Goal: Information Seeking & Learning: Understand process/instructions

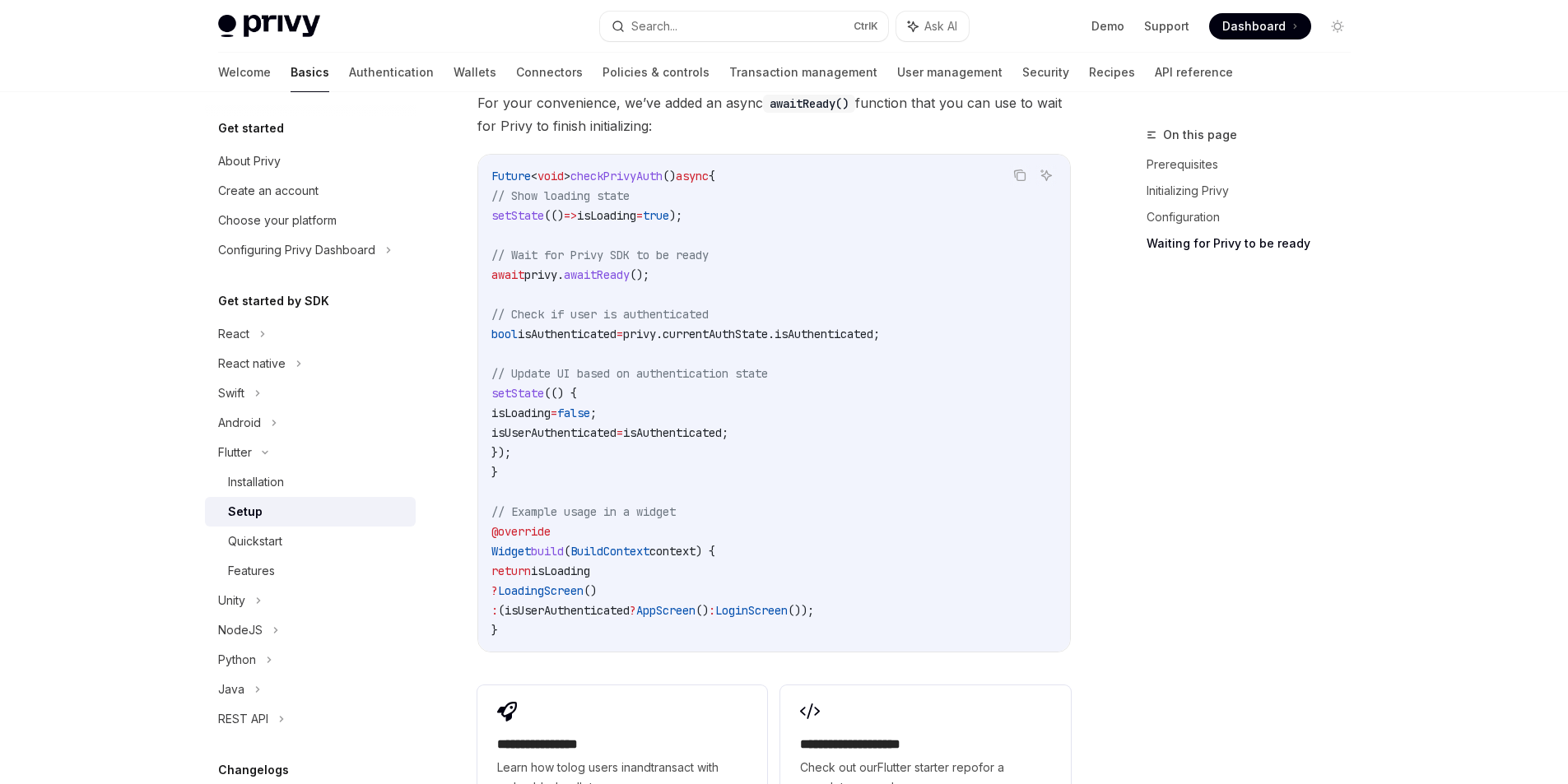
scroll to position [1481, 0]
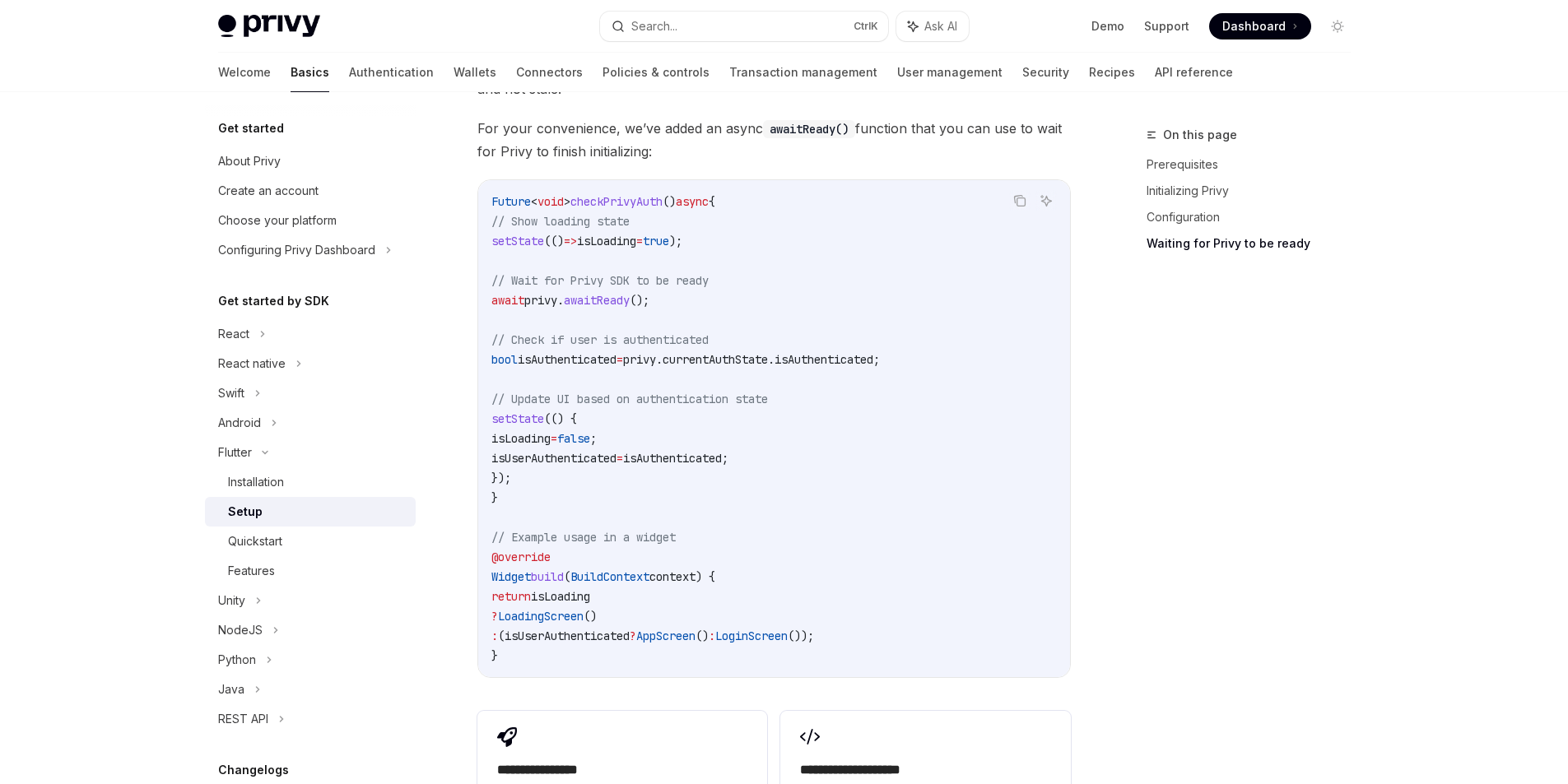
drag, startPoint x: 633, startPoint y: 215, endPoint x: 718, endPoint y: 215, distance: 85.0
click at [683, 233] on span "setState (() => isLoading = true );" at bounding box center [587, 241] width 191 height 15
drag, startPoint x: 503, startPoint y: 286, endPoint x: 659, endPoint y: 282, distance: 156.1
click at [659, 282] on code "Future < void > checkPrivyAuth () async { // Show loading state setState (() =>…" at bounding box center [774, 429] width 566 height 474
drag, startPoint x: 498, startPoint y: 340, endPoint x: 941, endPoint y: 340, distance: 443.0
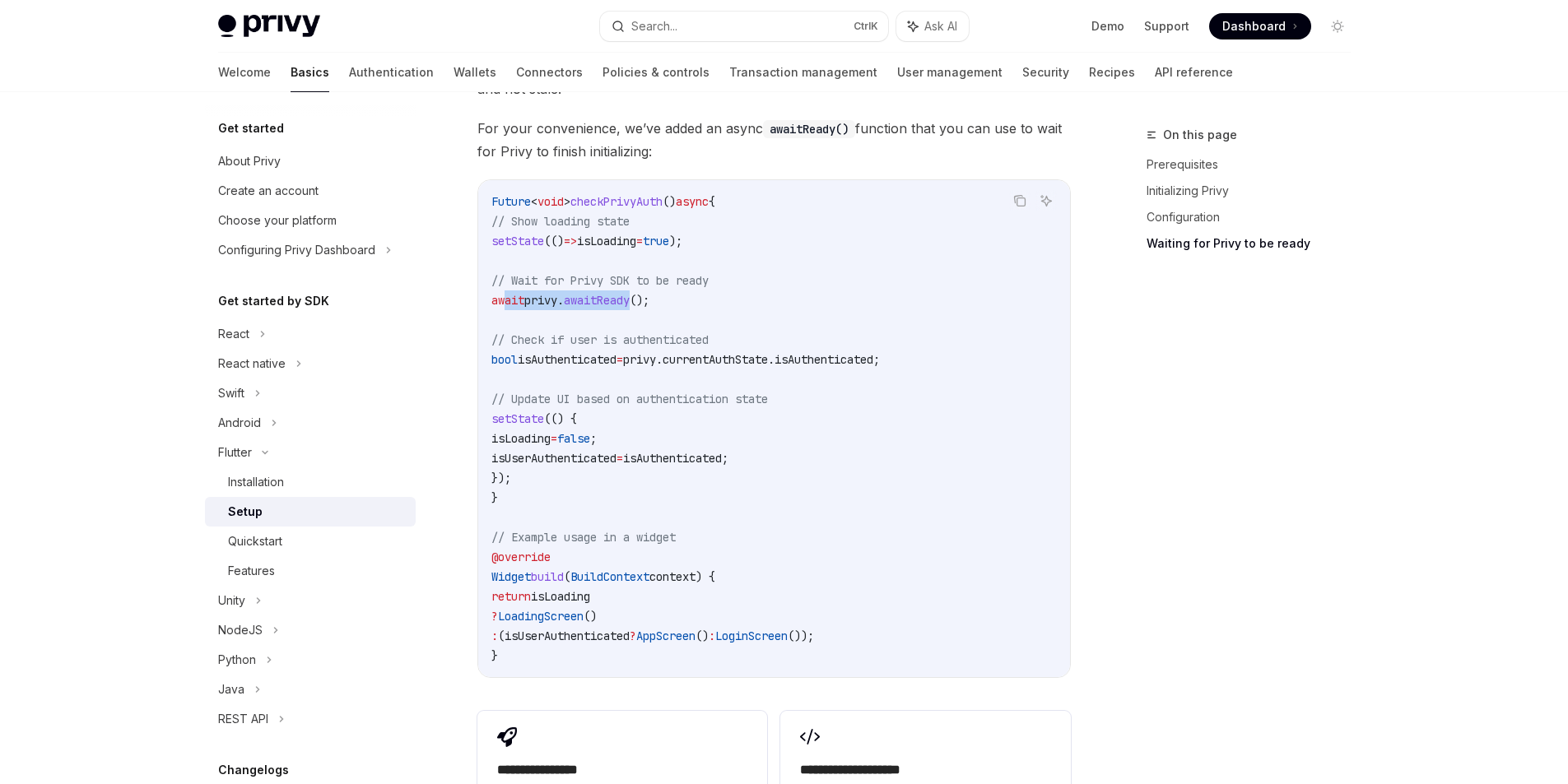
click at [941, 340] on code "Future < void > checkPrivyAuth () async { // Show loading state setState (() =>…" at bounding box center [774, 429] width 566 height 474
drag, startPoint x: 526, startPoint y: 409, endPoint x: 642, endPoint y: 410, distance: 116.0
click at [596, 431] on span "isLoading = false ;" at bounding box center [545, 439] width 106 height 15
drag, startPoint x: 528, startPoint y: 437, endPoint x: 819, endPoint y: 432, distance: 291.0
click at [819, 432] on code "Future < void > checkPrivyAuth () async { // Show loading state setState (() =>…" at bounding box center [774, 429] width 566 height 474
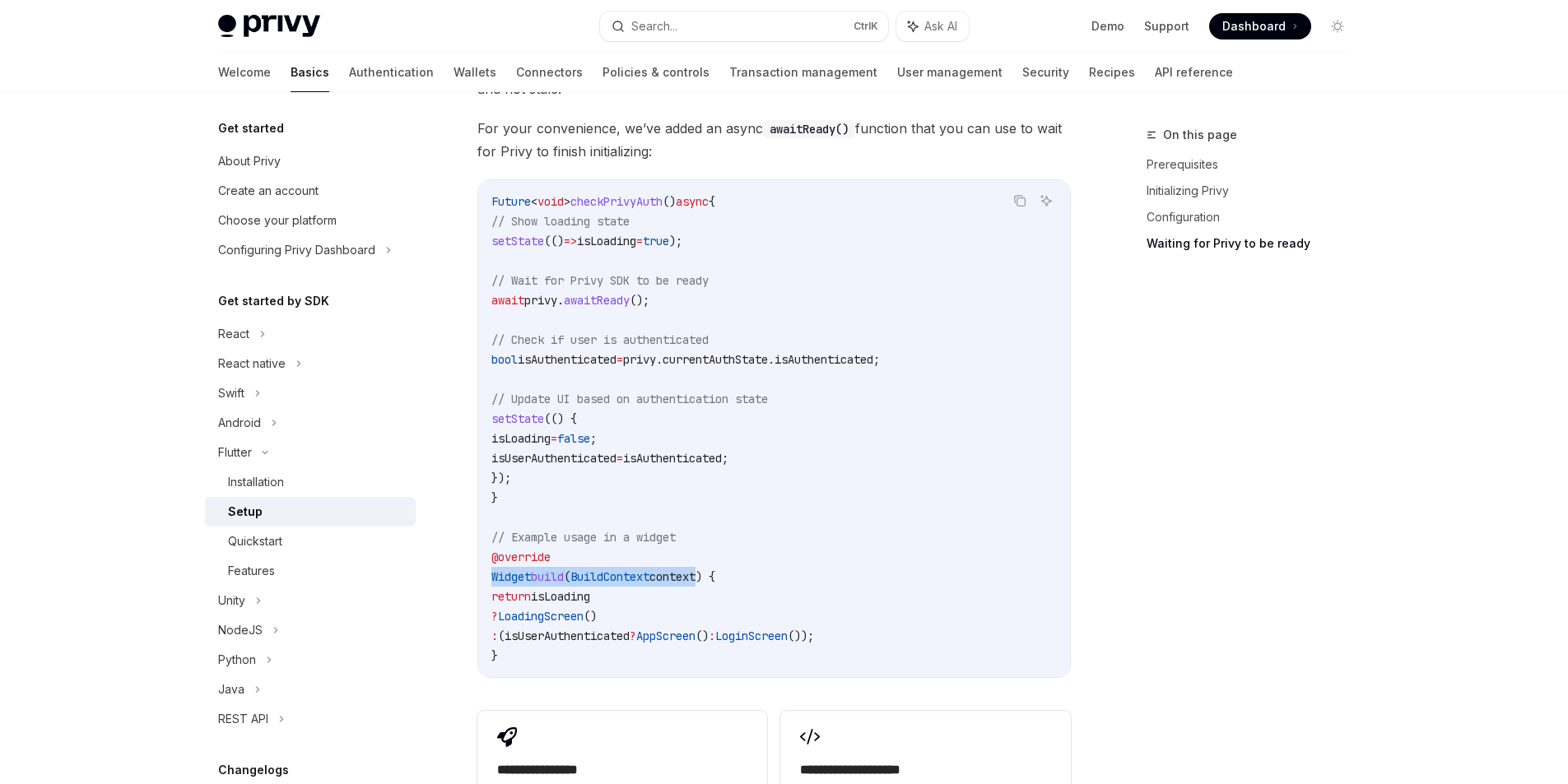
drag, startPoint x: 494, startPoint y: 548, endPoint x: 684, endPoint y: 565, distance: 190.8
click at [709, 569] on span "Widget build ( BuildContext context) {" at bounding box center [604, 577] width 224 height 15
drag, startPoint x: 558, startPoint y: 599, endPoint x: 575, endPoint y: 598, distance: 17.0
click at [575, 609] on span "LoadingScreen" at bounding box center [541, 616] width 85 height 15
drag, startPoint x: 571, startPoint y: 617, endPoint x: 984, endPoint y: 604, distance: 413.2
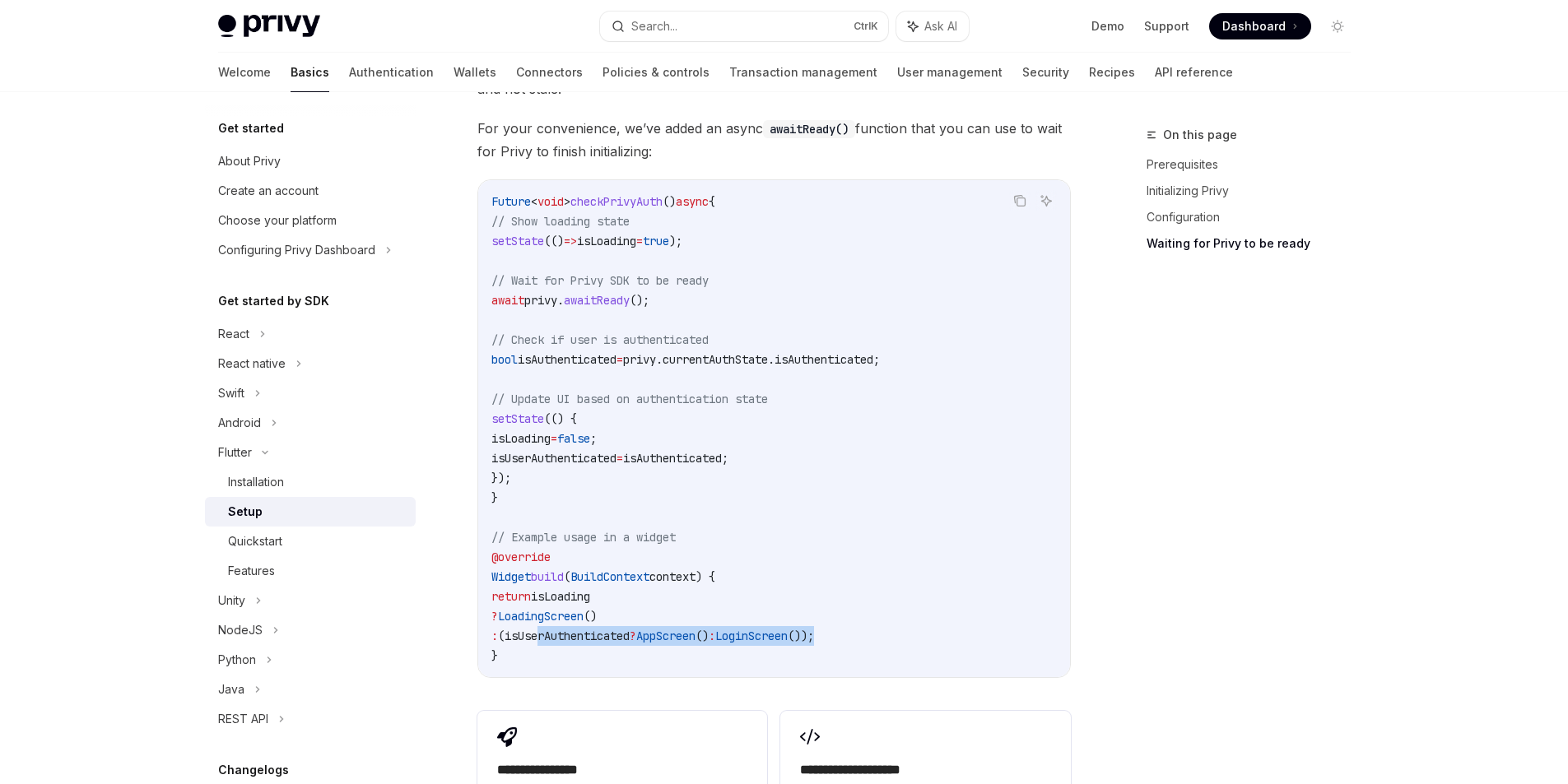
click at [984, 604] on code "Future < void > checkPrivyAuth () async { // Show loading state setState (() =>…" at bounding box center [774, 429] width 566 height 474
click at [788, 628] on span "LoginScreen" at bounding box center [751, 636] width 72 height 15
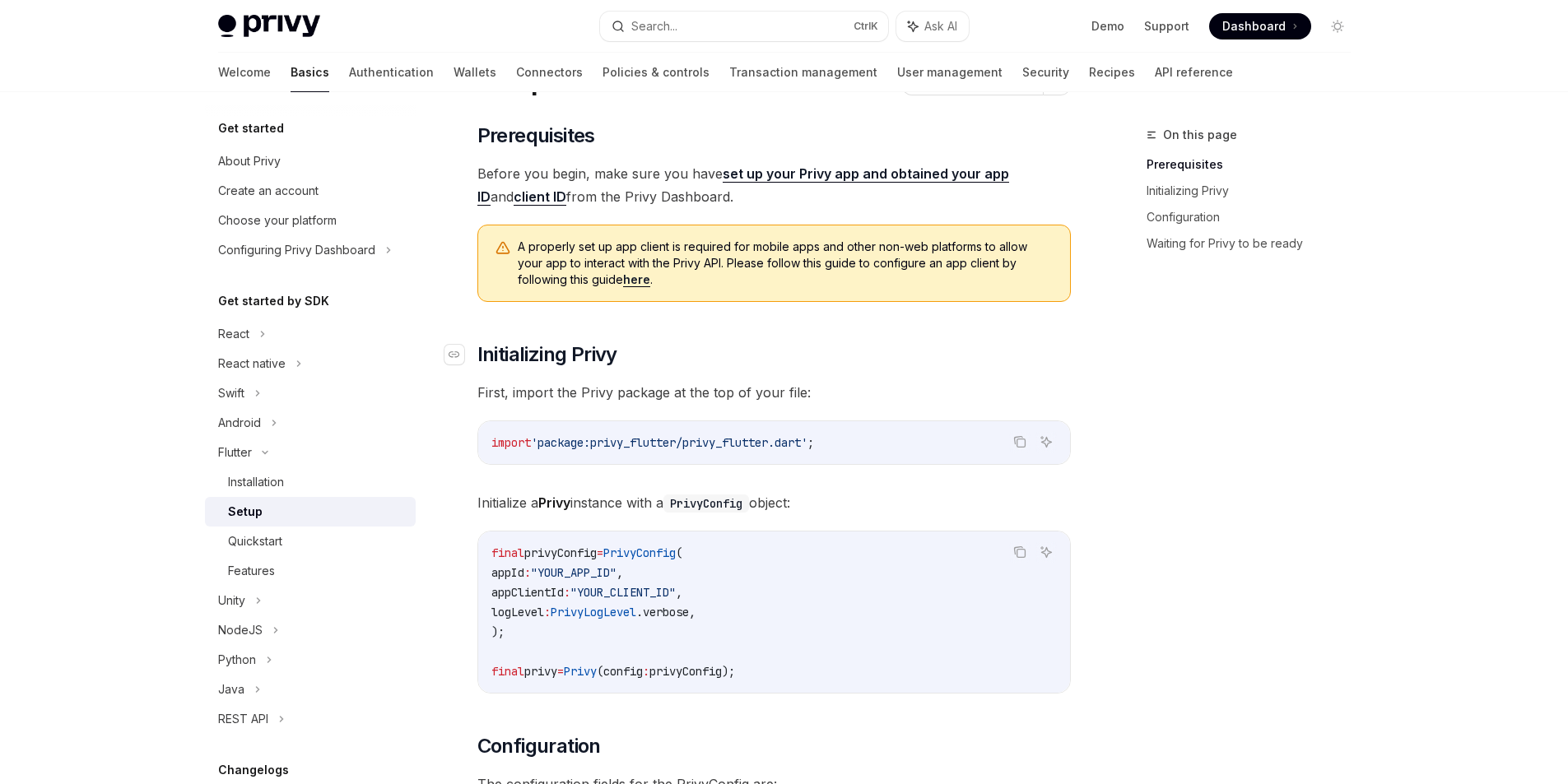
scroll to position [247, 0]
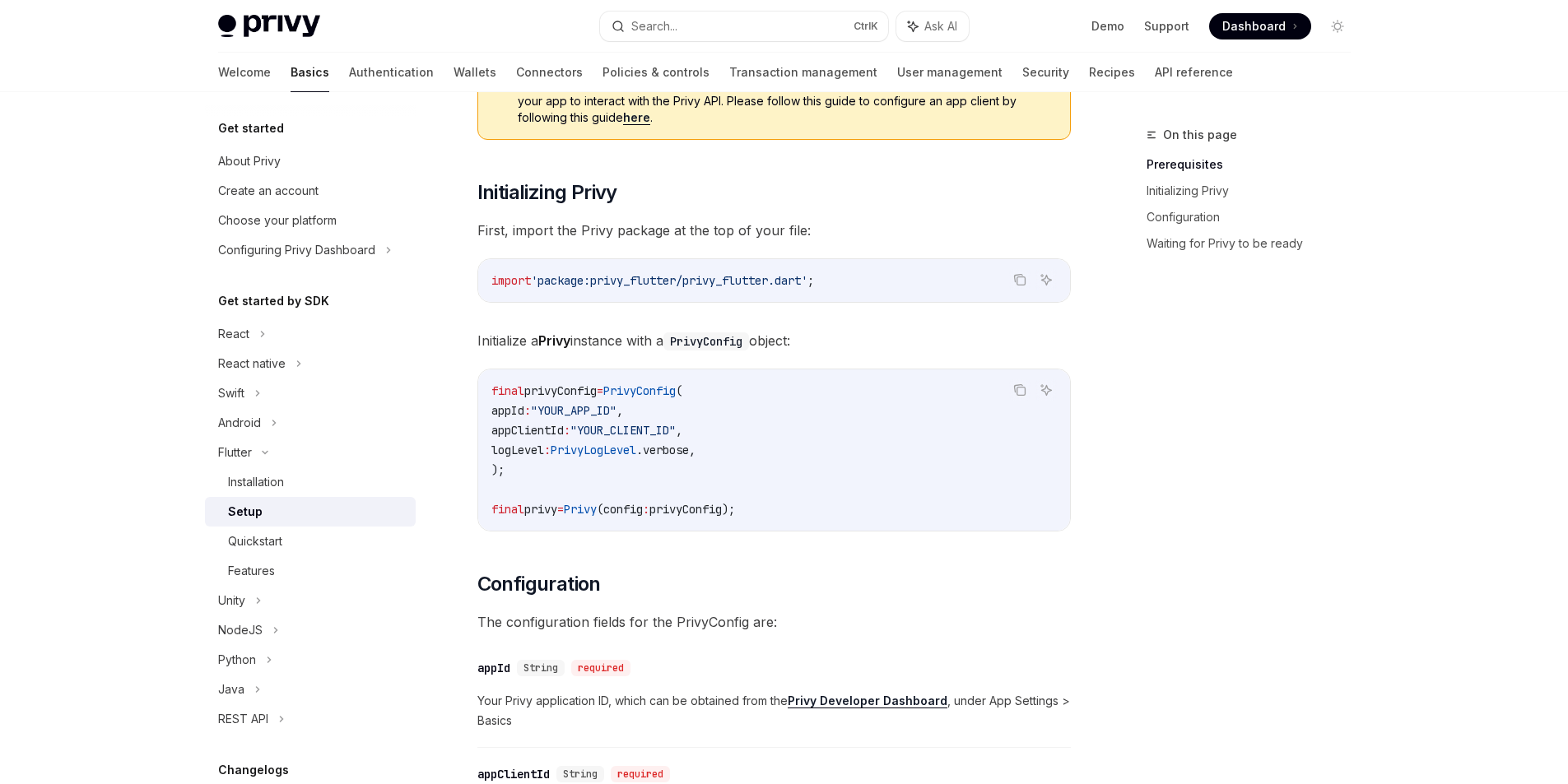
drag, startPoint x: 539, startPoint y: 416, endPoint x: 503, endPoint y: 412, distance: 36.2
click at [503, 412] on span "appId" at bounding box center [508, 410] width 33 height 15
copy span "appId"
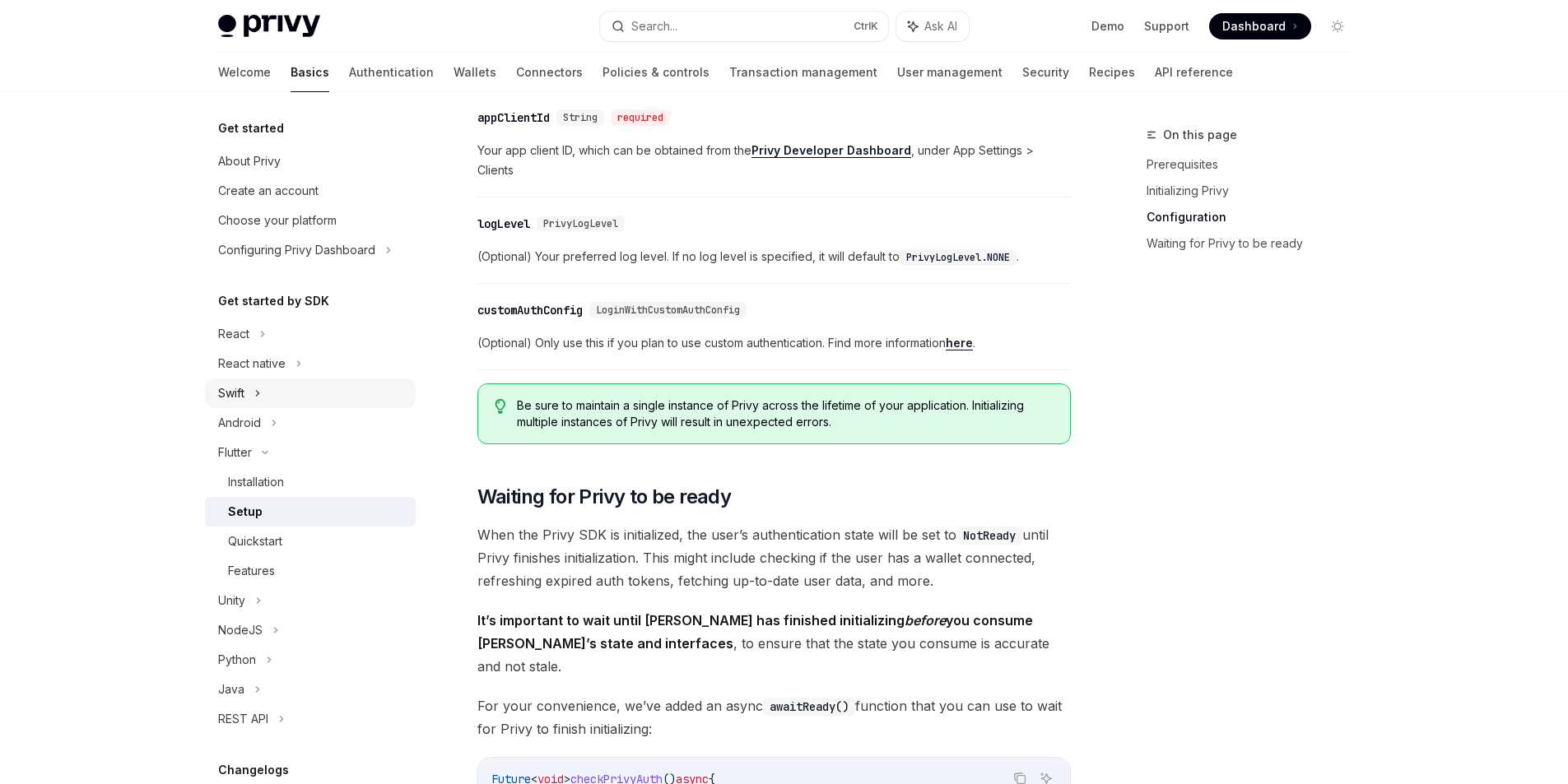
scroll to position [987, 0]
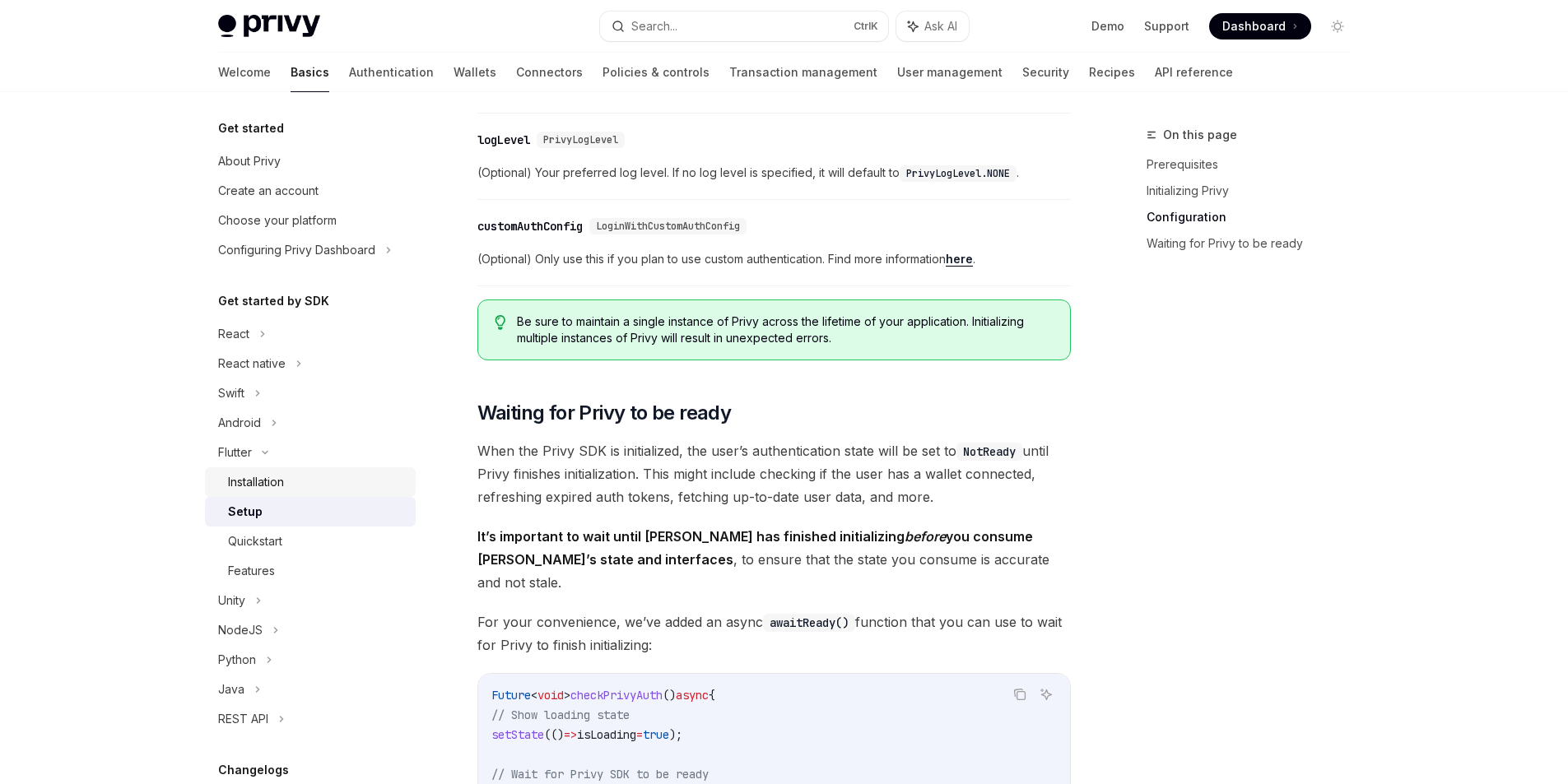
click at [293, 472] on div "Installation" at bounding box center [317, 481] width 178 height 19
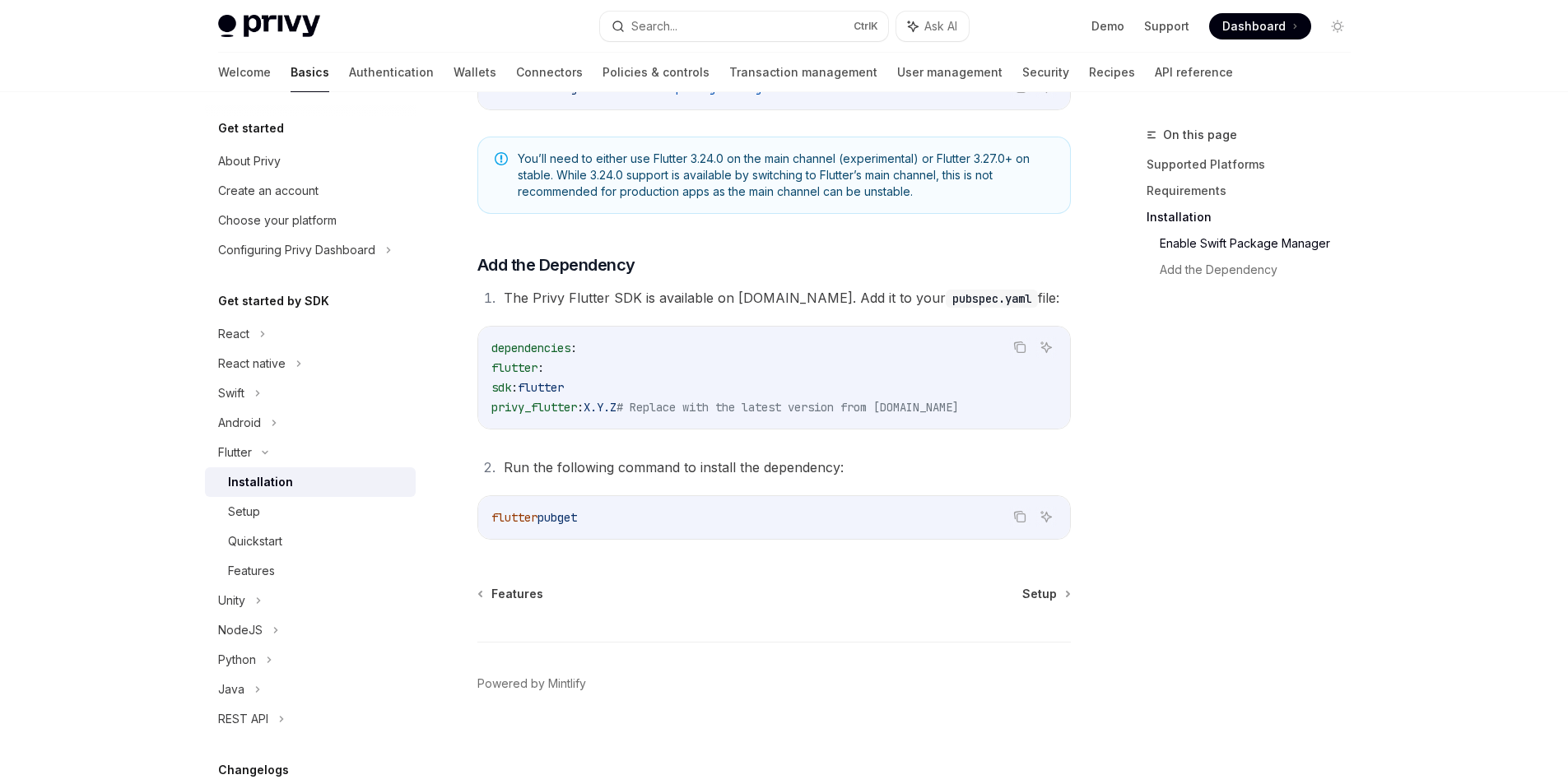
scroll to position [112, 0]
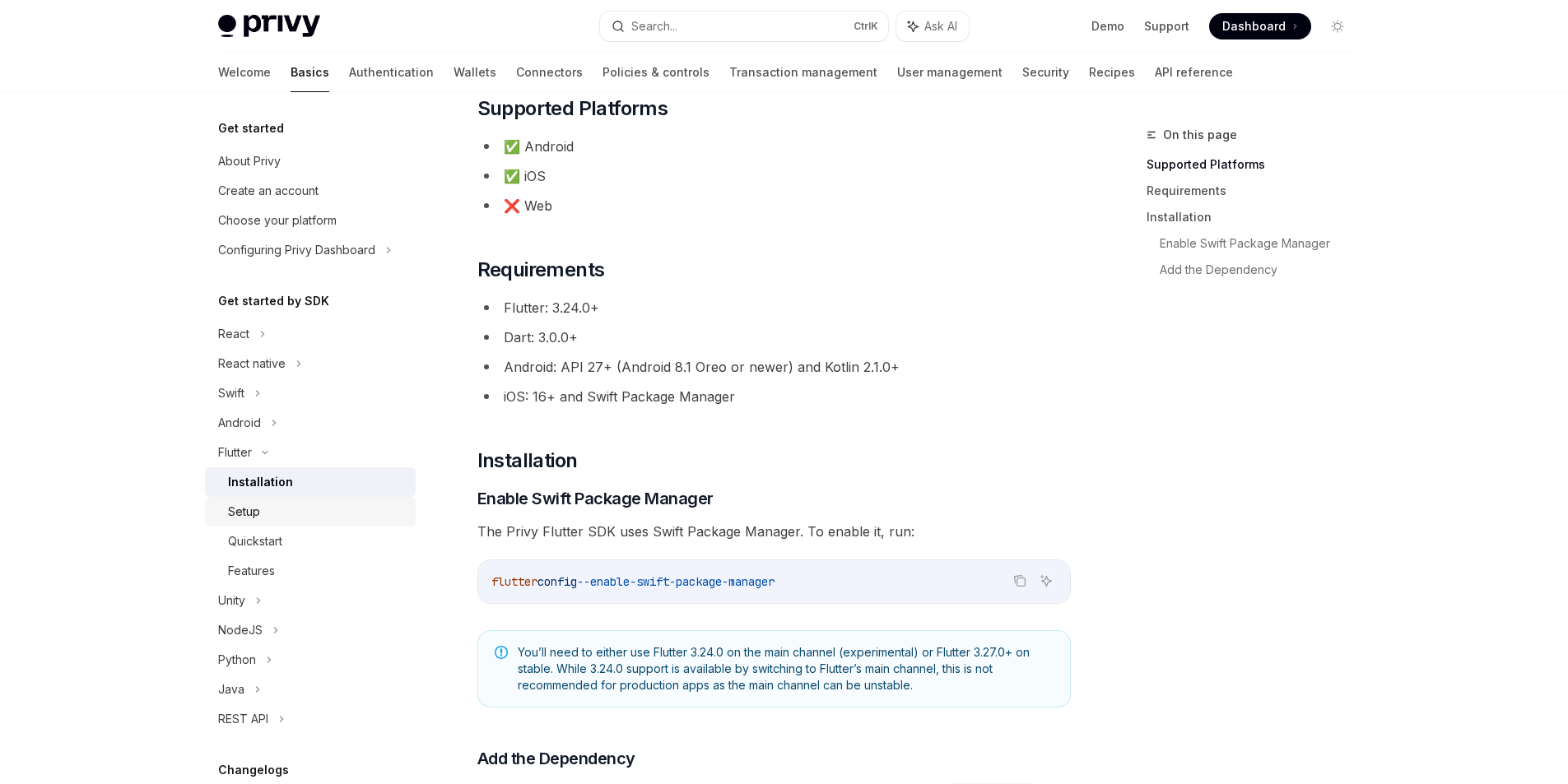
click at [290, 513] on div "Setup" at bounding box center [317, 511] width 178 height 19
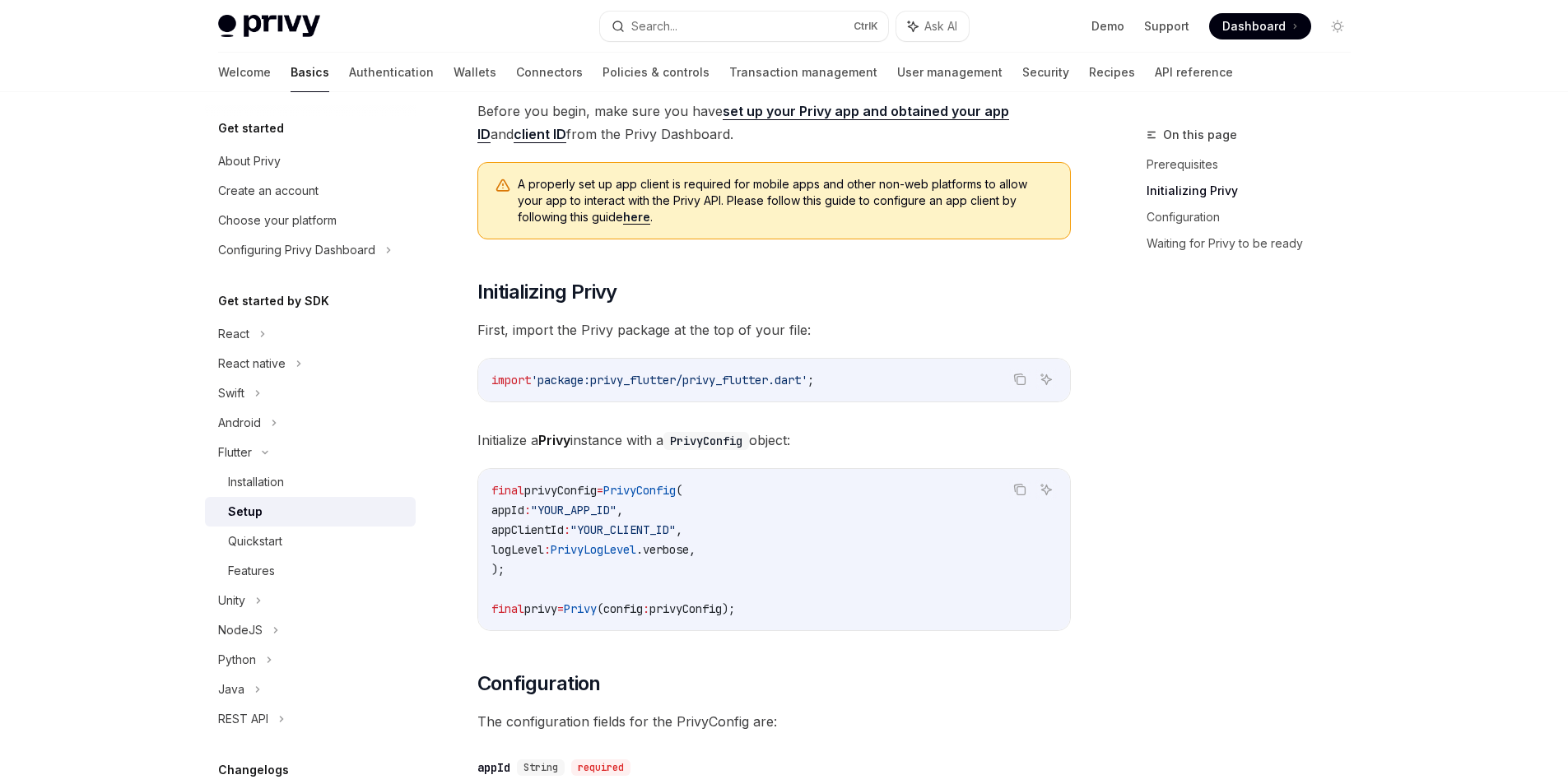
scroll to position [411, 0]
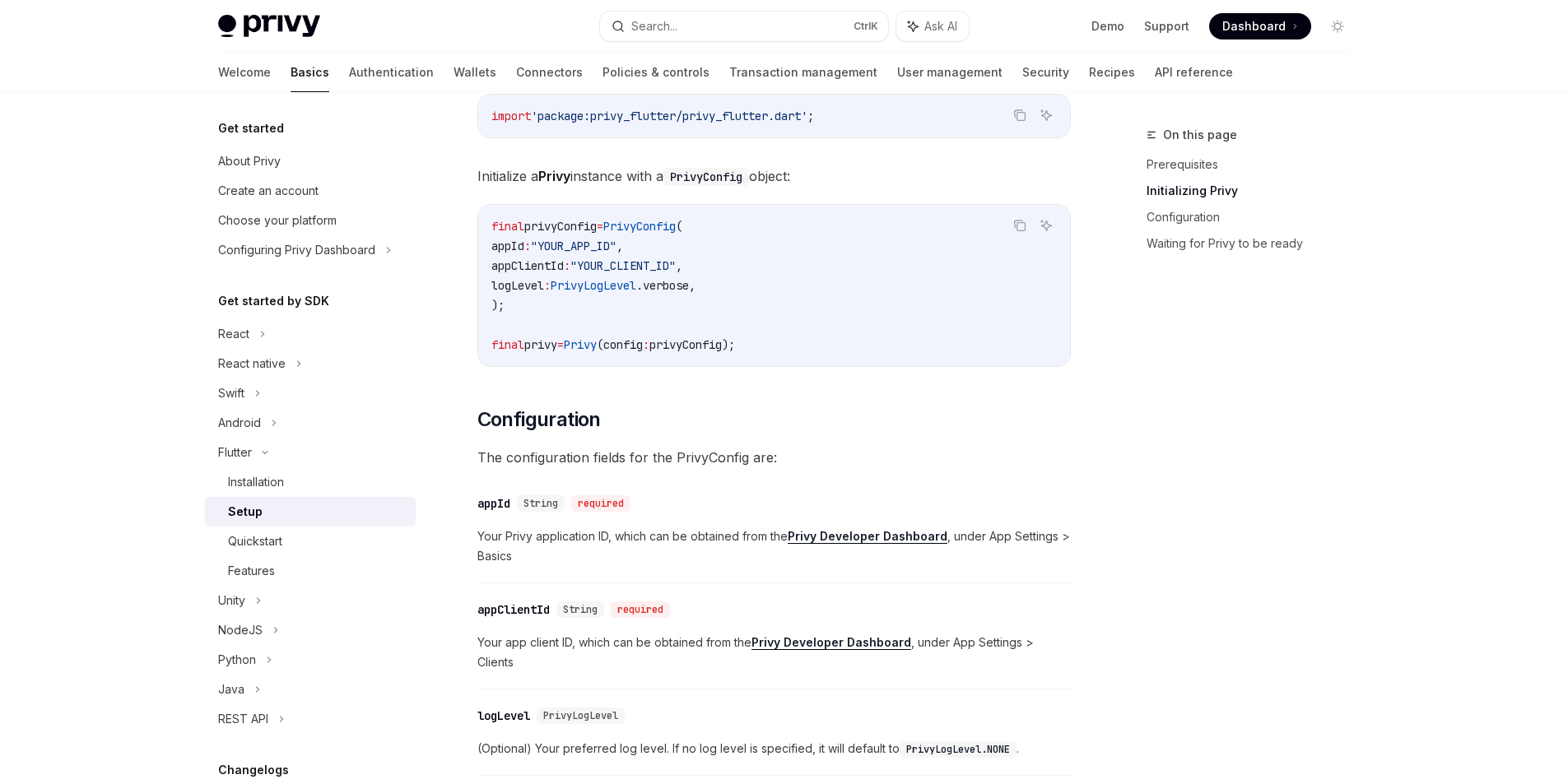
drag, startPoint x: 536, startPoint y: 249, endPoint x: 496, endPoint y: 247, distance: 40.0
click at [496, 247] on span "appId" at bounding box center [508, 246] width 33 height 15
click at [520, 255] on code "final privyConfig = PrivyConfig ( appId : "YOUR_APP_ID" , appClientId : "YOUR_C…" at bounding box center [774, 285] width 566 height 138
drag, startPoint x: 542, startPoint y: 249, endPoint x: 506, endPoint y: 247, distance: 36.1
click at [506, 247] on span "appId : "YOUR_APP_ID" ," at bounding box center [558, 246] width 132 height 15
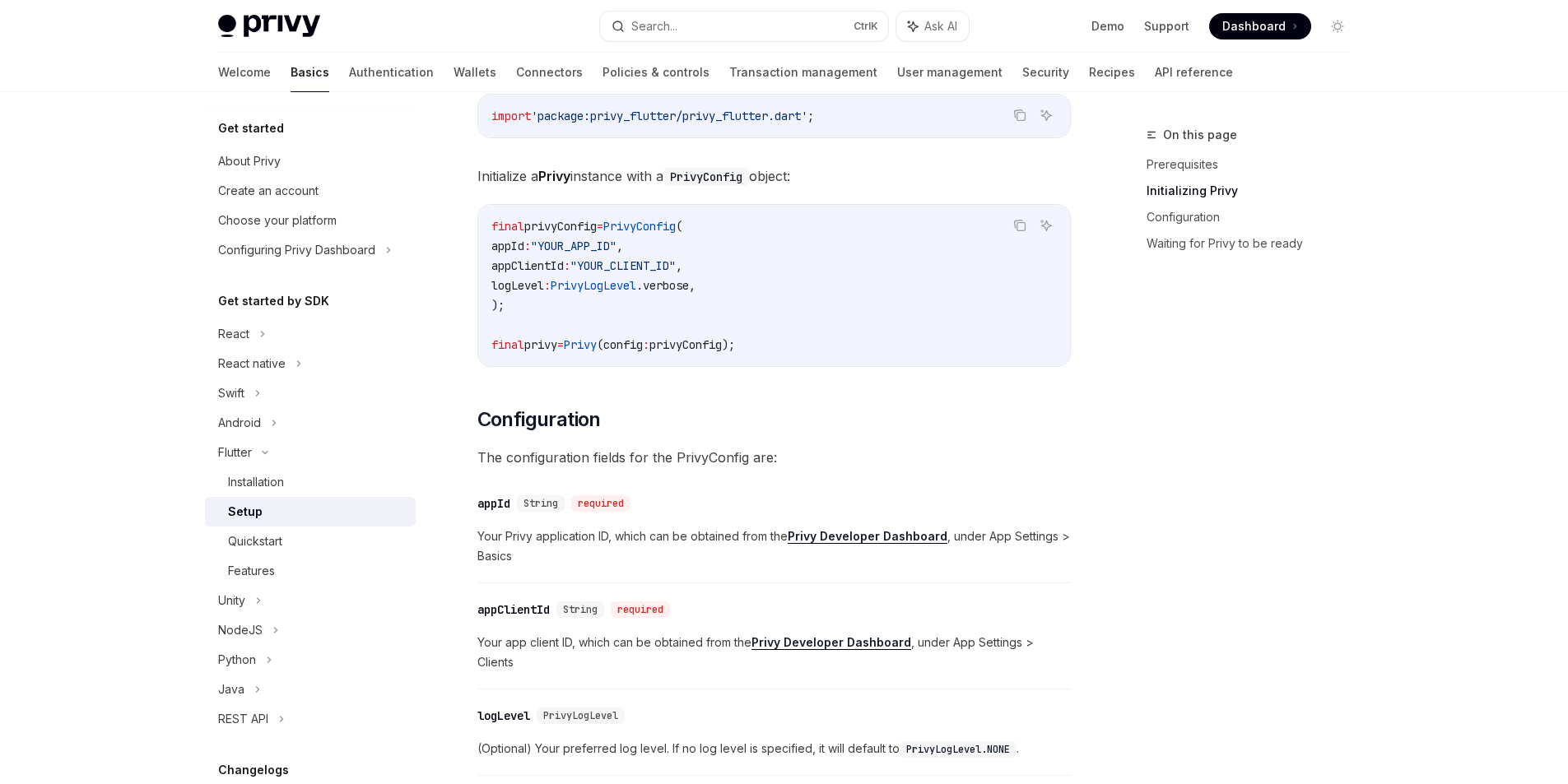
copy span "appId"
drag, startPoint x: 588, startPoint y: 266, endPoint x: 507, endPoint y: 270, distance: 81.1
click at [507, 270] on span "appClientId : "YOUR_CLIENT_ID" ," at bounding box center [587, 266] width 191 height 15
copy span "appClientId :"
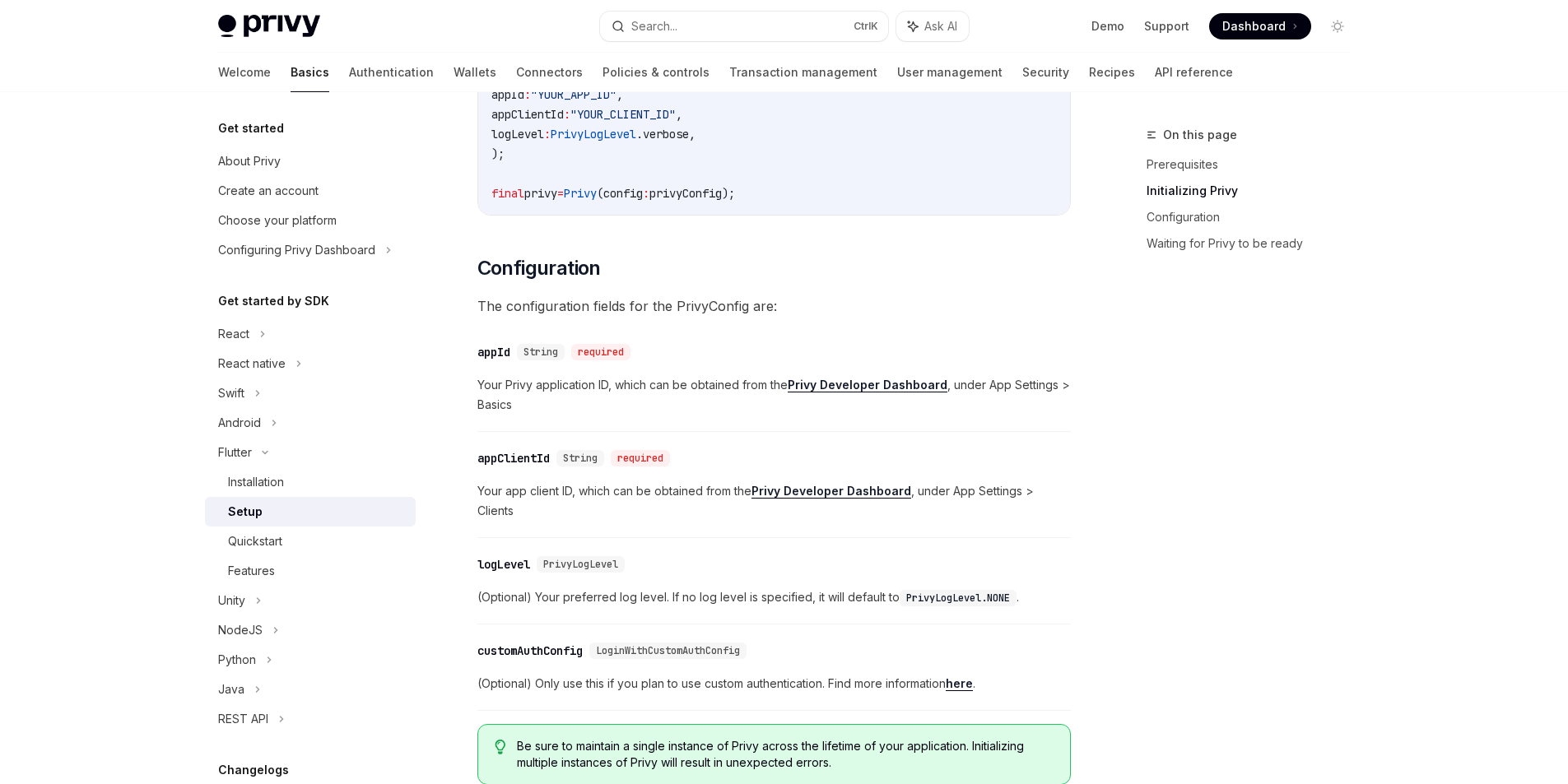
scroll to position [658, 0]
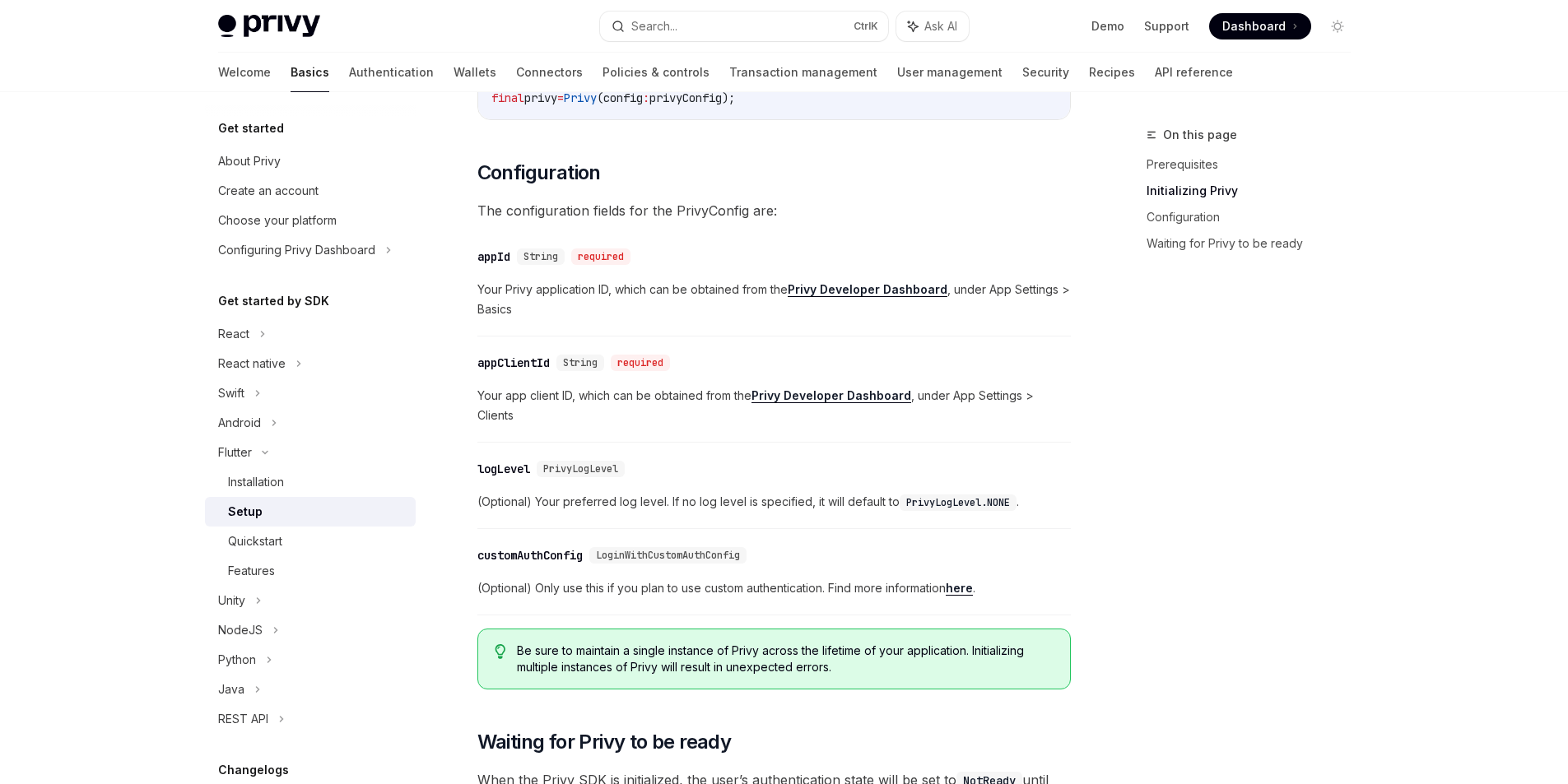
click at [859, 288] on strong "Privy Developer Dashboard" at bounding box center [868, 289] width 159 height 14
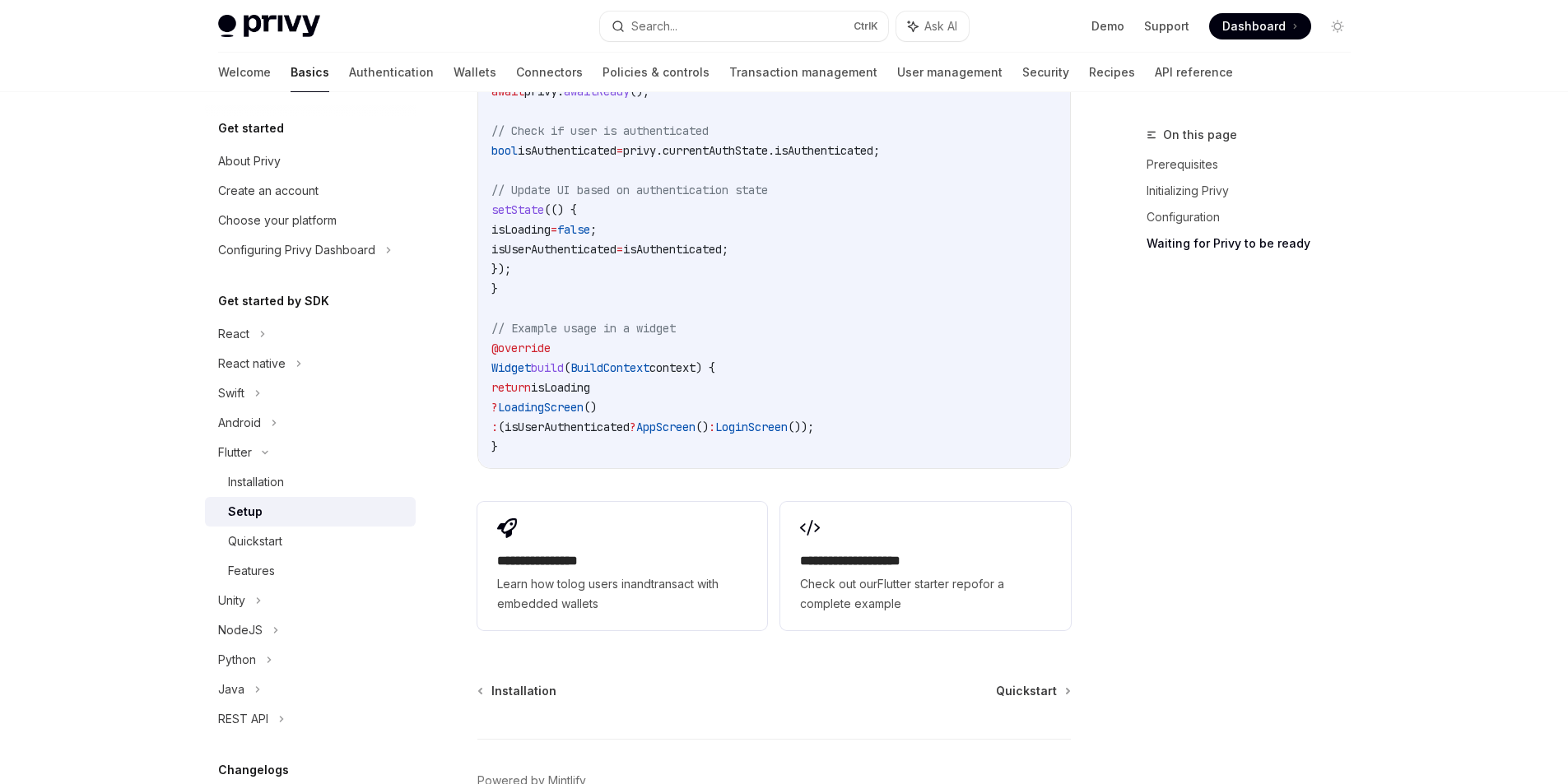
scroll to position [1763, 0]
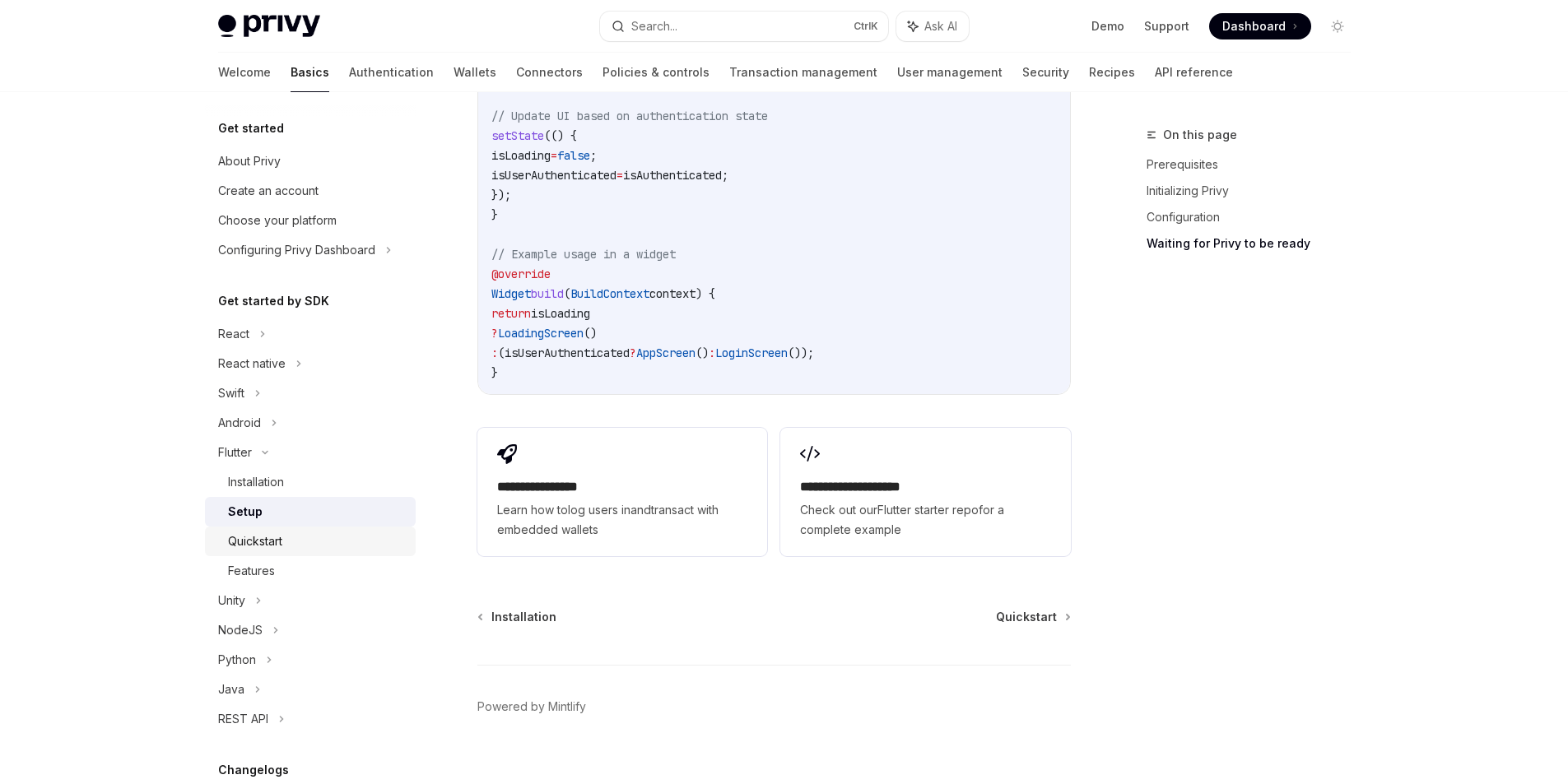
click at [308, 541] on div "Quickstart" at bounding box center [317, 541] width 178 height 19
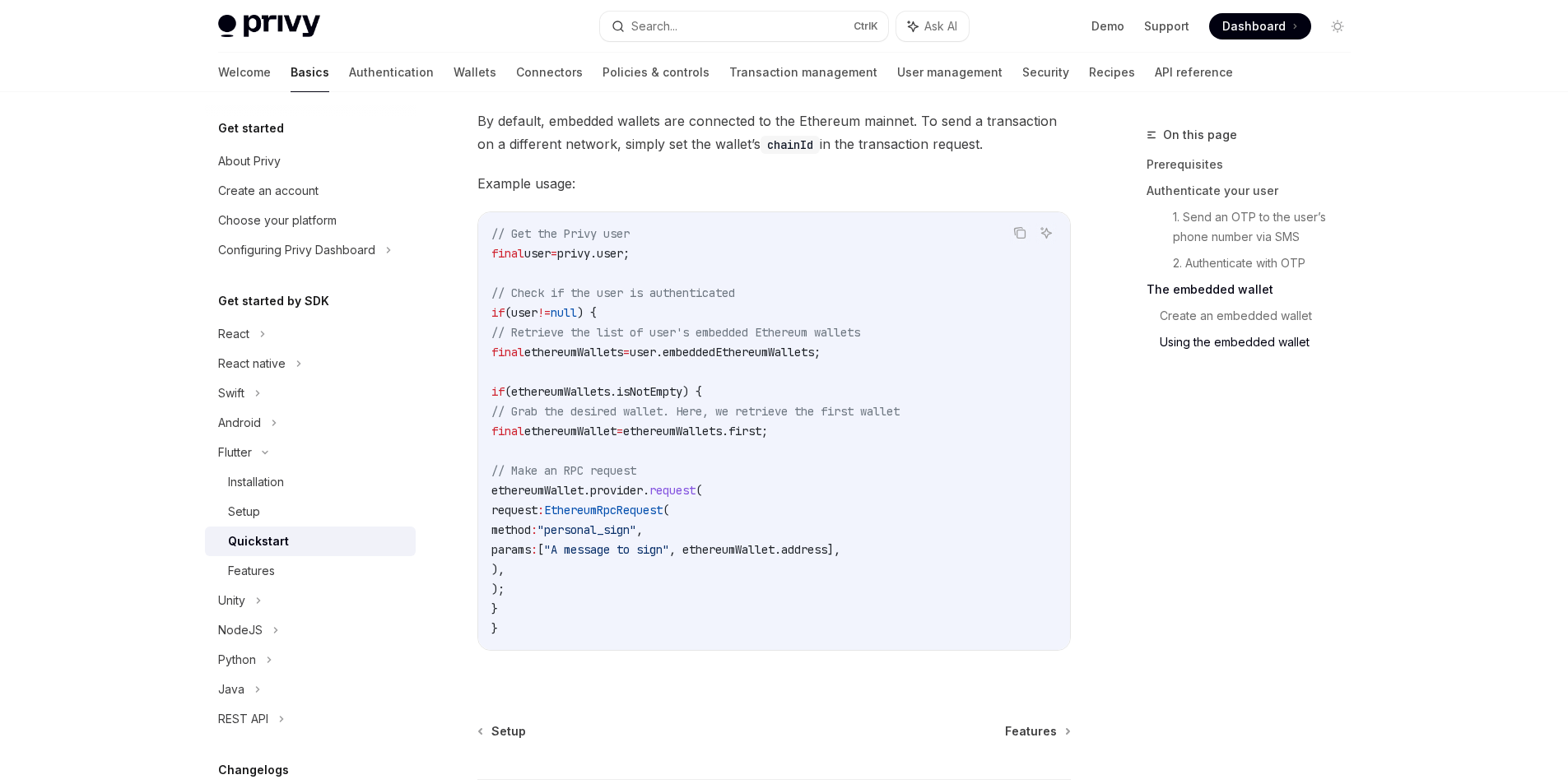
scroll to position [3151, 0]
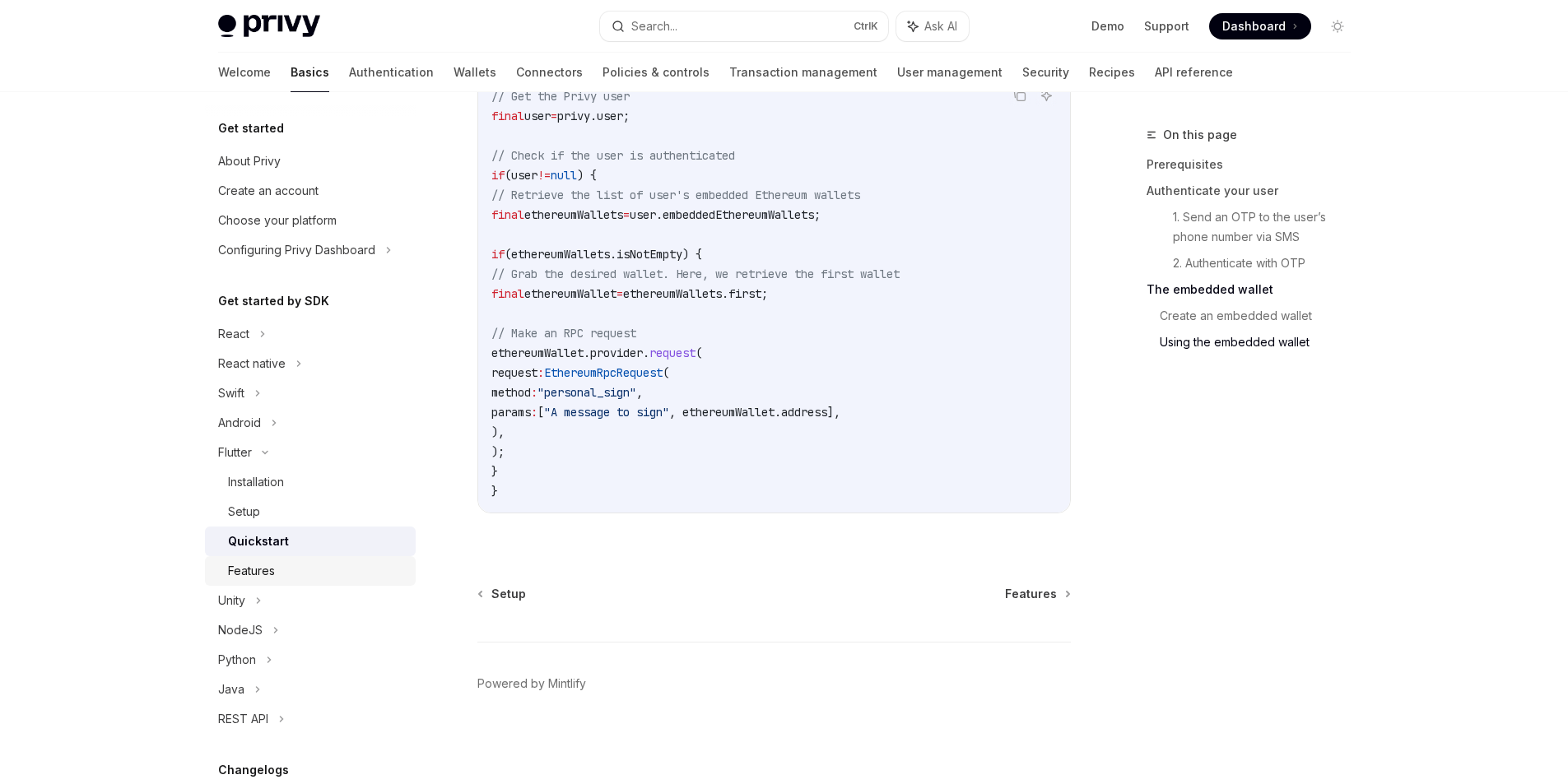
click at [308, 571] on div "Features" at bounding box center [317, 570] width 178 height 19
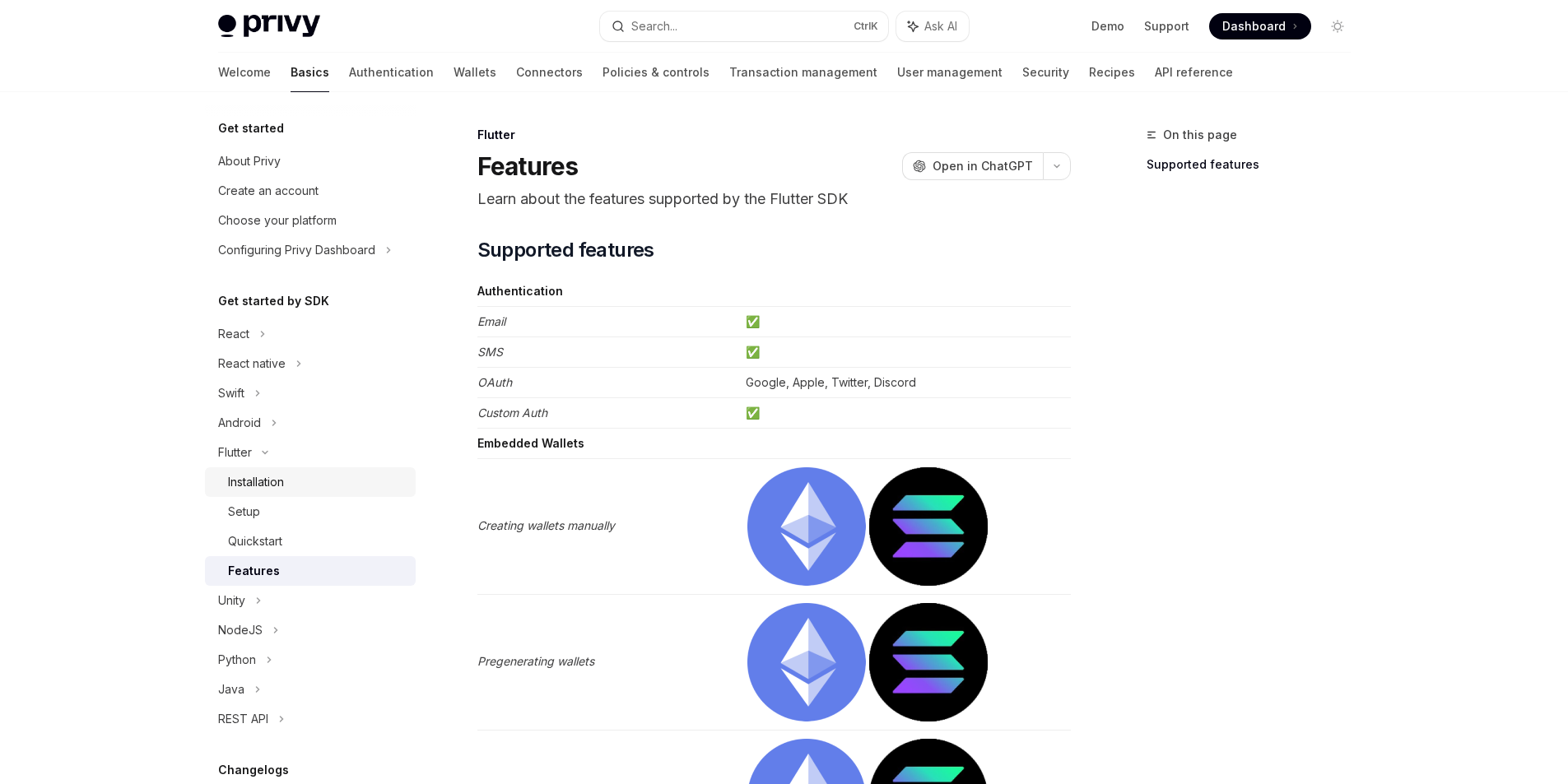
click at [270, 481] on div "Installation" at bounding box center [256, 481] width 56 height 19
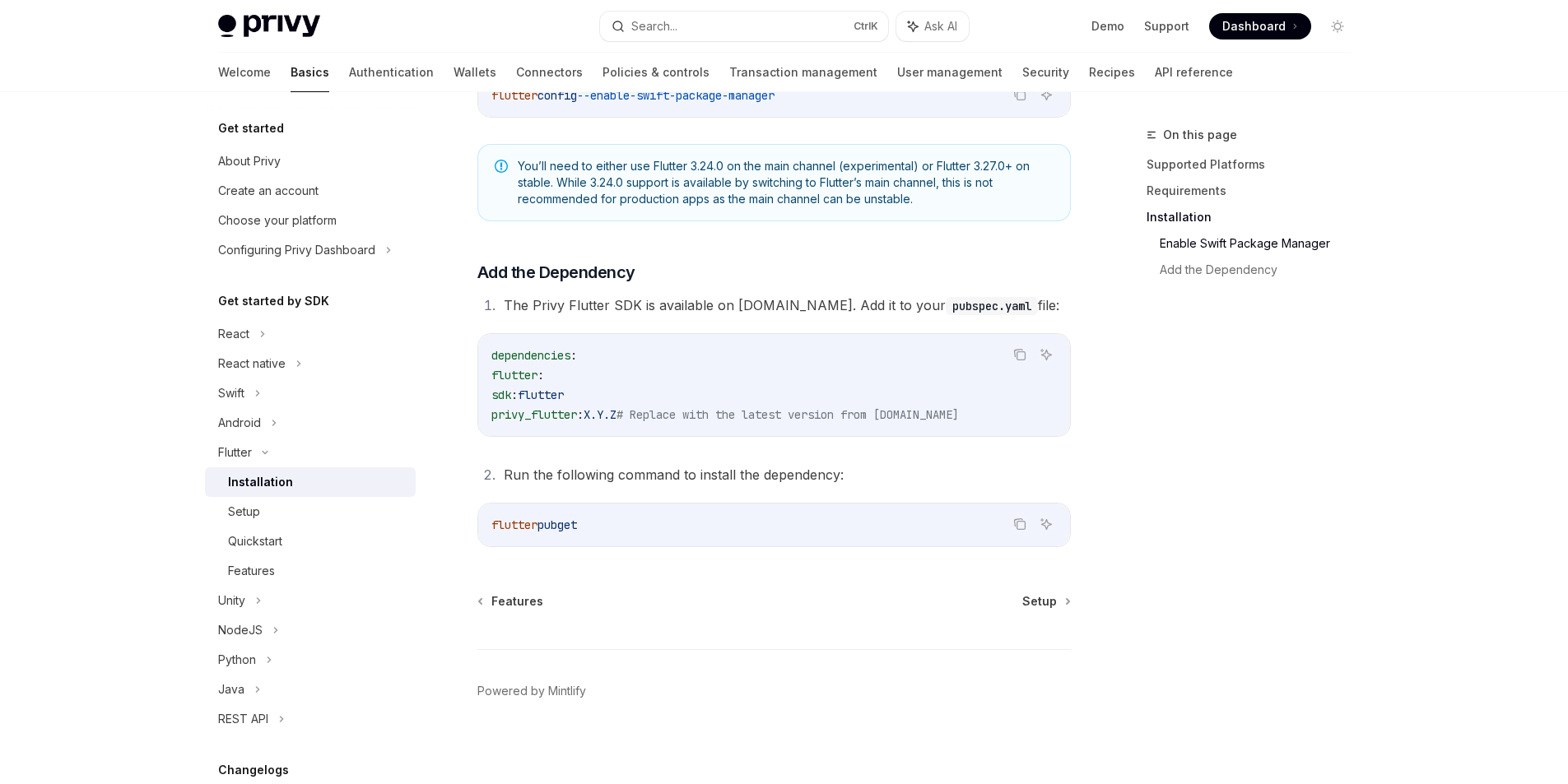
scroll to position [605, 0]
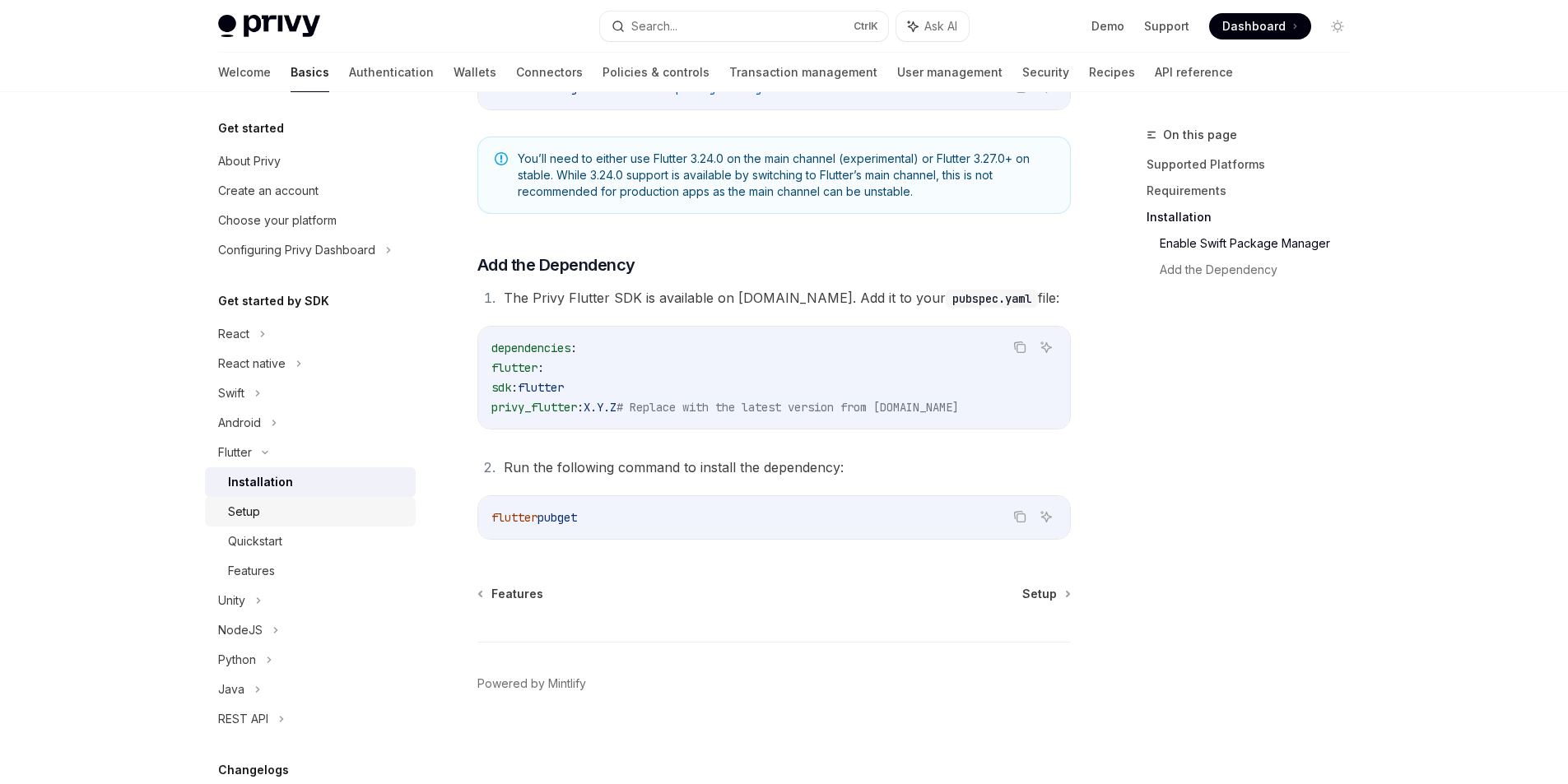
click at [287, 512] on div "Setup" at bounding box center [317, 511] width 178 height 19
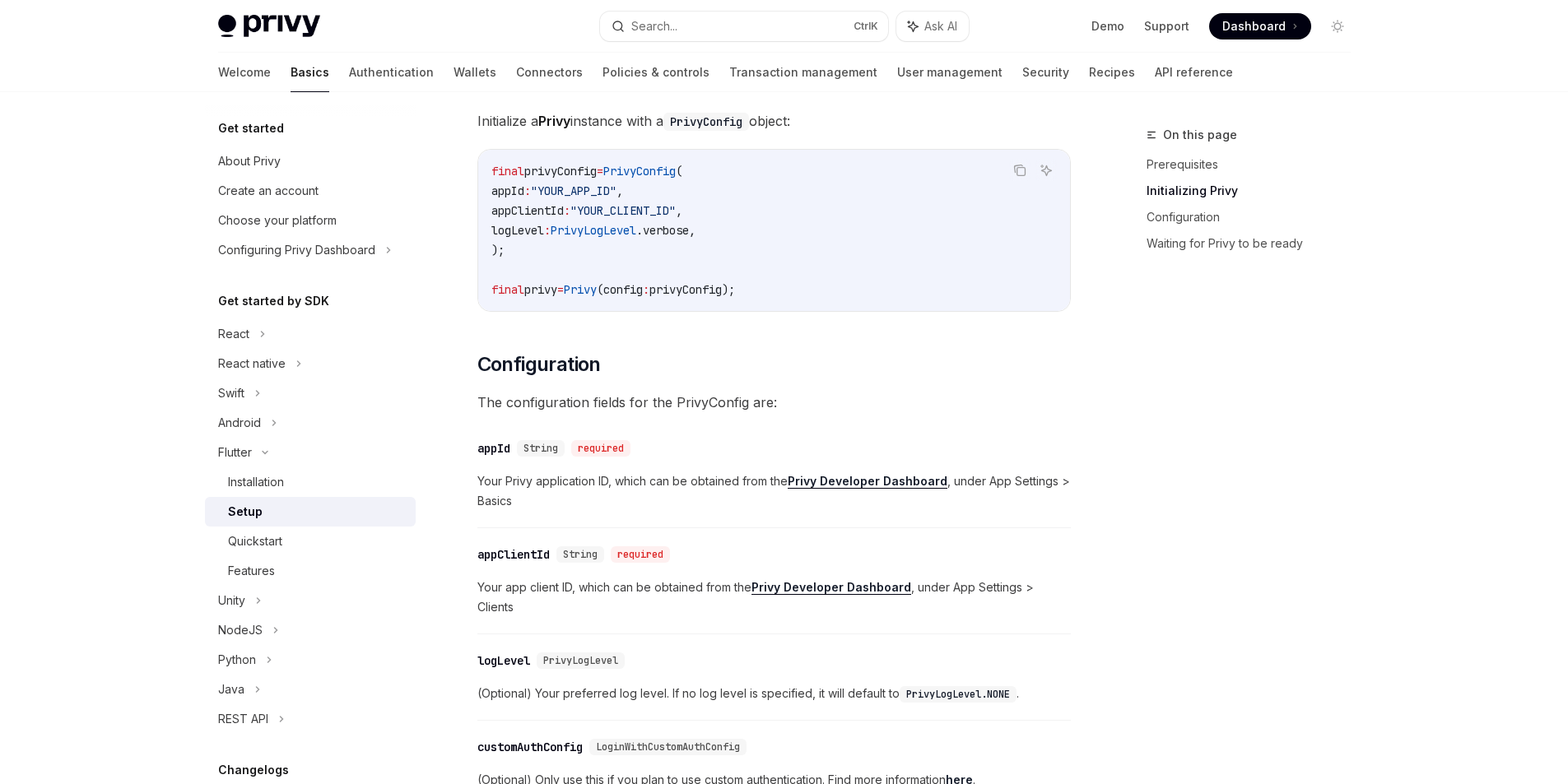
scroll to position [493, 0]
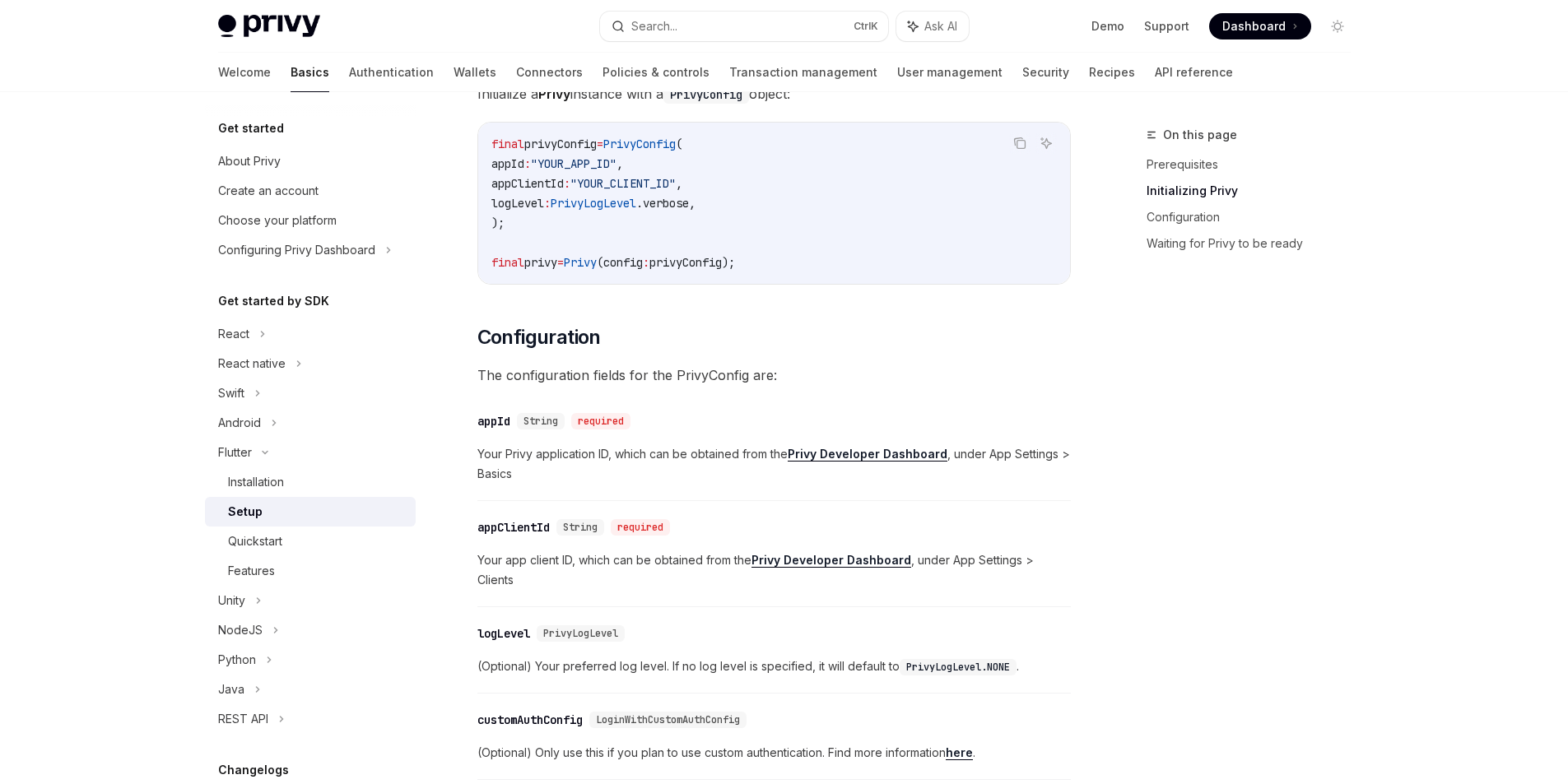
drag, startPoint x: 1028, startPoint y: 557, endPoint x: 1035, endPoint y: 563, distance: 9.2
click at [1035, 563] on span "Your app client ID, which can be obtained from the Privy Developer Dashboard , …" at bounding box center [773, 570] width 594 height 40
drag, startPoint x: 1024, startPoint y: 558, endPoint x: 1033, endPoint y: 561, distance: 9.5
click at [1032, 560] on span "Your app client ID, which can be obtained from the Privy Developer Dashboard , …" at bounding box center [773, 570] width 594 height 40
click at [1021, 570] on span "Your app client ID, which can be obtained from the Privy Developer Dashboard , …" at bounding box center [773, 570] width 594 height 40
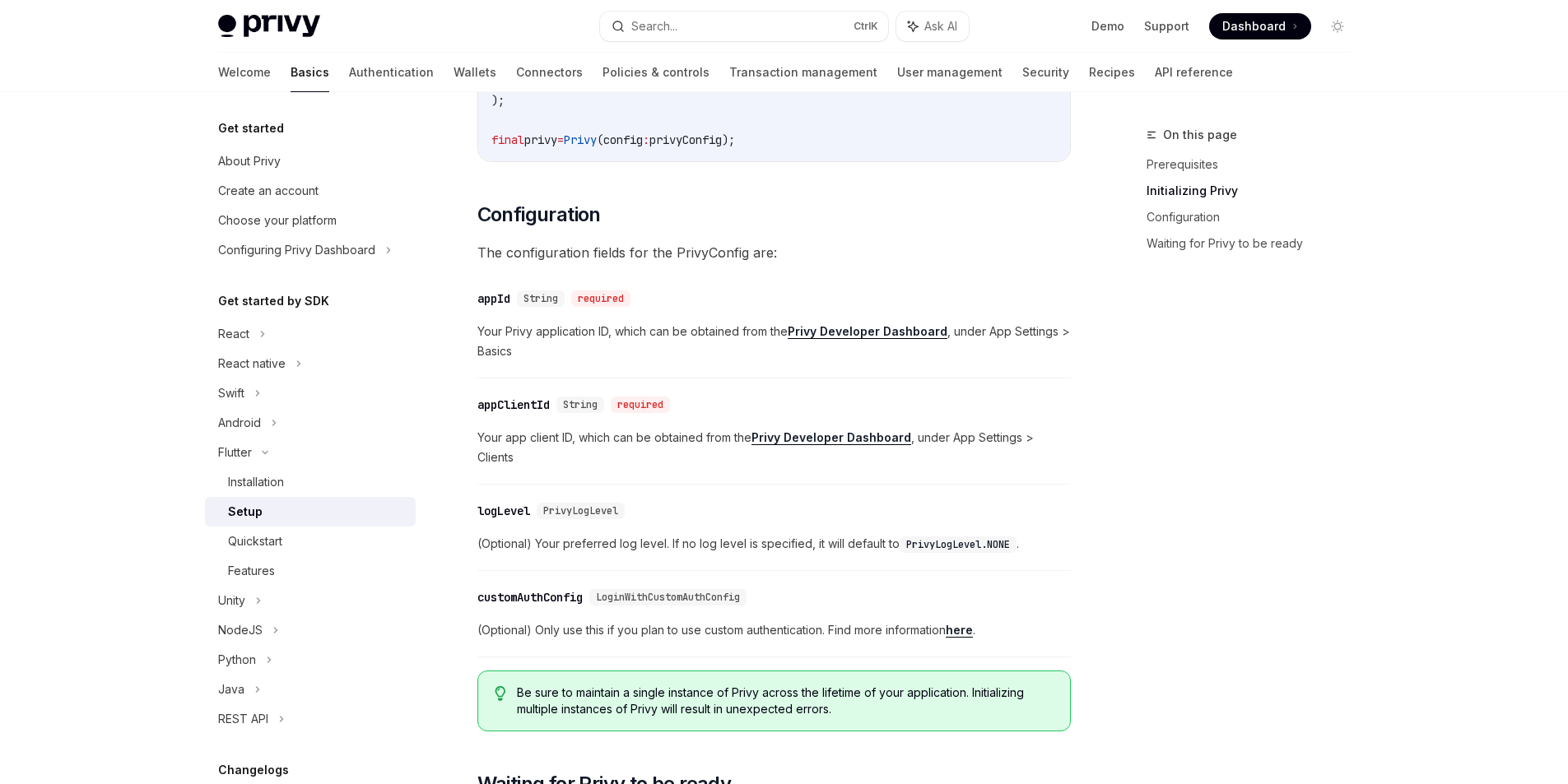
scroll to position [658, 0]
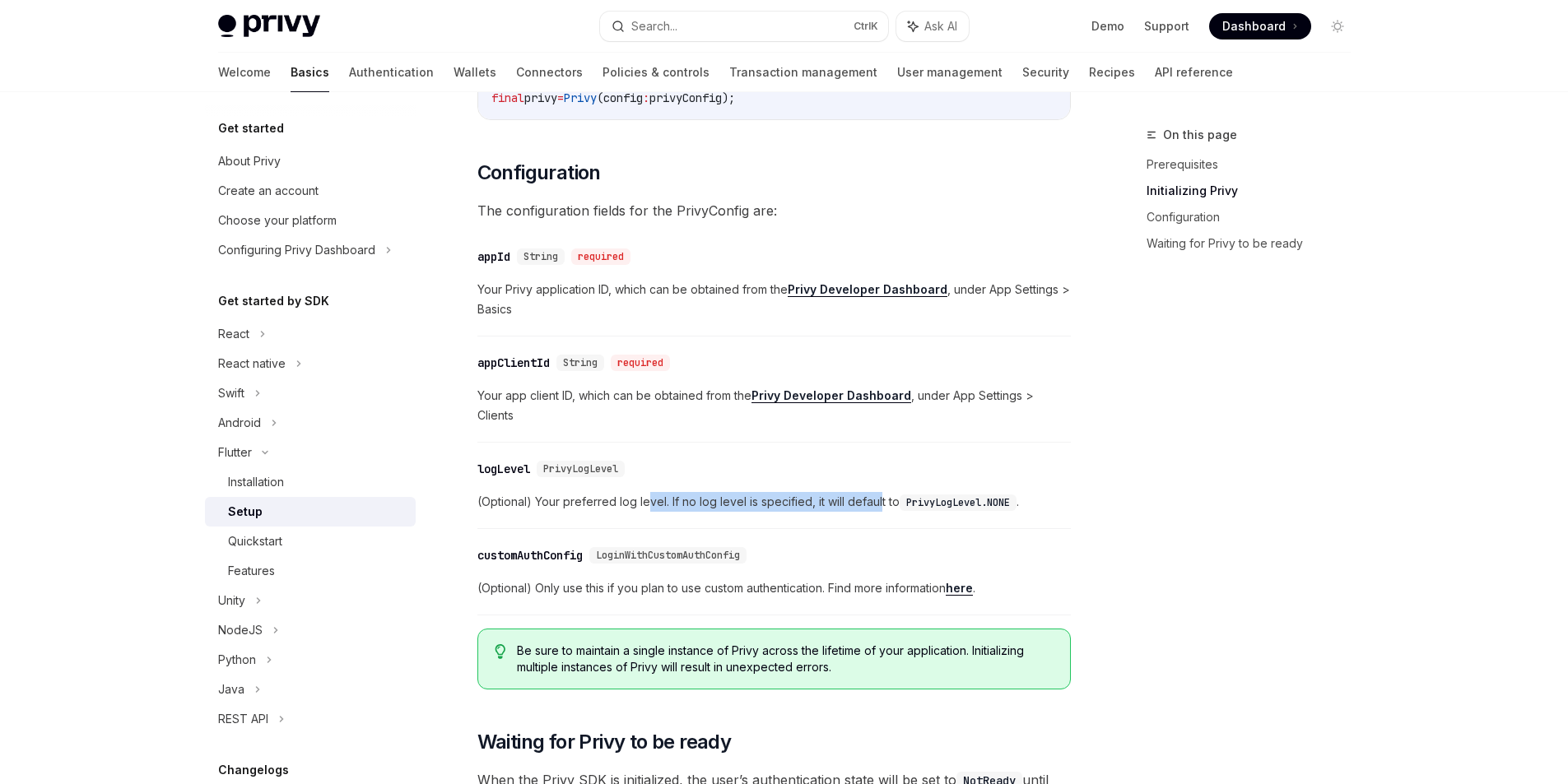
drag, startPoint x: 645, startPoint y: 500, endPoint x: 878, endPoint y: 493, distance: 233.1
click at [878, 493] on span "(Optional) Your preferred log level. If no log level is specified, it will defa…" at bounding box center [773, 501] width 594 height 19
click at [732, 498] on span "(Optional) Your preferred log level. If no log level is specified, it will defa…" at bounding box center [773, 501] width 594 height 19
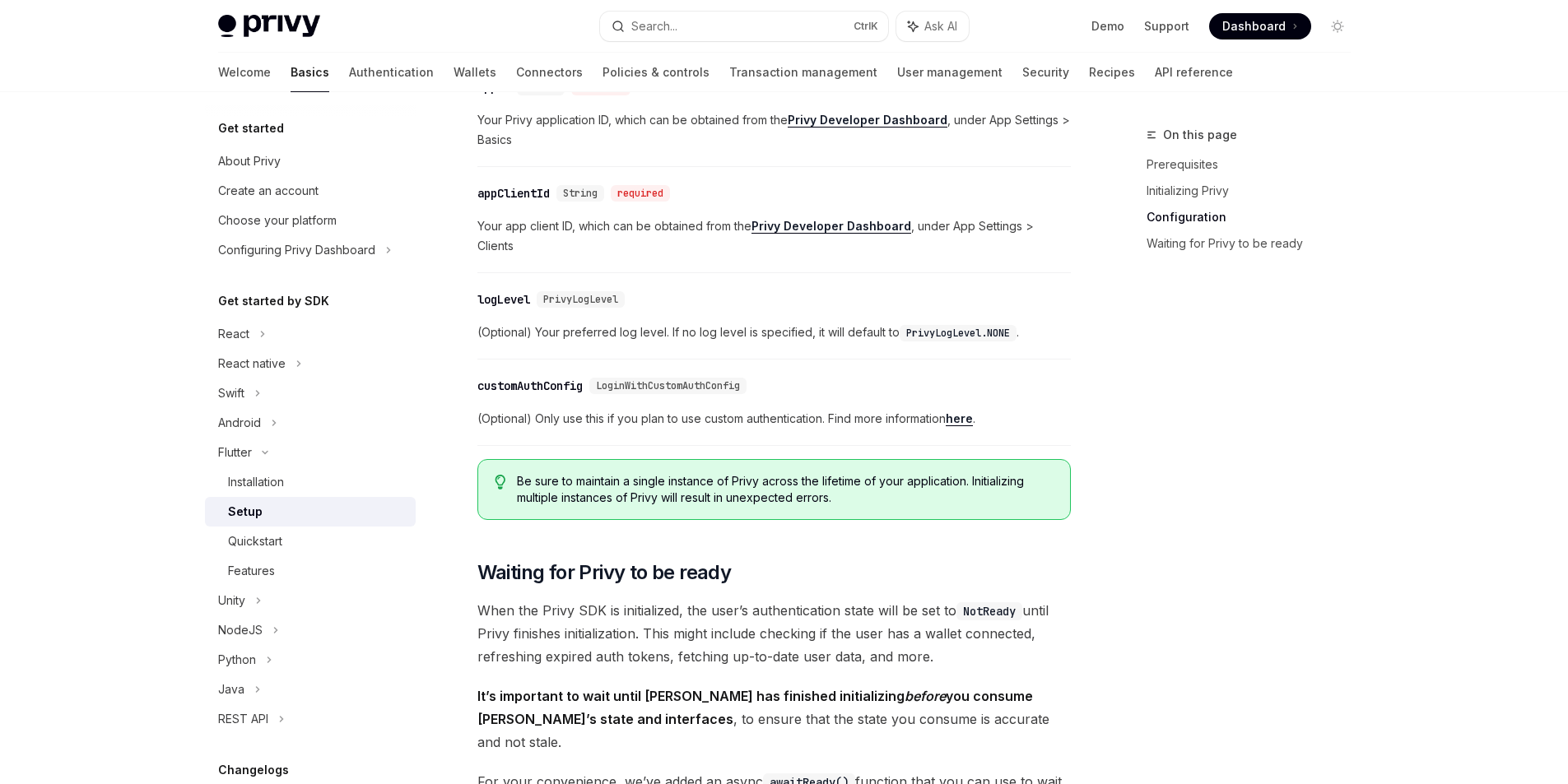
scroll to position [905, 0]
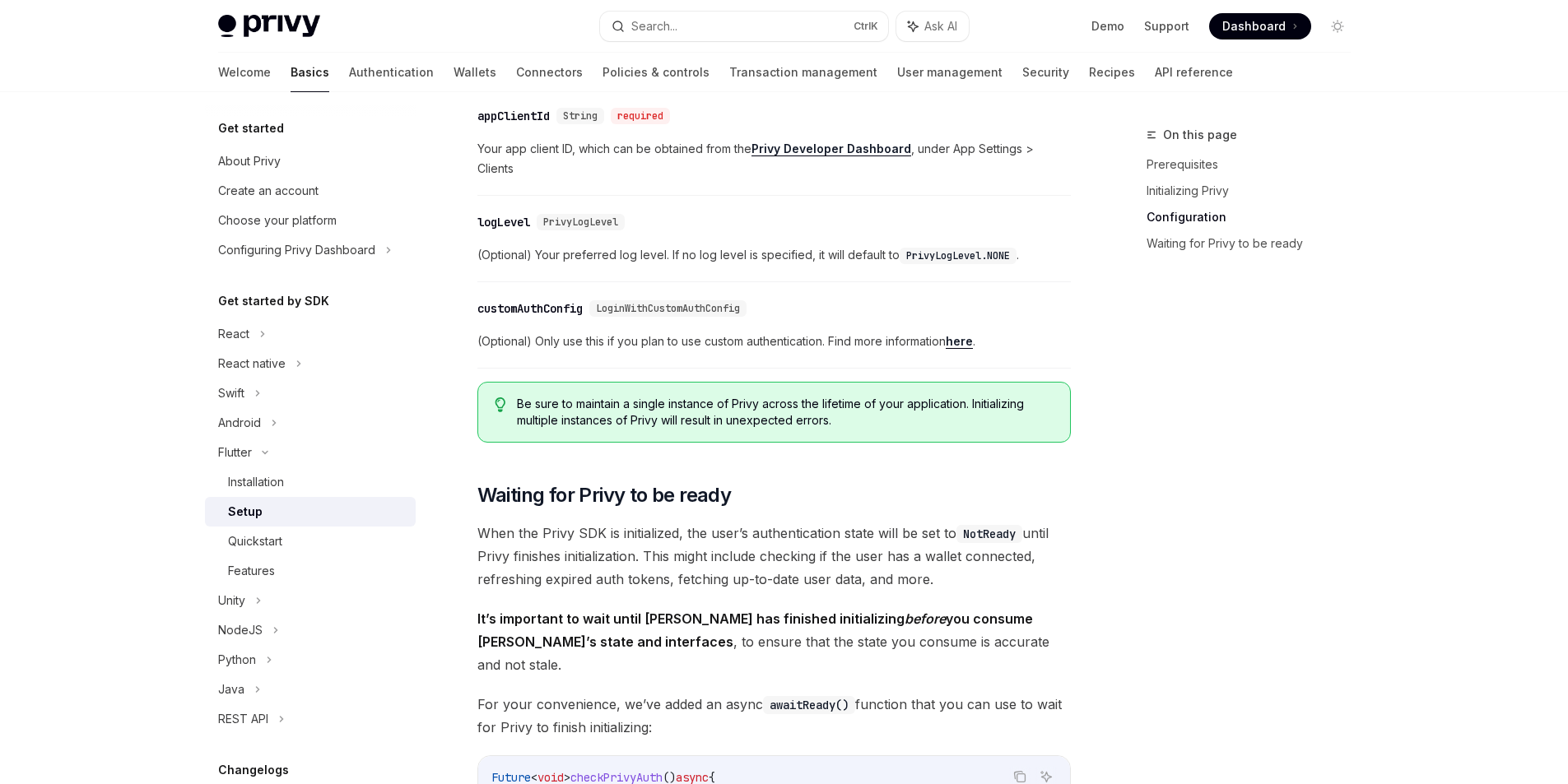
click at [971, 415] on span "Be sure to maintain a single instance of Privy across the lifetime of your appl…" at bounding box center [784, 412] width 536 height 33
click at [969, 418] on span "Be sure to maintain a single instance of Privy across the lifetime of your appl…" at bounding box center [784, 412] width 536 height 33
click at [969, 430] on div "Be sure to maintain a single instance of Privy across the lifetime of your appl…" at bounding box center [773, 412] width 594 height 61
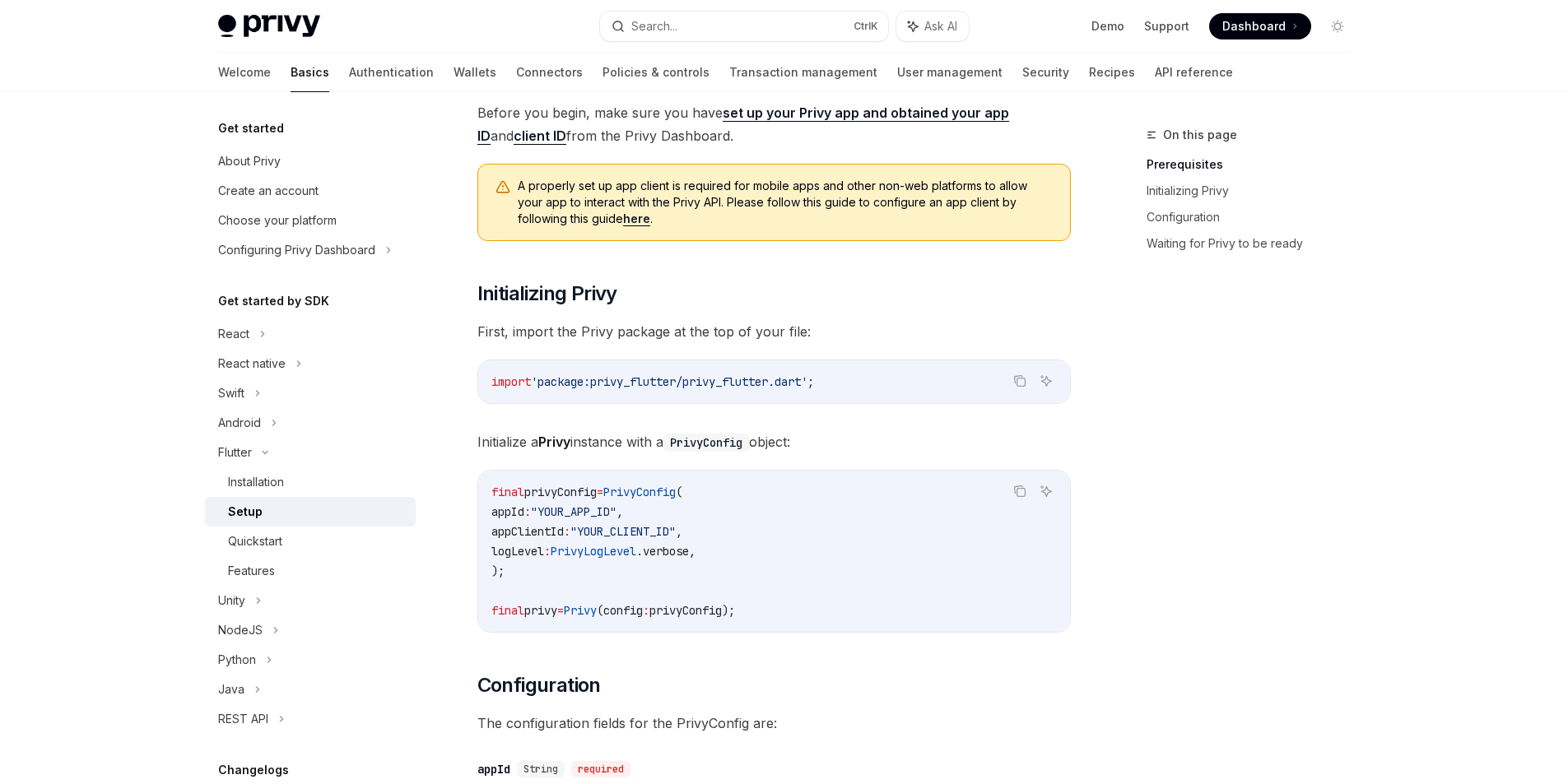
scroll to position [118, 0]
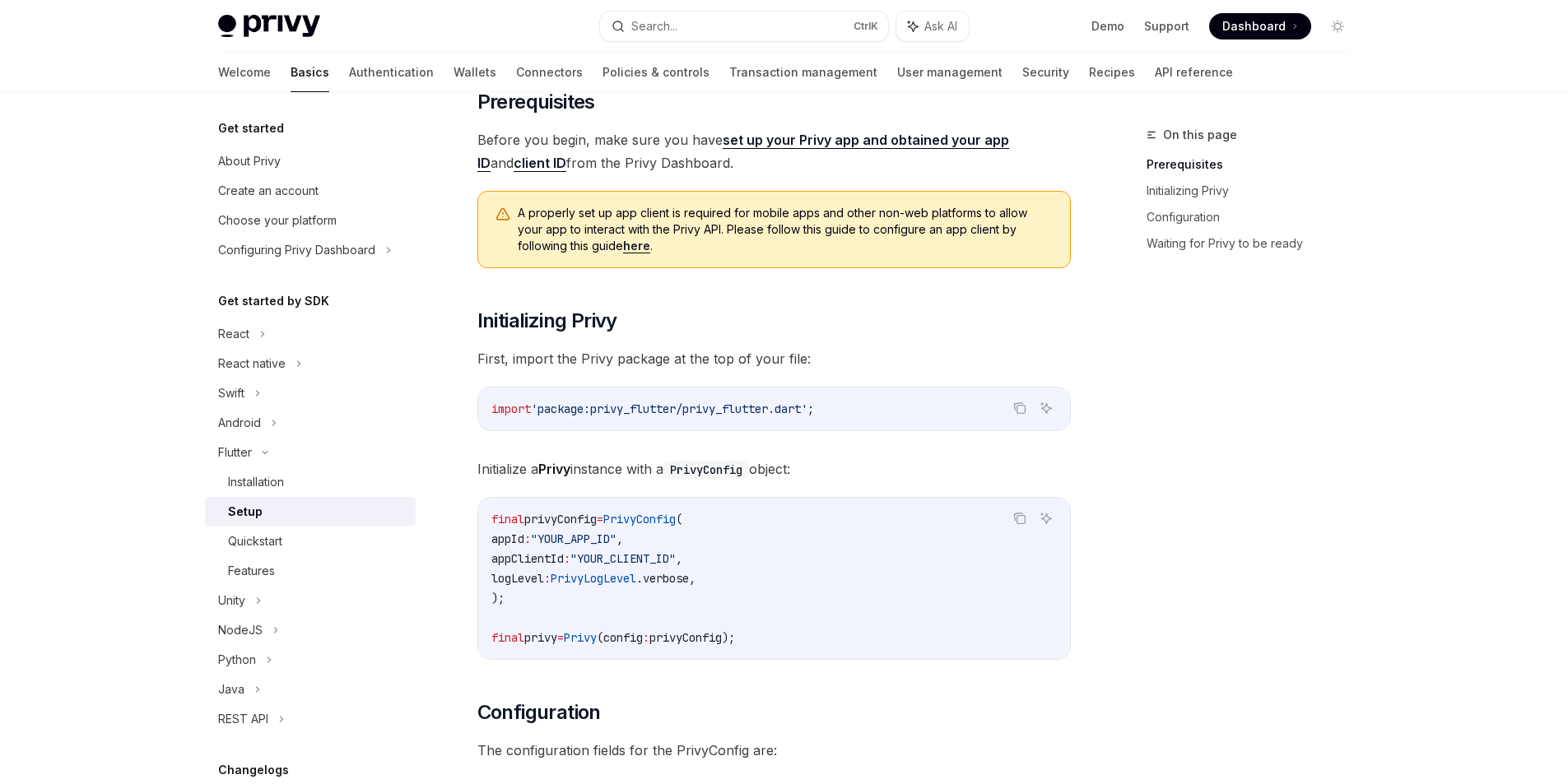
drag, startPoint x: 541, startPoint y: 541, endPoint x: 507, endPoint y: 547, distance: 34.5
click at [507, 547] on code "final privyConfig = PrivyConfig ( appId : "YOUR_APP_ID" , appClientId : "YOUR_C…" at bounding box center [774, 578] width 566 height 138
copy span "appId"
drag, startPoint x: 580, startPoint y: 558, endPoint x: 503, endPoint y: 555, distance: 77.1
click at [503, 555] on span "appClientId" at bounding box center [528, 558] width 72 height 15
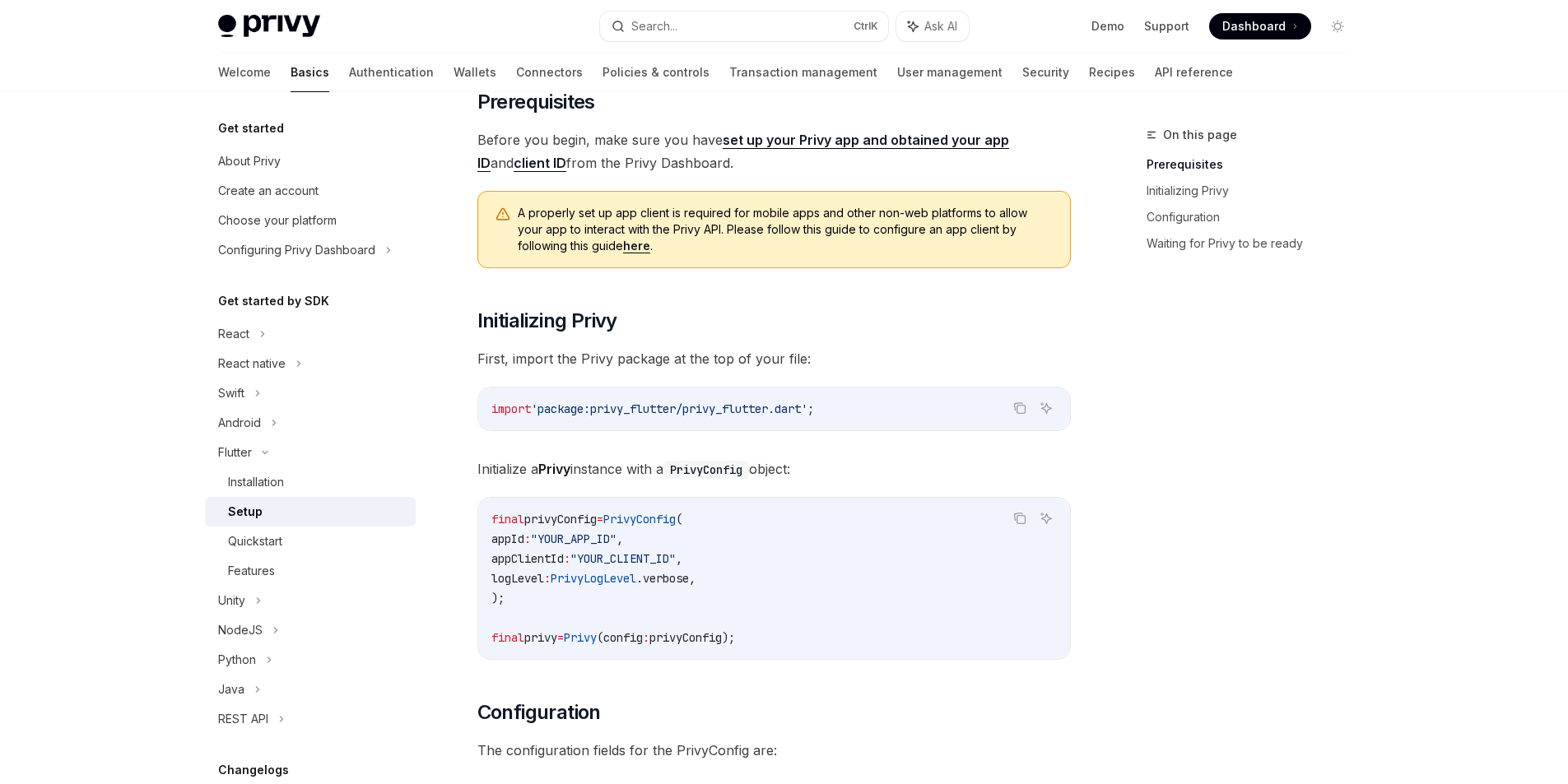
copy span "appClientId"
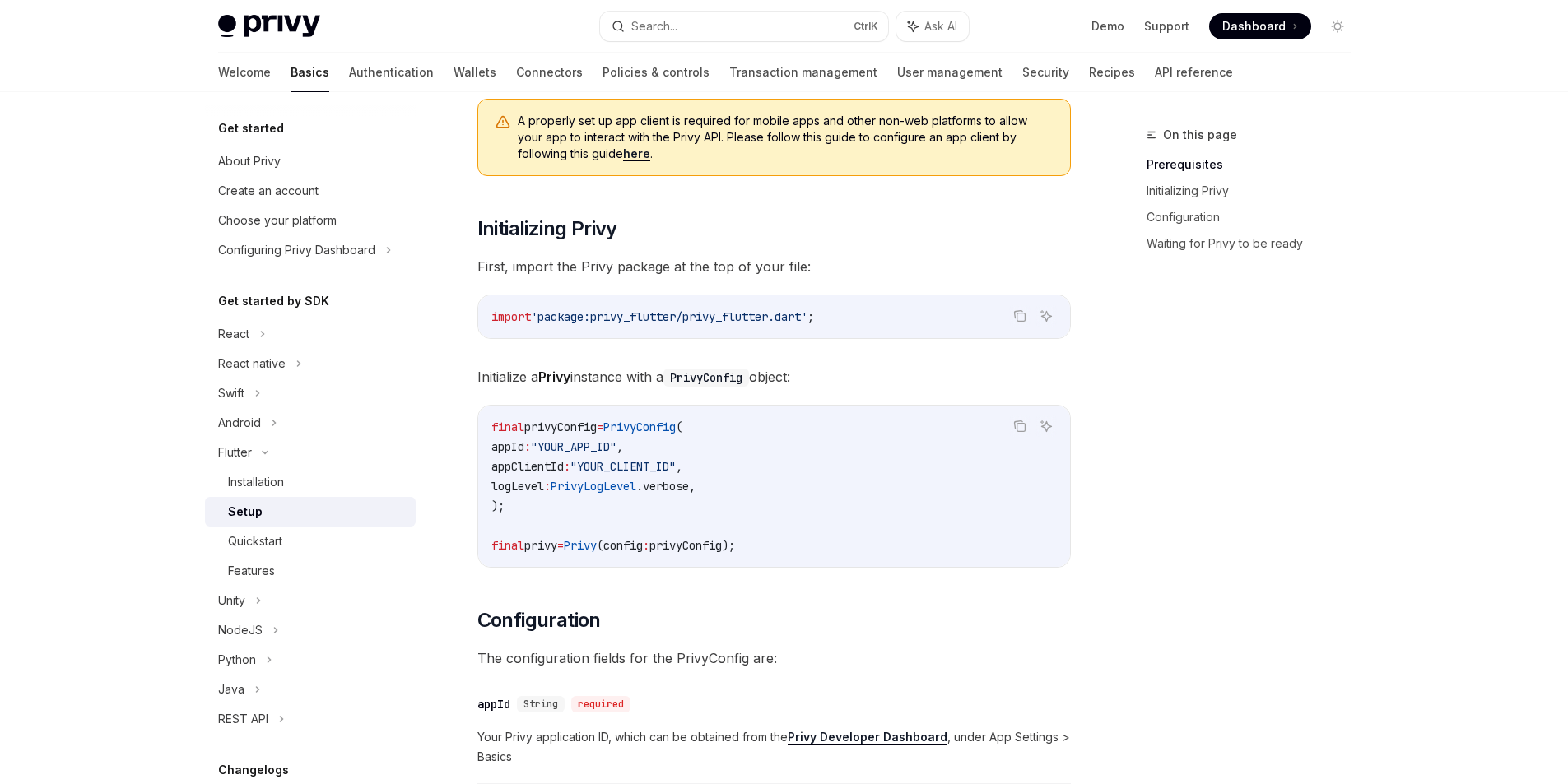
scroll to position [329, 0]
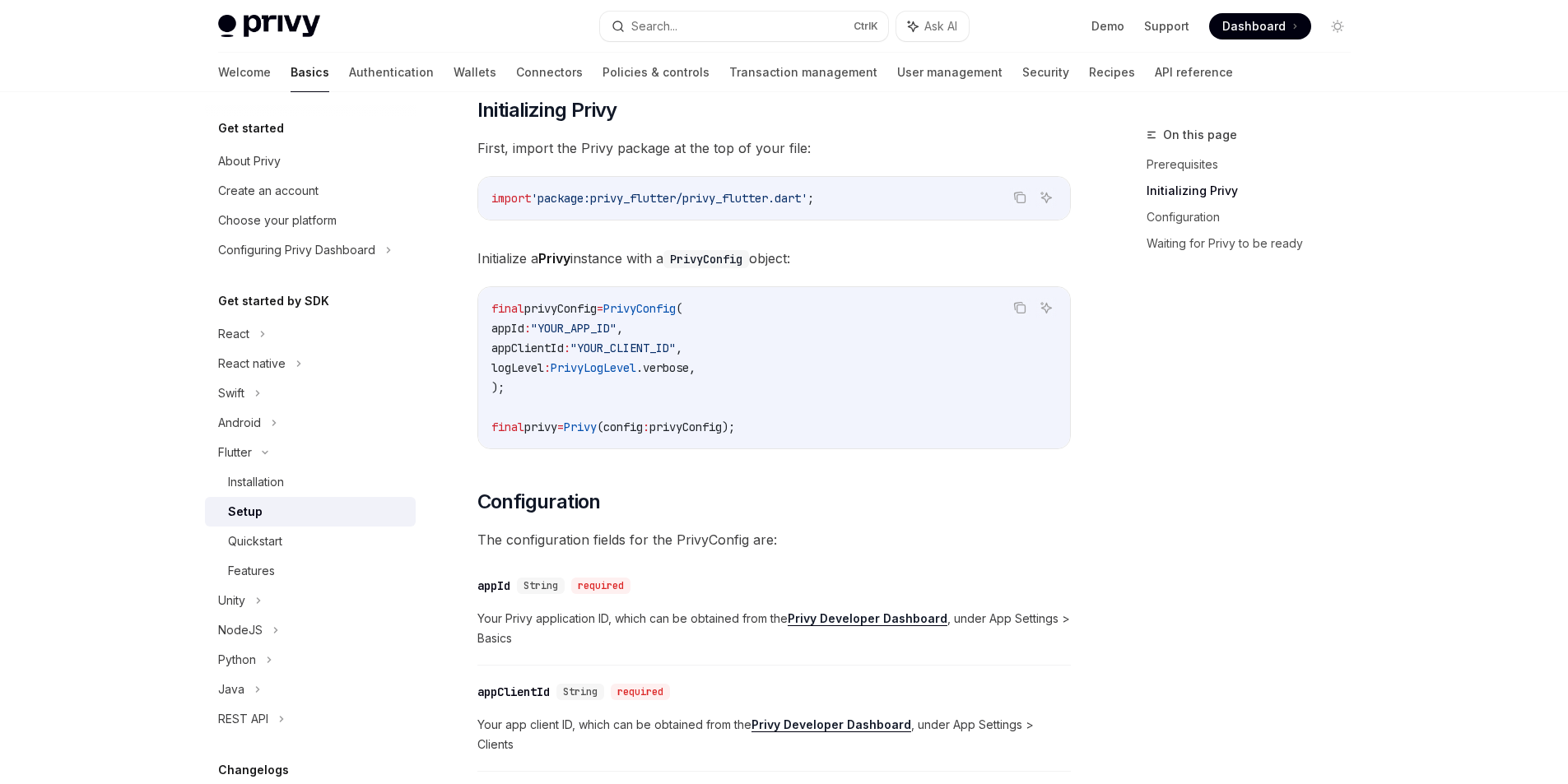
click at [640, 343] on span ""YOUR_CLIENT_ID"" at bounding box center [623, 348] width 106 height 15
drag, startPoint x: 700, startPoint y: 366, endPoint x: 508, endPoint y: 367, distance: 192.0
click at [508, 367] on span "logLevel : PrivyLogLevel .verbose," at bounding box center [594, 367] width 204 height 15
click at [655, 379] on code "final privyConfig = PrivyConfig ( appId : "YOUR_APP_ID" , appClientId : "YOUR_C…" at bounding box center [774, 367] width 566 height 138
drag, startPoint x: 674, startPoint y: 372, endPoint x: 703, endPoint y: 373, distance: 29.0
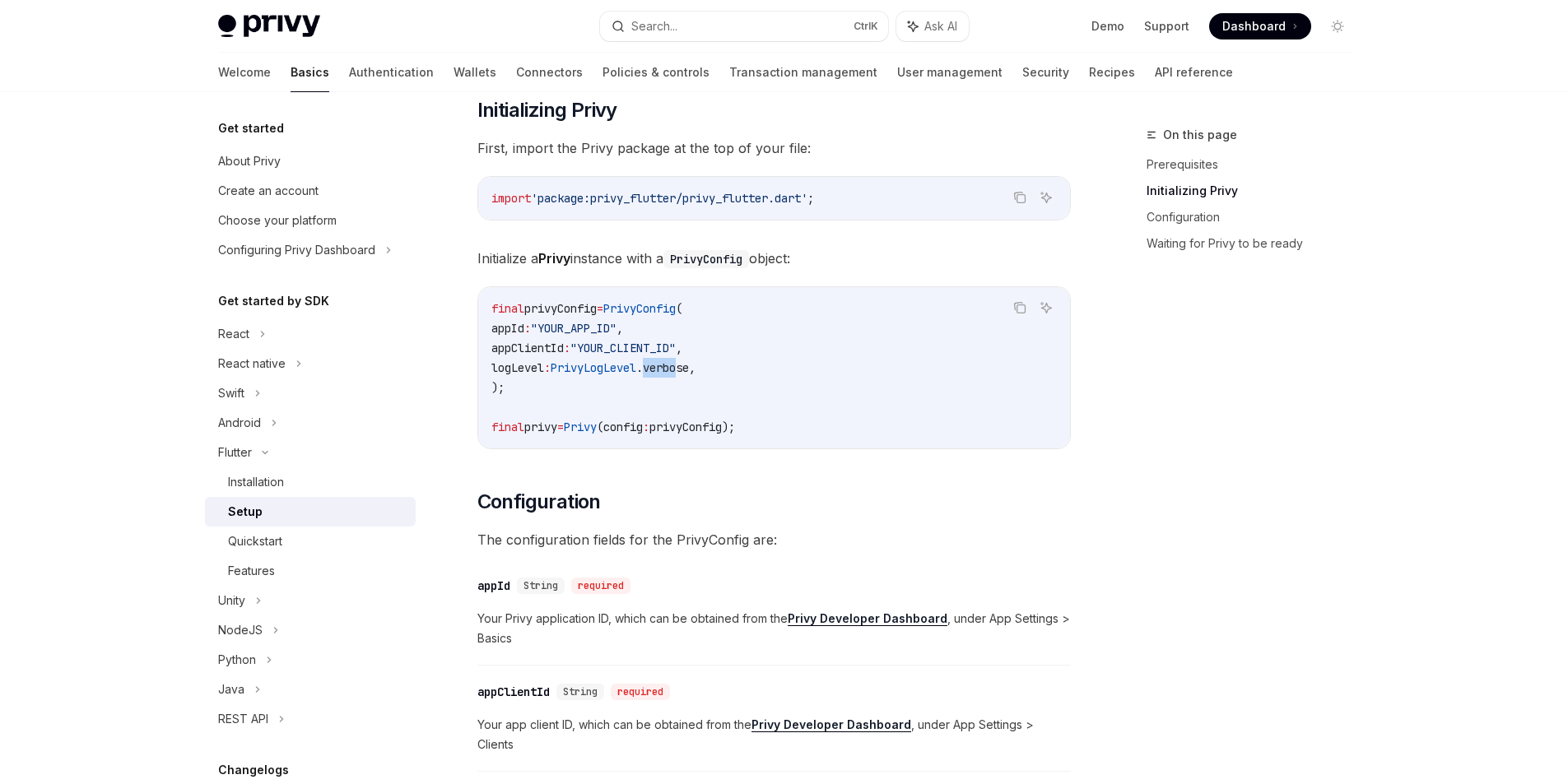
click at [696, 373] on span ".verbose," at bounding box center [666, 367] width 59 height 15
click at [746, 389] on code "final privyConfig = PrivyConfig ( appId : "YOUR_APP_ID" , appClientId : "YOUR_C…" at bounding box center [774, 367] width 566 height 138
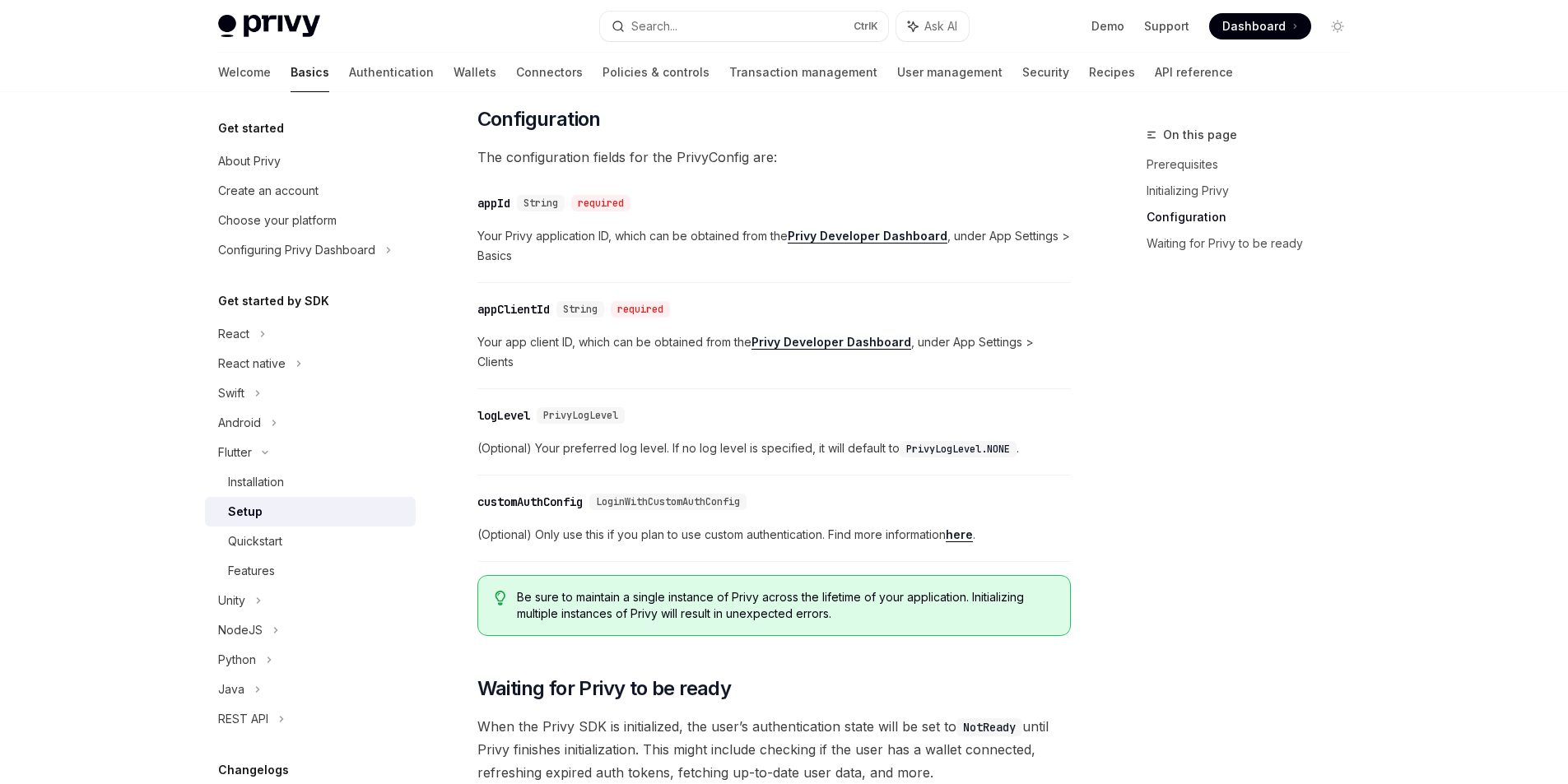
scroll to position [740, 0]
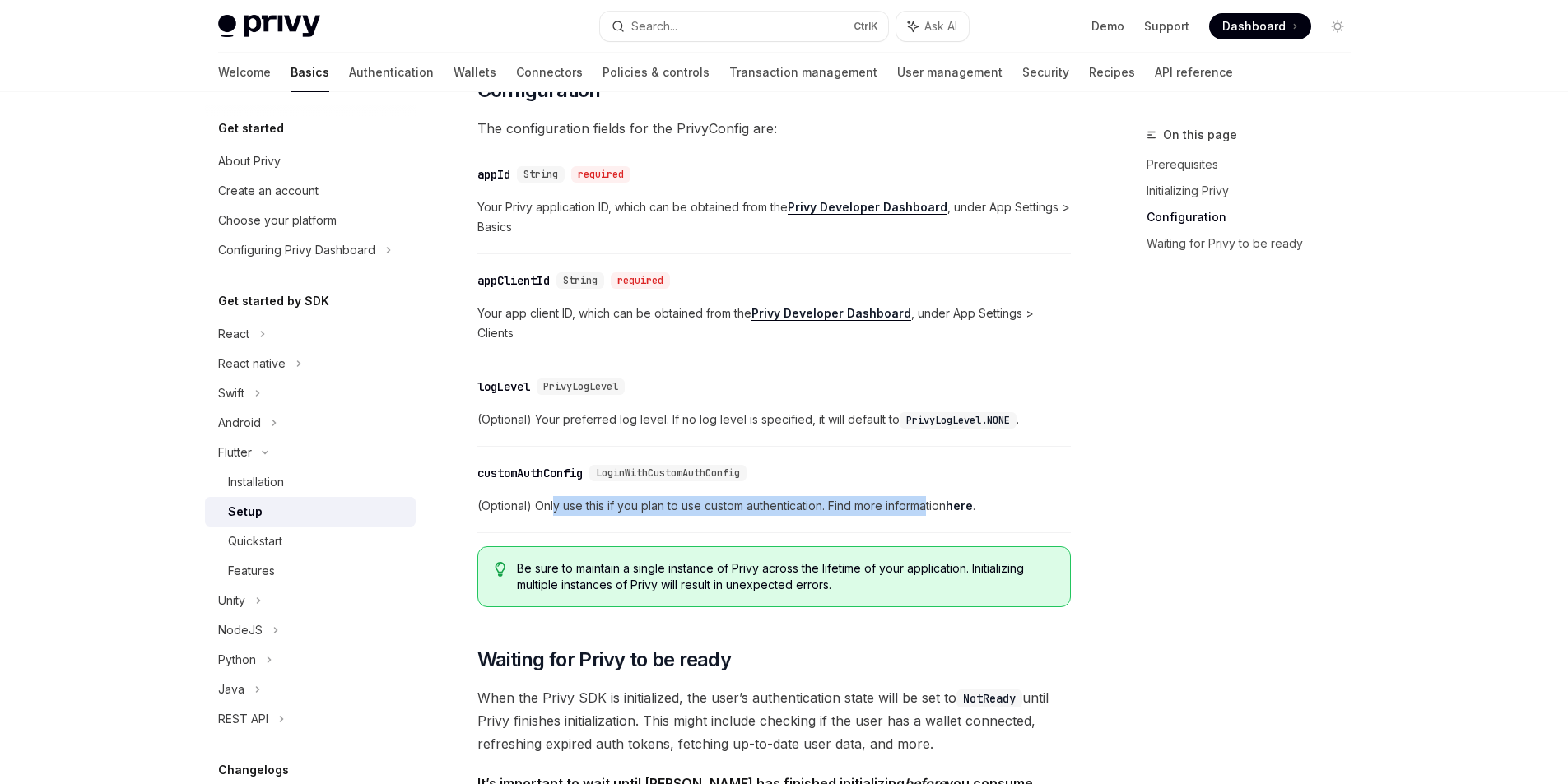
drag, startPoint x: 553, startPoint y: 499, endPoint x: 928, endPoint y: 488, distance: 375.2
click at [928, 488] on div "​ customAuthConfig LoginWithCustomAuthConfig (Optional) Only use this if you pl…" at bounding box center [773, 493] width 594 height 78
click at [646, 641] on div "​ Prerequisites Before you begin, make sure you have set up your Privy app and …" at bounding box center [773, 526] width 594 height 2119
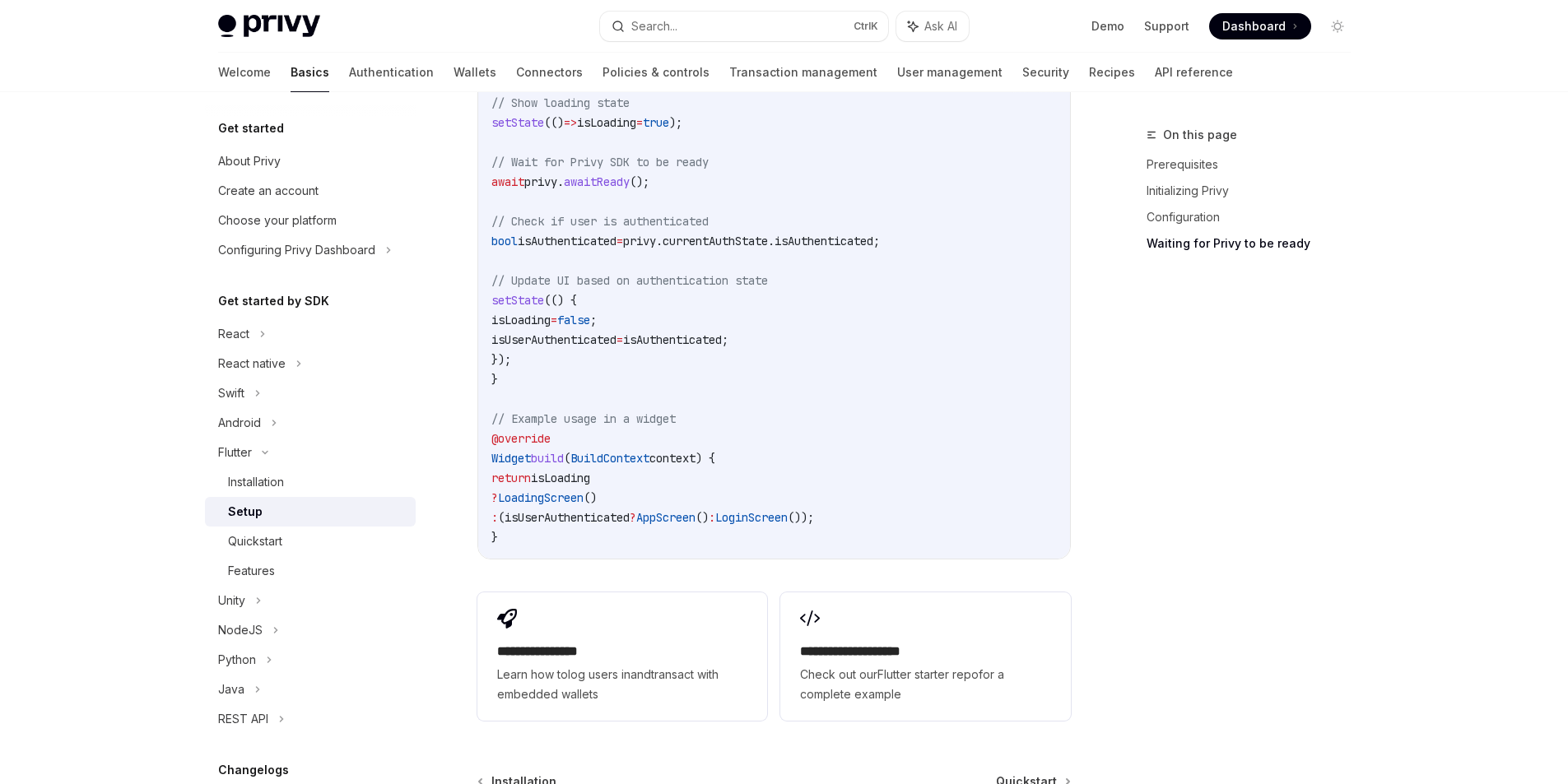
scroll to position [1763, 0]
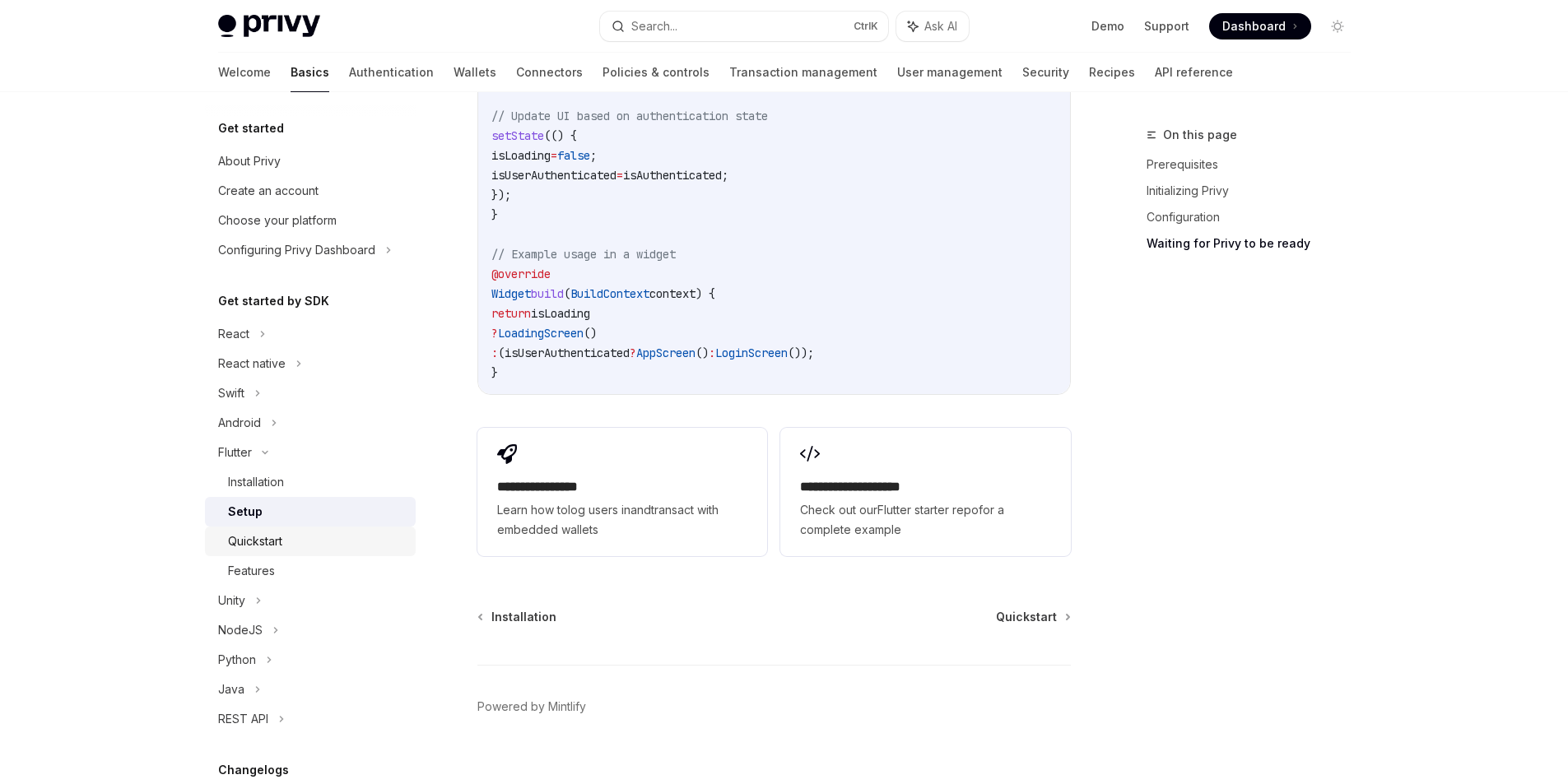
click at [344, 551] on div "Quickstart" at bounding box center [317, 541] width 178 height 19
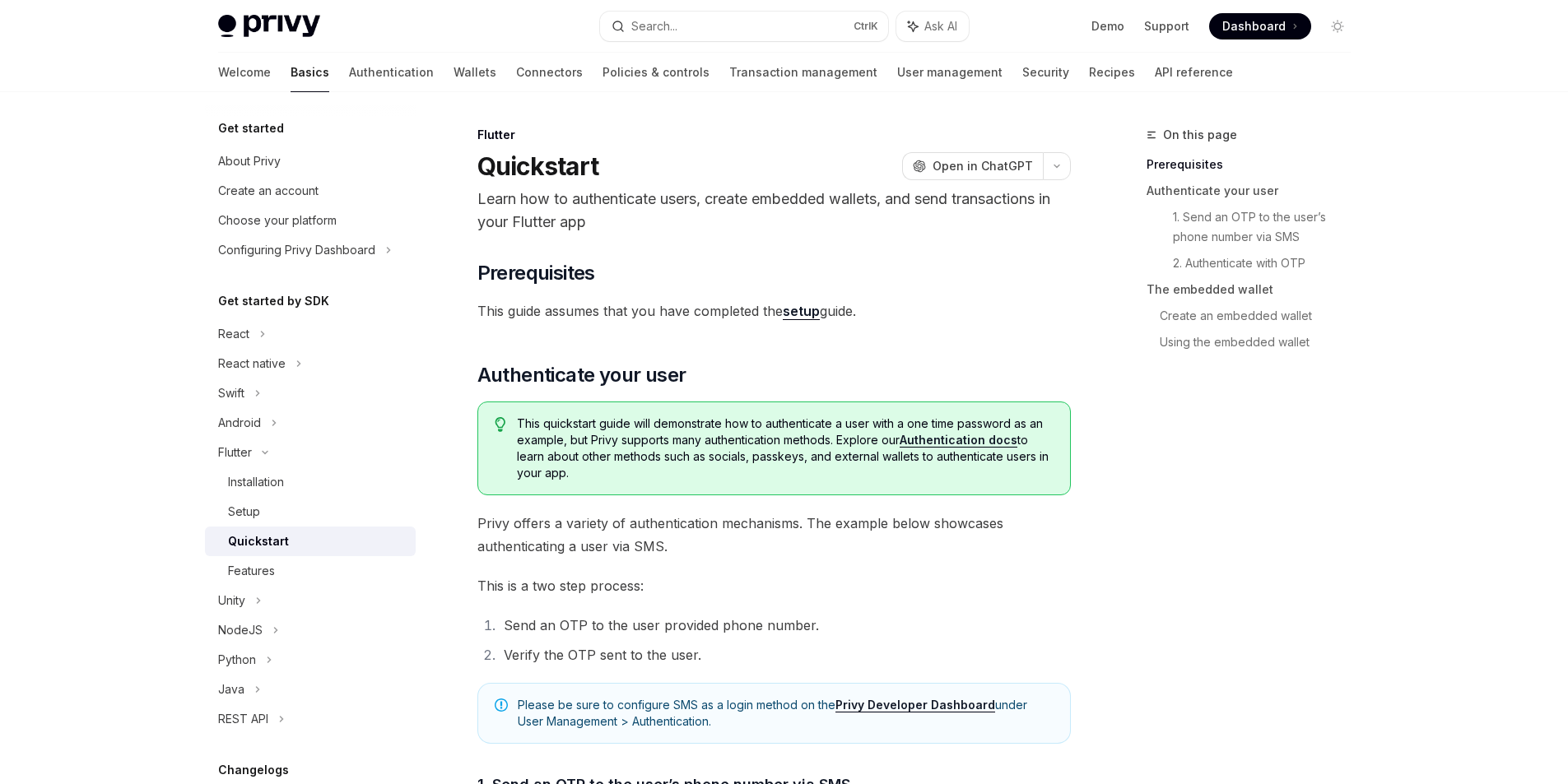
click at [973, 442] on link "Authentication docs" at bounding box center [958, 440] width 118 height 15
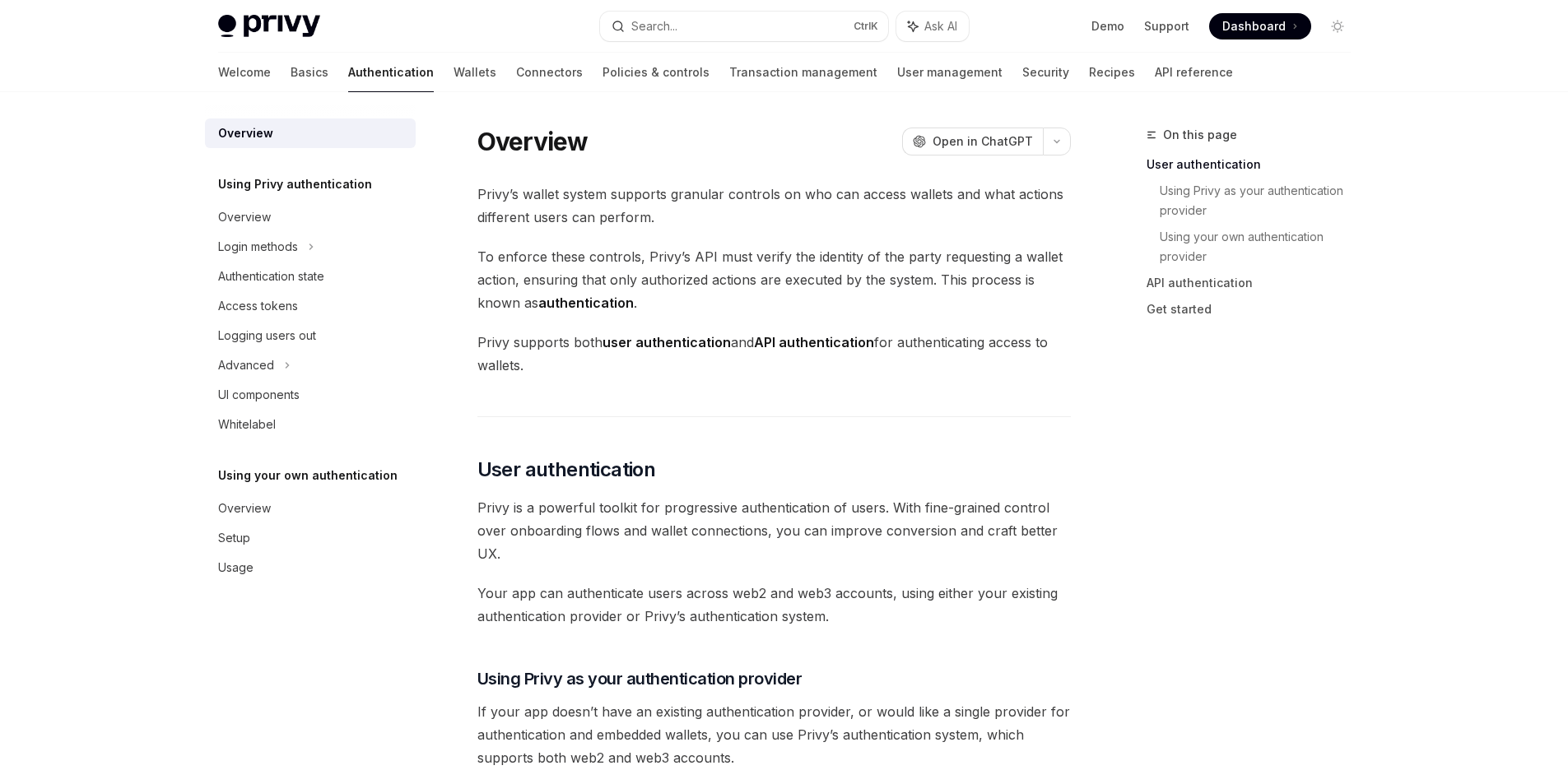
click at [782, 349] on strong "API authentication" at bounding box center [814, 342] width 120 height 17
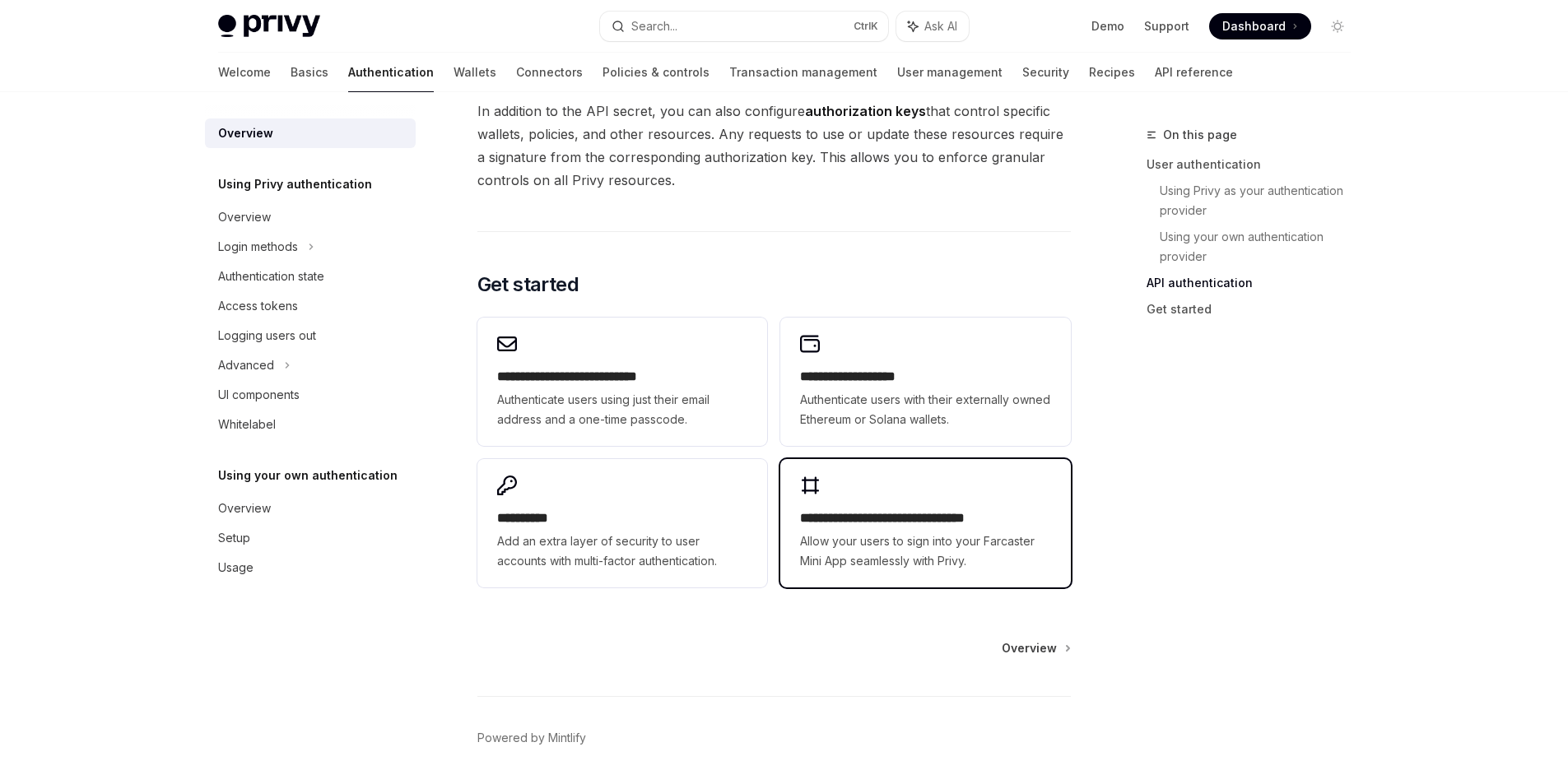
scroll to position [1281, 0]
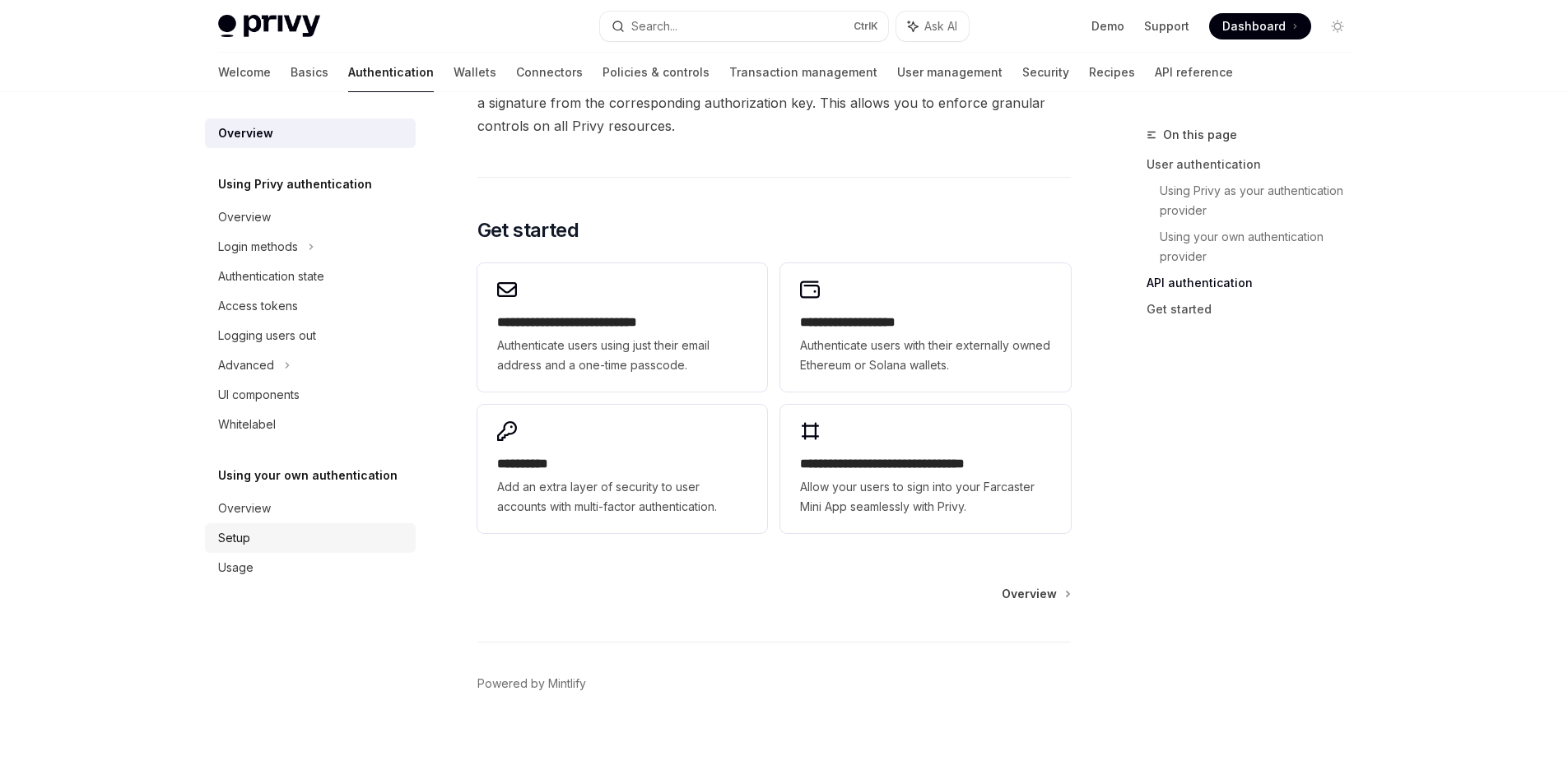
click at [278, 527] on link "Setup" at bounding box center [310, 538] width 211 height 30
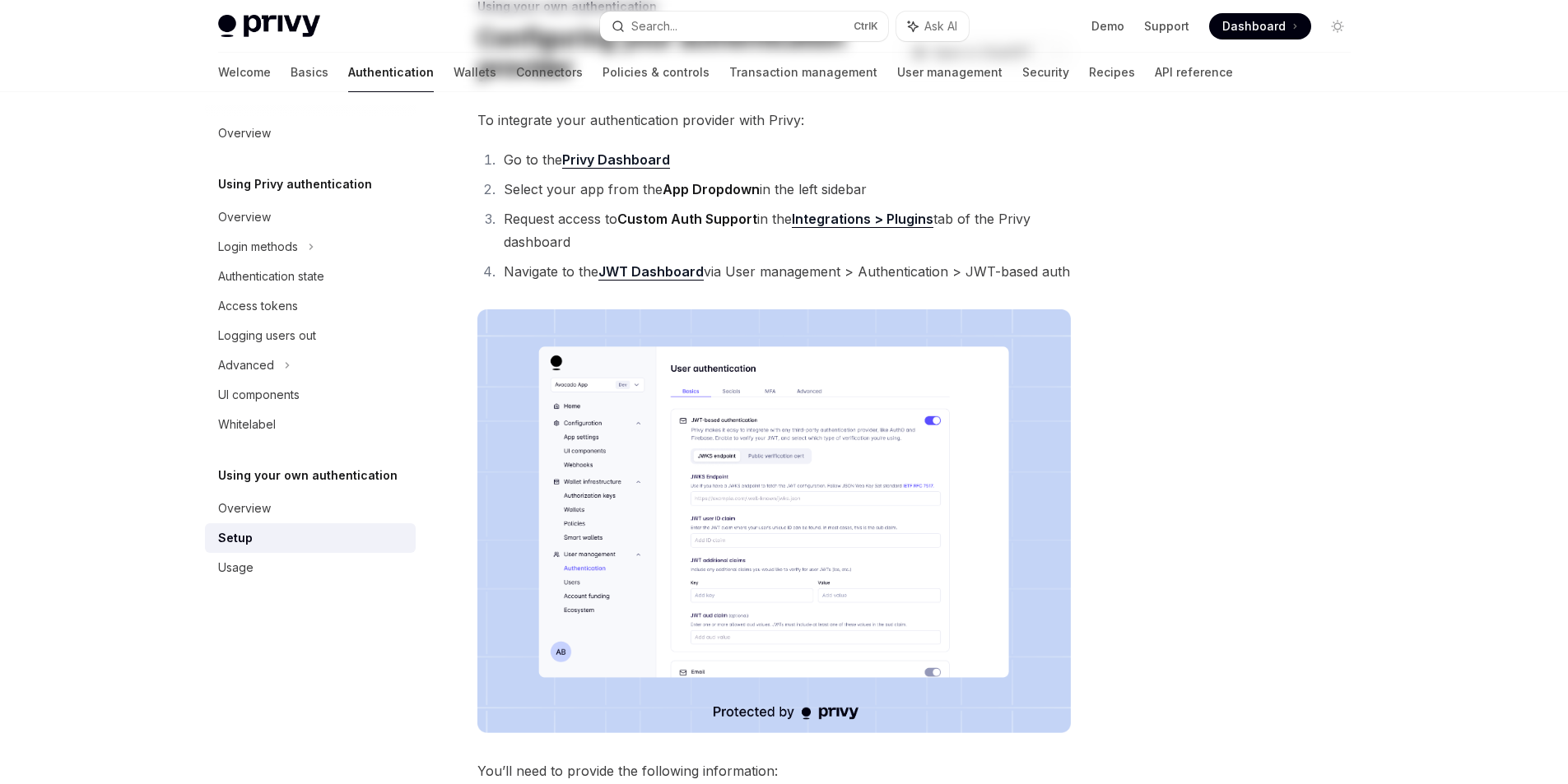
scroll to position [355, 0]
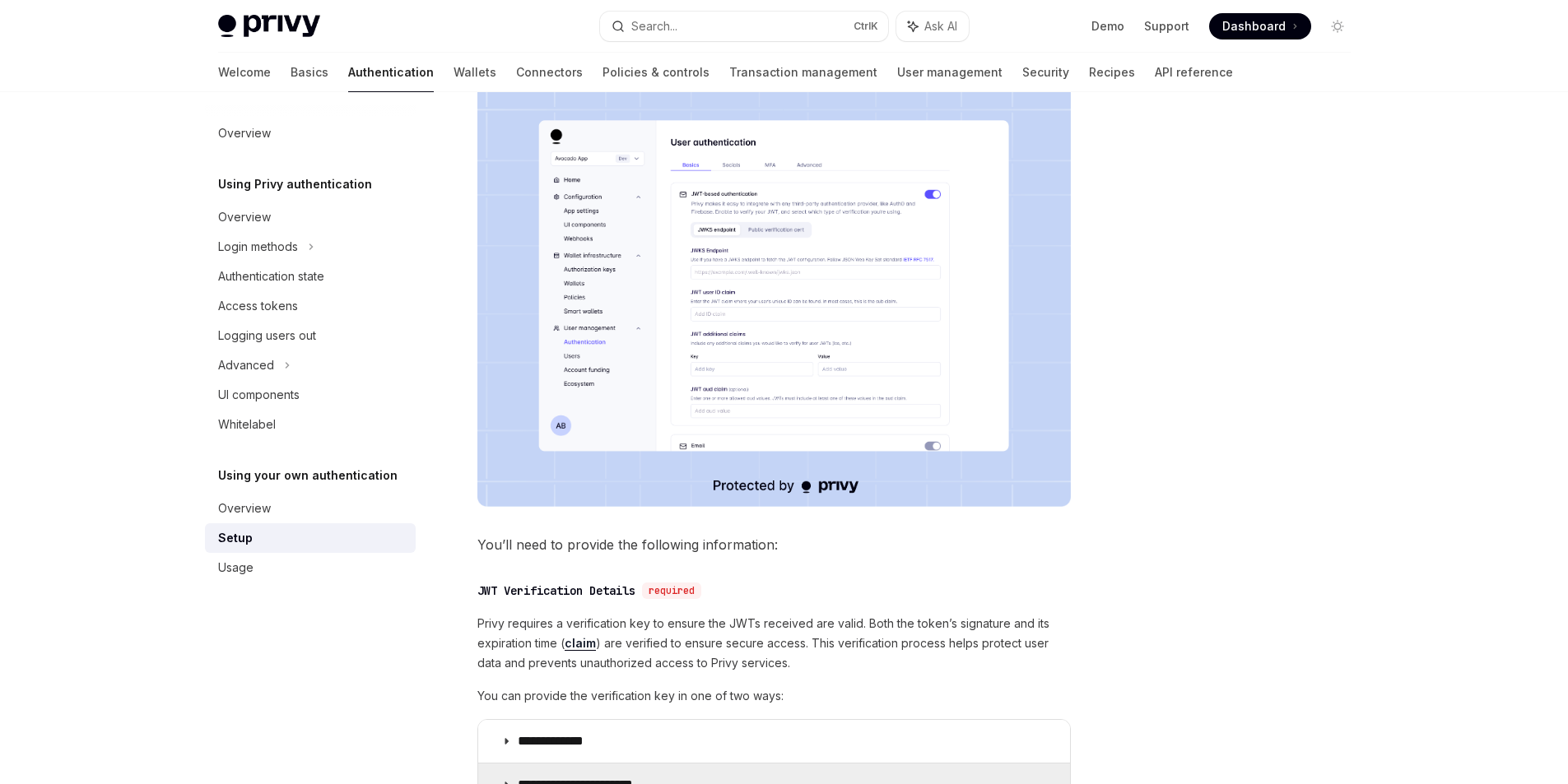
click at [533, 777] on p "**********" at bounding box center [588, 785] width 141 height 17
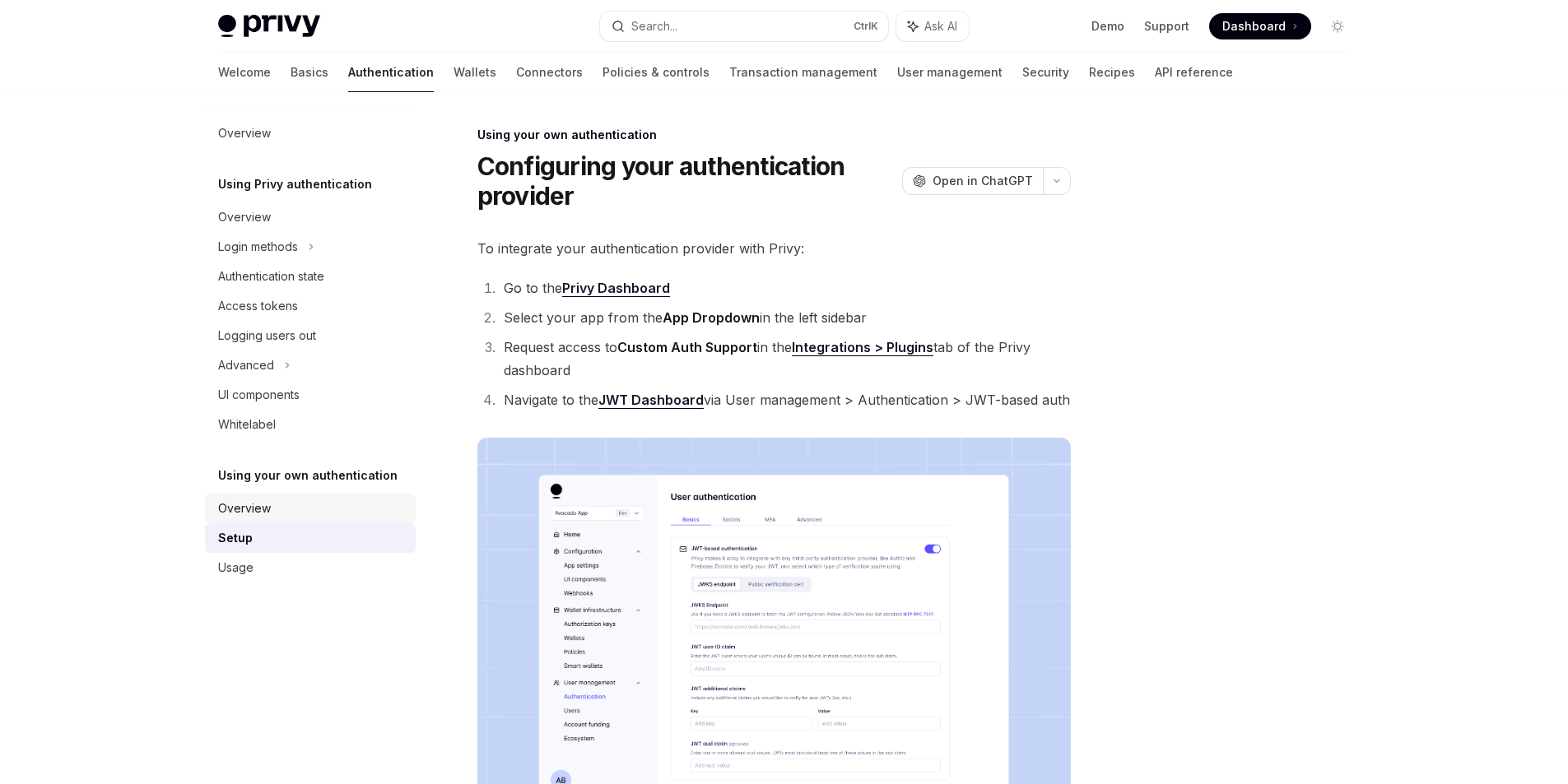
click at [234, 518] on link "Overview" at bounding box center [310, 508] width 211 height 30
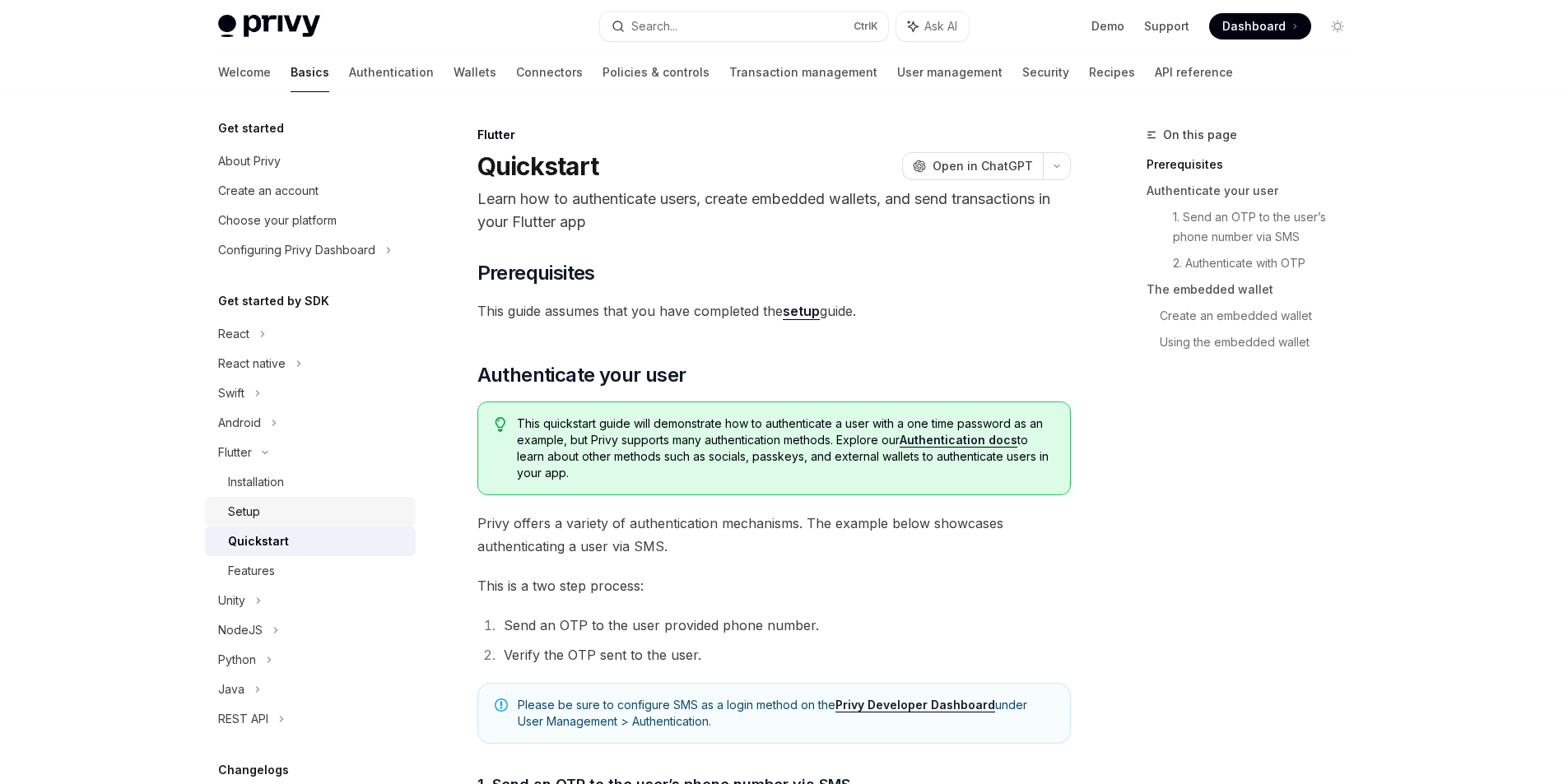
click at [305, 499] on link "Setup" at bounding box center [310, 512] width 211 height 30
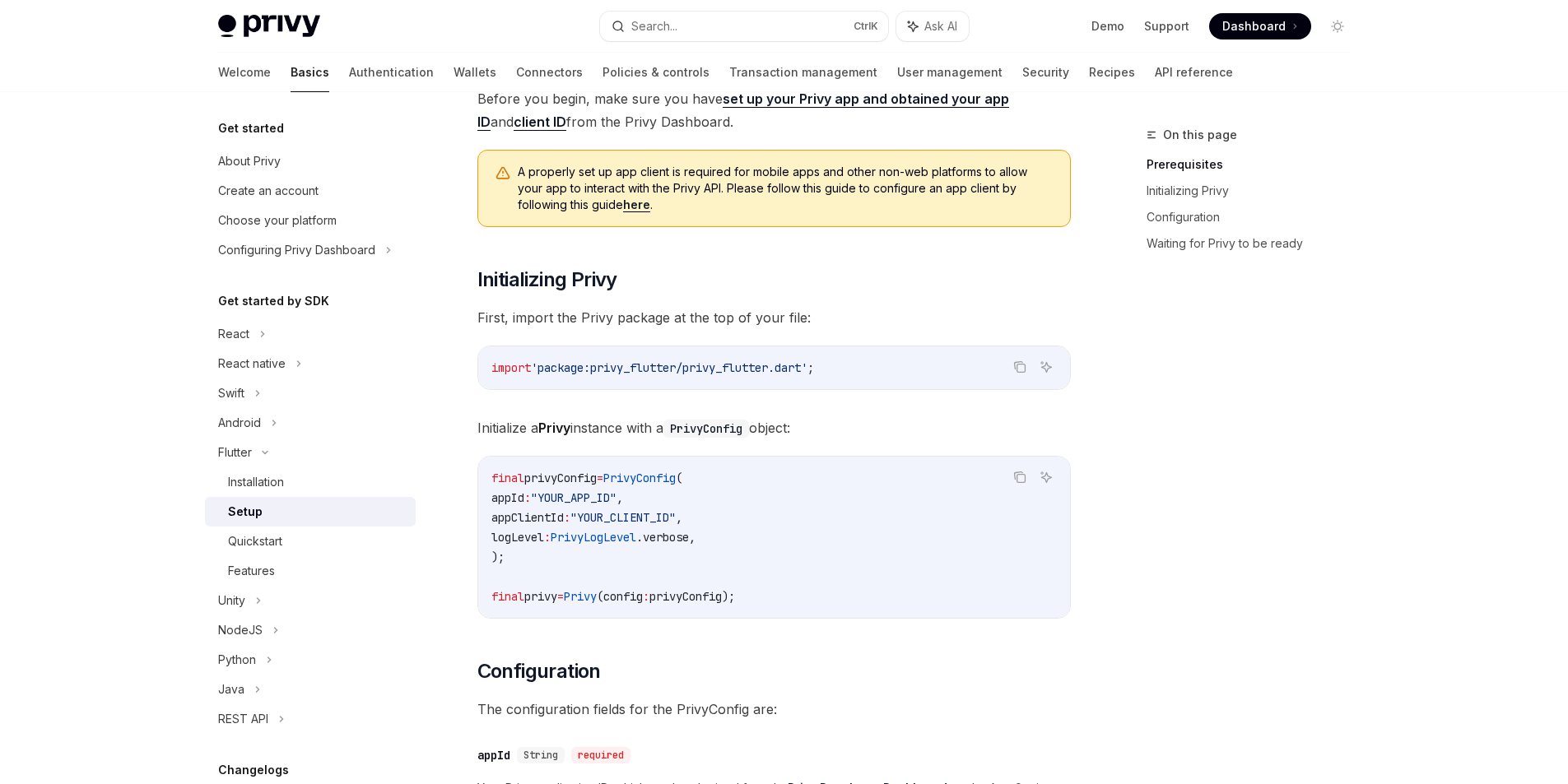
scroll to position [411, 0]
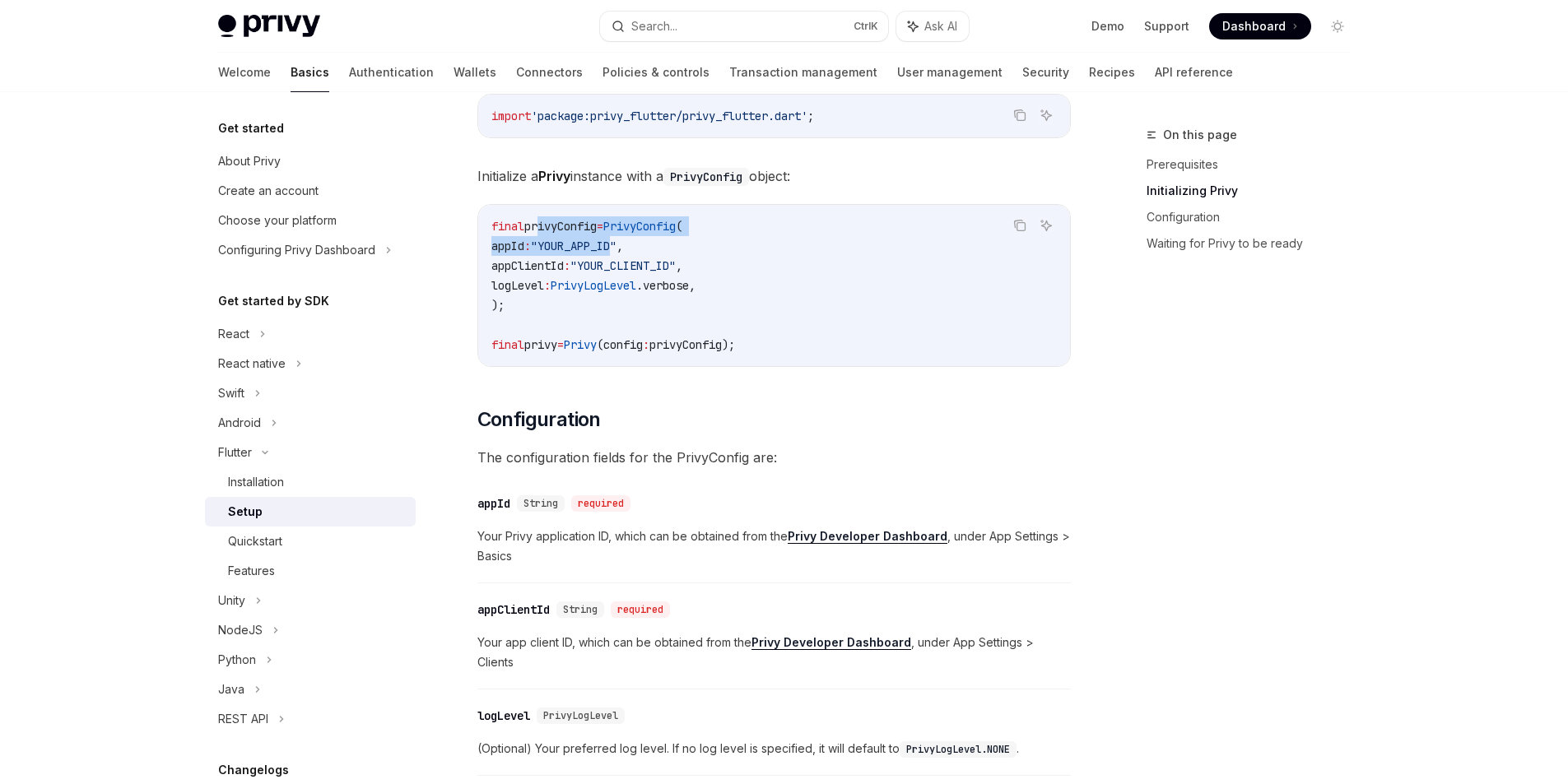
drag, startPoint x: 539, startPoint y: 234, endPoint x: 629, endPoint y: 247, distance: 90.9
click at [629, 247] on code "final privyConfig = PrivyConfig ( appId : "YOUR_APP_ID" , appClientId : "YOUR_C…" at bounding box center [774, 285] width 566 height 138
drag, startPoint x: 596, startPoint y: 260, endPoint x: 694, endPoint y: 267, distance: 98.2
click at [676, 267] on span ""YOUR_CLIENT_ID"" at bounding box center [623, 266] width 106 height 15
drag, startPoint x: 650, startPoint y: 287, endPoint x: 689, endPoint y: 292, distance: 39.3
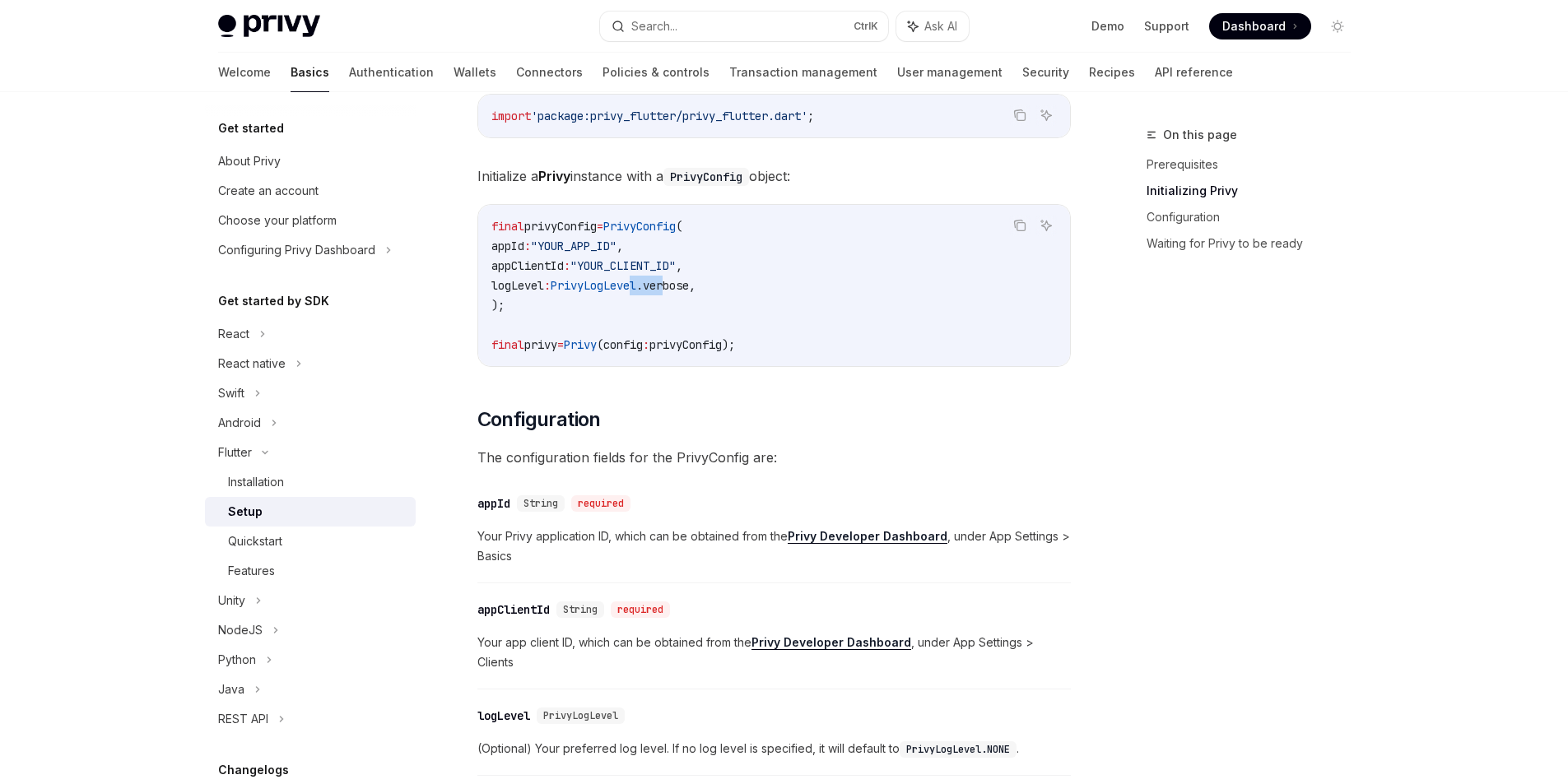
click at [689, 292] on span "logLevel : PrivyLogLevel .verbose," at bounding box center [594, 285] width 204 height 15
click at [736, 304] on code "final privyConfig = PrivyConfig ( appId : "YOUR_APP_ID" , appClientId : "YOUR_C…" at bounding box center [774, 285] width 566 height 138
drag, startPoint x: 684, startPoint y: 342, endPoint x: 758, endPoint y: 343, distance: 74.0
click at [735, 343] on span "privyConfig);" at bounding box center [692, 344] width 85 height 15
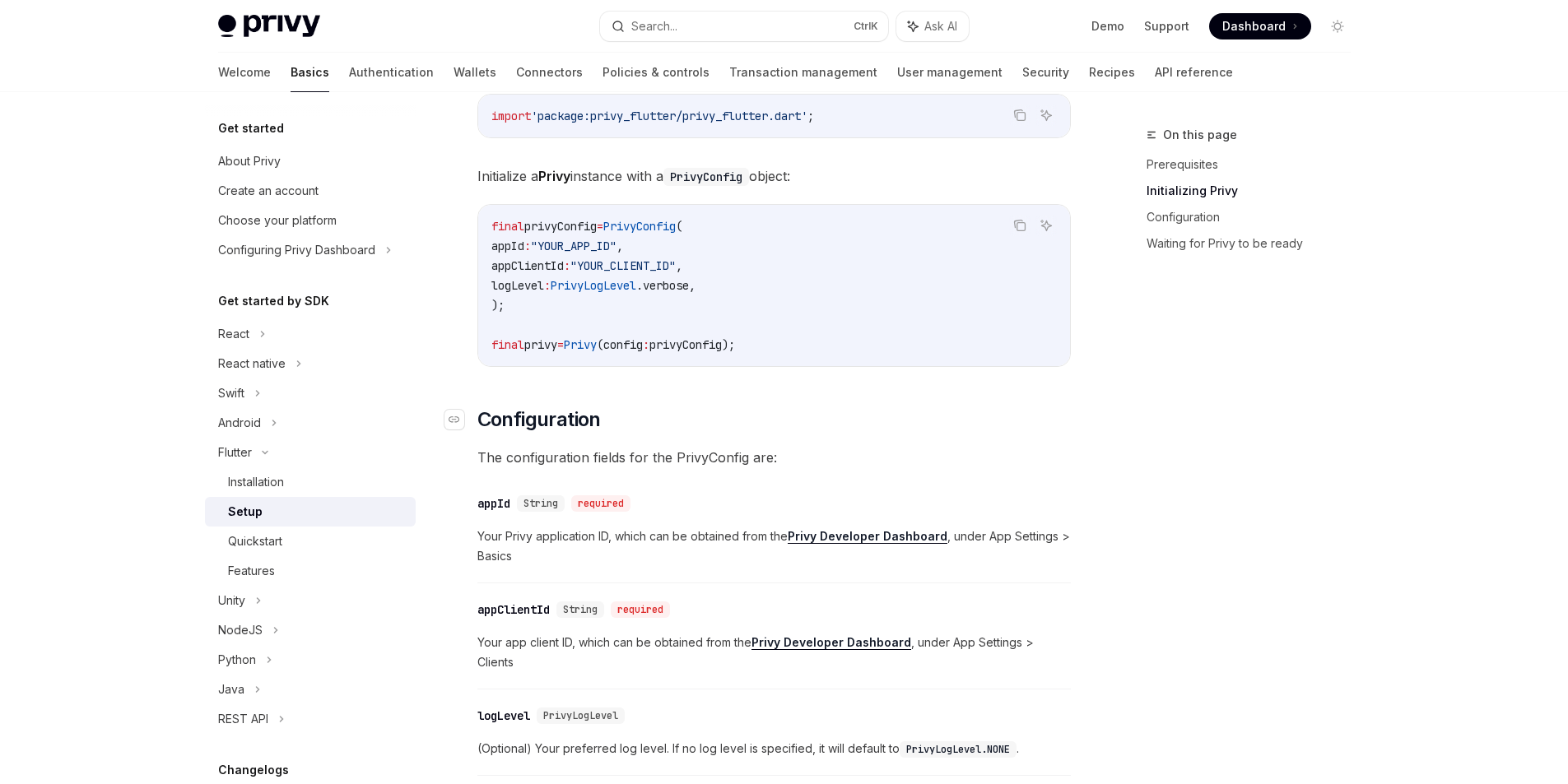
click at [1043, 420] on h2 "​ Configuration" at bounding box center [773, 419] width 594 height 26
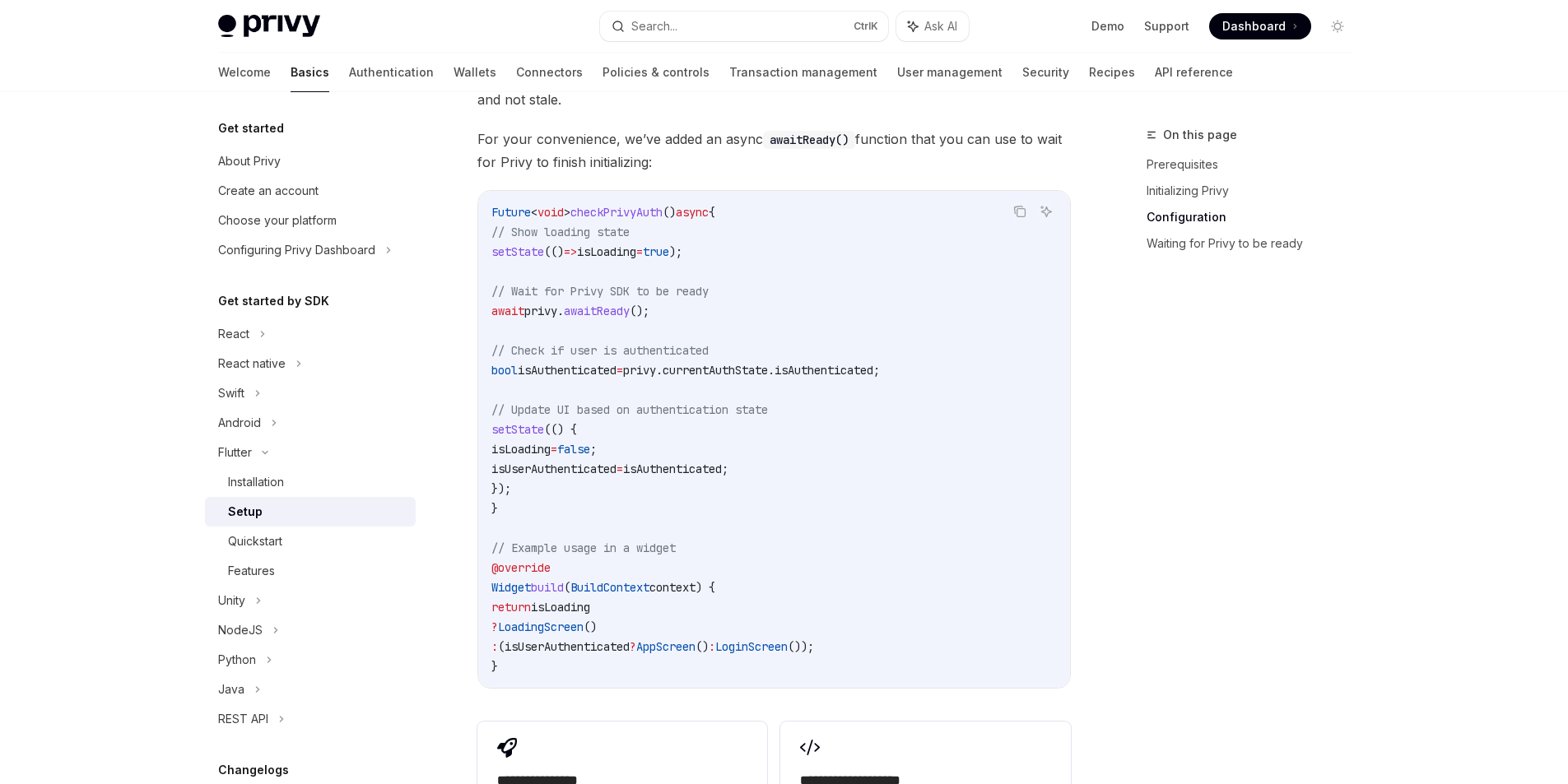
scroll to position [1481, 0]
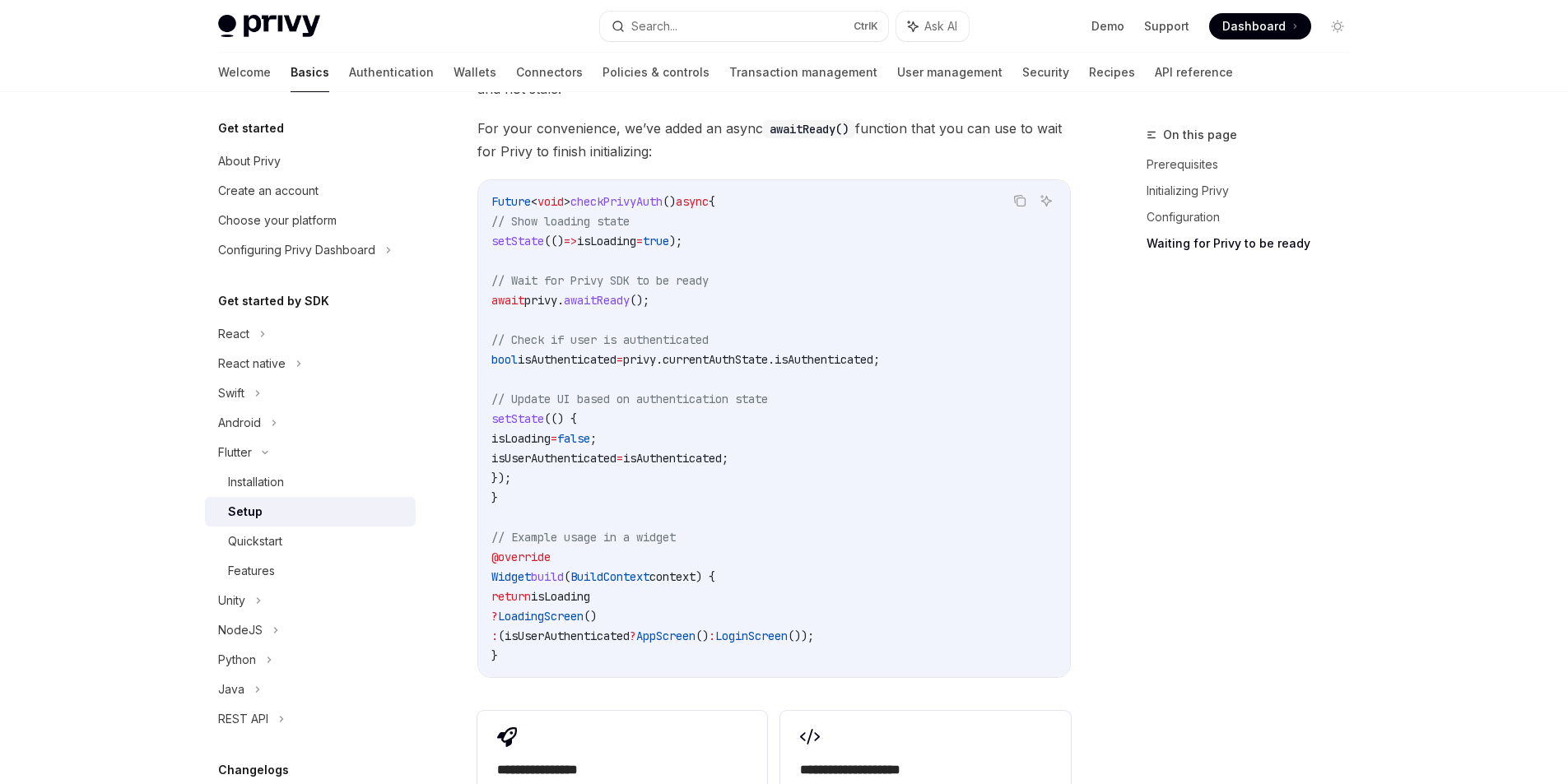
drag, startPoint x: 610, startPoint y: 213, endPoint x: 716, endPoint y: 218, distance: 106.1
click at [683, 233] on span "setState (() => isLoading = true );" at bounding box center [587, 241] width 191 height 15
drag, startPoint x: 518, startPoint y: 280, endPoint x: 662, endPoint y: 281, distance: 144.0
click at [649, 292] on span "await privy. awaitReady ();" at bounding box center [571, 300] width 158 height 15
drag, startPoint x: 521, startPoint y: 337, endPoint x: 663, endPoint y: 332, distance: 142.1
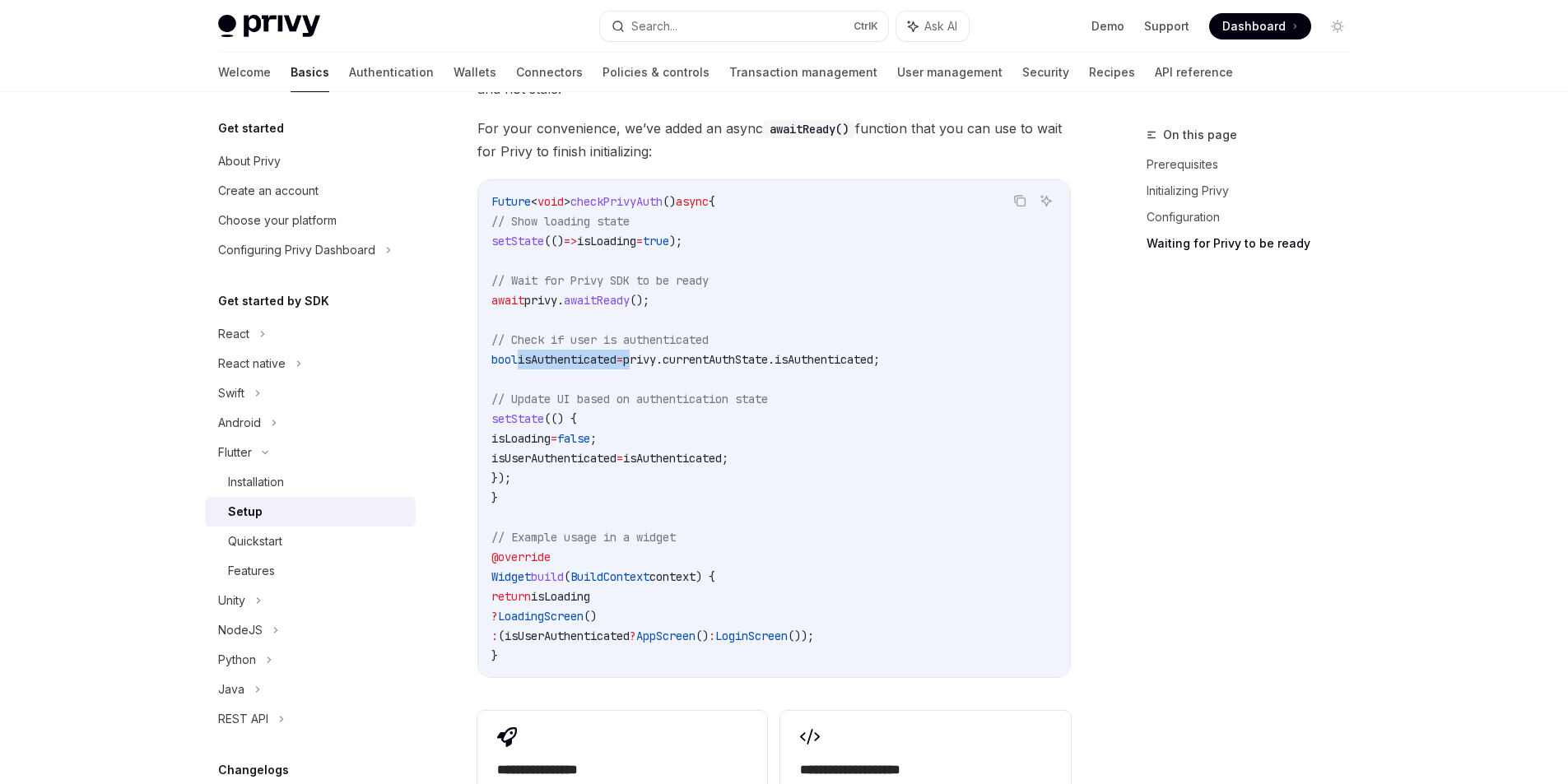
click at [663, 352] on span "bool isAuthenticated = privy.currentAuthState.isAuthenticated;" at bounding box center [685, 359] width 388 height 15
drag, startPoint x: 671, startPoint y: 332, endPoint x: 813, endPoint y: 335, distance: 142.0
click at [813, 352] on span "privy.currentAuthState.isAuthenticated;" at bounding box center [751, 359] width 257 height 15
drag, startPoint x: 853, startPoint y: 342, endPoint x: 928, endPoint y: 342, distance: 75.0
click at [880, 352] on span "privy.currentAuthState.isAuthenticated;" at bounding box center [751, 359] width 257 height 15
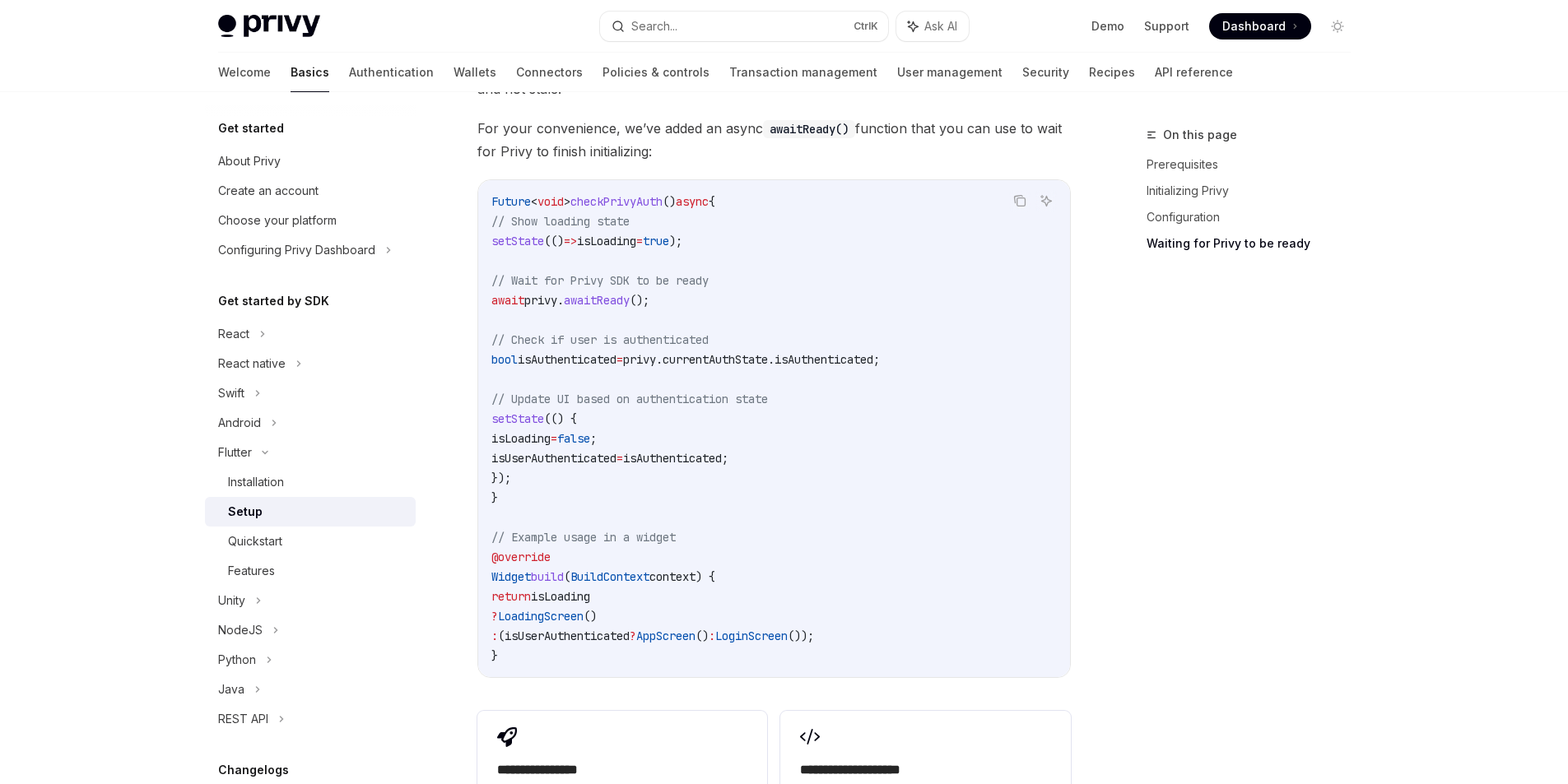
click at [646, 358] on code "Future < void > checkPrivyAuth () async { // Show loading state setState (() =>…" at bounding box center [774, 429] width 566 height 474
drag, startPoint x: 550, startPoint y: 379, endPoint x: 753, endPoint y: 370, distance: 203.2
click at [753, 392] on span "// Update UI based on authentication state" at bounding box center [630, 399] width 277 height 15
click at [730, 405] on code "Future < void > checkPrivyAuth () async { // Show loading state setState (() =>…" at bounding box center [774, 429] width 566 height 474
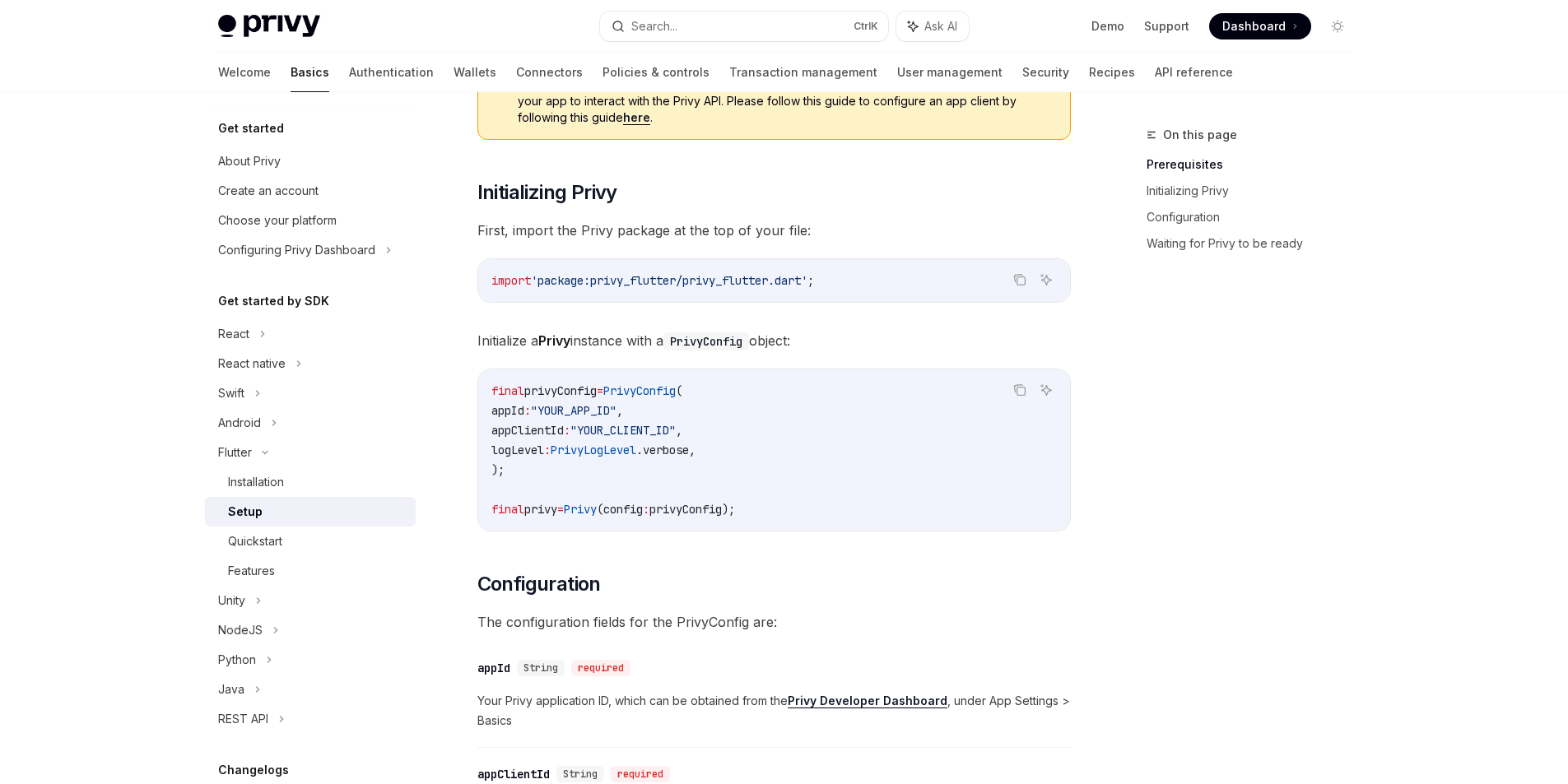
scroll to position [165, 0]
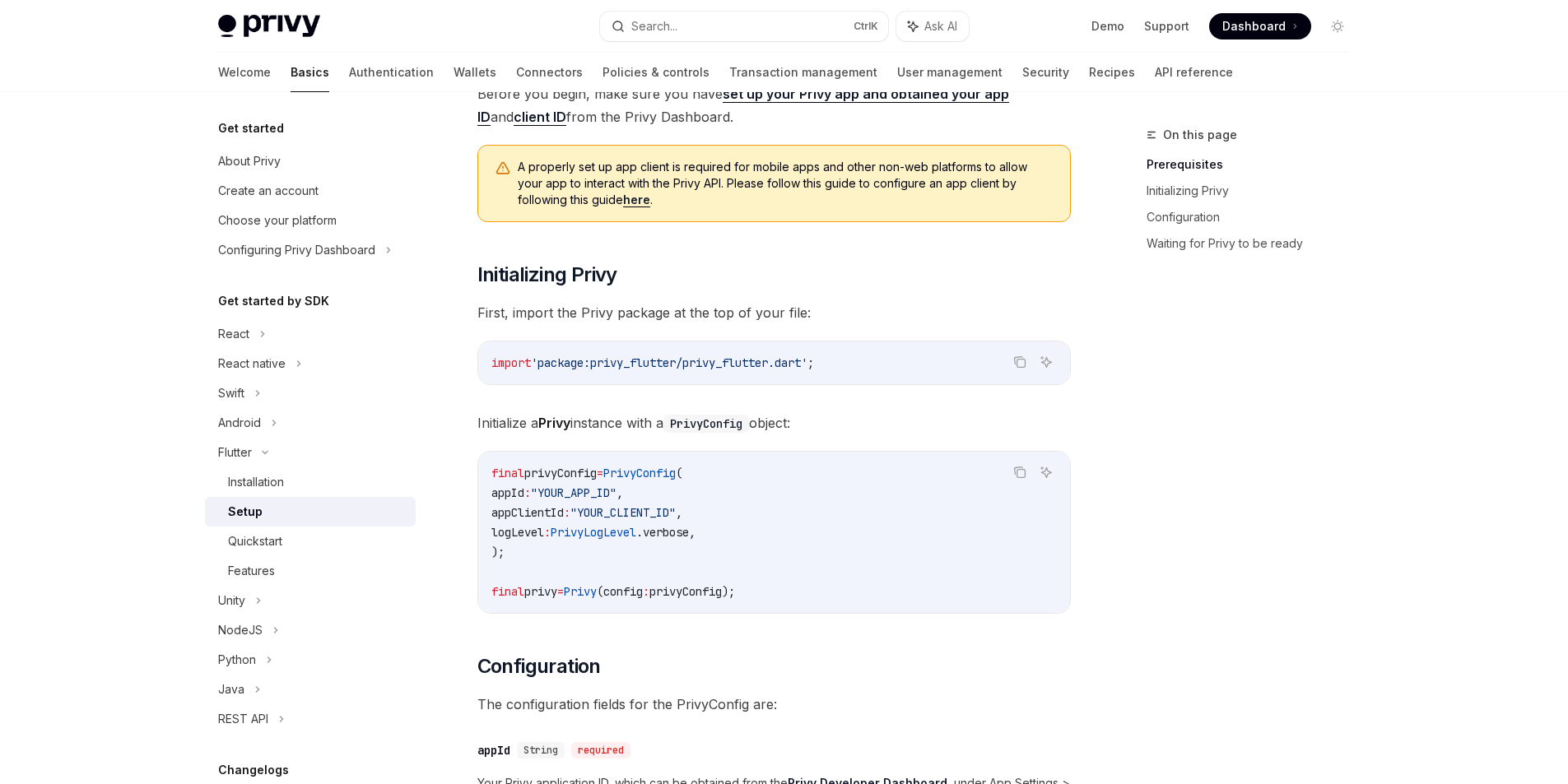
drag, startPoint x: 581, startPoint y: 413, endPoint x: 748, endPoint y: 418, distance: 167.1
click at [678, 418] on span "Initialize a Privy instance with a PrivyConfig object:" at bounding box center [773, 422] width 594 height 23
drag, startPoint x: 771, startPoint y: 424, endPoint x: 709, endPoint y: 469, distance: 76.6
click at [794, 426] on span "Initialize a Privy instance with a PrivyConfig object:" at bounding box center [773, 422] width 594 height 23
drag, startPoint x: 547, startPoint y: 482, endPoint x: 688, endPoint y: 477, distance: 141.1
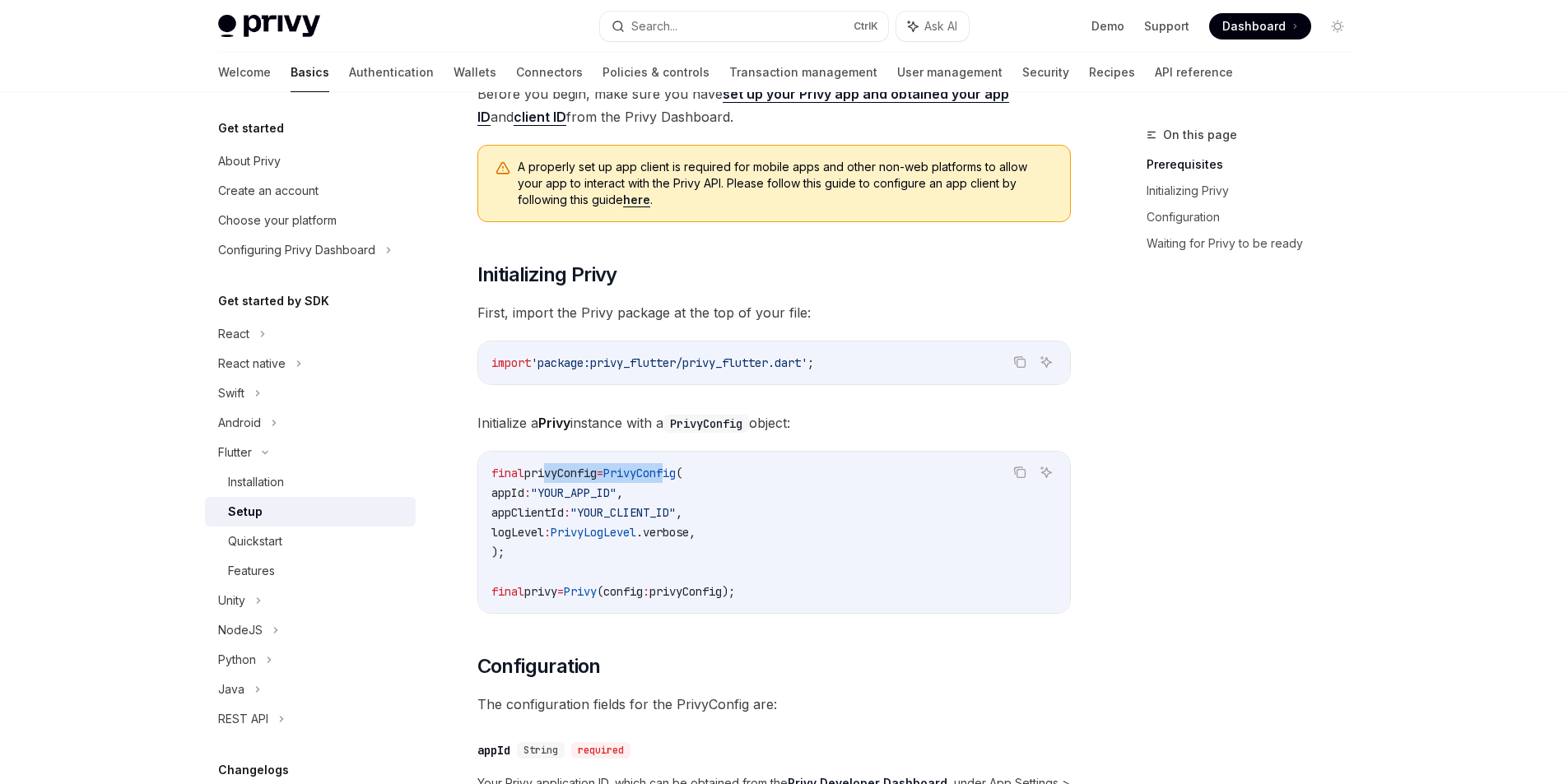
click at [688, 477] on code "final privyConfig = PrivyConfig ( appId : "YOUR_APP_ID" , appClientId : "YOUR_C…" at bounding box center [774, 531] width 566 height 138
drag, startPoint x: 601, startPoint y: 516, endPoint x: 703, endPoint y: 526, distance: 102.5
click at [703, 526] on code "final privyConfig = PrivyConfig ( appId : "YOUR_APP_ID" , appClientId : "YOUR_C…" at bounding box center [774, 531] width 566 height 138
click at [835, 548] on code "final privyConfig = PrivyConfig ( appId : "YOUR_APP_ID" , appClientId : "YOUR_C…" at bounding box center [774, 531] width 566 height 138
drag, startPoint x: 513, startPoint y: 492, endPoint x: 537, endPoint y: 496, distance: 24.3
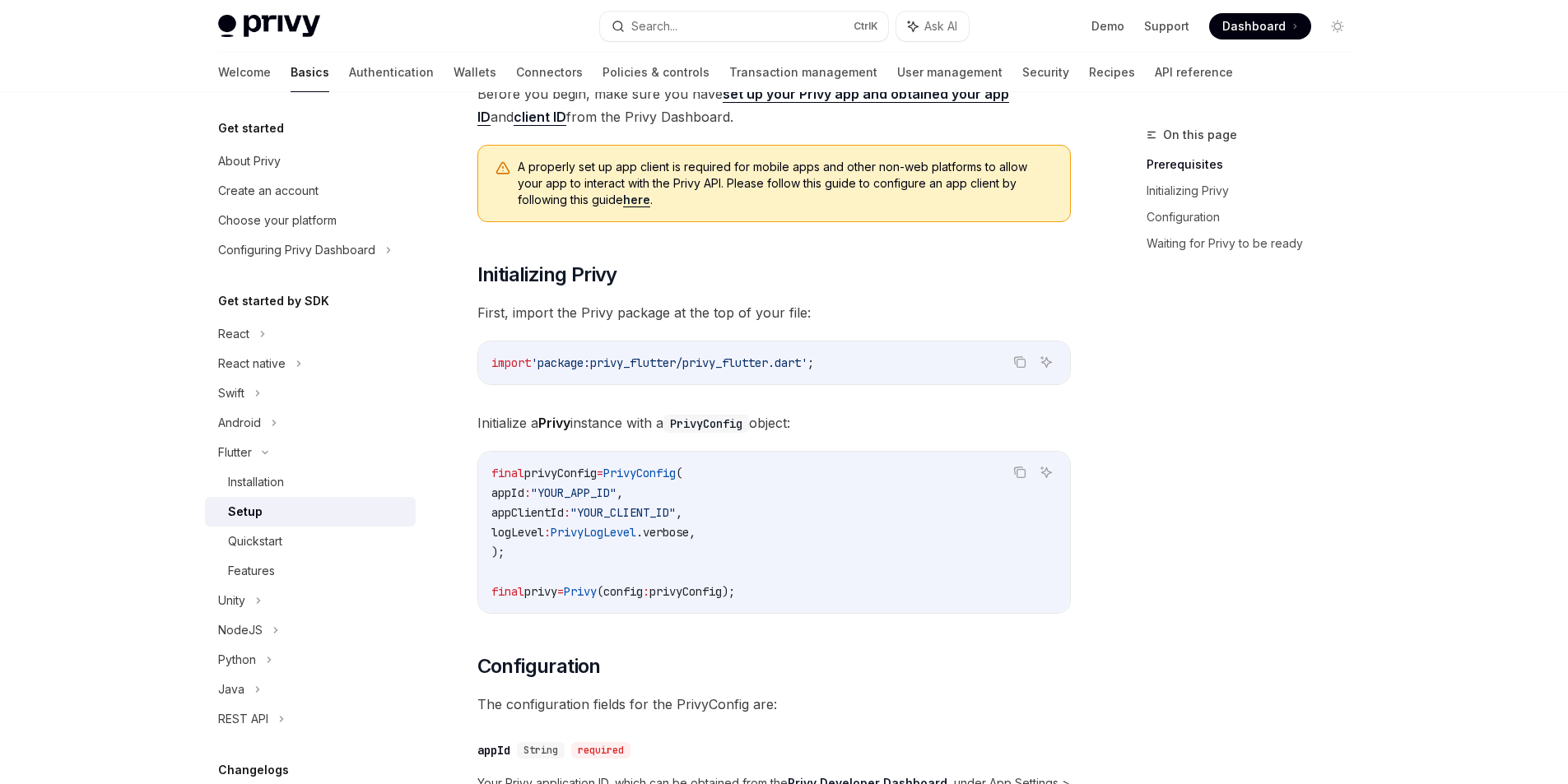
click at [524, 496] on span "appId" at bounding box center [508, 492] width 33 height 15
drag, startPoint x: 525, startPoint y: 514, endPoint x: 560, endPoint y: 514, distance: 35.0
click at [560, 514] on span "appClientId" at bounding box center [528, 513] width 72 height 15
drag, startPoint x: 515, startPoint y: 539, endPoint x: 559, endPoint y: 539, distance: 44.0
click at [544, 539] on span "logLevel" at bounding box center [518, 532] width 53 height 15
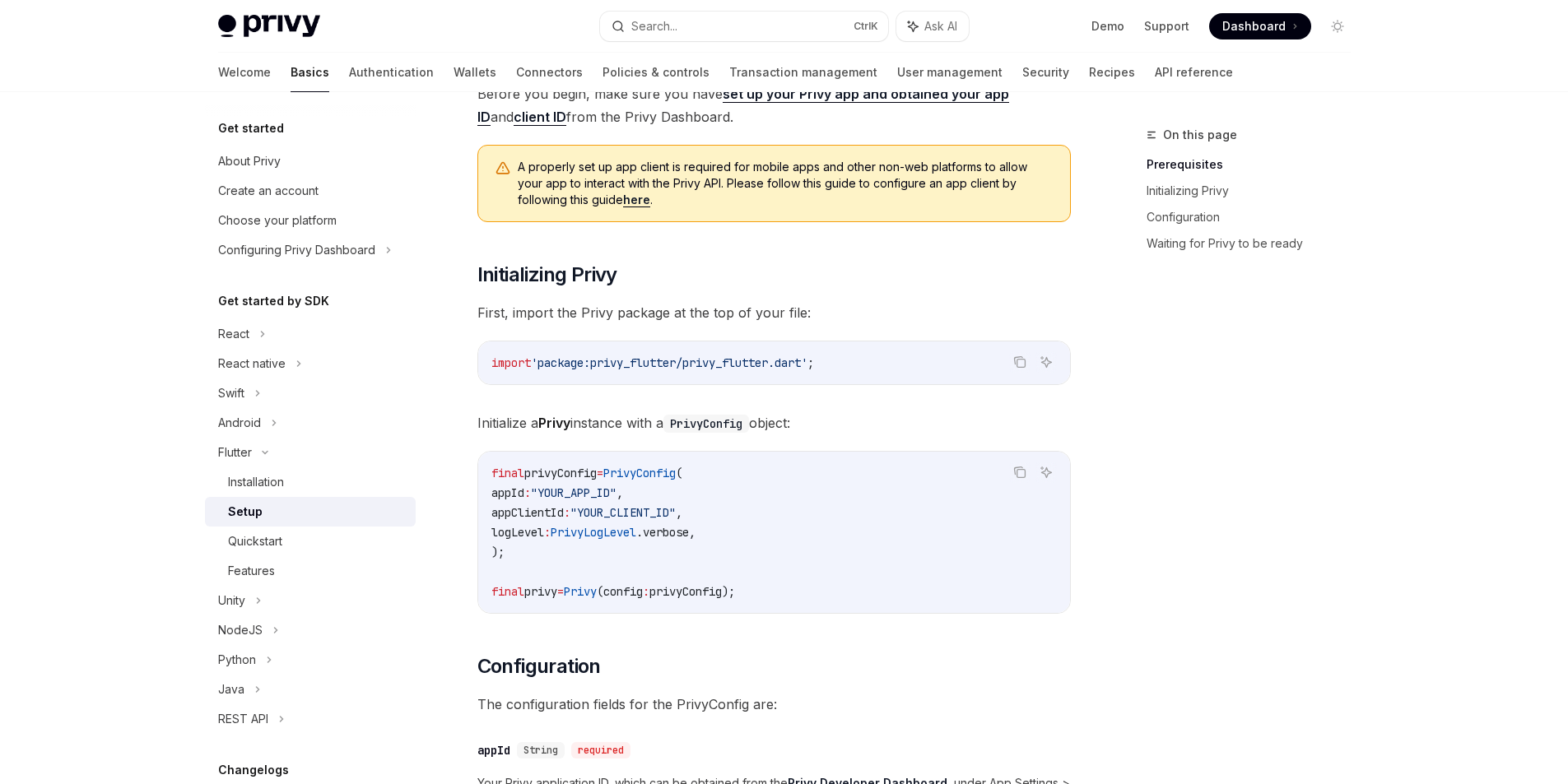
click at [691, 496] on code "final privyConfig = PrivyConfig ( appId : "YOUR_APP_ID" , appClientId : "YOUR_C…" at bounding box center [774, 531] width 566 height 138
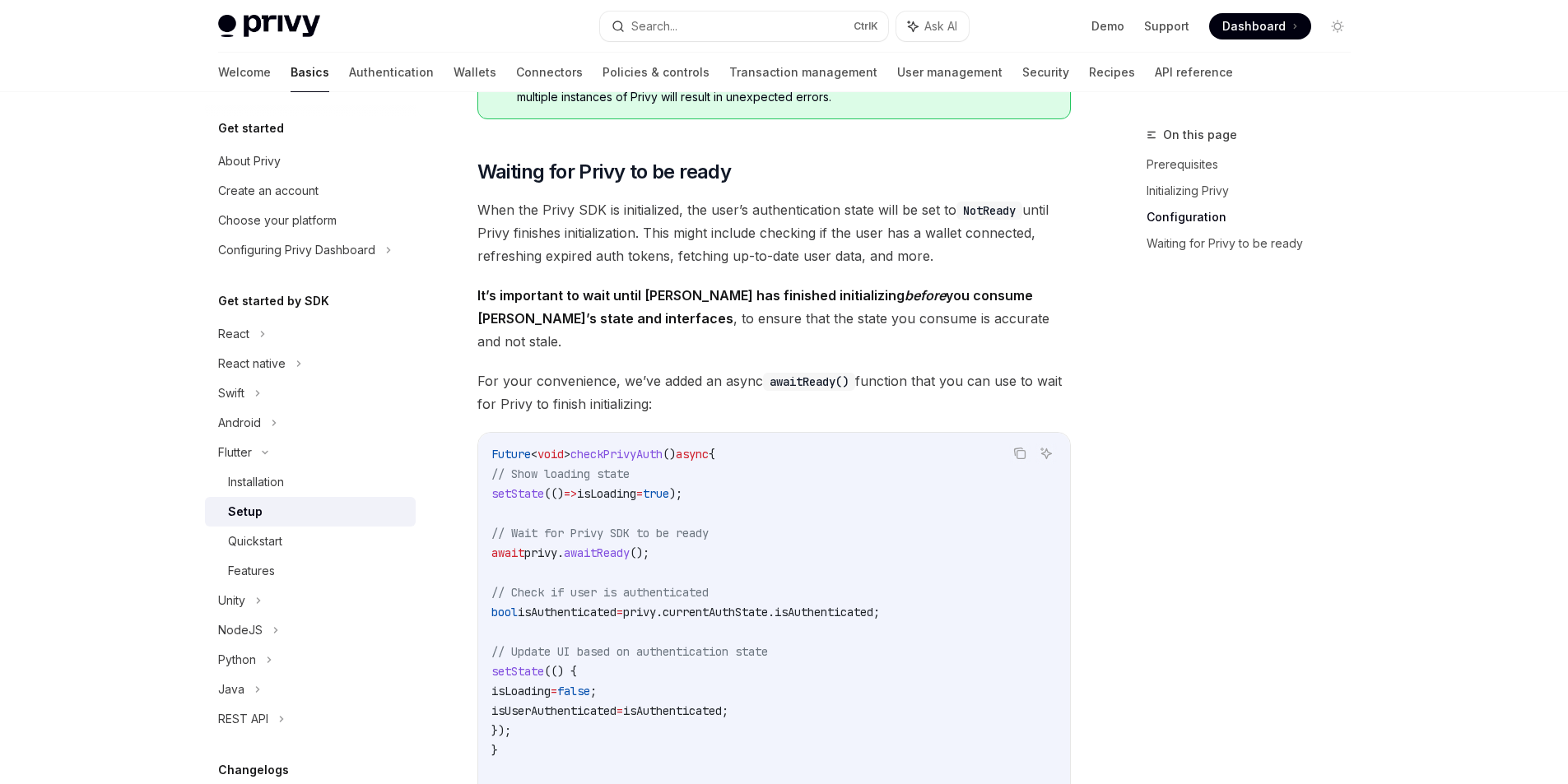
scroll to position [1069, 0]
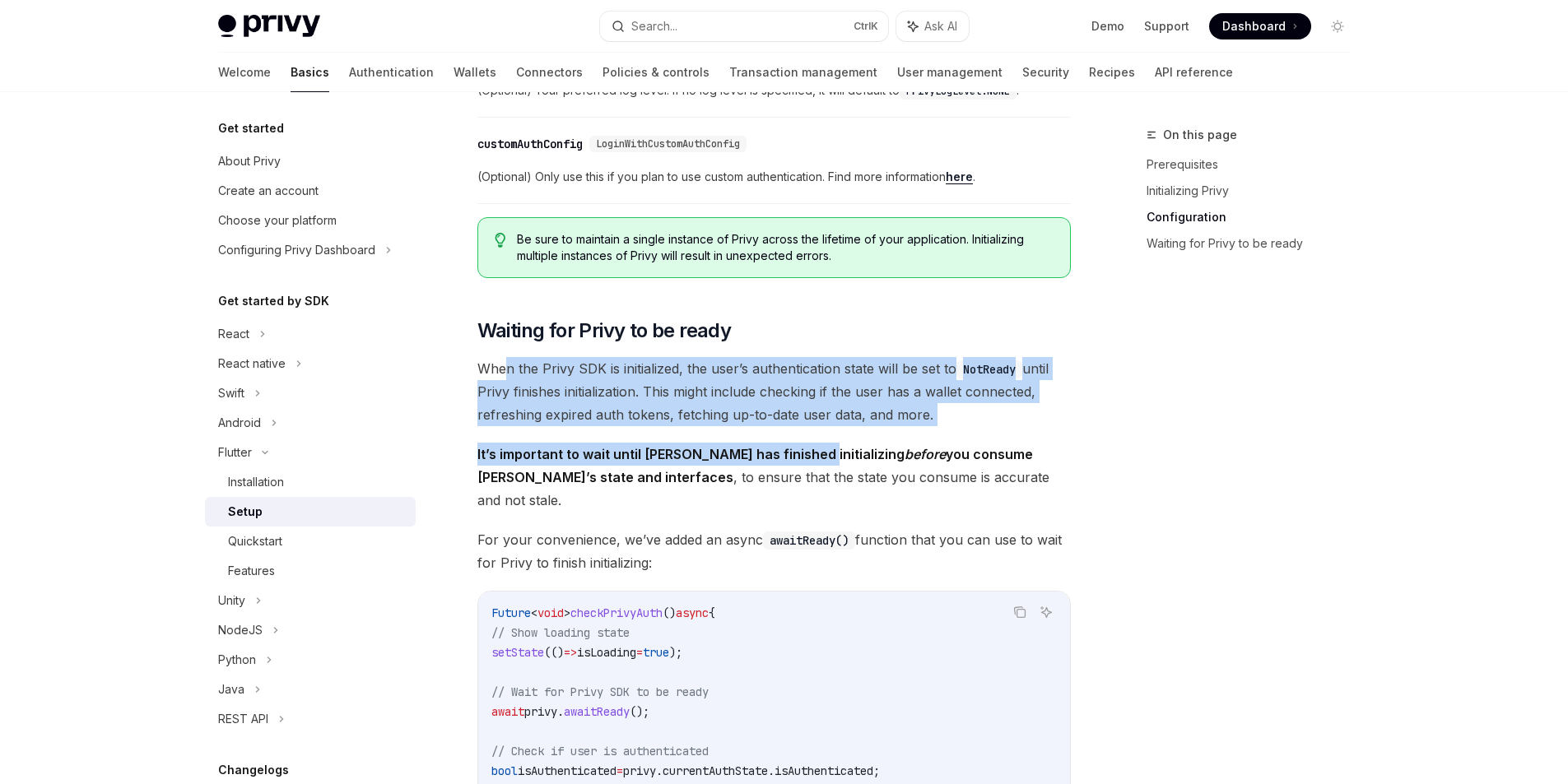
drag, startPoint x: 507, startPoint y: 361, endPoint x: 798, endPoint y: 431, distance: 299.3
click at [798, 431] on div "​ Prerequisites Before you begin, make sure you have set up your Privy app and …" at bounding box center [773, 197] width 594 height 2119
drag, startPoint x: 837, startPoint y: 404, endPoint x: 885, endPoint y: 413, distance: 48.8
click at [836, 403] on span "When the Privy SDK is initialized, the user’s authentication state will be set …" at bounding box center [773, 392] width 594 height 69
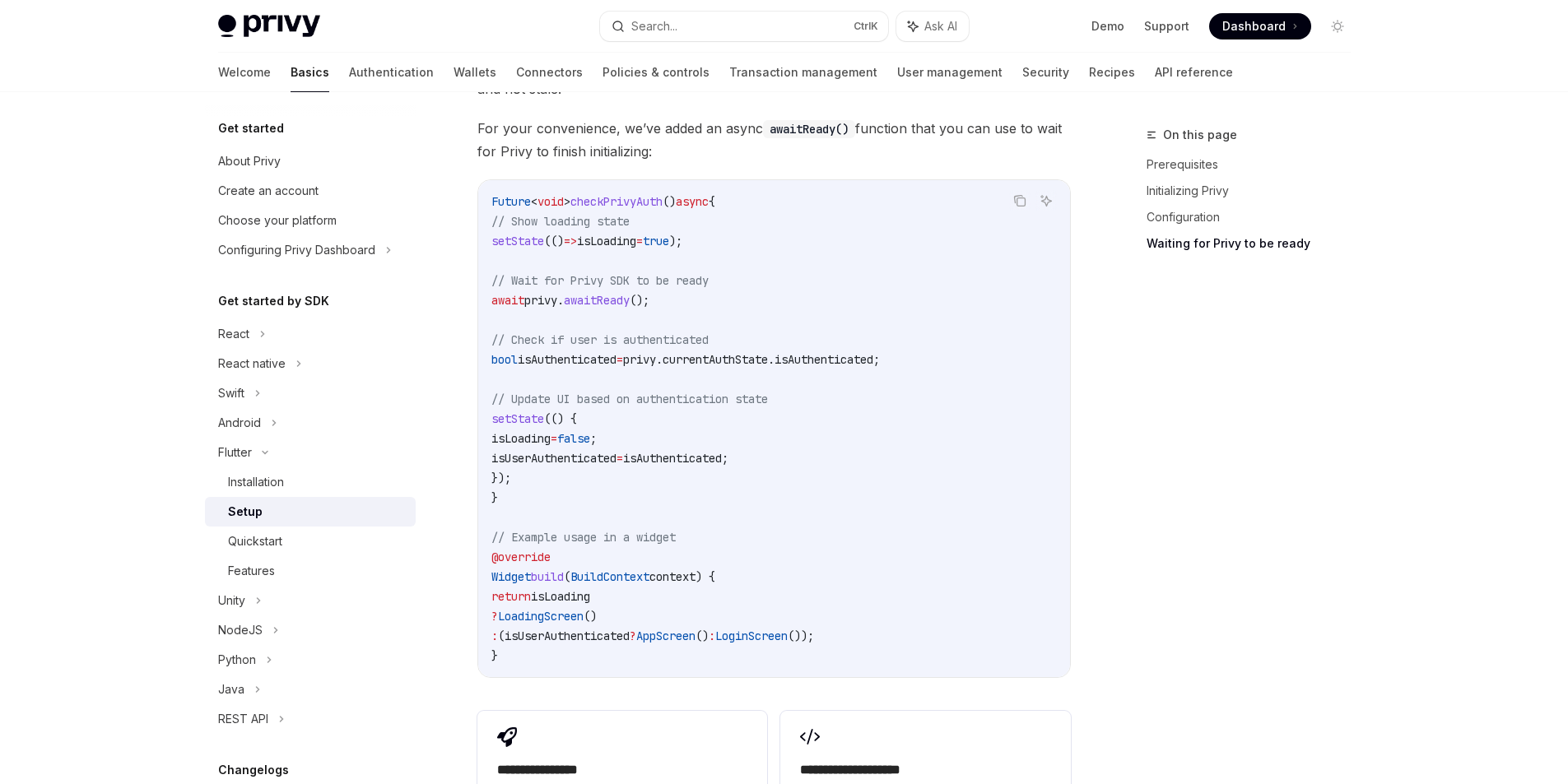
click at [1060, 484] on div "Future < void > checkPrivyAuth () async { // Show loading state setState (() =>…" at bounding box center [773, 429] width 592 height 497
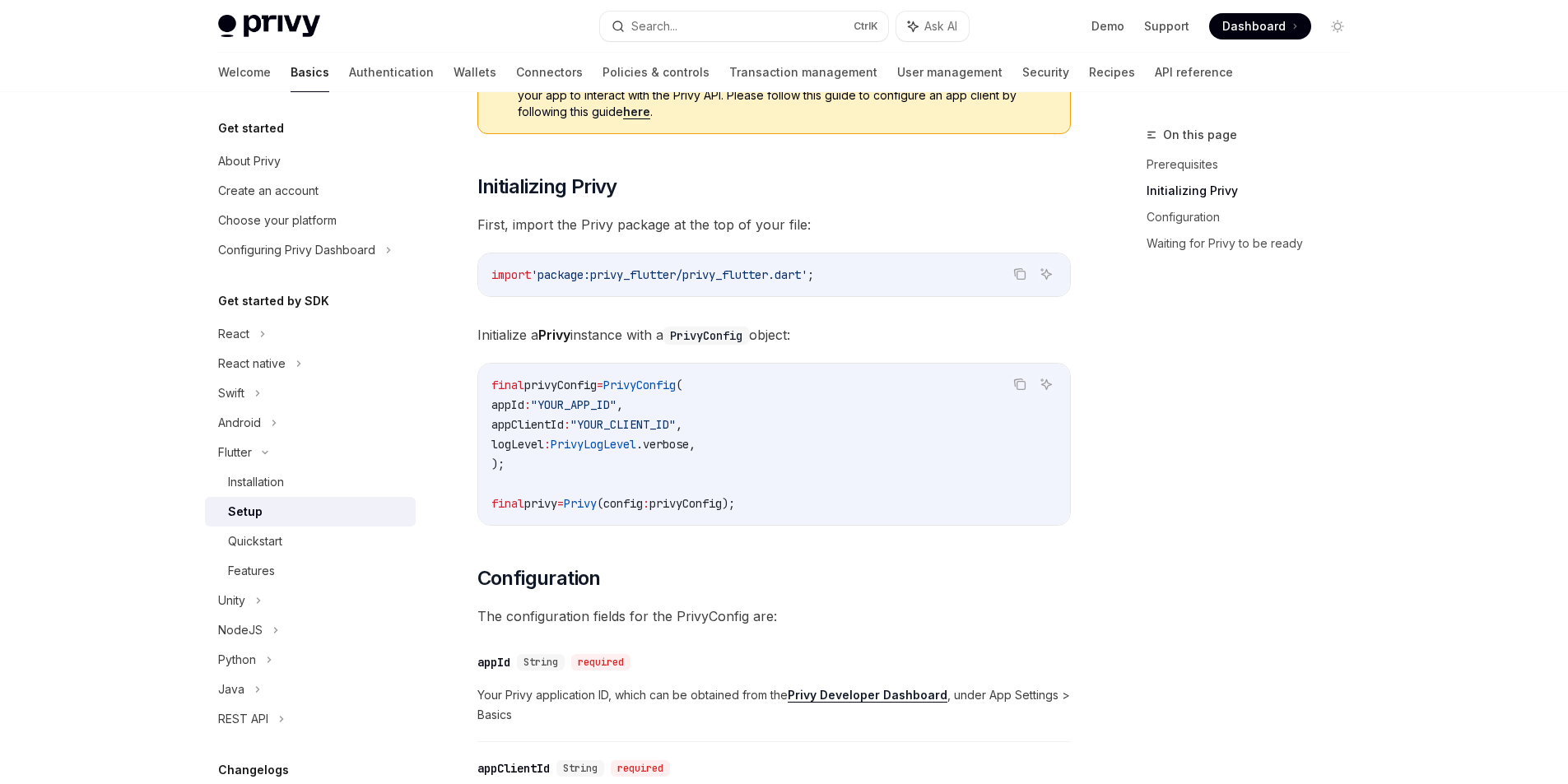
scroll to position [247, 0]
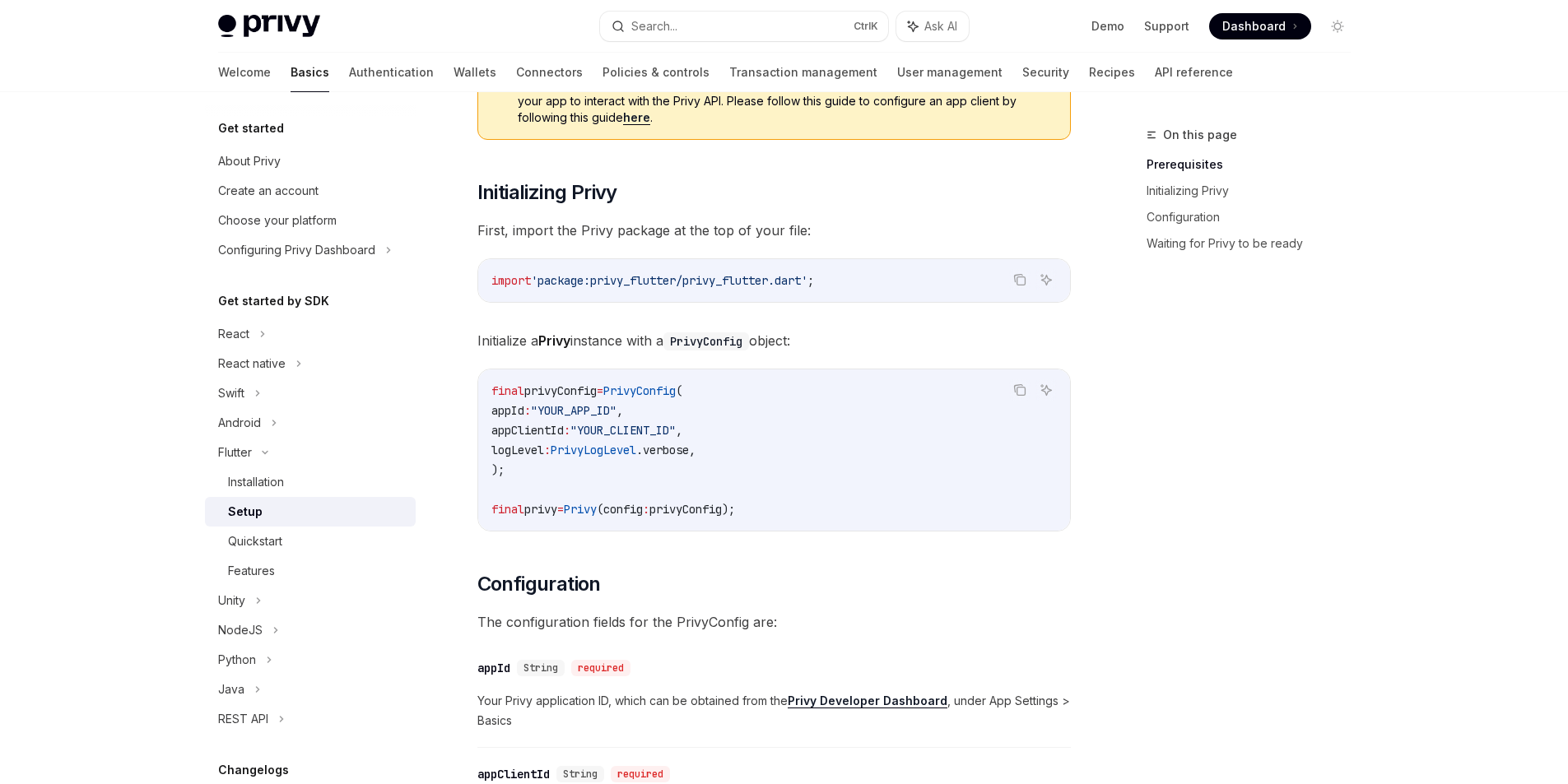
drag, startPoint x: 813, startPoint y: 348, endPoint x: 776, endPoint y: 349, distance: 37.0
click at [776, 349] on span "Initialize a Privy instance with a PrivyConfig object:" at bounding box center [773, 340] width 594 height 23
click at [782, 380] on div "final privyConfig = PrivyConfig ( appId : "YOUR_APP_ID" , appClientId : "YOUR_C…" at bounding box center [773, 450] width 592 height 161
drag, startPoint x: 608, startPoint y: 429, endPoint x: 696, endPoint y: 435, distance: 88.2
click at [676, 435] on span ""YOUR_CLIENT_ID"" at bounding box center [623, 430] width 106 height 15
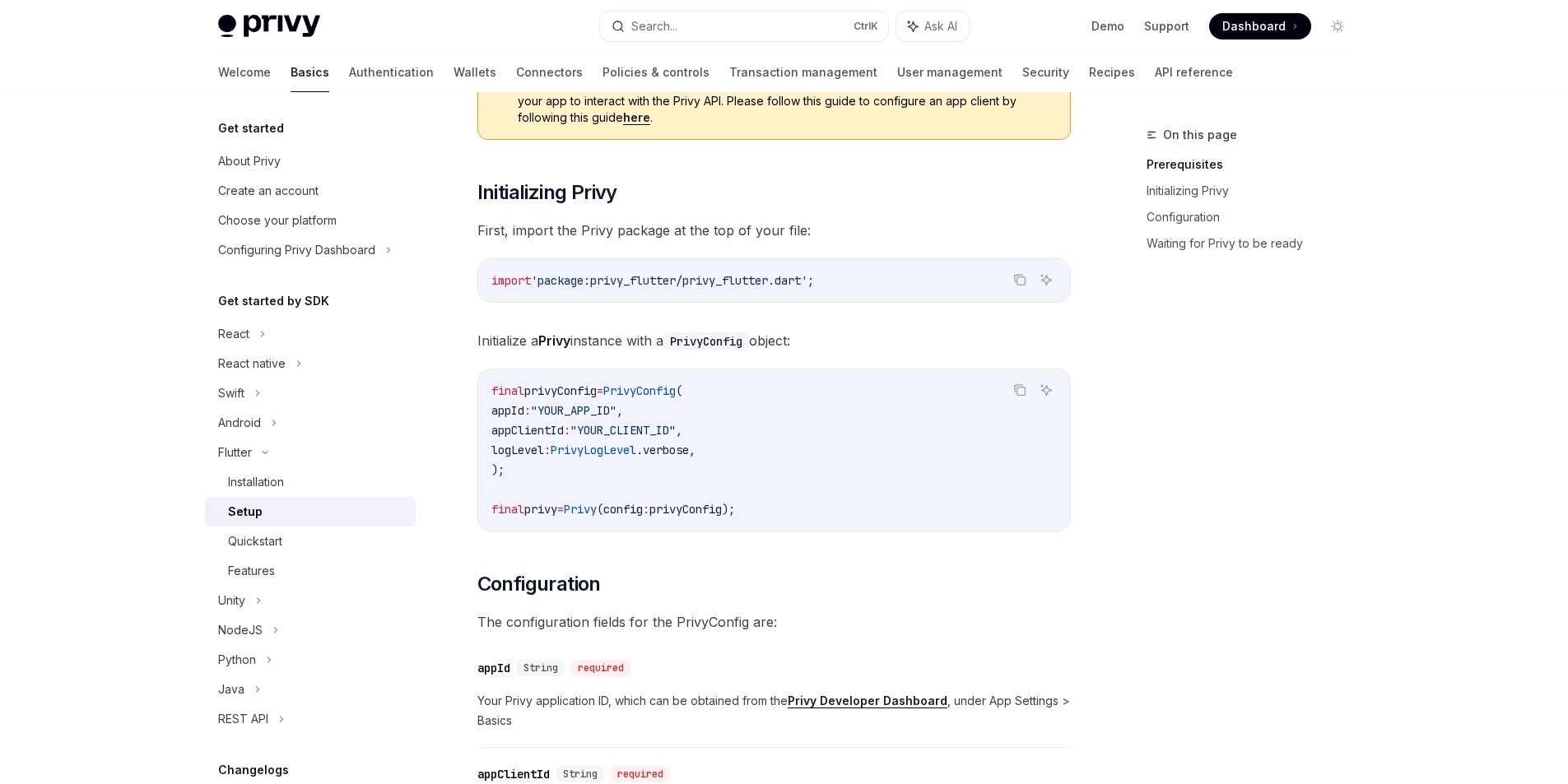
click at [659, 416] on code "final privyConfig = PrivyConfig ( appId : "YOUR_APP_ID" , appClientId : "YOUR_C…" at bounding box center [774, 449] width 566 height 138
drag, startPoint x: 564, startPoint y: 410, endPoint x: 617, endPoint y: 405, distance: 53.2
click at [617, 405] on span ""YOUR_APP_ID"" at bounding box center [573, 410] width 85 height 15
drag, startPoint x: 653, startPoint y: 516, endPoint x: 663, endPoint y: 516, distance: 10.0
click at [643, 516] on span "(config" at bounding box center [620, 509] width 46 height 15
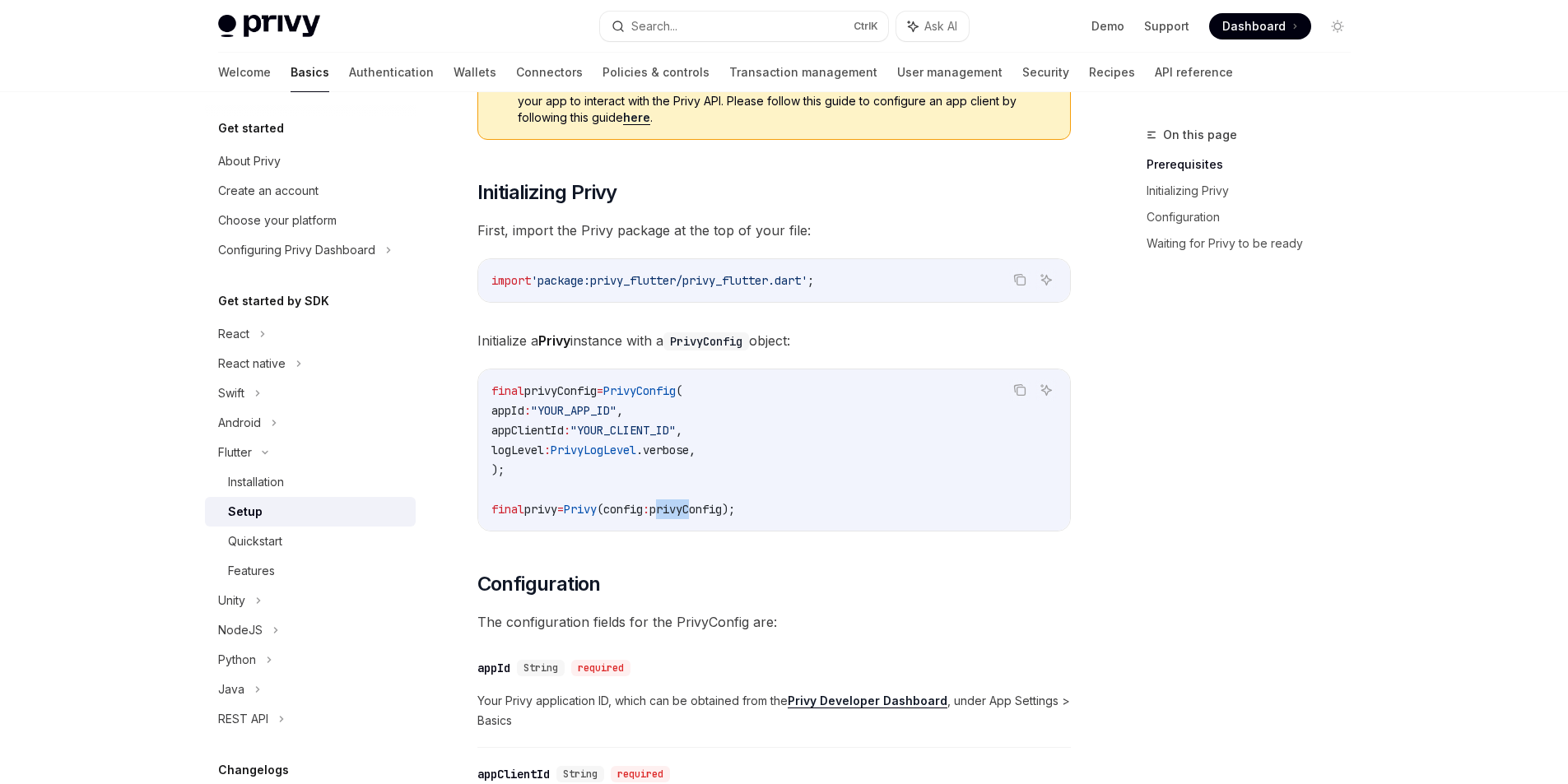
drag, startPoint x: 688, startPoint y: 514, endPoint x: 721, endPoint y: 507, distance: 33.7
click at [721, 507] on span "privyConfig);" at bounding box center [692, 509] width 85 height 15
click at [813, 498] on code "final privyConfig = PrivyConfig ( appId : "YOUR_APP_ID" , appClientId : "YOUR_C…" at bounding box center [774, 449] width 566 height 138
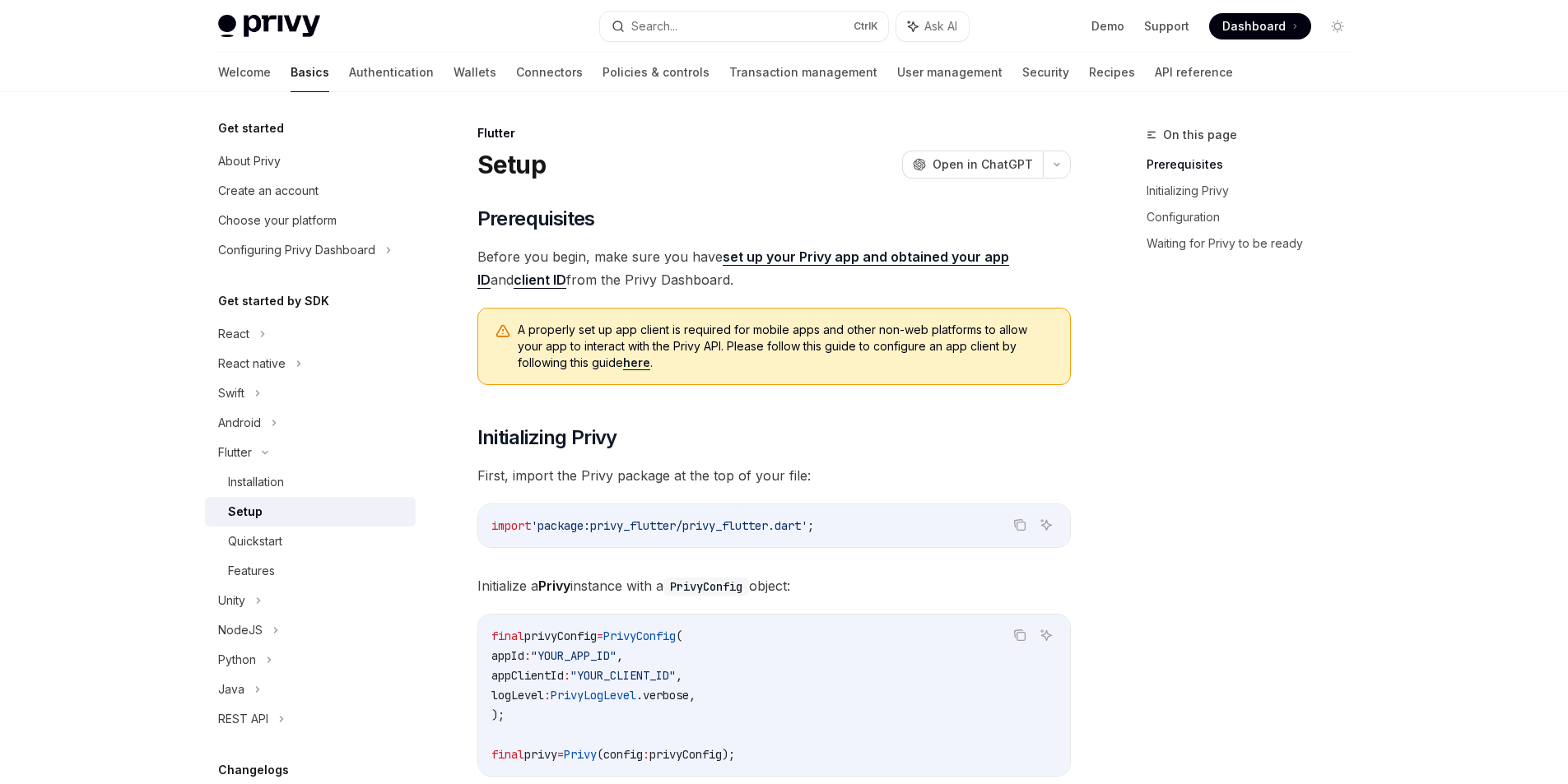
scroll to position [0, 0]
click at [623, 367] on link "here" at bounding box center [636, 365] width 27 height 15
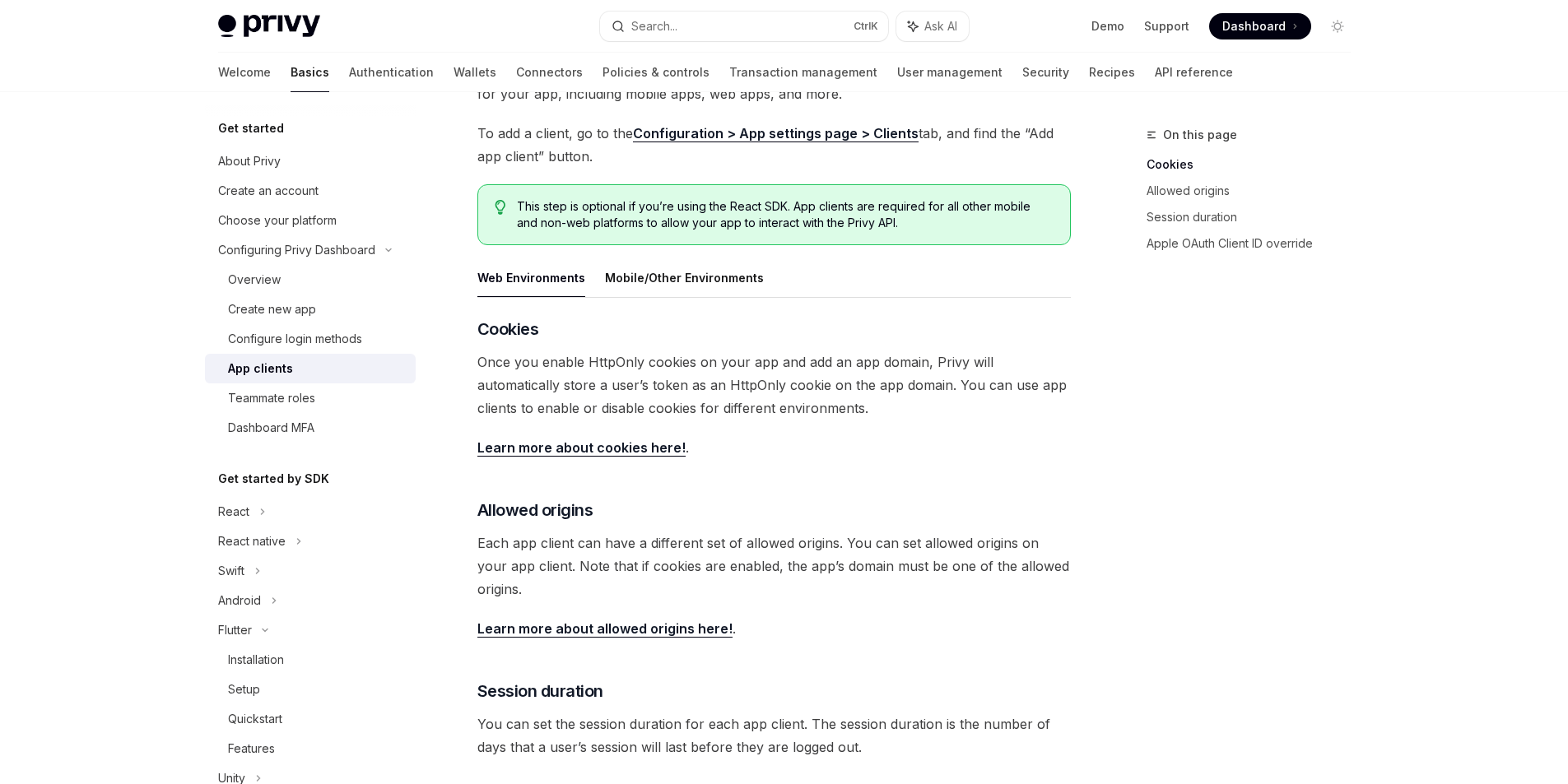
scroll to position [165, 0]
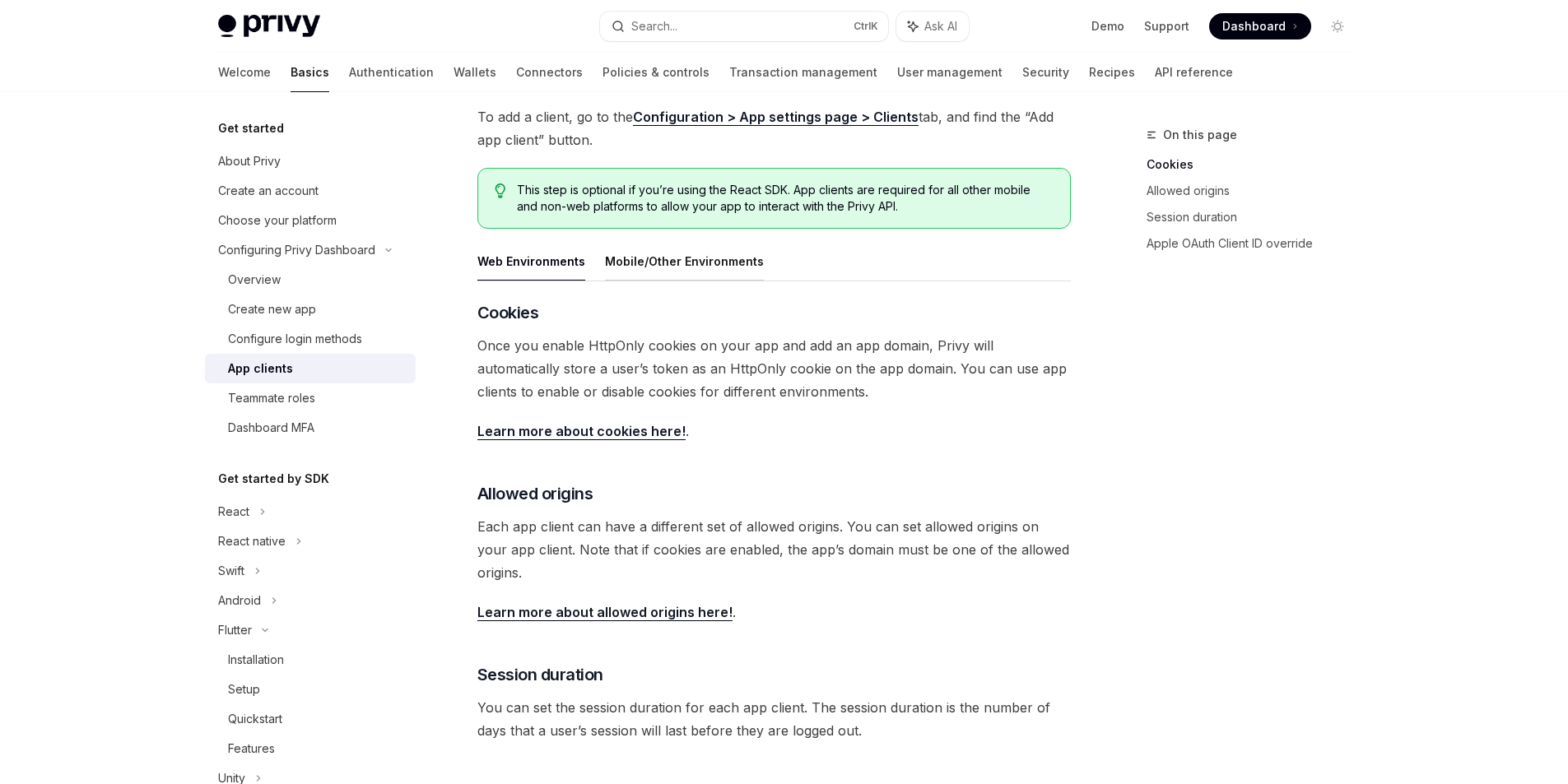
click at [700, 268] on button "Mobile/Other Environments" at bounding box center [684, 261] width 159 height 39
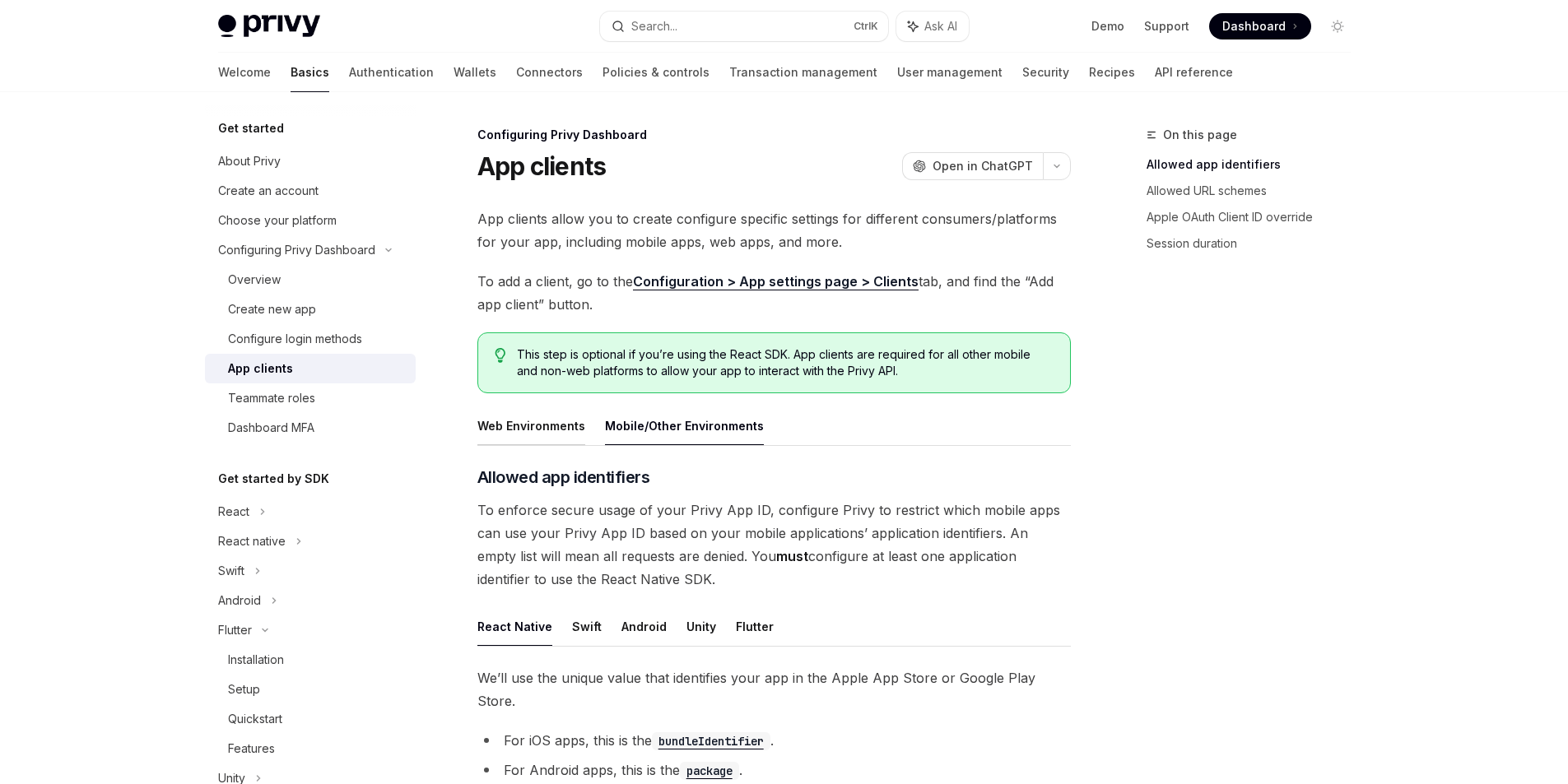
click at [527, 415] on button "Web Environments" at bounding box center [531, 426] width 107 height 39
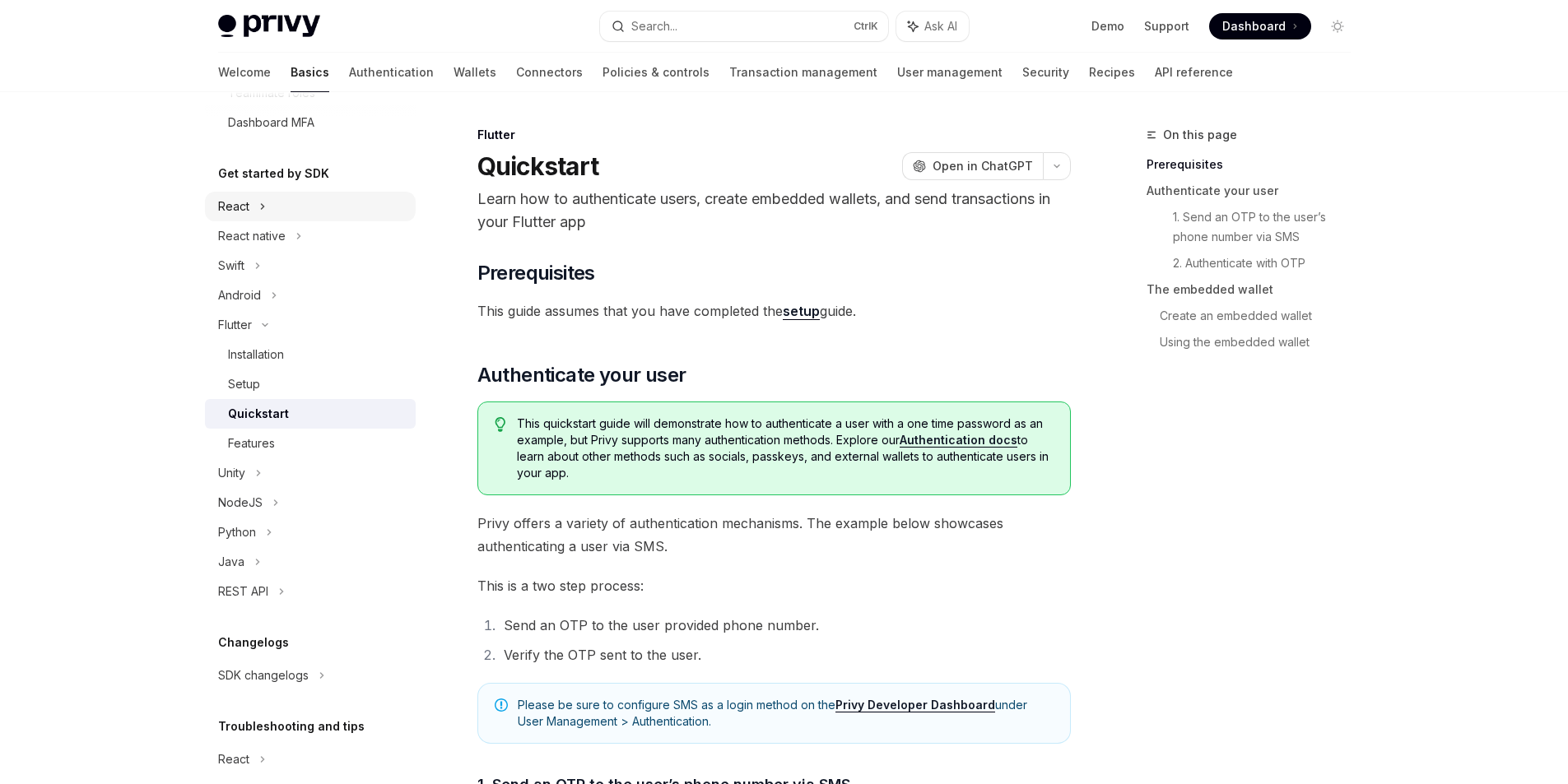
scroll to position [329, 0]
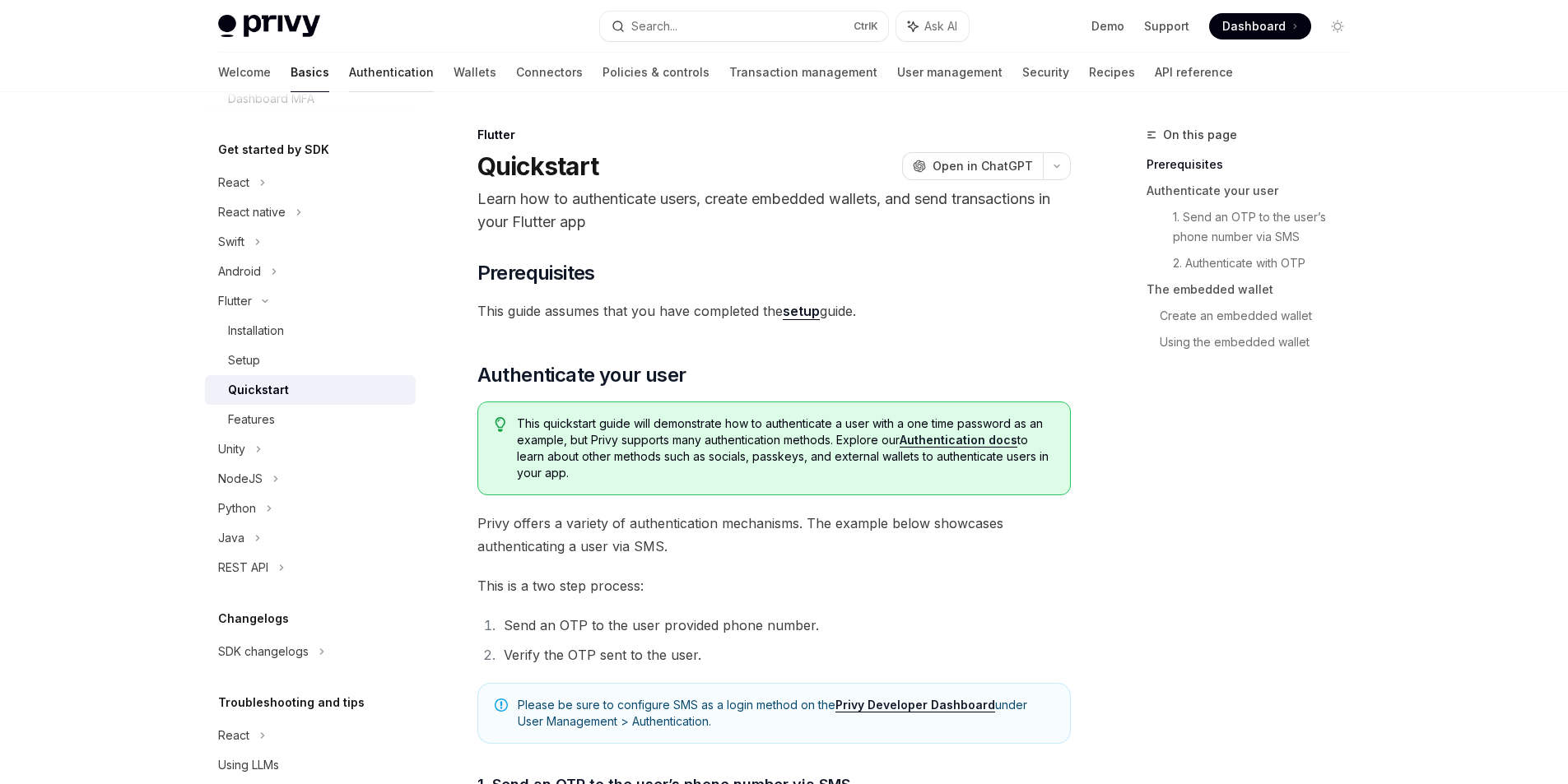
click at [349, 68] on link "Authentication" at bounding box center [392, 72] width 85 height 40
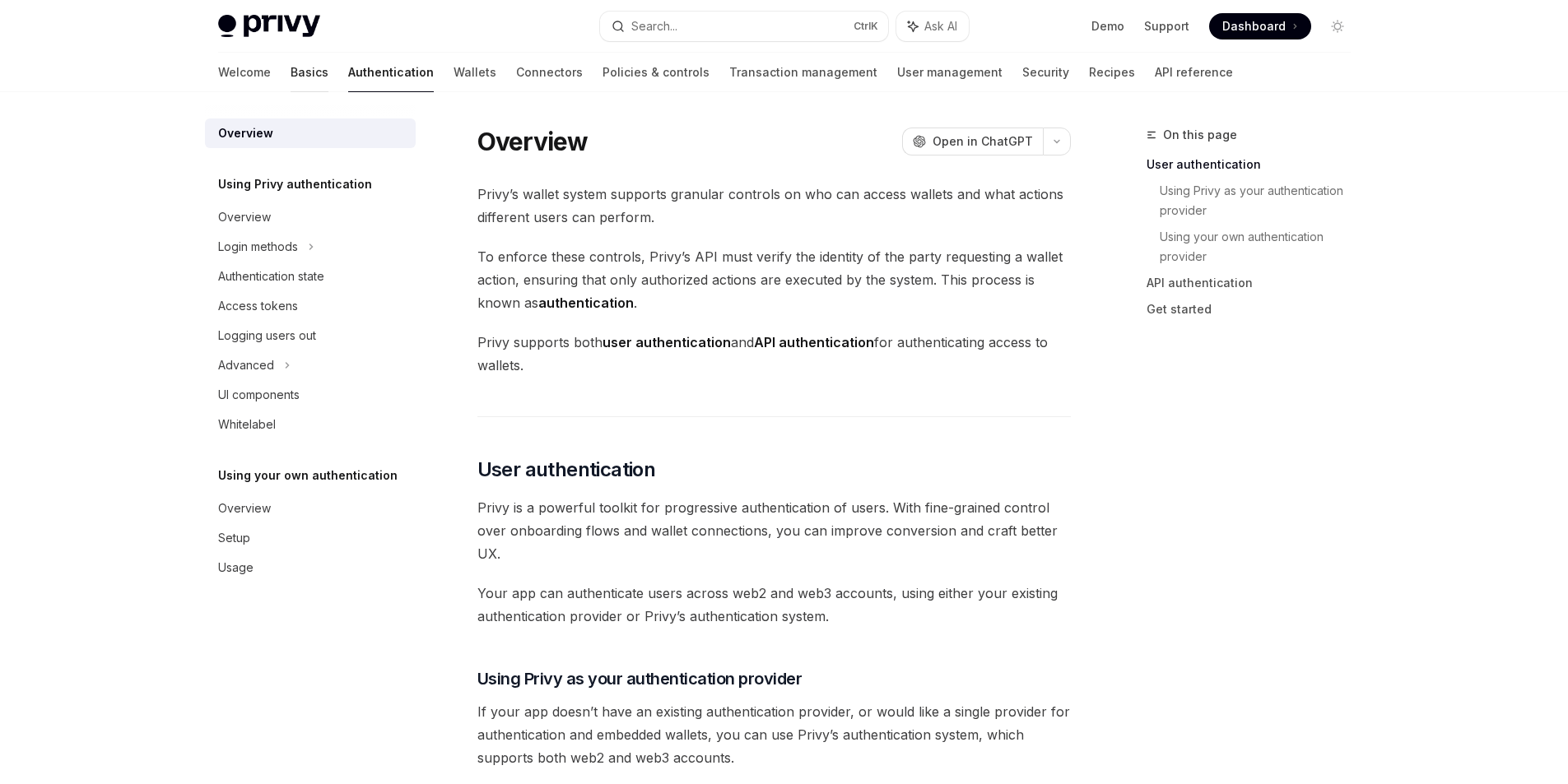
click at [291, 87] on link "Basics" at bounding box center [309, 72] width 38 height 40
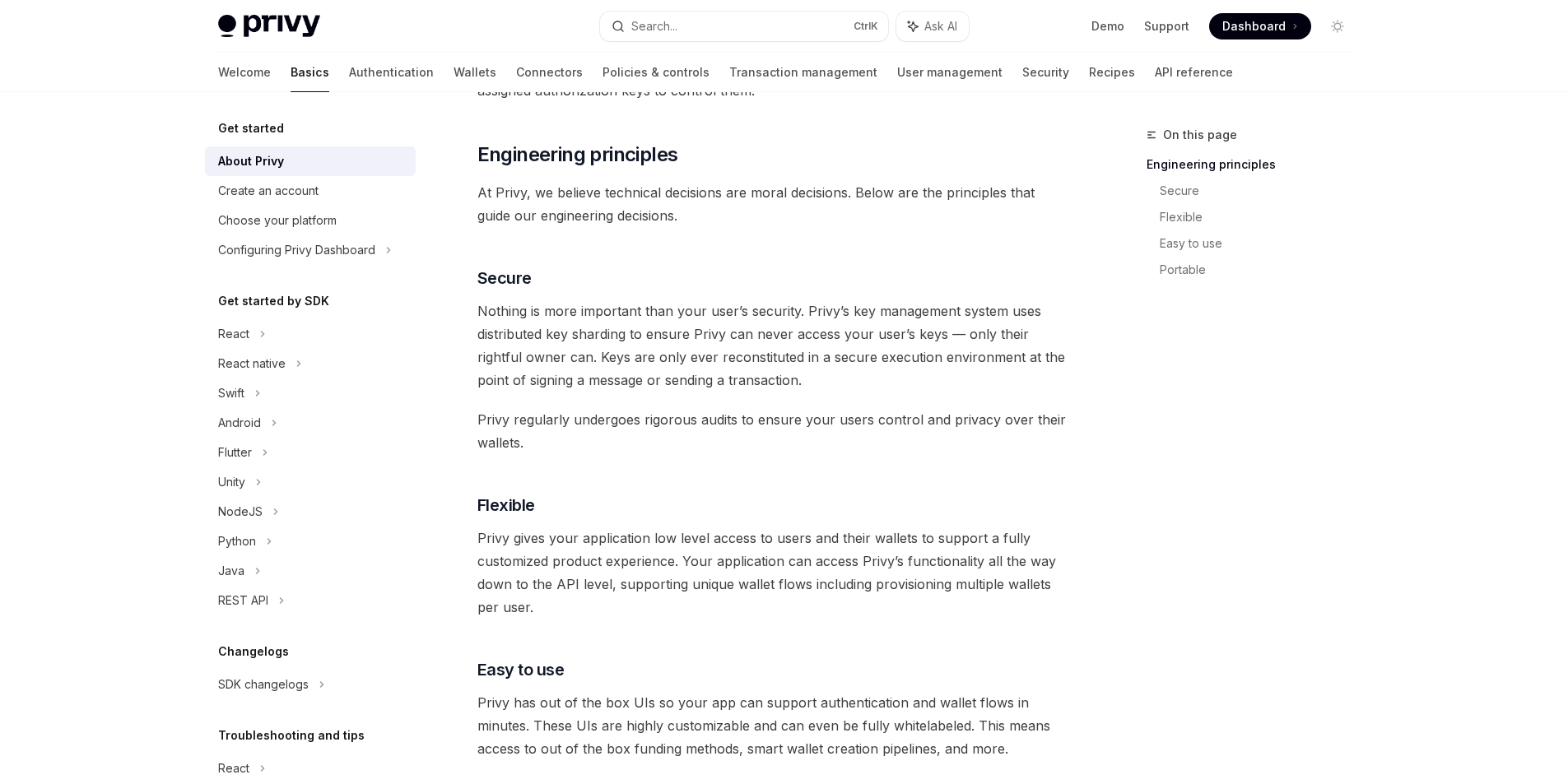
scroll to position [905, 0]
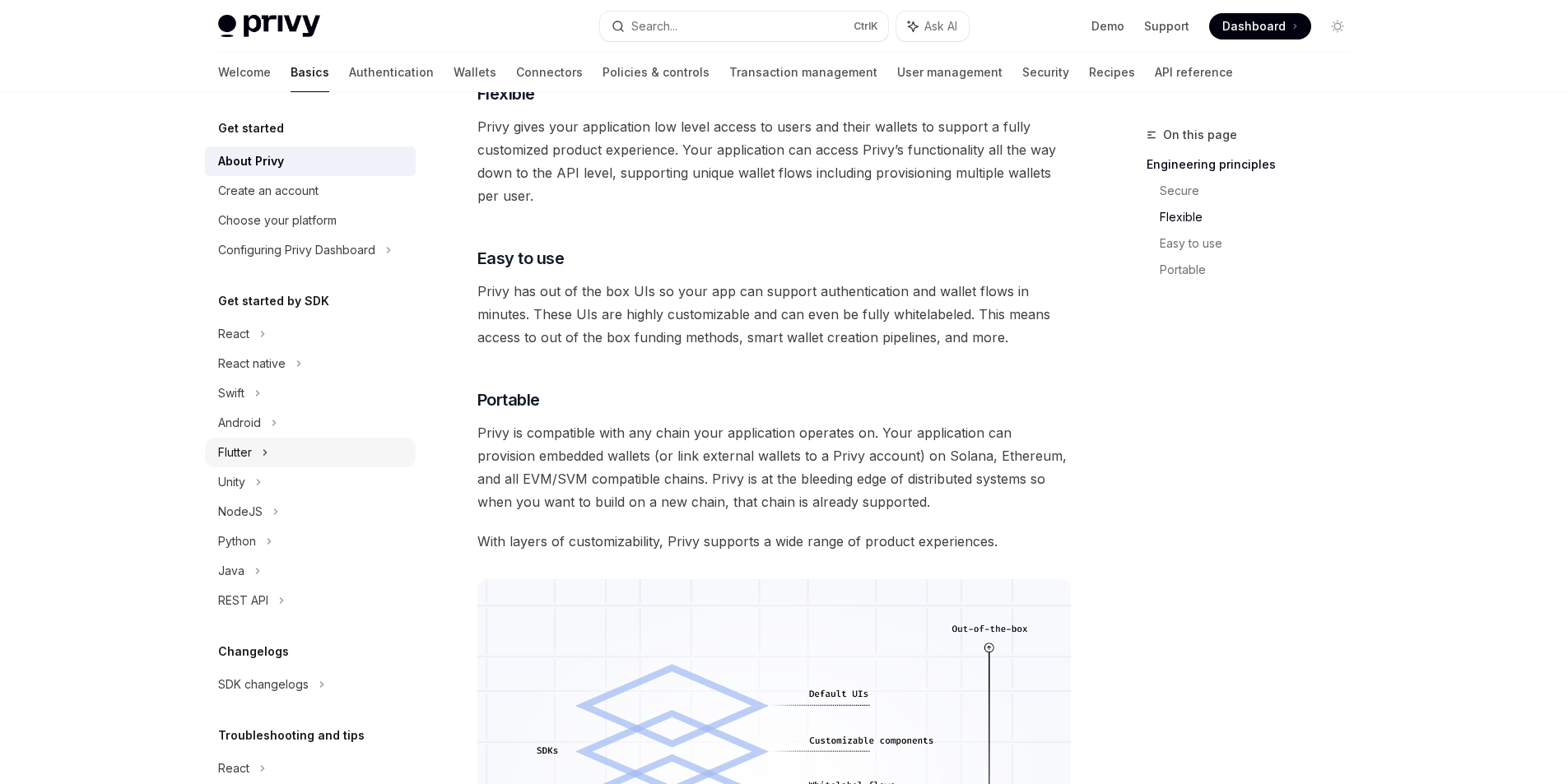
click at [252, 445] on div "Flutter" at bounding box center [235, 452] width 33 height 19
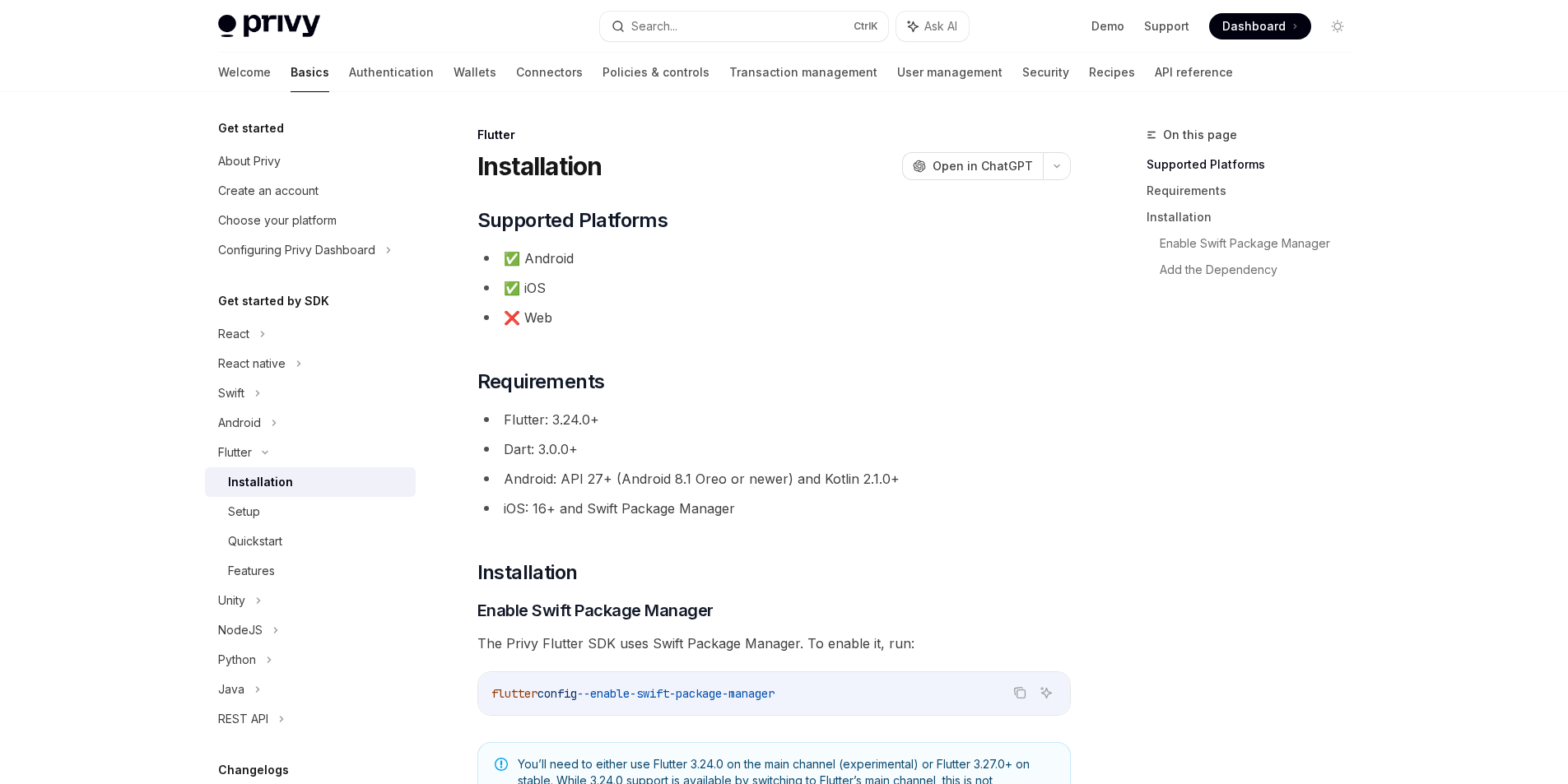
click at [257, 474] on div "Installation" at bounding box center [260, 481] width 65 height 19
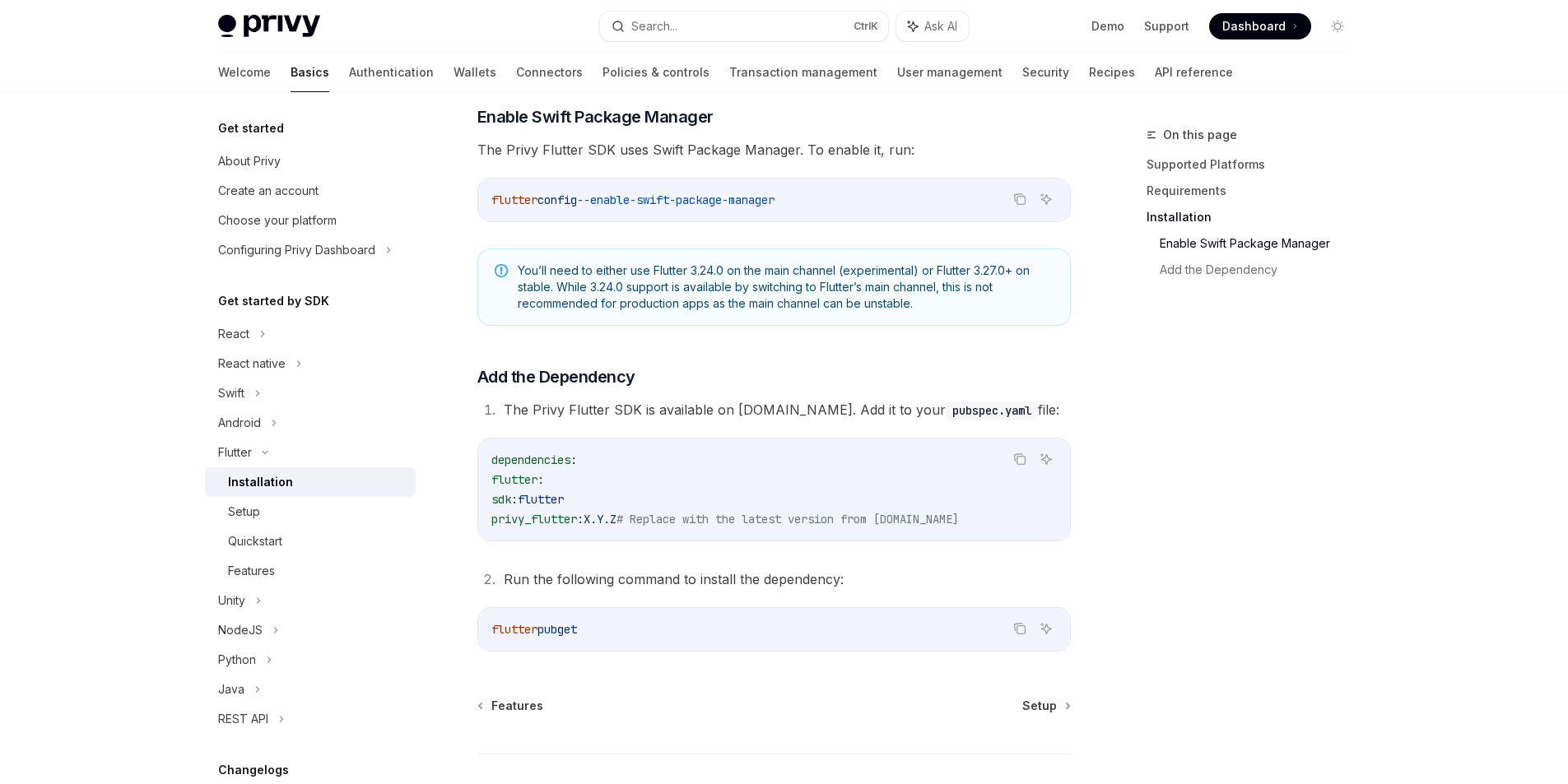
scroll to position [576, 0]
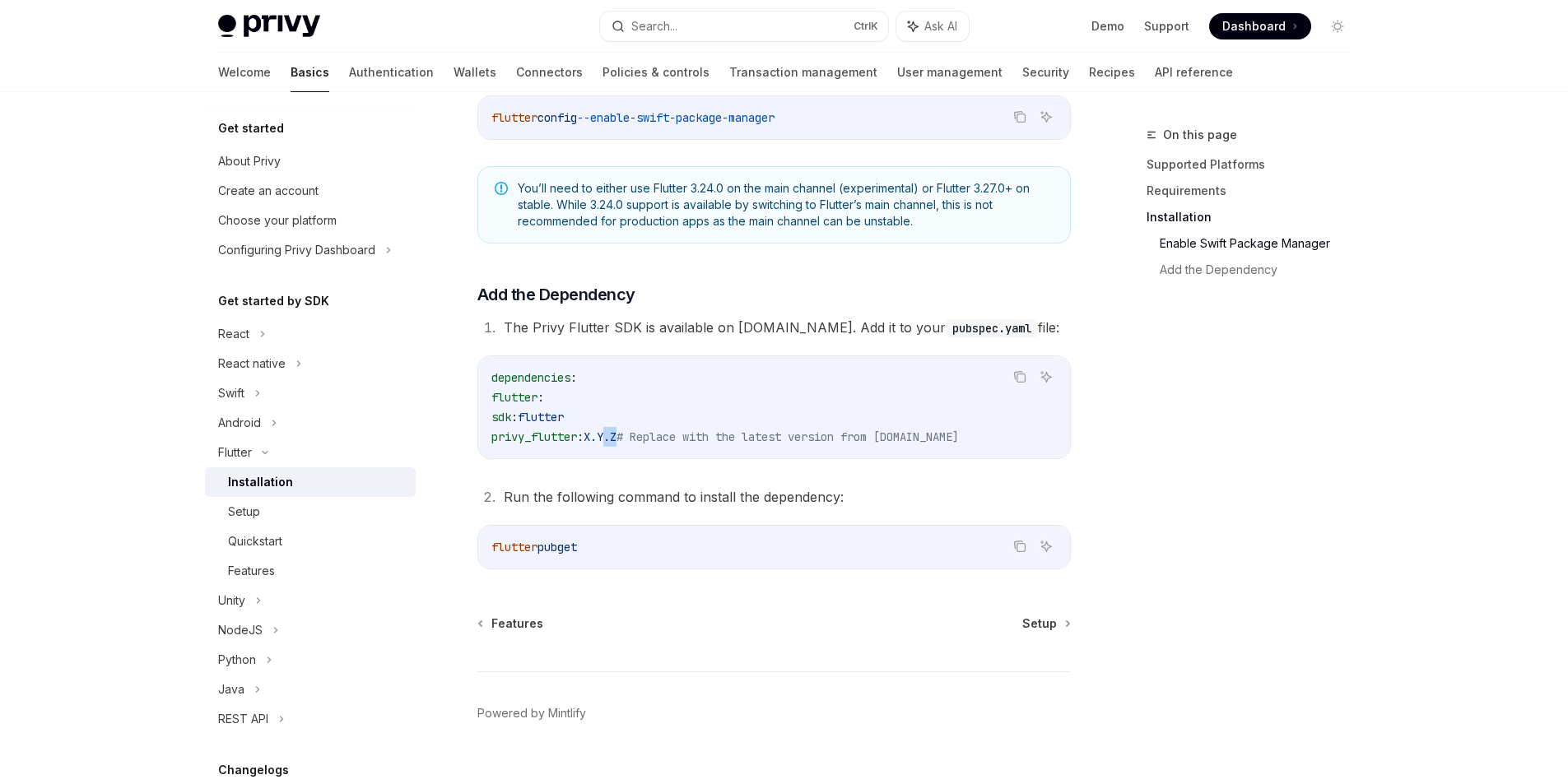
drag, startPoint x: 633, startPoint y: 436, endPoint x: 641, endPoint y: 437, distance: 8.1
click at [617, 437] on span "X.Y.Z" at bounding box center [600, 437] width 33 height 15
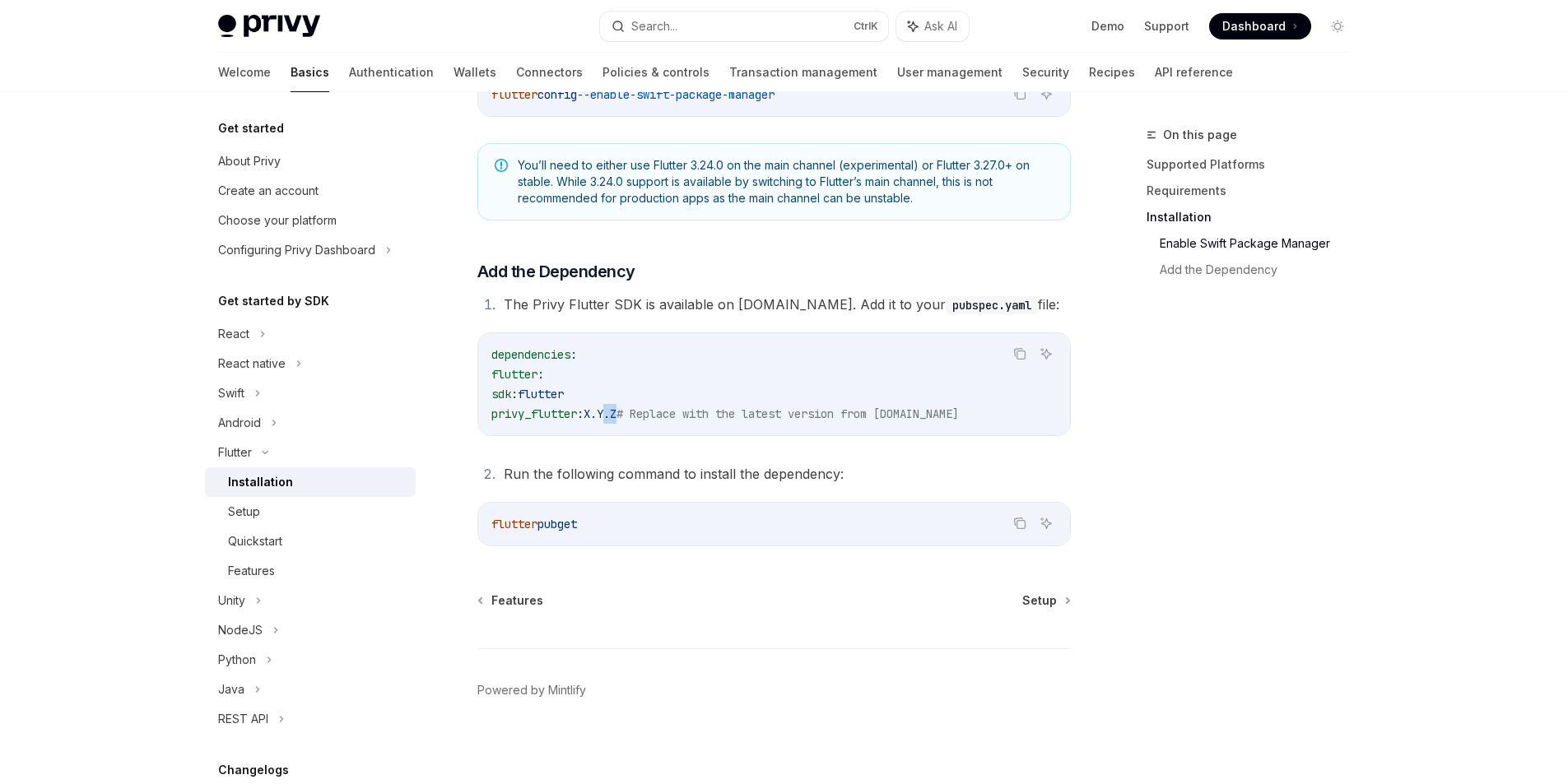
scroll to position [605, 0]
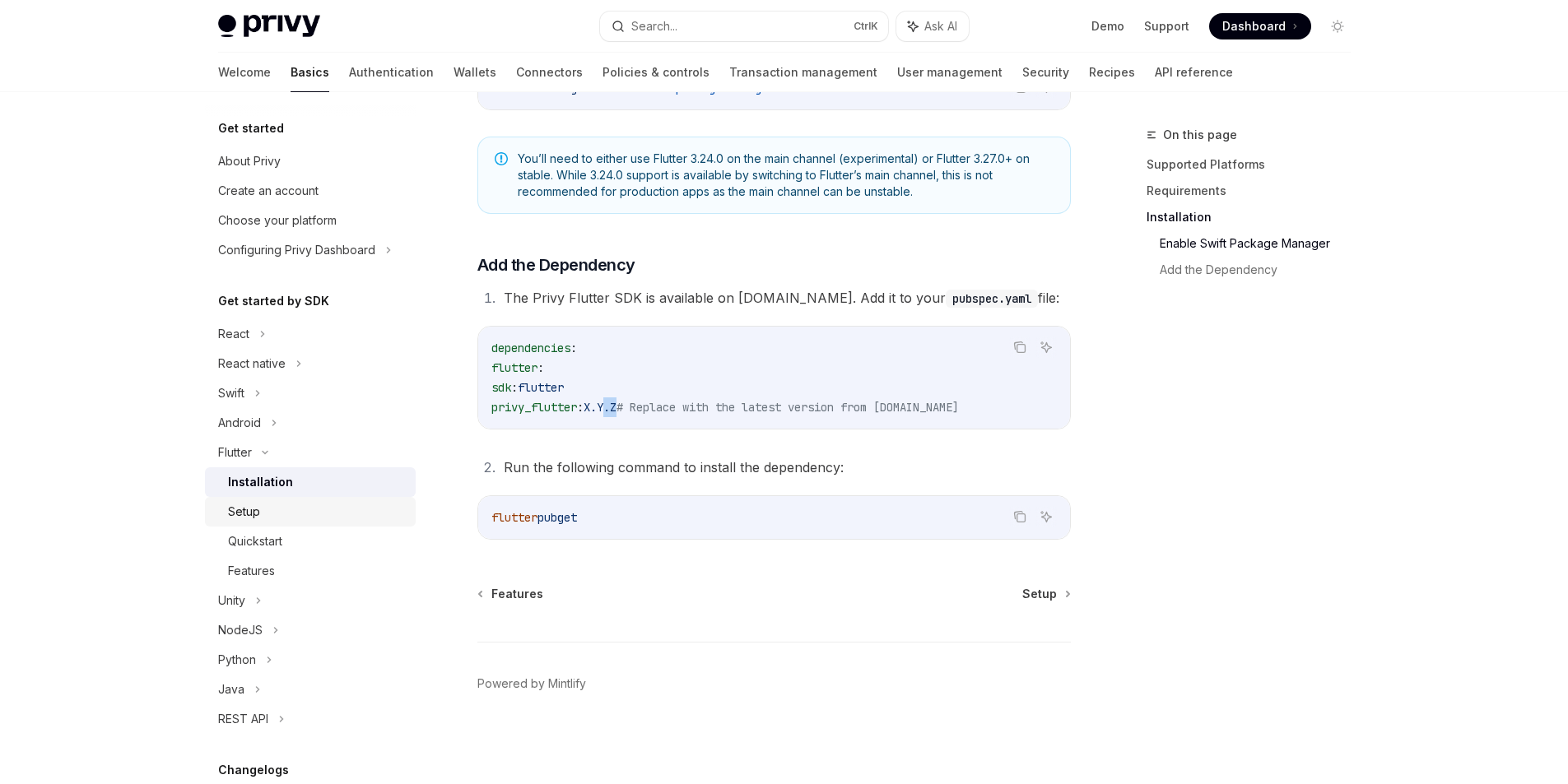
click at [297, 524] on link "Setup" at bounding box center [310, 512] width 211 height 30
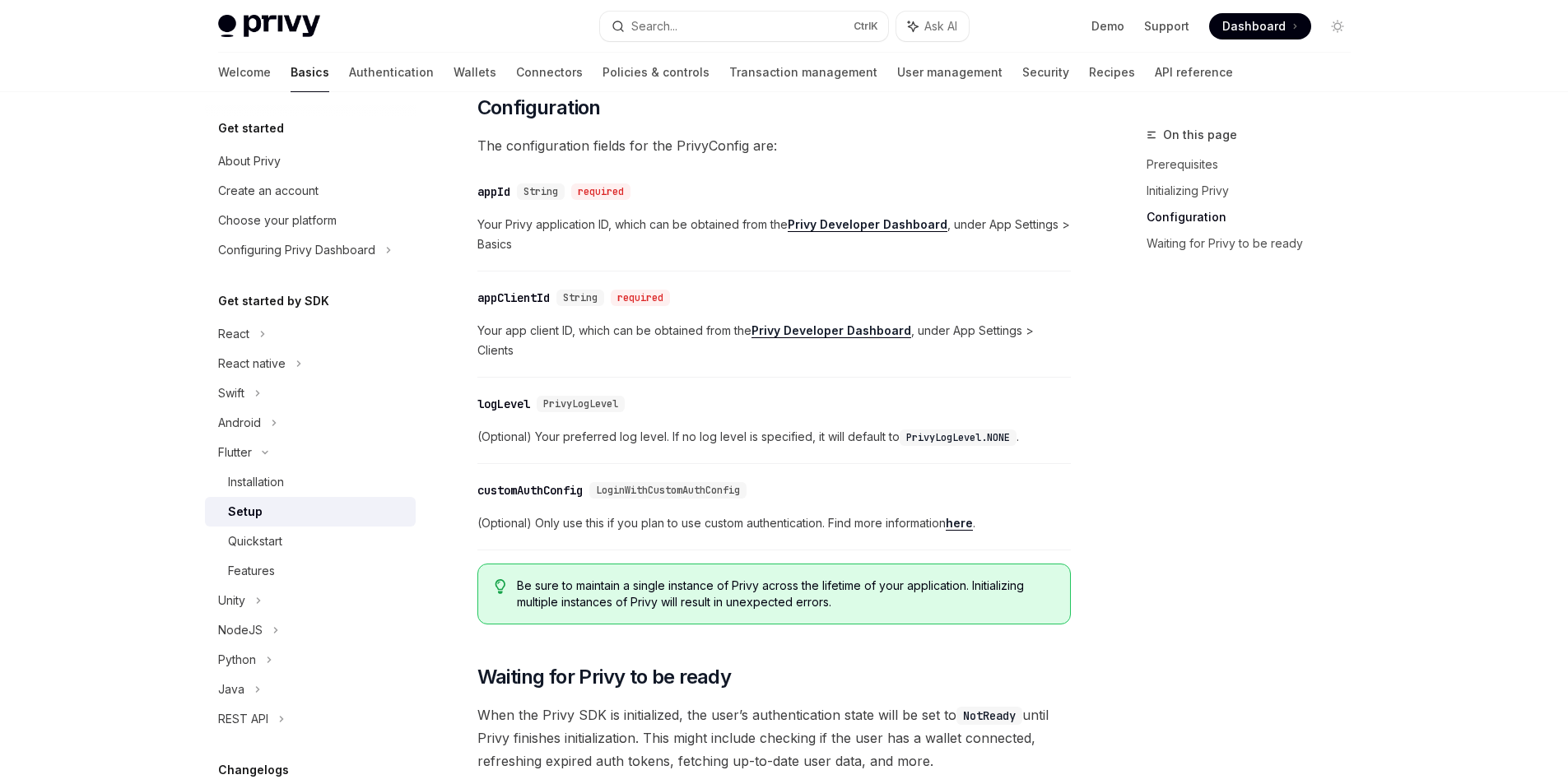
scroll to position [740, 0]
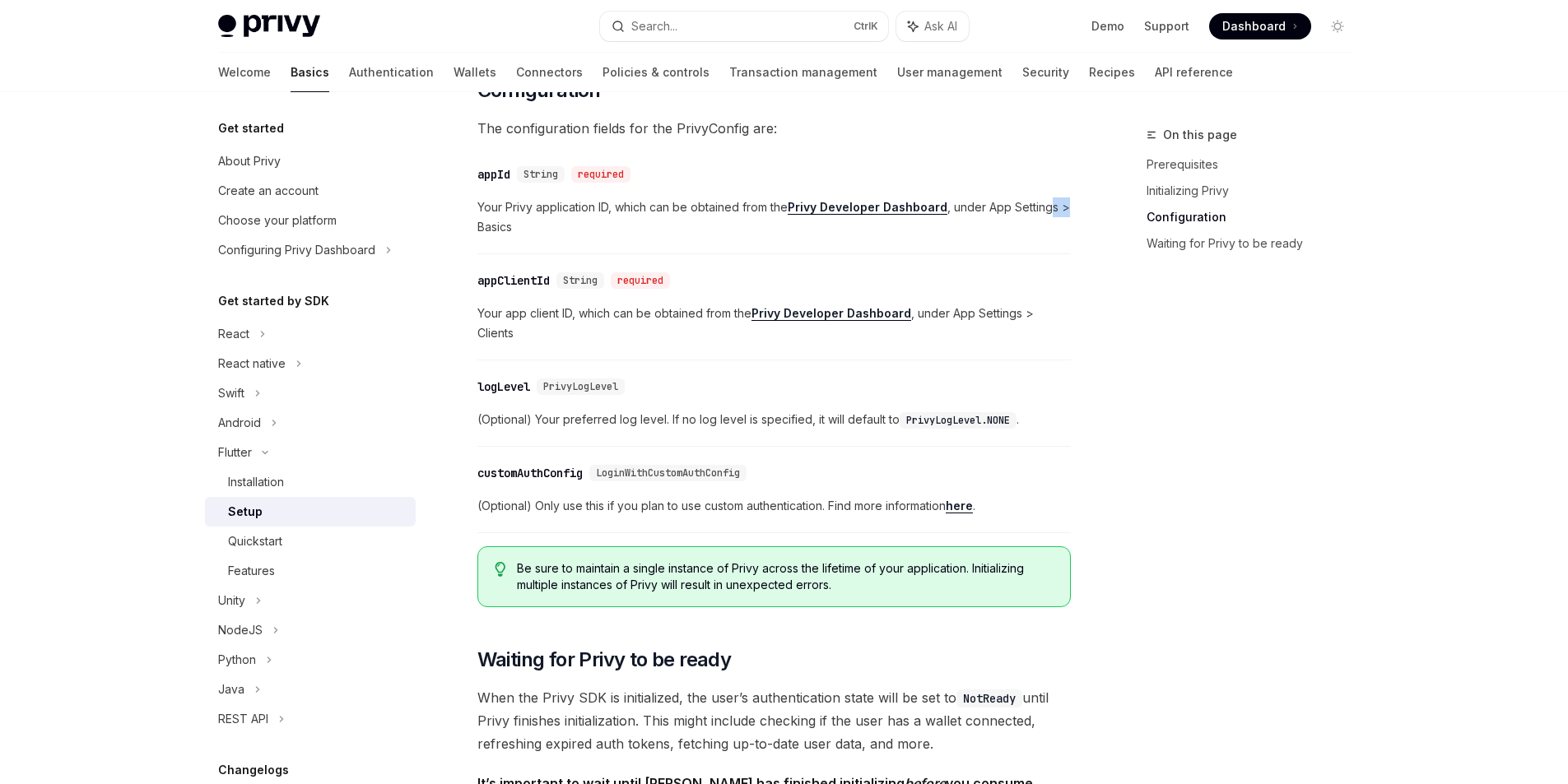
drag, startPoint x: 1064, startPoint y: 204, endPoint x: 1049, endPoint y: 207, distance: 15.3
click at [1049, 207] on span "Your Privy application ID, which can be obtained from the Privy Developer Dashb…" at bounding box center [773, 217] width 594 height 40
click at [898, 241] on div "​ appId String required Your Privy application ID, which can be obtained from t…" at bounding box center [773, 205] width 594 height 98
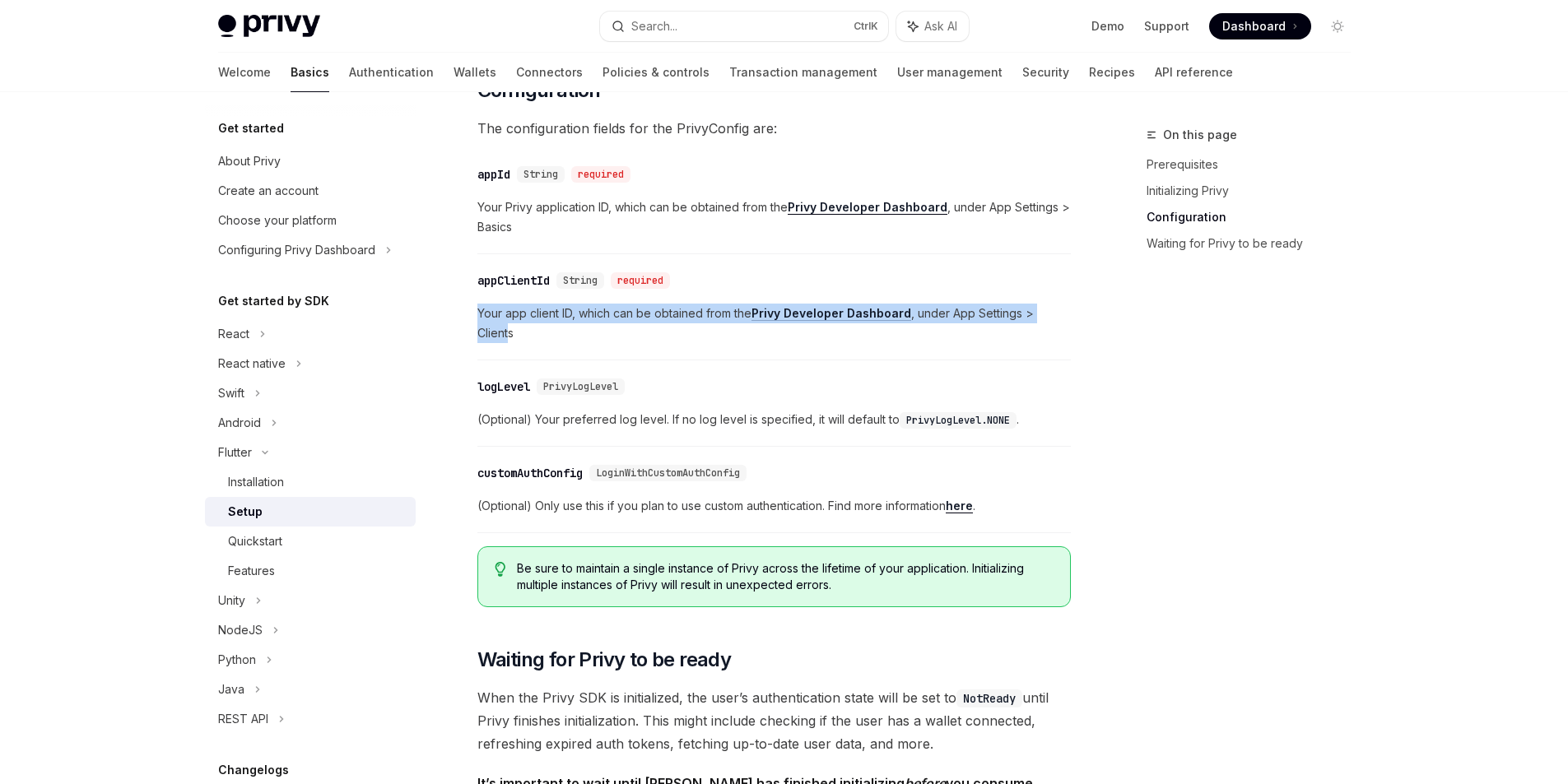
drag, startPoint x: 509, startPoint y: 334, endPoint x: 474, endPoint y: 317, distance: 38.9
click at [474, 317] on div "Flutter Setup OpenAI Open in ChatGPT OpenAI Open in ChatGPT ​ Prerequisites Bef…" at bounding box center [620, 607] width 909 height 2445
click at [506, 330] on span "Your app client ID, which can be obtained from the Privy Developer Dashboard , …" at bounding box center [773, 323] width 594 height 40
drag, startPoint x: 523, startPoint y: 335, endPoint x: 477, endPoint y: 322, distance: 47.8
click at [477, 322] on span "Your app client ID, which can be obtained from the Privy Developer Dashboard , …" at bounding box center [773, 323] width 594 height 40
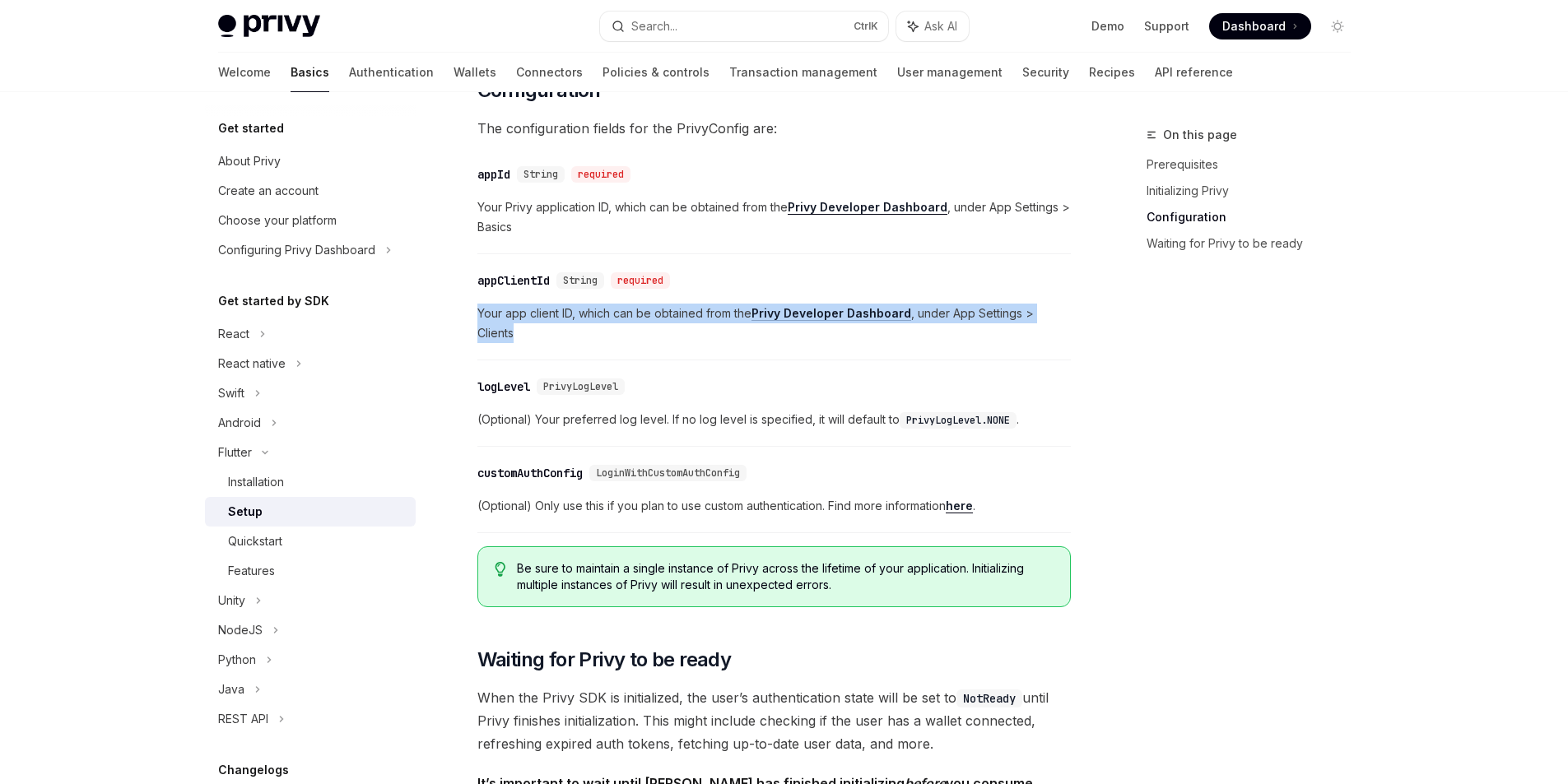
click at [580, 337] on span "Your app client ID, which can be obtained from the Privy Developer Dashboard , …" at bounding box center [773, 323] width 594 height 40
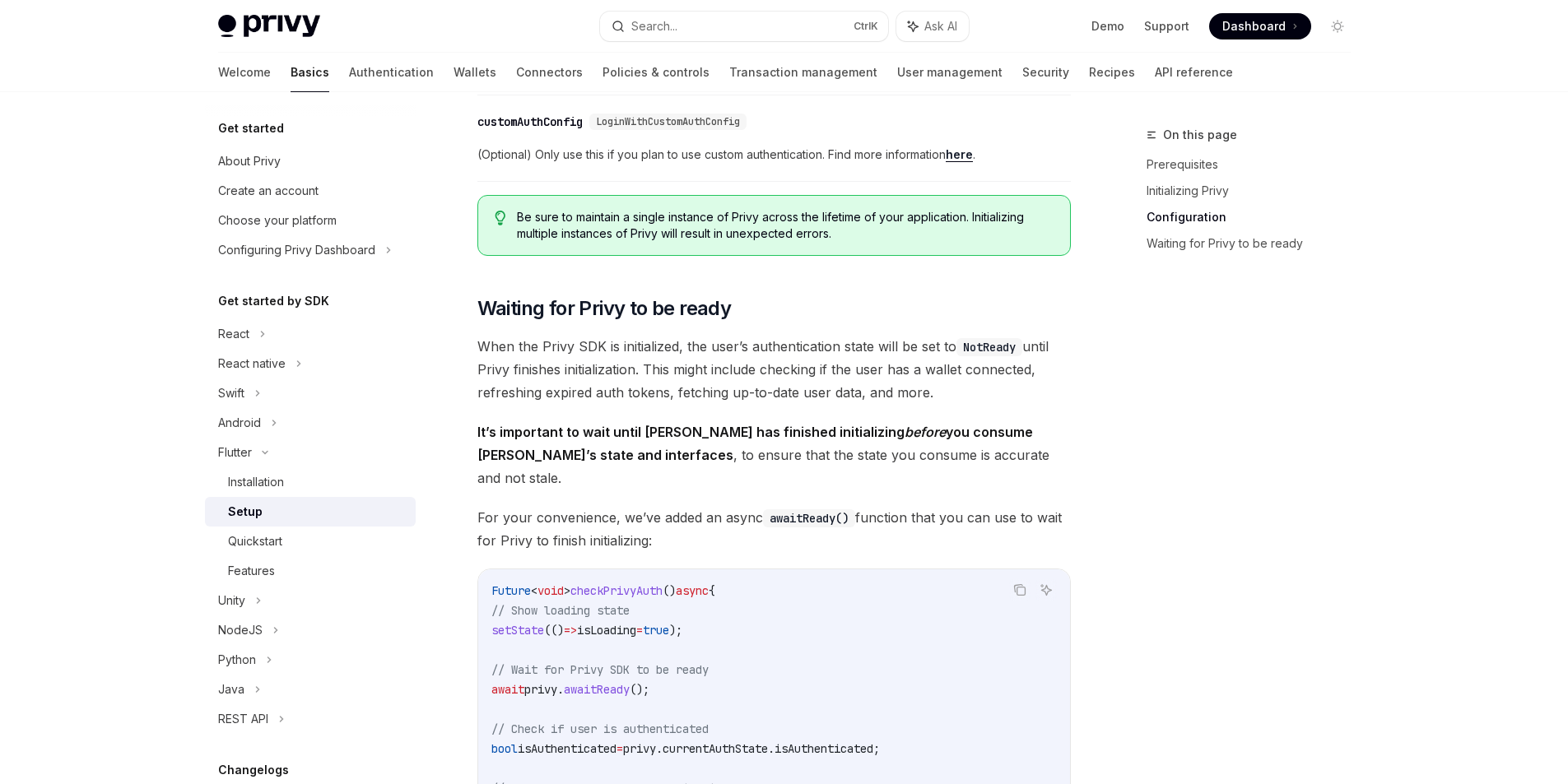
scroll to position [1316, 0]
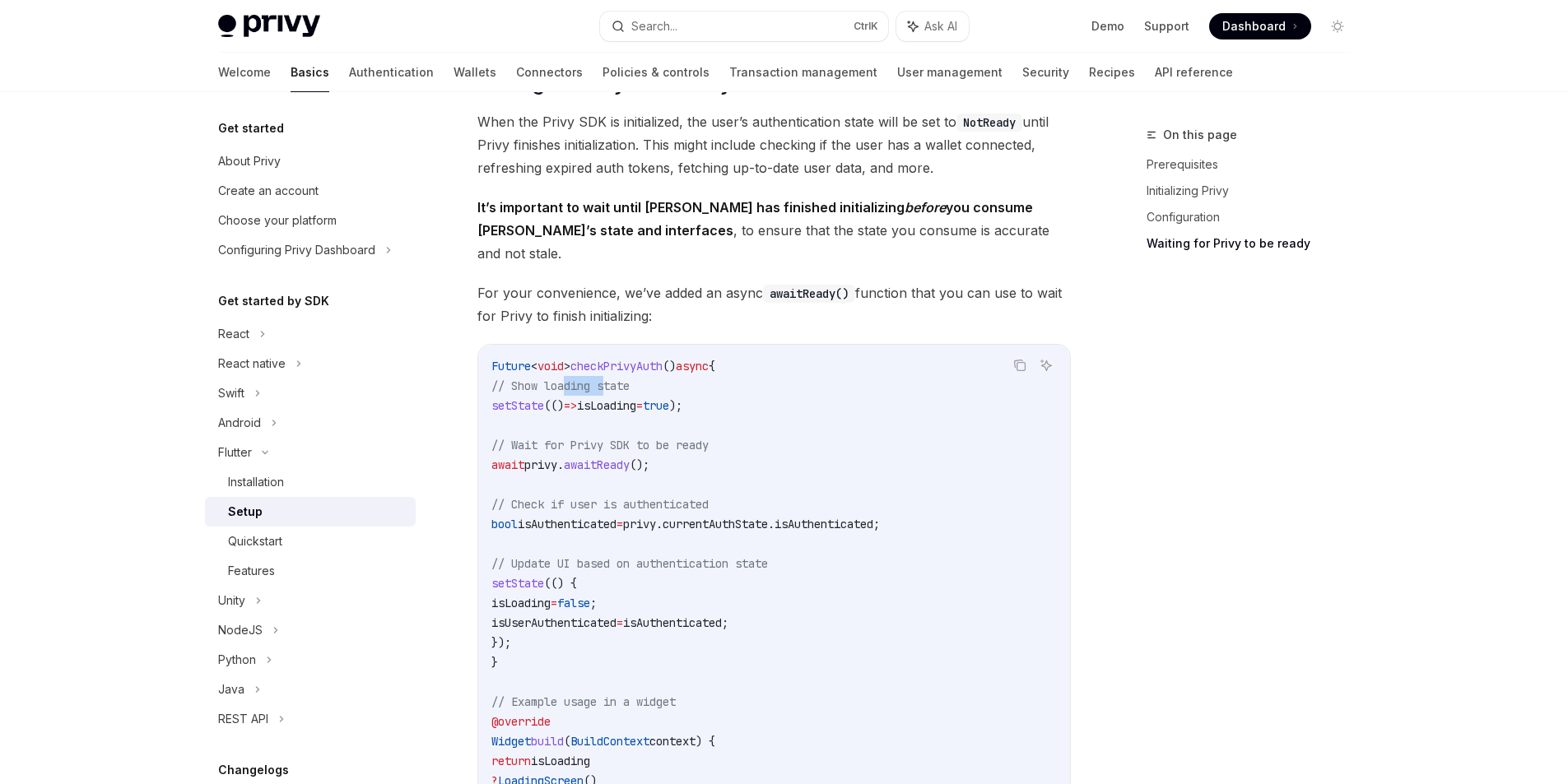
drag, startPoint x: 564, startPoint y: 355, endPoint x: 612, endPoint y: 369, distance: 50.0
click at [612, 379] on span "// Show loading state" at bounding box center [560, 386] width 138 height 15
drag, startPoint x: 640, startPoint y: 401, endPoint x: 651, endPoint y: 401, distance: 11.0
click at [651, 401] on code "Future < void > checkPrivyAuth () async { // Show loading state setState (() =>…" at bounding box center [774, 593] width 566 height 474
drag, startPoint x: 610, startPoint y: 434, endPoint x: 626, endPoint y: 444, distance: 18.9
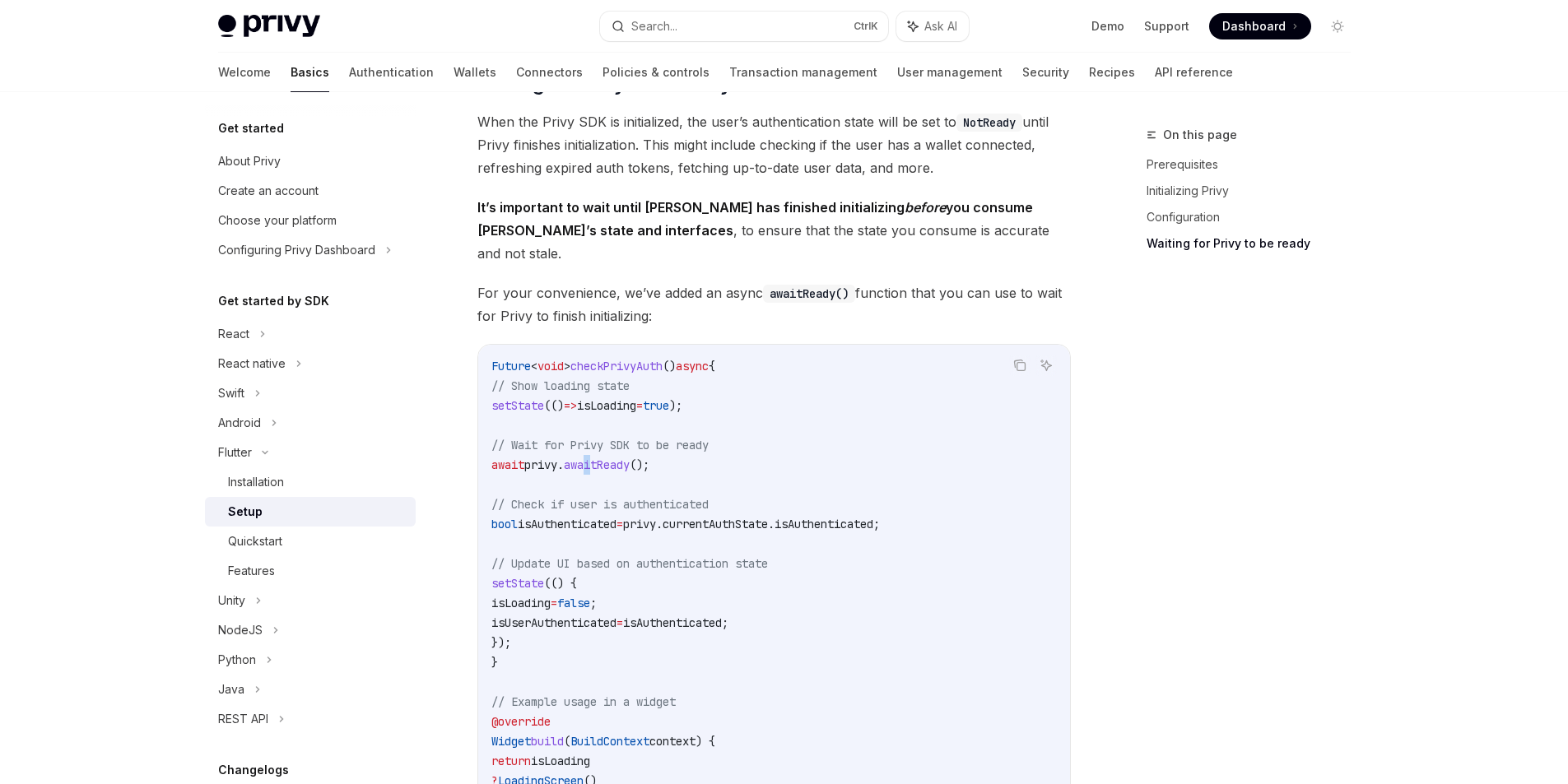
click at [630, 457] on span "awaitReady" at bounding box center [596, 465] width 66 height 15
drag, startPoint x: 577, startPoint y: 492, endPoint x: 900, endPoint y: 502, distance: 323.2
click at [900, 502] on code "Future < void > checkPrivyAuth () async { // Show loading state setState (() =>…" at bounding box center [774, 593] width 566 height 474
click at [880, 516] on span "privy.currentAuthState.isAuthenticated;" at bounding box center [751, 524] width 257 height 15
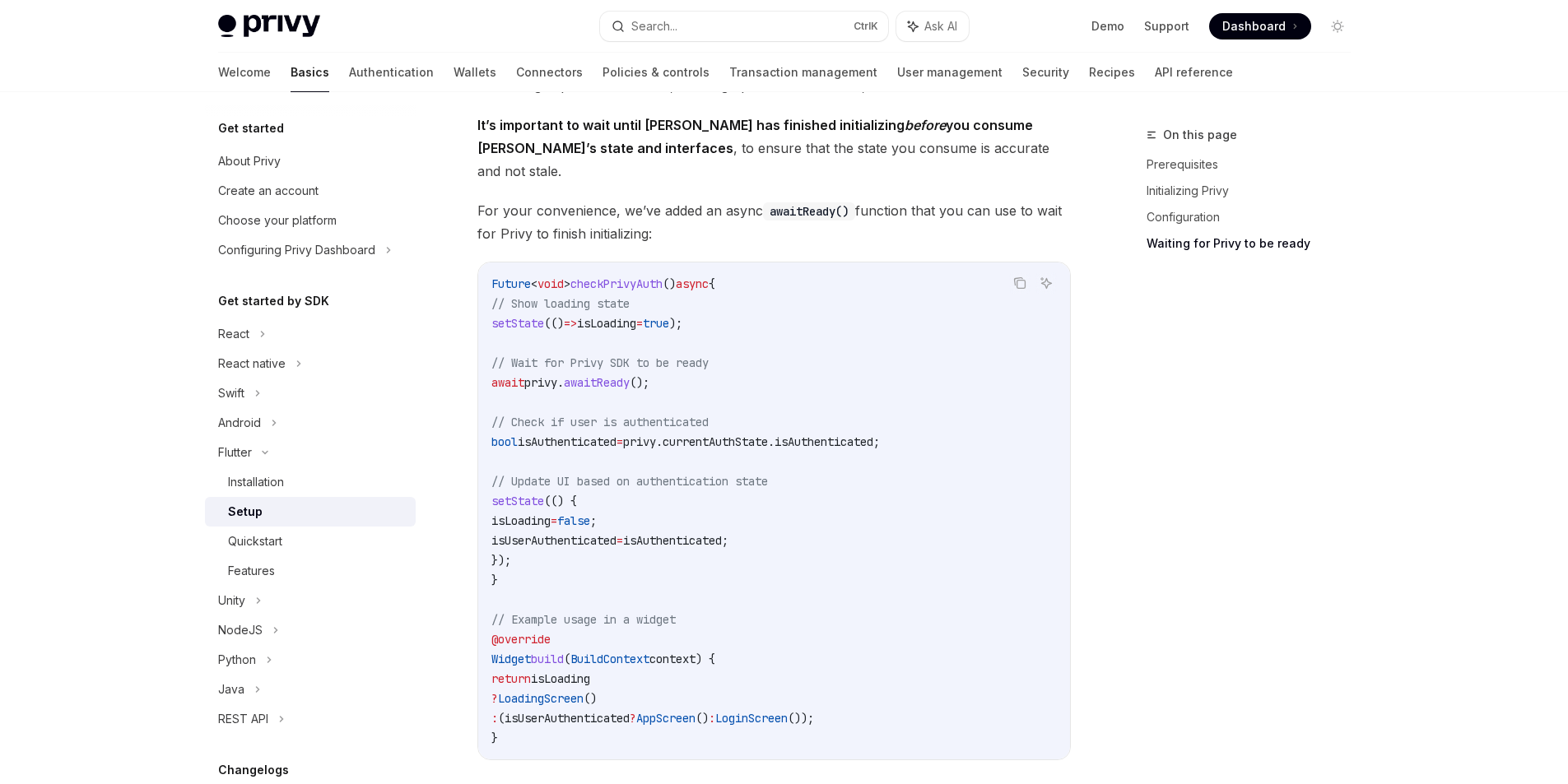
drag, startPoint x: 574, startPoint y: 429, endPoint x: 624, endPoint y: 429, distance: 50.0
click at [624, 429] on code "Future < void > checkPrivyAuth () async { // Show loading state setState (() =>…" at bounding box center [774, 511] width 566 height 474
drag, startPoint x: 700, startPoint y: 421, endPoint x: 859, endPoint y: 418, distance: 159.0
click at [859, 434] on span "privy.currentAuthState.isAuthenticated;" at bounding box center [751, 442] width 257 height 15
drag, startPoint x: 633, startPoint y: 463, endPoint x: 652, endPoint y: 471, distance: 20.6
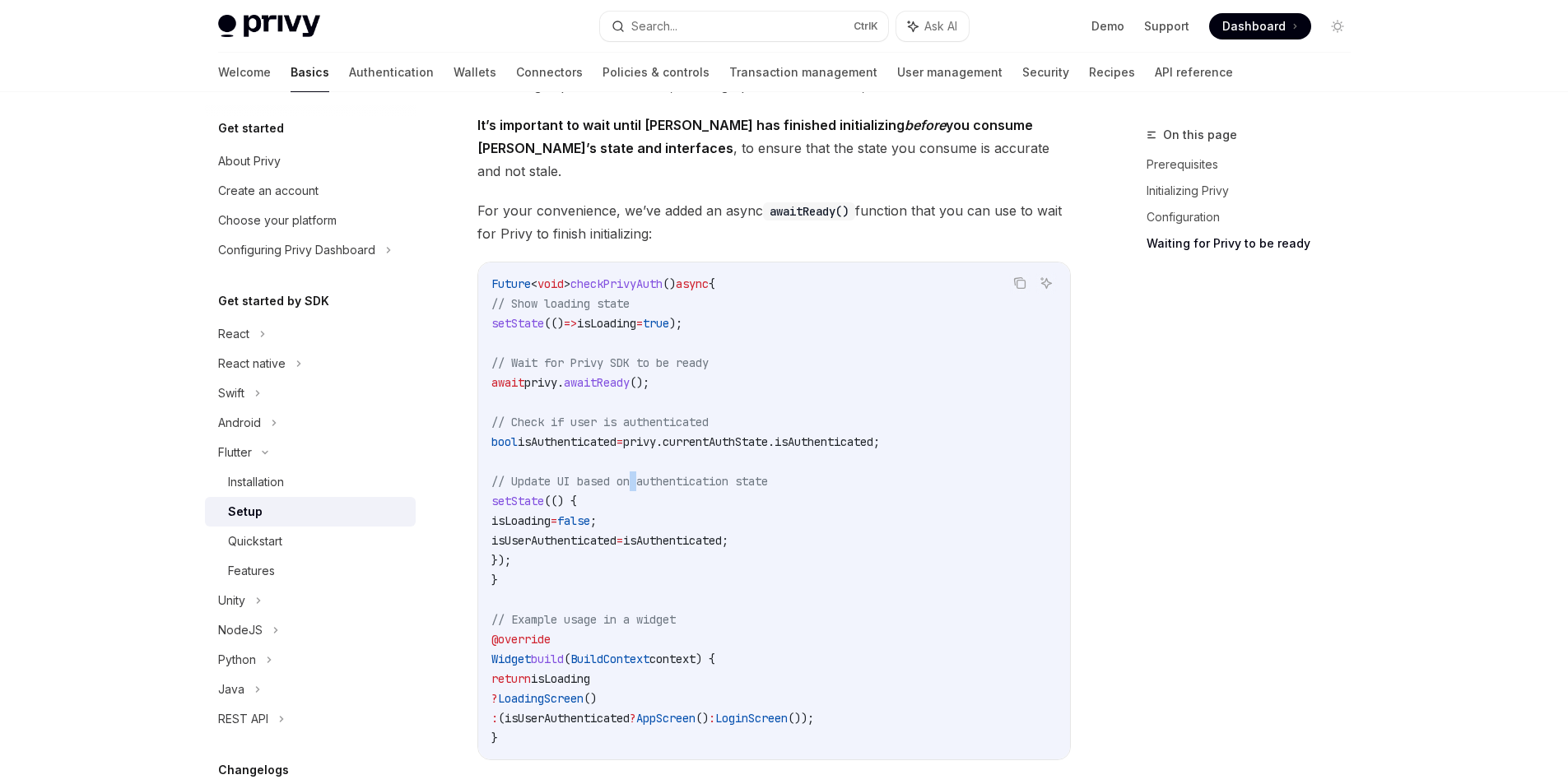
click at [654, 474] on span "// Update UI based on authentication state" at bounding box center [630, 481] width 277 height 15
drag, startPoint x: 649, startPoint y: 498, endPoint x: 862, endPoint y: 533, distance: 215.9
click at [862, 533] on code "Future < void > checkPrivyAuth () async { // Show loading state setState (() =>…" at bounding box center [774, 511] width 566 height 474
drag, startPoint x: 714, startPoint y: 560, endPoint x: 809, endPoint y: 594, distance: 100.9
click at [814, 580] on code "Future < void > checkPrivyAuth () async { // Show loading state setState (() =>…" at bounding box center [774, 511] width 566 height 474
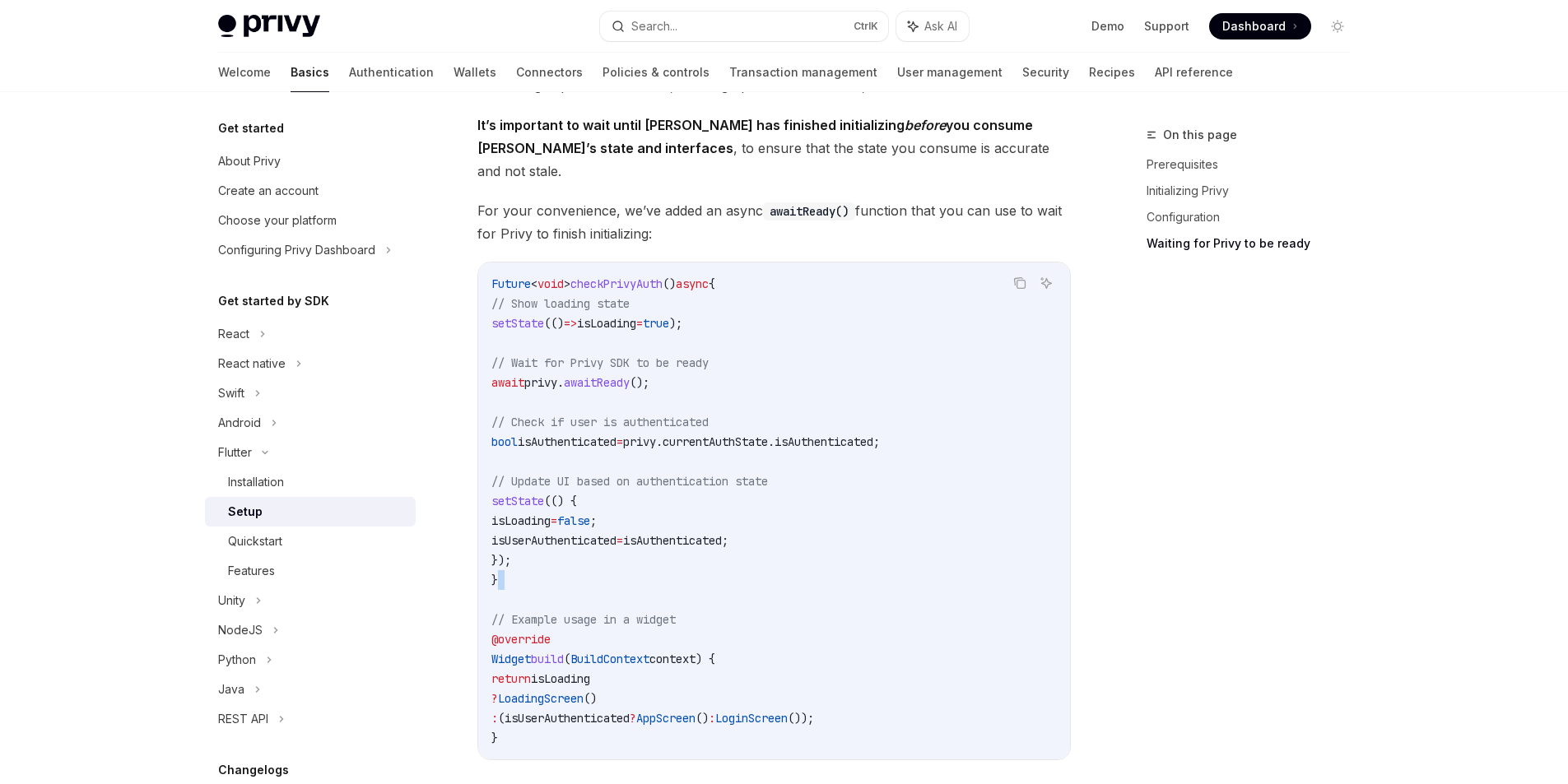
drag, startPoint x: 756, startPoint y: 658, endPoint x: 707, endPoint y: 699, distance: 63.9
click at [818, 672] on code "Future < void > checkPrivyAuth () async { // Show loading state setState (() =>…" at bounding box center [774, 511] width 566 height 474
drag, startPoint x: 799, startPoint y: 714, endPoint x: 826, endPoint y: 696, distance: 32.4
click at [826, 696] on code "Future < void > checkPrivyAuth () async { // Show loading state setState (() =>…" at bounding box center [774, 511] width 566 height 474
click at [822, 675] on code "Future < void > checkPrivyAuth () async { // Show loading state setState (() =>…" at bounding box center [774, 511] width 566 height 474
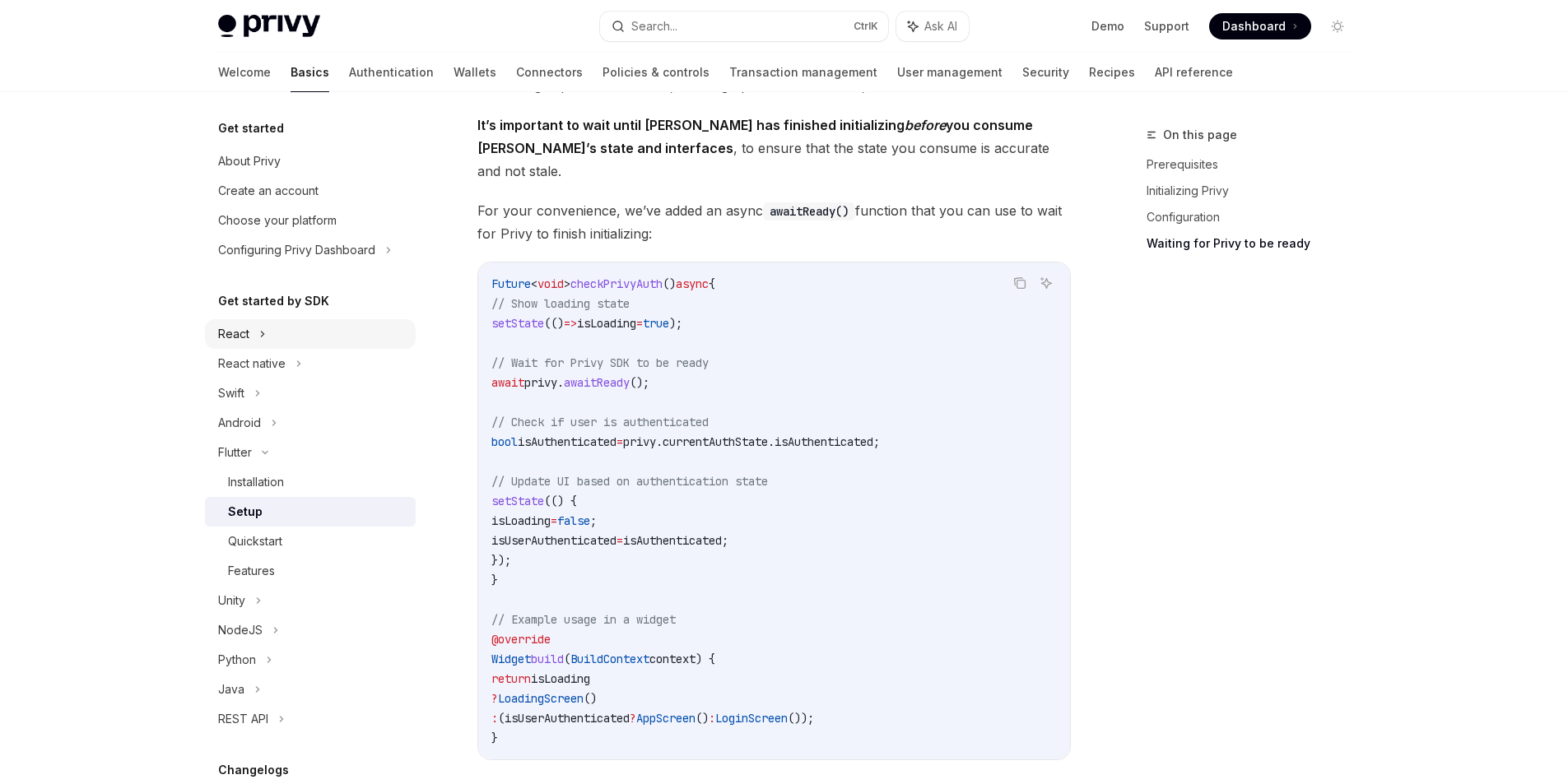
click at [244, 336] on div "React" at bounding box center [234, 333] width 31 height 19
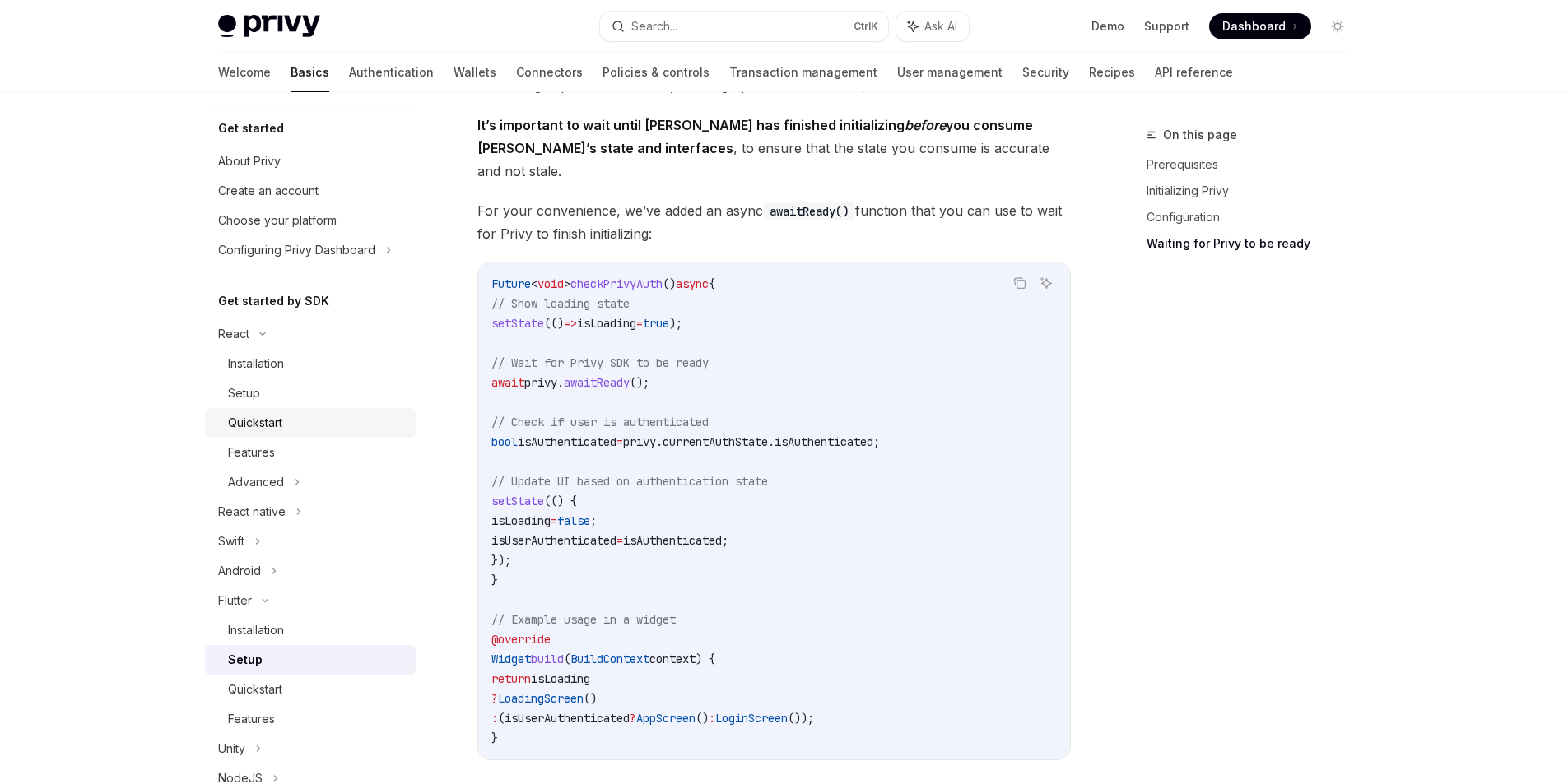
scroll to position [25, 0]
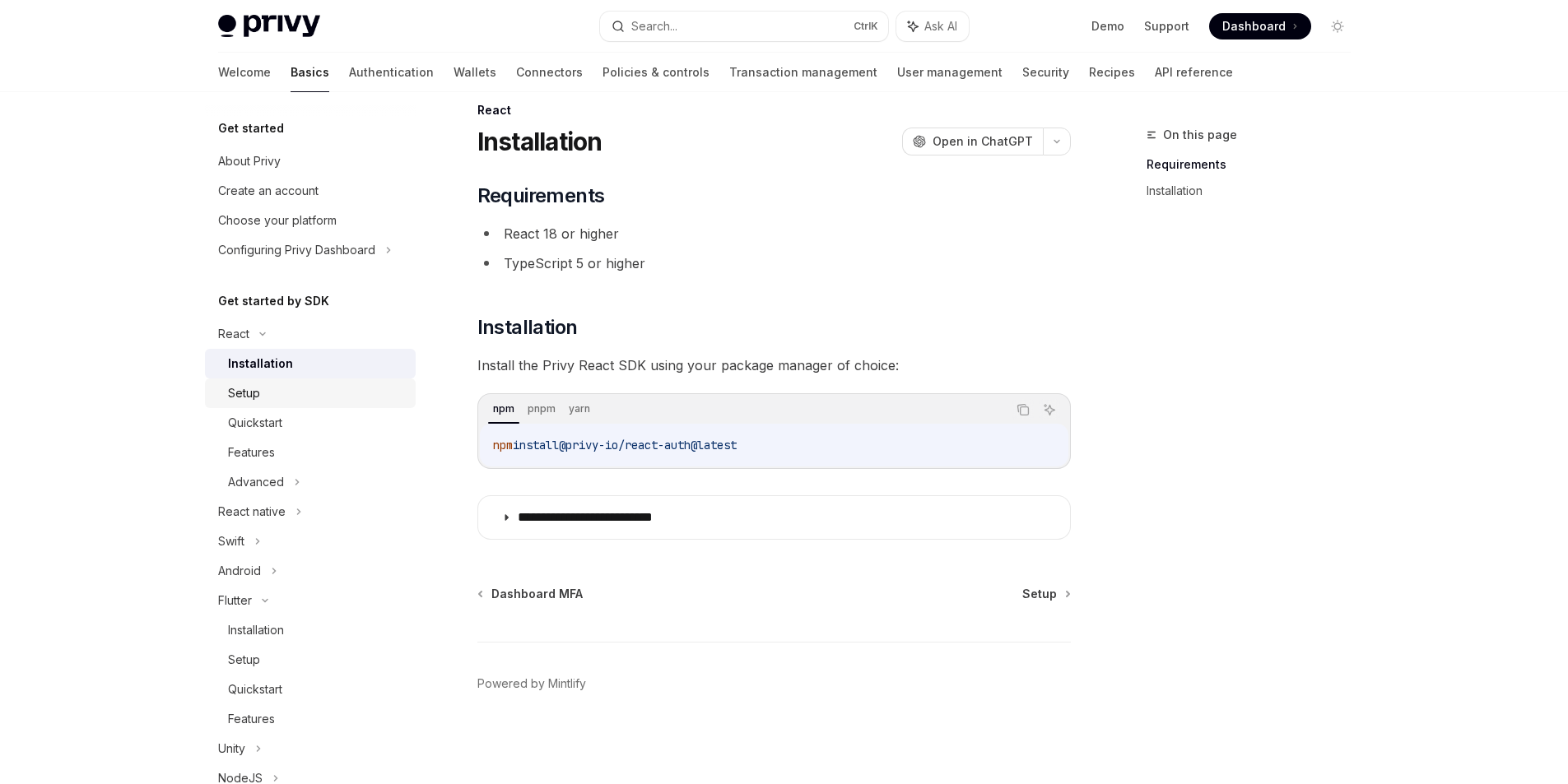
click at [295, 398] on div "Setup" at bounding box center [317, 392] width 178 height 19
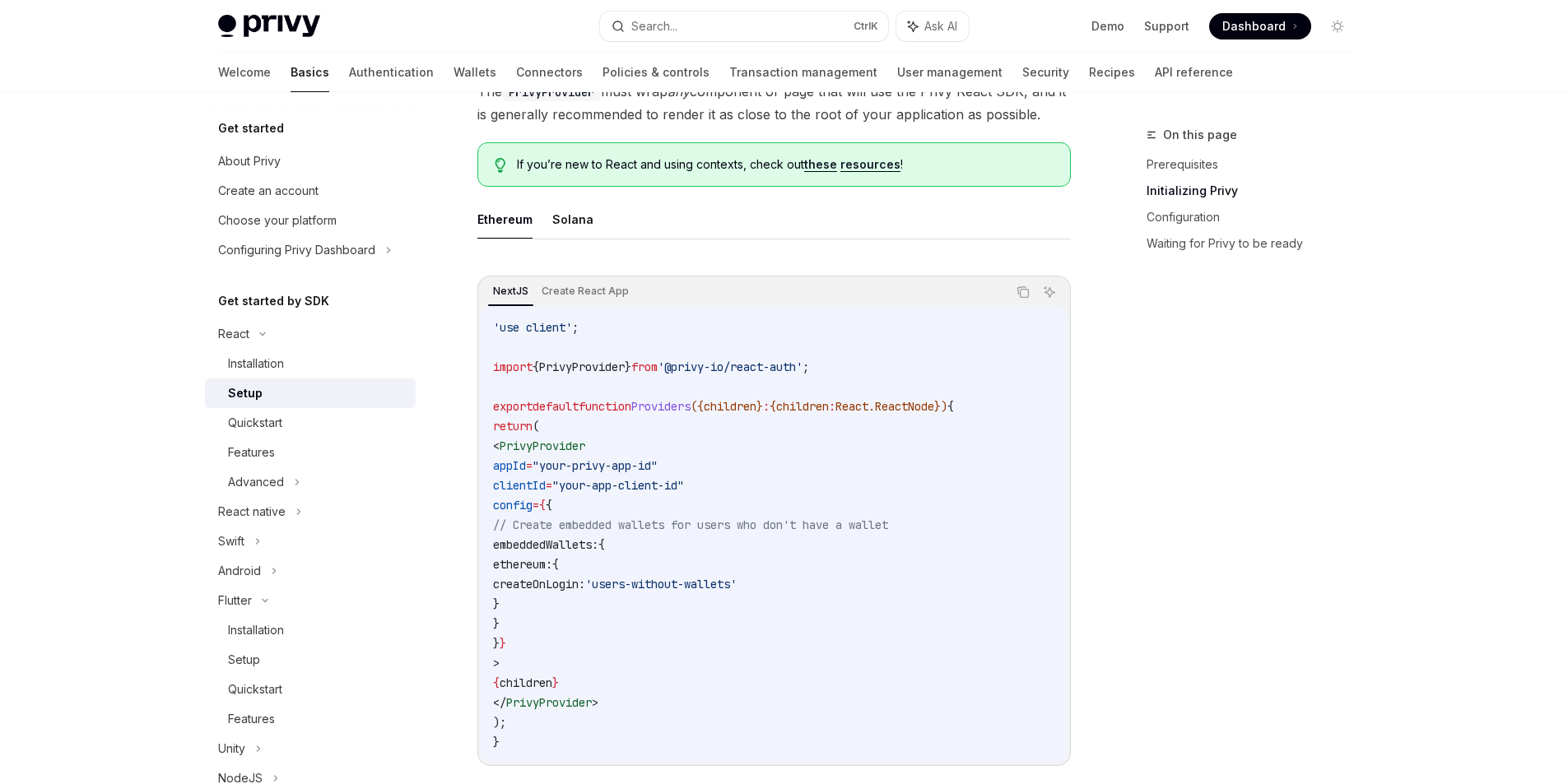
scroll to position [436, 0]
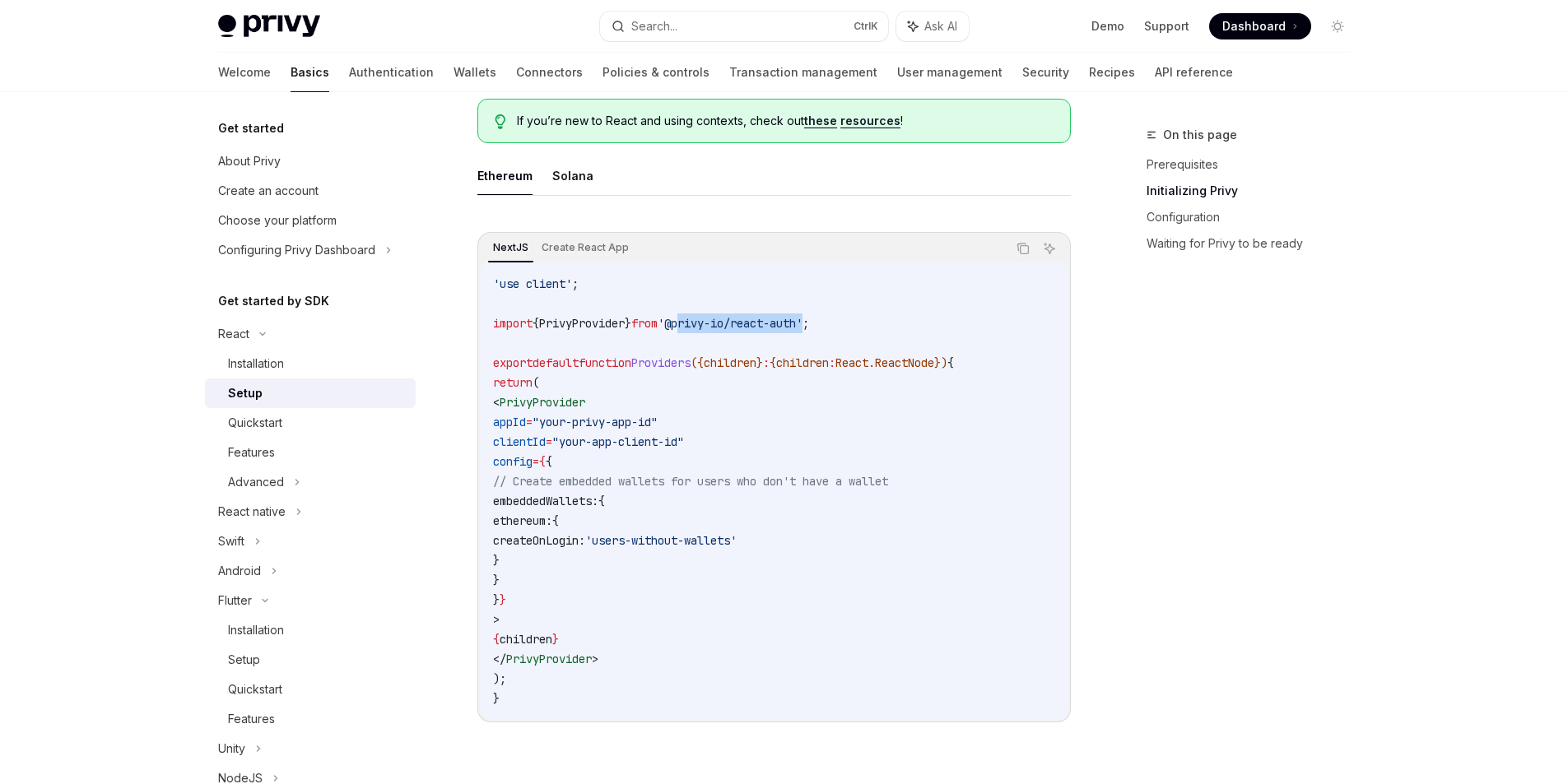
drag, startPoint x: 830, startPoint y: 329, endPoint x: 697, endPoint y: 325, distance: 133.1
click at [697, 325] on span "'@privy-io/react-auth'" at bounding box center [730, 323] width 144 height 15
click at [788, 346] on code "'use client' ; import { PrivyProvider } from '@privy-io/react-auth' ; export de…" at bounding box center [773, 491] width 562 height 434
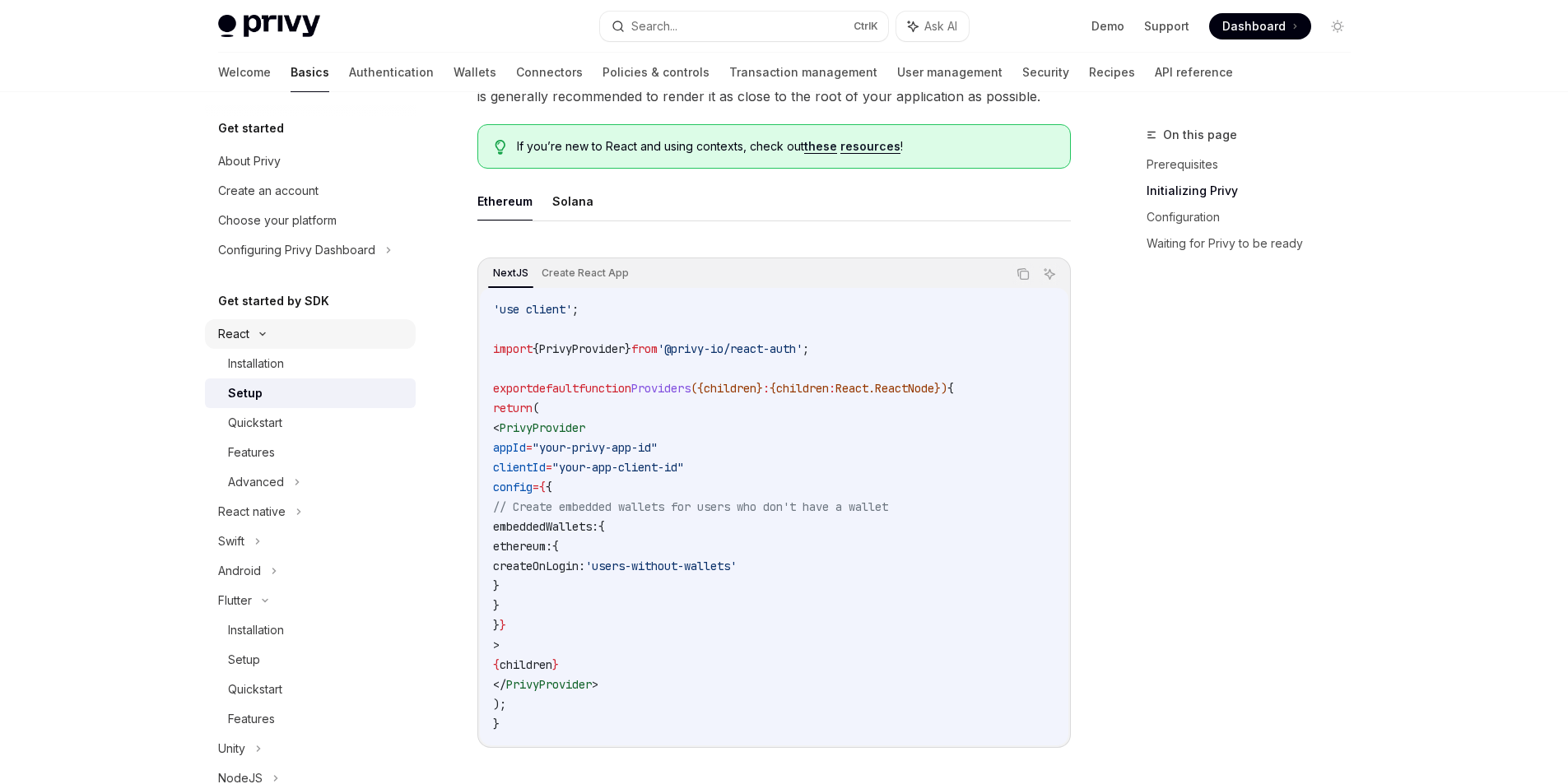
scroll to position [411, 0]
click at [249, 352] on link "Installation" at bounding box center [310, 364] width 211 height 30
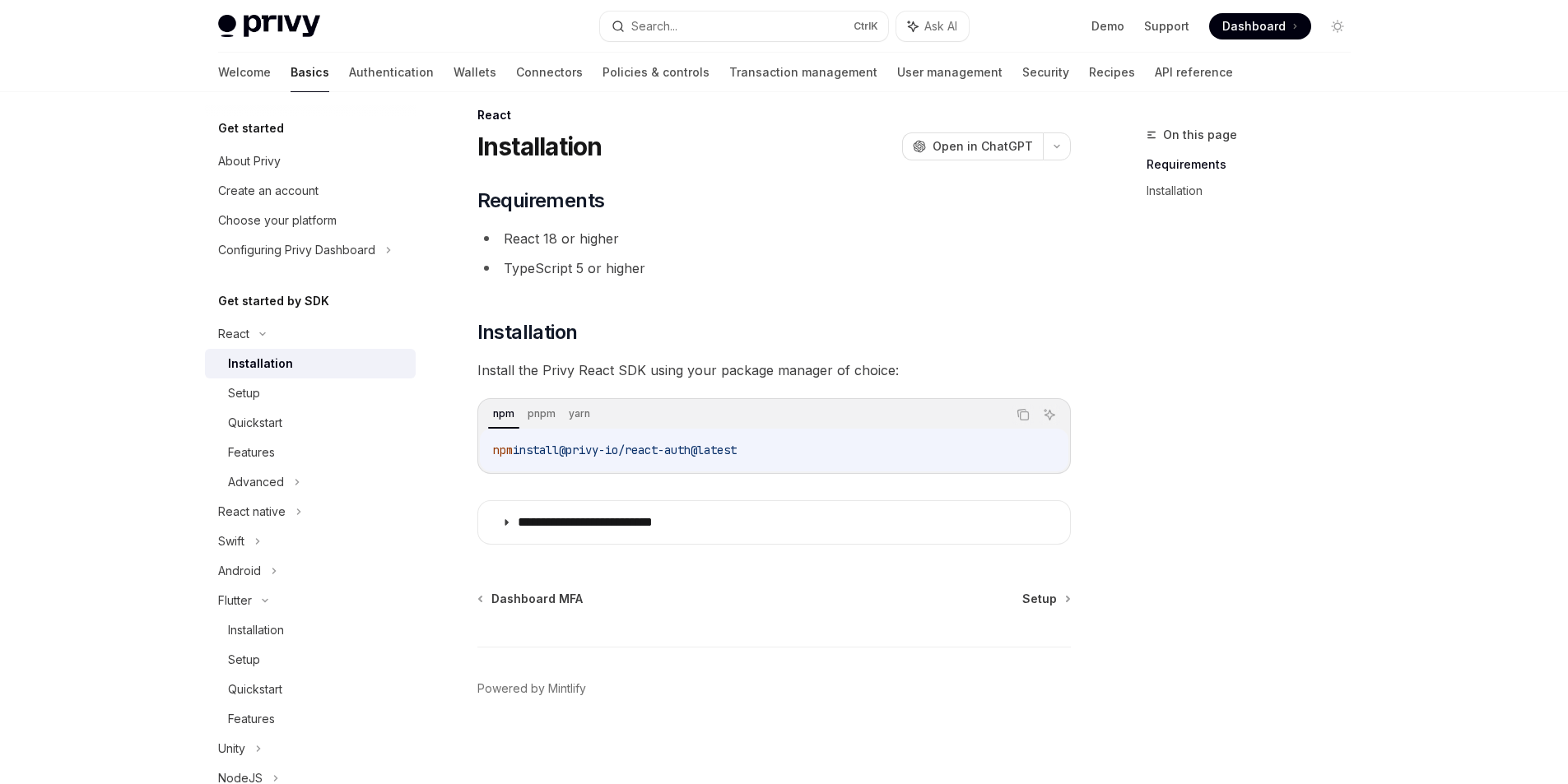
scroll to position [25, 0]
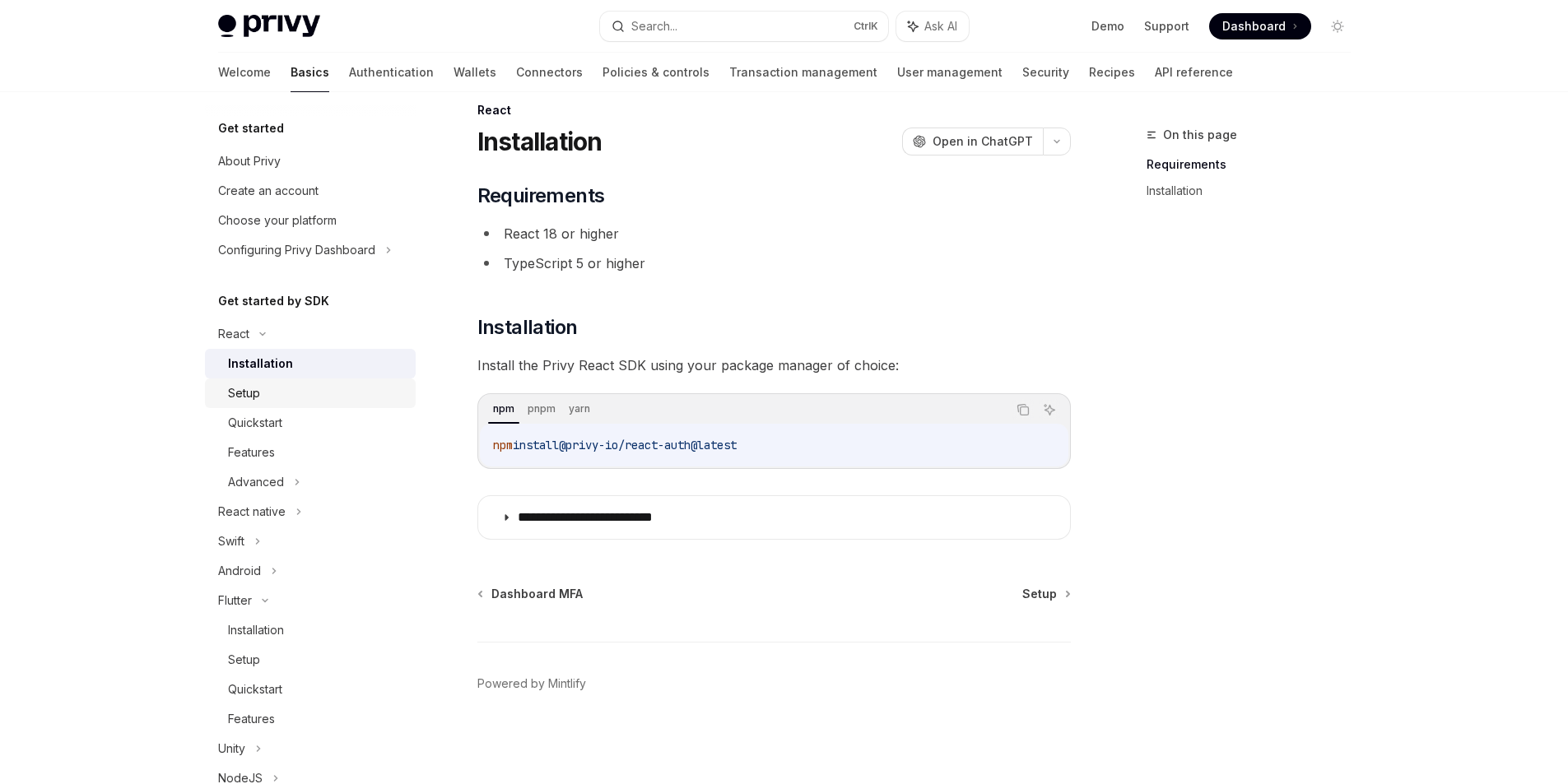
click at [278, 403] on div "Setup" at bounding box center [317, 392] width 178 height 19
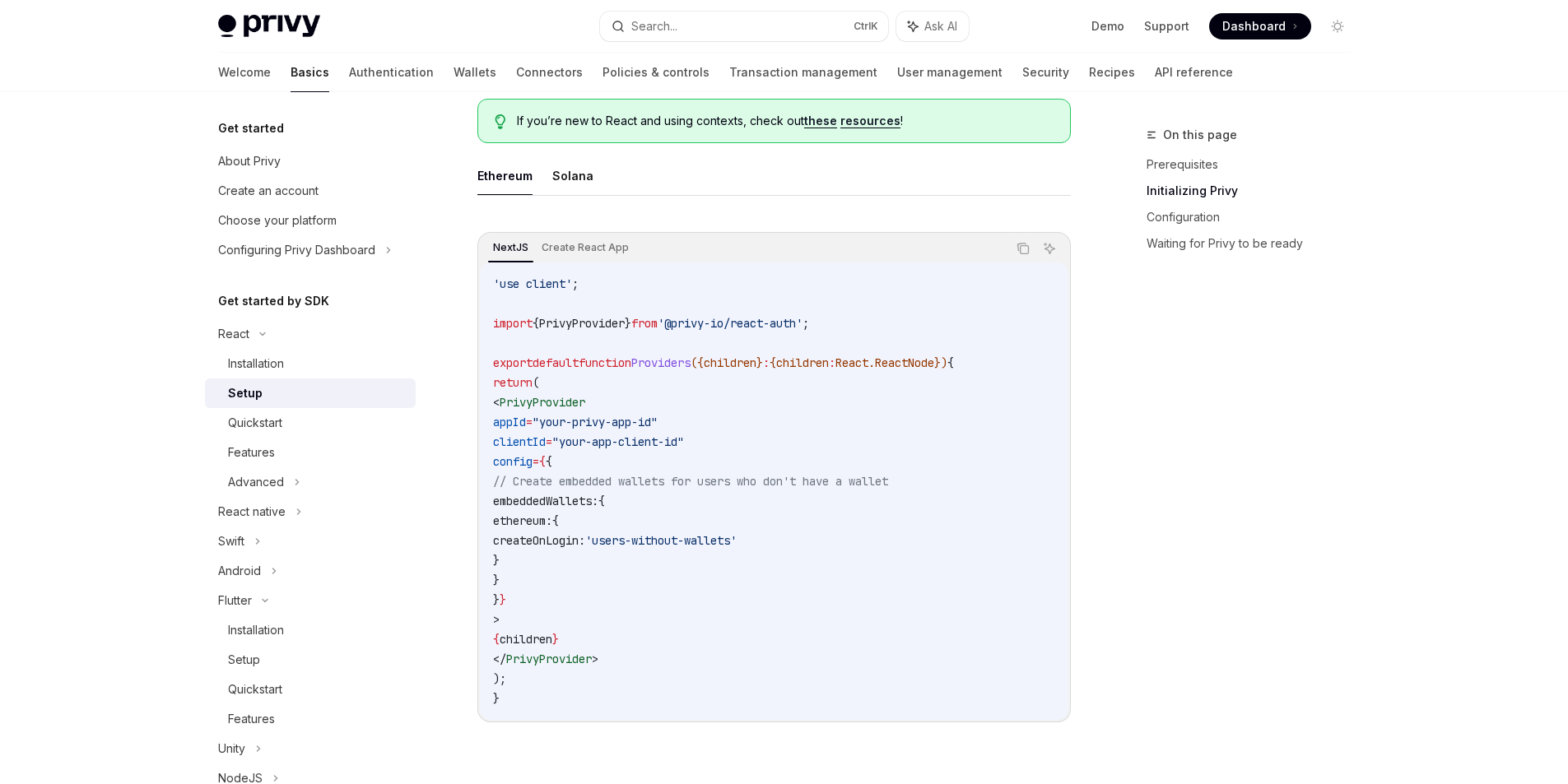
scroll to position [518, 0]
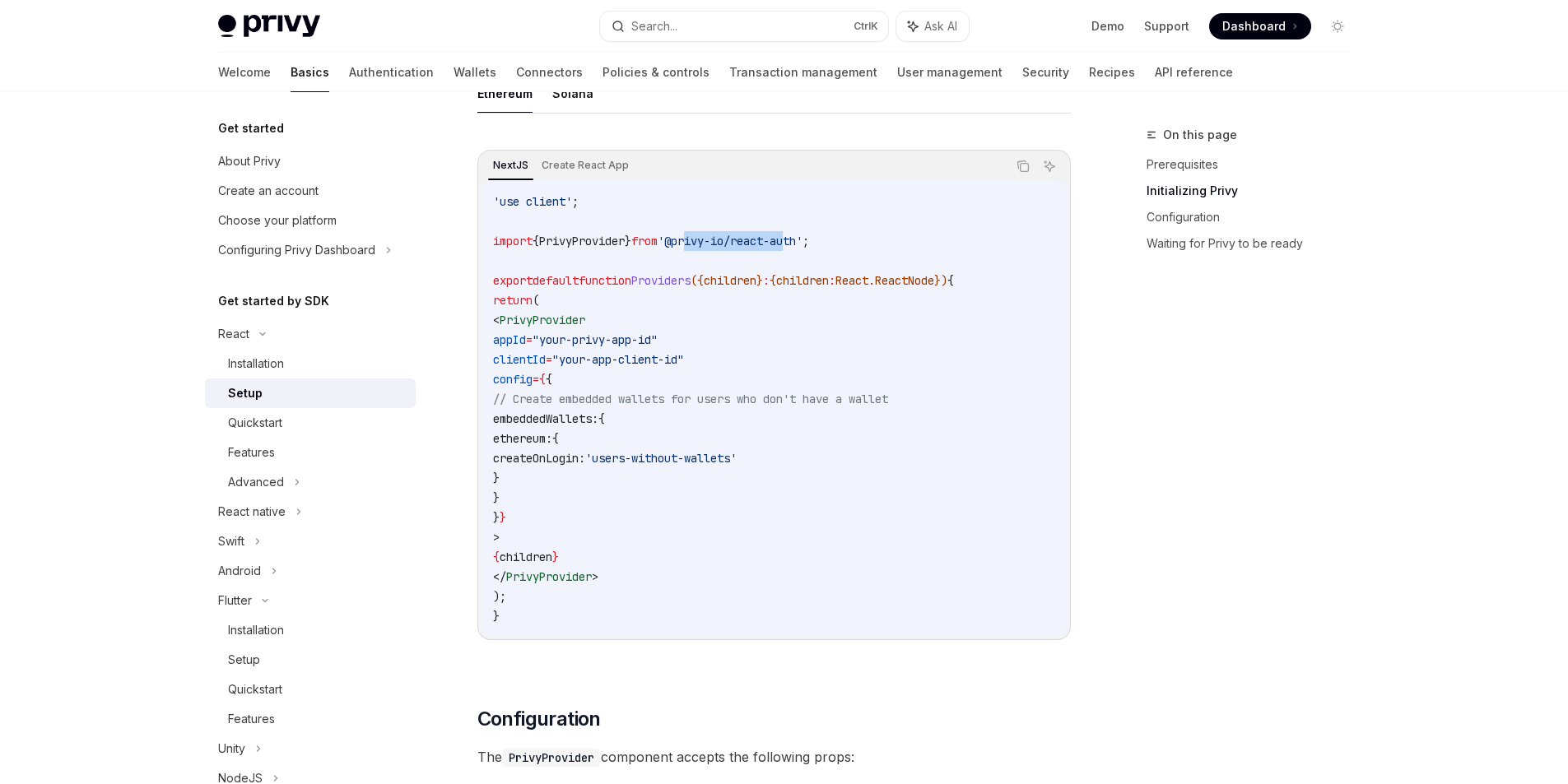
drag, startPoint x: 707, startPoint y: 243, endPoint x: 813, endPoint y: 246, distance: 106.0
click at [803, 246] on span "'@privy-io/react-auth'" at bounding box center [730, 241] width 144 height 15
drag, startPoint x: 257, startPoint y: 329, endPoint x: 267, endPoint y: 336, distance: 12.2
click at [265, 336] on div "React" at bounding box center [310, 334] width 211 height 30
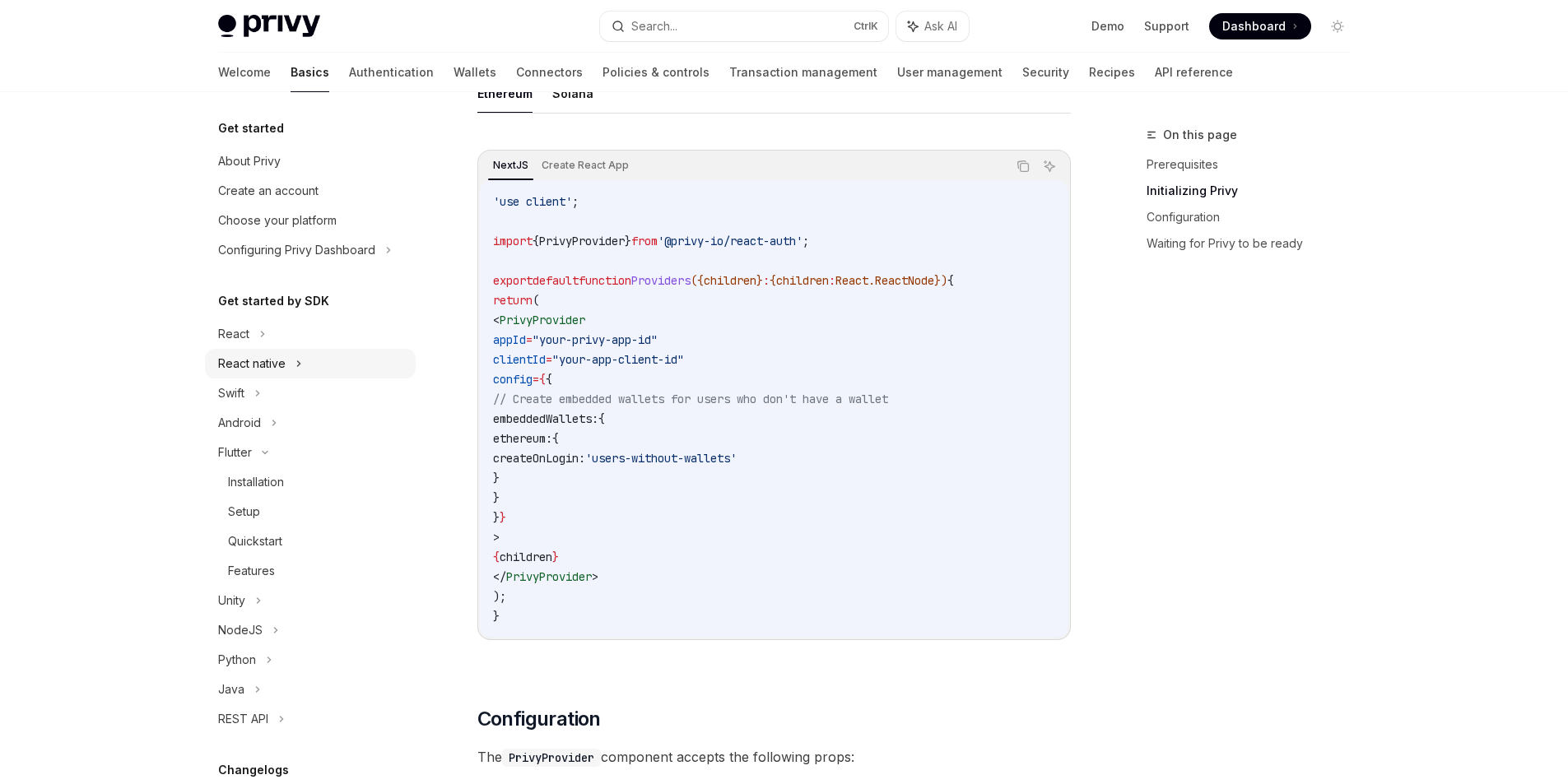
click at [257, 369] on div "React native" at bounding box center [252, 363] width 68 height 19
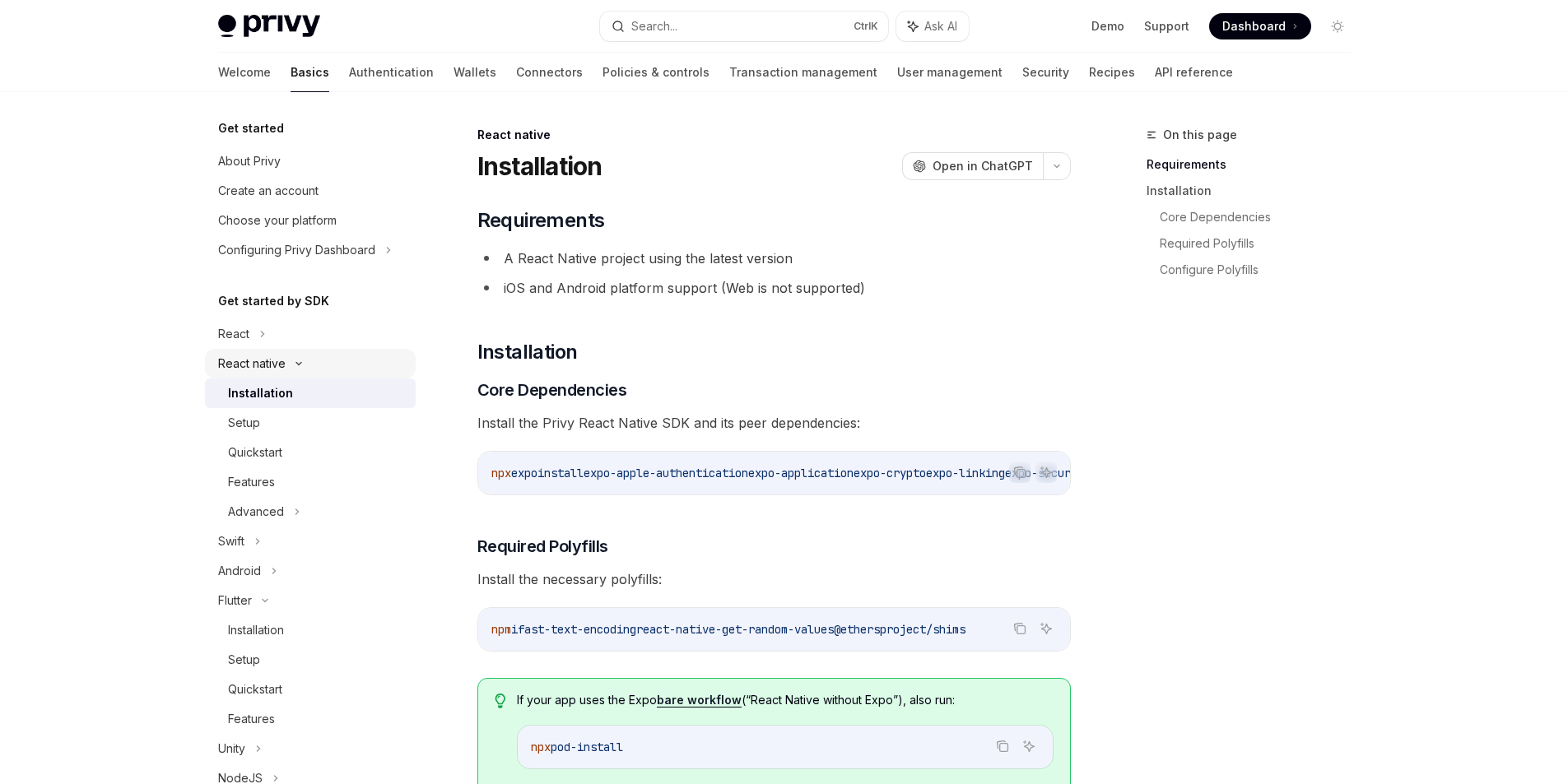
click at [257, 369] on div "React native" at bounding box center [252, 363] width 68 height 19
click at [247, 383] on div "Swift" at bounding box center [310, 393] width 211 height 30
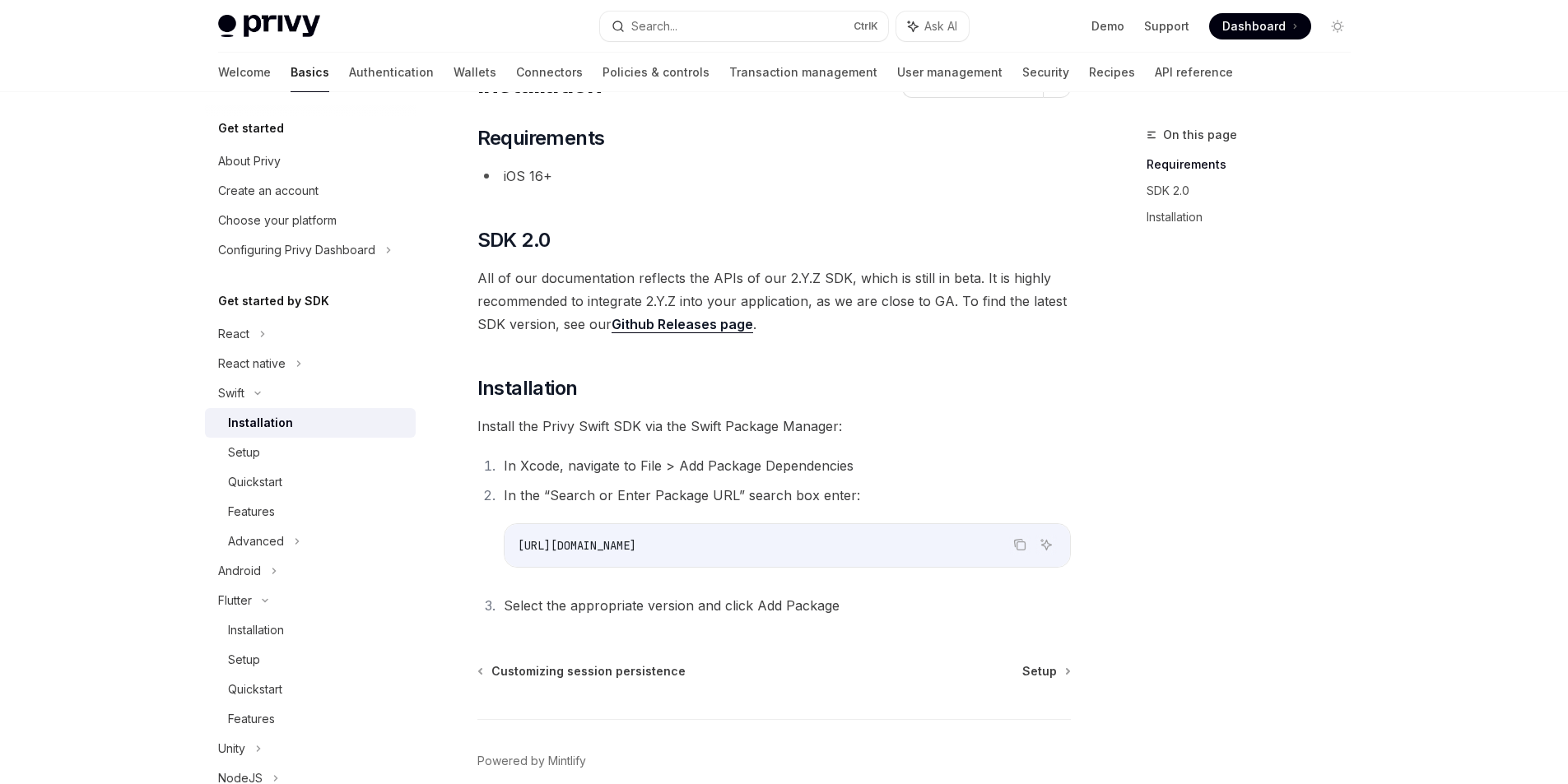
scroll to position [159, 0]
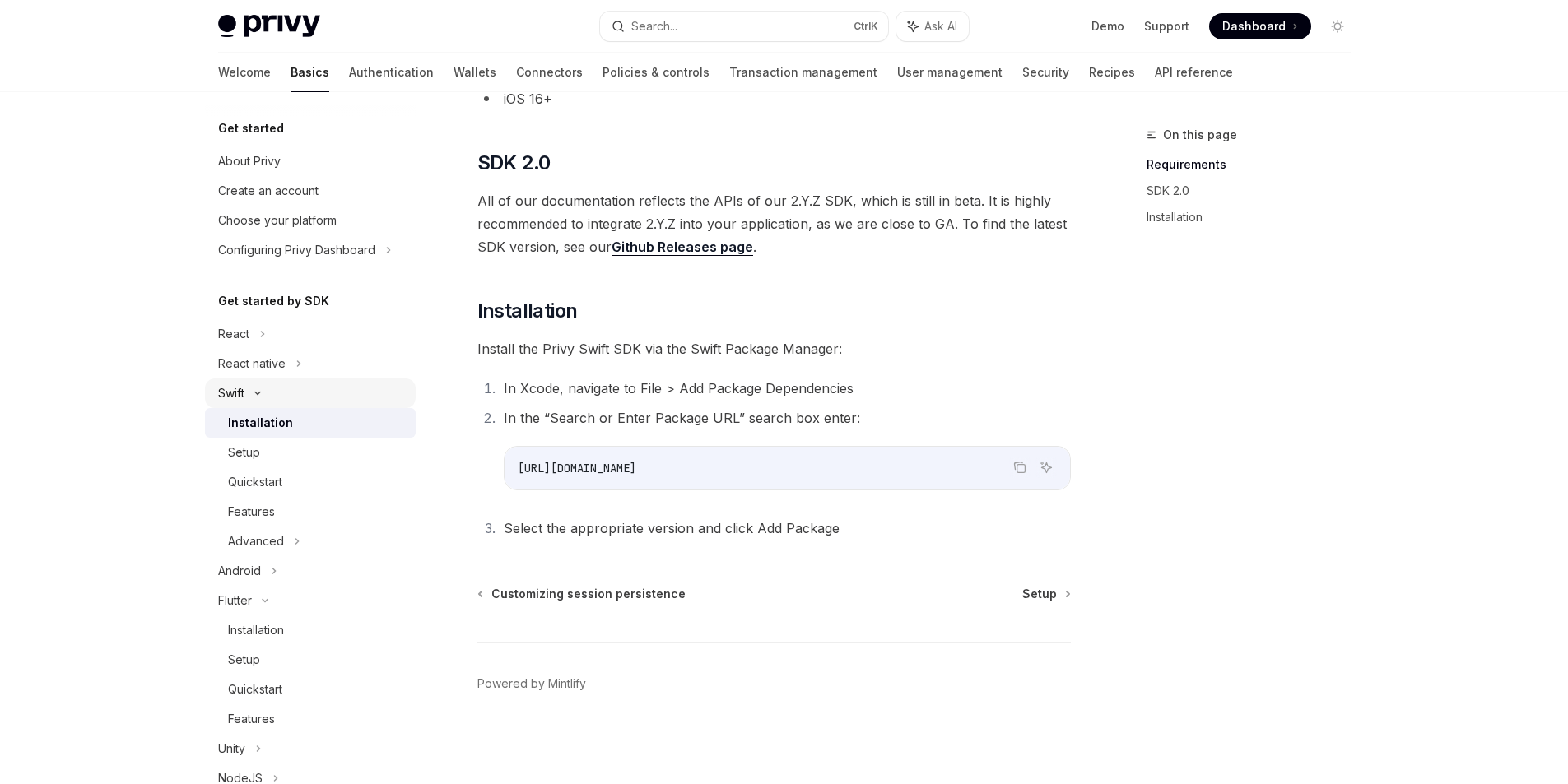
click at [240, 393] on div "Swift" at bounding box center [232, 392] width 26 height 19
click at [260, 426] on div "Android" at bounding box center [240, 422] width 43 height 19
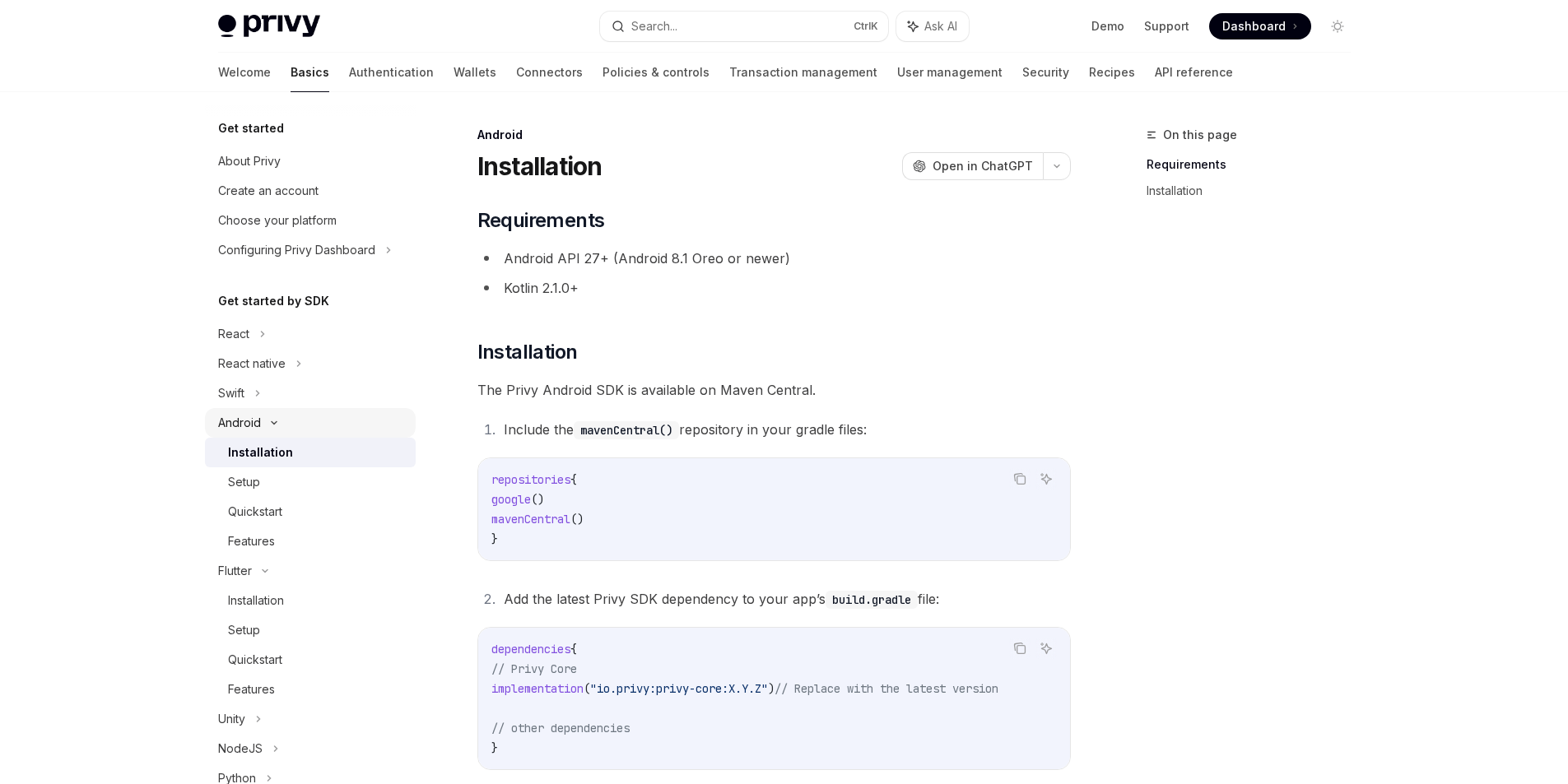
click at [260, 426] on div "Android" at bounding box center [240, 422] width 43 height 19
click at [251, 445] on div "Flutter" at bounding box center [235, 452] width 33 height 19
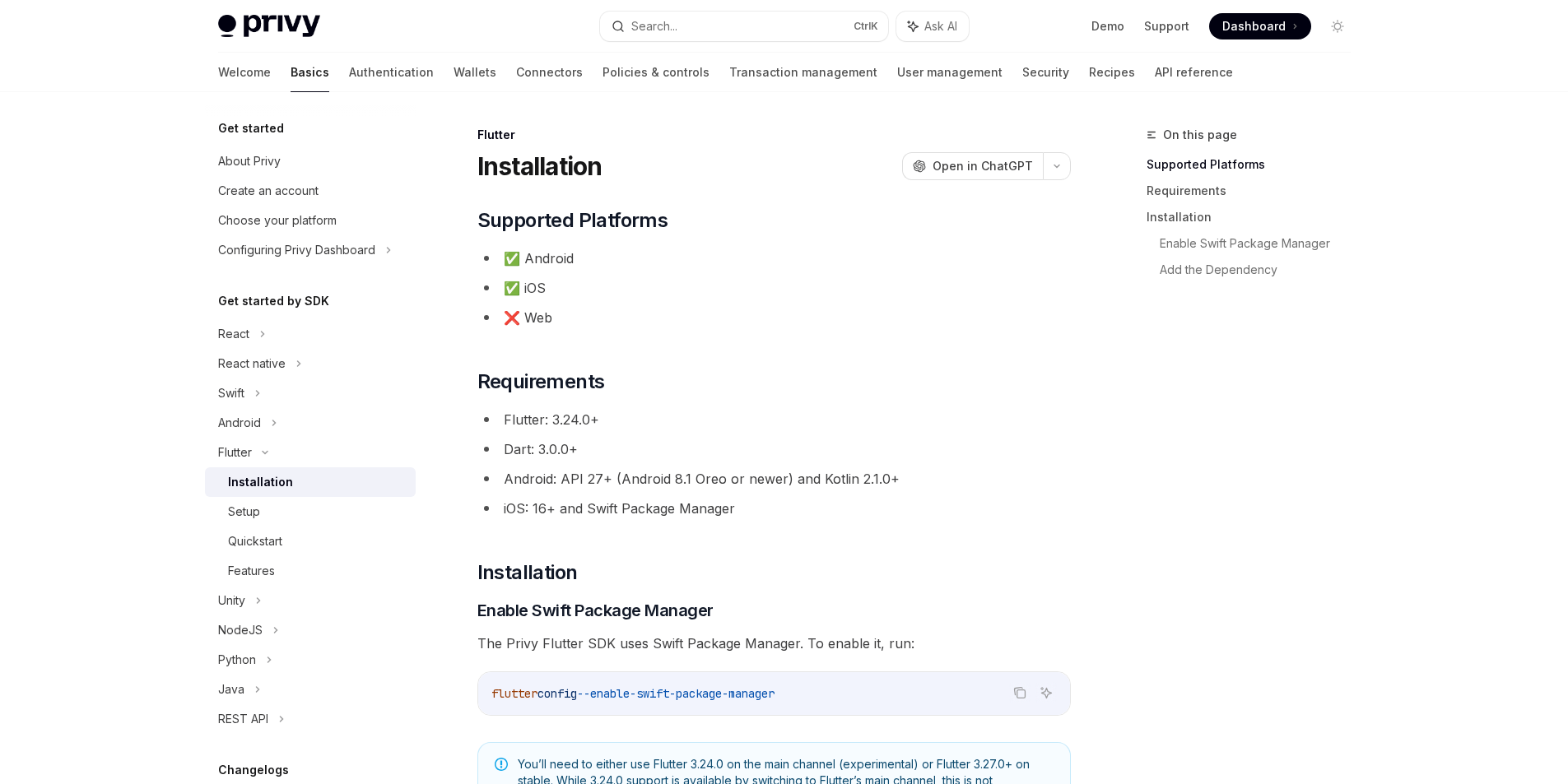
click at [246, 472] on div "Installation" at bounding box center [260, 481] width 65 height 19
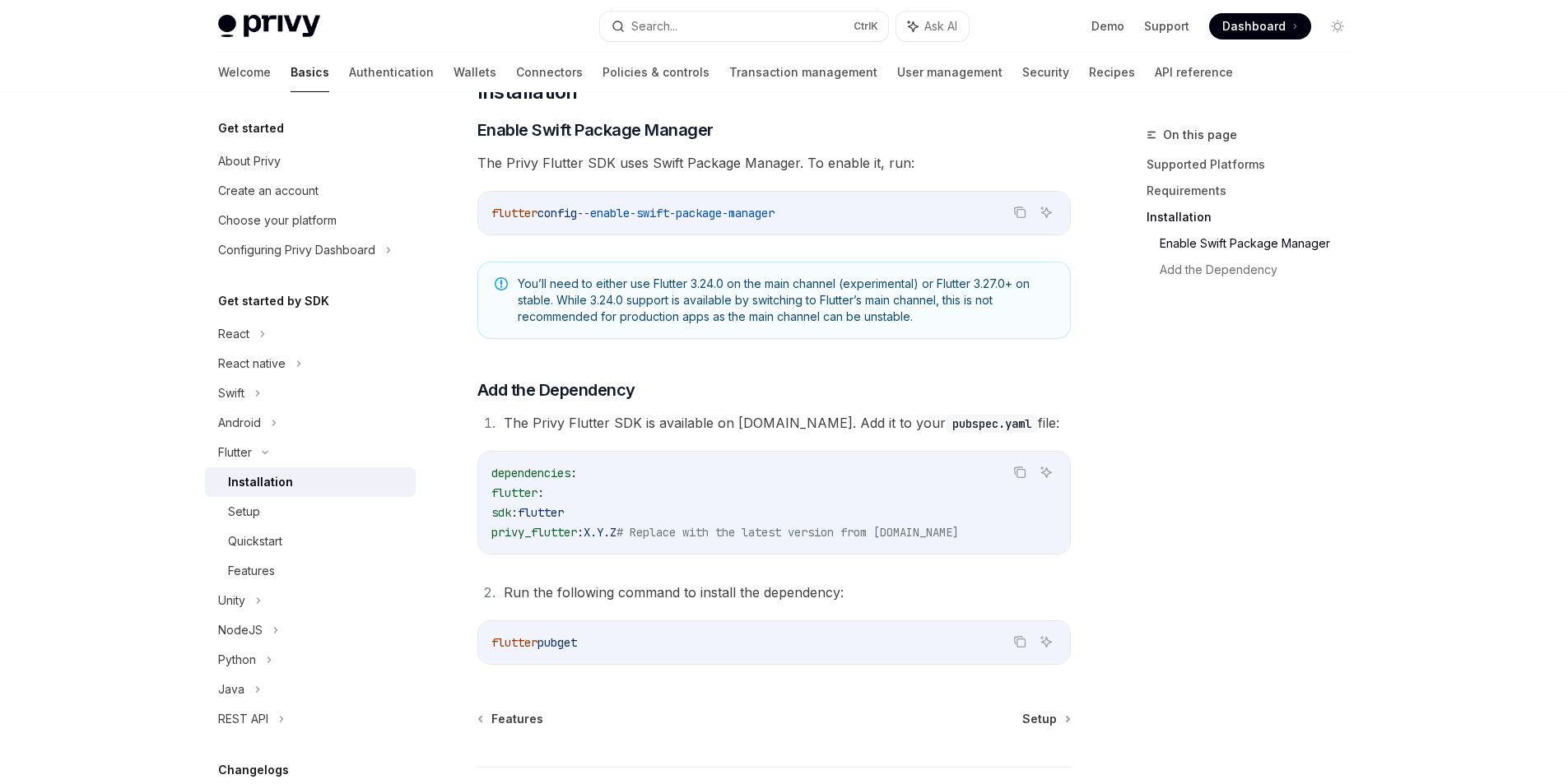
scroll to position [605, 0]
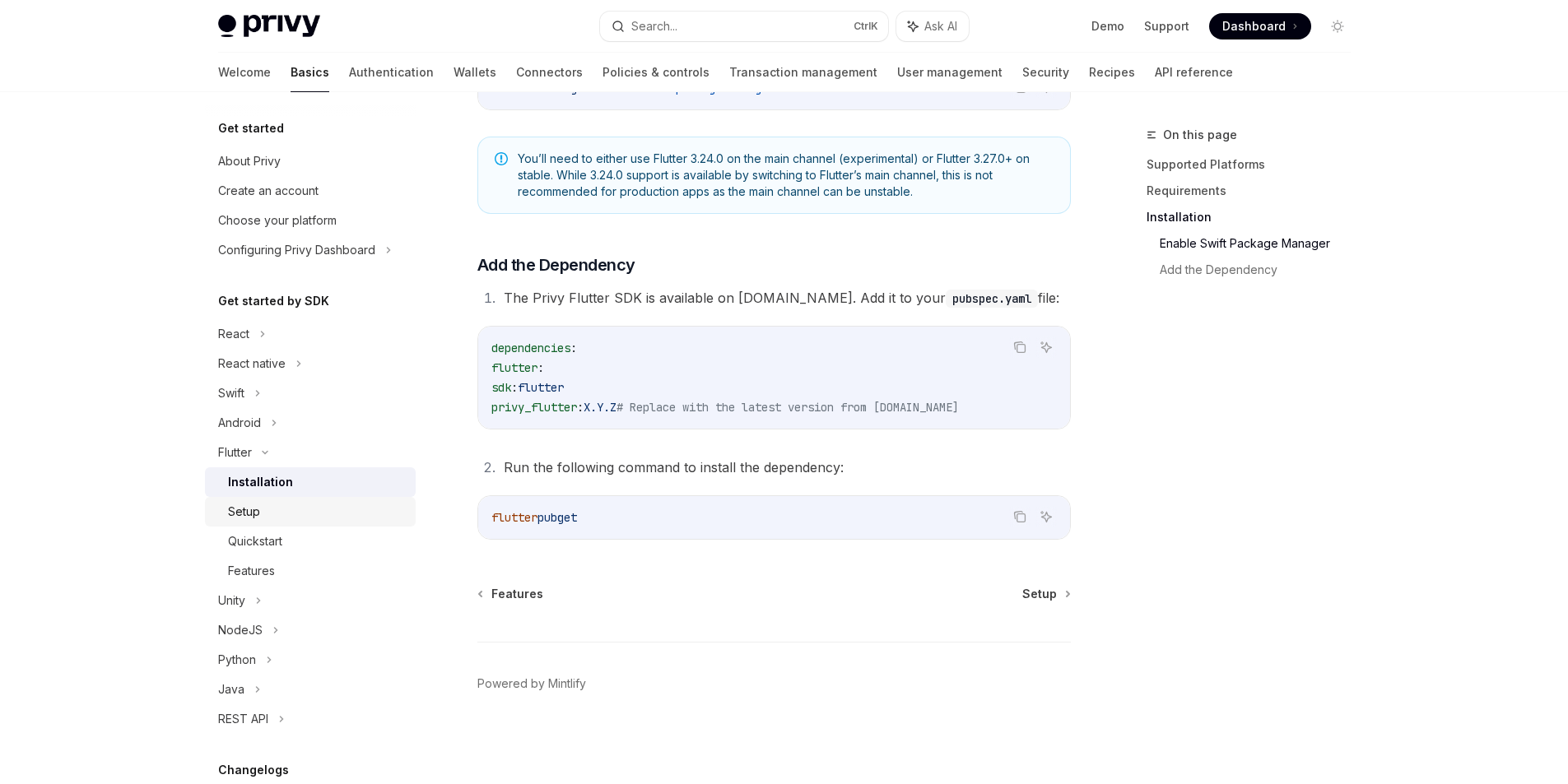
click at [259, 499] on link "Setup" at bounding box center [310, 512] width 211 height 30
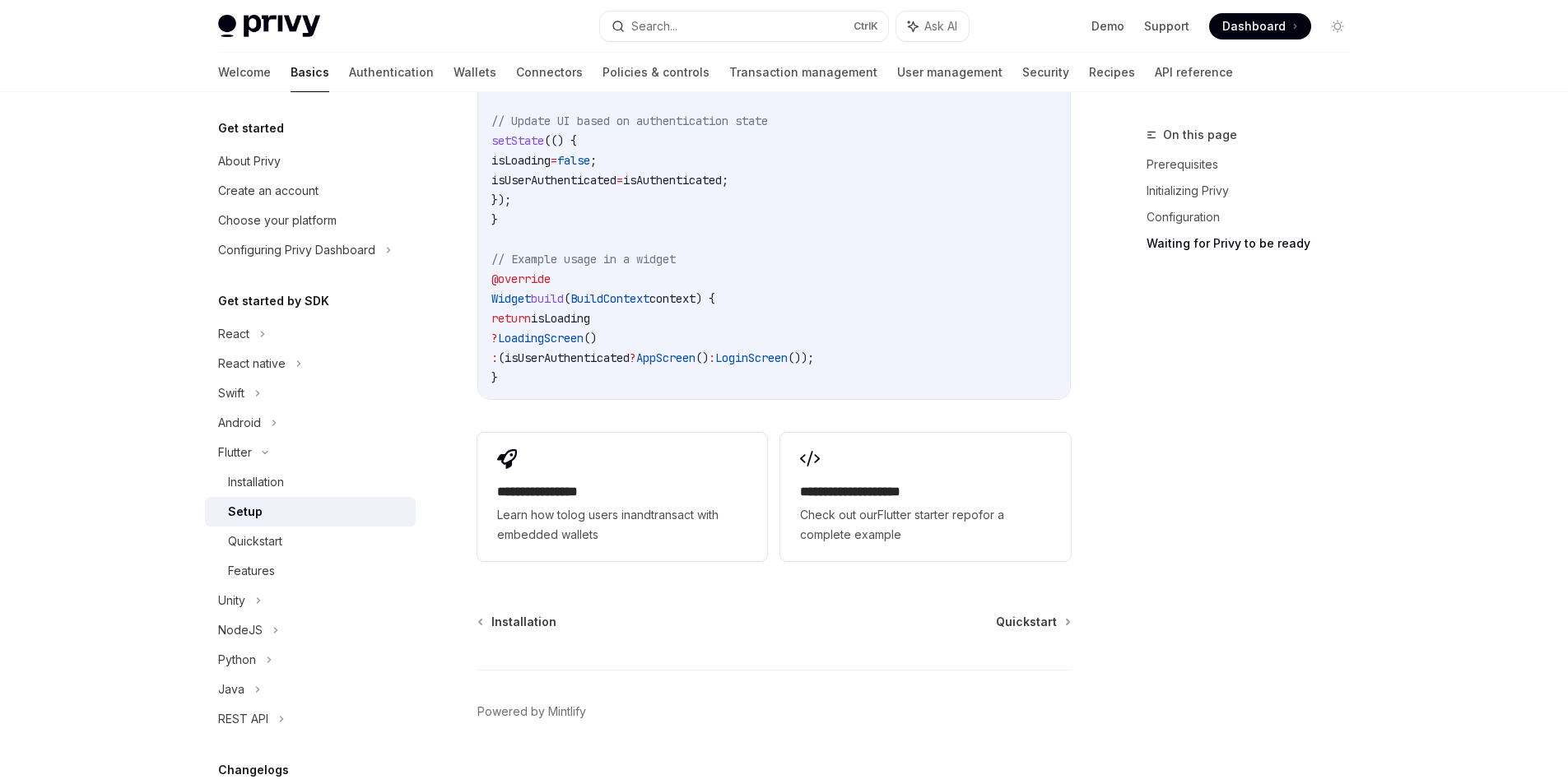
scroll to position [1763, 0]
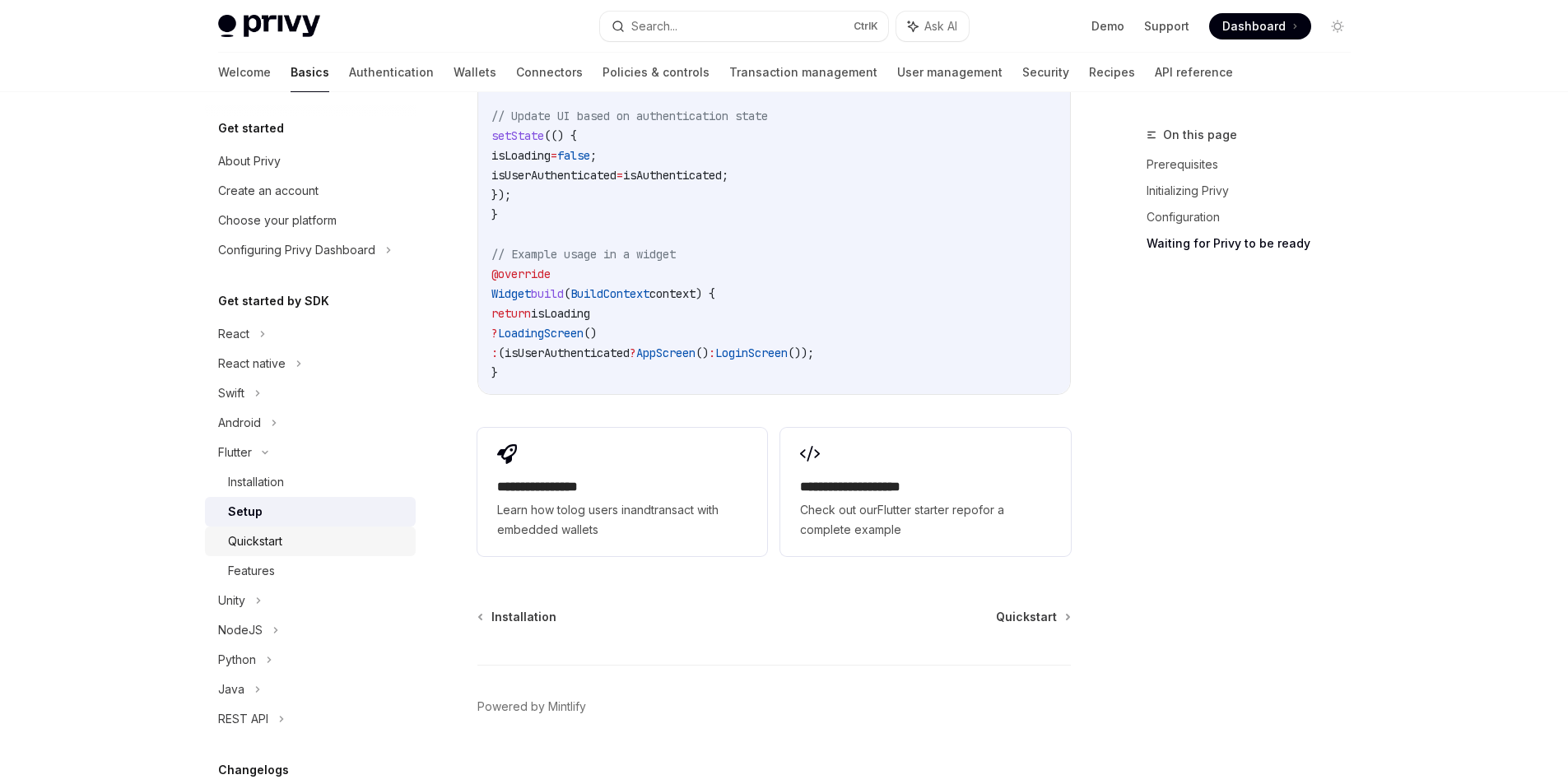
click at [332, 536] on div "Quickstart" at bounding box center [317, 541] width 178 height 19
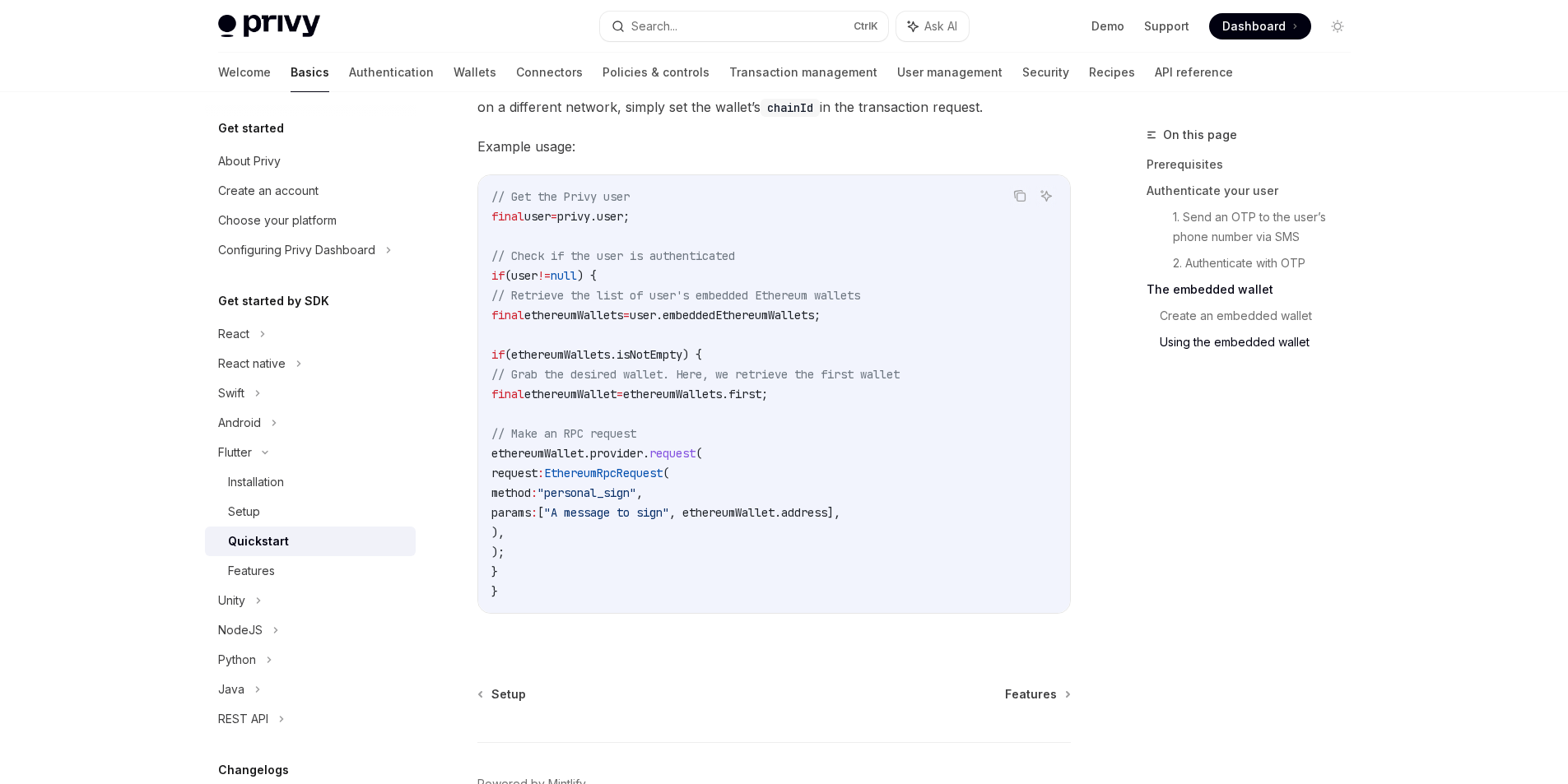
scroll to position [3151, 0]
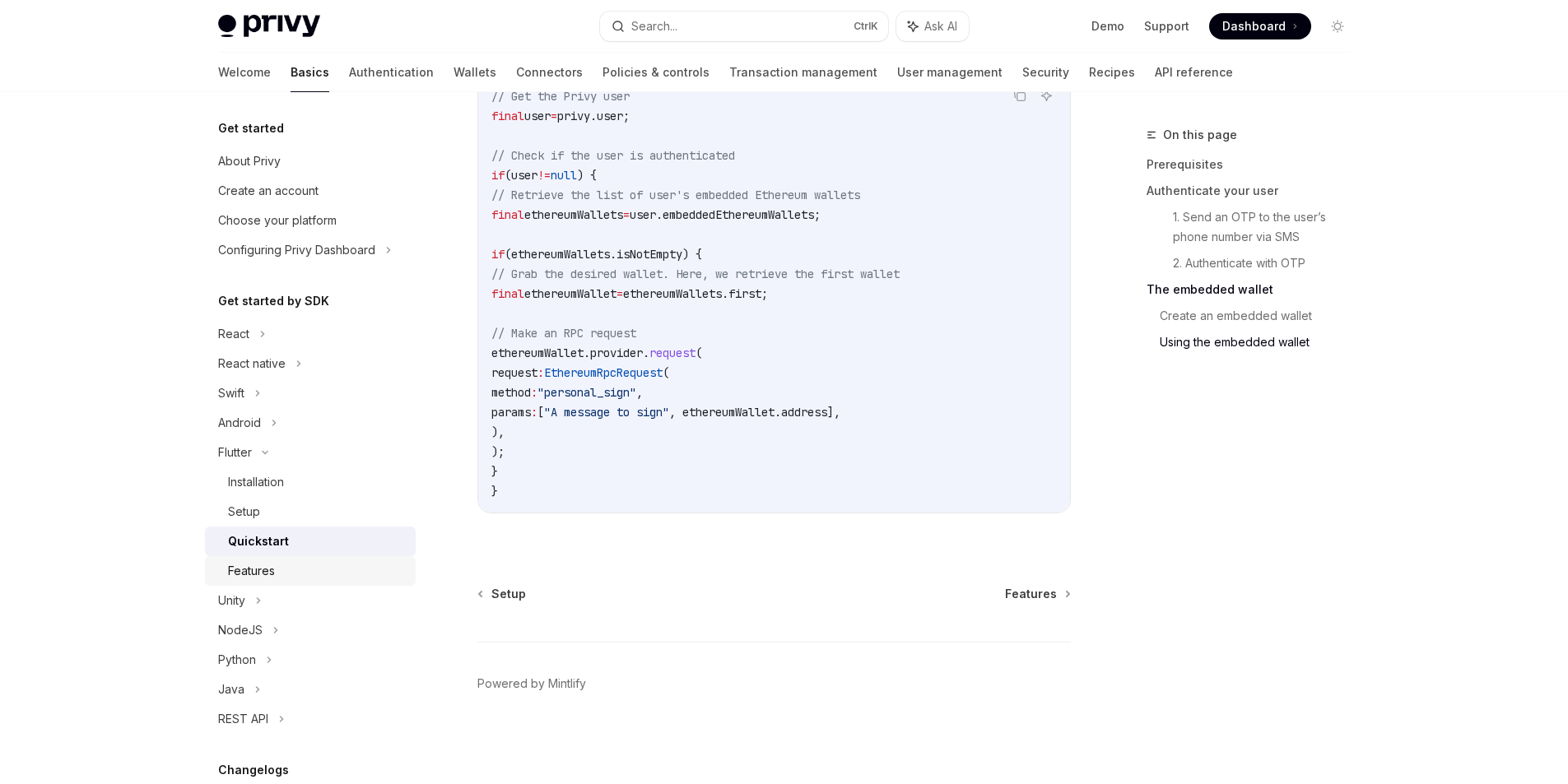
click at [307, 570] on div "Features" at bounding box center [317, 570] width 178 height 19
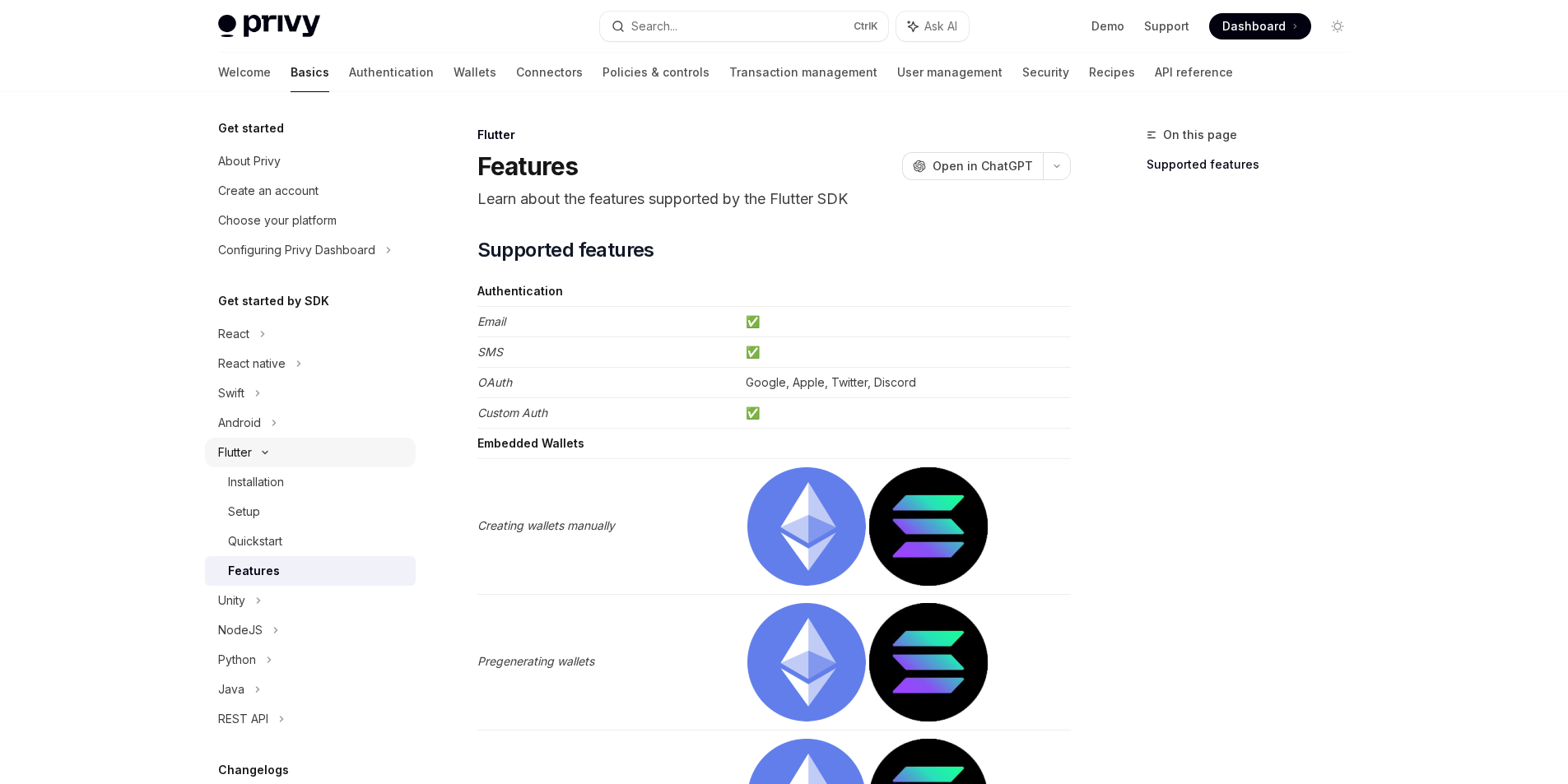
click at [235, 463] on div "Flutter" at bounding box center [310, 453] width 211 height 30
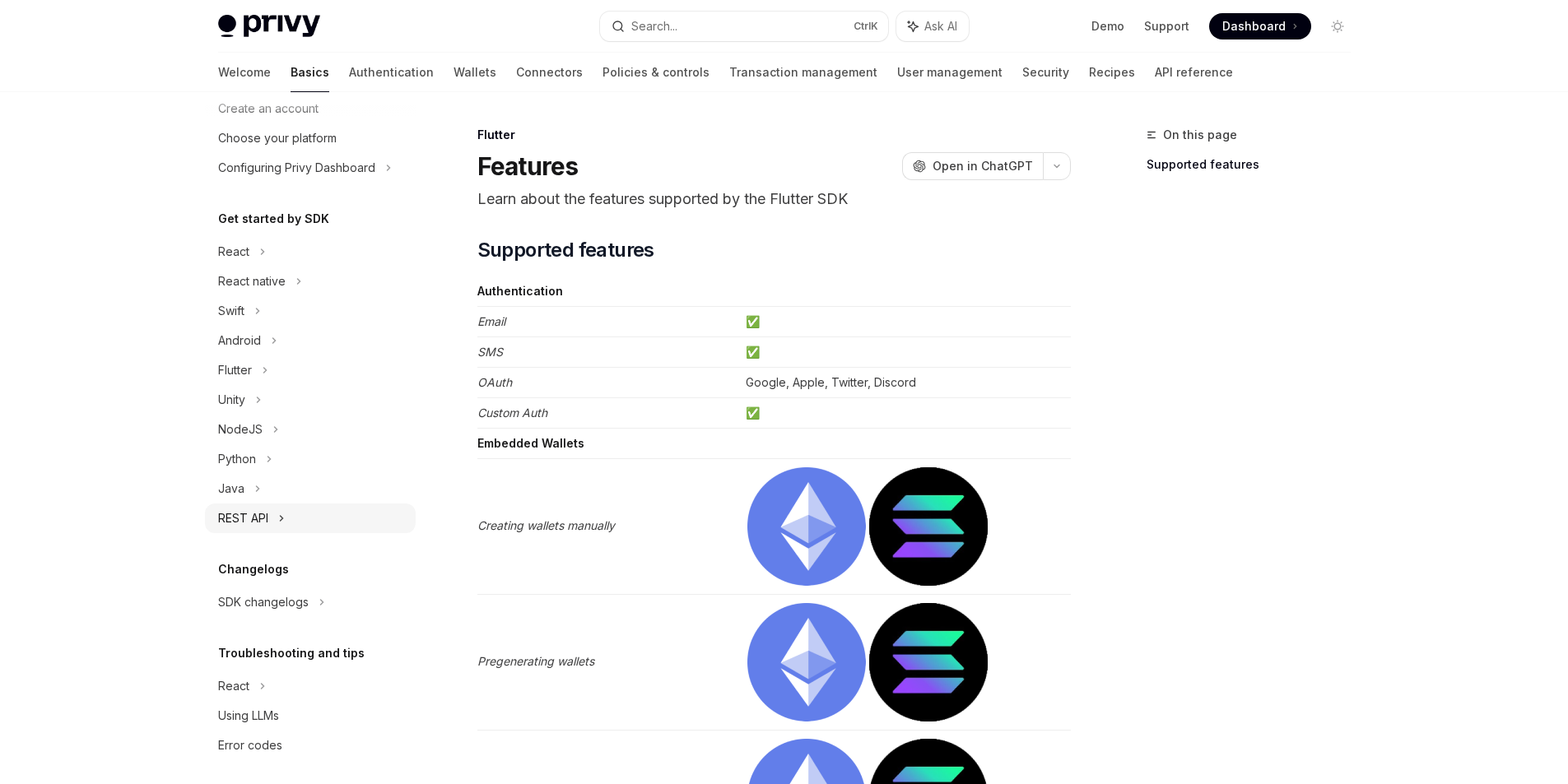
scroll to position [92, 0]
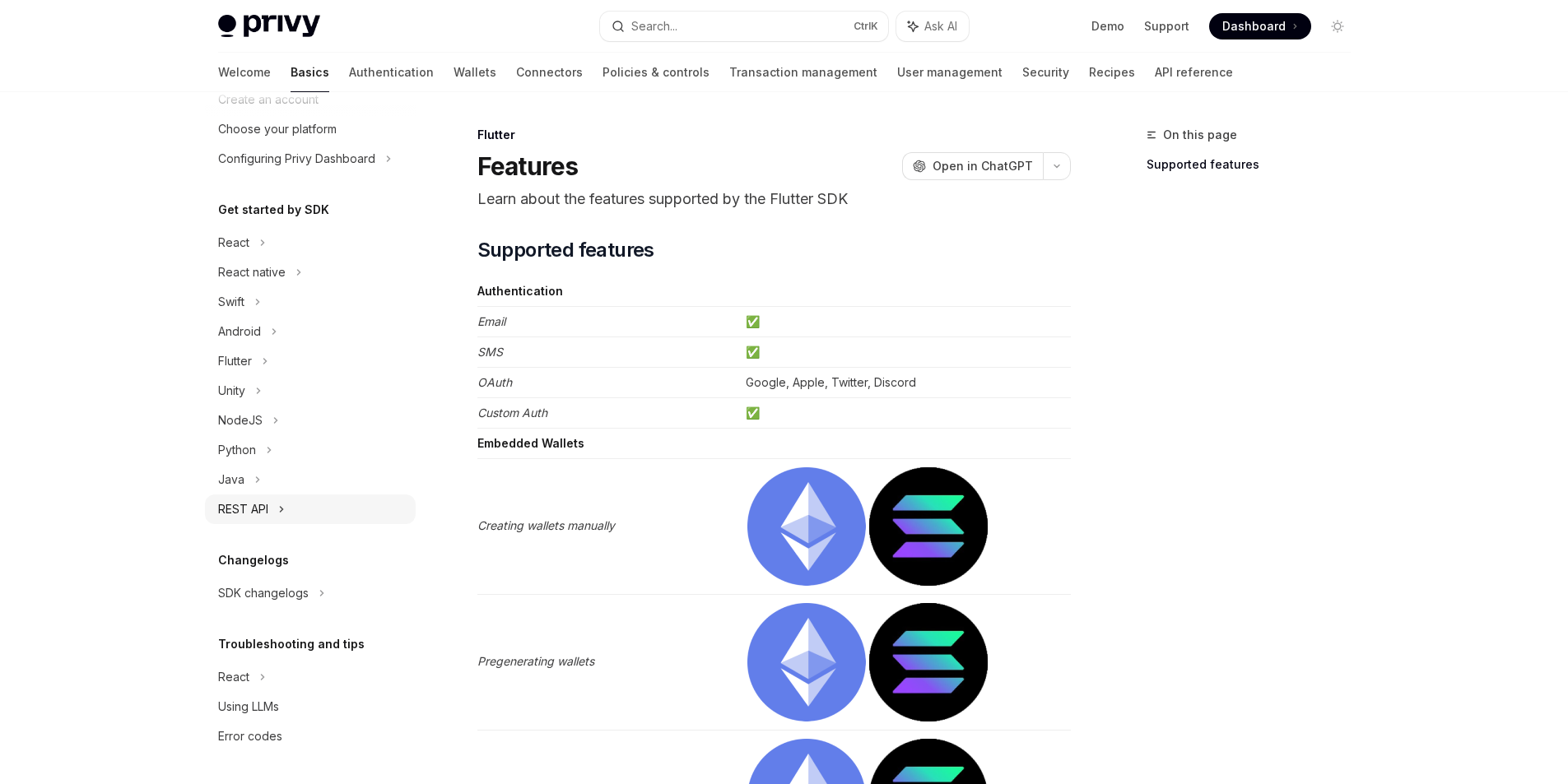
click at [308, 517] on div "REST API" at bounding box center [310, 509] width 211 height 30
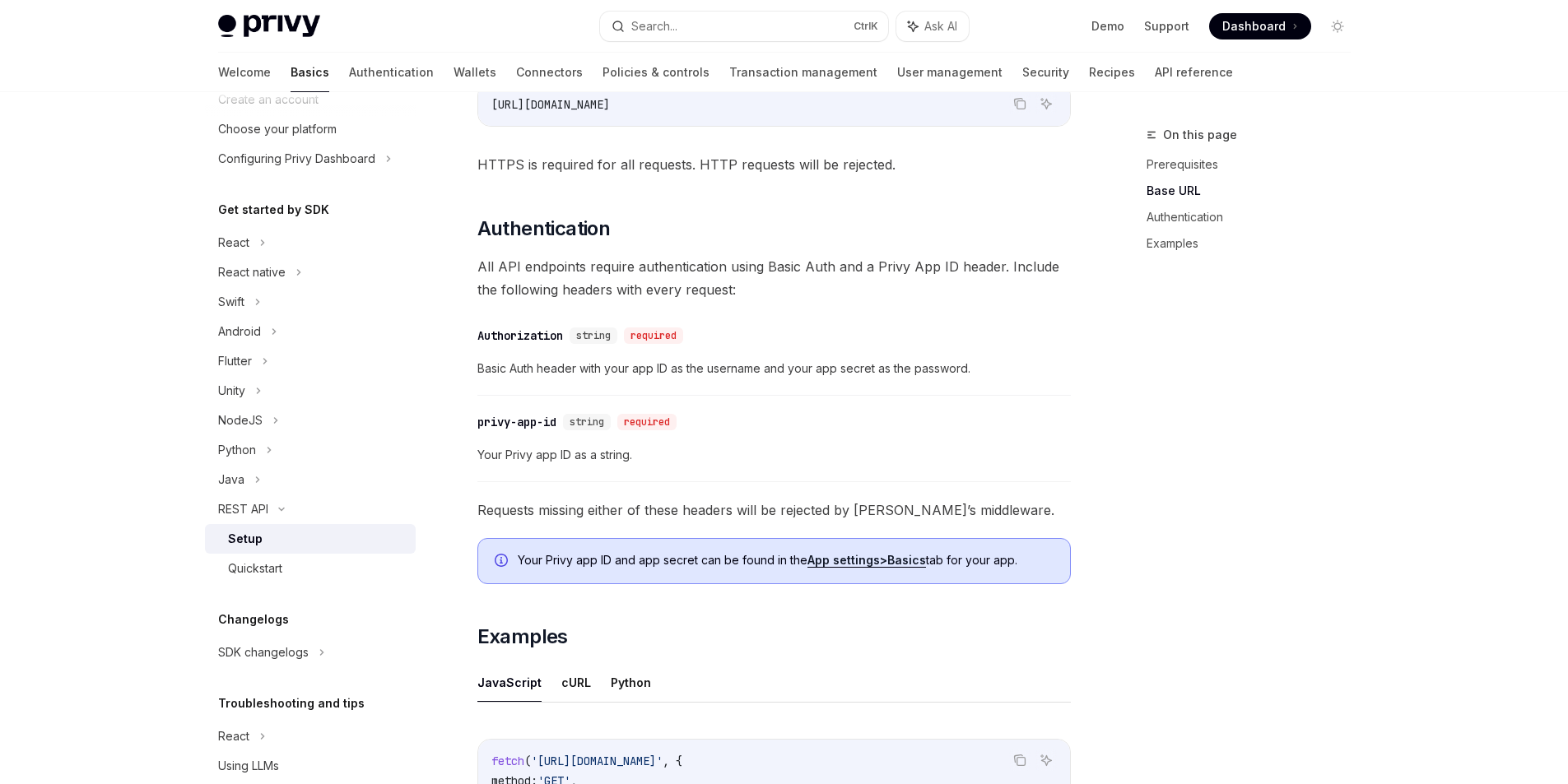
scroll to position [247, 0]
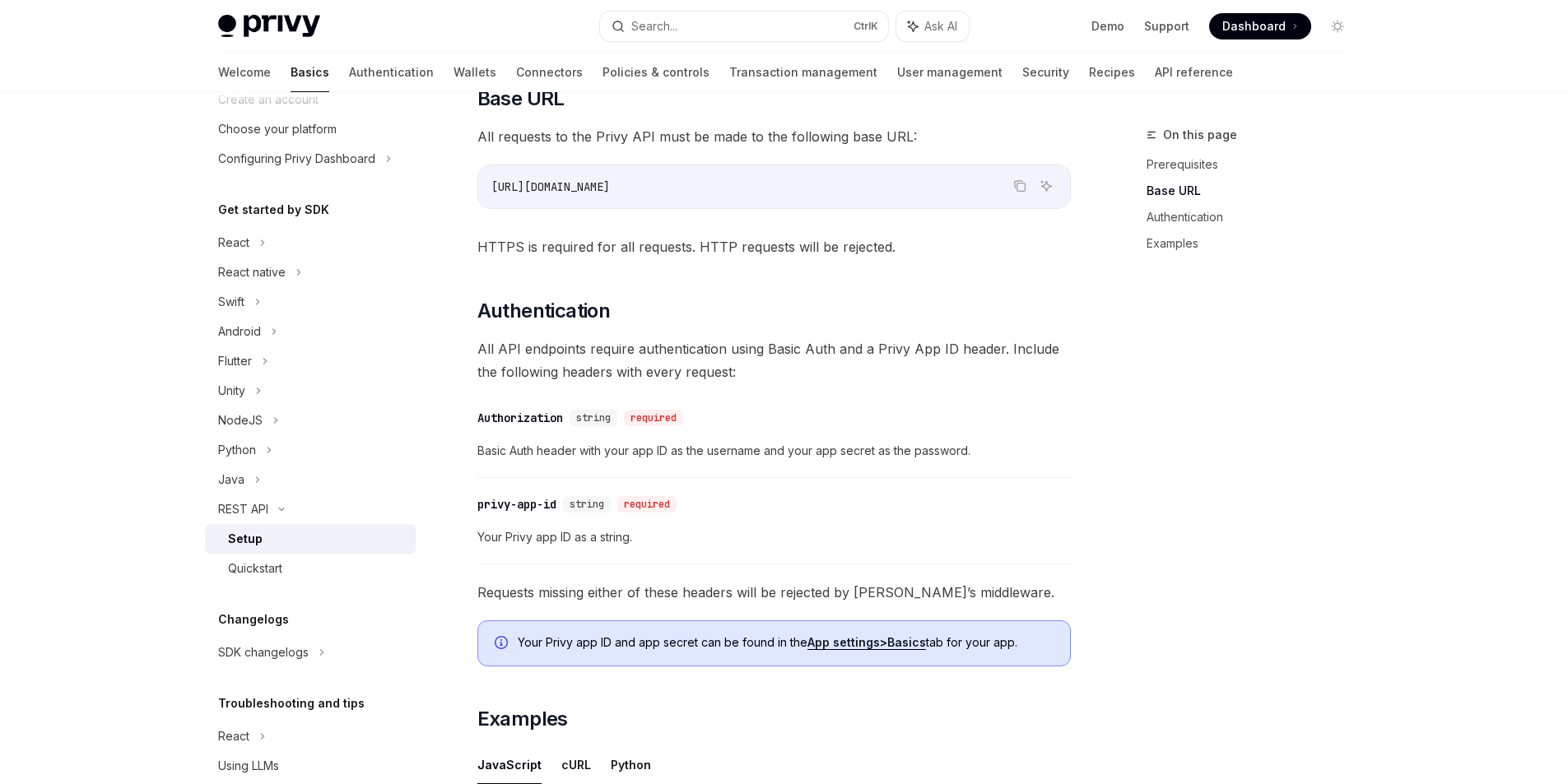
drag, startPoint x: 640, startPoint y: 200, endPoint x: 484, endPoint y: 204, distance: 156.1
click at [484, 204] on div "[URL][DOMAIN_NAME]" at bounding box center [773, 187] width 592 height 43
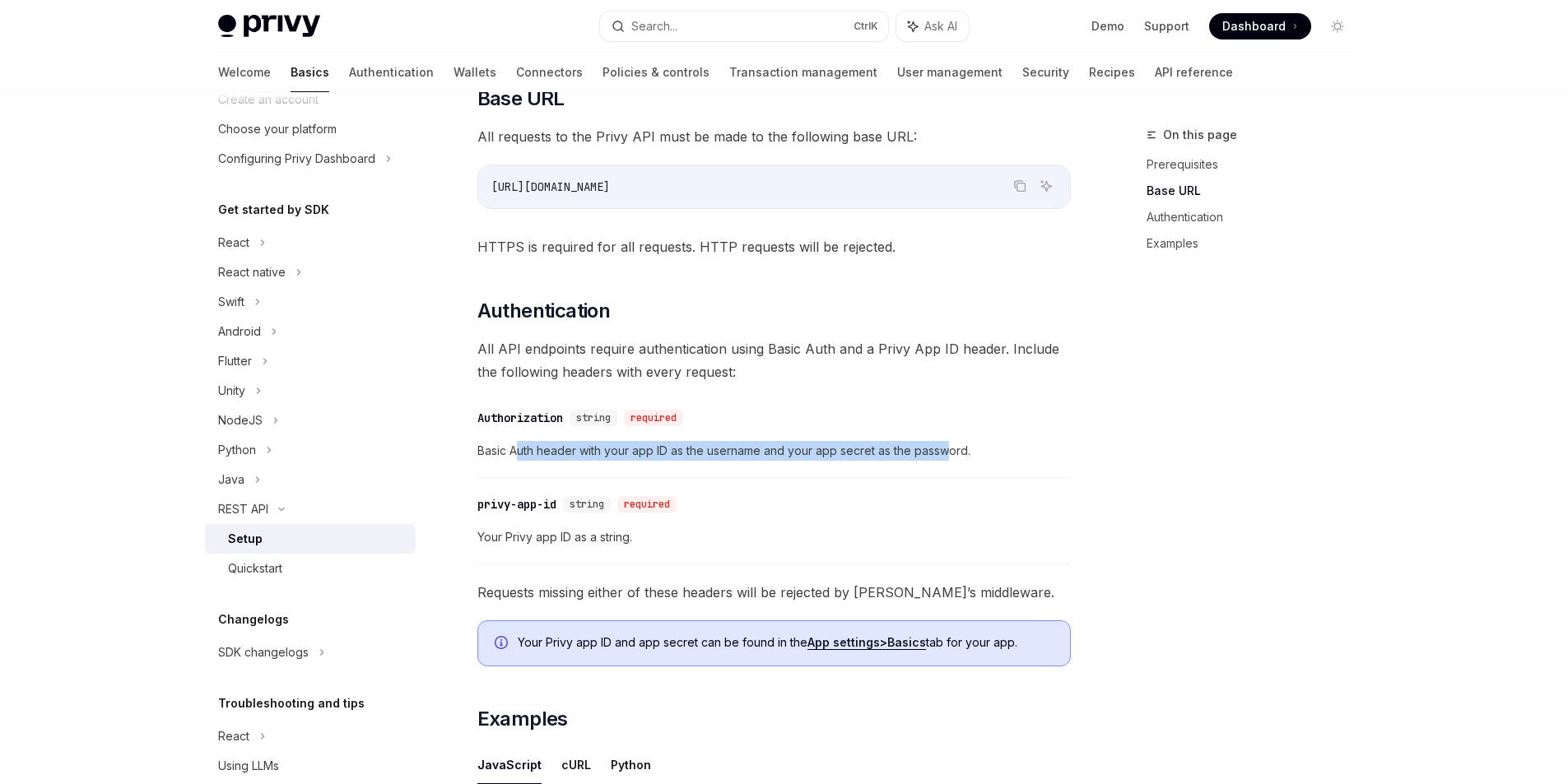
drag, startPoint x: 514, startPoint y: 445, endPoint x: 950, endPoint y: 455, distance: 436.1
click at [950, 455] on span "Basic Auth header with your app ID as the username and your app secret as the p…" at bounding box center [773, 450] width 594 height 19
click at [947, 458] on span "Basic Auth header with your app ID as the username and your app secret as the p…" at bounding box center [773, 450] width 594 height 19
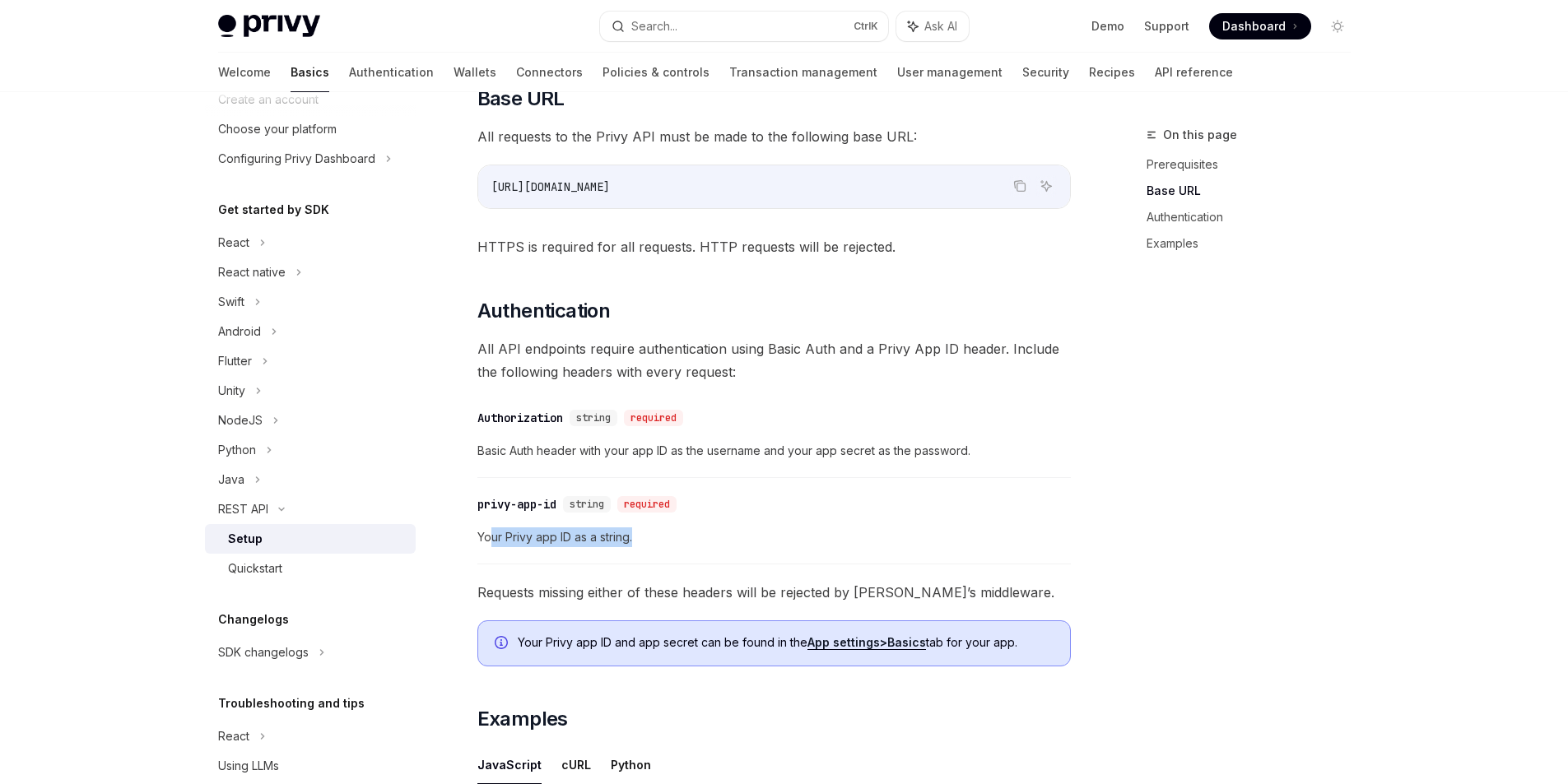
drag, startPoint x: 494, startPoint y: 532, endPoint x: 650, endPoint y: 547, distance: 156.7
click at [650, 547] on div "​ privy-app-id string required Your Privy app ID as a string." at bounding box center [773, 525] width 594 height 78
click at [700, 538] on span "Your Privy app ID as a string." at bounding box center [773, 537] width 594 height 19
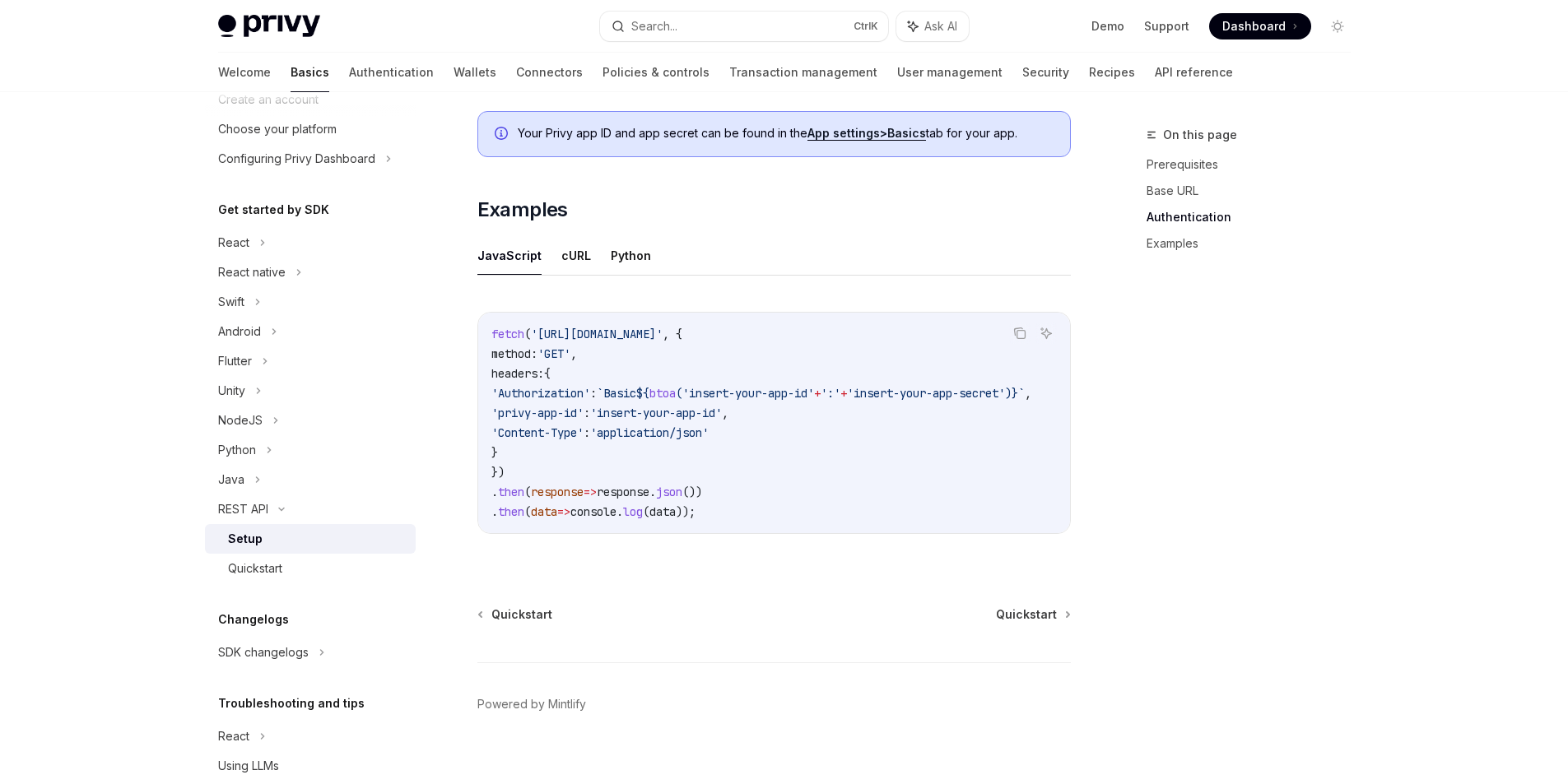
scroll to position [783, 0]
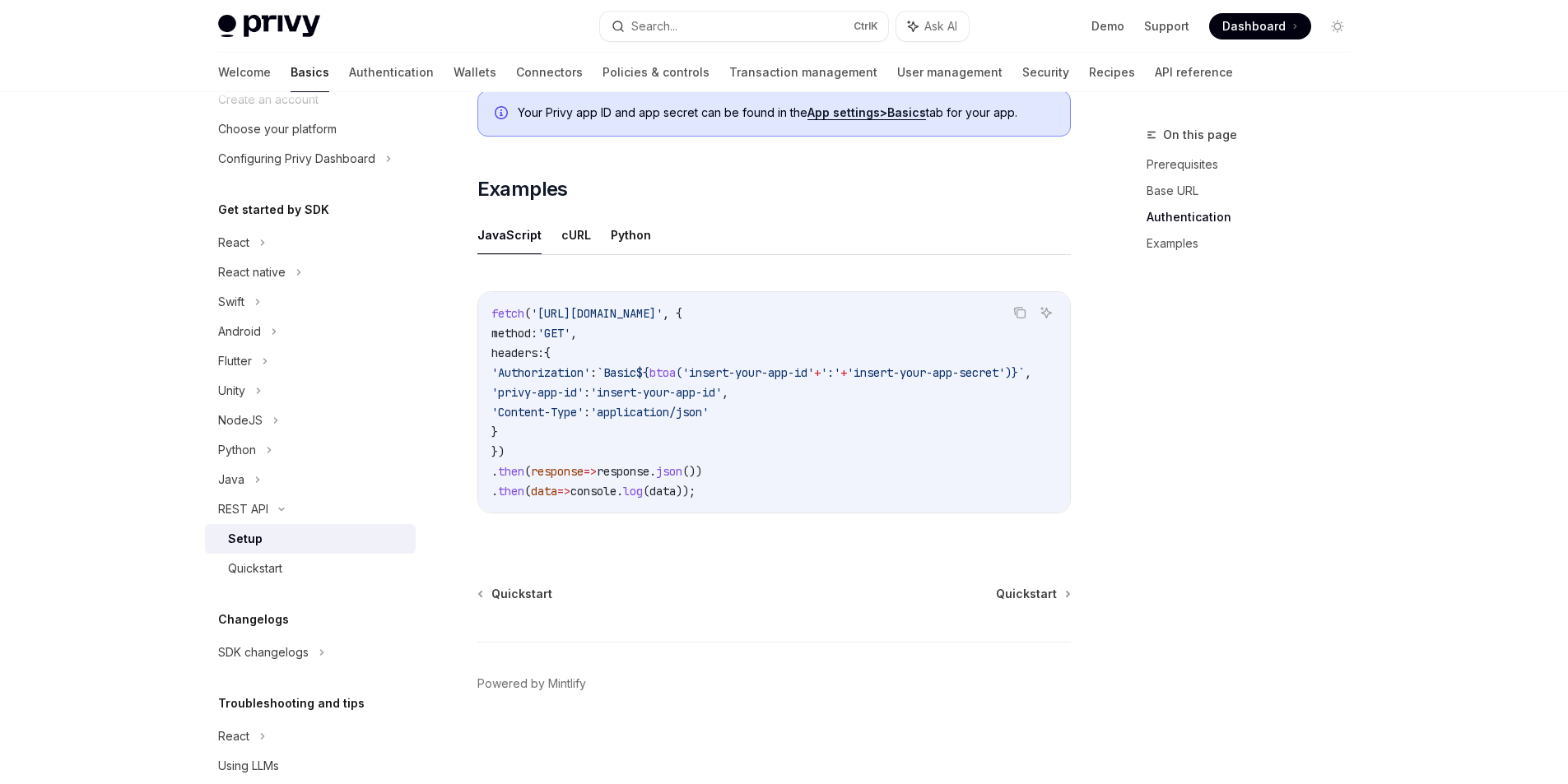
drag, startPoint x: 750, startPoint y: 305, endPoint x: 542, endPoint y: 306, distance: 208.0
click at [542, 306] on span "'[URL][DOMAIN_NAME]'" at bounding box center [596, 314] width 132 height 15
click at [746, 317] on code "fetch ( 'https://api.privy.io/v1/wallets' , { method: 'GET' , headers: { 'Autho…" at bounding box center [782, 402] width 580 height 197
drag, startPoint x: 751, startPoint y: 308, endPoint x: 588, endPoint y: 316, distance: 163.2
click at [588, 316] on code "fetch ( 'https://api.privy.io/v1/wallets' , { method: 'GET' , headers: { 'Autho…" at bounding box center [782, 402] width 580 height 197
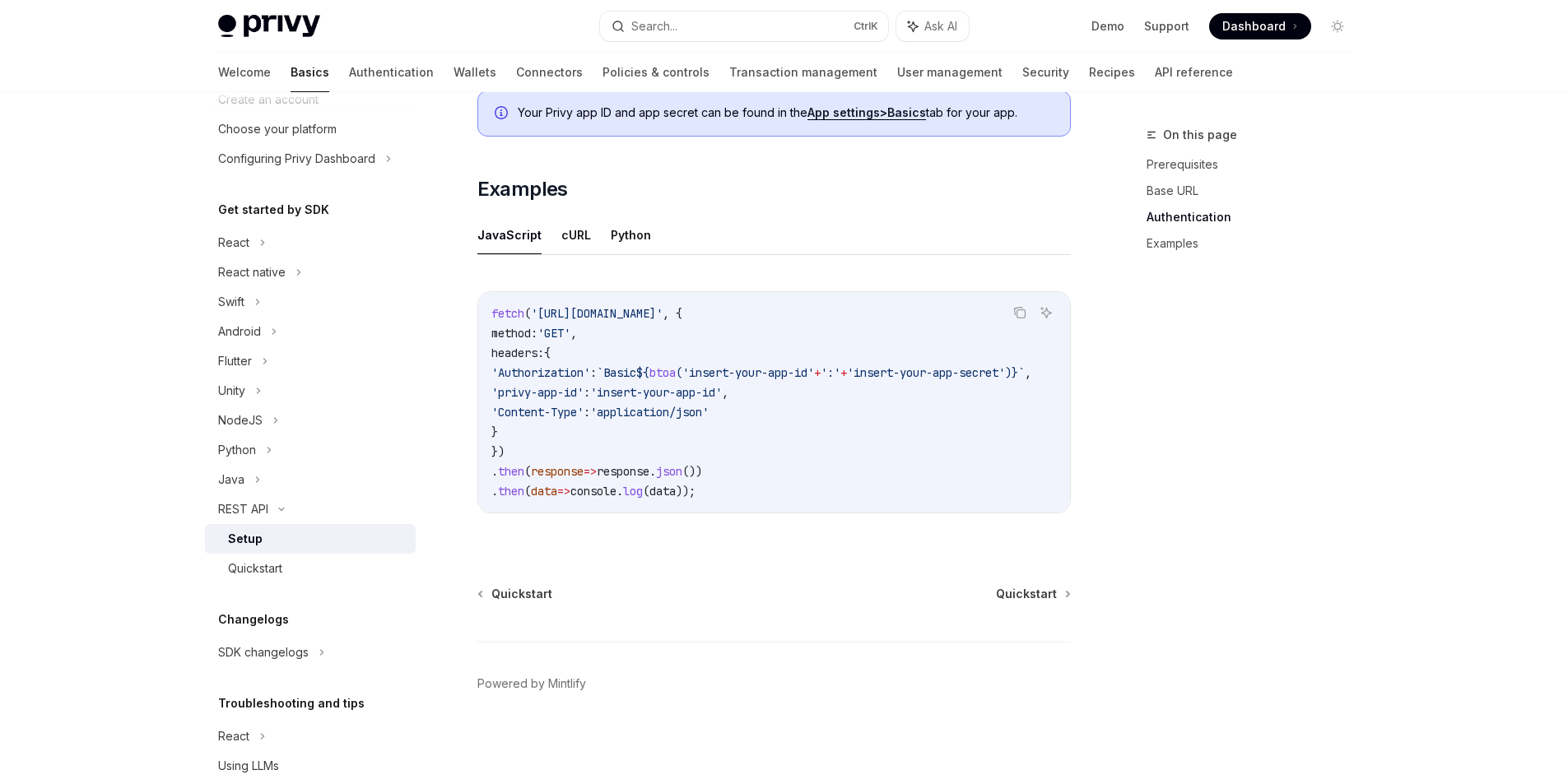
click at [716, 373] on code "fetch ( 'https://api.privy.io/v1/wallets' , { method: 'GET' , headers: { 'Autho…" at bounding box center [782, 402] width 580 height 197
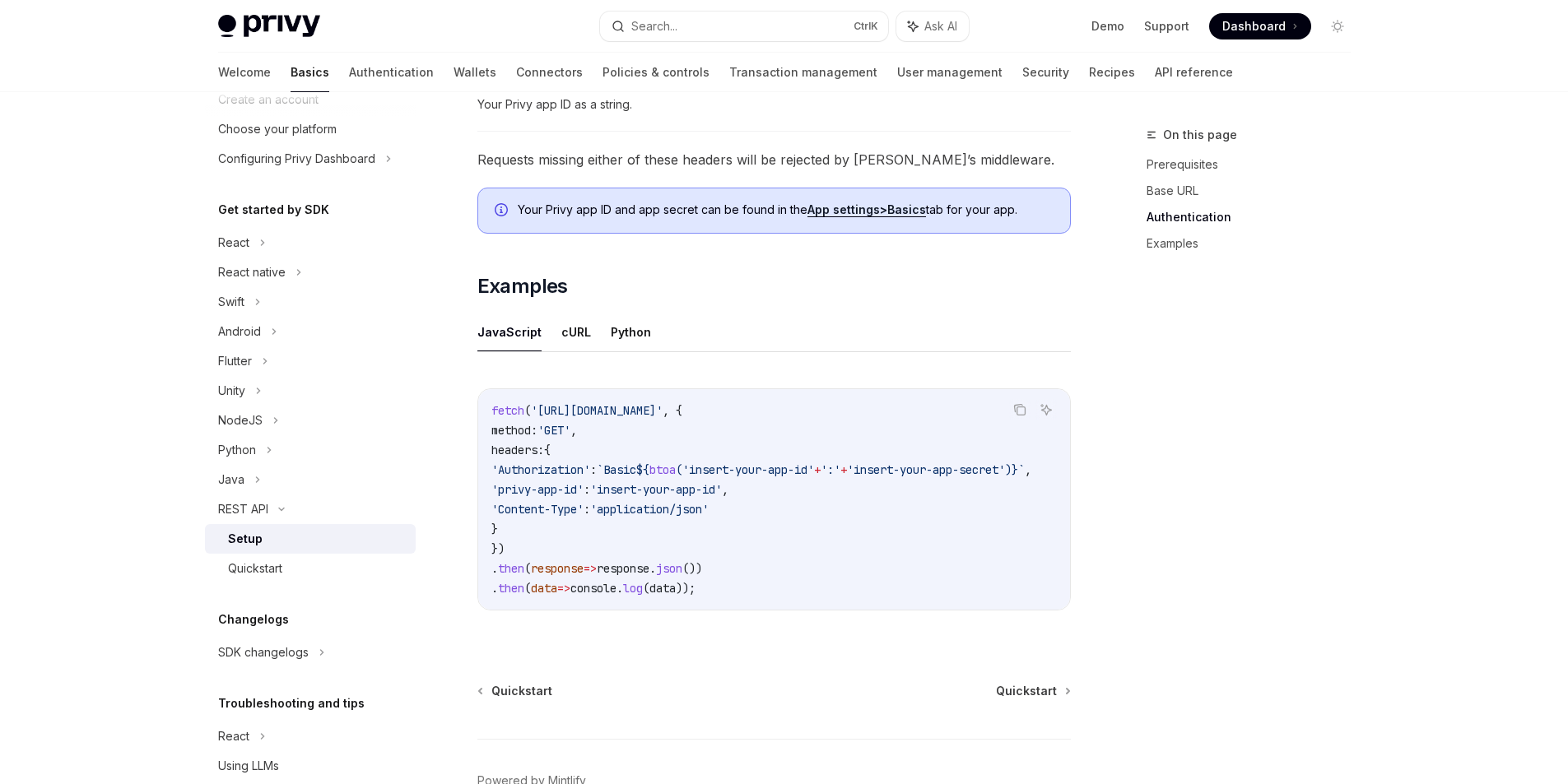
scroll to position [701, 0]
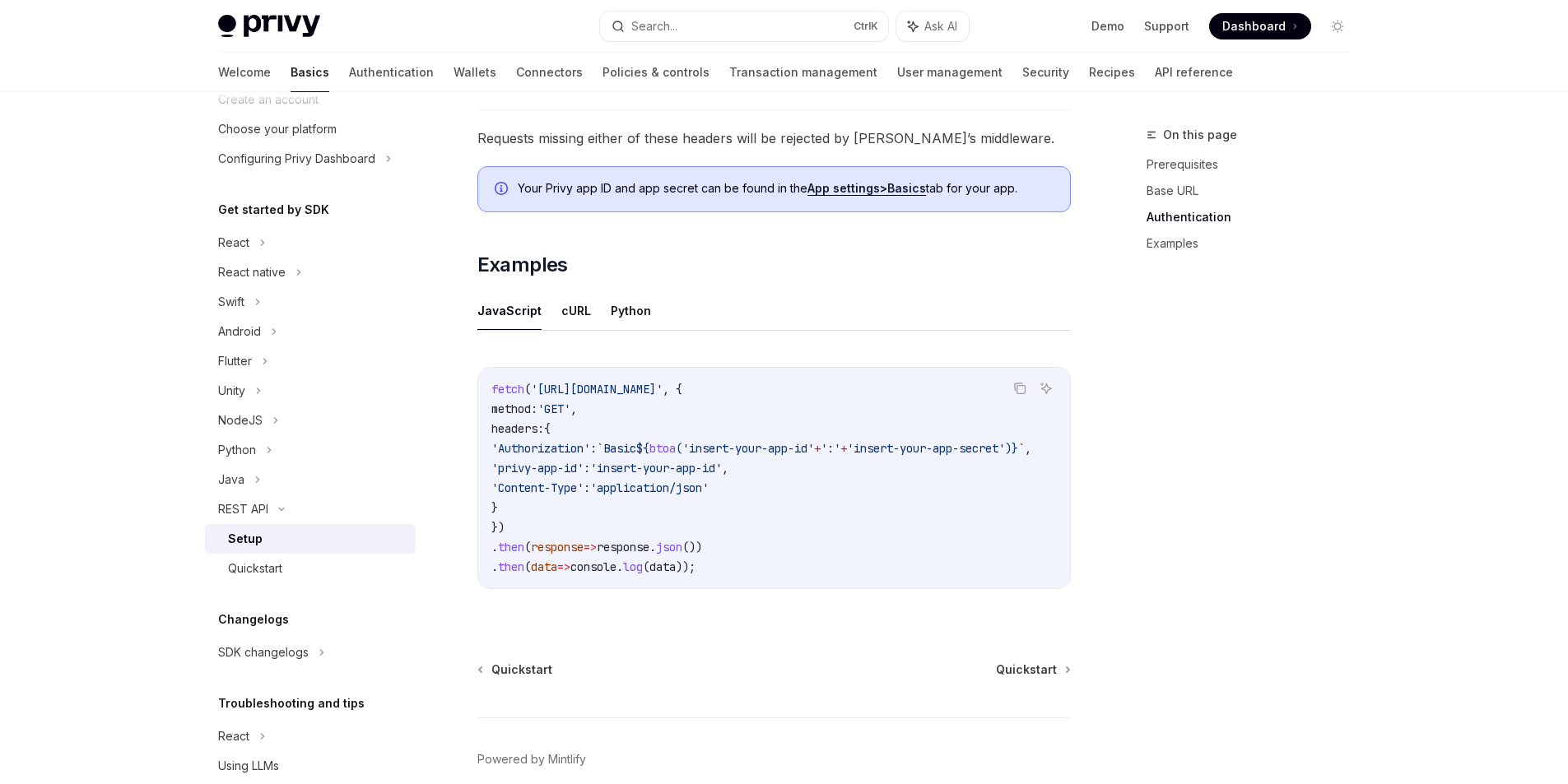
drag, startPoint x: 753, startPoint y: 388, endPoint x: 541, endPoint y: 388, distance: 212.0
click at [541, 388] on span "'[URL][DOMAIN_NAME]'" at bounding box center [596, 389] width 132 height 15
copy span "https://api.privy.io/v1/wallets"
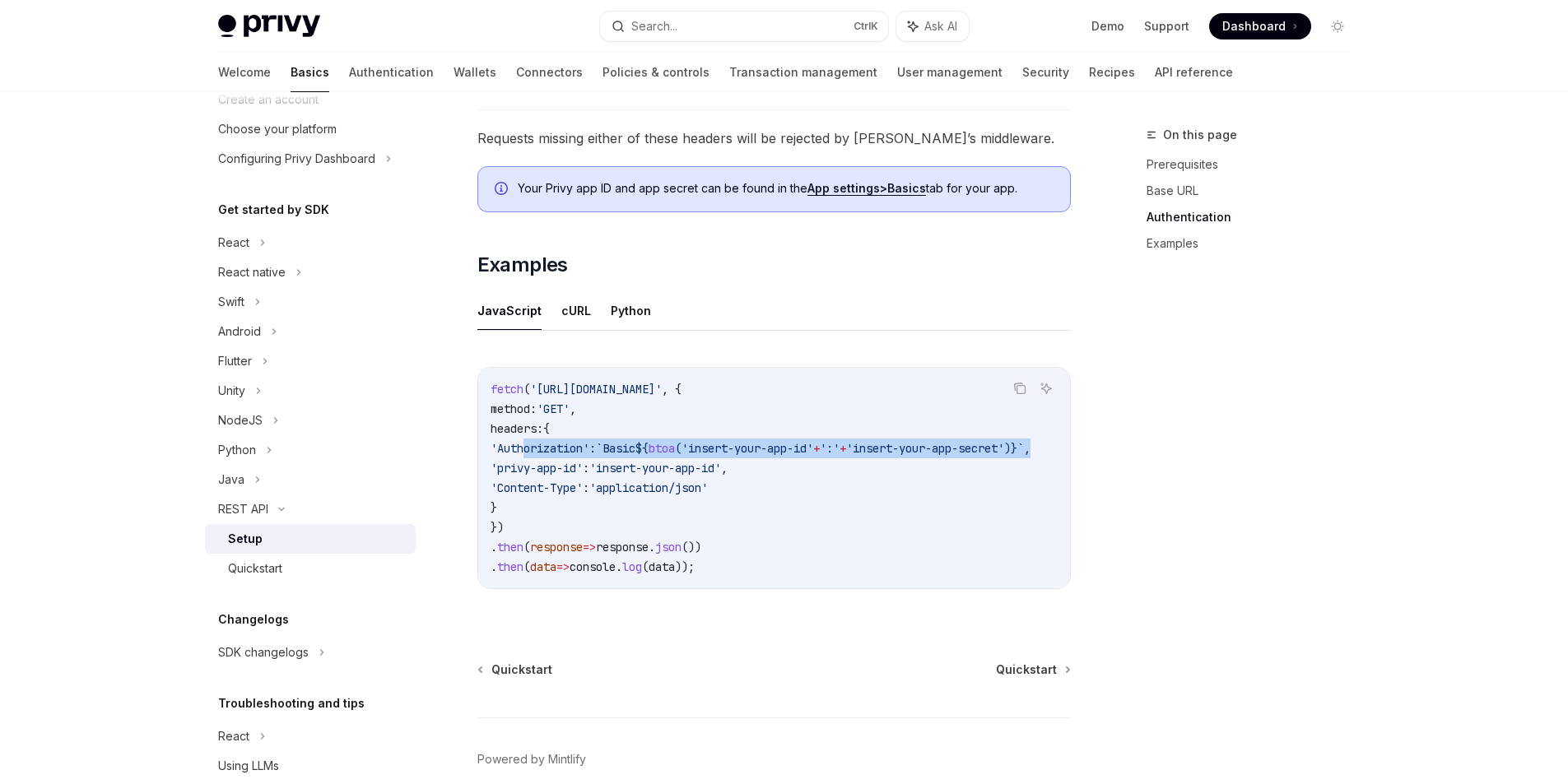
scroll to position [0, 97]
drag, startPoint x: 525, startPoint y: 442, endPoint x: 1033, endPoint y: 454, distance: 508.1
click at [1033, 454] on code "fetch ( 'https://api.privy.io/v1/wallets' , { method: 'GET' , headers: { 'Autho…" at bounding box center [781, 478] width 580 height 197
copy span "Authorization' : `Basic ${ btoa ( 'insert-your-app-id' + ':' + 'insert-your-app…"
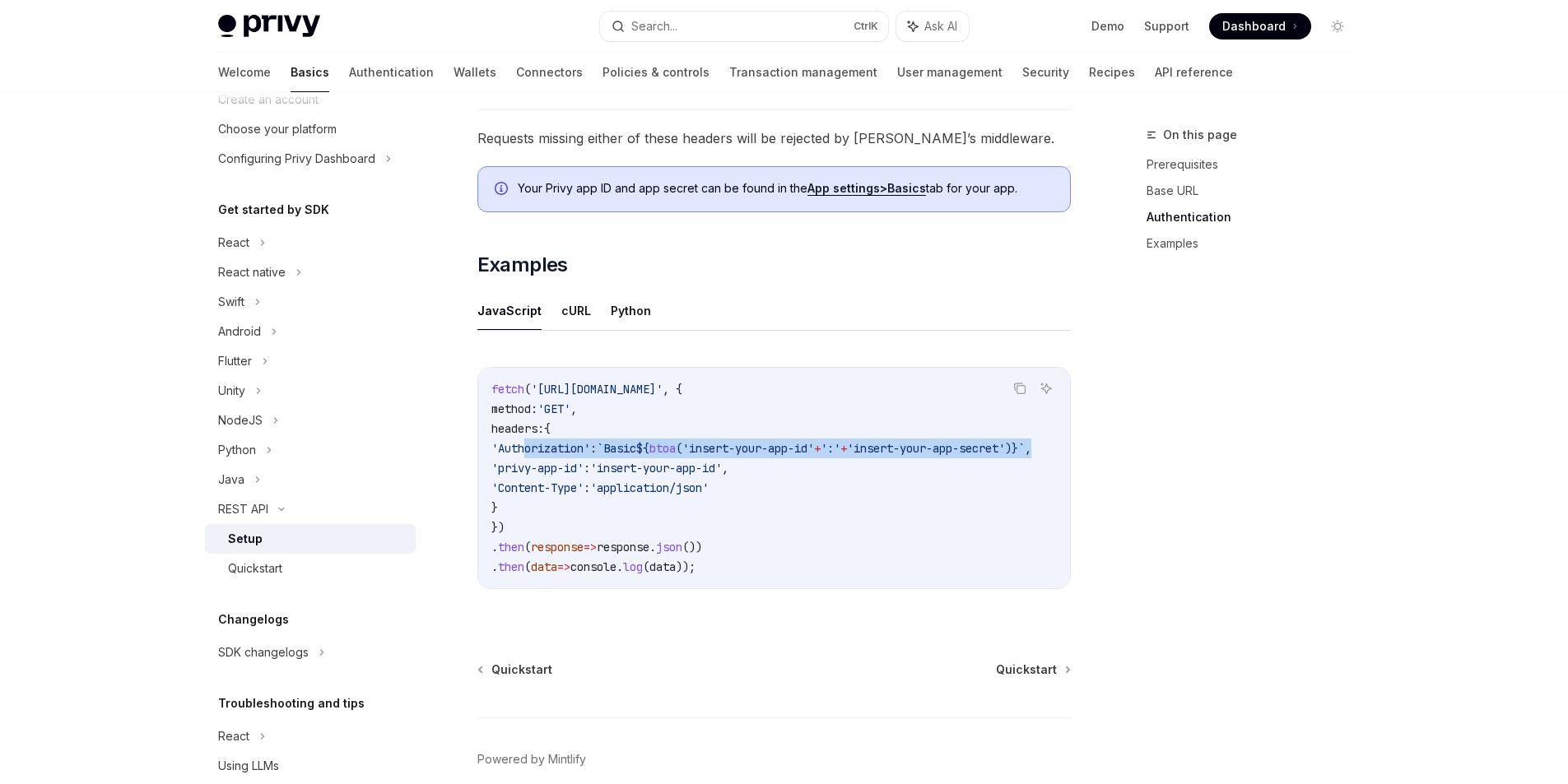
drag, startPoint x: 608, startPoint y: 472, endPoint x: 528, endPoint y: 470, distance: 80.0
click at [528, 470] on span "'privy-app-id'" at bounding box center [538, 468] width 93 height 15
copy span "privy-app-id"
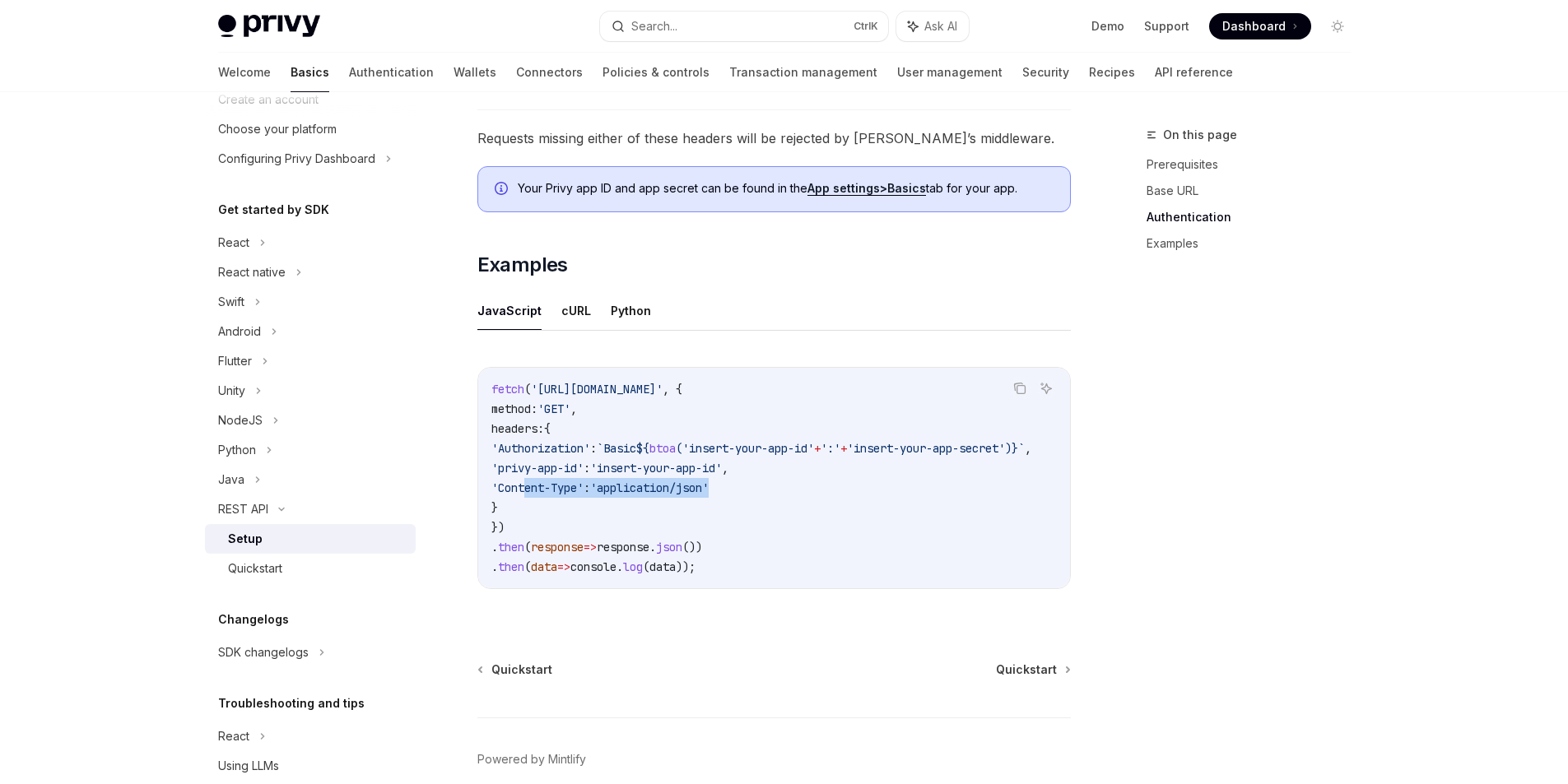
drag, startPoint x: 745, startPoint y: 486, endPoint x: 528, endPoint y: 494, distance: 217.1
click at [528, 494] on span "'Content-Type' : 'application/json'" at bounding box center [600, 488] width 218 height 15
copy span "Content-Type' : 'application/json"
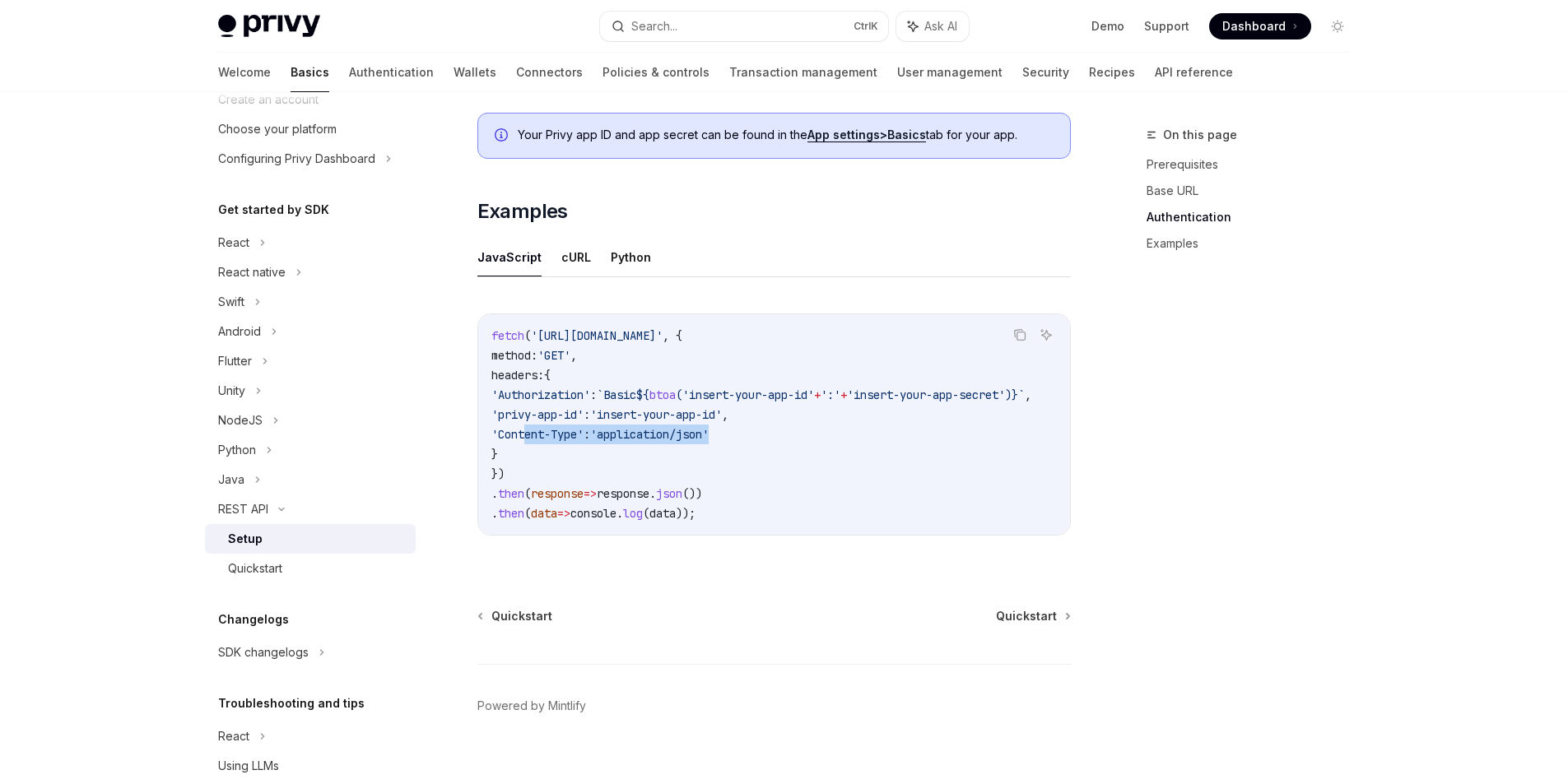
scroll to position [783, 0]
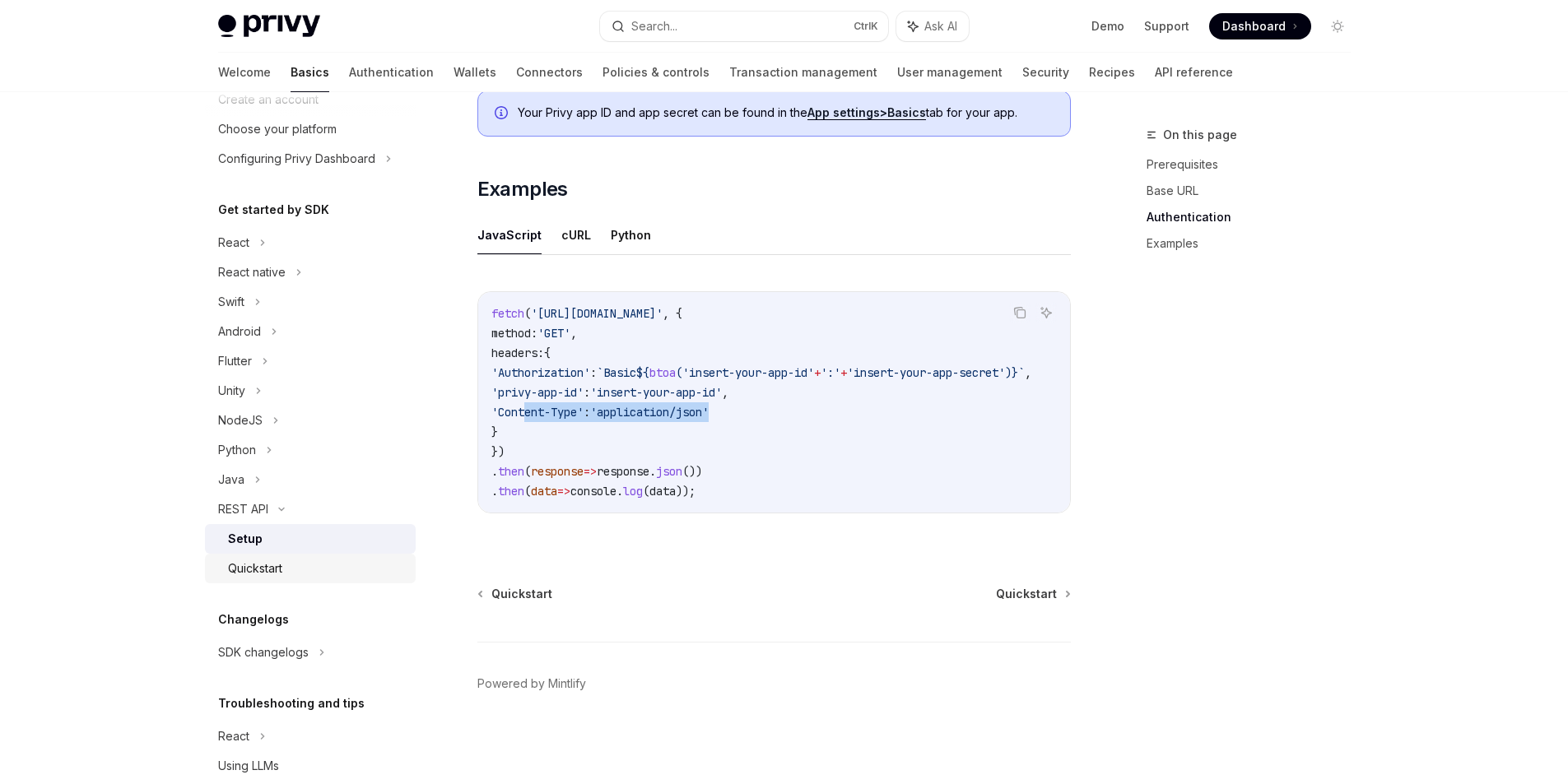
click at [275, 578] on div "Quickstart" at bounding box center [255, 567] width 55 height 19
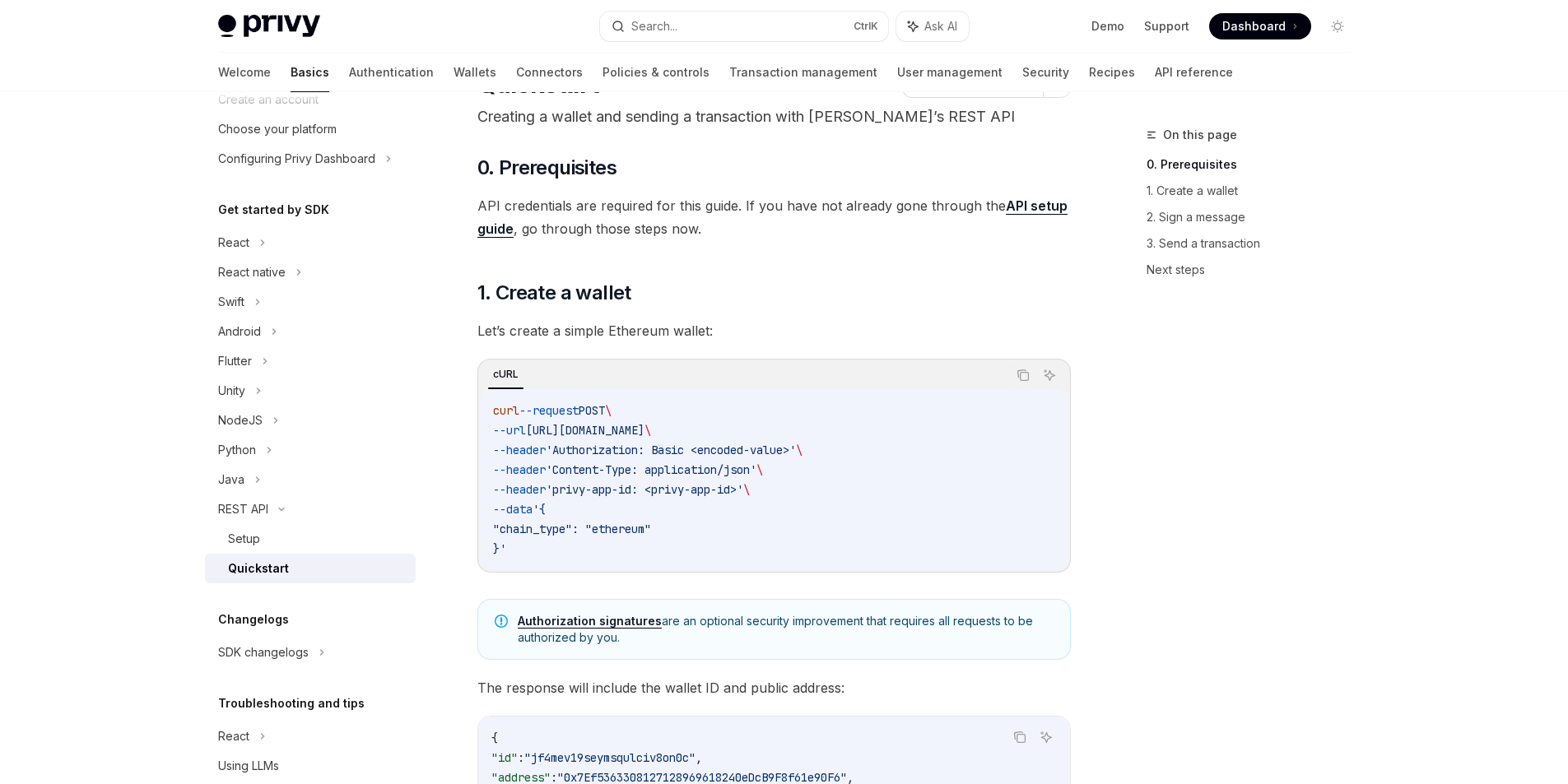
scroll to position [165, 0]
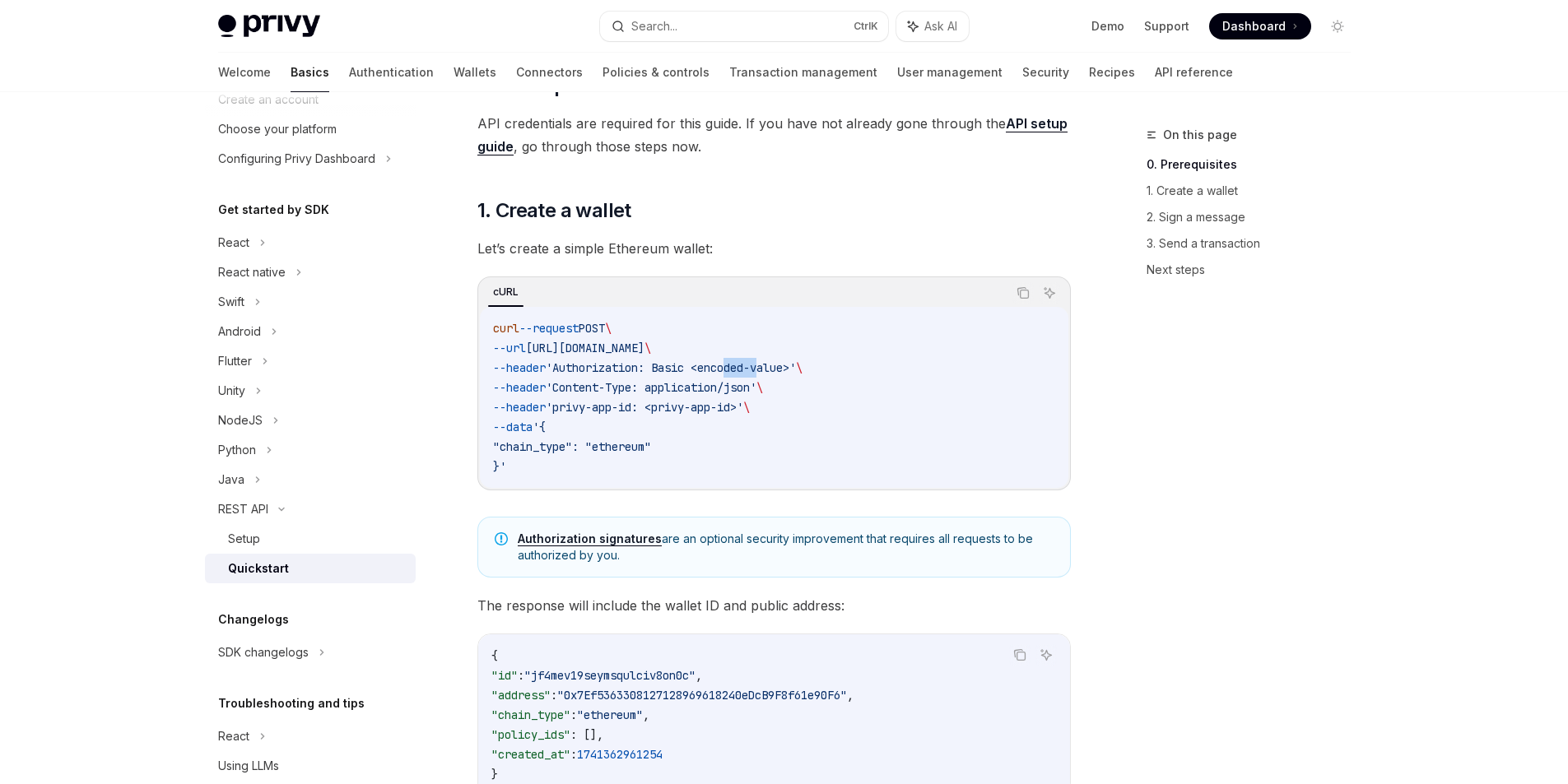
drag, startPoint x: 747, startPoint y: 370, endPoint x: 786, endPoint y: 370, distance: 39.0
click at [786, 370] on span "'Authorization: Basic <encoded-value>'" at bounding box center [671, 367] width 250 height 15
drag, startPoint x: 724, startPoint y: 393, endPoint x: 779, endPoint y: 390, distance: 55.1
click at [757, 390] on span "'Content-Type: application/json'" at bounding box center [651, 388] width 211 height 15
drag, startPoint x: 690, startPoint y: 413, endPoint x: 746, endPoint y: 409, distance: 56.1
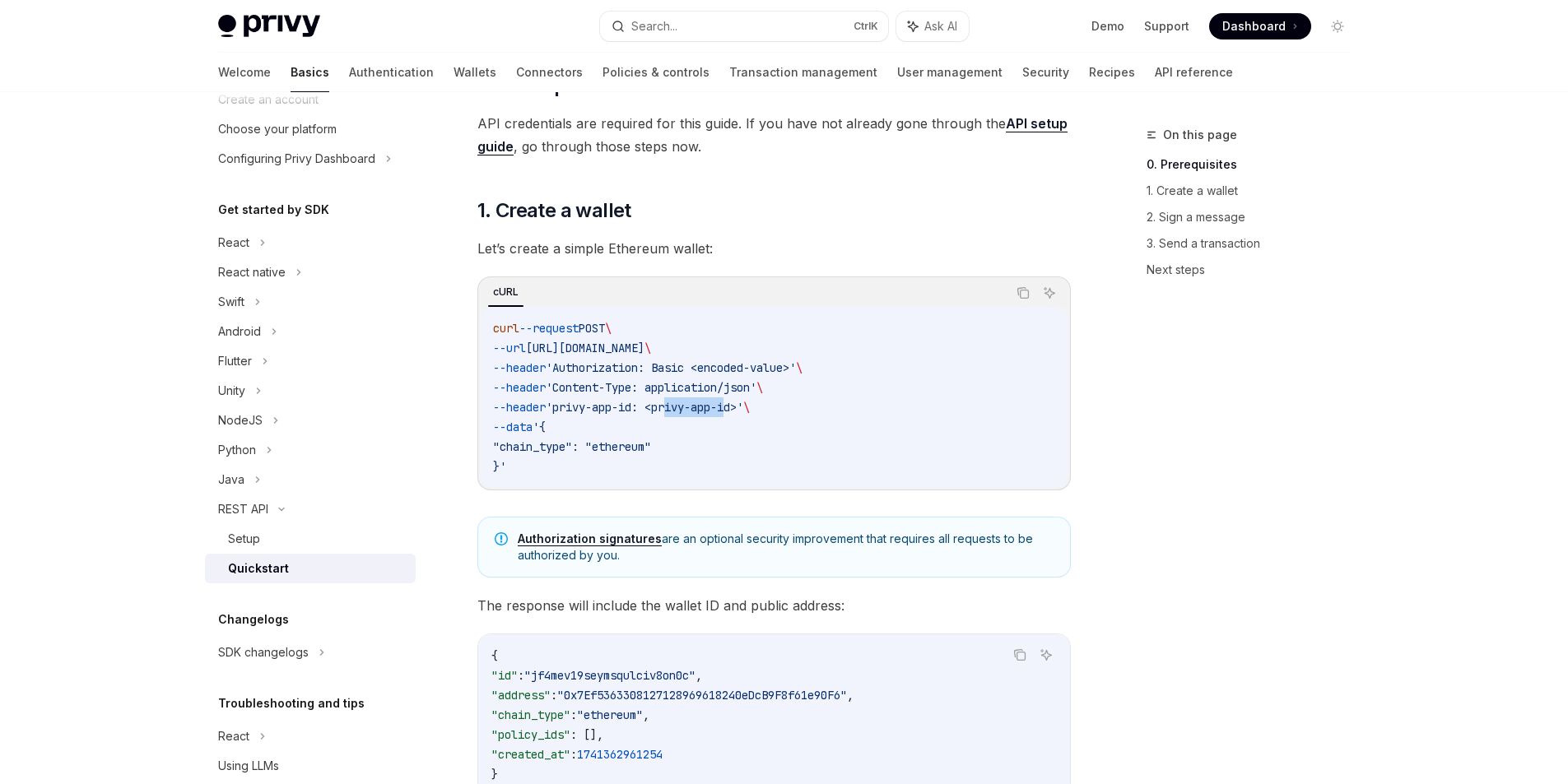
click at [744, 409] on span "'privy-app-id: <privy-app-id>'" at bounding box center [644, 407] width 197 height 15
click at [721, 451] on code "curl --request POST \ --url https://api.privy.io/v1/wallets \ --header 'Authori…" at bounding box center [773, 397] width 562 height 158
drag, startPoint x: 667, startPoint y: 447, endPoint x: 616, endPoint y: 452, distance: 51.2
click at [616, 452] on span ""chain_type": "ethereum"" at bounding box center [571, 447] width 158 height 15
drag, startPoint x: 581, startPoint y: 451, endPoint x: 515, endPoint y: 450, distance: 66.0
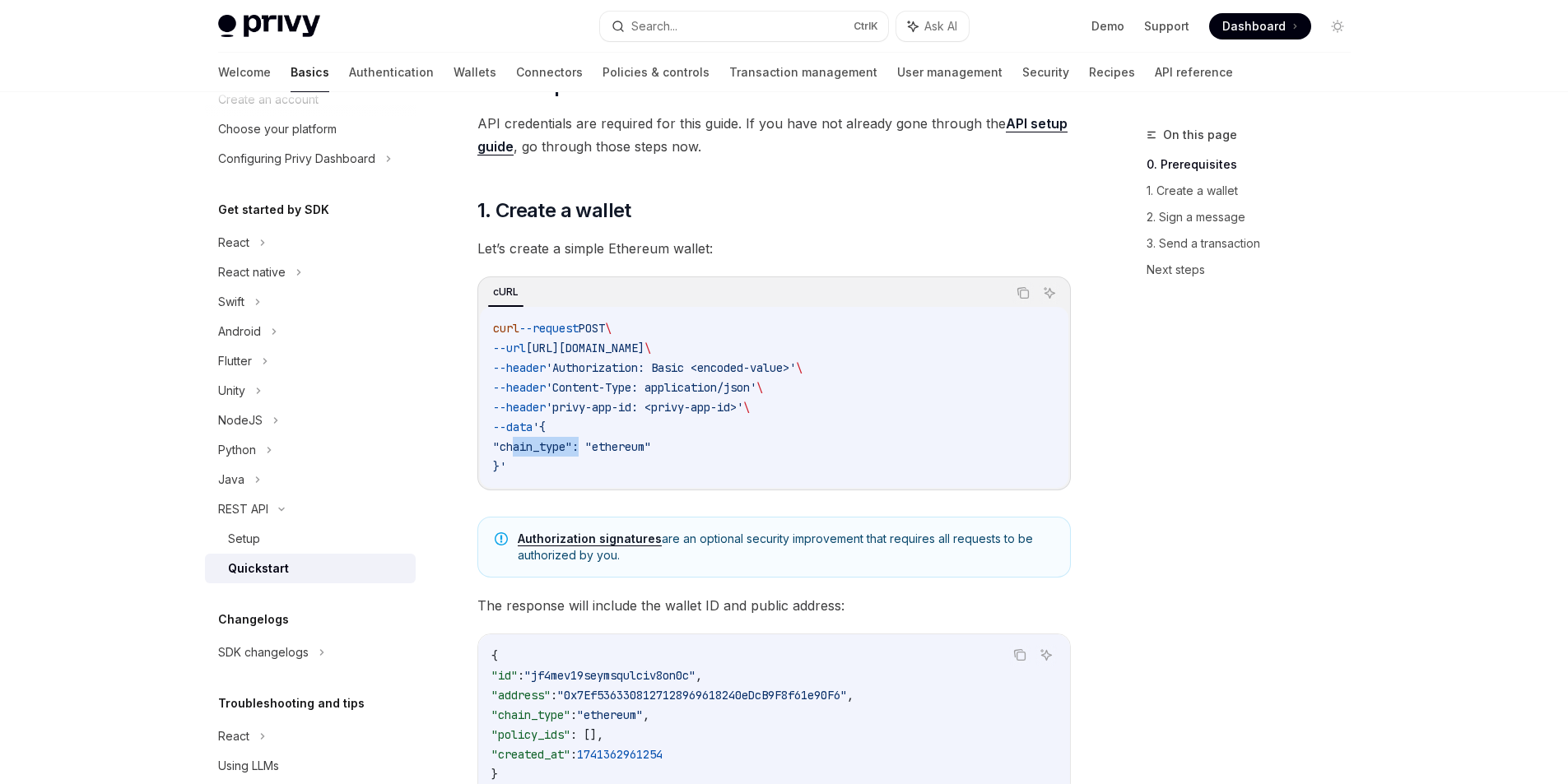
click at [515, 450] on span ""chain_type": "ethereum"" at bounding box center [571, 447] width 158 height 15
copy span "chain_type"
drag, startPoint x: 667, startPoint y: 447, endPoint x: 610, endPoint y: 446, distance: 57.0
click at [610, 446] on span ""chain_type": "ethereum"" at bounding box center [571, 447] width 158 height 15
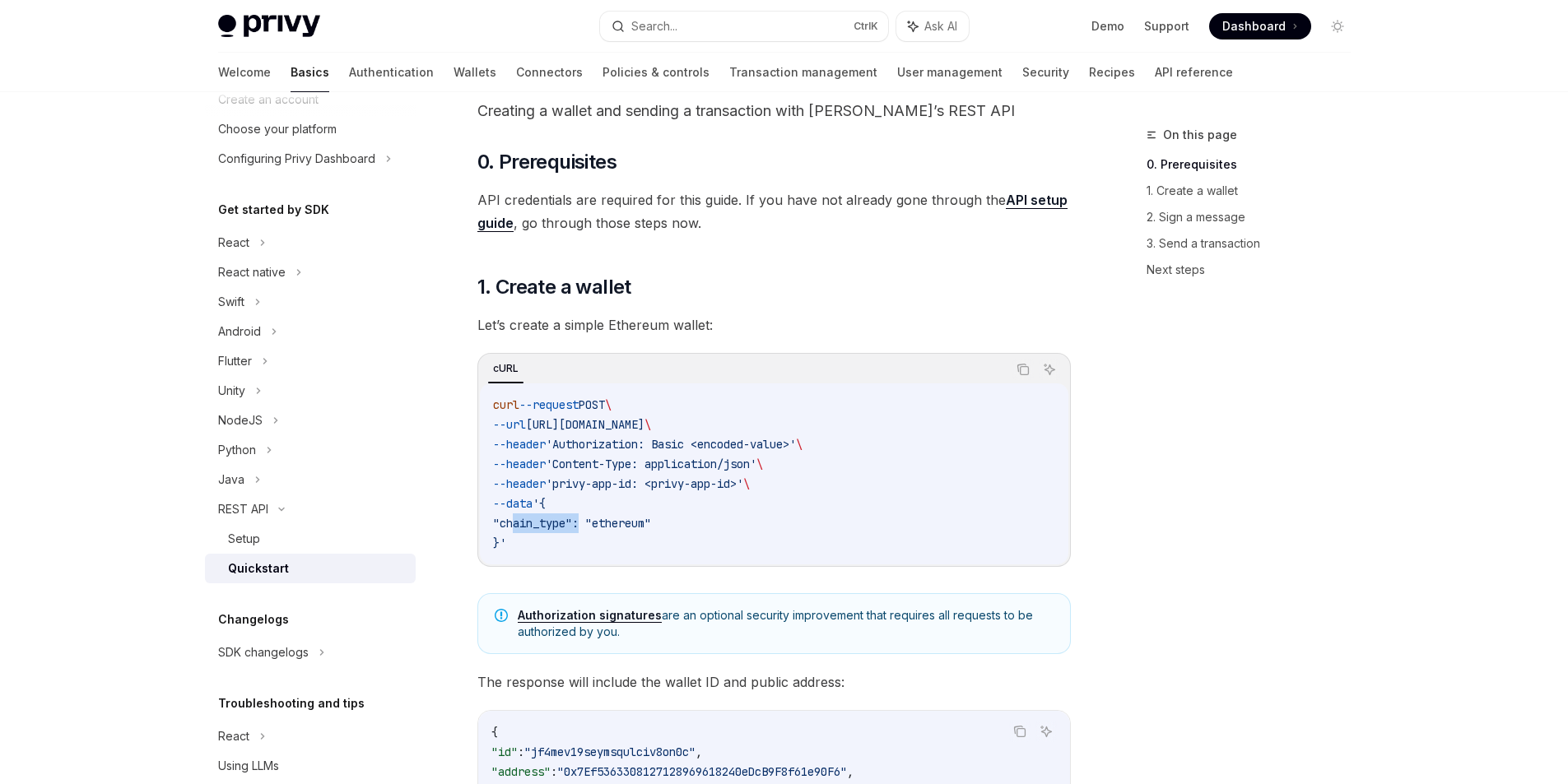
scroll to position [0, 0]
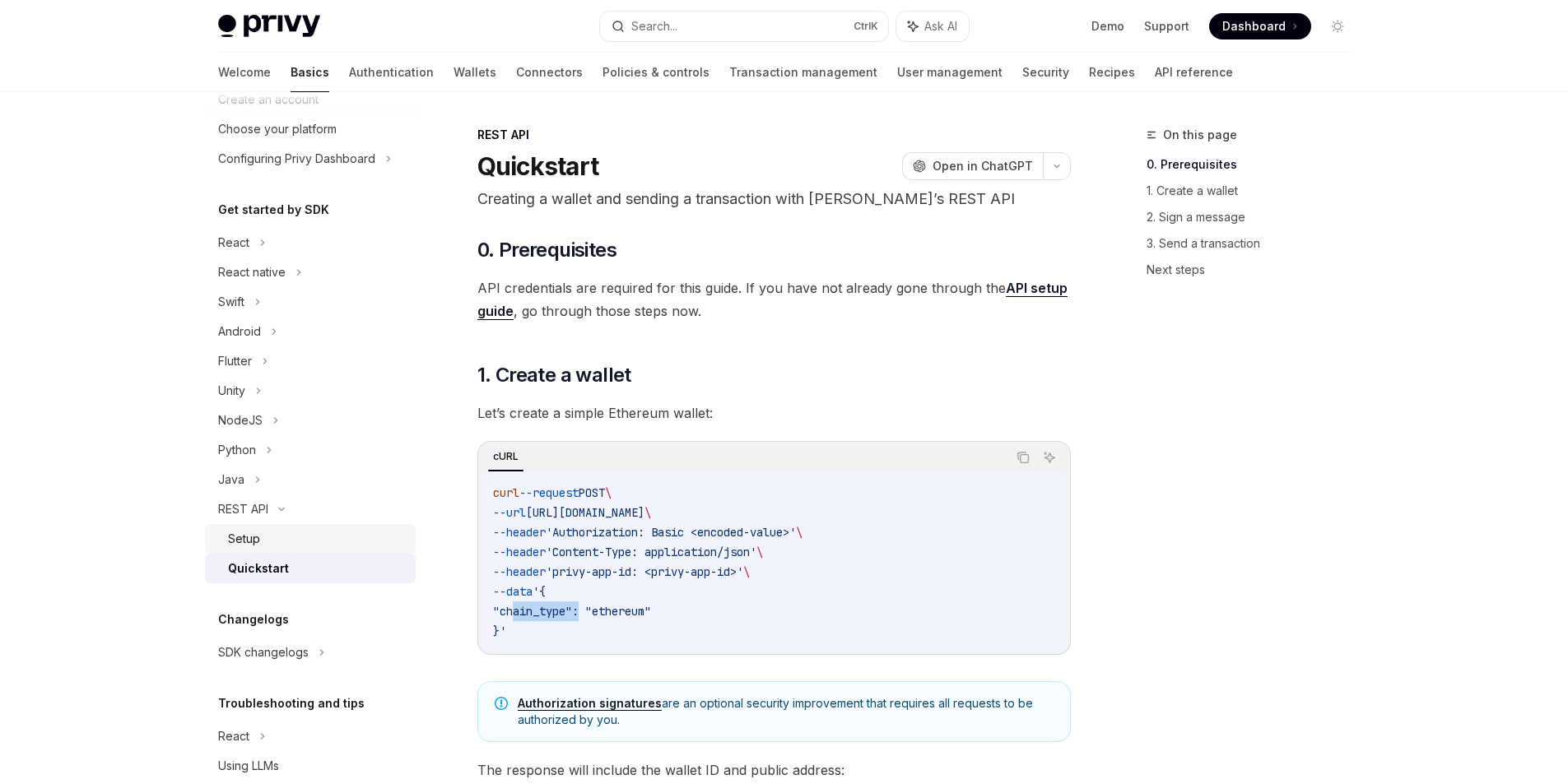
click at [235, 536] on div "Setup" at bounding box center [244, 538] width 32 height 19
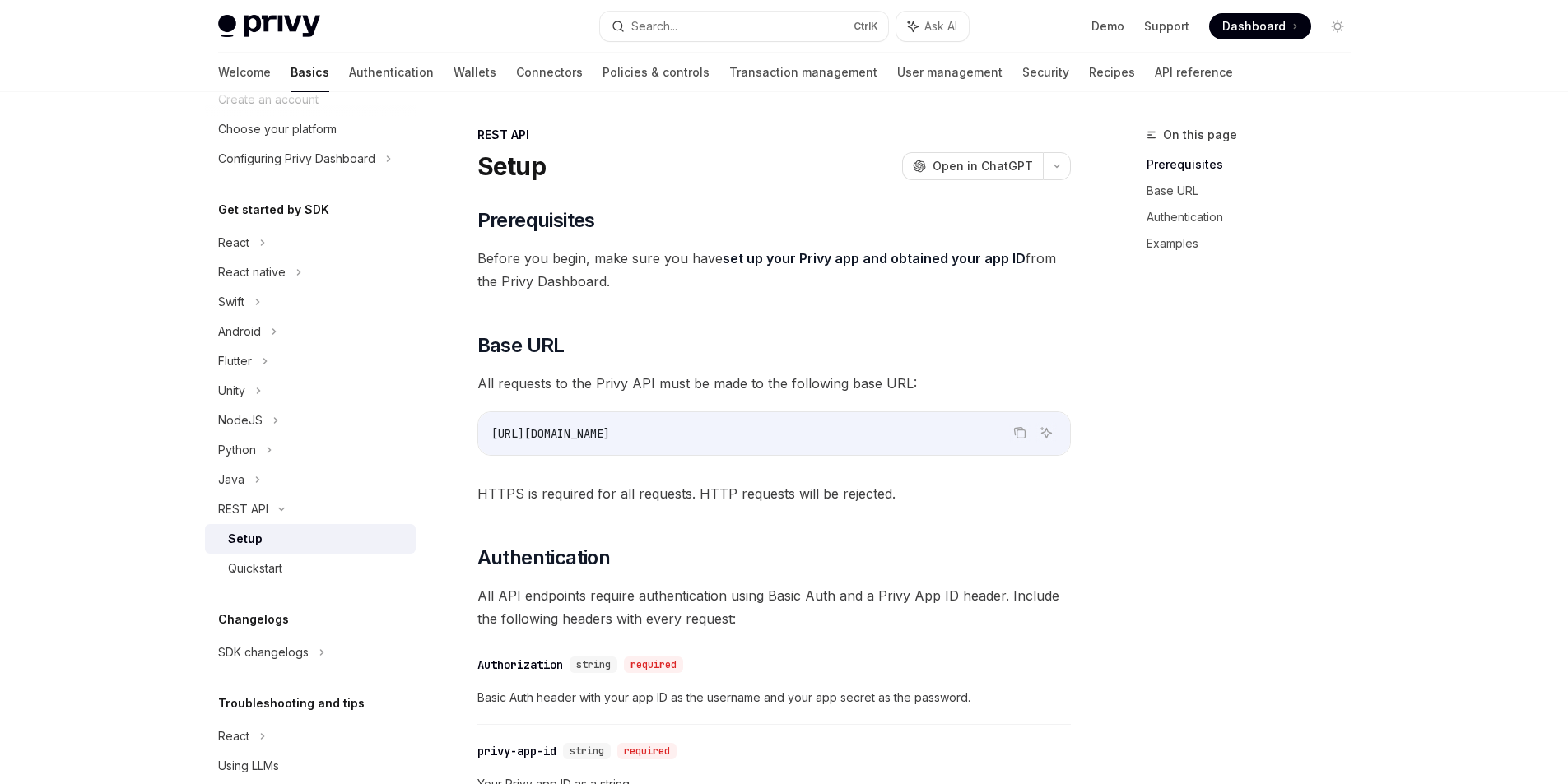
scroll to position [82, 0]
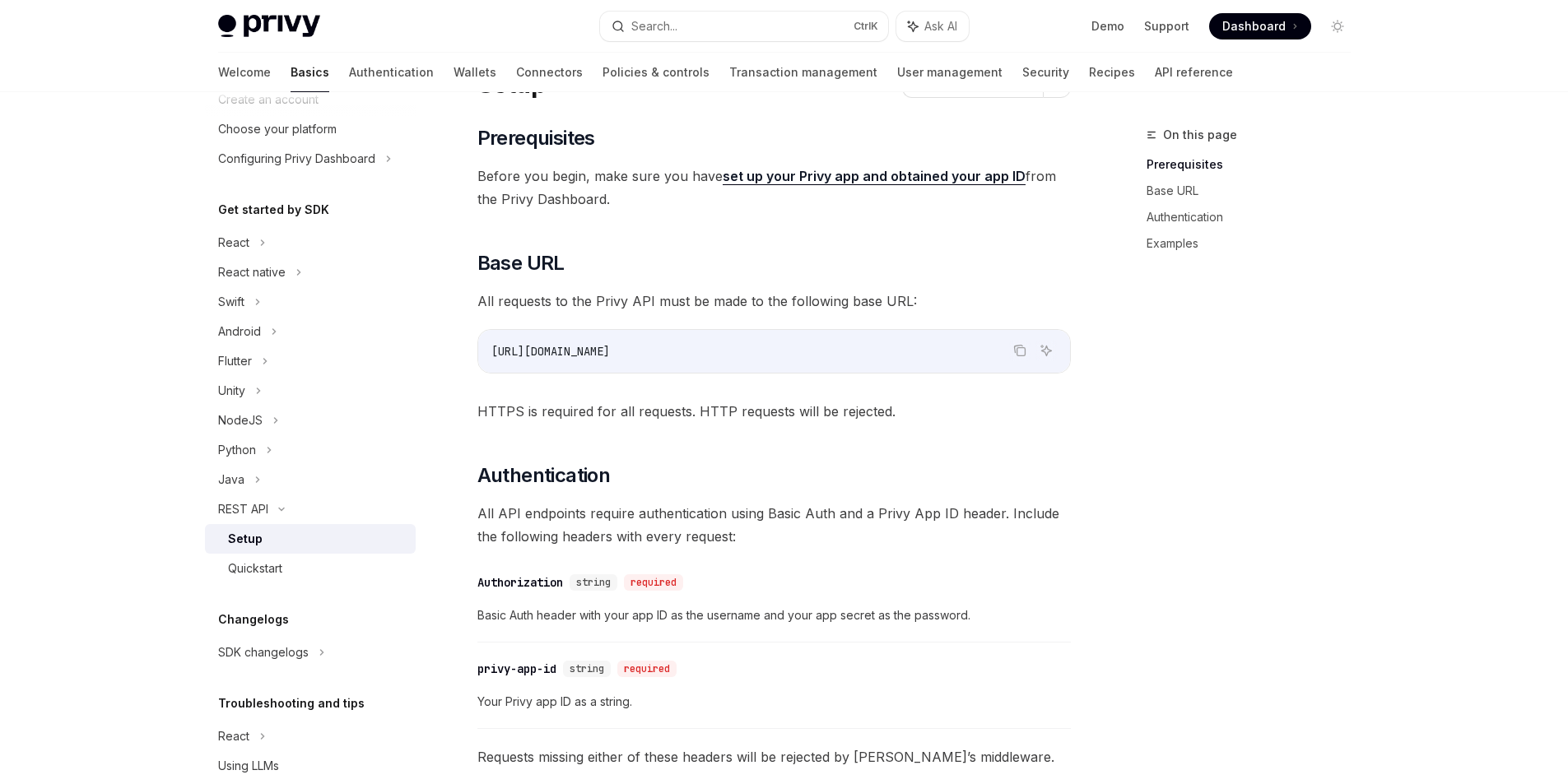
drag, startPoint x: 633, startPoint y: 351, endPoint x: 403, endPoint y: 363, distance: 230.3
click at [403, 363] on div "Get started About Privy Create an account Choose your platform Configuring Priv…" at bounding box center [784, 744] width 1211 height 1468
click at [733, 405] on span "HTTPS is required for all requests. HTTP requests will be rejected." at bounding box center [773, 411] width 594 height 23
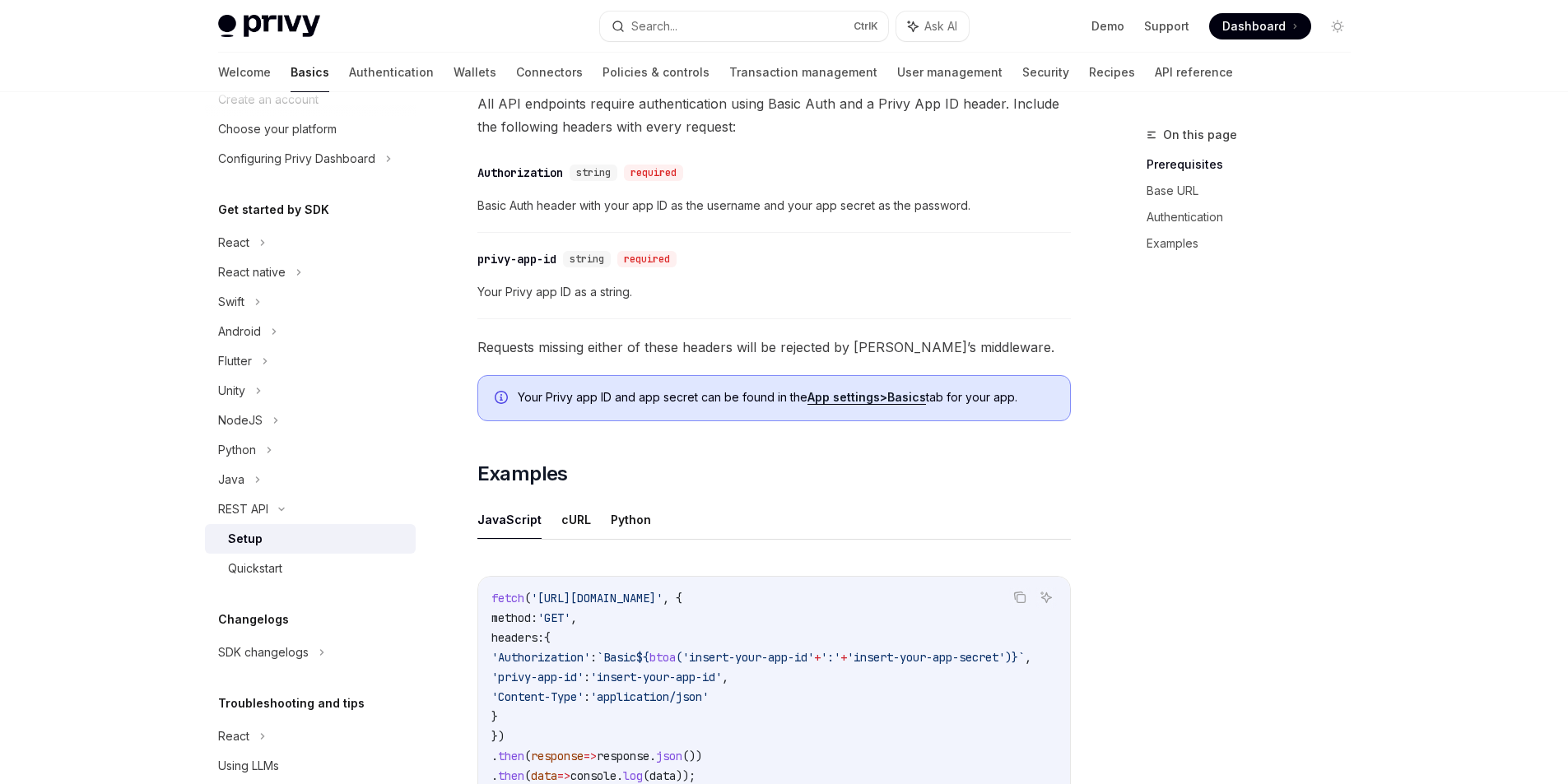
scroll to position [493, 0]
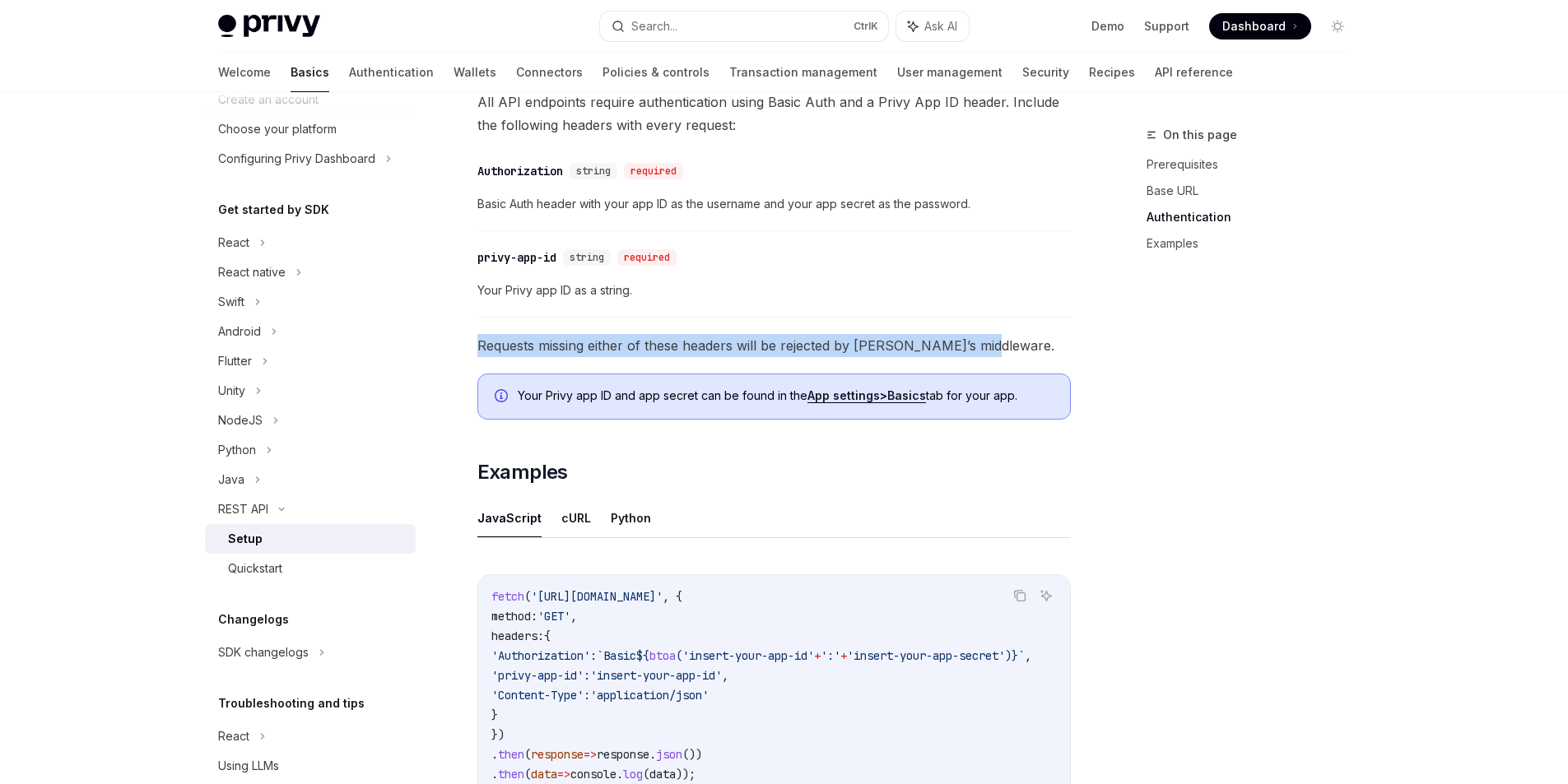
drag, startPoint x: 478, startPoint y: 344, endPoint x: 994, endPoint y: 329, distance: 516.2
click at [994, 329] on div "​ Prerequisites Before you begin, make sure you have set up your Privy app and …" at bounding box center [773, 268] width 594 height 1109
click at [997, 342] on span "Requests missing either of these headers will be rejected by [PERSON_NAME]’s mi…" at bounding box center [773, 345] width 594 height 23
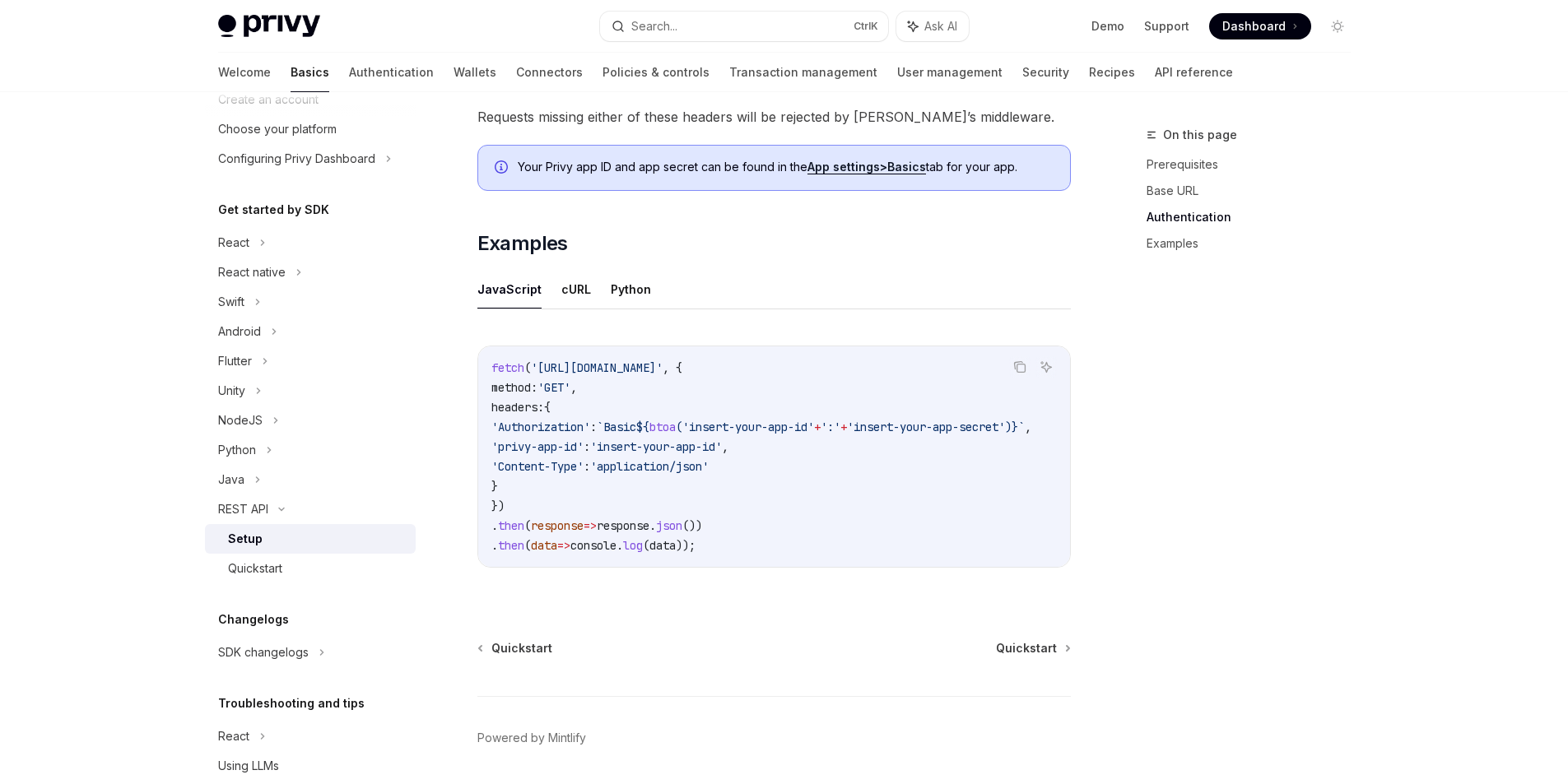
scroll to position [783, 0]
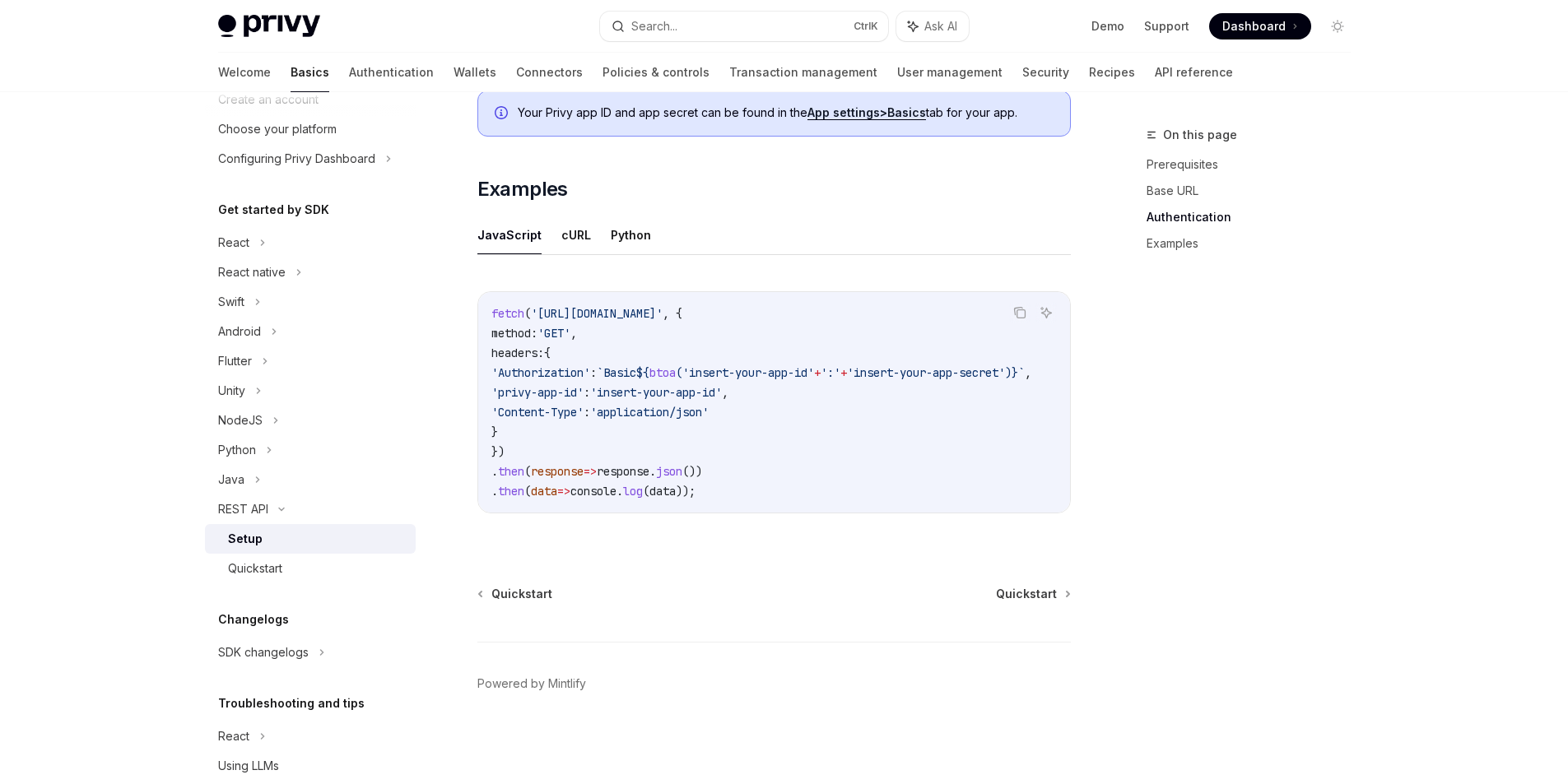
click at [592, 235] on ul "JavaScript cURL Python" at bounding box center [773, 235] width 594 height 40
click at [577, 230] on button "cURL" at bounding box center [576, 235] width 30 height 39
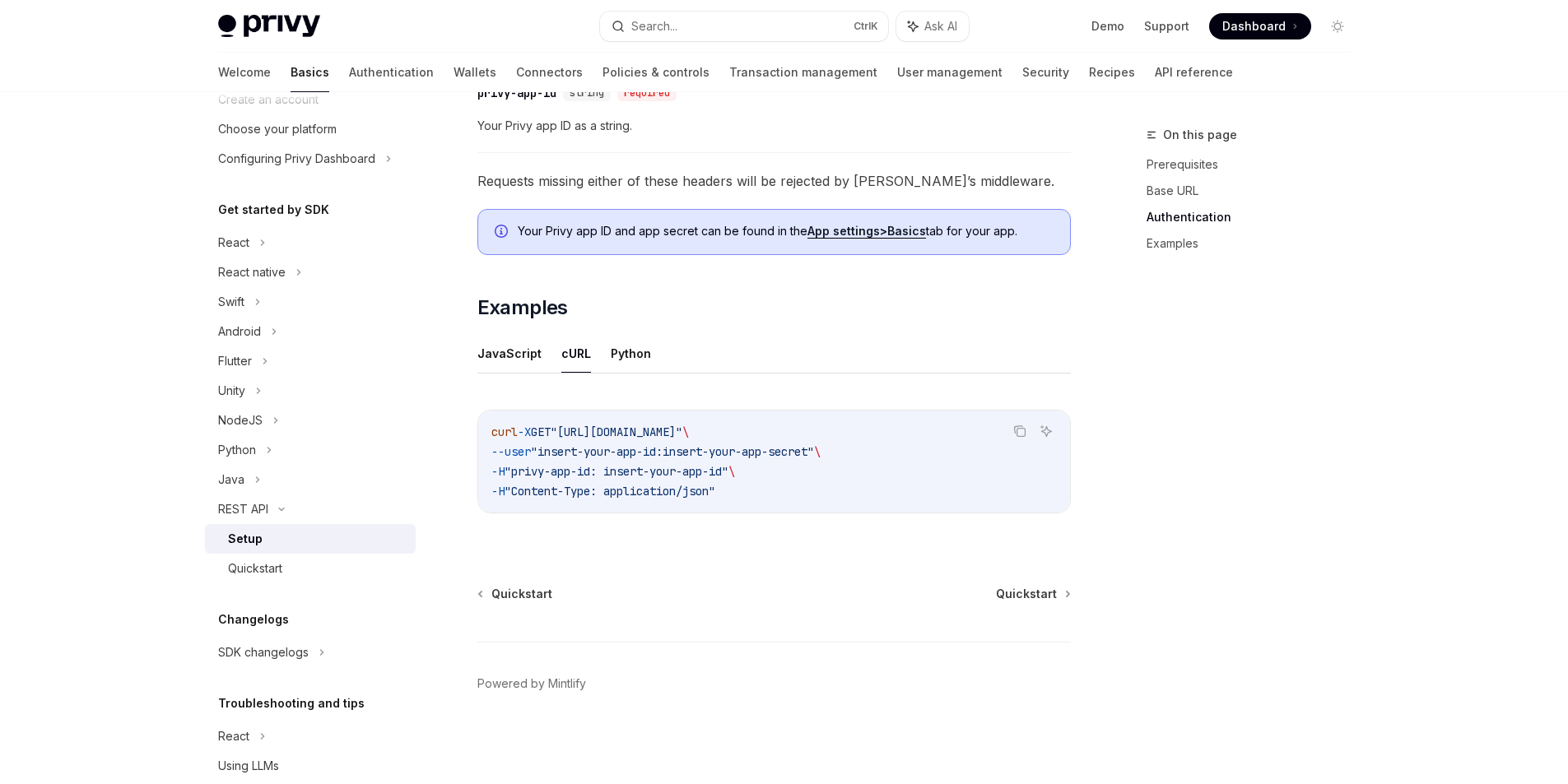
drag, startPoint x: 545, startPoint y: 457, endPoint x: 517, endPoint y: 455, distance: 28.1
click at [517, 455] on span "--user" at bounding box center [511, 452] width 40 height 15
drag, startPoint x: 581, startPoint y: 455, endPoint x: 661, endPoint y: 447, distance: 80.4
click at [661, 447] on span ""insert-your-app-id:insert-your-app-secret"" at bounding box center [672, 452] width 283 height 15
click at [696, 450] on span ""insert-your-app-id:insert-your-app-secret"" at bounding box center [672, 452] width 283 height 15
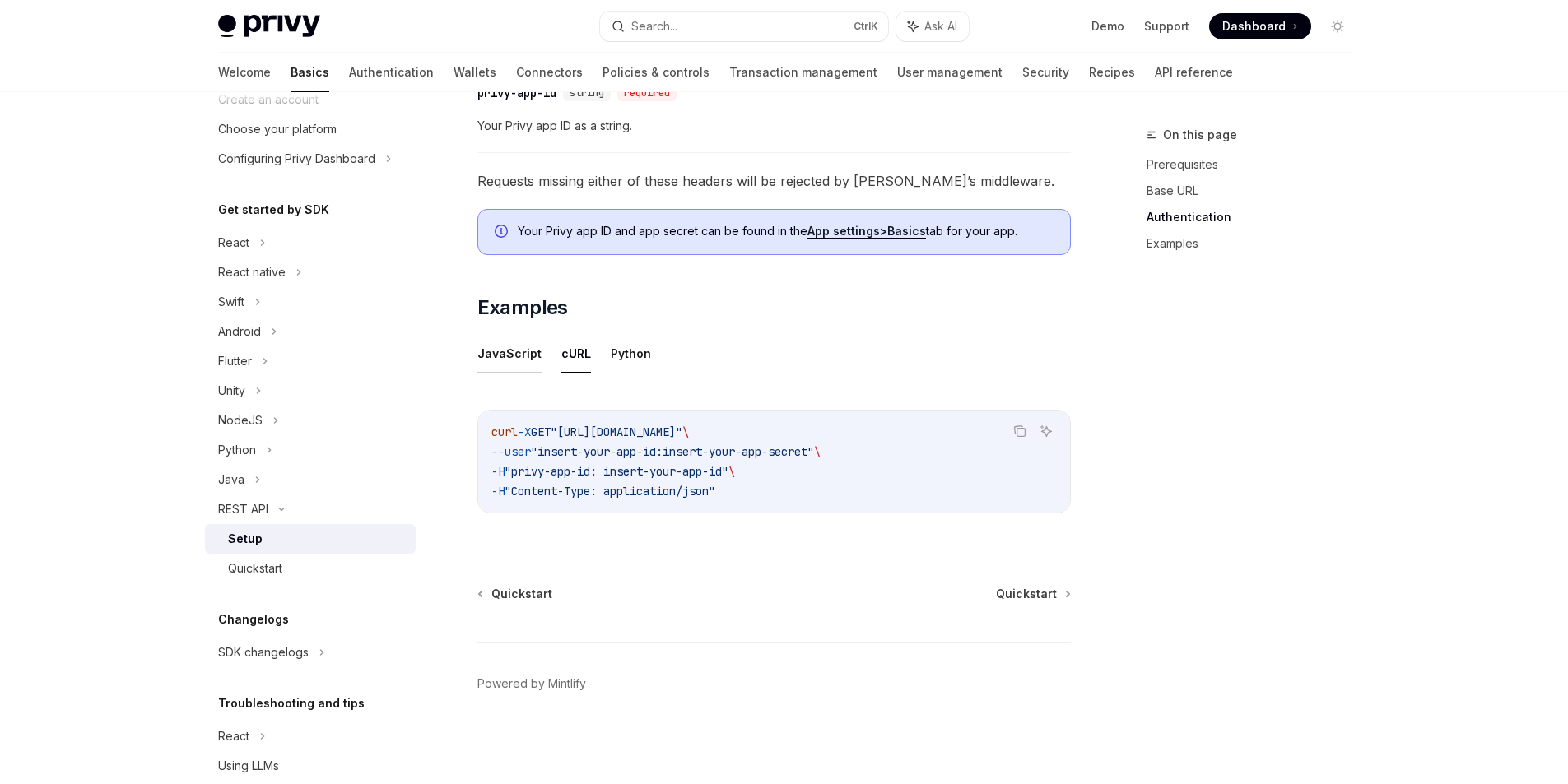
click at [523, 367] on button "JavaScript" at bounding box center [508, 354] width 64 height 39
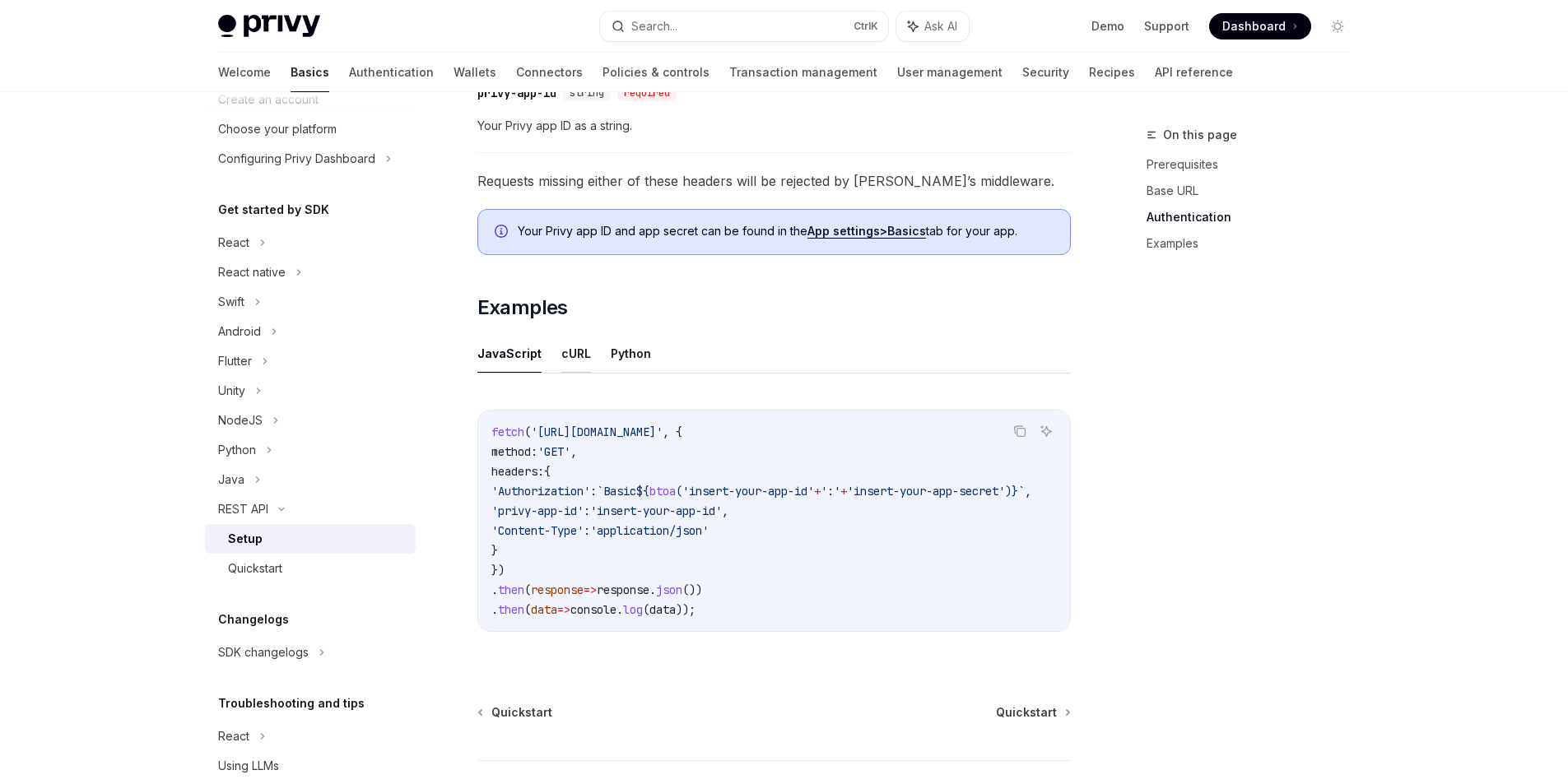
click at [565, 355] on button "cURL" at bounding box center [576, 354] width 30 height 39
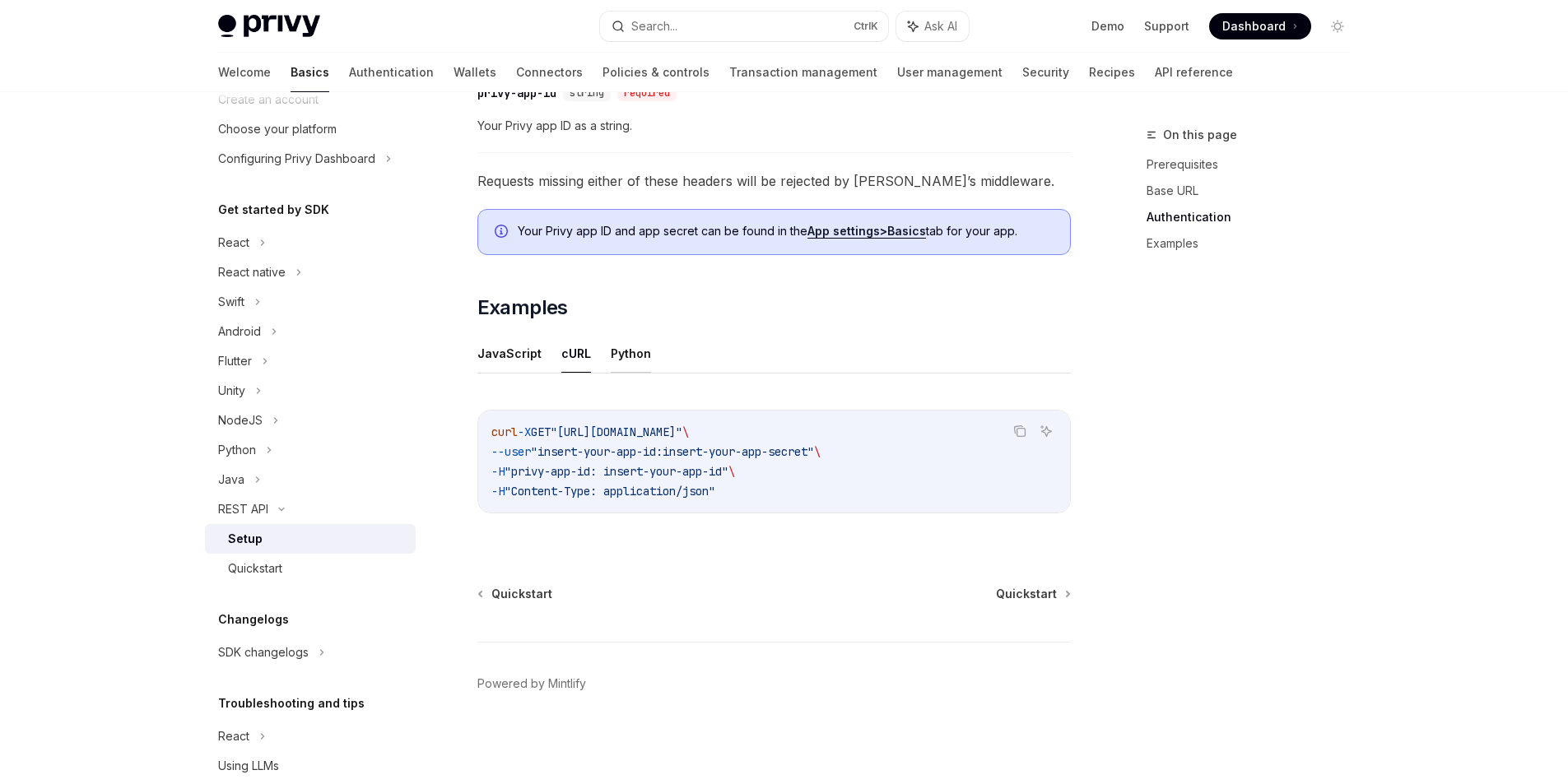
click at [620, 355] on button "Python" at bounding box center [631, 354] width 41 height 39
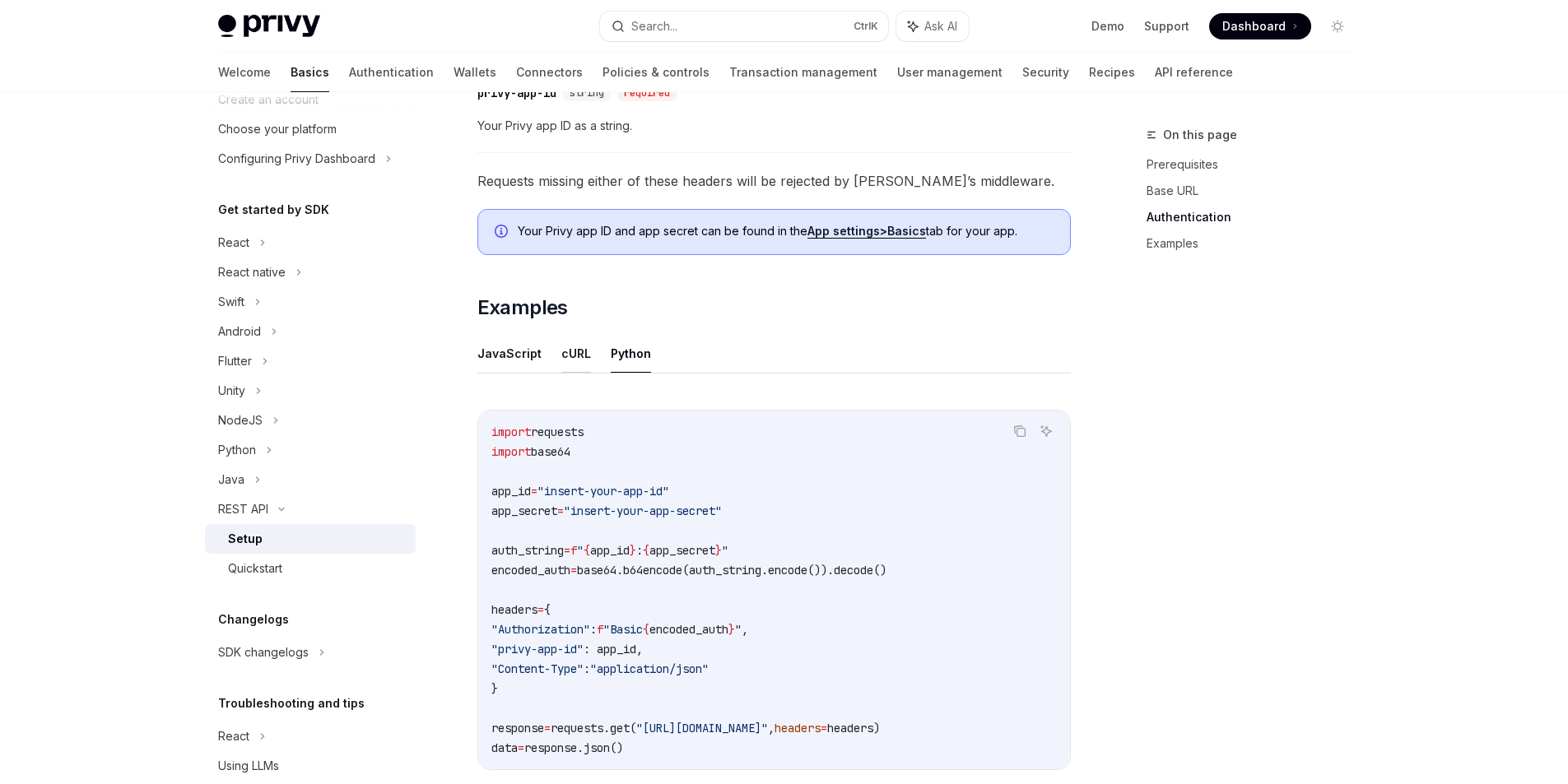
click at [567, 359] on button "cURL" at bounding box center [576, 354] width 30 height 39
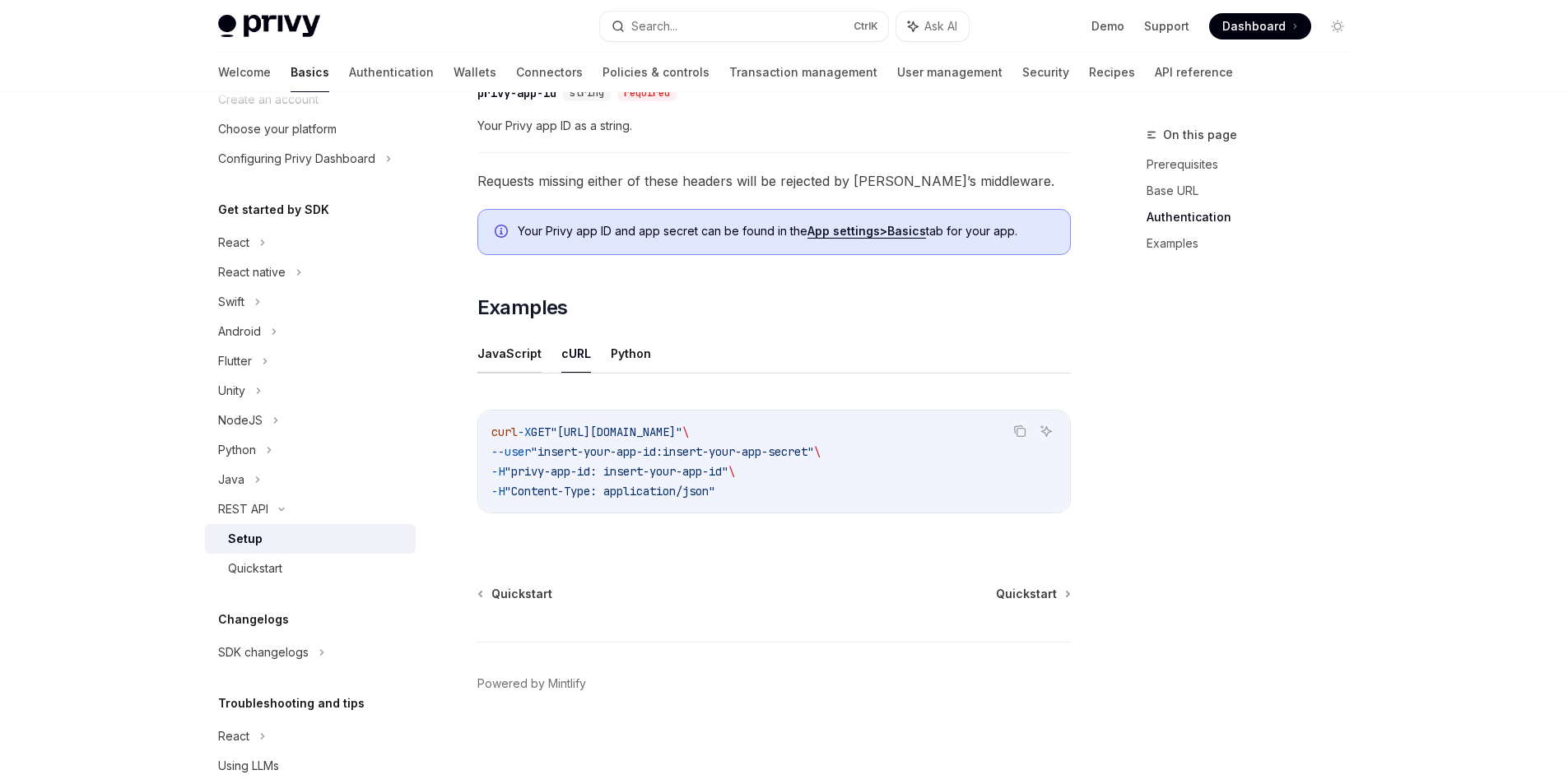
click at [509, 352] on button "JavaScript" at bounding box center [508, 354] width 64 height 39
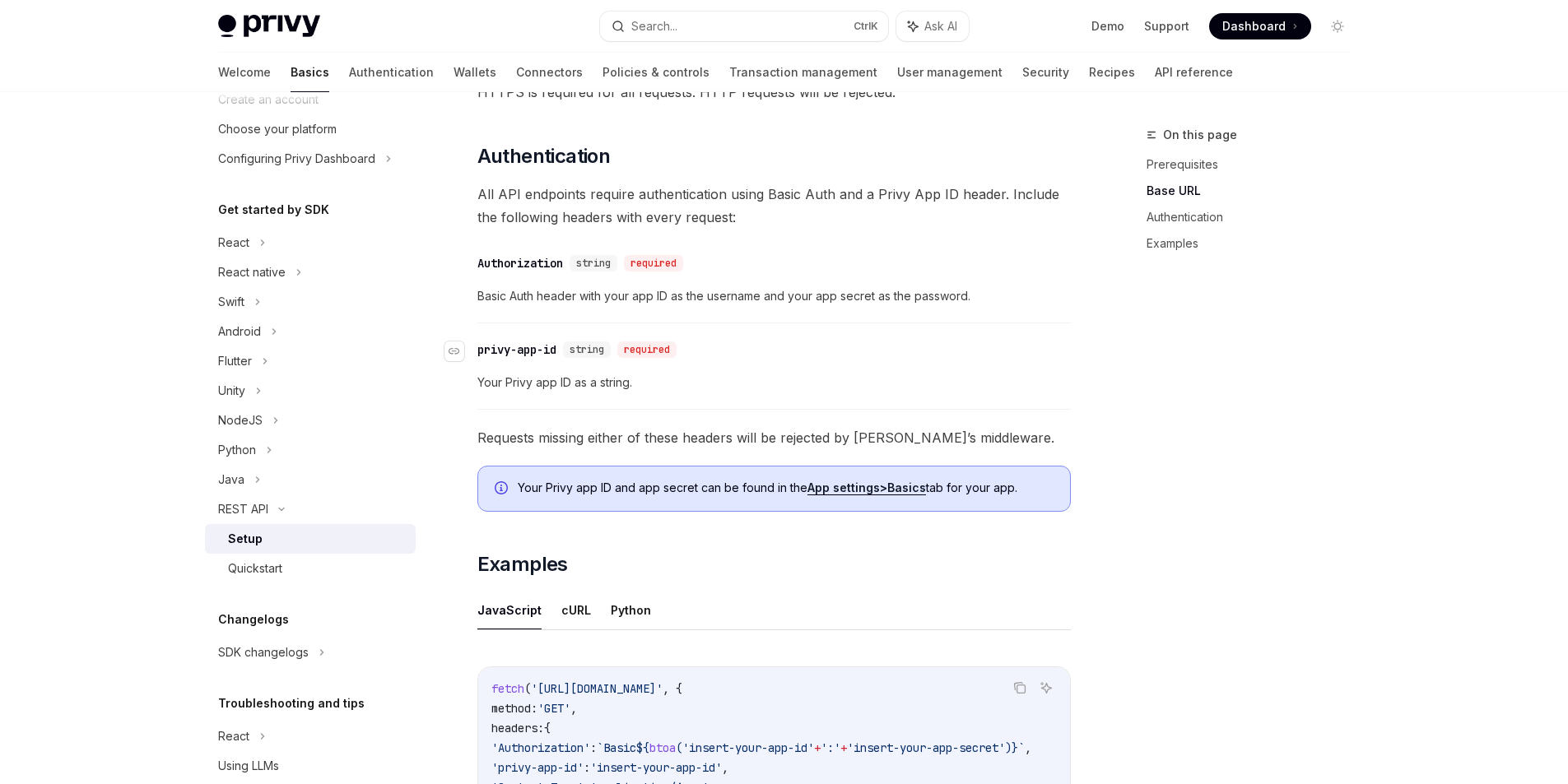
scroll to position [411, 0]
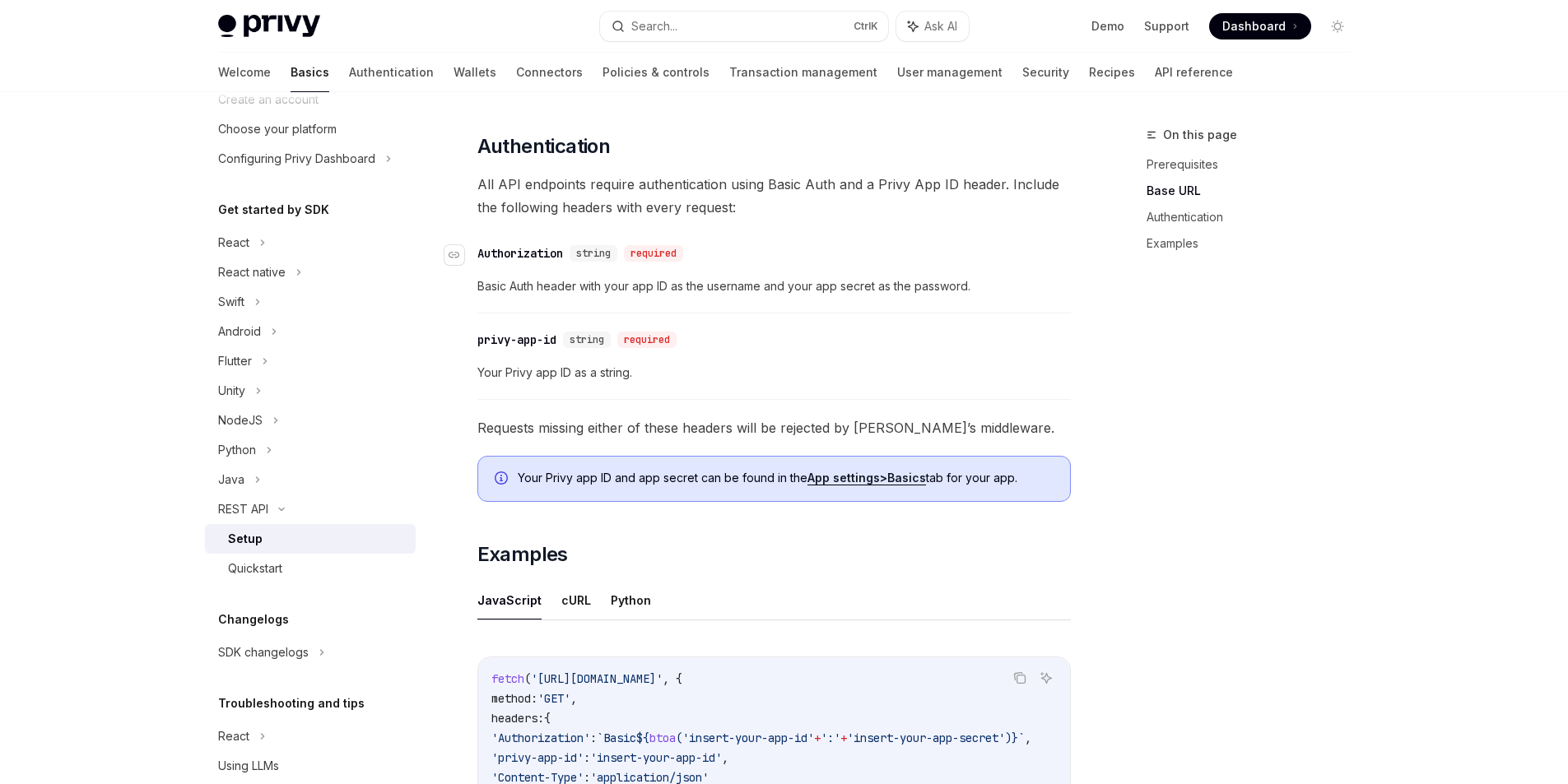
drag, startPoint x: 507, startPoint y: 236, endPoint x: 507, endPoint y: 251, distance: 15.0
click at [507, 249] on div "​ Authorization string required Basic Auth header with your app ID as the usern…" at bounding box center [773, 274] width 594 height 78
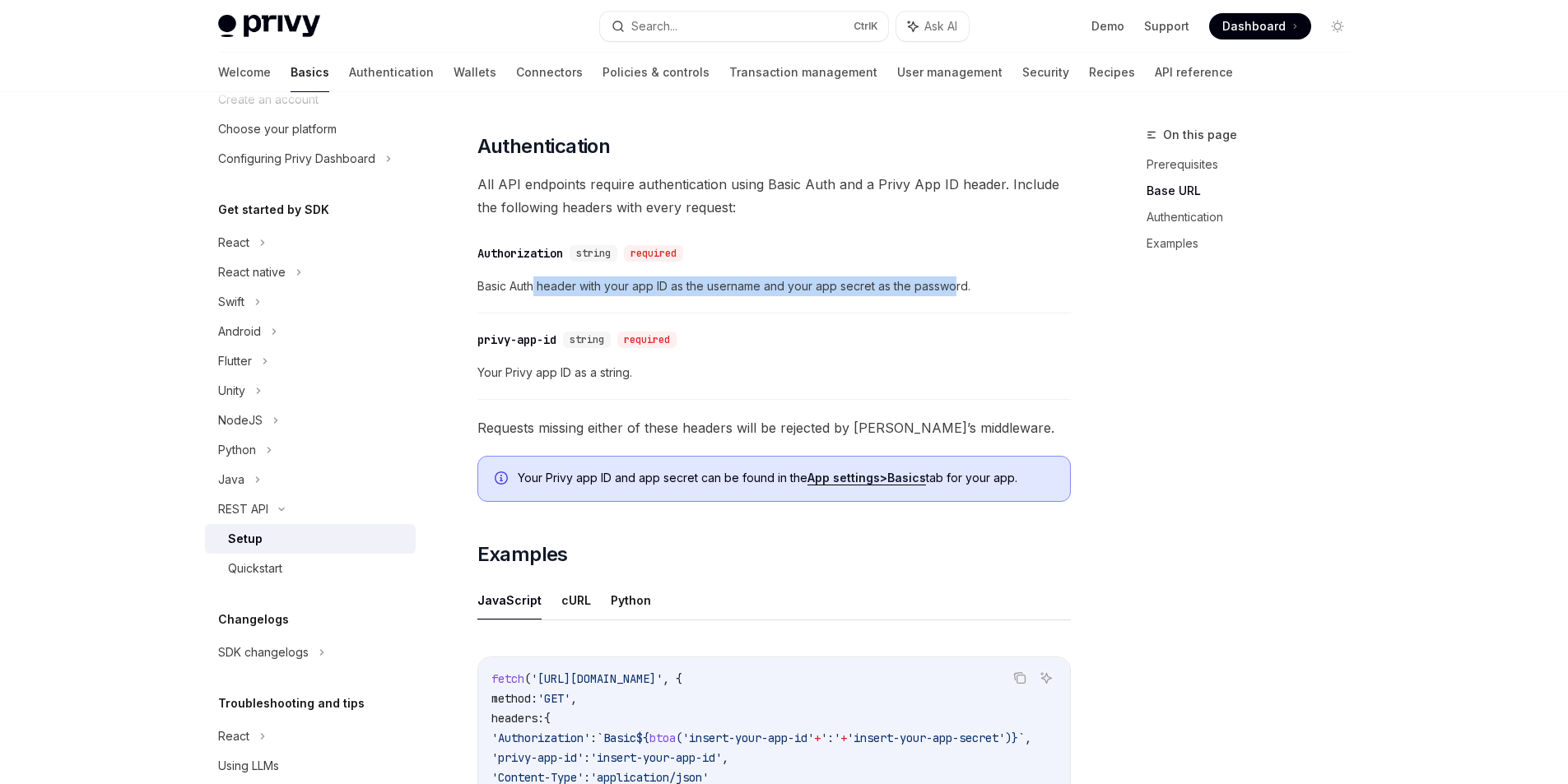
drag, startPoint x: 631, startPoint y: 294, endPoint x: 958, endPoint y: 287, distance: 327.1
click at [958, 287] on span "Basic Auth header with your app ID as the username and your app secret as the p…" at bounding box center [773, 286] width 594 height 19
drag, startPoint x: 975, startPoint y: 287, endPoint x: 466, endPoint y: 273, distance: 509.2
click at [466, 273] on div "REST API Setup OpenAI Open in ChatGPT OpenAI Open in ChatGPT ​ Prerequisites Be…" at bounding box center [620, 431] width 909 height 1436
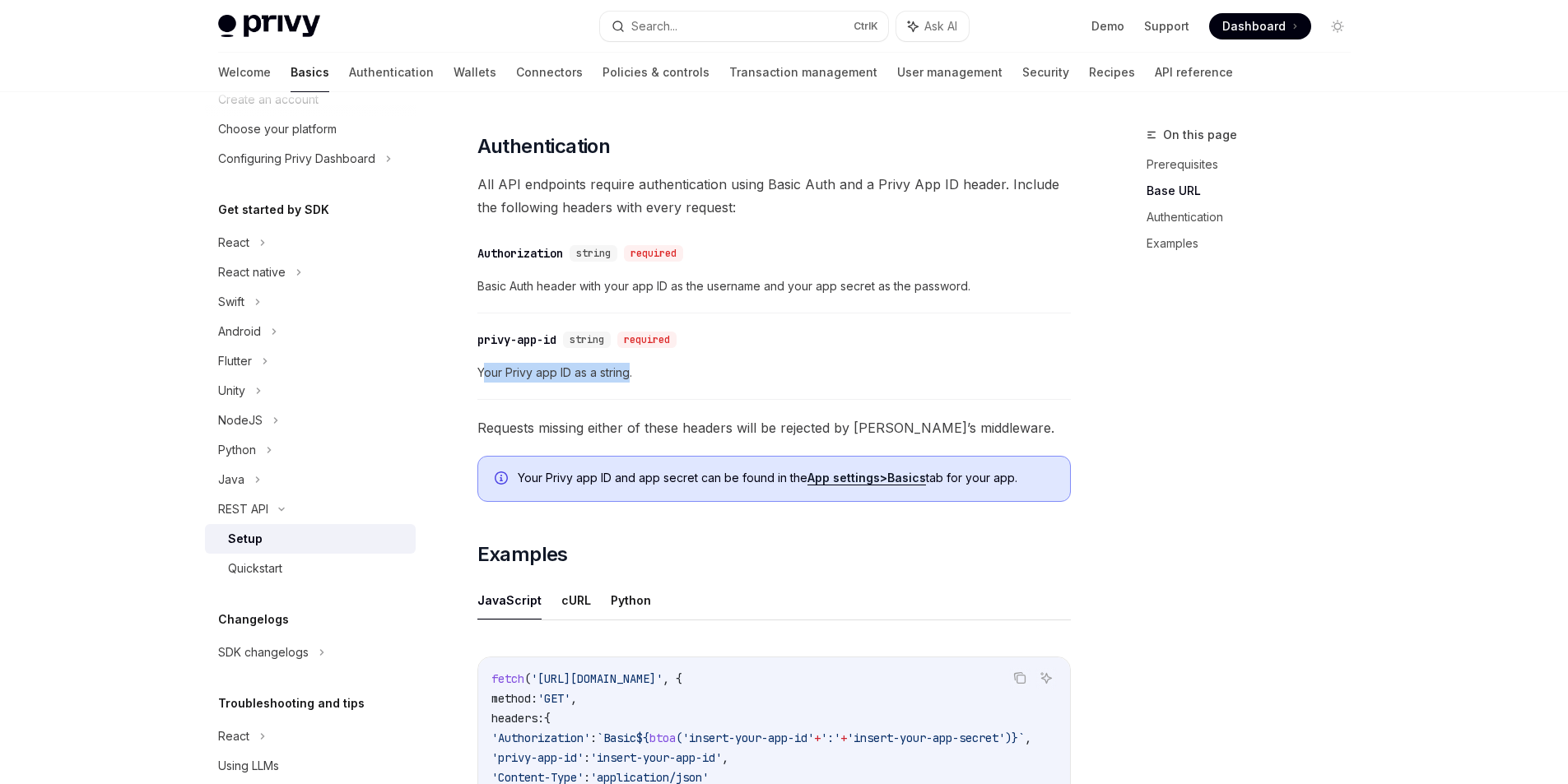
drag, startPoint x: 481, startPoint y: 381, endPoint x: 633, endPoint y: 388, distance: 152.2
click at [633, 388] on div "​ privy-app-id string required Your Privy app ID as a string." at bounding box center [773, 360] width 594 height 78
click at [583, 369] on span "Your Privy app ID as a string." at bounding box center [773, 372] width 594 height 19
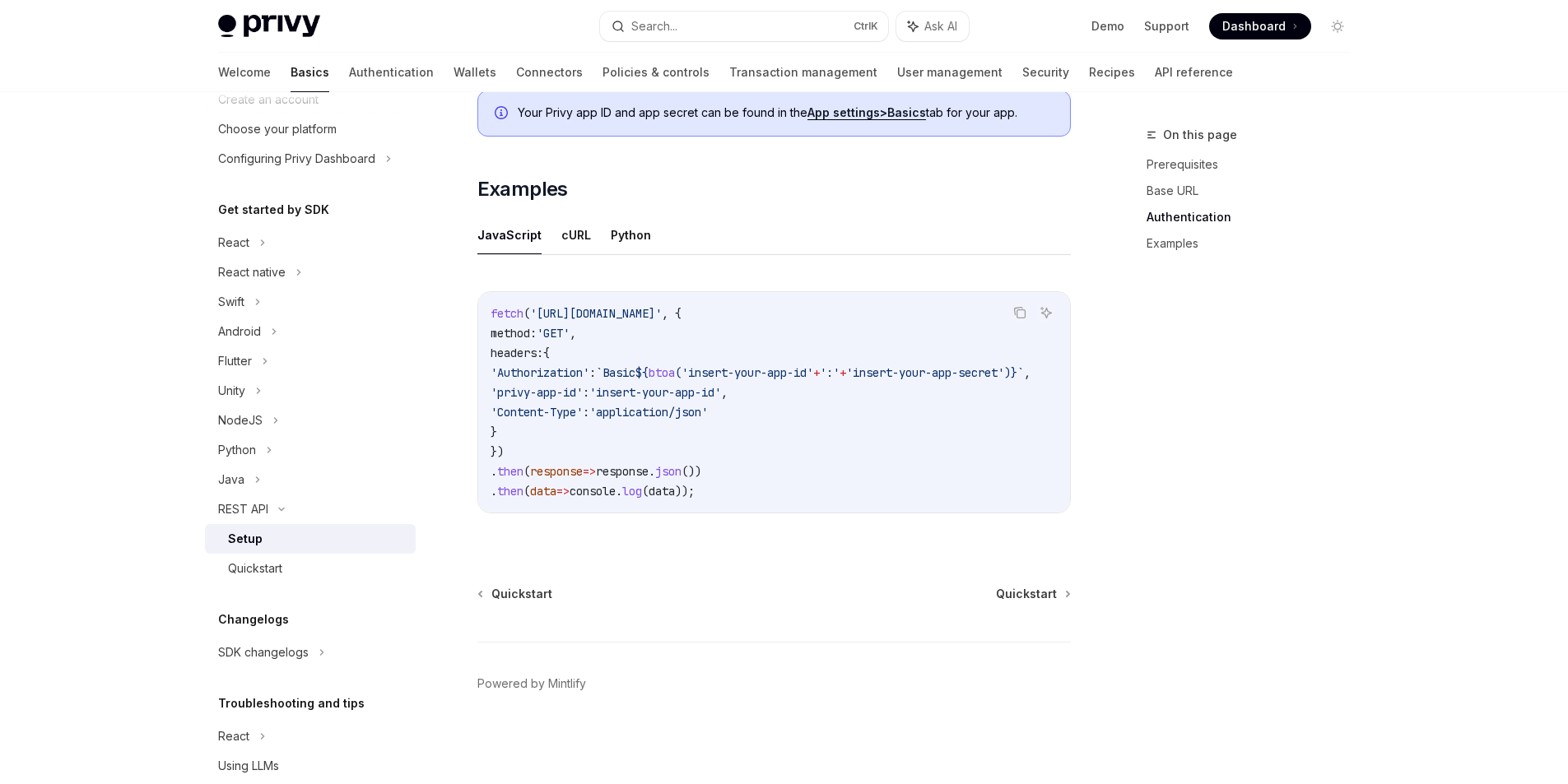
scroll to position [0, 0]
drag, startPoint x: 720, startPoint y: 514, endPoint x: 891, endPoint y: 514, distance: 171.0
click at [891, 514] on div "Copy Ask AI fetch ( 'https://api.privy.io/v1/wallets' , { method: 'GET' , heade…" at bounding box center [773, 407] width 594 height 265
drag, startPoint x: 872, startPoint y: 504, endPoint x: 1010, endPoint y: 508, distance: 138.1
click at [1010, 508] on div "fetch ( 'https://api.privy.io/v1/wallets' , { method: 'GET' , headers: { 'Autho…" at bounding box center [773, 403] width 592 height 220
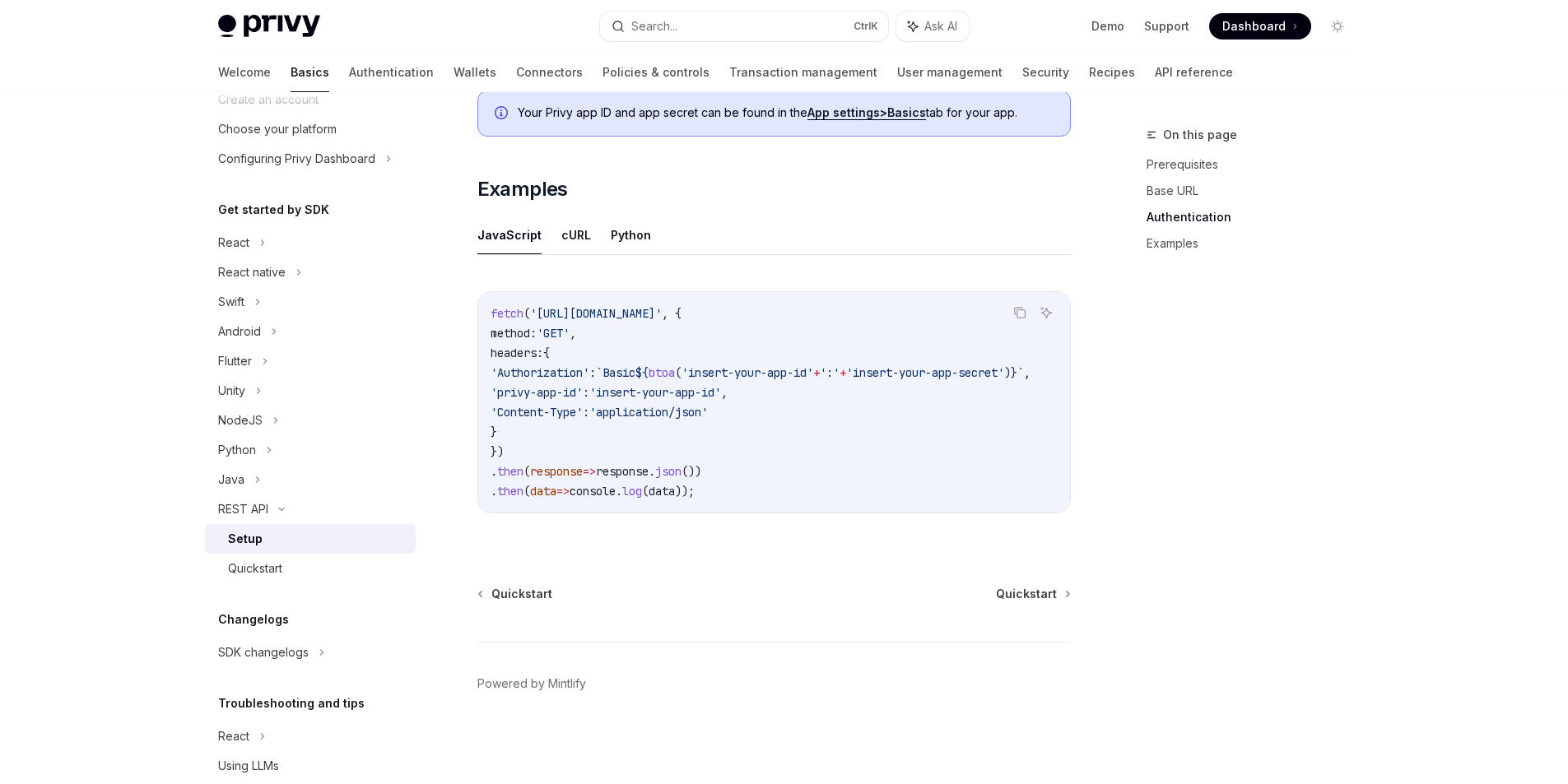
scroll to position [0, 97]
click at [561, 233] on button "cURL" at bounding box center [576, 235] width 30 height 39
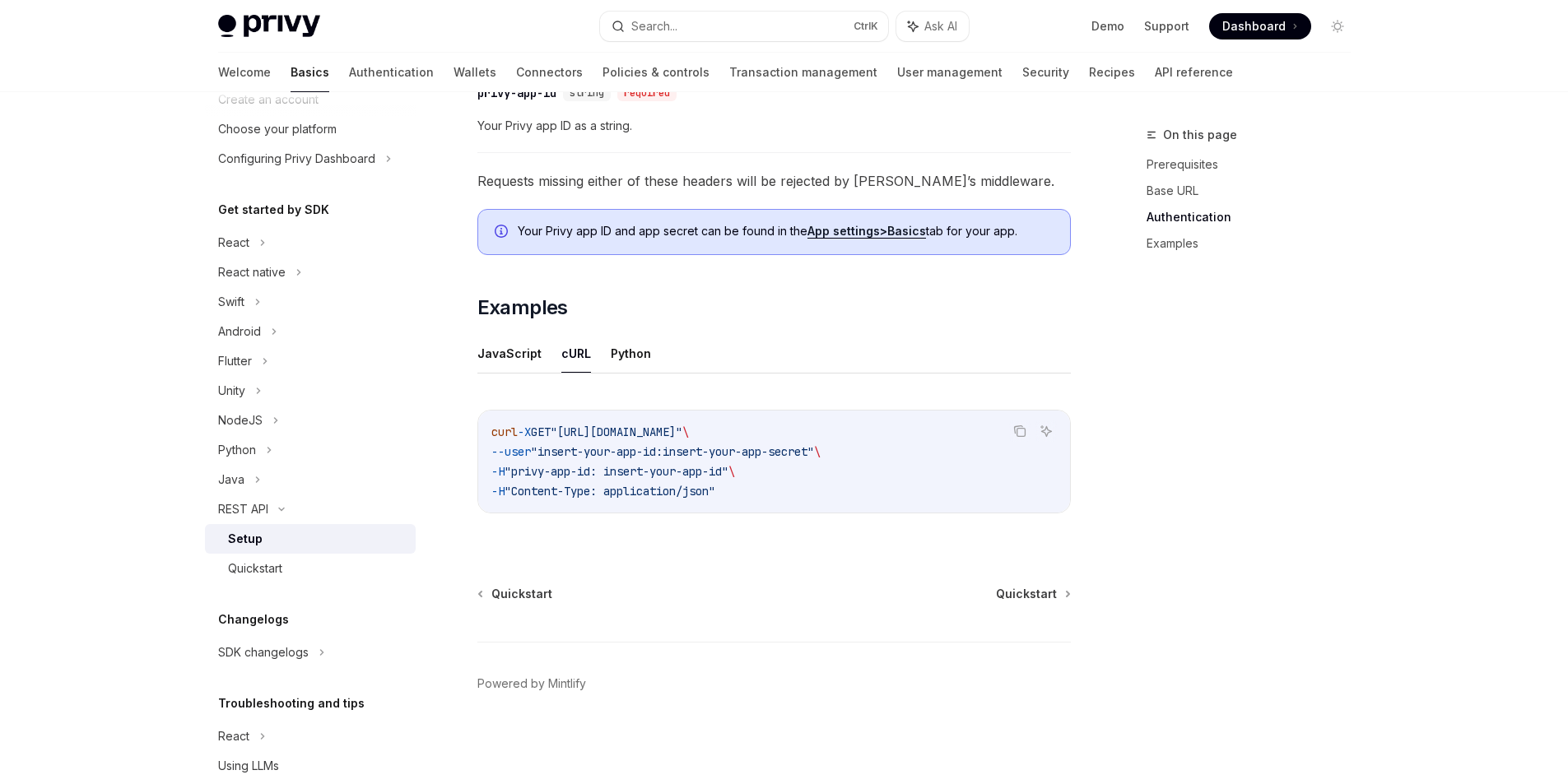
scroll to position [658, 0]
drag, startPoint x: 566, startPoint y: 457, endPoint x: 637, endPoint y: 461, distance: 71.1
click at [637, 461] on code "curl -X GET "https://api.privy.io/v1/wallets" \ --user "insert-your-app-id:inse…" at bounding box center [774, 461] width 566 height 79
drag, startPoint x: 563, startPoint y: 469, endPoint x: 603, endPoint y: 478, distance: 41.0
click at [603, 478] on span ""privy-app-id: insert-your-app-id"" at bounding box center [617, 471] width 224 height 15
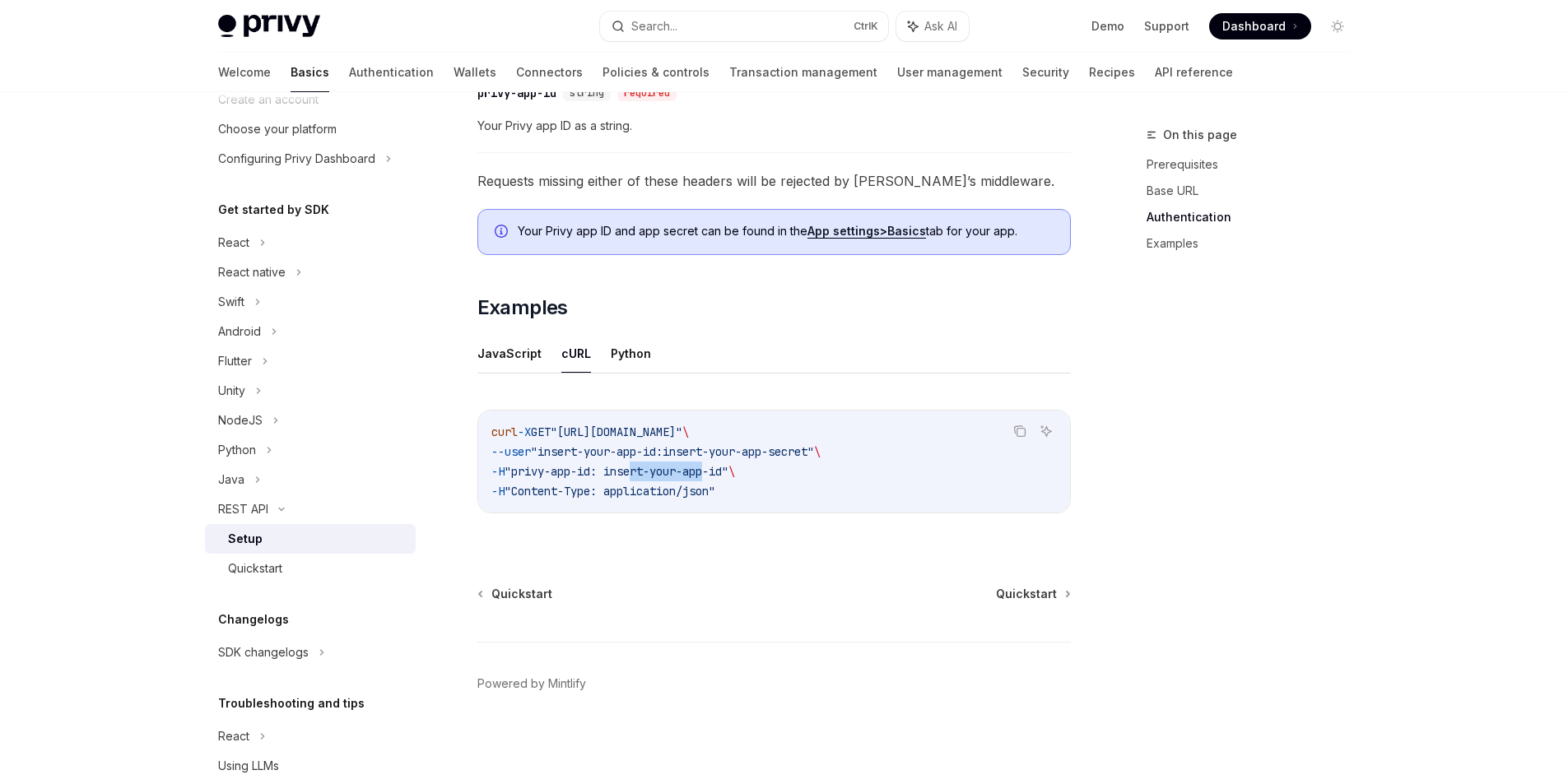
drag, startPoint x: 649, startPoint y: 468, endPoint x: 725, endPoint y: 468, distance: 76.0
click at [725, 468] on span ""privy-app-id: insert-your-app-id"" at bounding box center [617, 471] width 224 height 15
drag, startPoint x: 629, startPoint y: 469, endPoint x: 621, endPoint y: 472, distance: 8.5
click at [621, 472] on span ""privy-app-id: insert-your-app-id"" at bounding box center [617, 471] width 224 height 15
click at [637, 484] on span ""Content-Type: application/json"" at bounding box center [610, 492] width 211 height 15
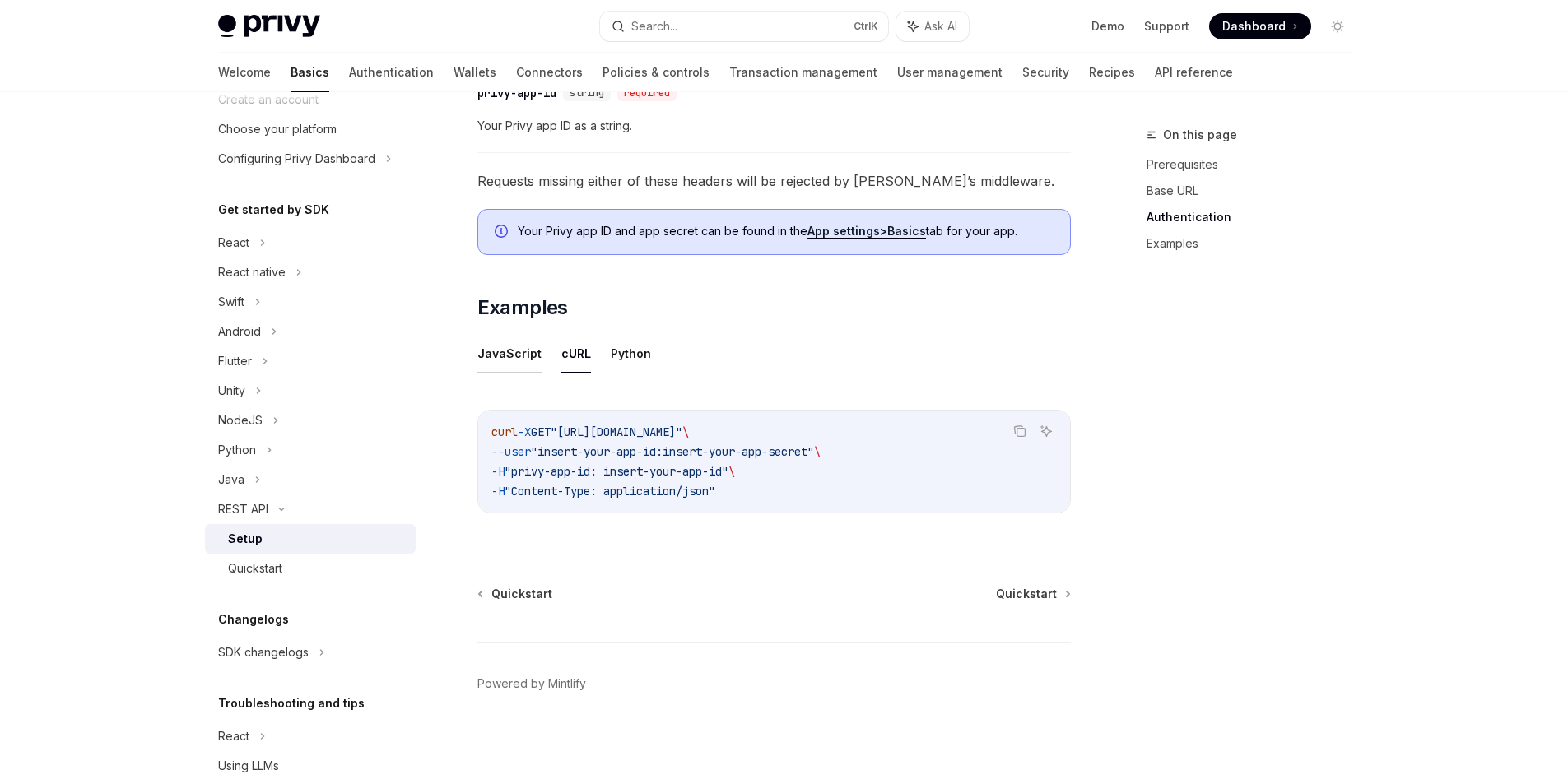
click at [512, 355] on button "JavaScript" at bounding box center [508, 354] width 64 height 39
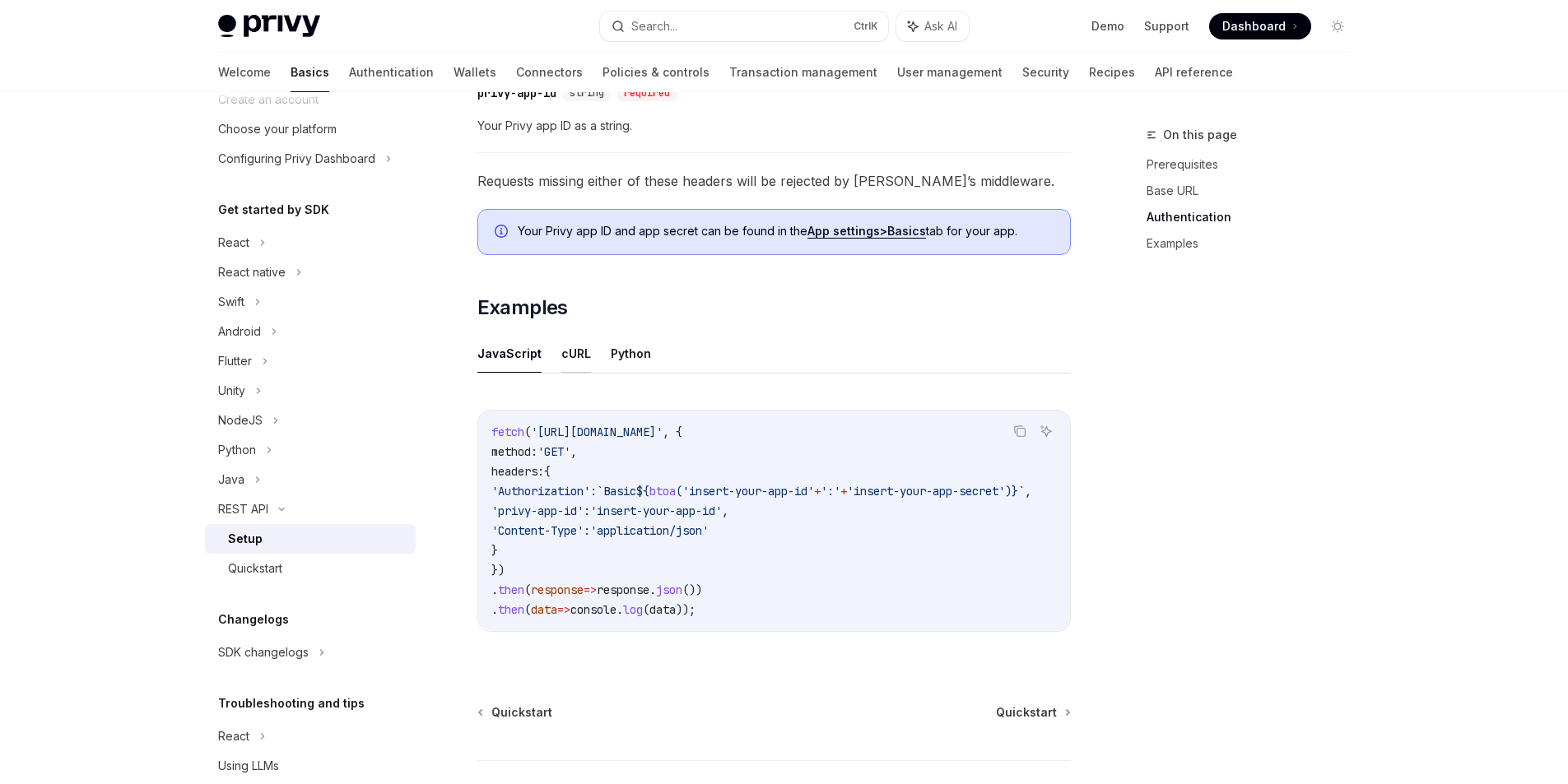
click at [585, 359] on button "cURL" at bounding box center [576, 354] width 30 height 39
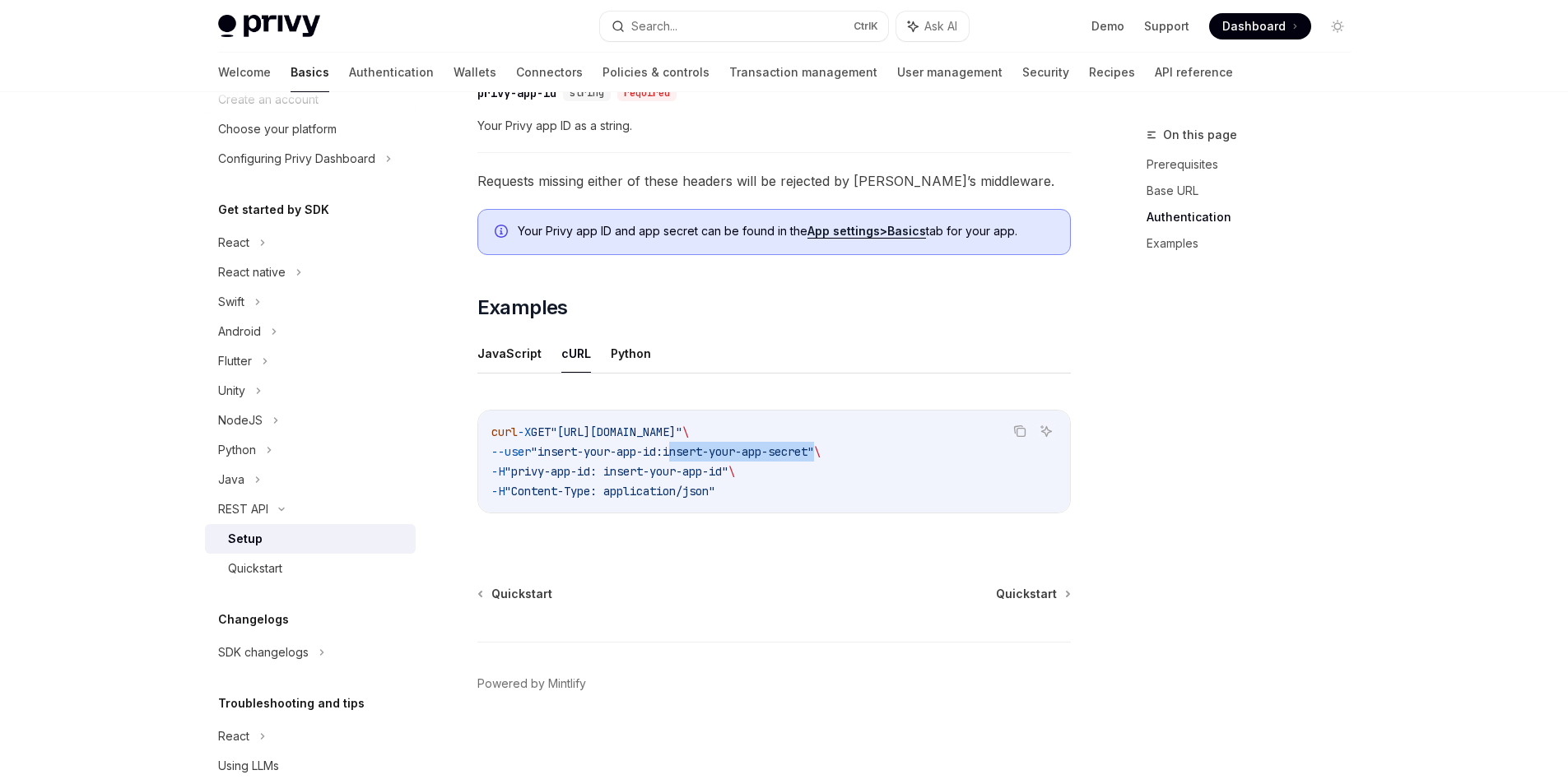
drag, startPoint x: 846, startPoint y: 453, endPoint x: 717, endPoint y: 454, distance: 129.0
click at [696, 451] on span ""insert-your-app-id:insert-your-app-secret"" at bounding box center [672, 452] width 283 height 15
click at [717, 454] on span ""insert-your-app-id:insert-your-app-secret"" at bounding box center [672, 452] width 283 height 15
drag, startPoint x: 684, startPoint y: 455, endPoint x: 558, endPoint y: 461, distance: 126.1
click at [558, 461] on code "curl -X GET "https://api.privy.io/v1/wallets" \ --user "insert-your-app-id:inse…" at bounding box center [774, 461] width 566 height 79
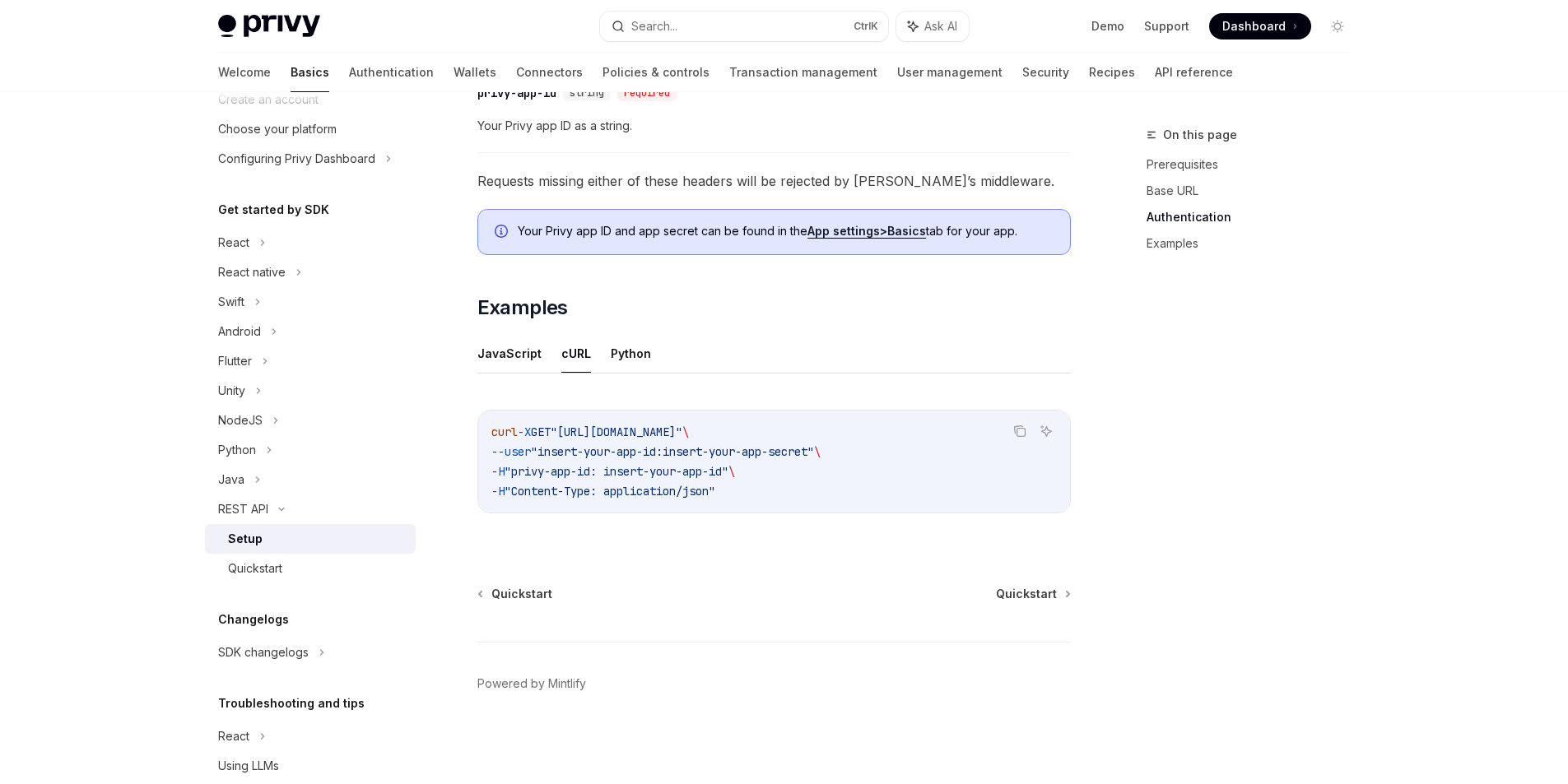
click at [578, 518] on div "Copy Ask AI curl -X GET "https://api.privy.io/v1/wallets" \ --user "insert-your…" at bounding box center [773, 467] width 594 height 146
drag, startPoint x: 554, startPoint y: 452, endPoint x: 518, endPoint y: 457, distance: 36.3
click at [518, 457] on span "--user "insert-your-app-id:insert-your-app-secret" \" at bounding box center [656, 452] width 329 height 15
click at [596, 499] on code "curl -X GET "https://api.privy.io/v1/wallets" \ --user "insert-your-app-id:inse…" at bounding box center [774, 461] width 566 height 79
drag, startPoint x: 633, startPoint y: 467, endPoint x: 734, endPoint y: 483, distance: 102.3
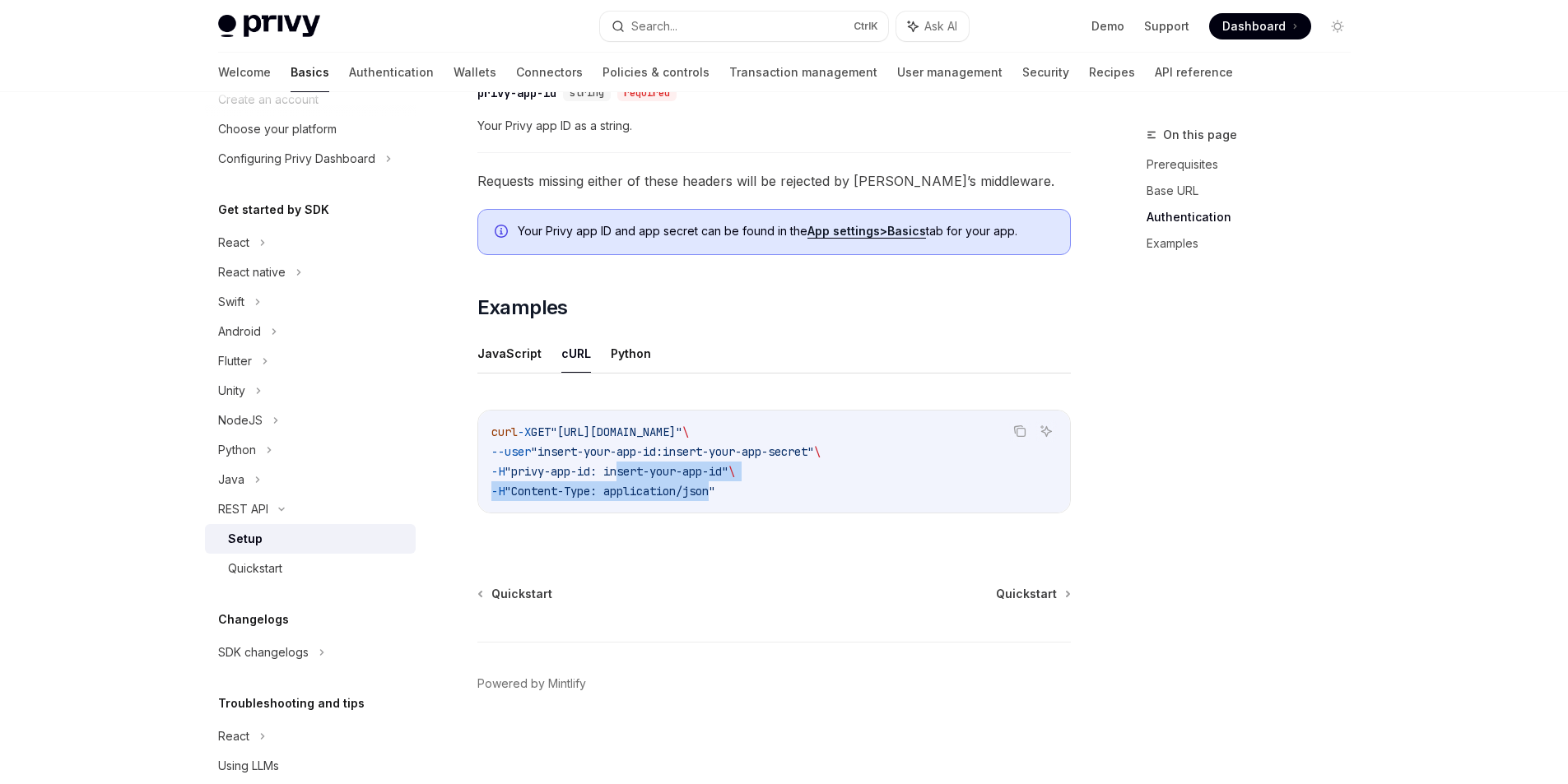
click at [734, 483] on code "curl -X GET "https://api.privy.io/v1/wallets" \ --user "insert-your-app-id:inse…" at bounding box center [774, 461] width 566 height 79
click at [724, 470] on span ""privy-app-id: insert-your-app-id"" at bounding box center [617, 471] width 224 height 15
drag, startPoint x: 739, startPoint y: 474, endPoint x: 672, endPoint y: 473, distance: 67.0
click at [672, 473] on span ""privy-app-id: insert-your-app-id"" at bounding box center [617, 471] width 224 height 15
drag, startPoint x: 614, startPoint y: 477, endPoint x: 550, endPoint y: 478, distance: 64.0
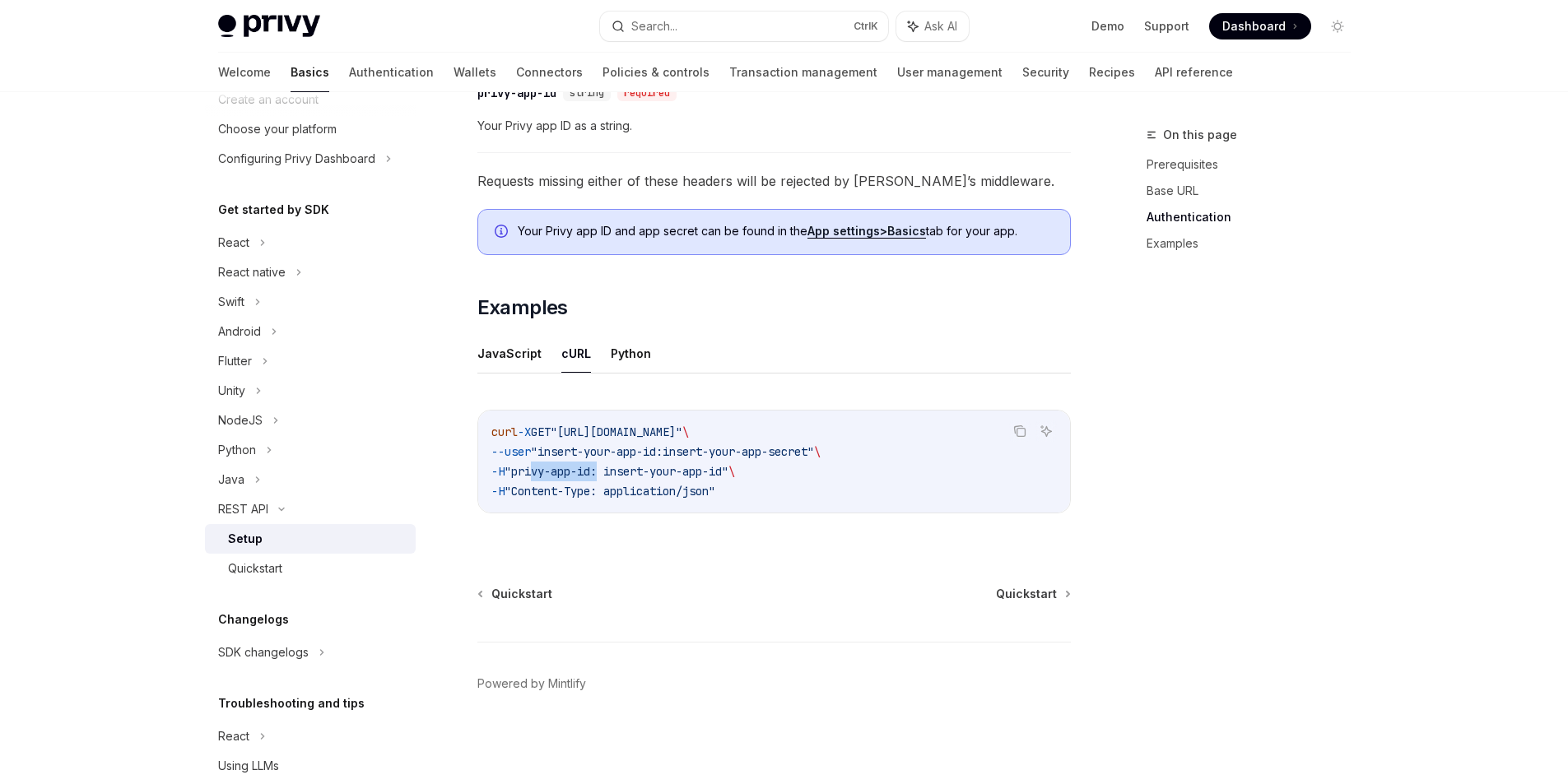
click at [550, 478] on span ""privy-app-id: insert-your-app-id"" at bounding box center [617, 471] width 224 height 15
drag, startPoint x: 640, startPoint y: 474, endPoint x: 740, endPoint y: 478, distance: 100.1
click at [729, 478] on span ""privy-app-id: insert-your-app-id"" at bounding box center [617, 471] width 224 height 15
click at [751, 564] on div "REST API Setup OpenAI Open in ChatGPT OpenAI Open in ChatGPT ​ Prerequisites Be…" at bounding box center [620, 125] width 909 height 1317
click at [224, 362] on div "Flutter" at bounding box center [235, 360] width 33 height 19
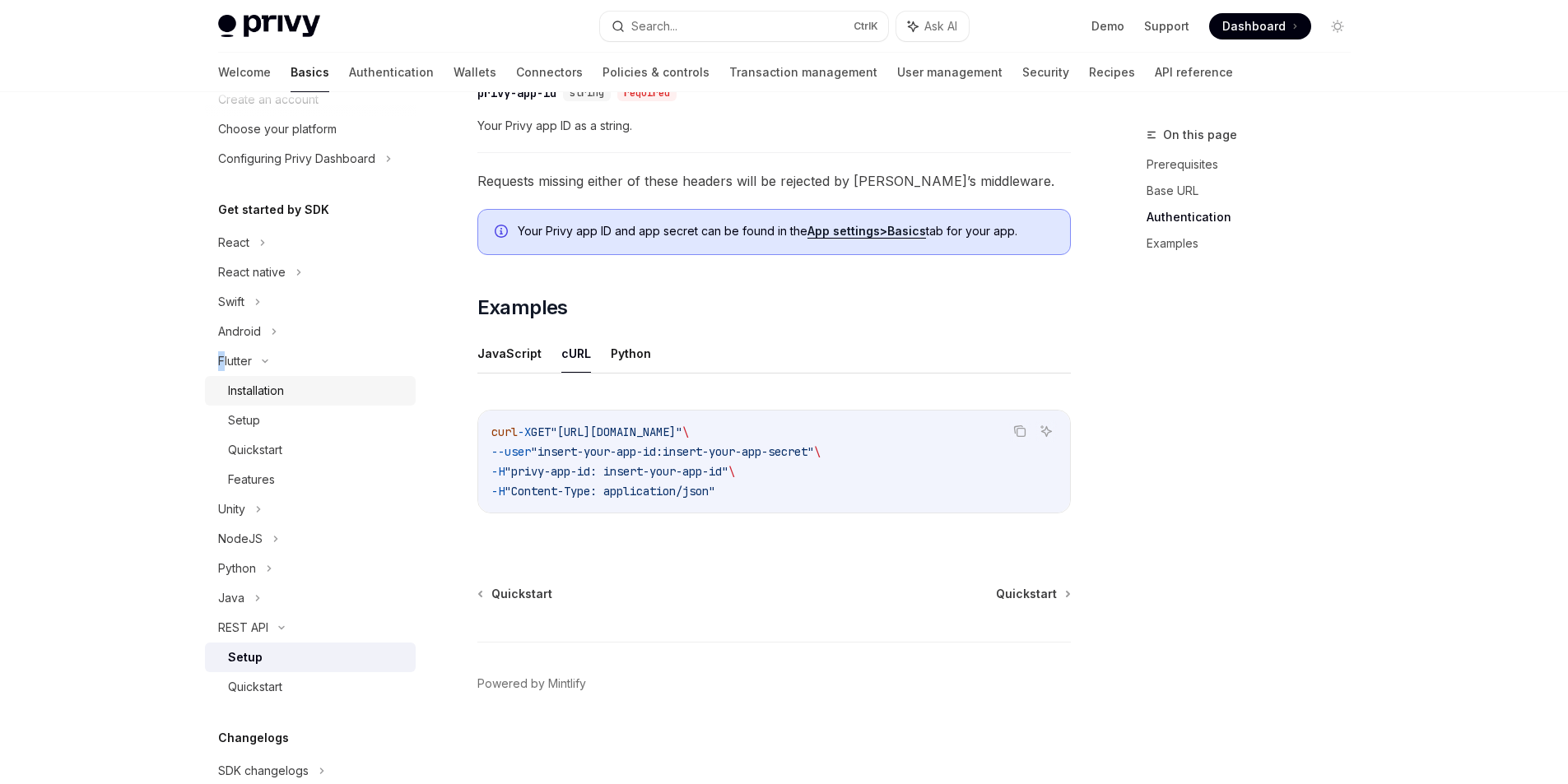
click at [261, 383] on div "Installation" at bounding box center [256, 390] width 56 height 19
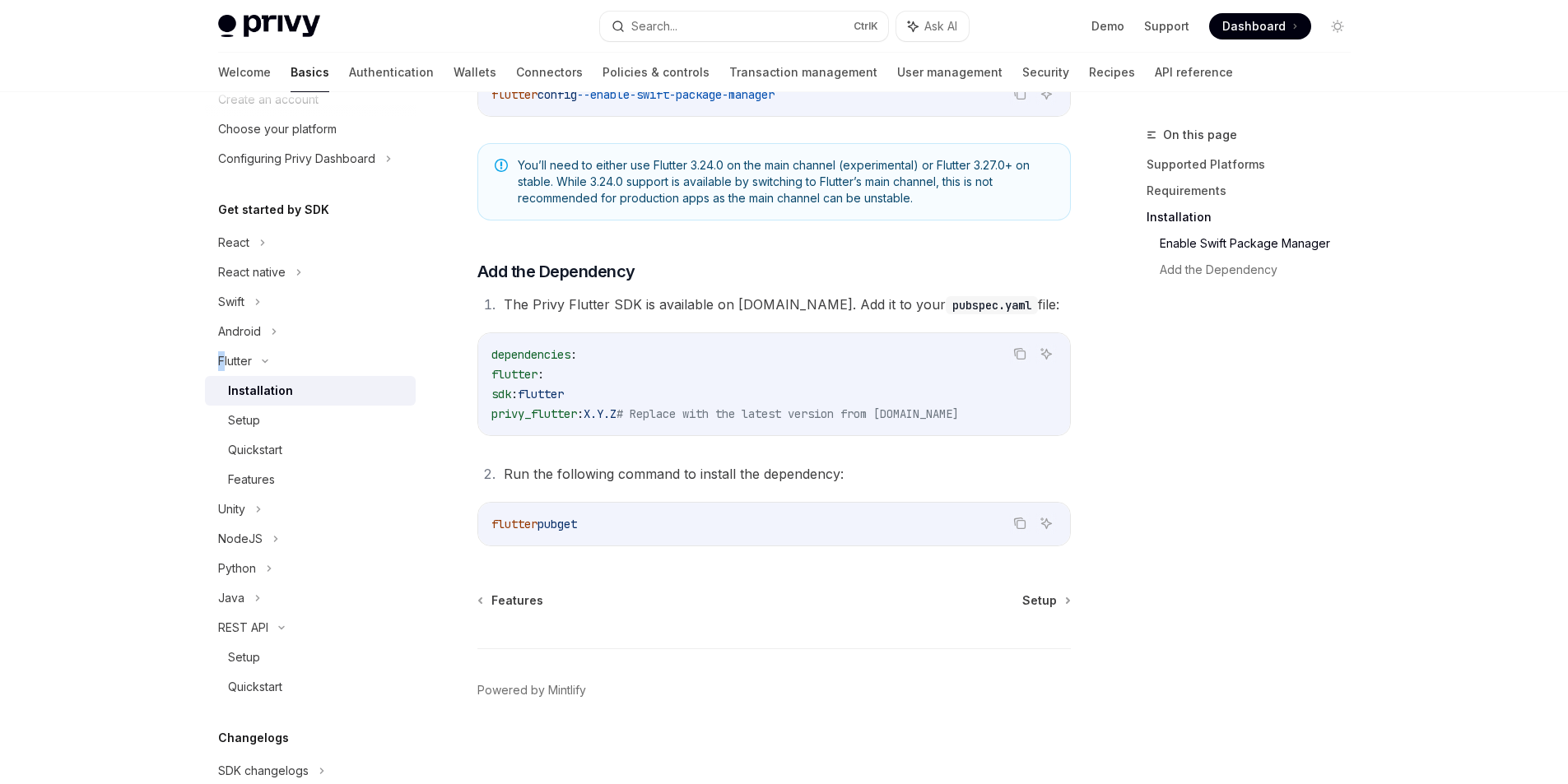
scroll to position [605, 0]
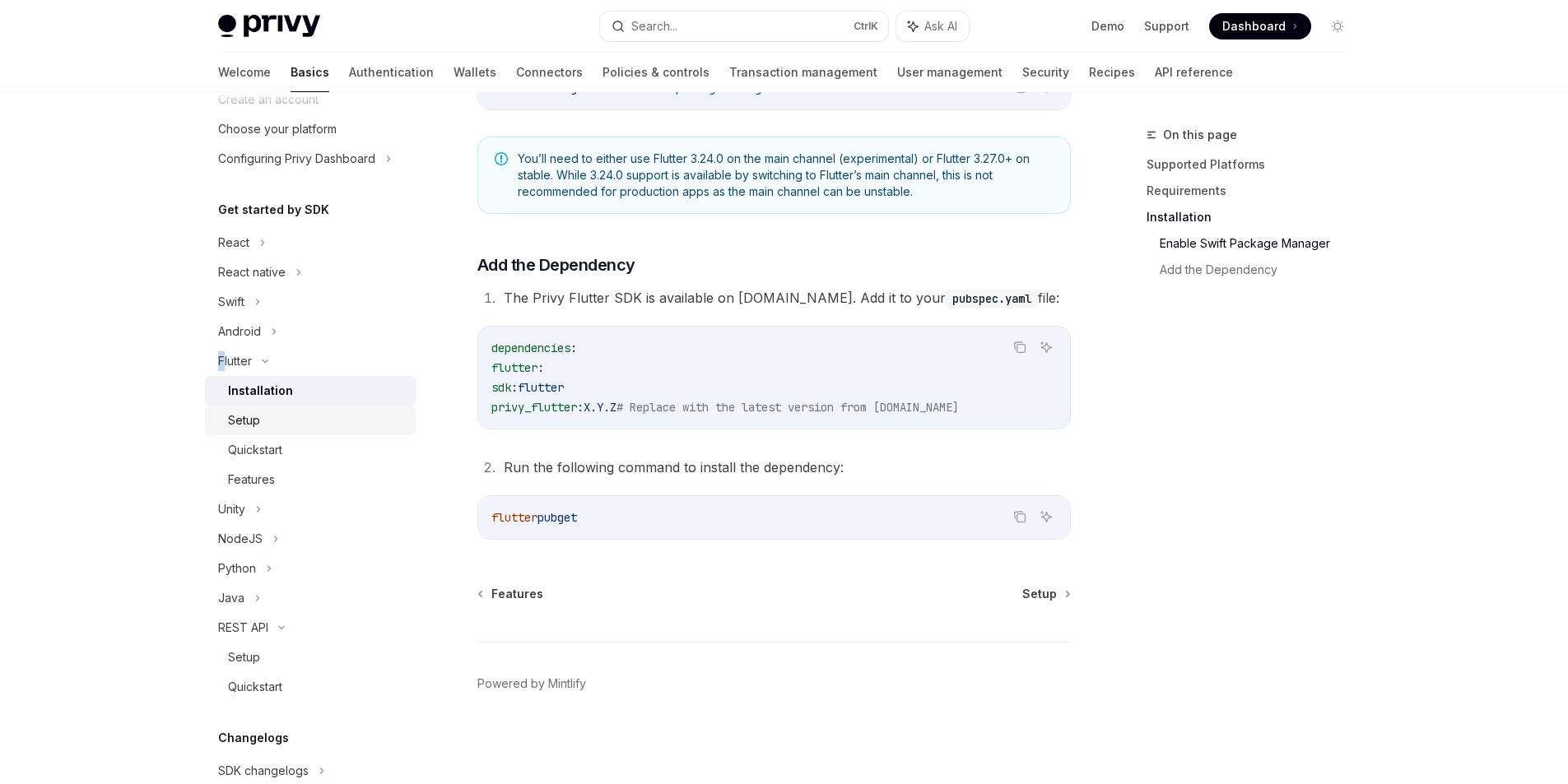
click at [272, 425] on div "Setup" at bounding box center [317, 419] width 178 height 19
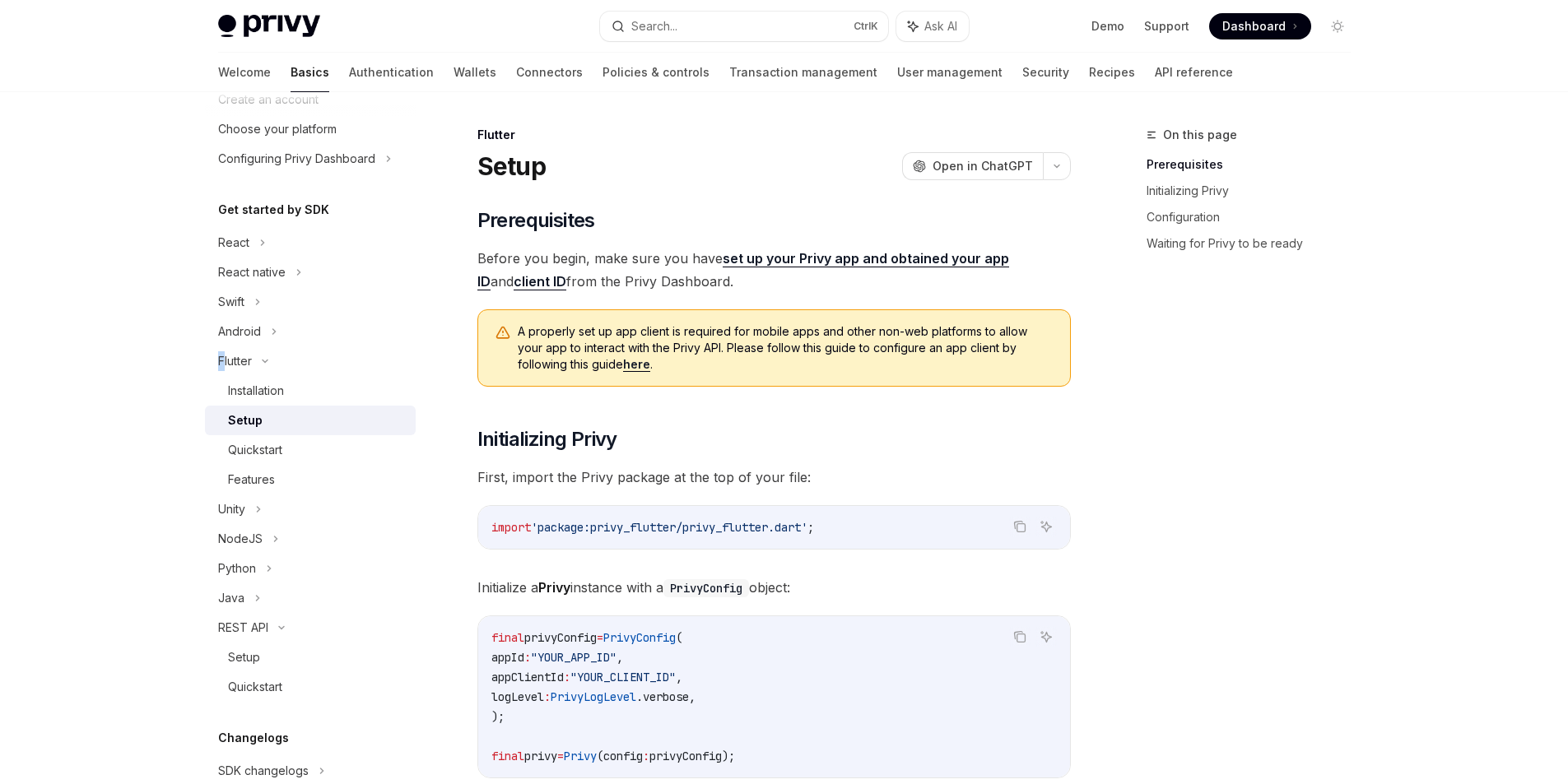
type textarea "*"
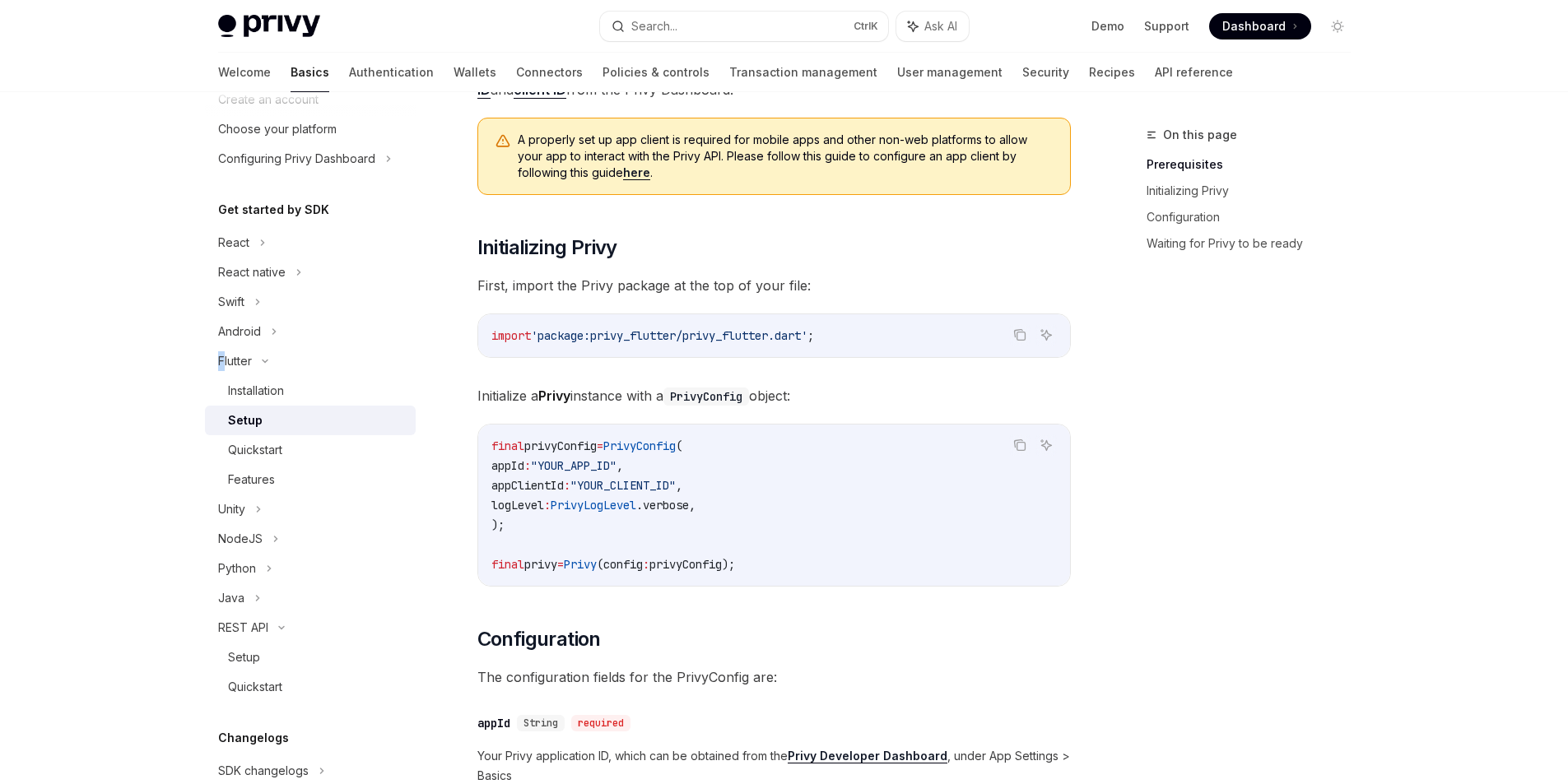
scroll to position [247, 0]
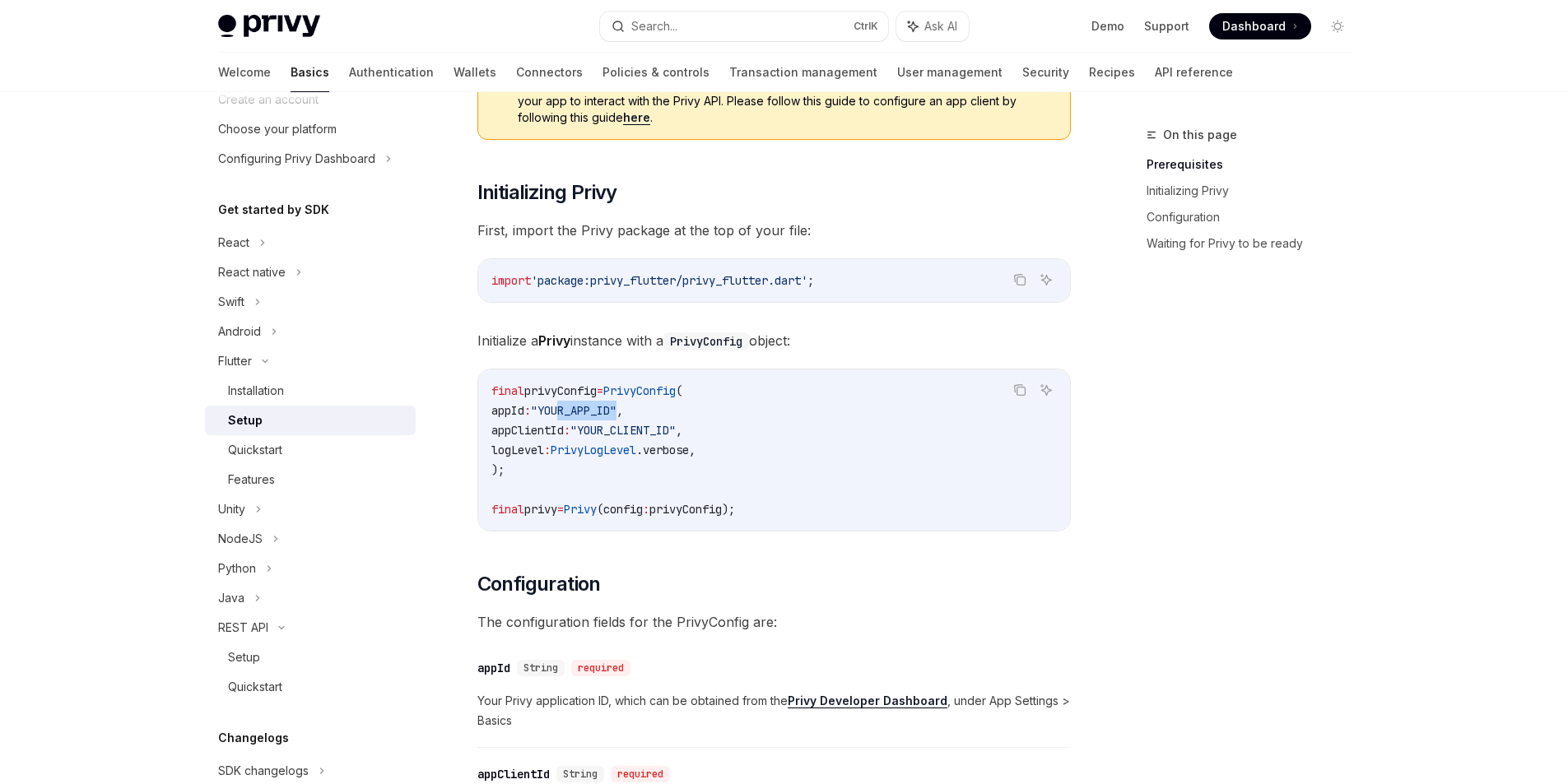
drag, startPoint x: 571, startPoint y: 403, endPoint x: 640, endPoint y: 417, distance: 70.4
click at [617, 417] on span ""YOUR_APP_ID"" at bounding box center [573, 410] width 85 height 15
drag, startPoint x: 621, startPoint y: 434, endPoint x: 697, endPoint y: 437, distance: 76.1
click at [676, 437] on span ""YOUR_CLIENT_ID"" at bounding box center [623, 430] width 106 height 15
click at [736, 455] on code "final privyConfig = PrivyConfig ( appId : "YOUR_APP_ID" , appClientId : "YOUR_C…" at bounding box center [774, 449] width 566 height 138
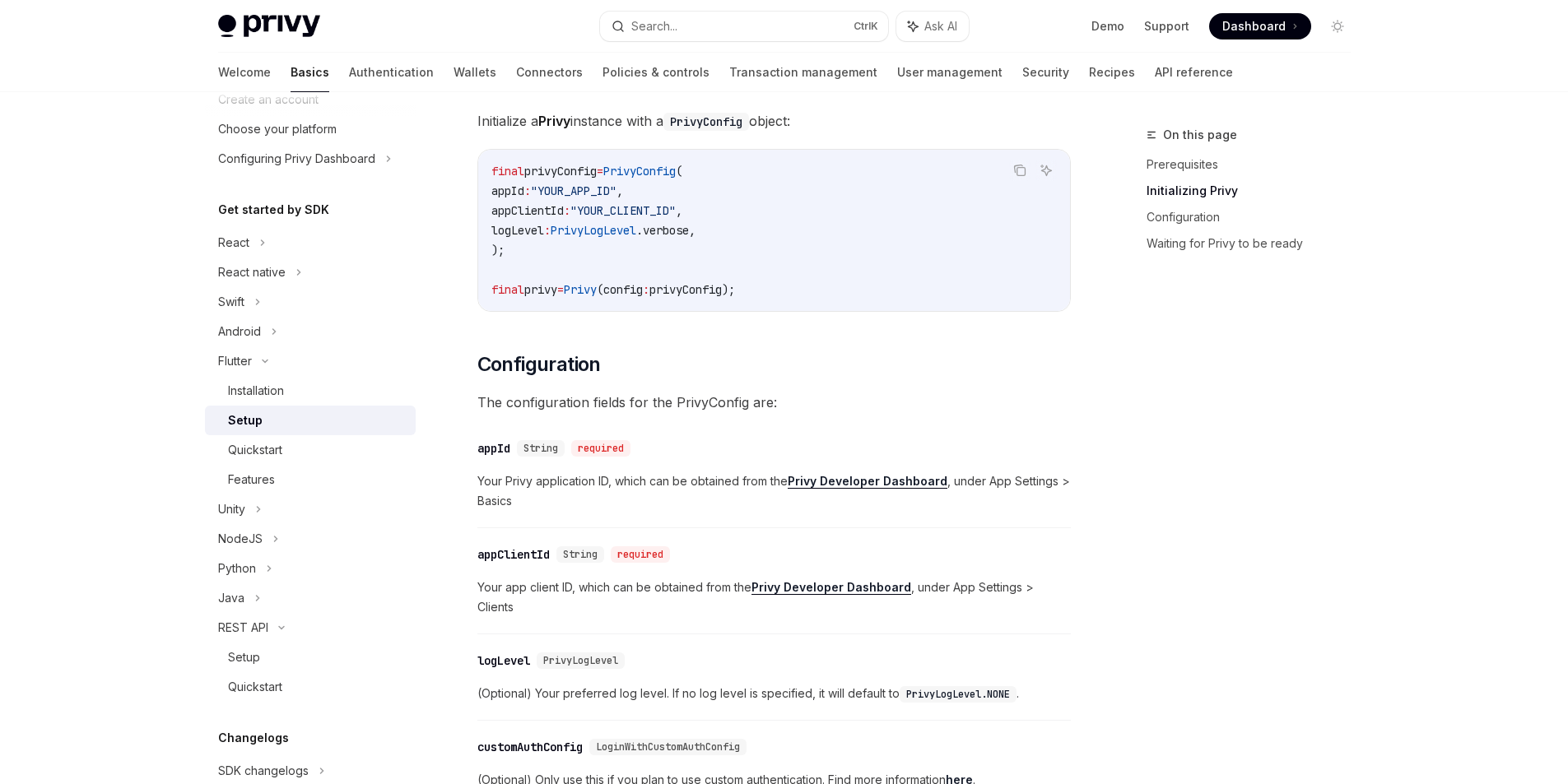
scroll to position [493, 0]
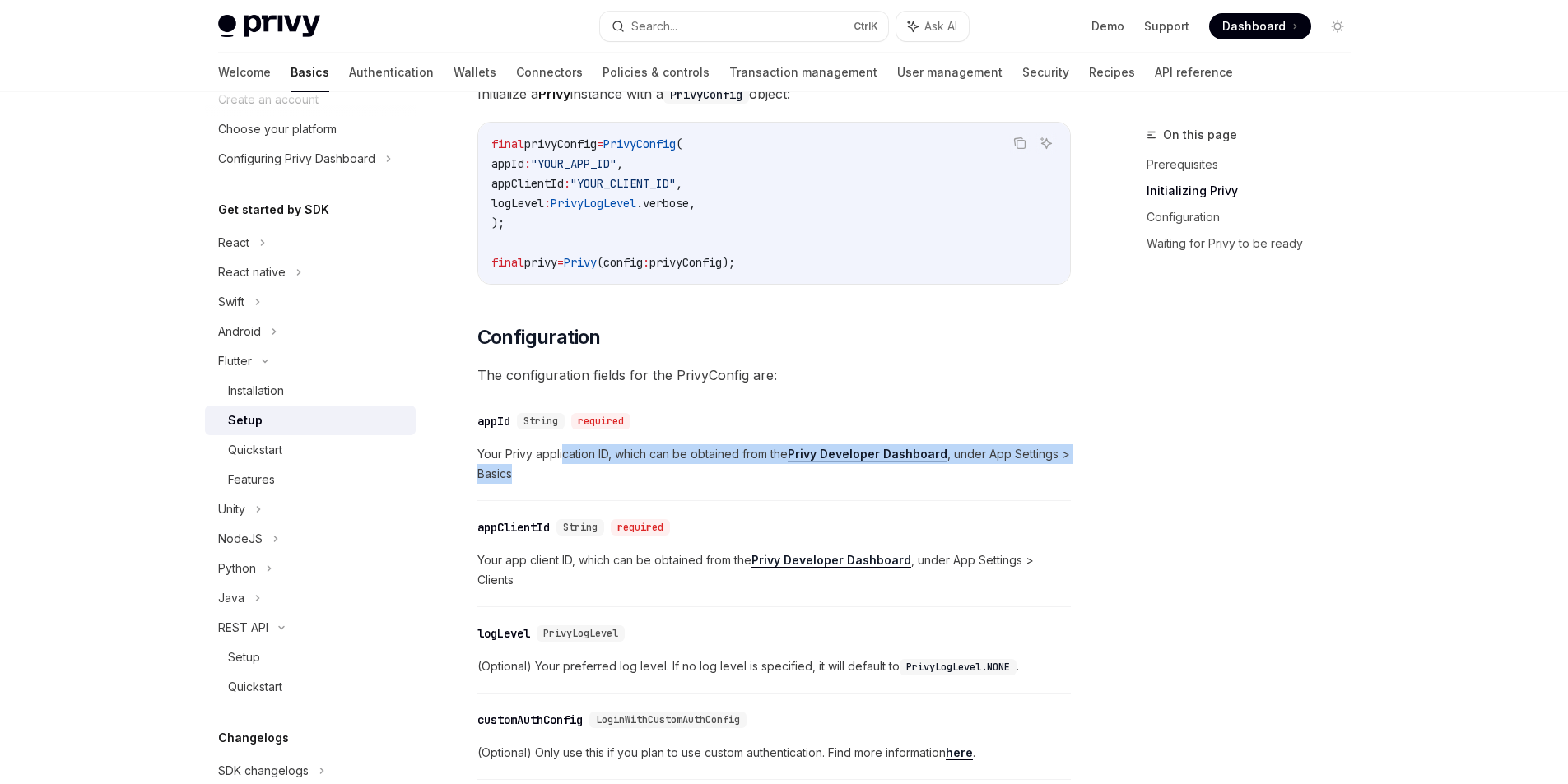
drag, startPoint x: 563, startPoint y: 457, endPoint x: 600, endPoint y: 466, distance: 38.1
click at [600, 466] on span "Your Privy application ID, which can be obtained from the Privy Developer Dashb…" at bounding box center [773, 464] width 594 height 40
click at [632, 460] on span "Your Privy application ID, which can be obtained from the Privy Developer Dashb…" at bounding box center [773, 464] width 594 height 40
click at [707, 493] on div "​ appId String required Your Privy application ID, which can be obtained from t…" at bounding box center [773, 452] width 594 height 98
click at [769, 483] on span "Your Privy application ID, which can be obtained from the Privy Developer Dashb…" at bounding box center [773, 464] width 594 height 40
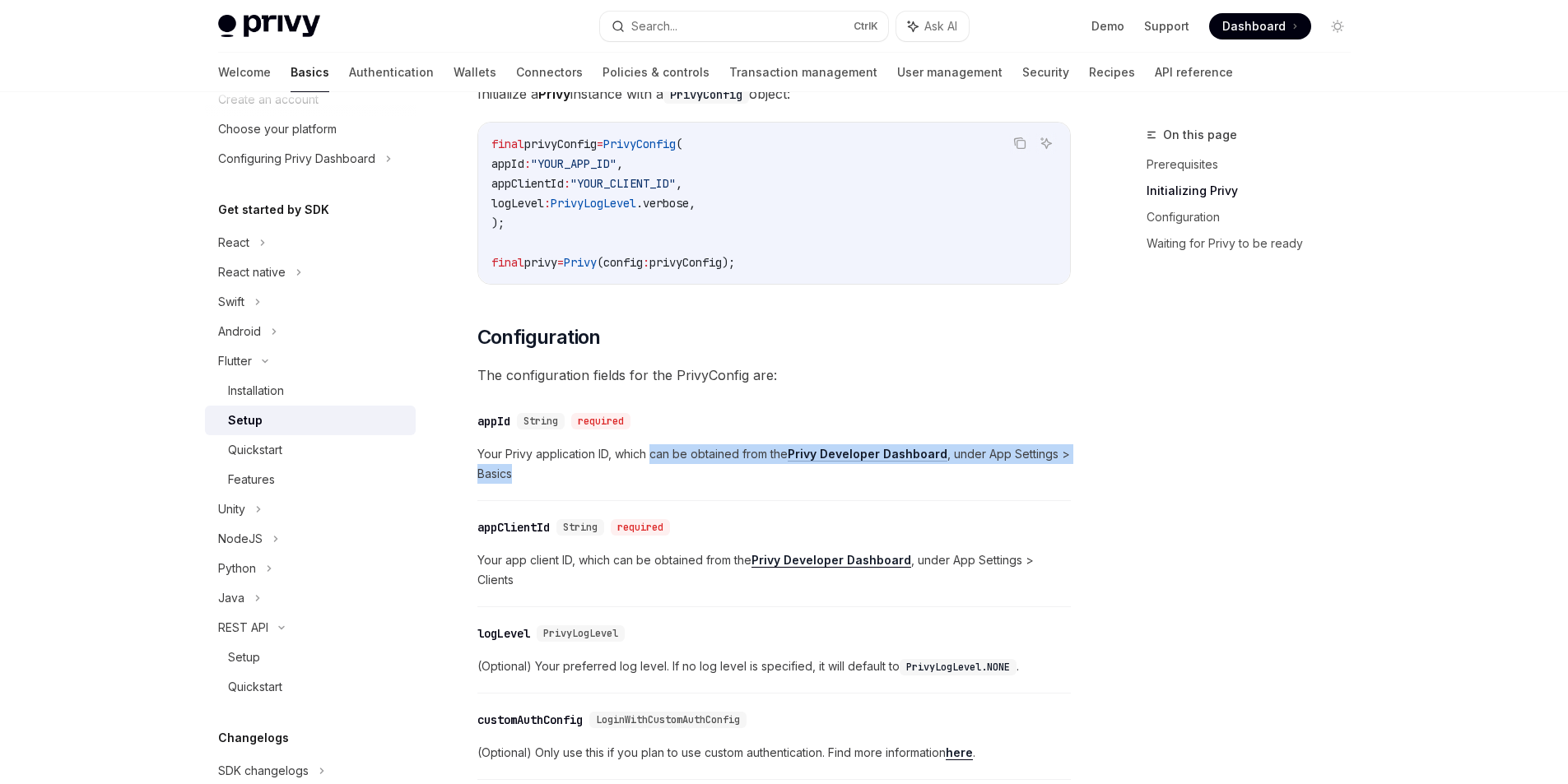
drag, startPoint x: 727, startPoint y: 464, endPoint x: 654, endPoint y: 462, distance: 73.0
click at [654, 462] on span "Your Privy application ID, which can be obtained from the Privy Developer Dashb…" at bounding box center [773, 464] width 594 height 40
click at [684, 490] on div "​ appId String required Your Privy application ID, which can be obtained from t…" at bounding box center [773, 452] width 594 height 98
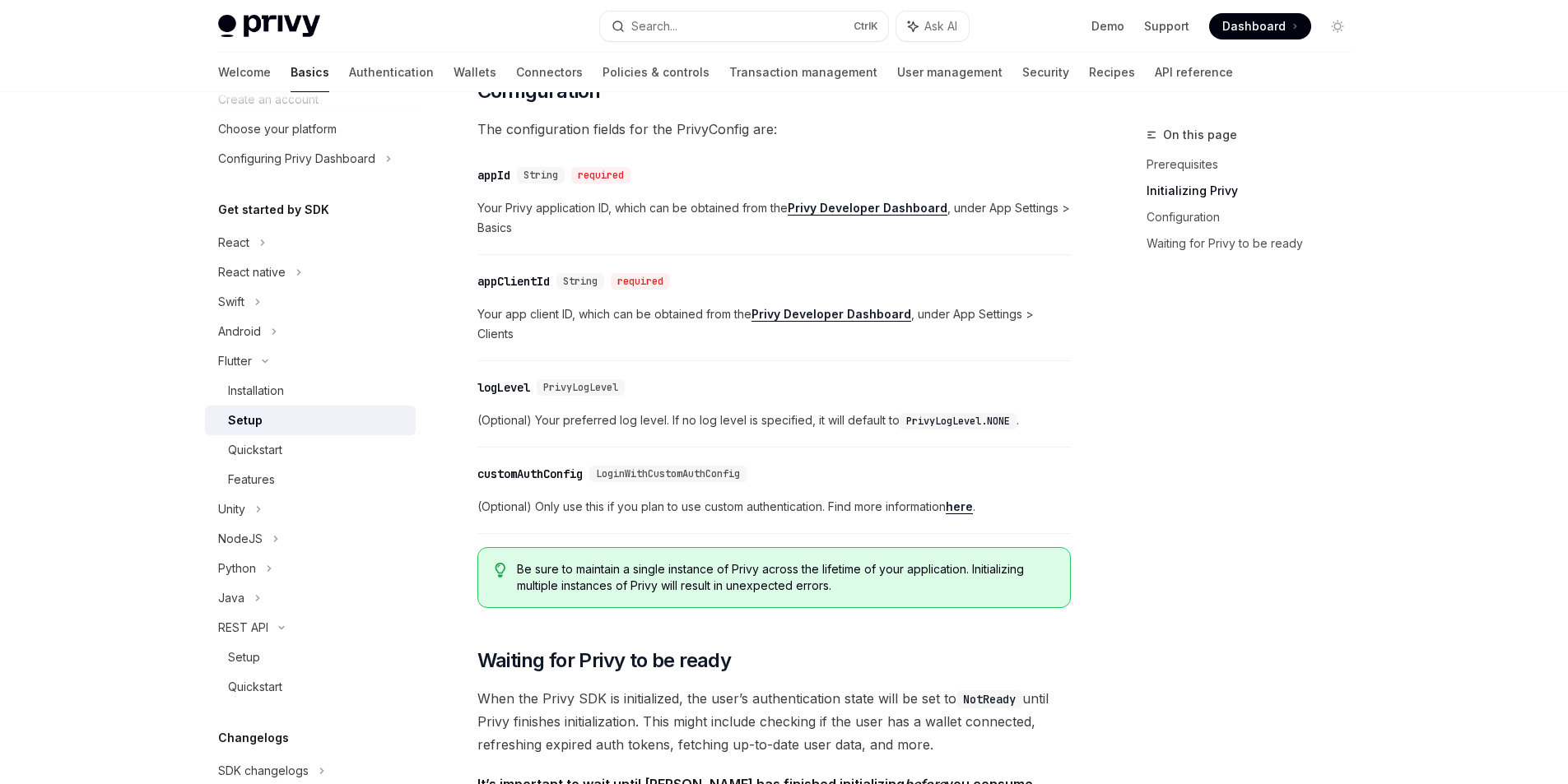
scroll to position [740, 0]
drag, startPoint x: 499, startPoint y: 174, endPoint x: 521, endPoint y: 182, distance: 23.4
click at [521, 182] on div "​ appId String required" at bounding box center [765, 174] width 577 height 19
drag, startPoint x: 486, startPoint y: 274, endPoint x: 566, endPoint y: 276, distance: 80.0
click at [566, 276] on div "​ appClientId String required" at bounding box center [576, 280] width 199 height 17
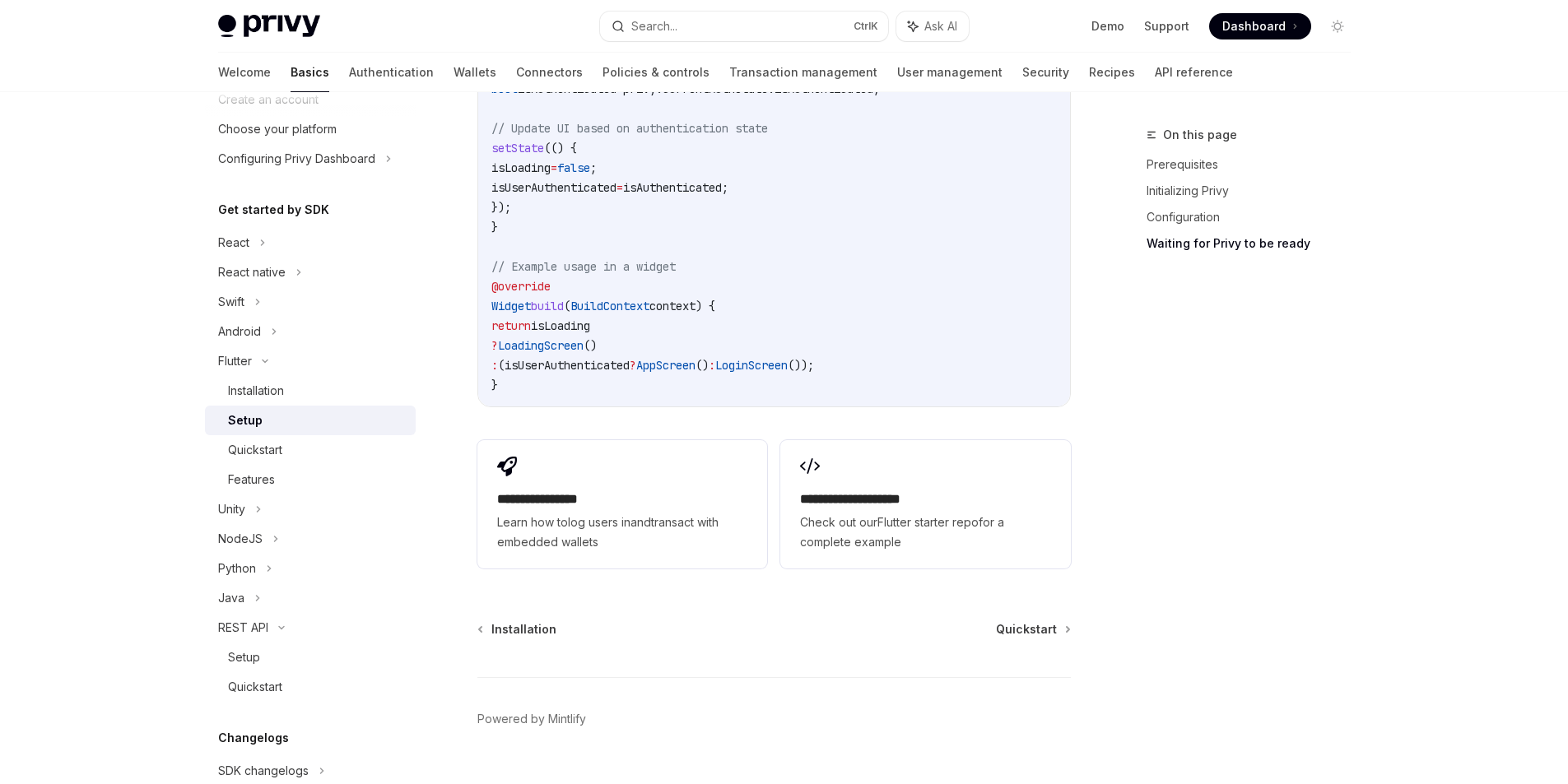
scroll to position [1763, 0]
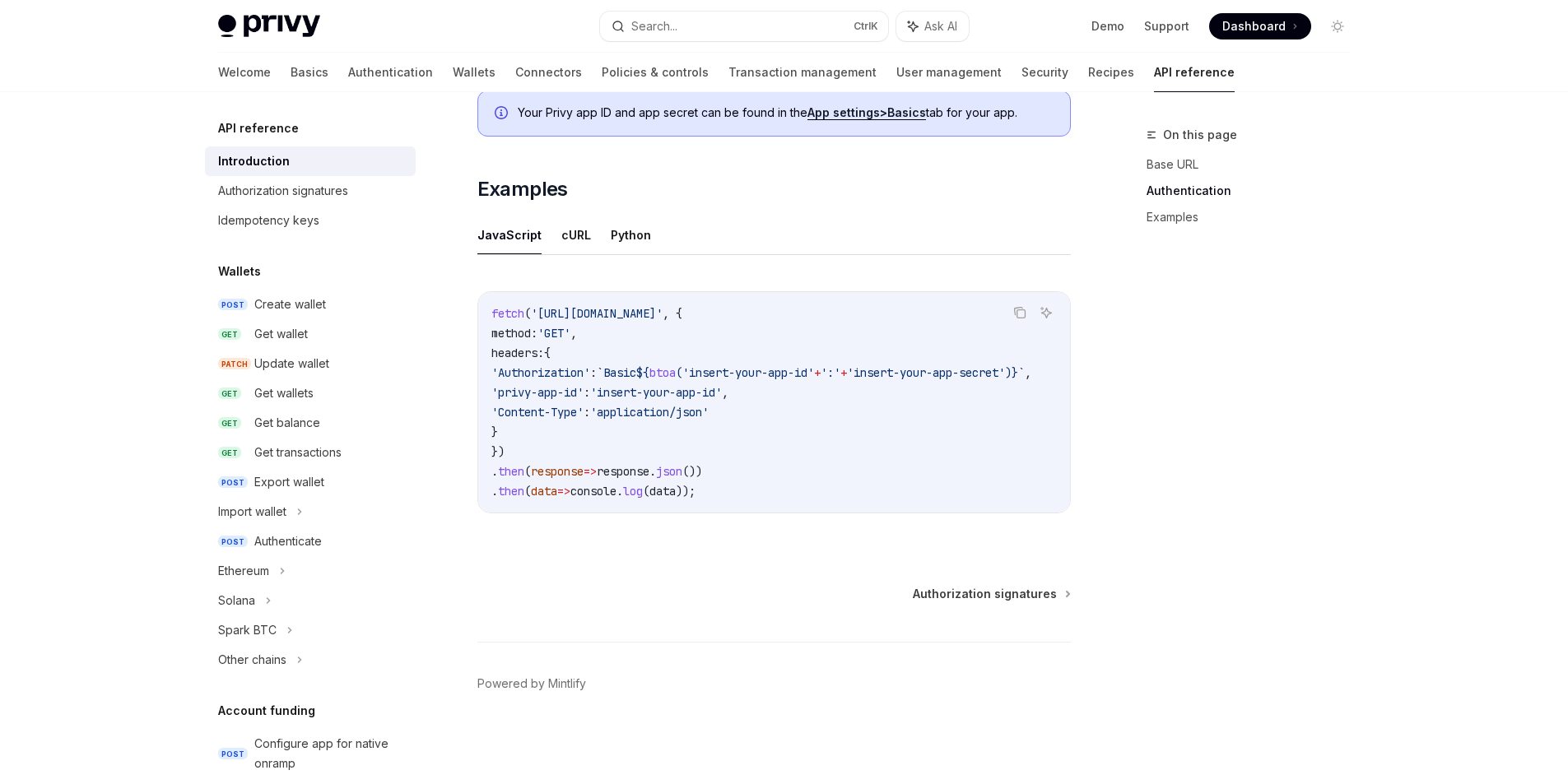
scroll to position [388, 0]
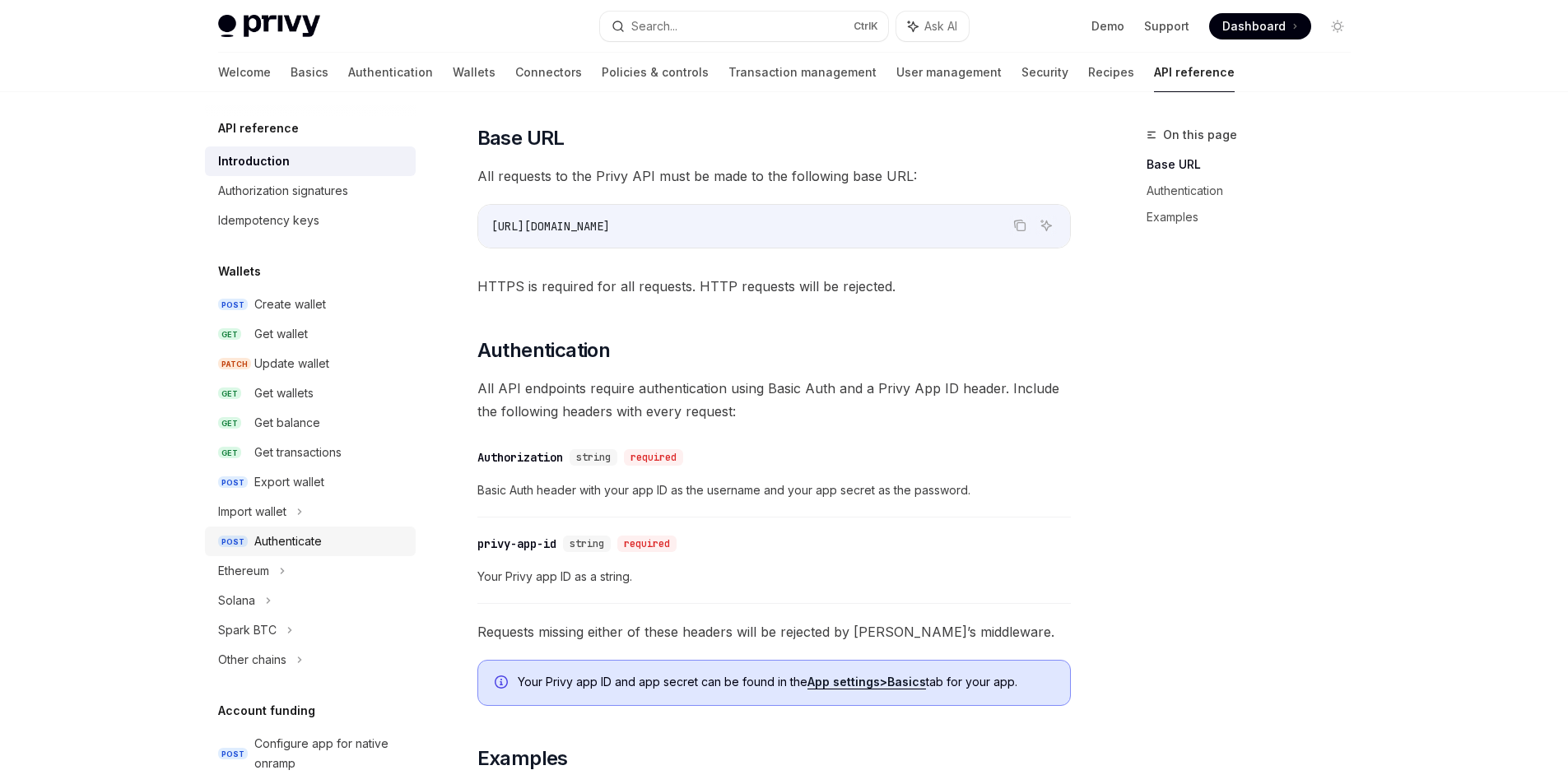
click at [282, 543] on div "Authenticate" at bounding box center [288, 541] width 68 height 19
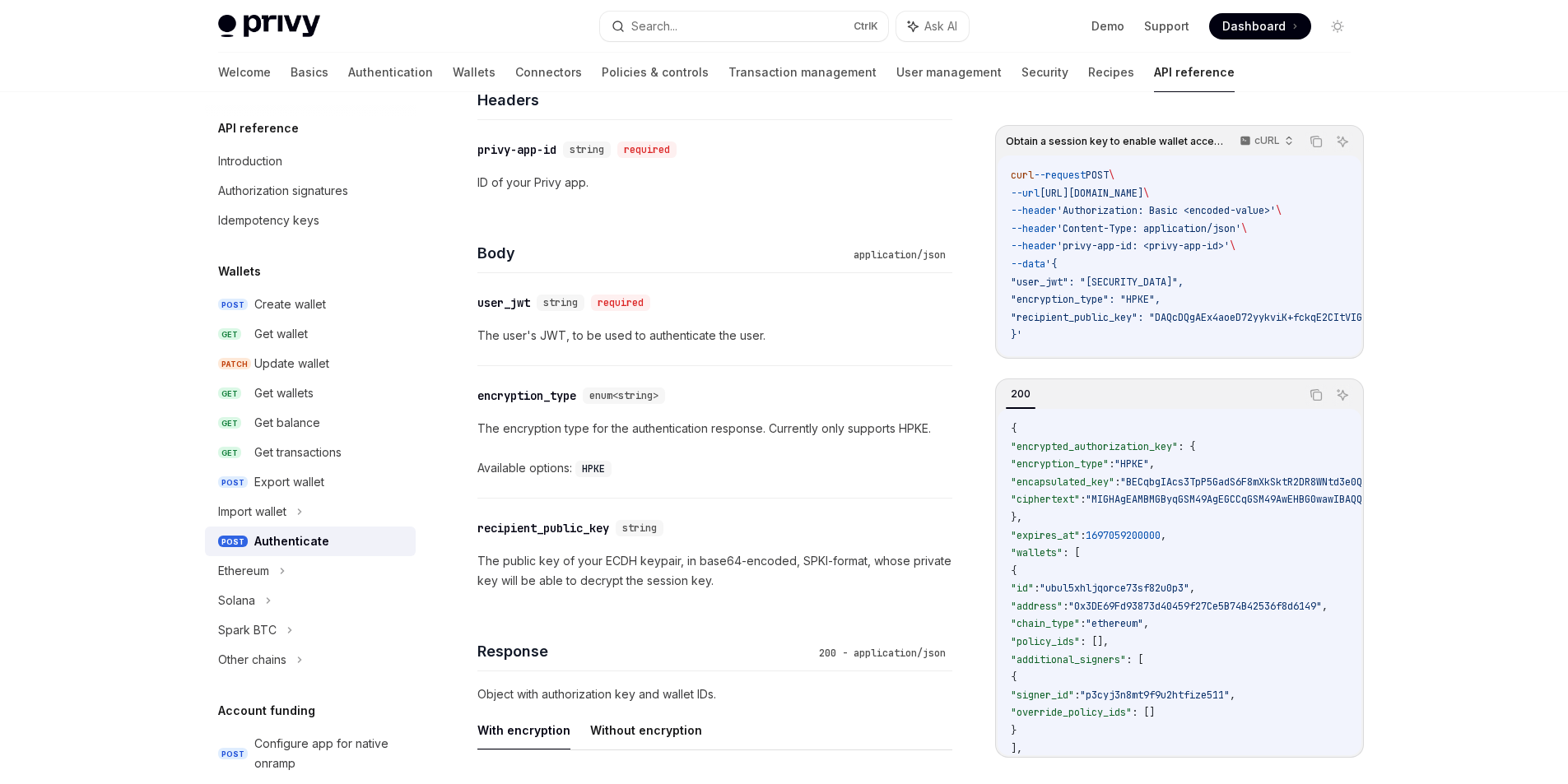
scroll to position [905, 0]
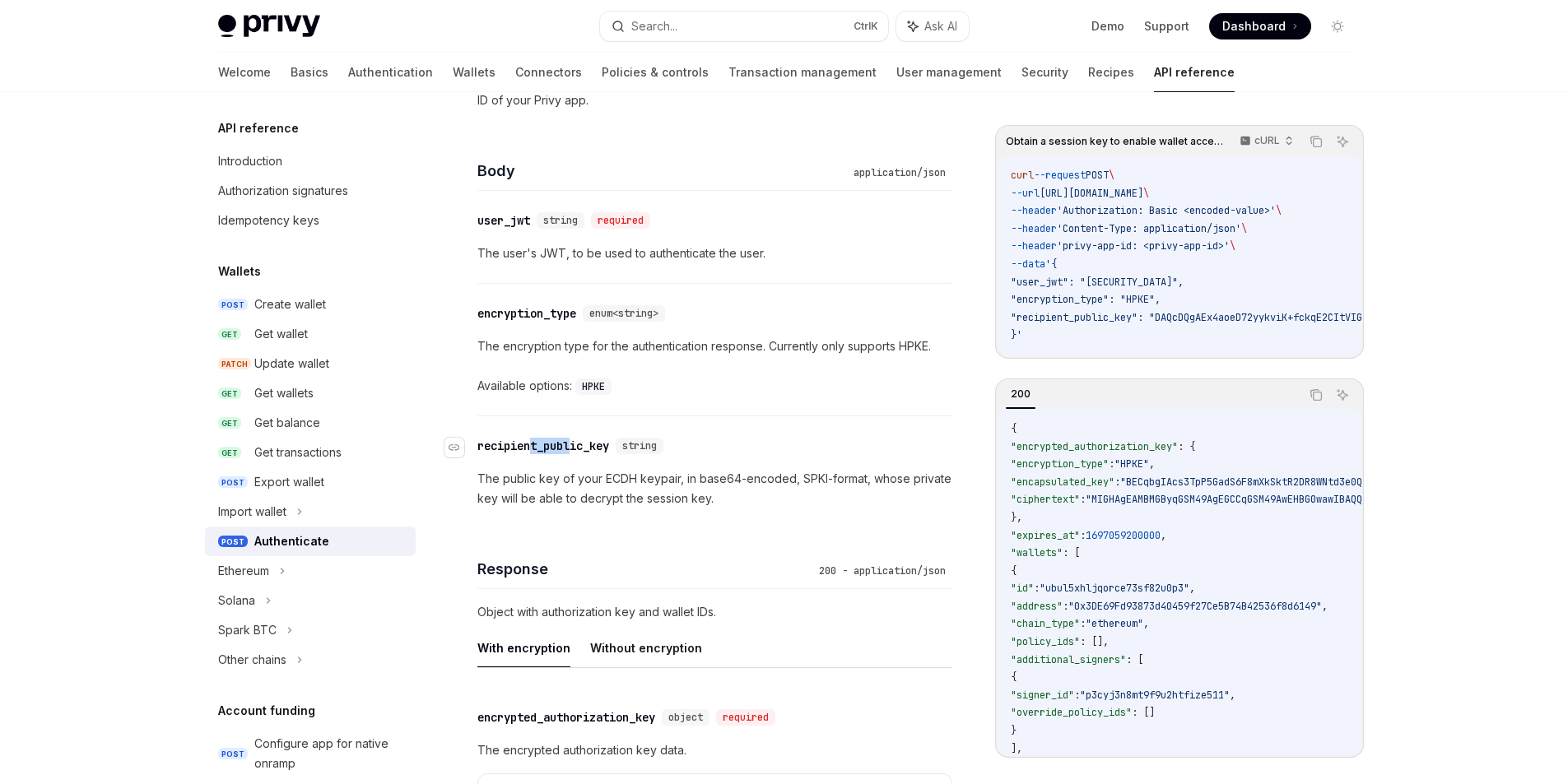
drag, startPoint x: 536, startPoint y: 447, endPoint x: 573, endPoint y: 451, distance: 37.2
click at [573, 451] on div "recipient_public_key" at bounding box center [543, 446] width 132 height 17
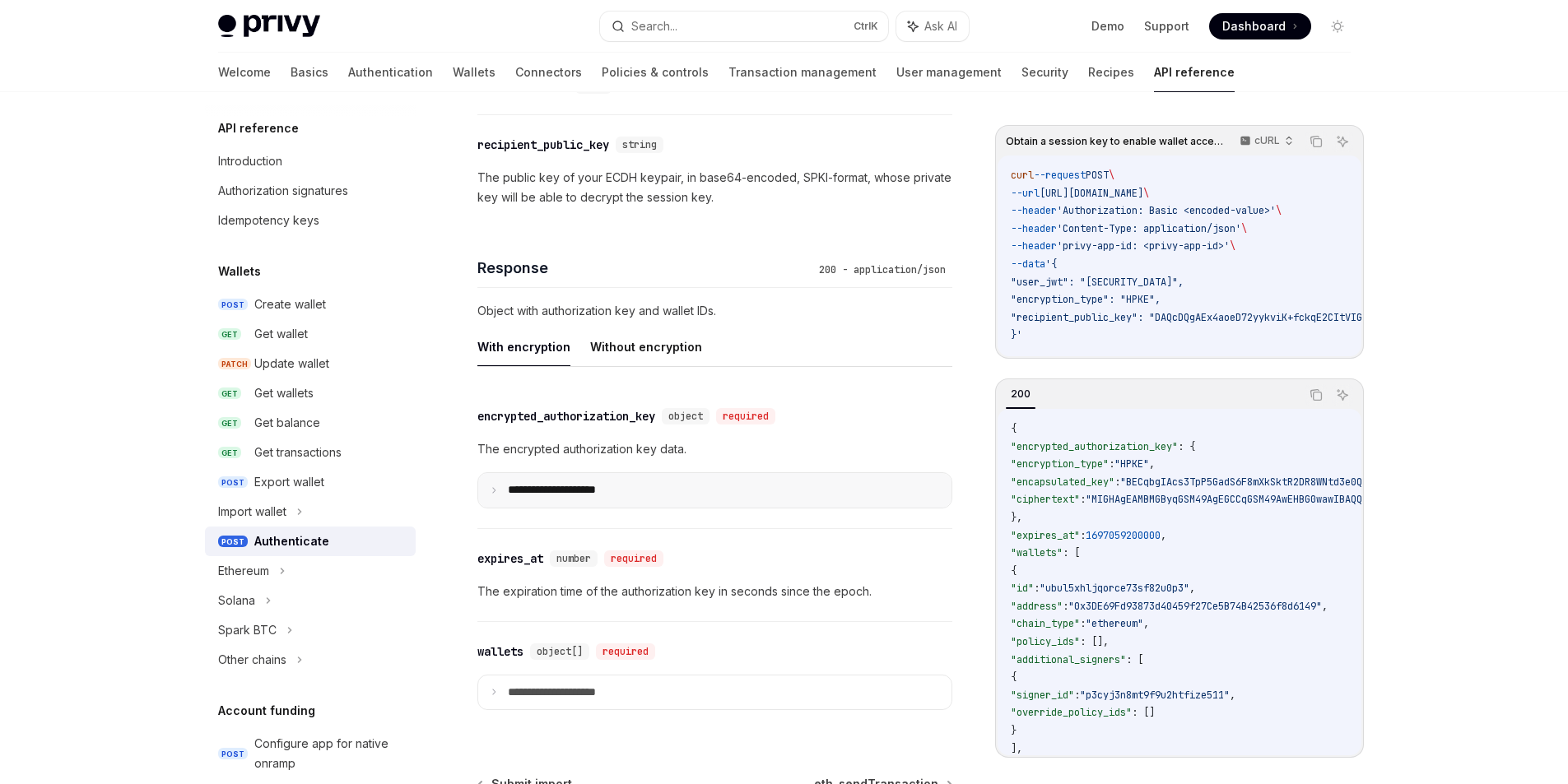
scroll to position [1232, 0]
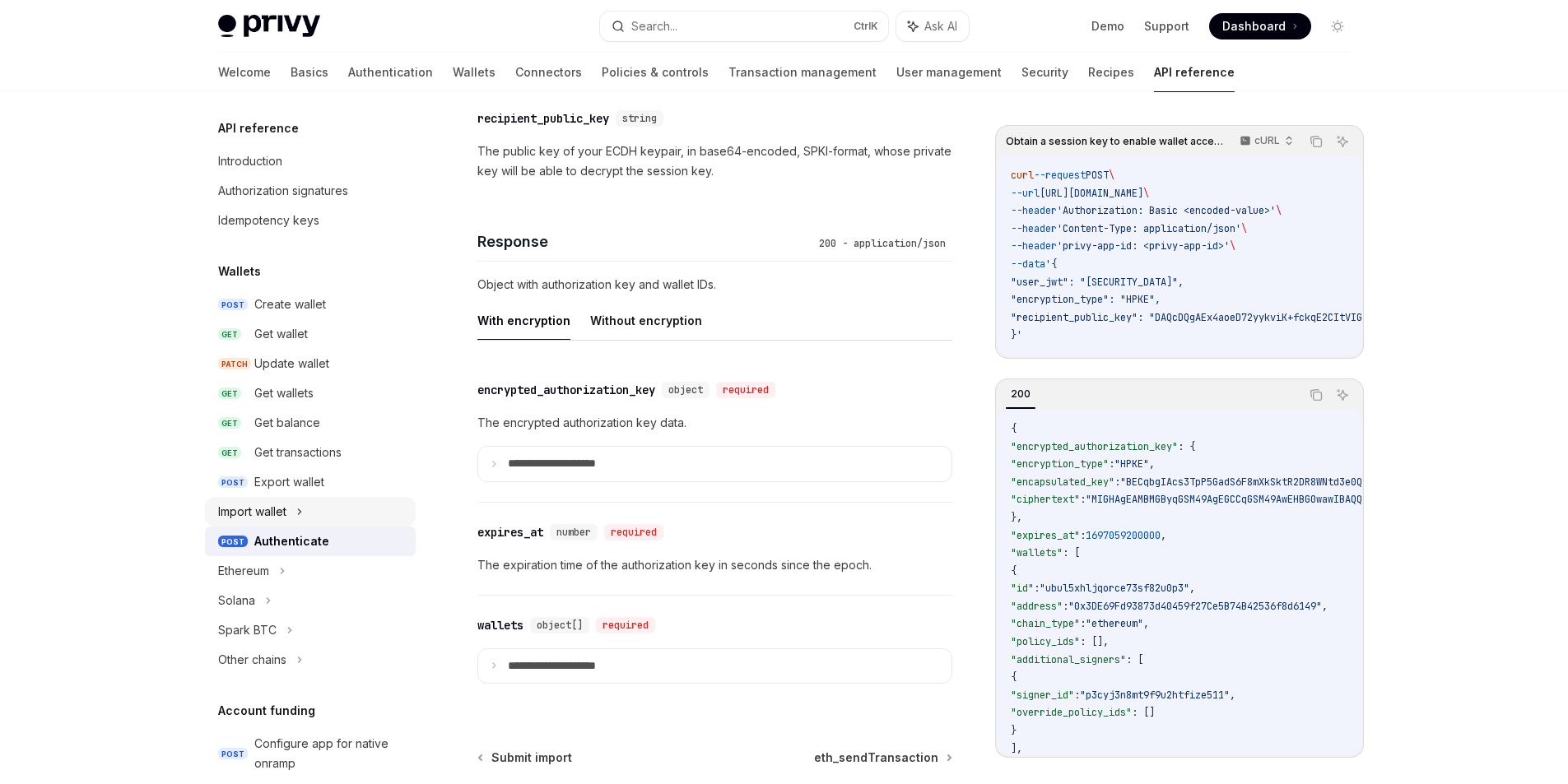
click at [301, 508] on icon at bounding box center [299, 511] width 6 height 19
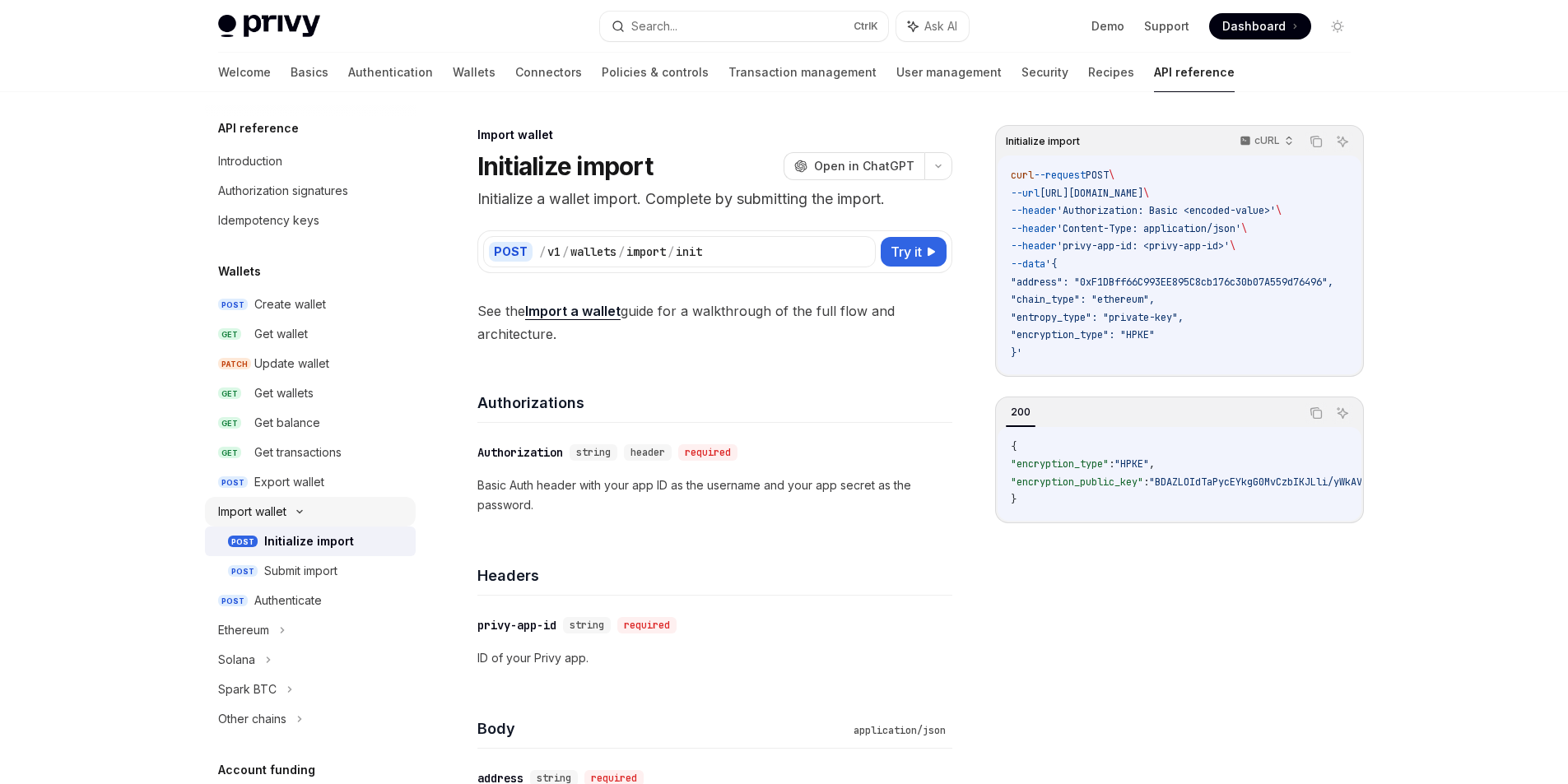
click at [301, 508] on icon at bounding box center [299, 511] width 19 height 6
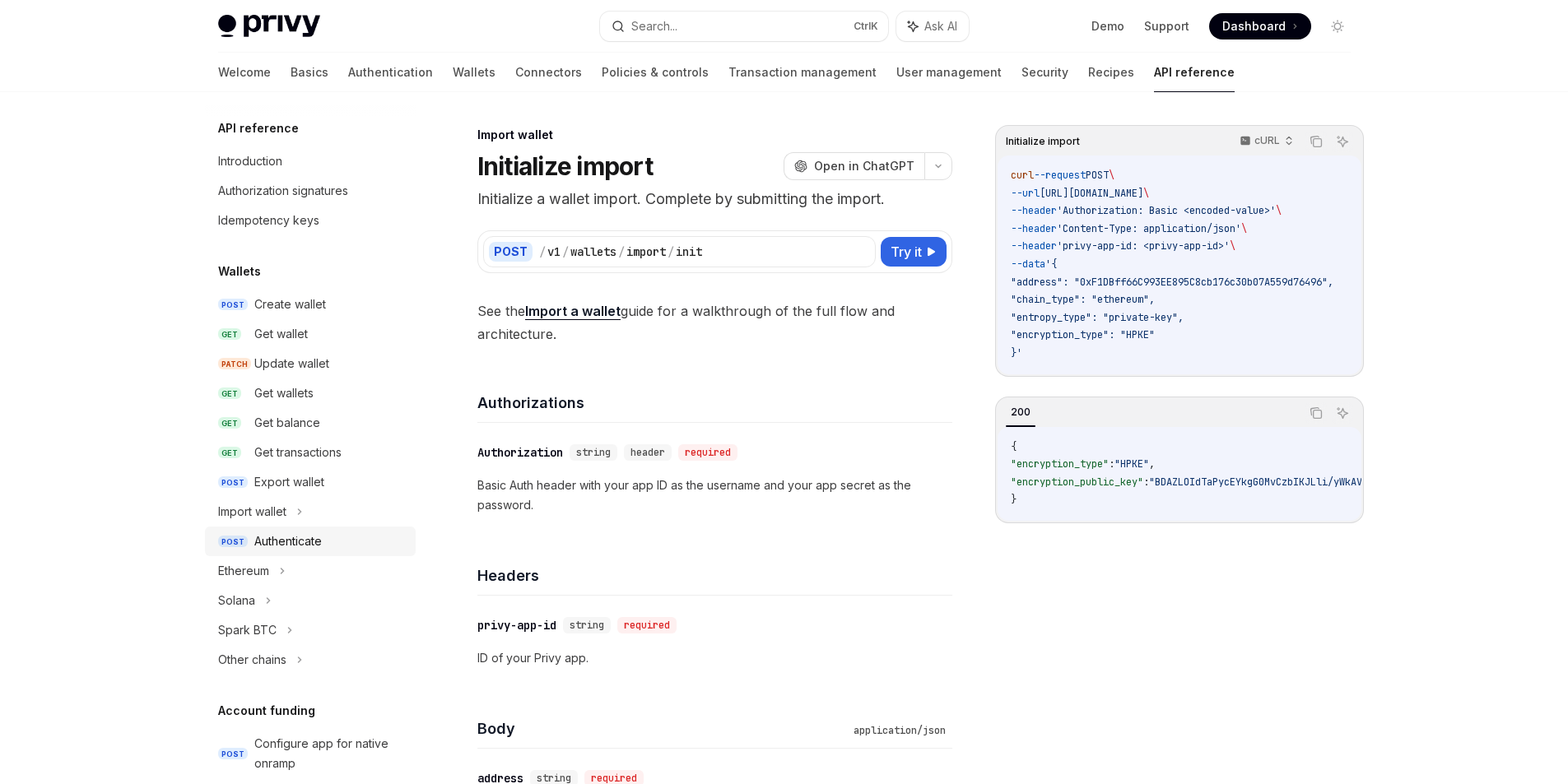
click at [296, 551] on link "POST Authenticate" at bounding box center [310, 541] width 211 height 30
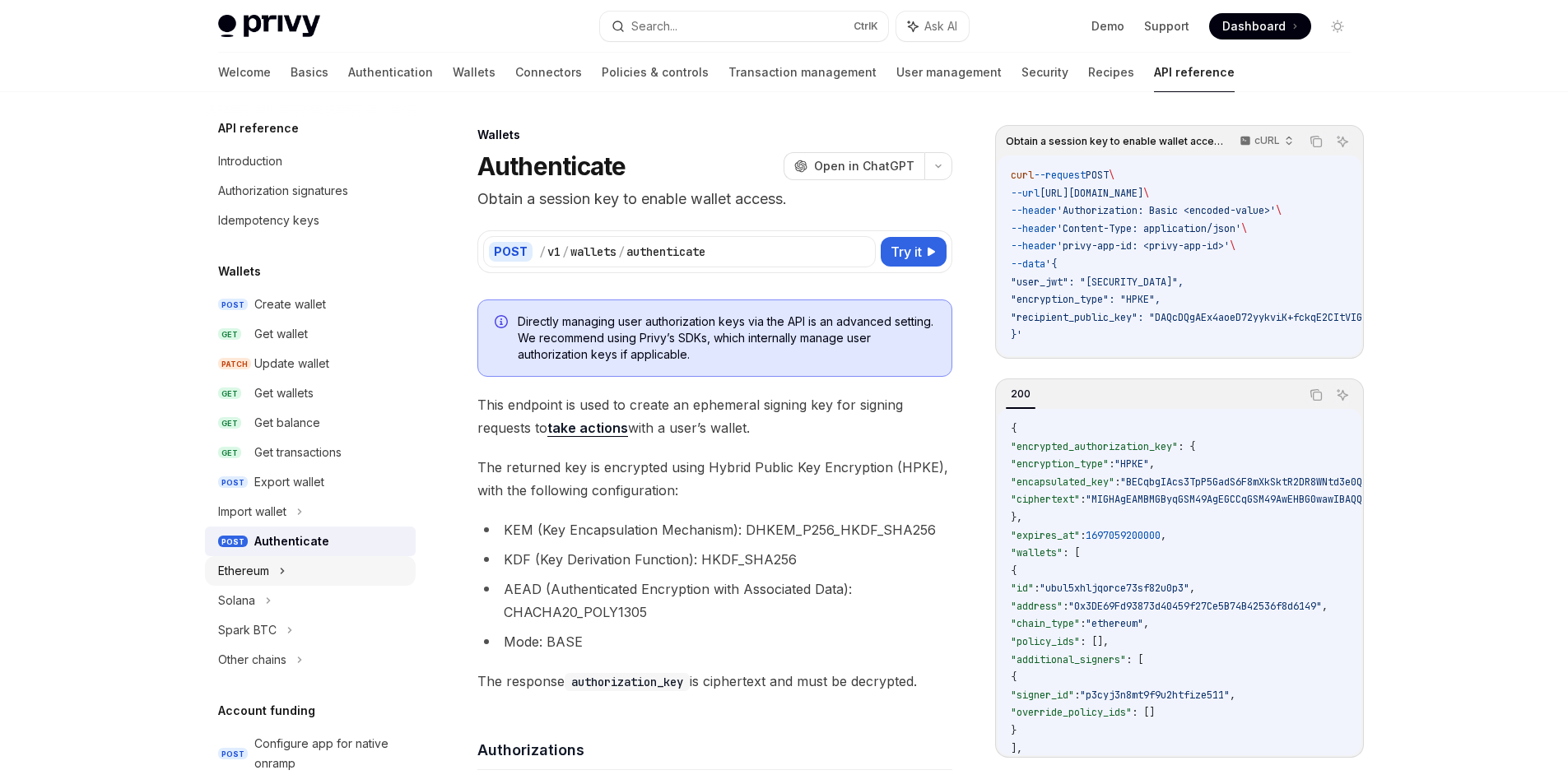
click at [280, 572] on icon at bounding box center [282, 570] width 6 height 19
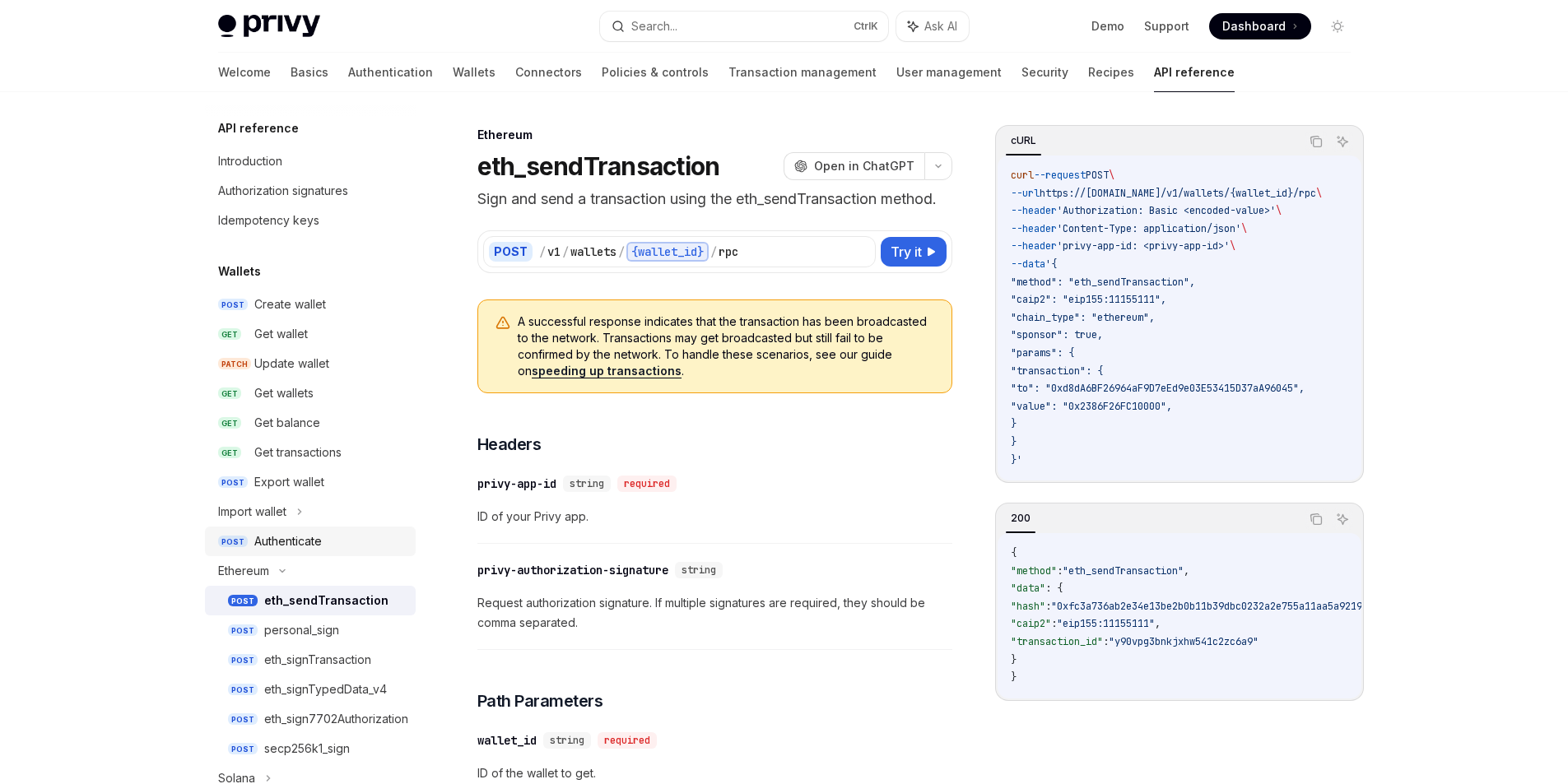
click at [296, 545] on div "Authenticate" at bounding box center [288, 541] width 68 height 19
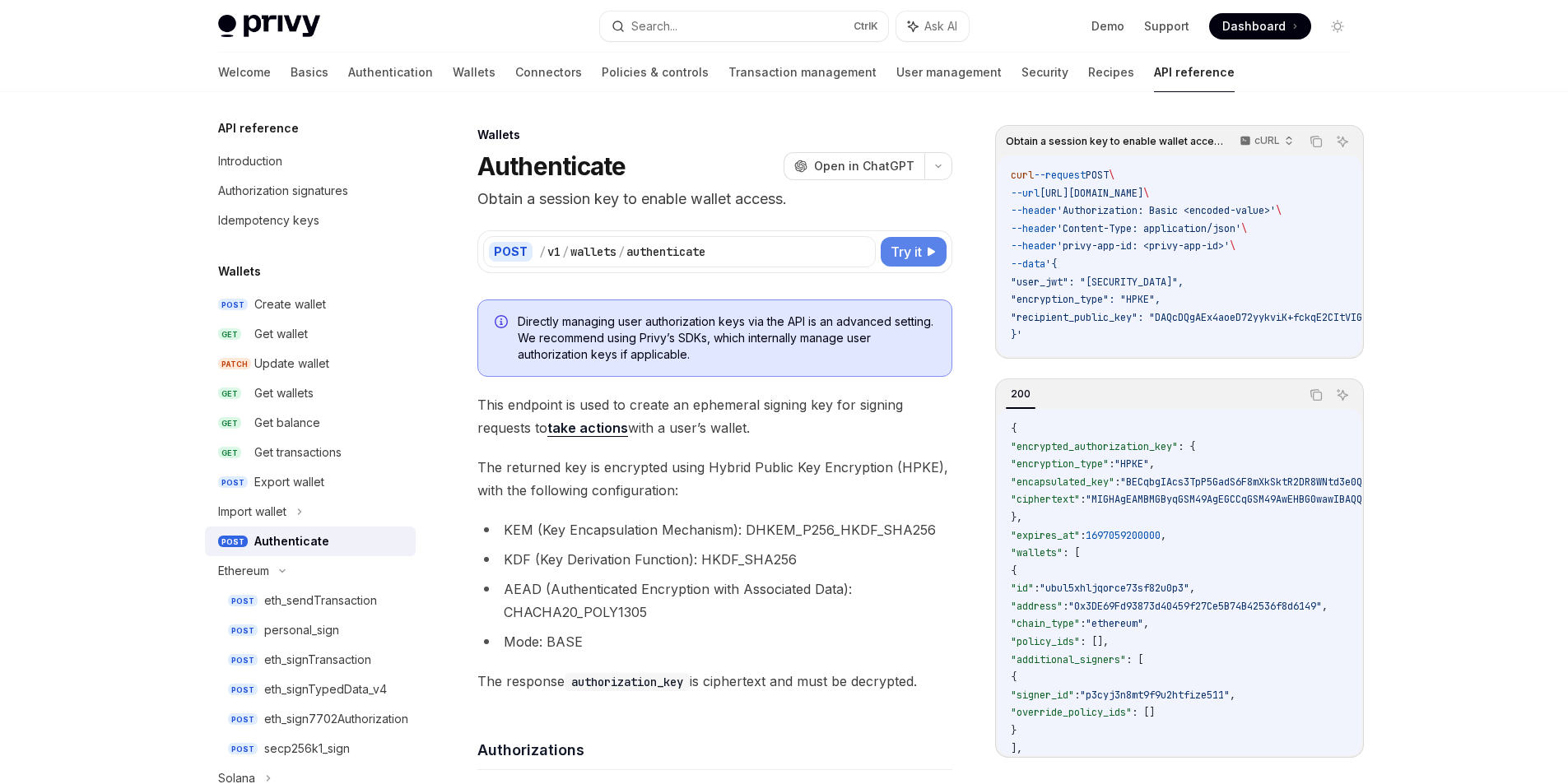
click at [913, 248] on span "Try it" at bounding box center [907, 251] width 31 height 19
type textarea "*"
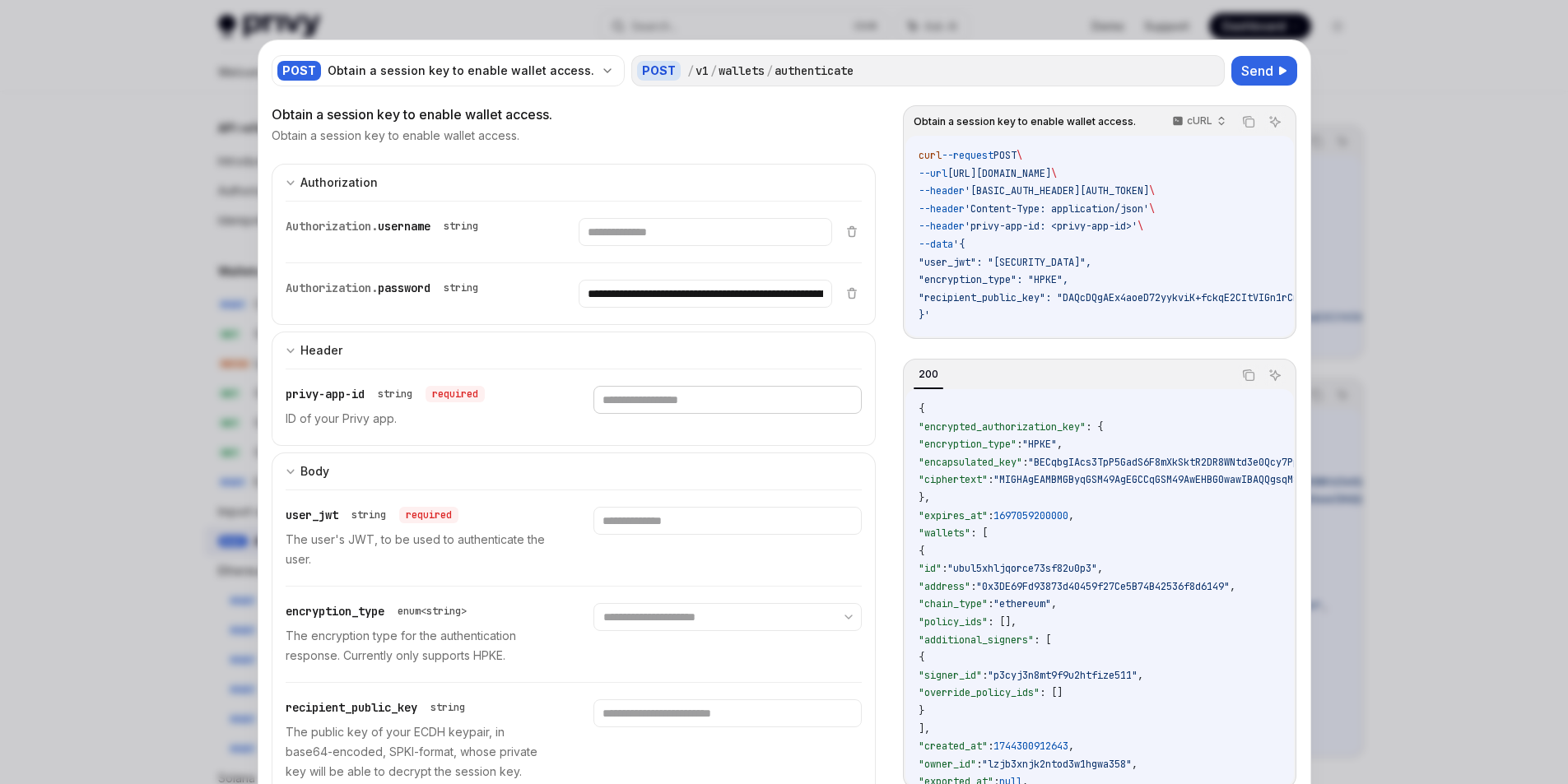
click at [664, 246] on input "text" at bounding box center [706, 232] width 254 height 28
type input "**********"
click at [618, 246] on input "text" at bounding box center [706, 232] width 254 height 28
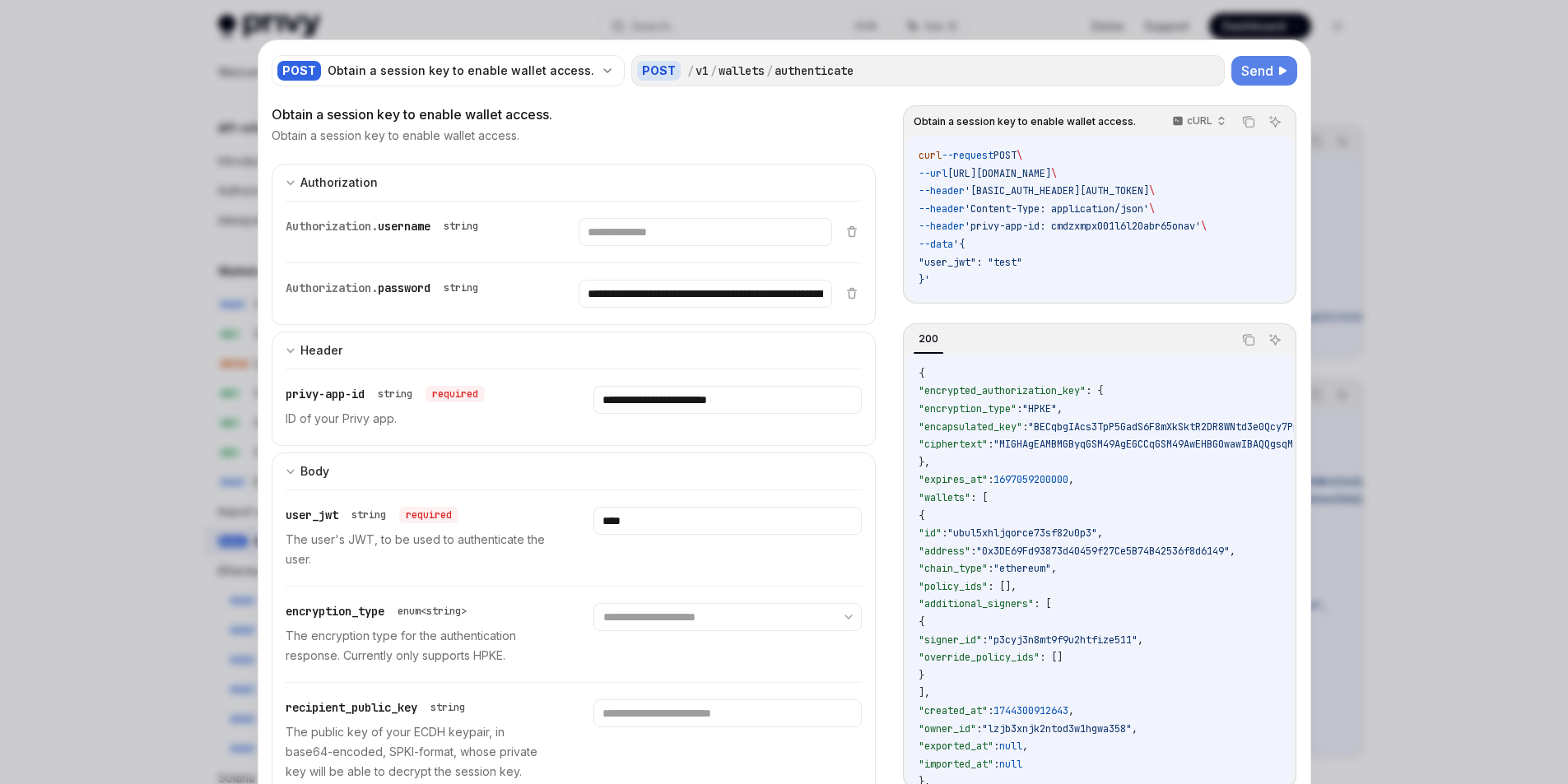
click at [1278, 74] on icon at bounding box center [1283, 70] width 9 height 10
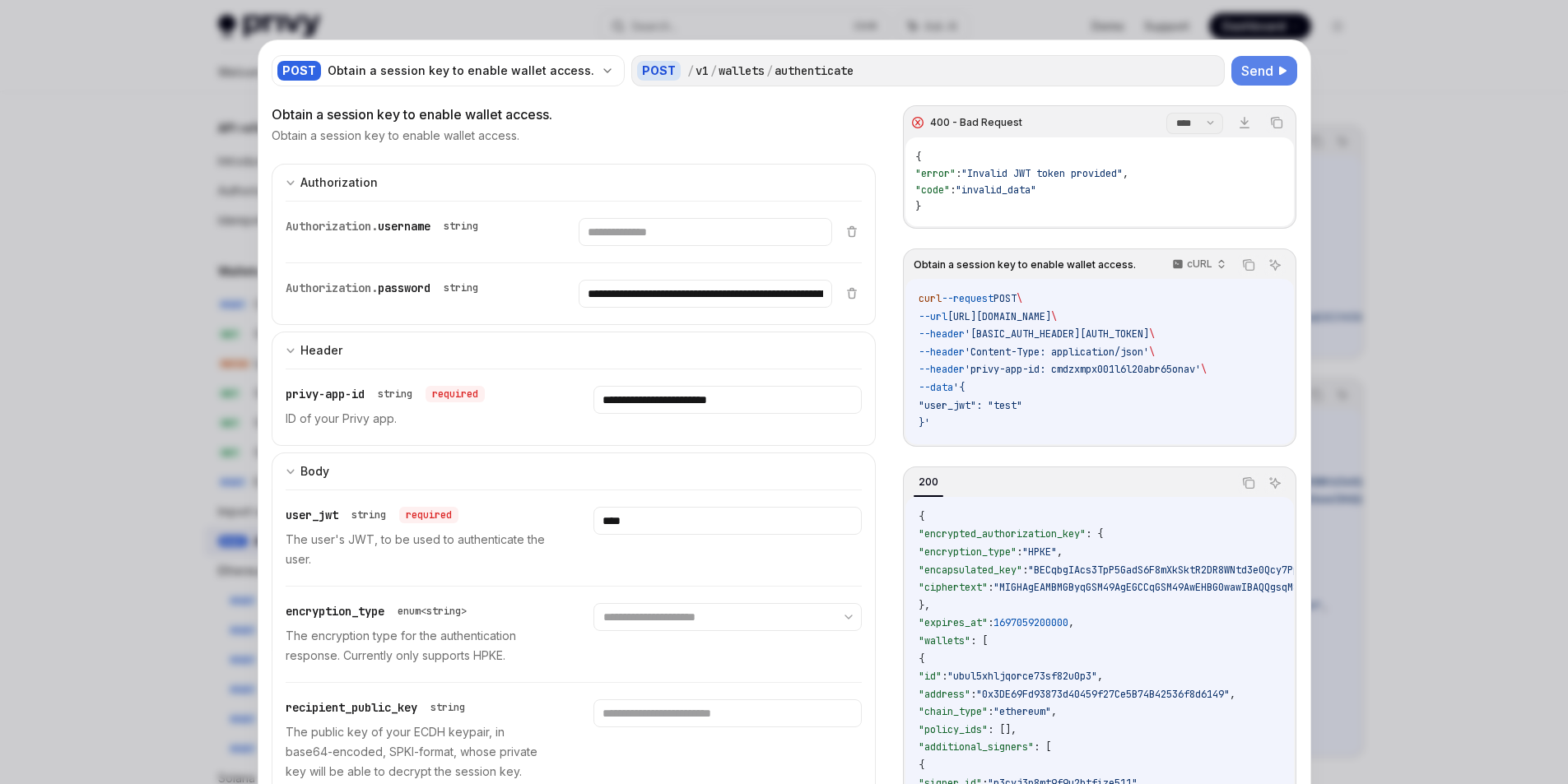
drag, startPoint x: 649, startPoint y: 535, endPoint x: 386, endPoint y: 567, distance: 264.9
click at [439, 565] on div "user_jwt string required The user's JWT, to be used to authenticate the user. *…" at bounding box center [573, 538] width 577 height 95
drag, startPoint x: 610, startPoint y: 529, endPoint x: 632, endPoint y: 527, distance: 22.1
click at [632, 246] on input "****" at bounding box center [706, 232] width 254 height 28
click at [647, 505] on div "user_jwt string required The user's JWT, to be used to authenticate the user. *…" at bounding box center [573, 538] width 577 height 95
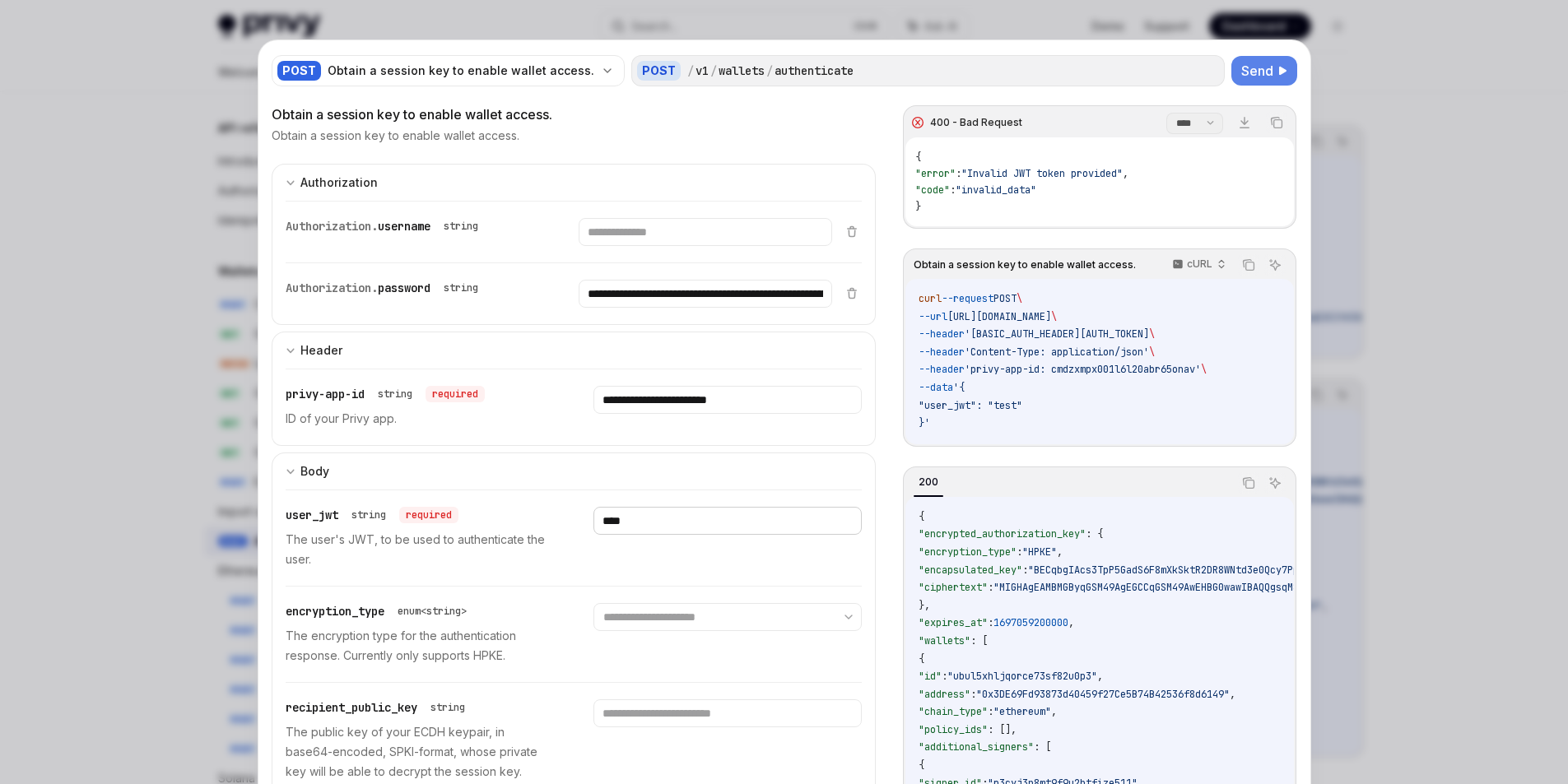
click at [625, 246] on input "****" at bounding box center [706, 232] width 254 height 28
type input "*"
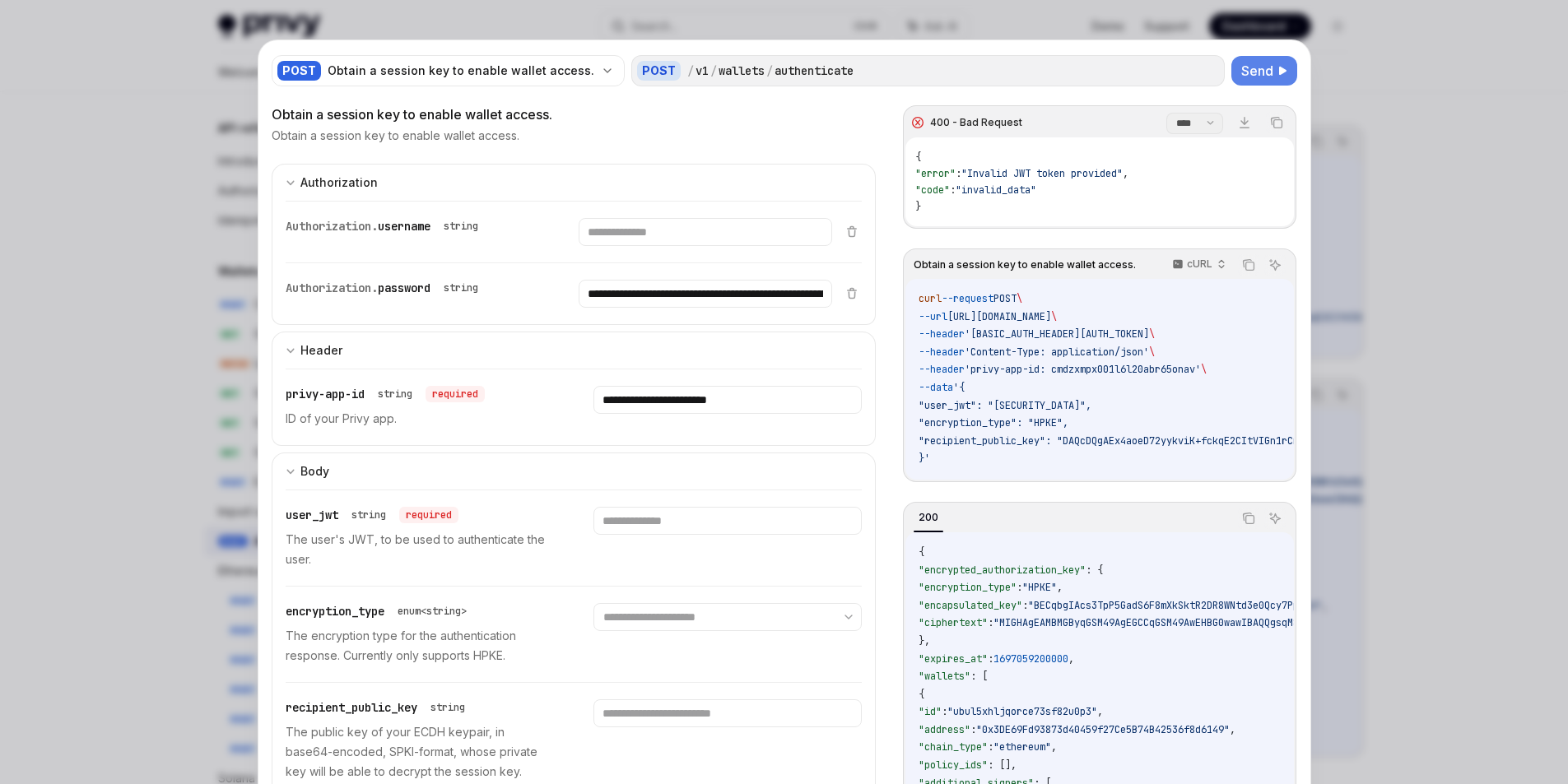
click at [870, 566] on div "**********" at bounding box center [573, 644] width 605 height 309
click at [862, 156] on div "**********" at bounding box center [573, 496] width 605 height 784
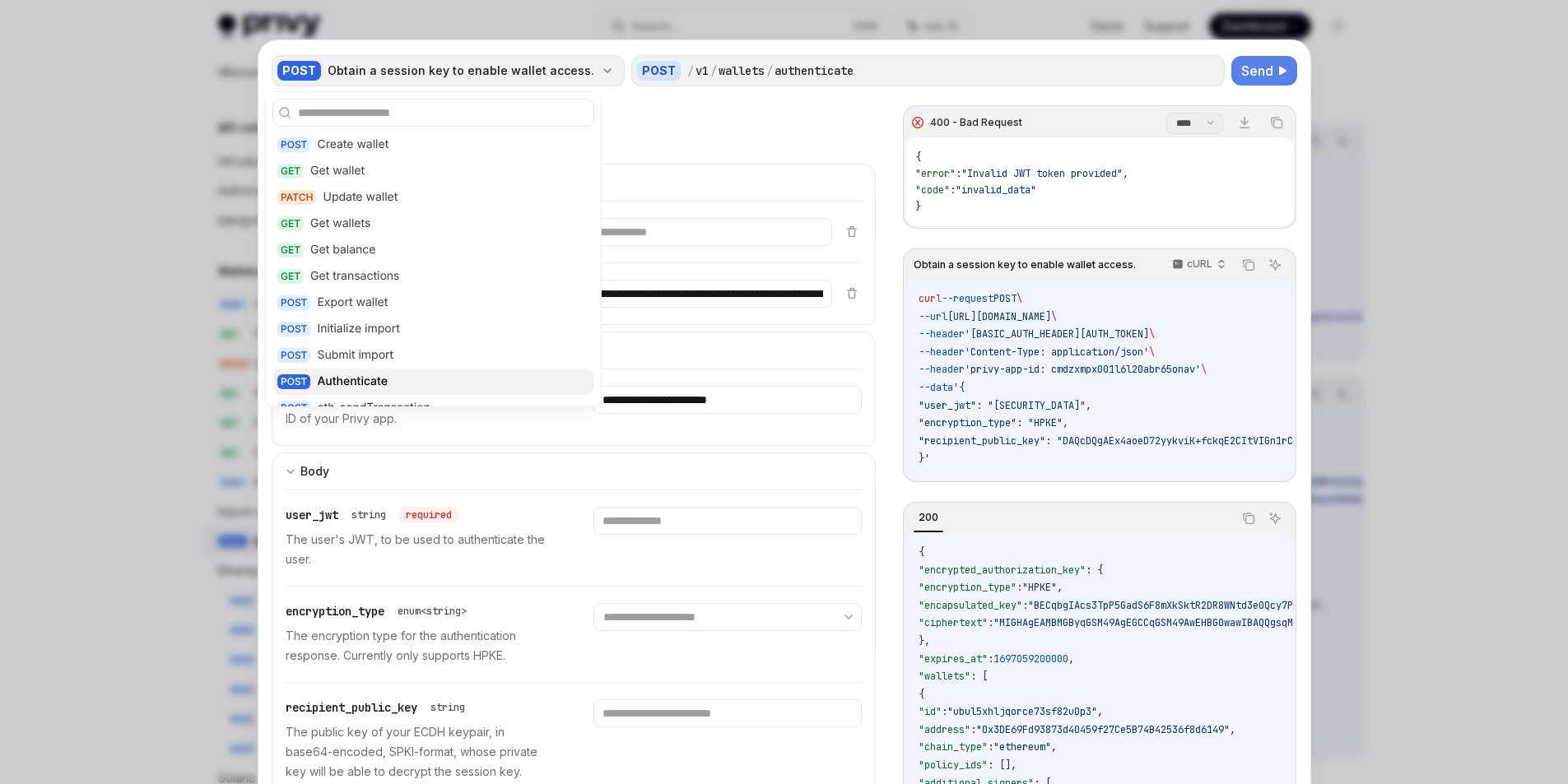
click at [538, 59] on div "POST Obtain a session key to enable wallet access." at bounding box center [447, 71] width 353 height 31
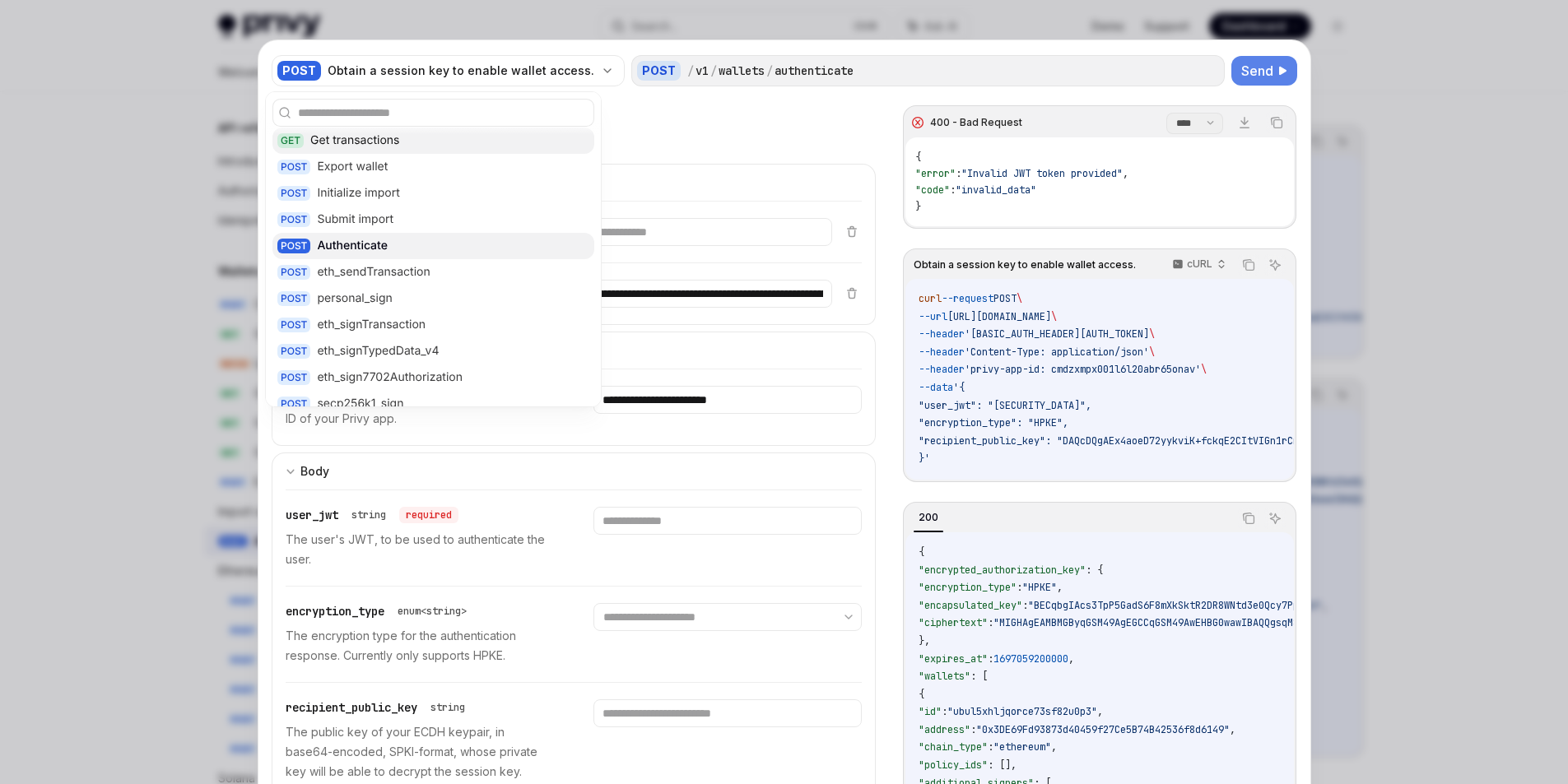
scroll to position [165, 0]
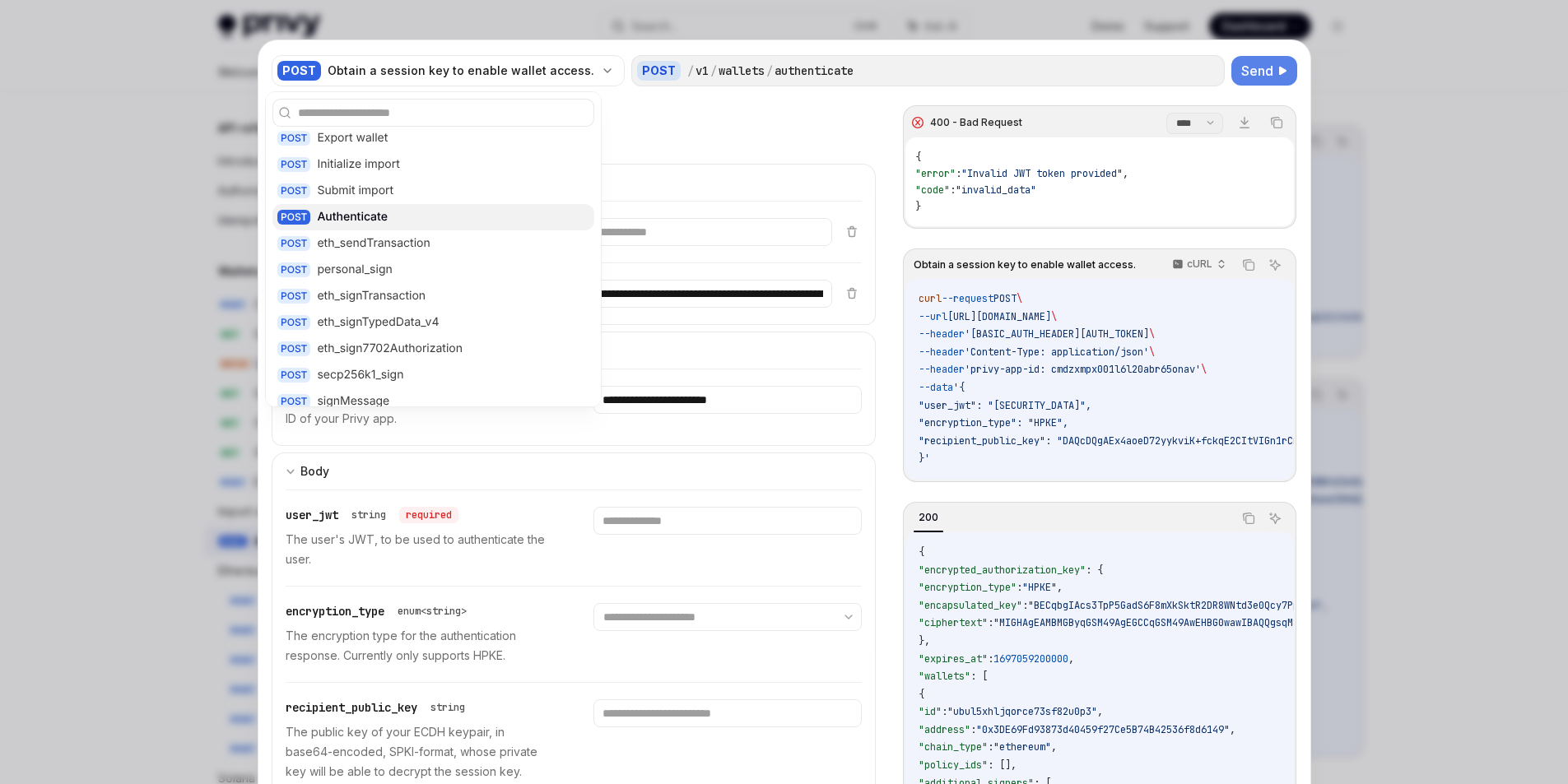
click at [753, 115] on div "Obtain a session key to enable wallet access." at bounding box center [573, 114] width 605 height 19
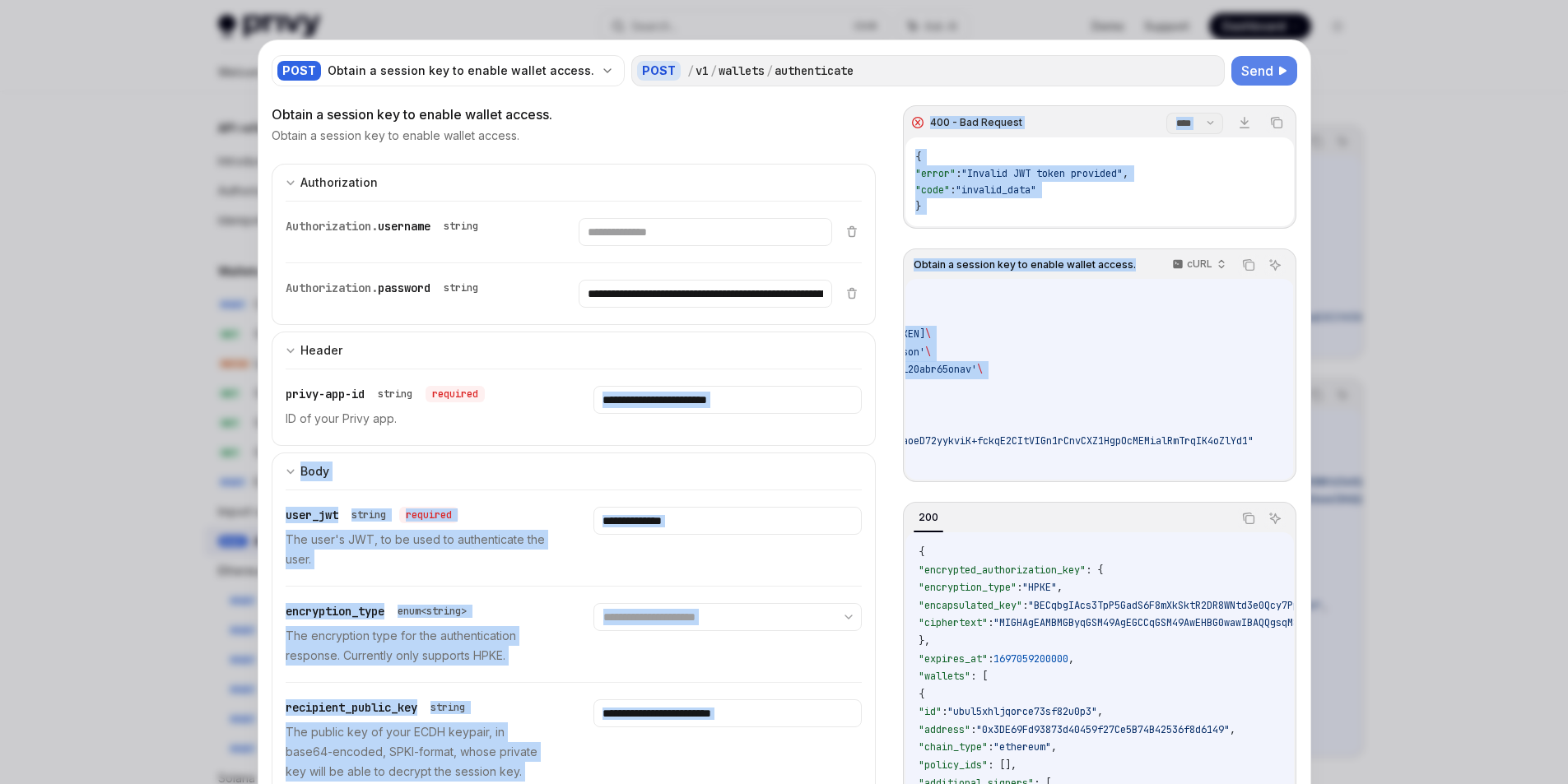
scroll to position [0, 0]
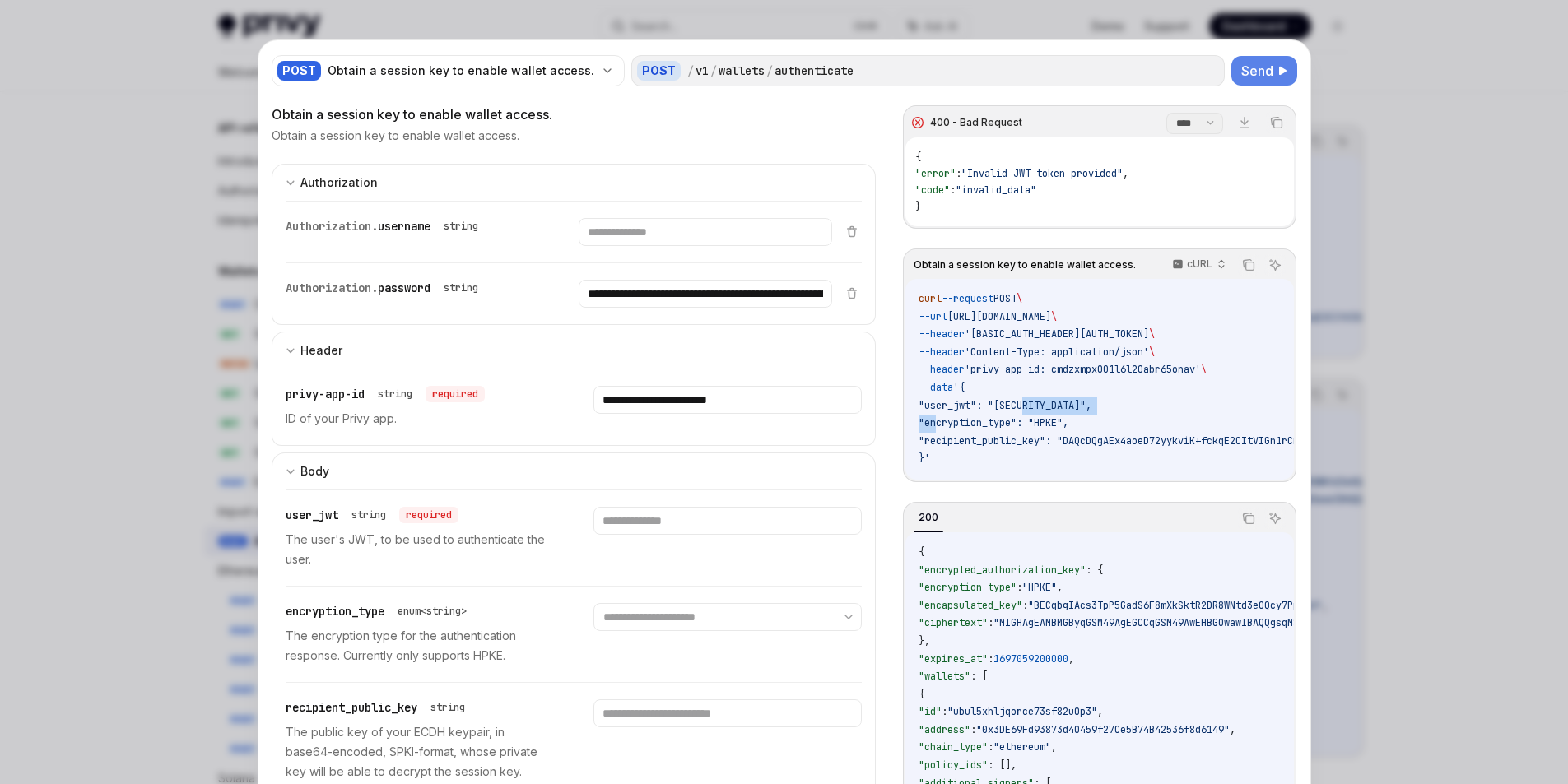
drag, startPoint x: 1017, startPoint y: 408, endPoint x: 933, endPoint y: 425, distance: 85.7
click at [933, 425] on code "curl --request POST \ --url https://api.privy.io/v1/wallets/authenticate \ --he…" at bounding box center [1218, 380] width 598 height 178
click at [996, 401] on span ""user_jwt": "eyJhbGciOiJIUzI1NiIsInR5cCI6IkpXVCJ9.eyJzdWIiOiIxMjM0NTY3ODkwIiwib…" at bounding box center [1005, 405] width 173 height 13
drag, startPoint x: 1045, startPoint y: 420, endPoint x: 1065, endPoint y: 422, distance: 20.1
click at [1065, 422] on span ""encryption_type": "HPKE"," at bounding box center [994, 423] width 150 height 13
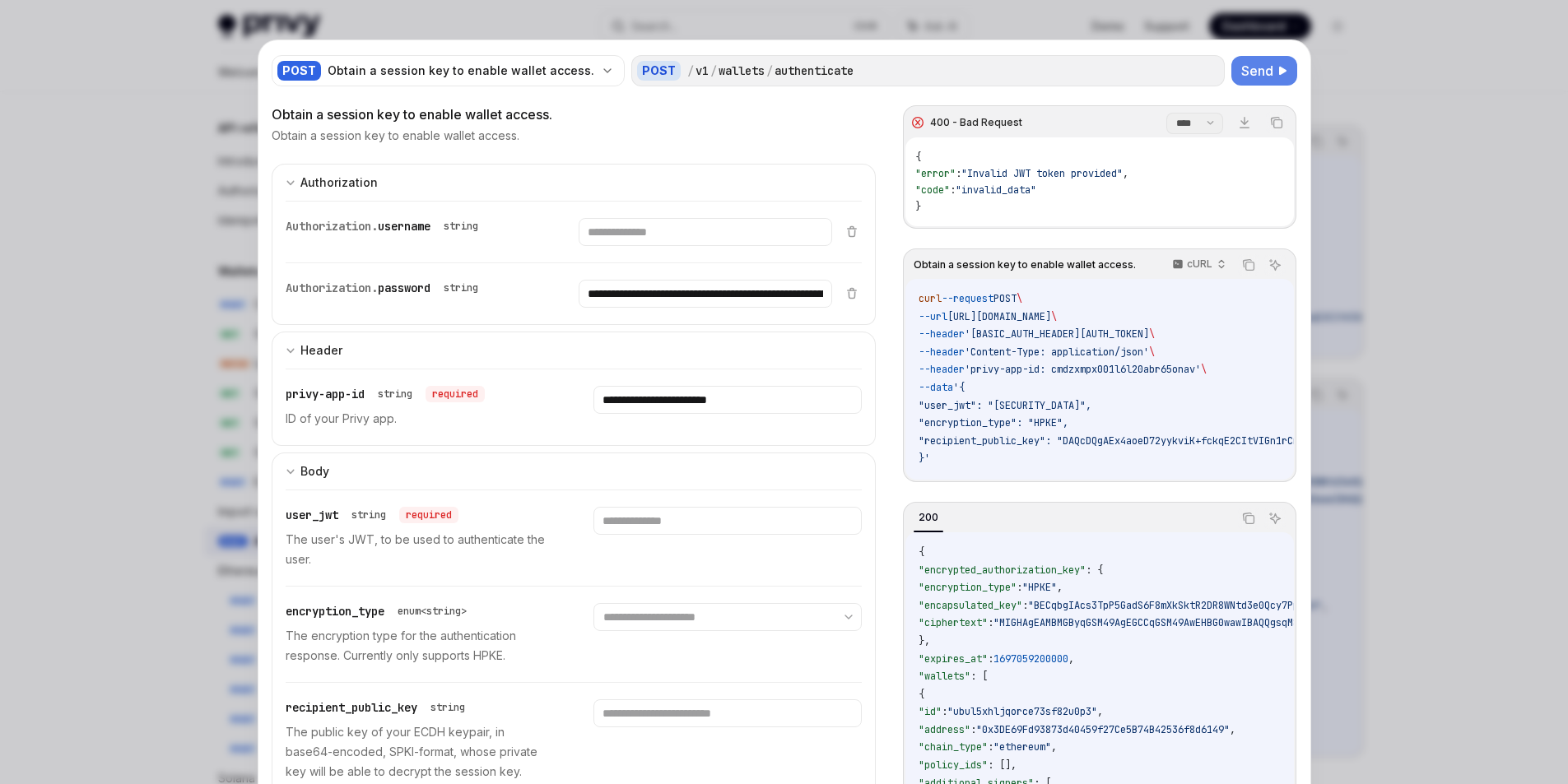
drag, startPoint x: 1017, startPoint y: 477, endPoint x: 1027, endPoint y: 478, distance: 10.0
click at [1027, 478] on div "curl --request POST \ --url https://api.privy.io/v1/wallets/authenticate \ --he…" at bounding box center [1099, 379] width 388 height 201
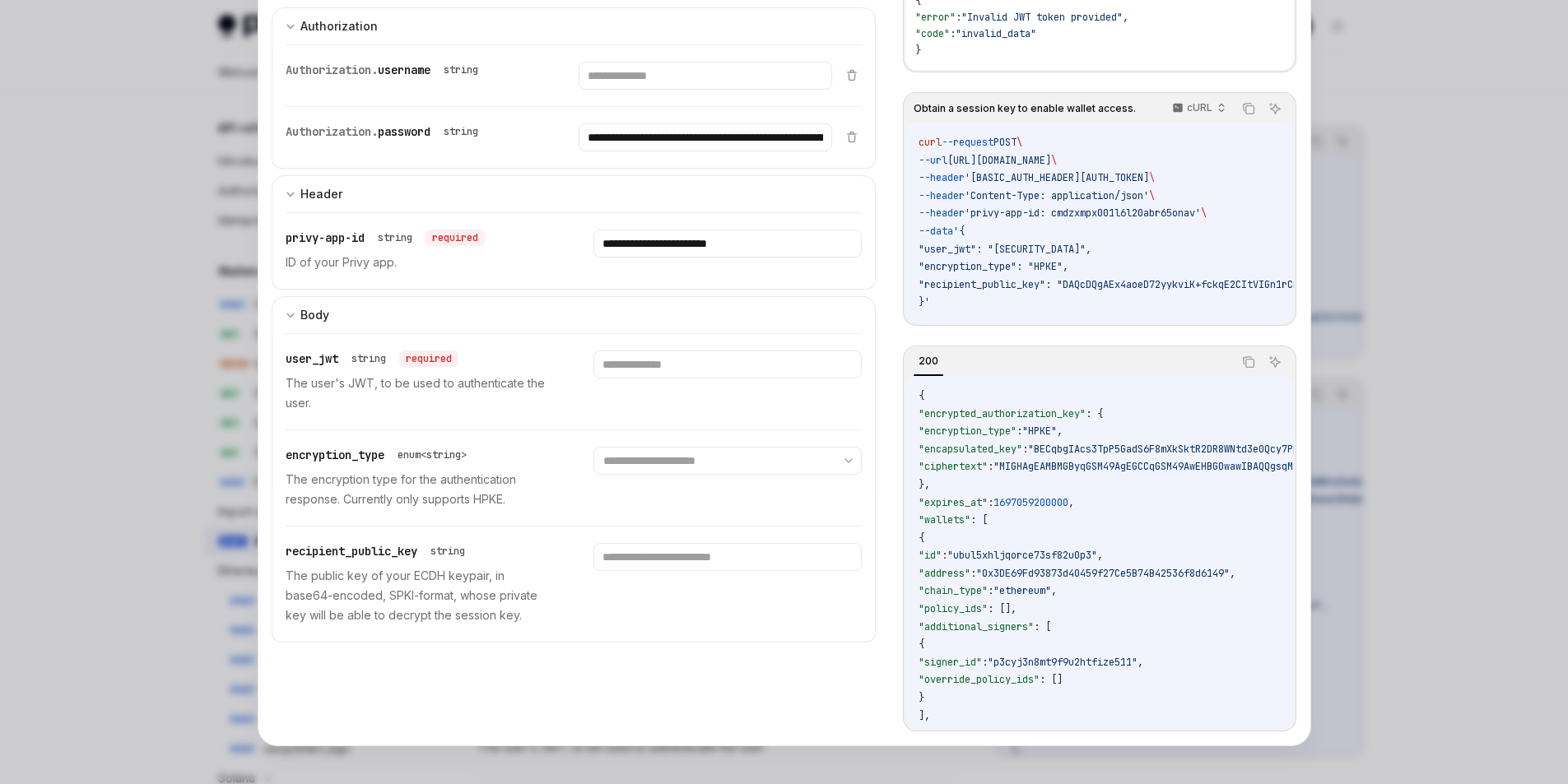
scroll to position [158, 0]
click at [771, 88] on input "text" at bounding box center [706, 74] width 254 height 28
click at [641, 452] on select "**********" at bounding box center [728, 459] width 269 height 28
click at [677, 410] on div at bounding box center [728, 380] width 269 height 63
click at [684, 88] on input "text" at bounding box center [706, 74] width 254 height 28
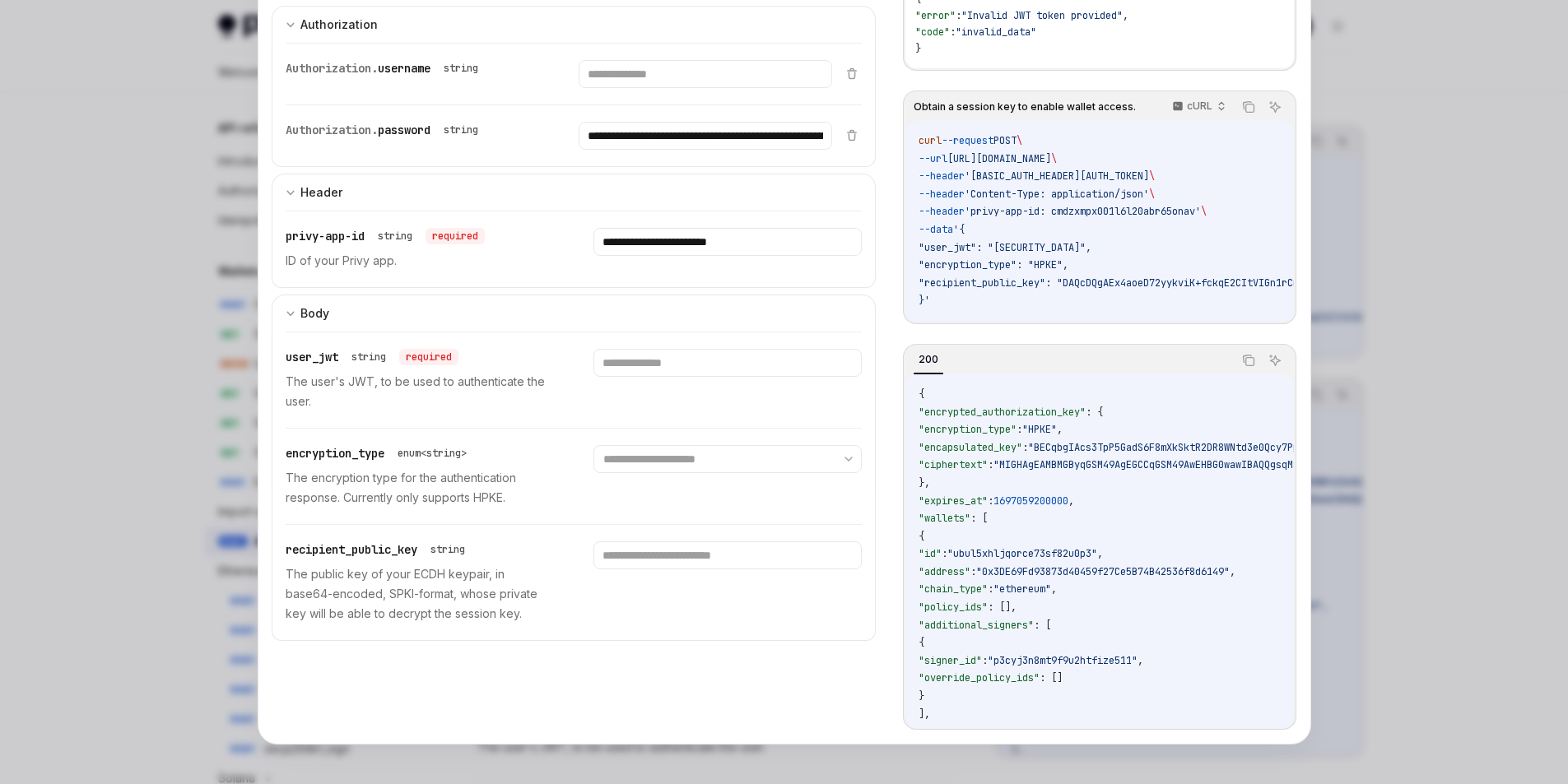
click at [697, 516] on div "**********" at bounding box center [573, 476] width 577 height 95
click at [1361, 157] on div at bounding box center [784, 392] width 1568 height 784
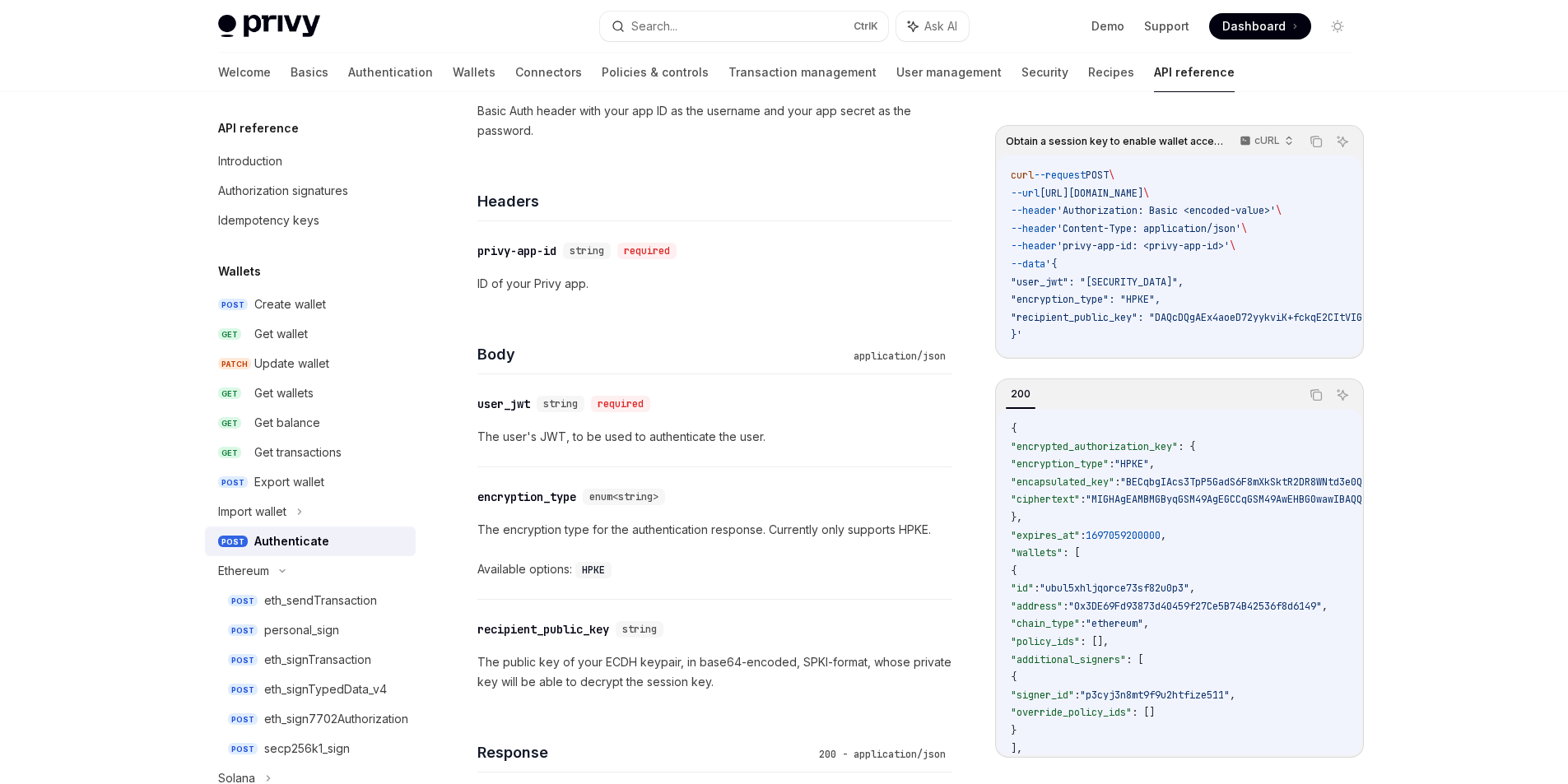
scroll to position [905, 0]
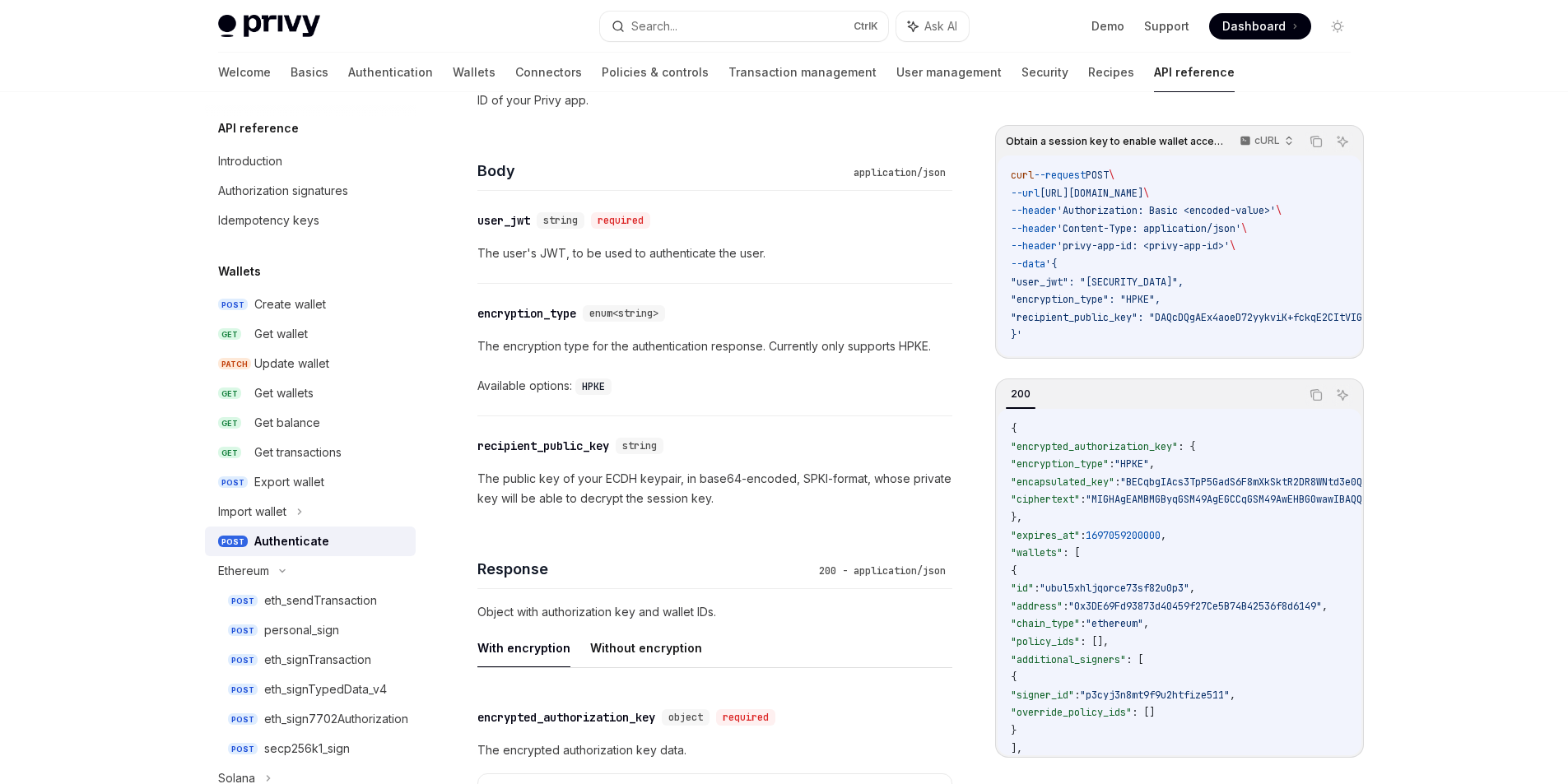
click at [735, 497] on p "The public key of your ECDH keypair, in base64-encoded, SPKI-format, whose priv…" at bounding box center [714, 489] width 475 height 40
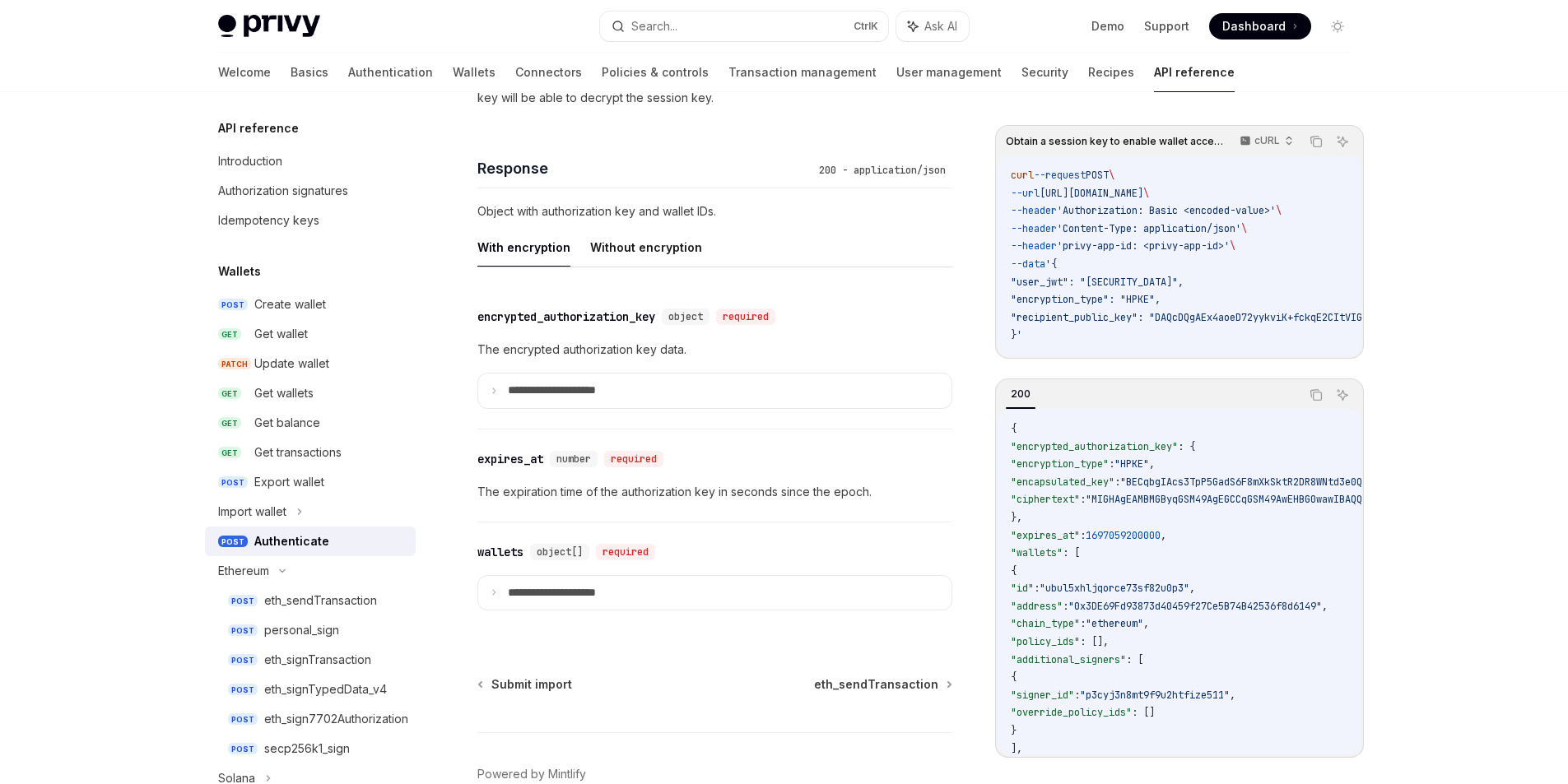
scroll to position [1316, 0]
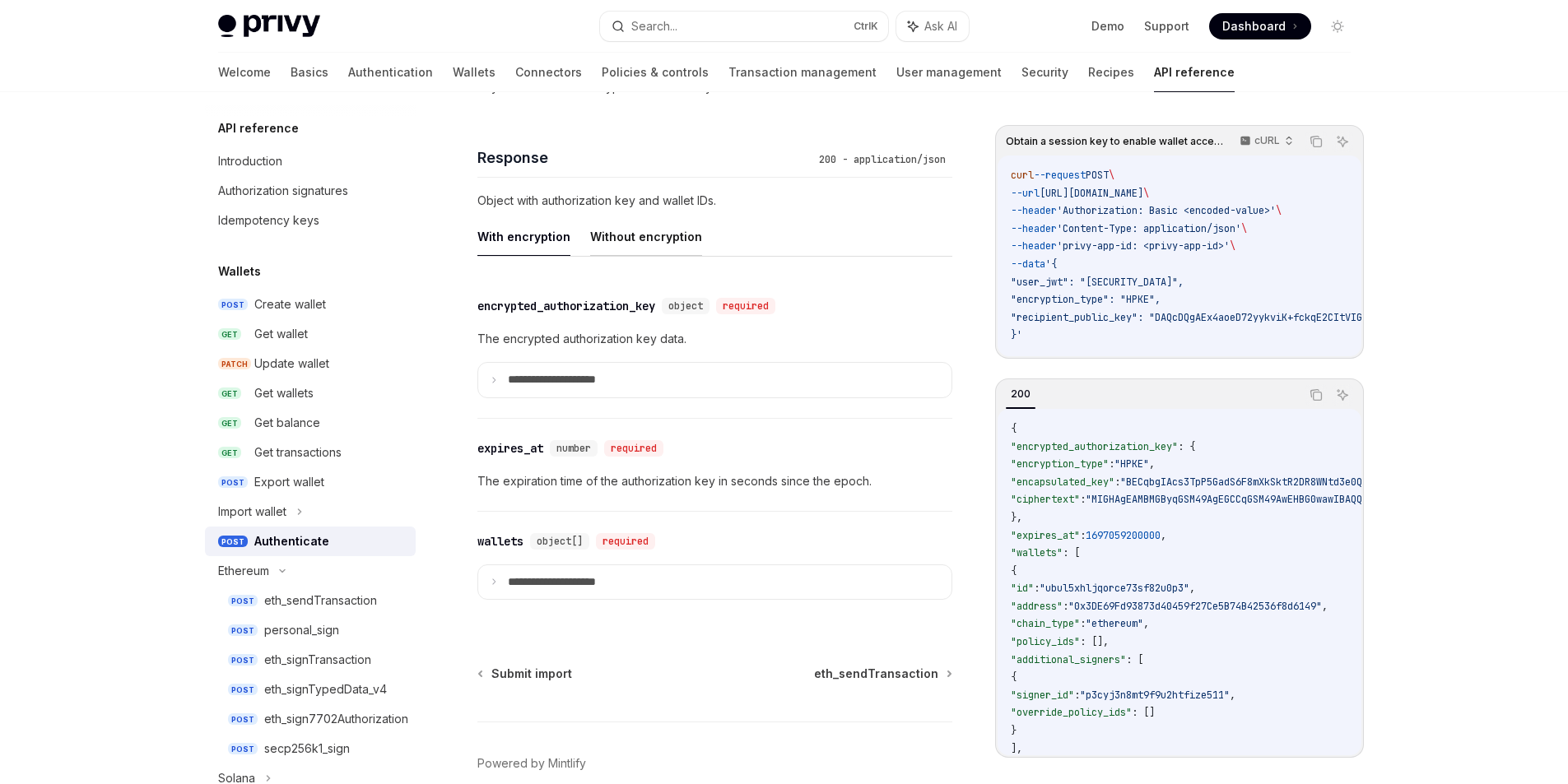
click at [615, 233] on button "Without encryption" at bounding box center [646, 237] width 112 height 39
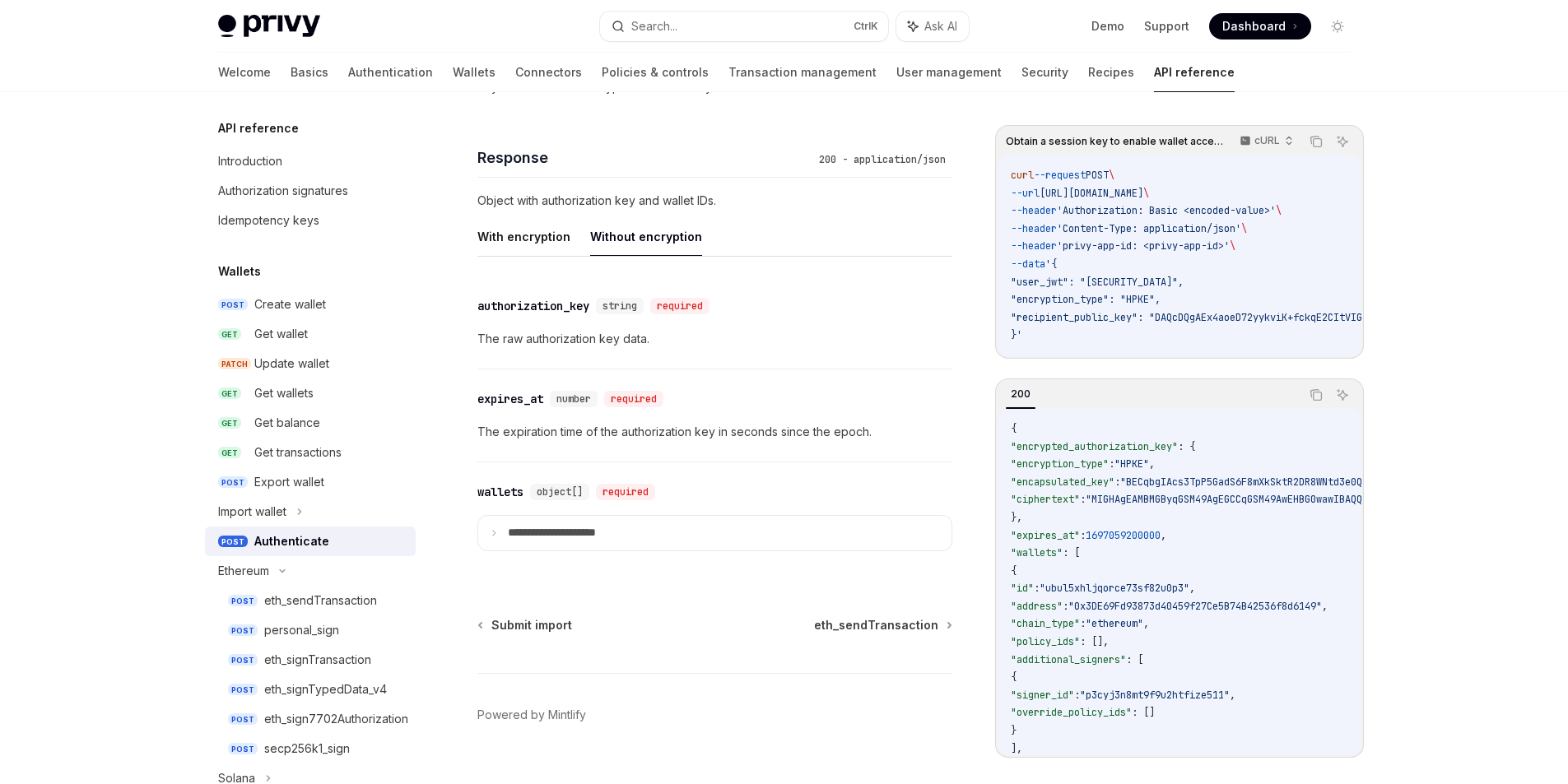
scroll to position [1298, 0]
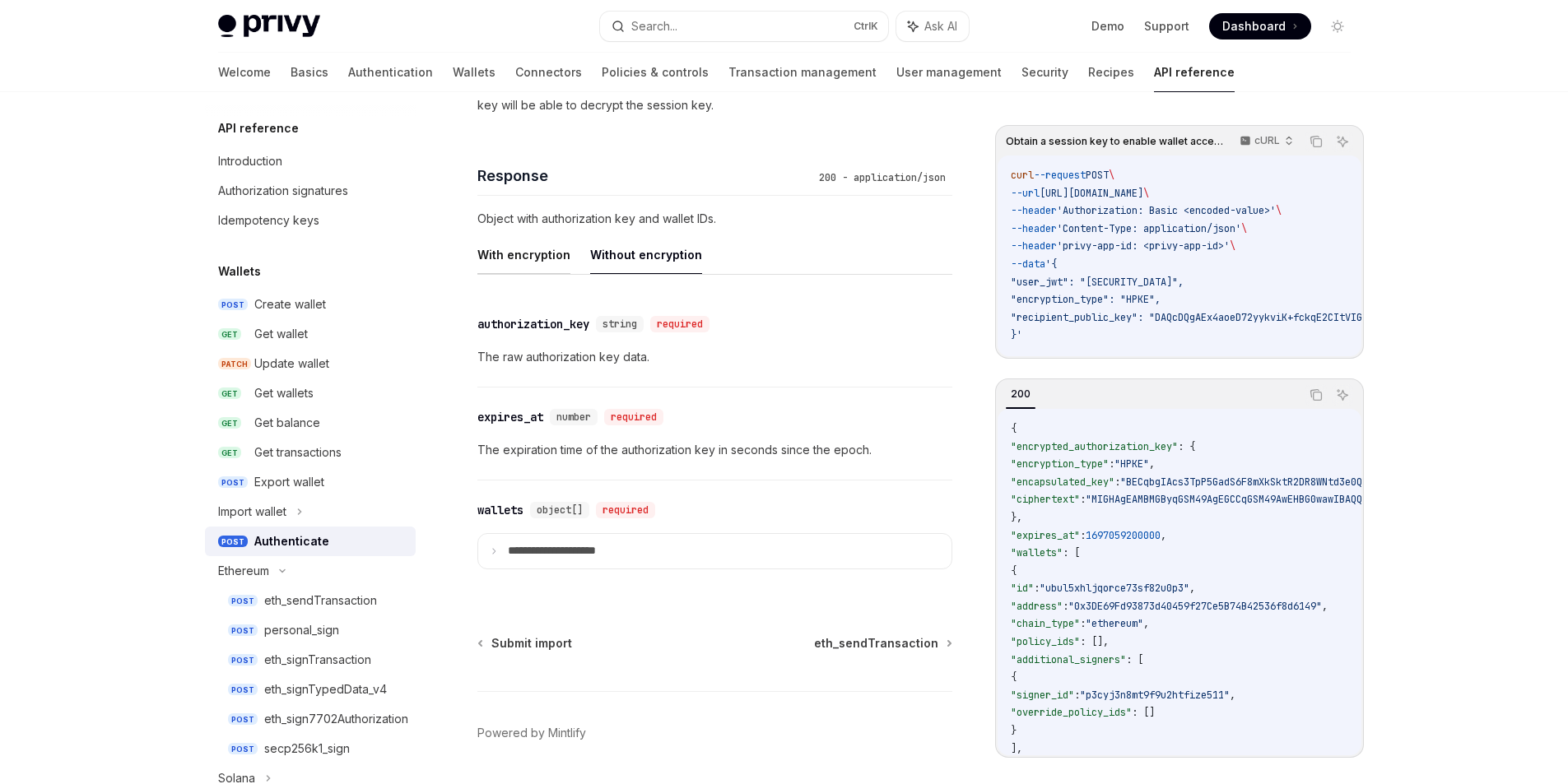
click at [528, 252] on button "With encryption" at bounding box center [523, 255] width 93 height 39
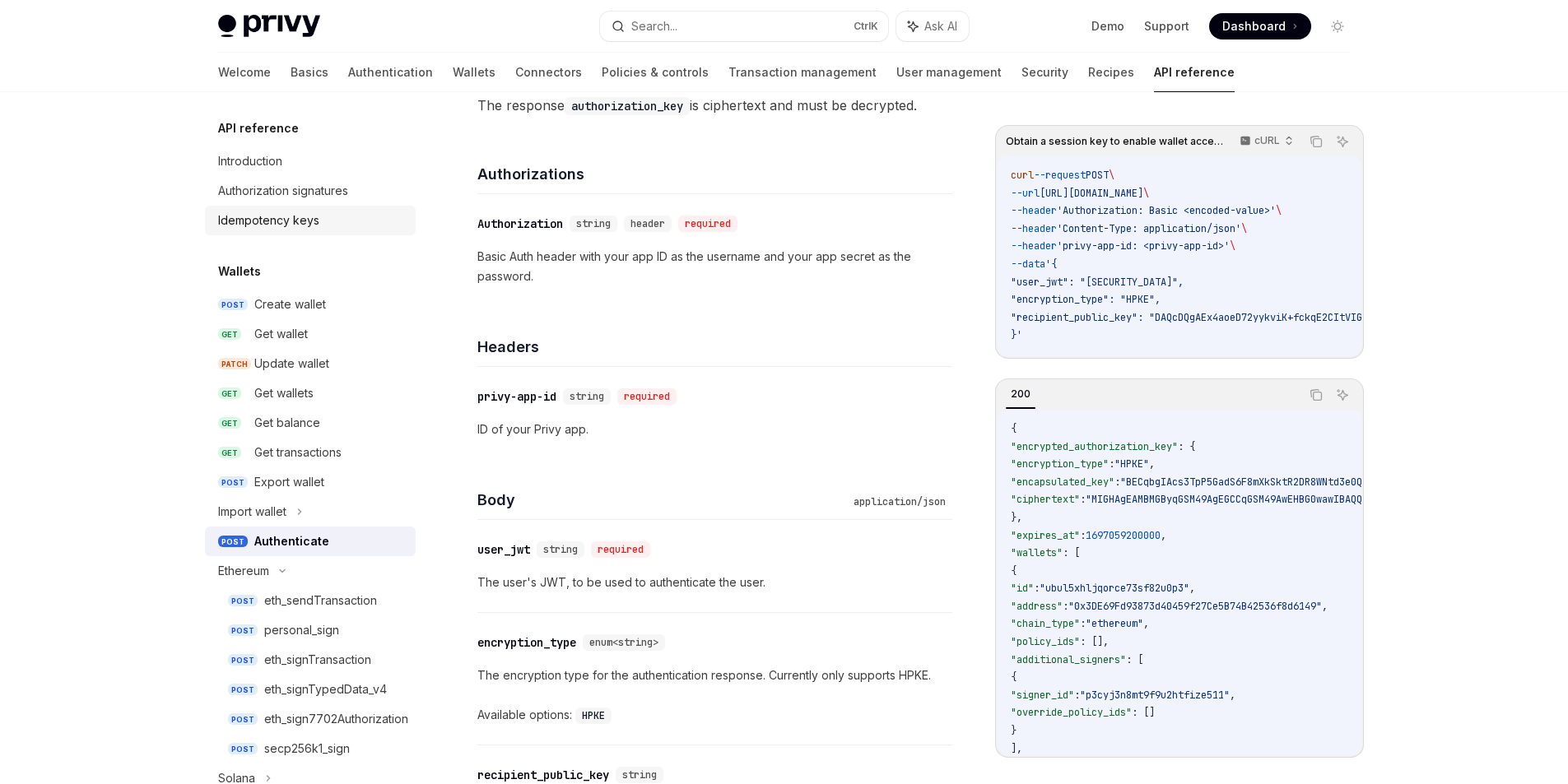
scroll to position [244, 0]
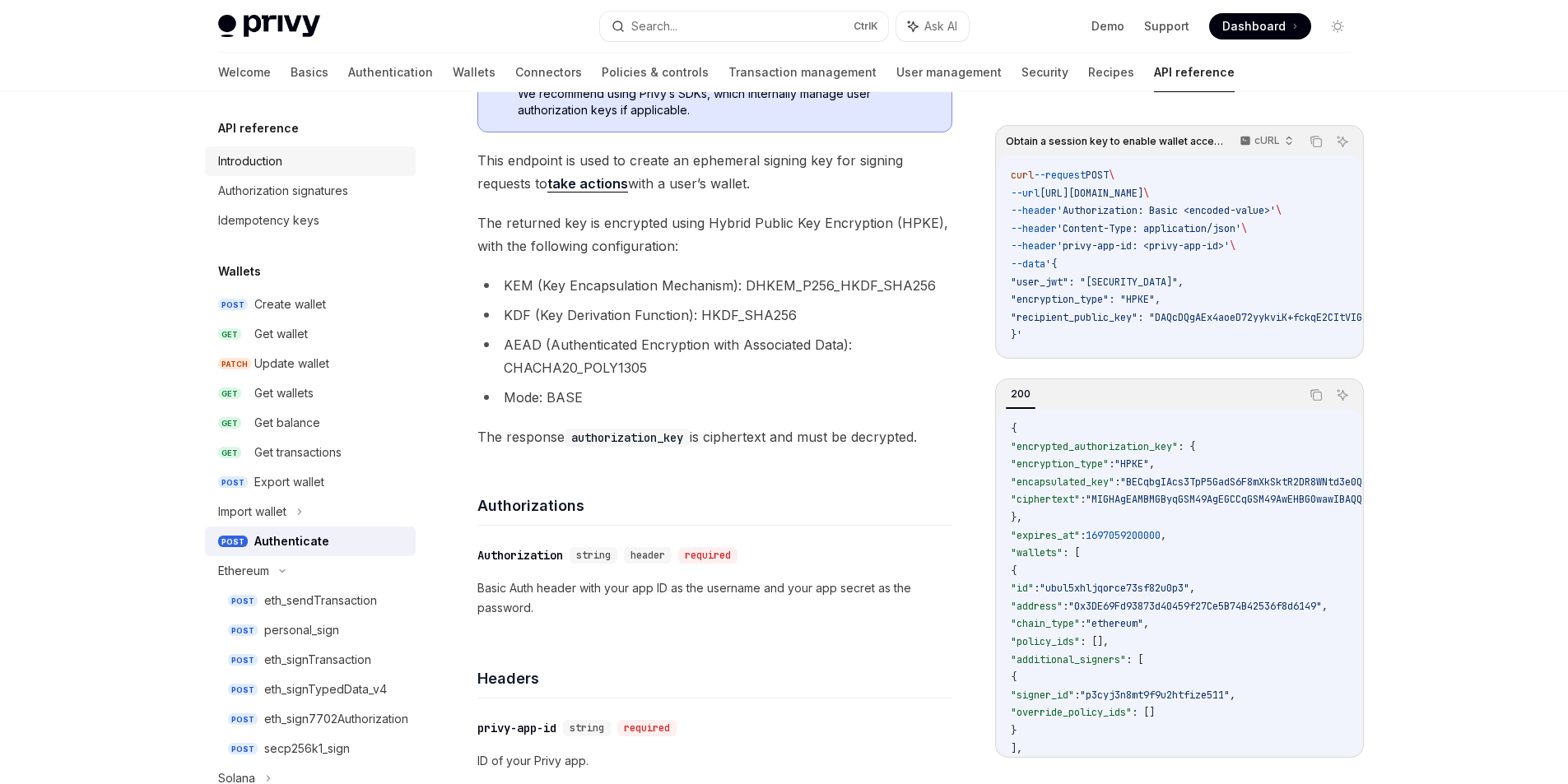
click at [297, 172] on link "Introduction" at bounding box center [310, 161] width 211 height 30
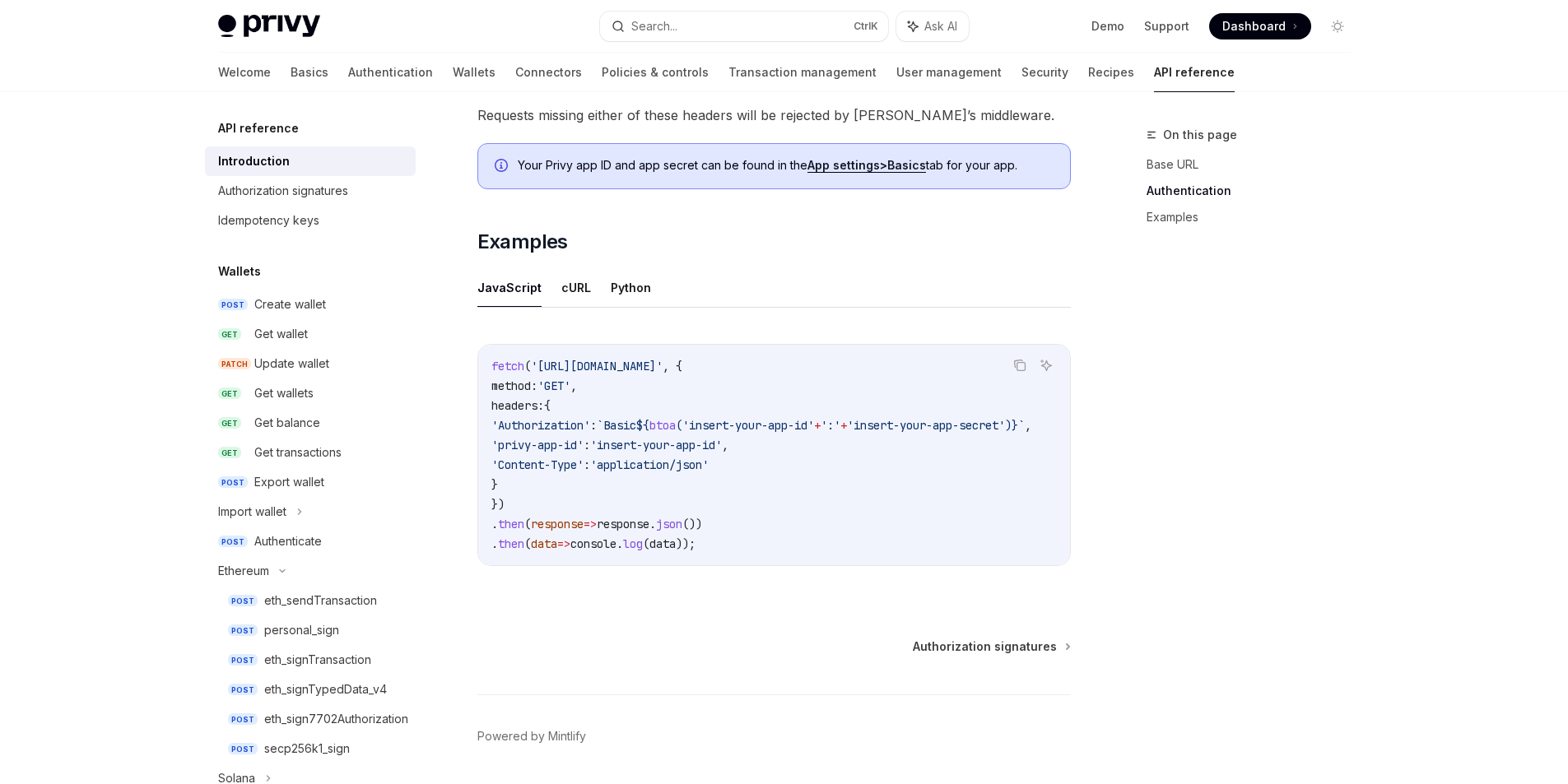
scroll to position [964, 0]
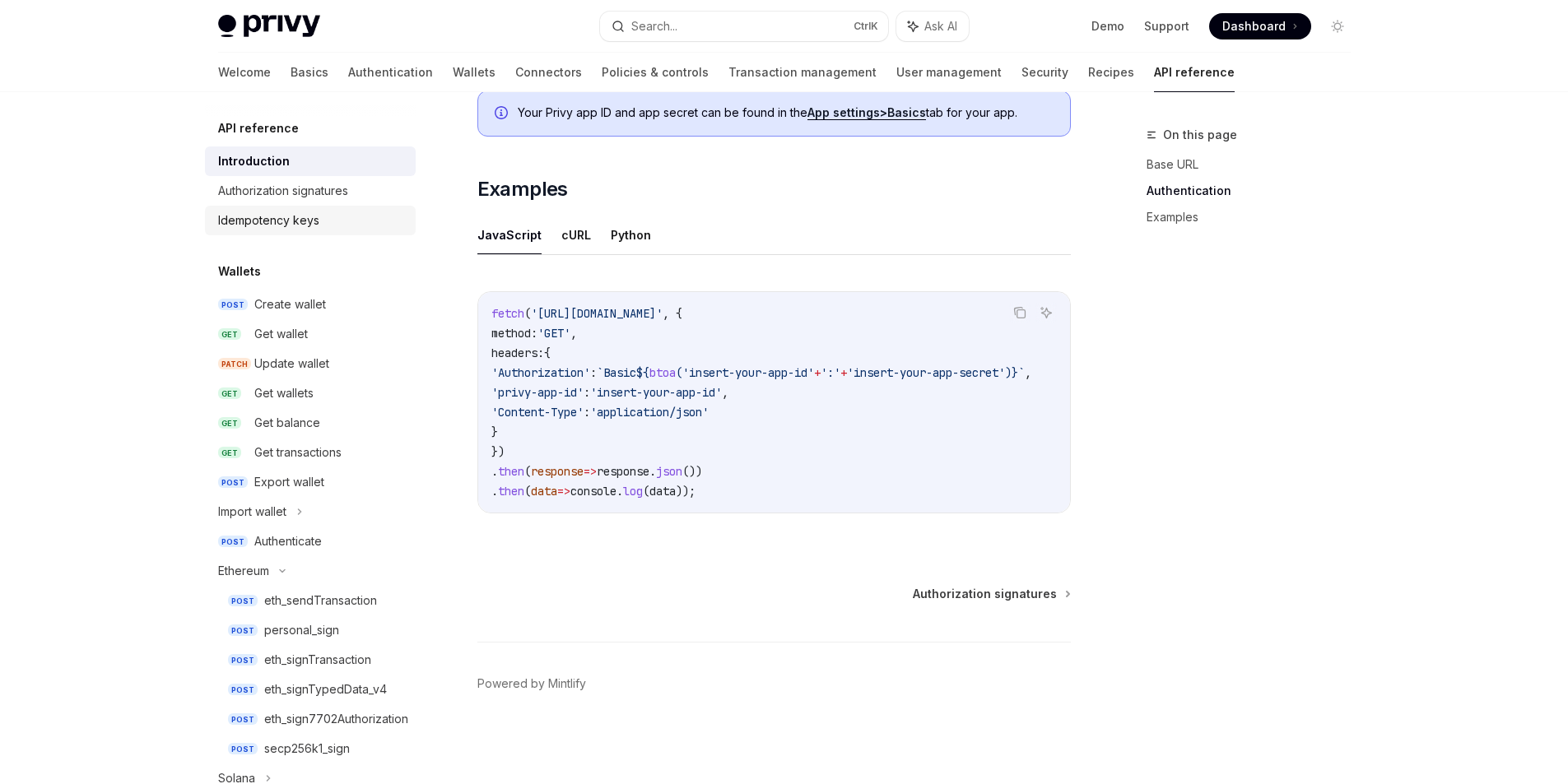
click at [320, 209] on link "Idempotency keys" at bounding box center [310, 220] width 211 height 30
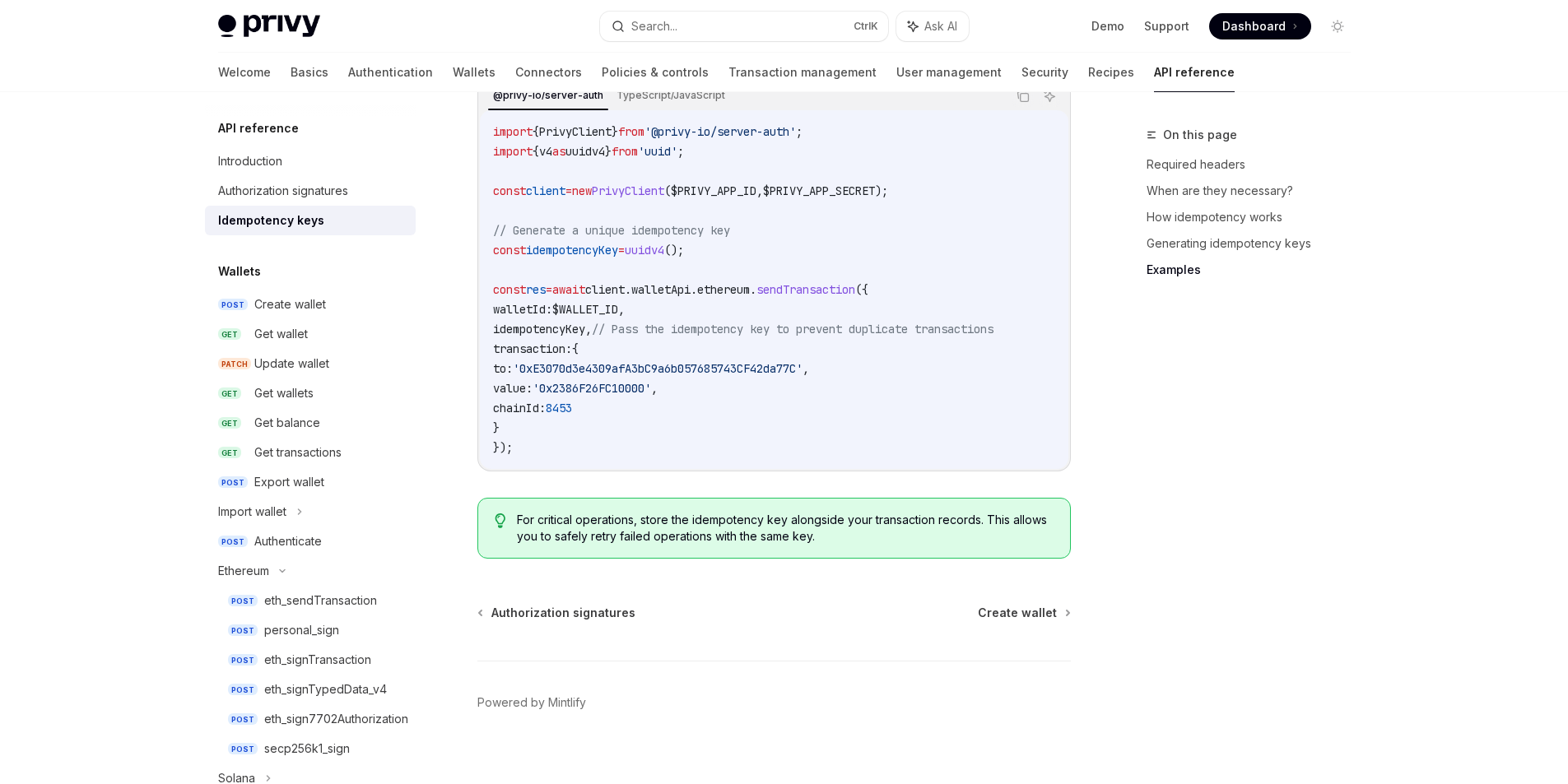
scroll to position [1674, 0]
click at [239, 202] on link "Authorization signatures" at bounding box center [310, 191] width 211 height 30
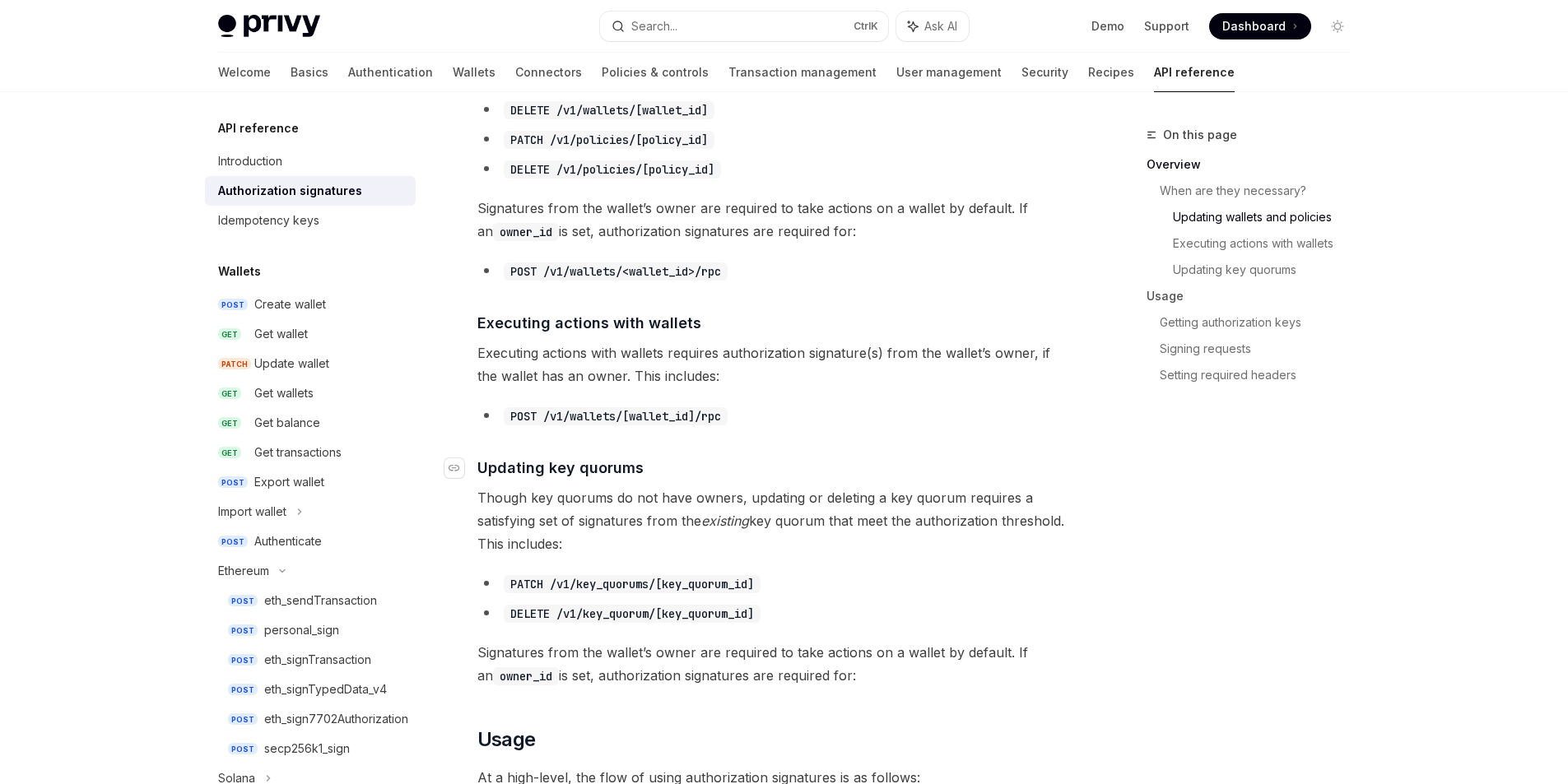
scroll to position [823, 0]
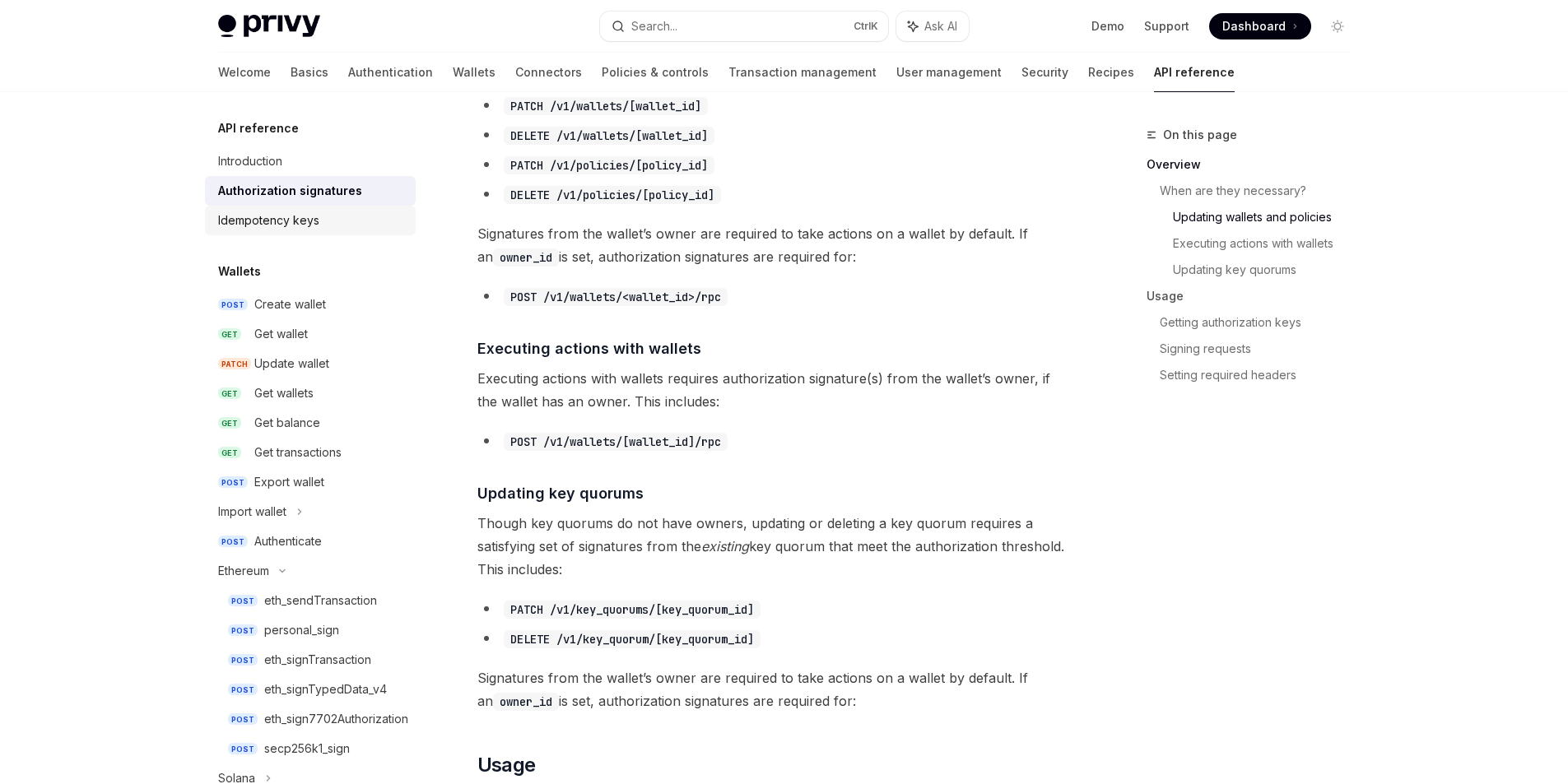
click at [356, 229] on div "Idempotency keys" at bounding box center [312, 220] width 188 height 19
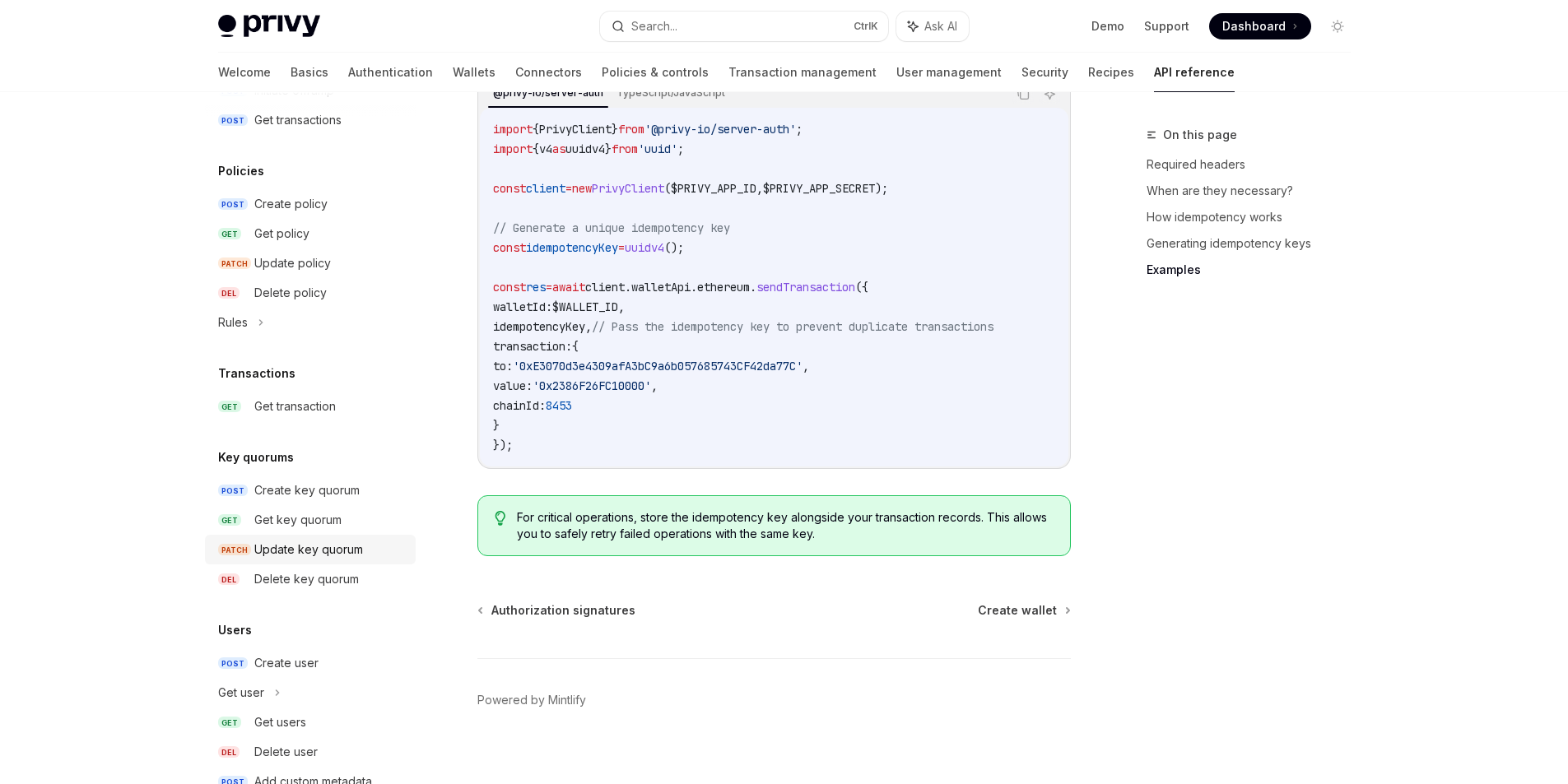
scroll to position [1093, 0]
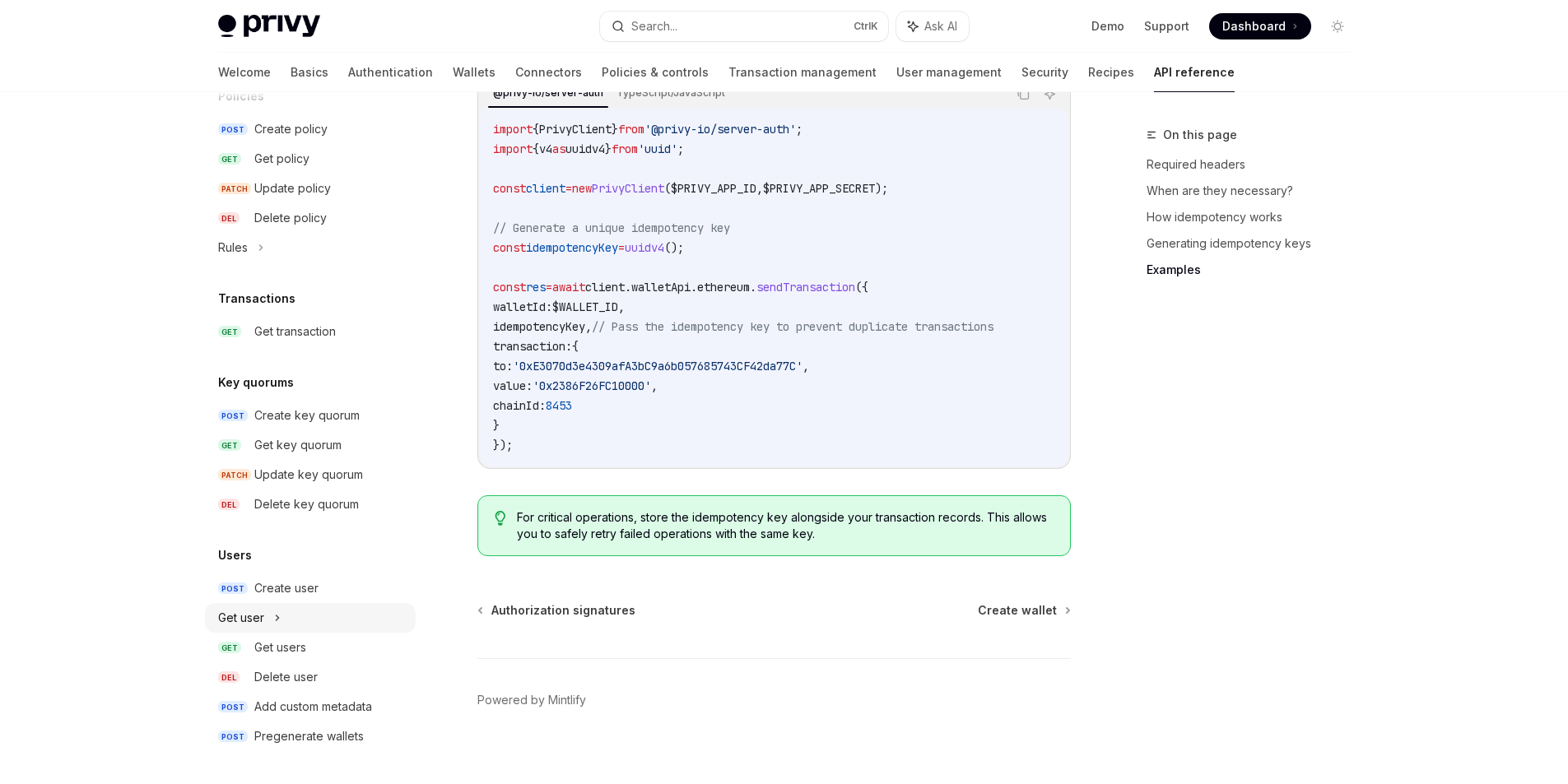
click at [269, 622] on div "Get user" at bounding box center [310, 617] width 211 height 30
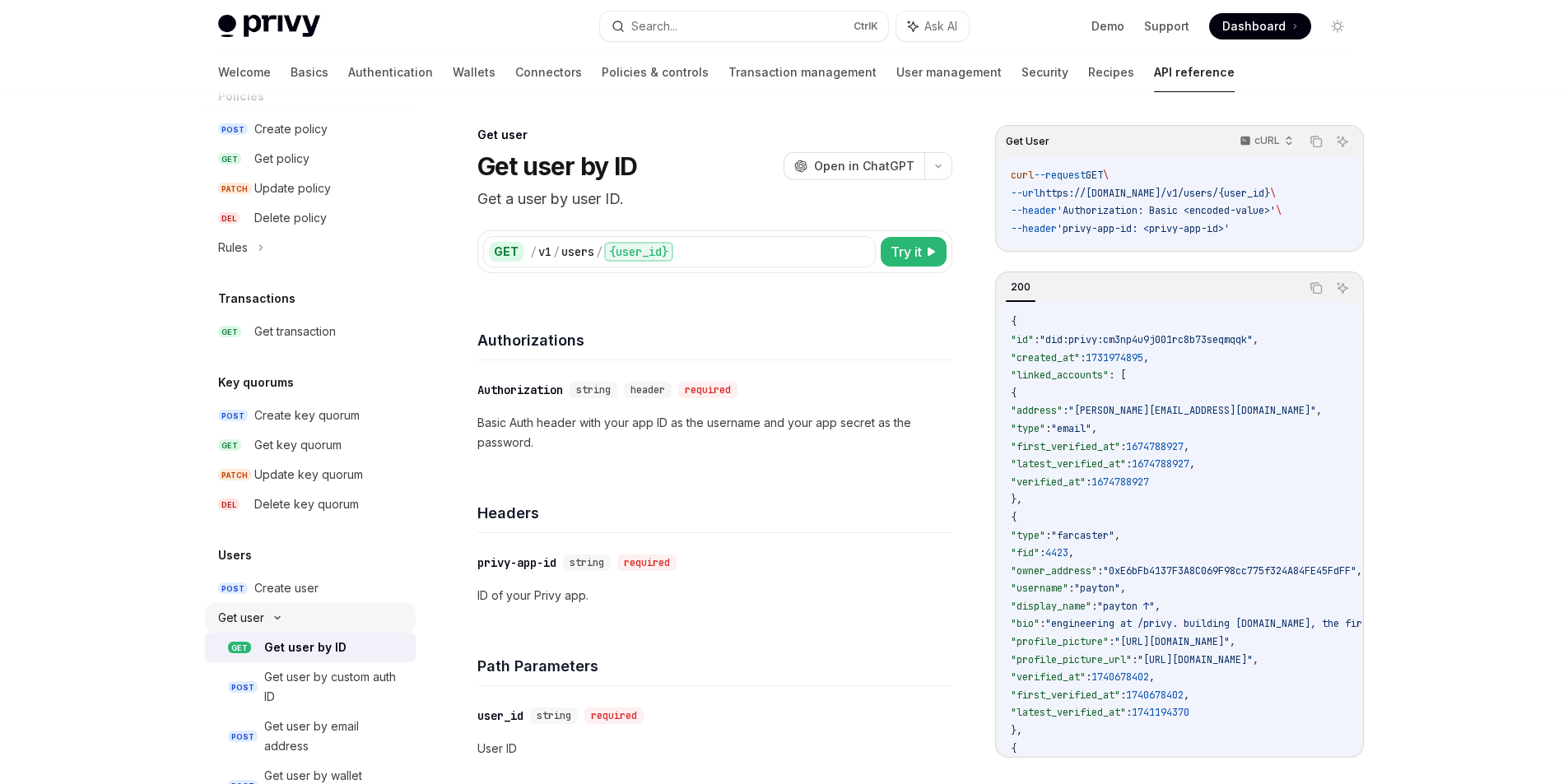
click at [266, 623] on div "Get user" at bounding box center [310, 617] width 211 height 30
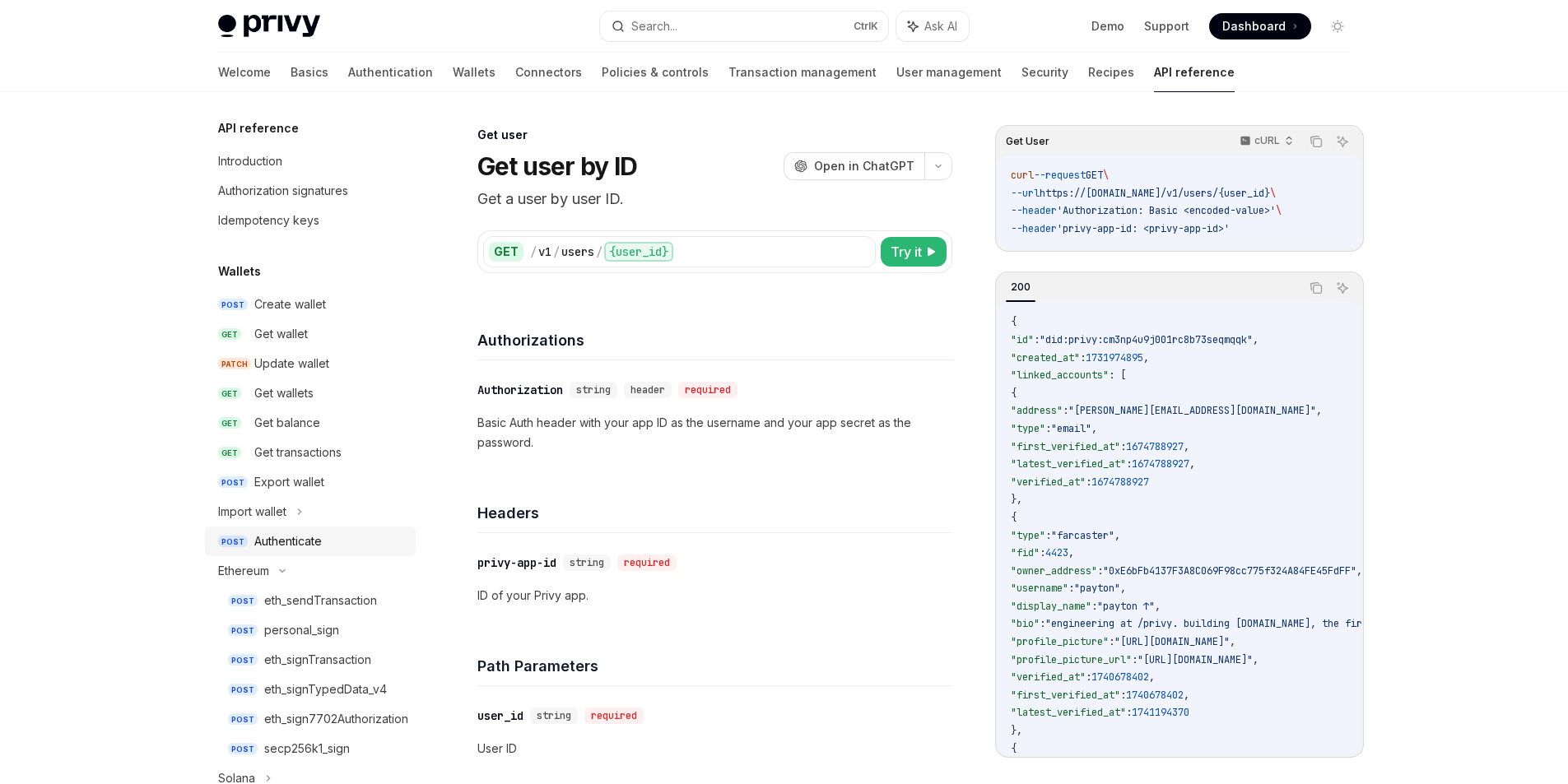
click at [291, 541] on div "Authenticate" at bounding box center [288, 541] width 68 height 19
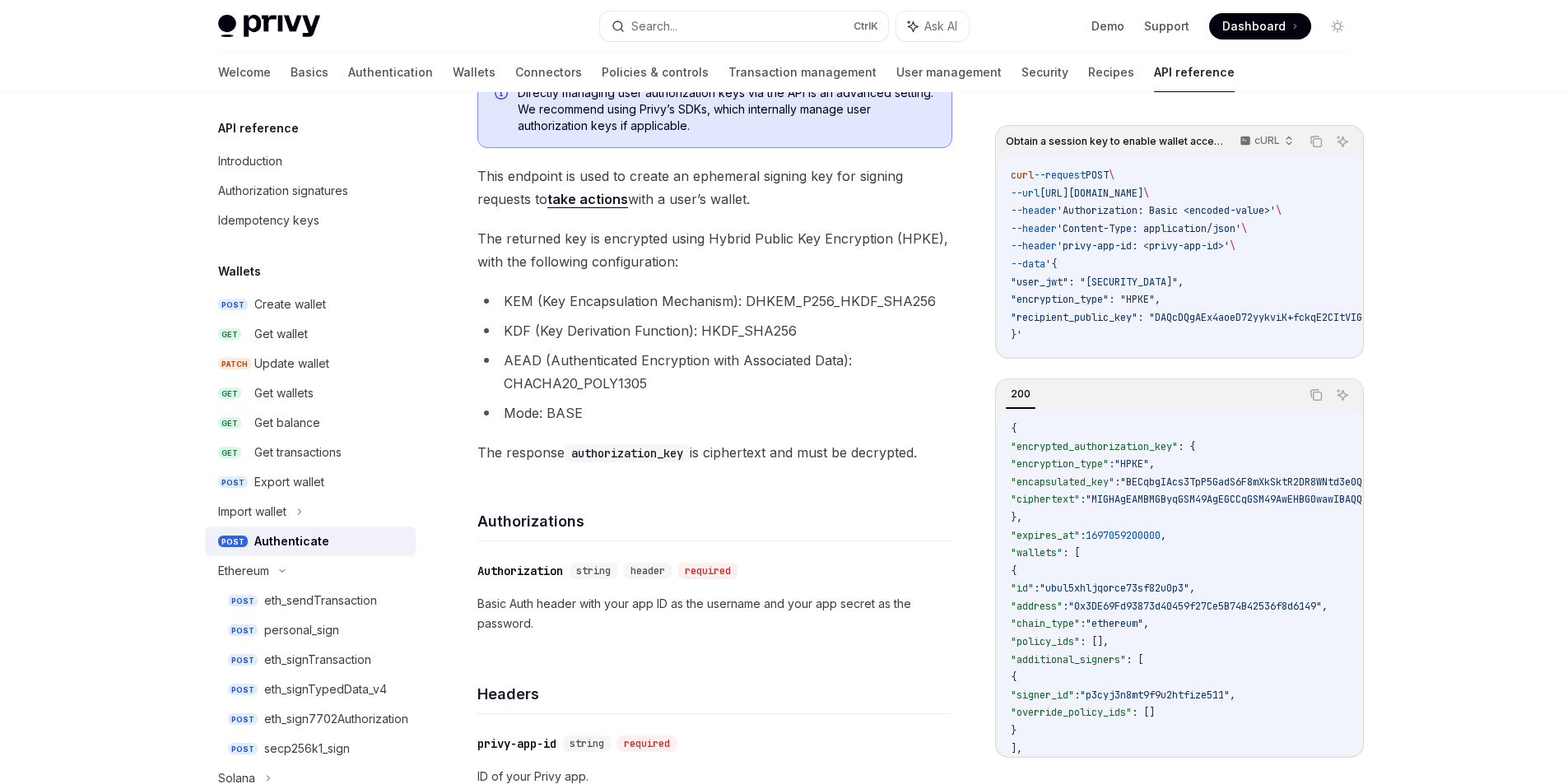
scroll to position [247, 0]
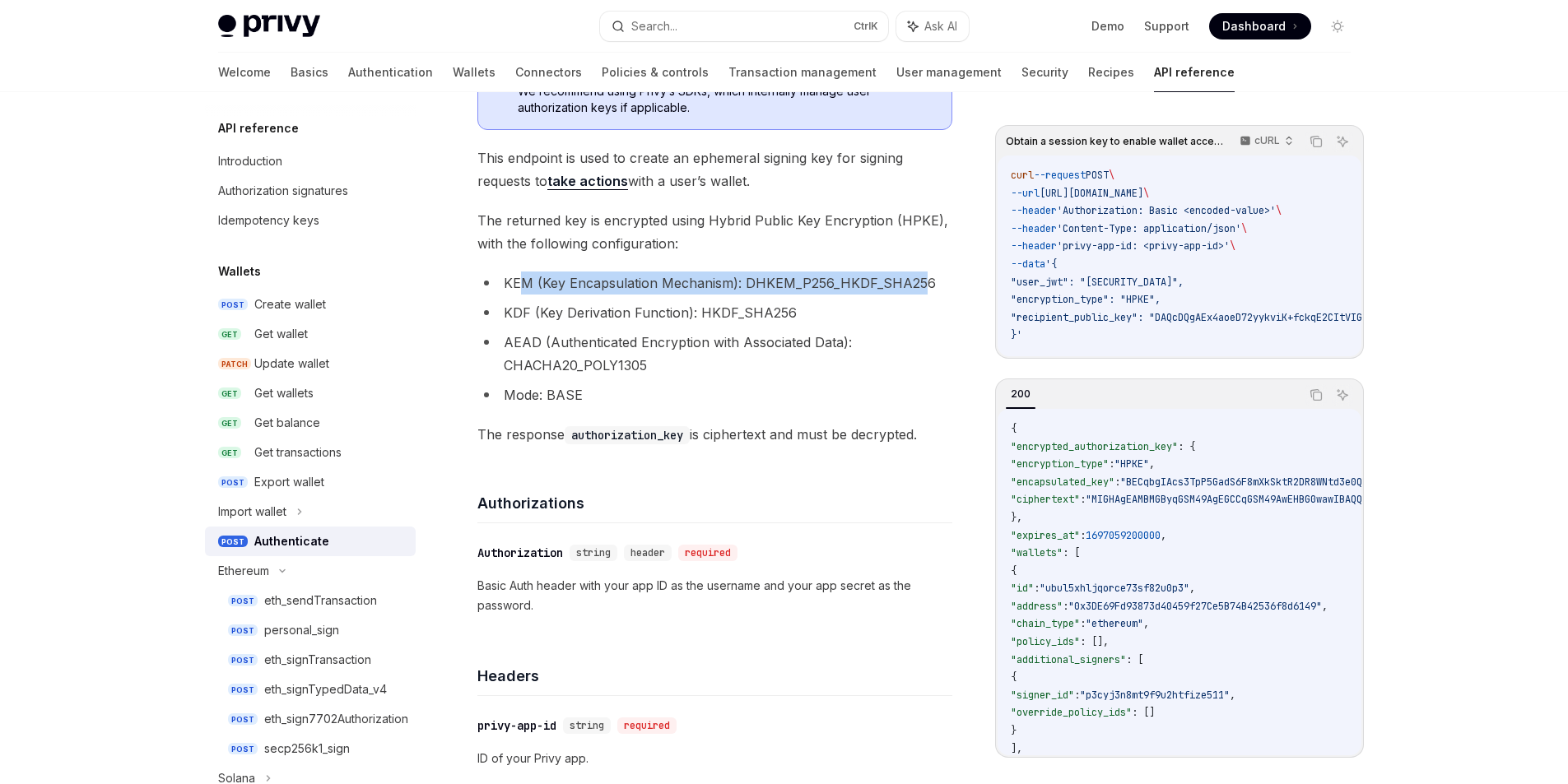
drag, startPoint x: 520, startPoint y: 288, endPoint x: 918, endPoint y: 268, distance: 398.5
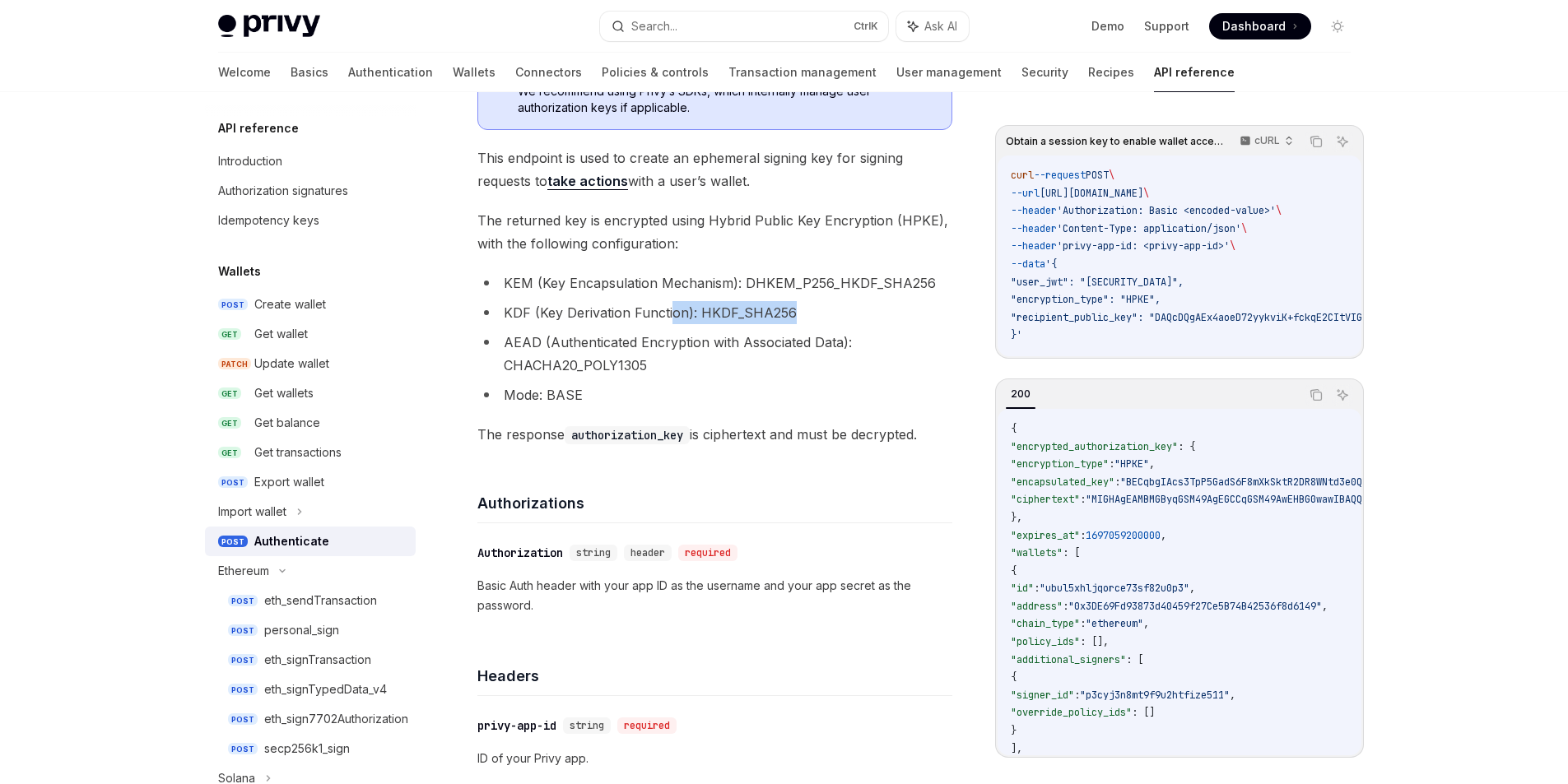
drag, startPoint x: 671, startPoint y: 315, endPoint x: 825, endPoint y: 318, distance: 154.0
click at [825, 318] on li "KDF (Key Derivation Function): HKDF_SHA256" at bounding box center [714, 312] width 475 height 23
drag, startPoint x: 689, startPoint y: 356, endPoint x: 847, endPoint y: 356, distance: 158.0
click at [847, 356] on li "AEAD (Authenticated Encryption with Associated Data): CHACHA20_POLY1305" at bounding box center [714, 354] width 475 height 46
click at [782, 384] on li "Mode: BASE" at bounding box center [714, 394] width 475 height 23
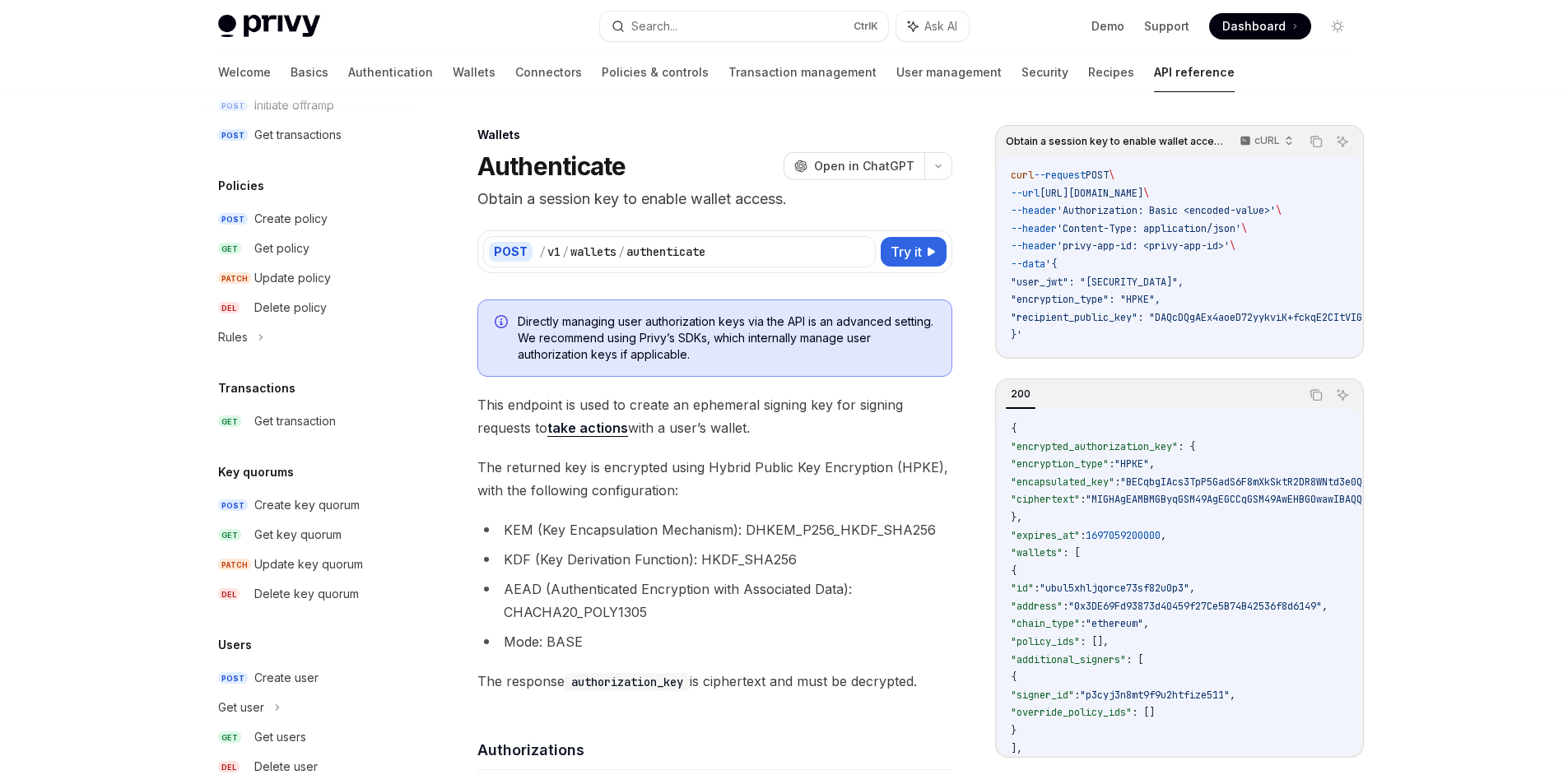
scroll to position [1093, 0]
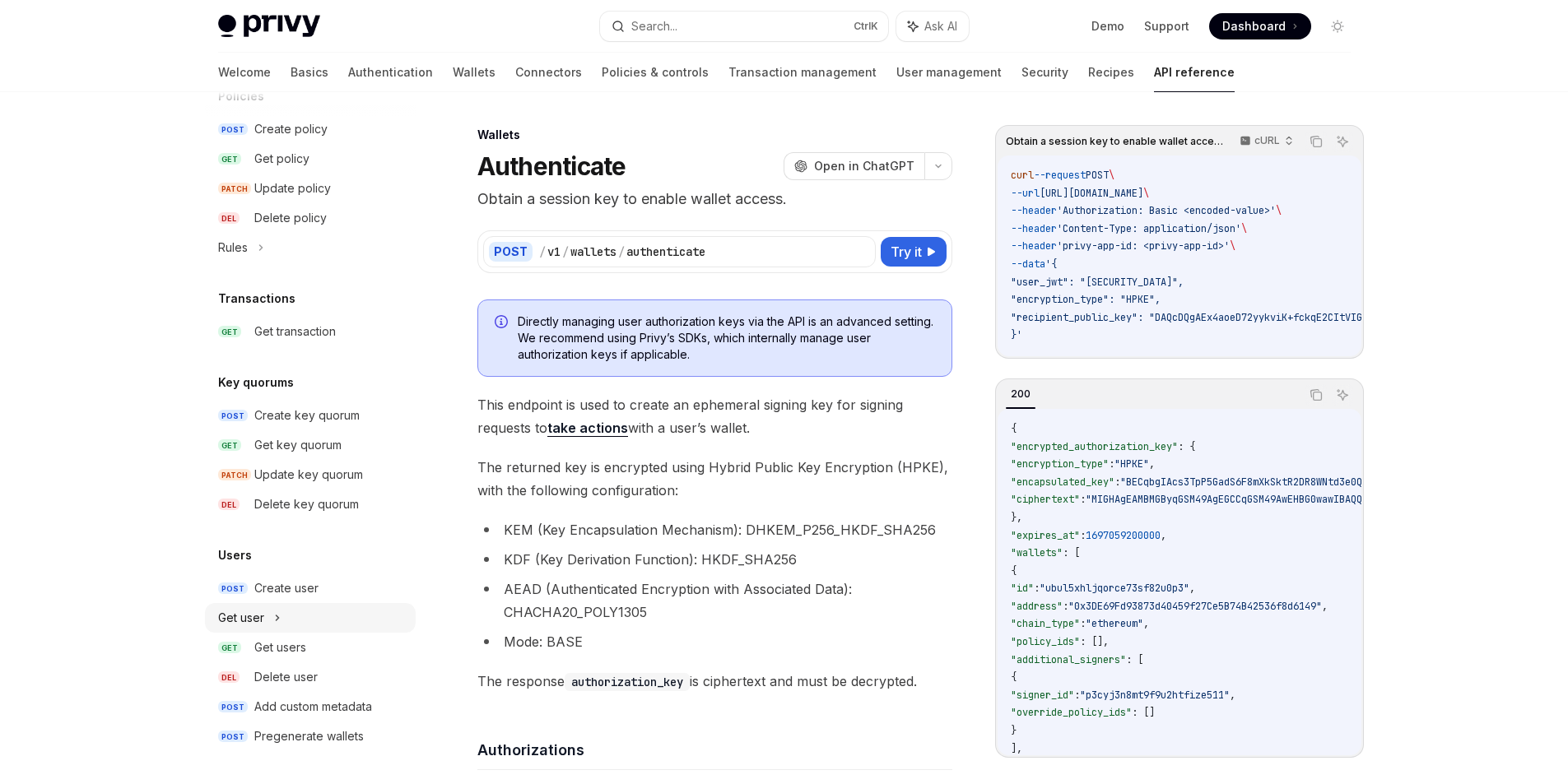
click at [262, 607] on div "Get user" at bounding box center [310, 617] width 211 height 30
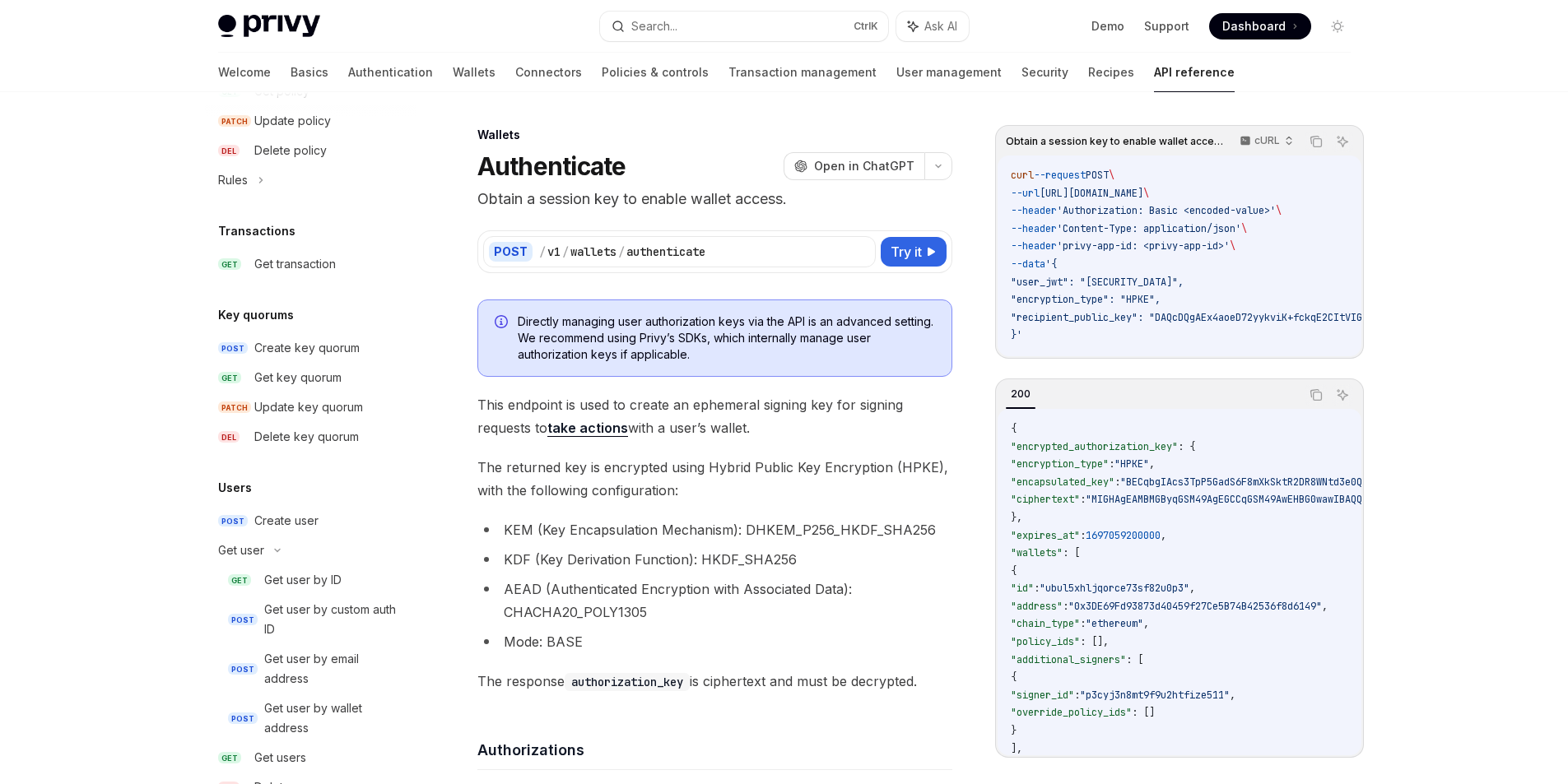
scroll to position [1258, 0]
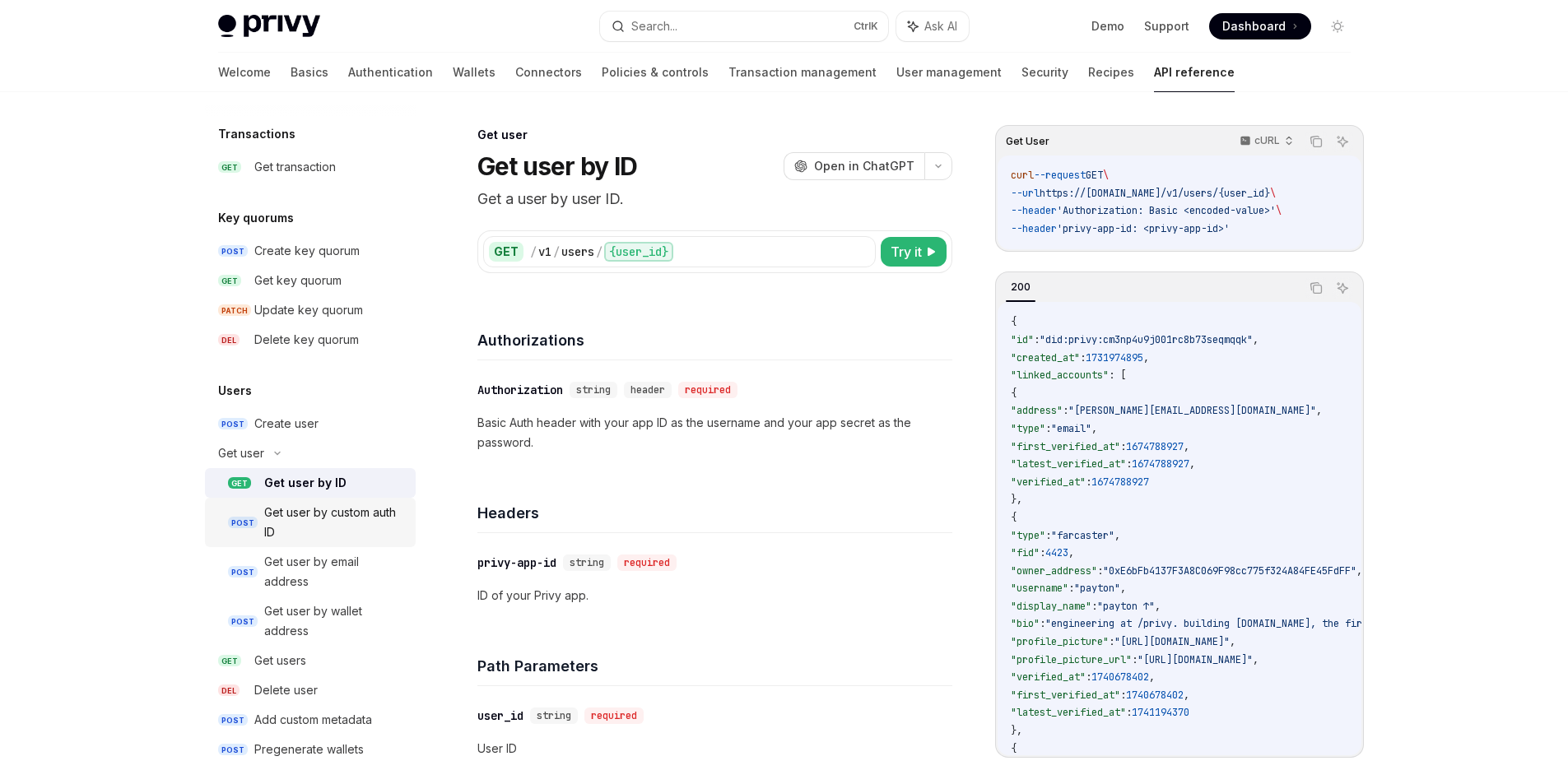
click at [344, 529] on div "Get user by custom auth ID" at bounding box center [334, 522] width 142 height 40
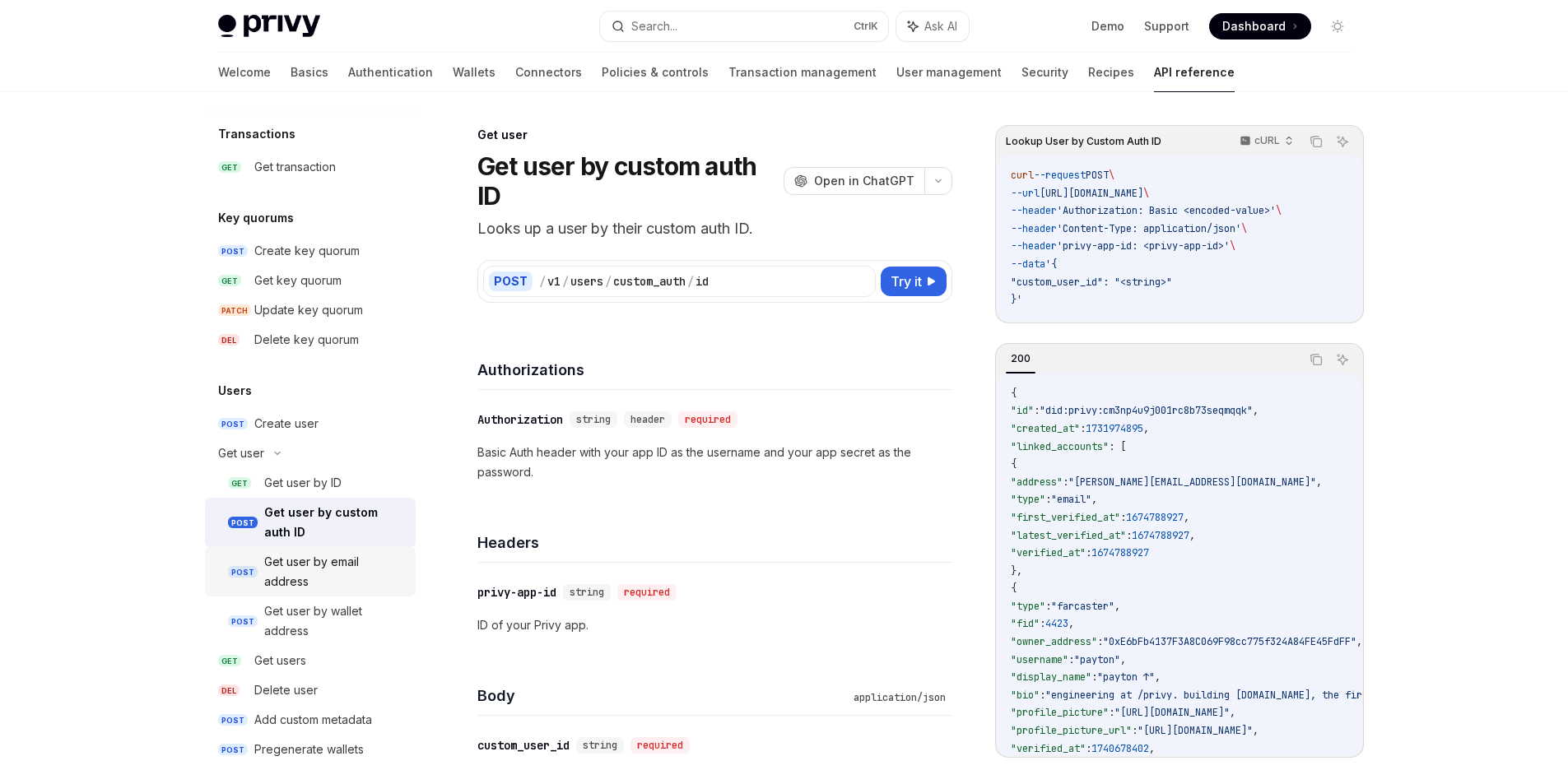
click at [319, 589] on div "Get user by email address" at bounding box center [334, 571] width 142 height 40
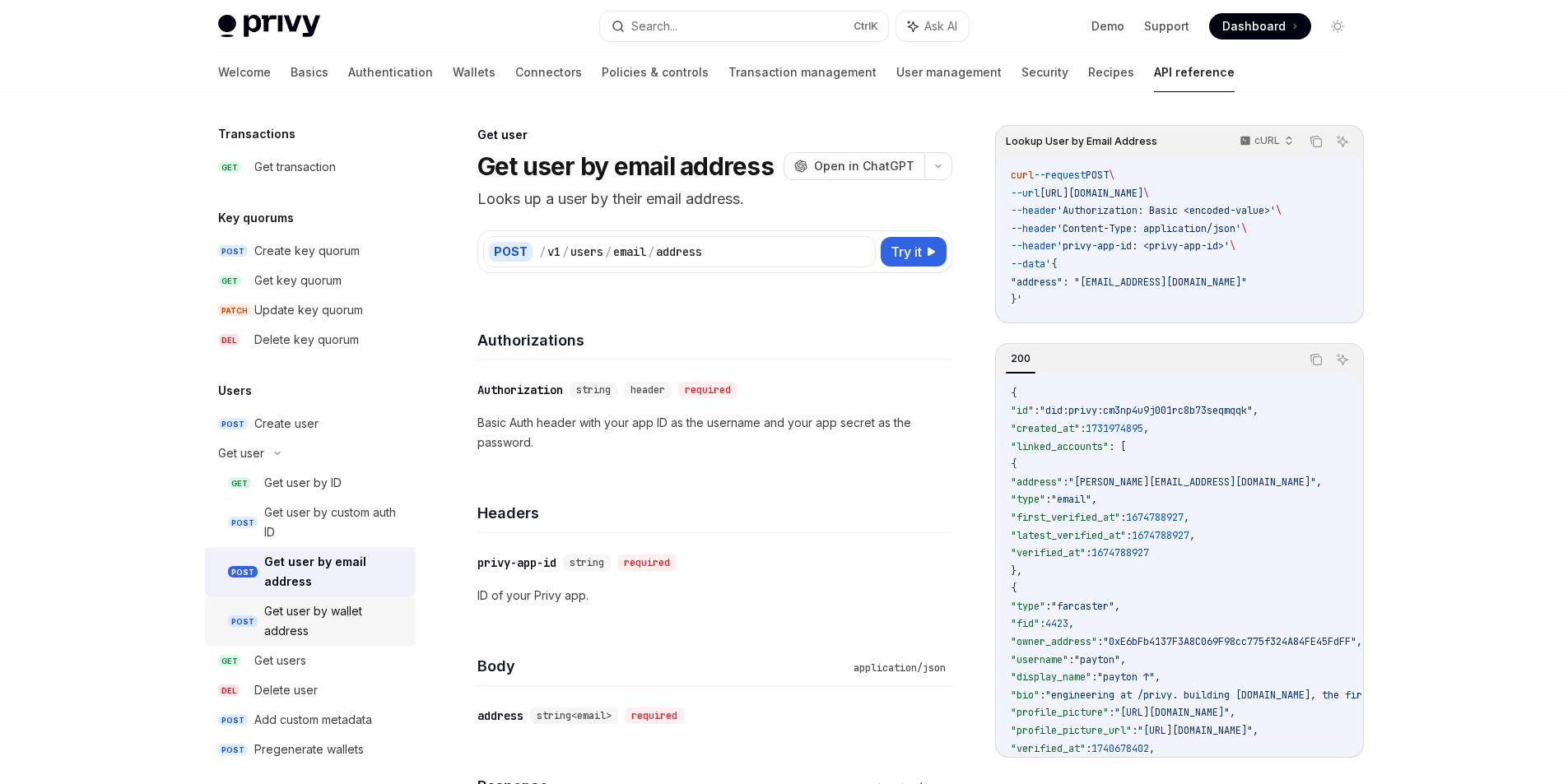
click at [341, 615] on div "Get user by wallet address" at bounding box center [334, 621] width 142 height 40
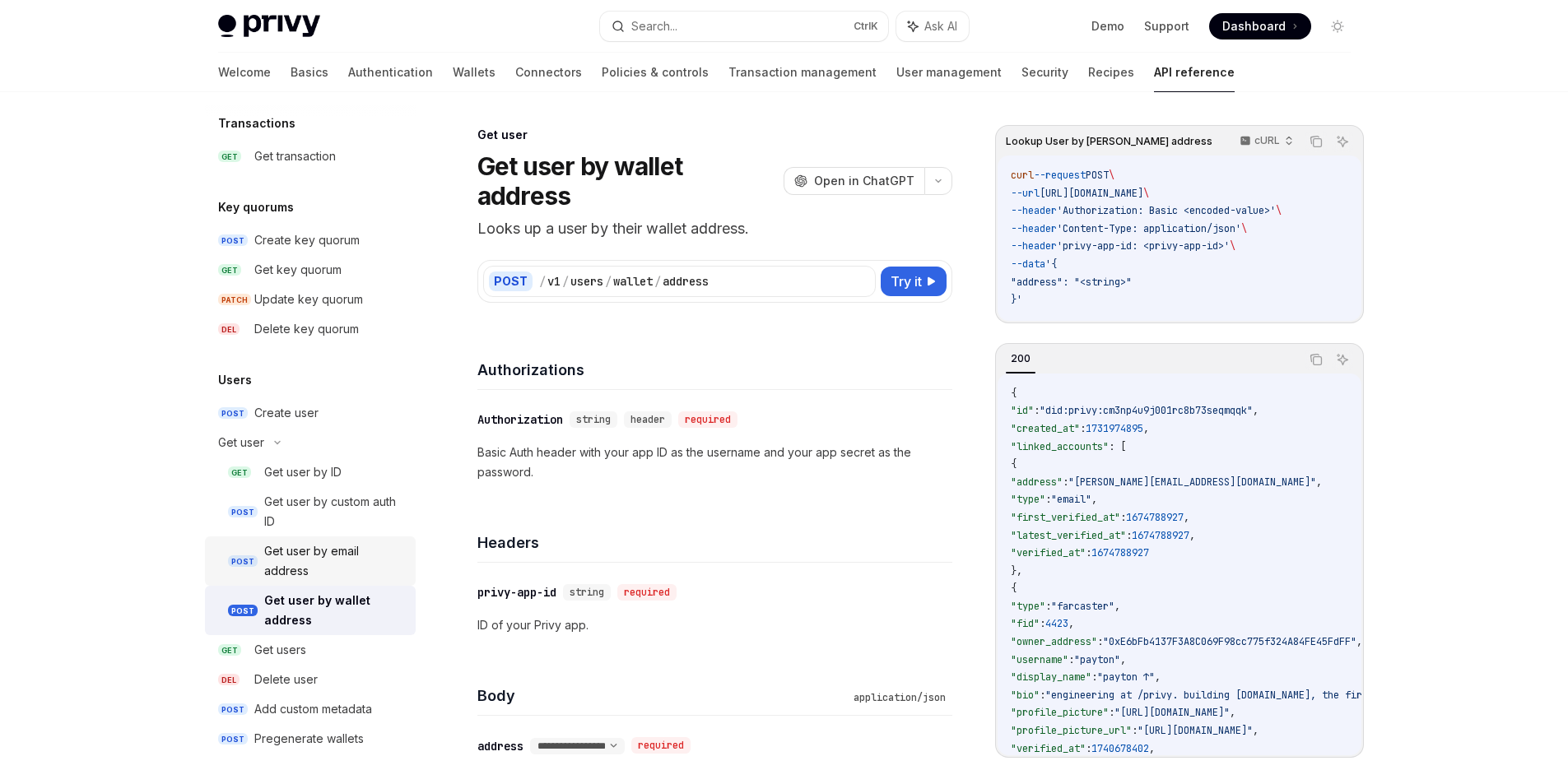
scroll to position [1271, 0]
click at [262, 638] on div "Get users" at bounding box center [281, 647] width 52 height 19
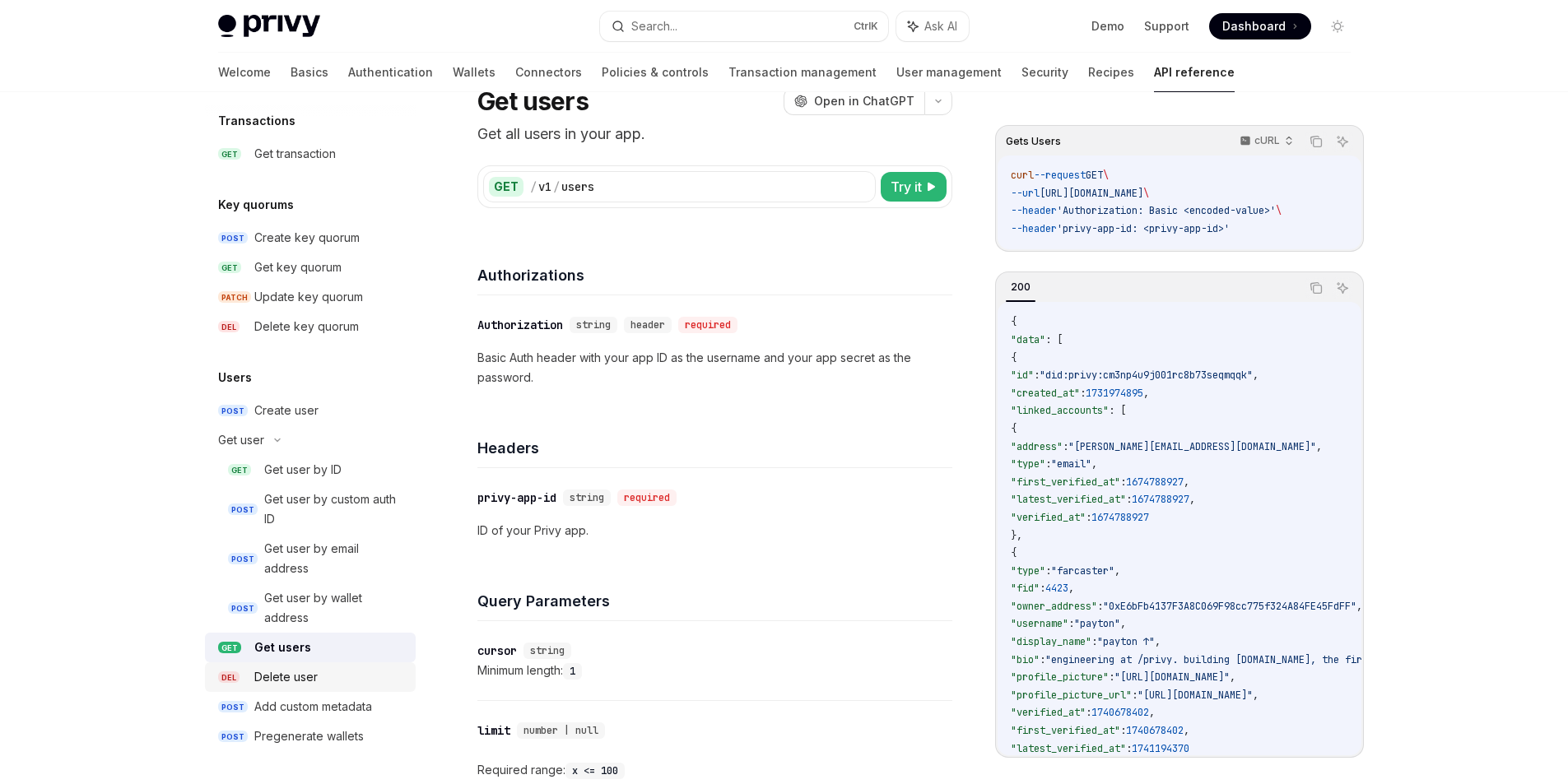
scroll to position [165, 0]
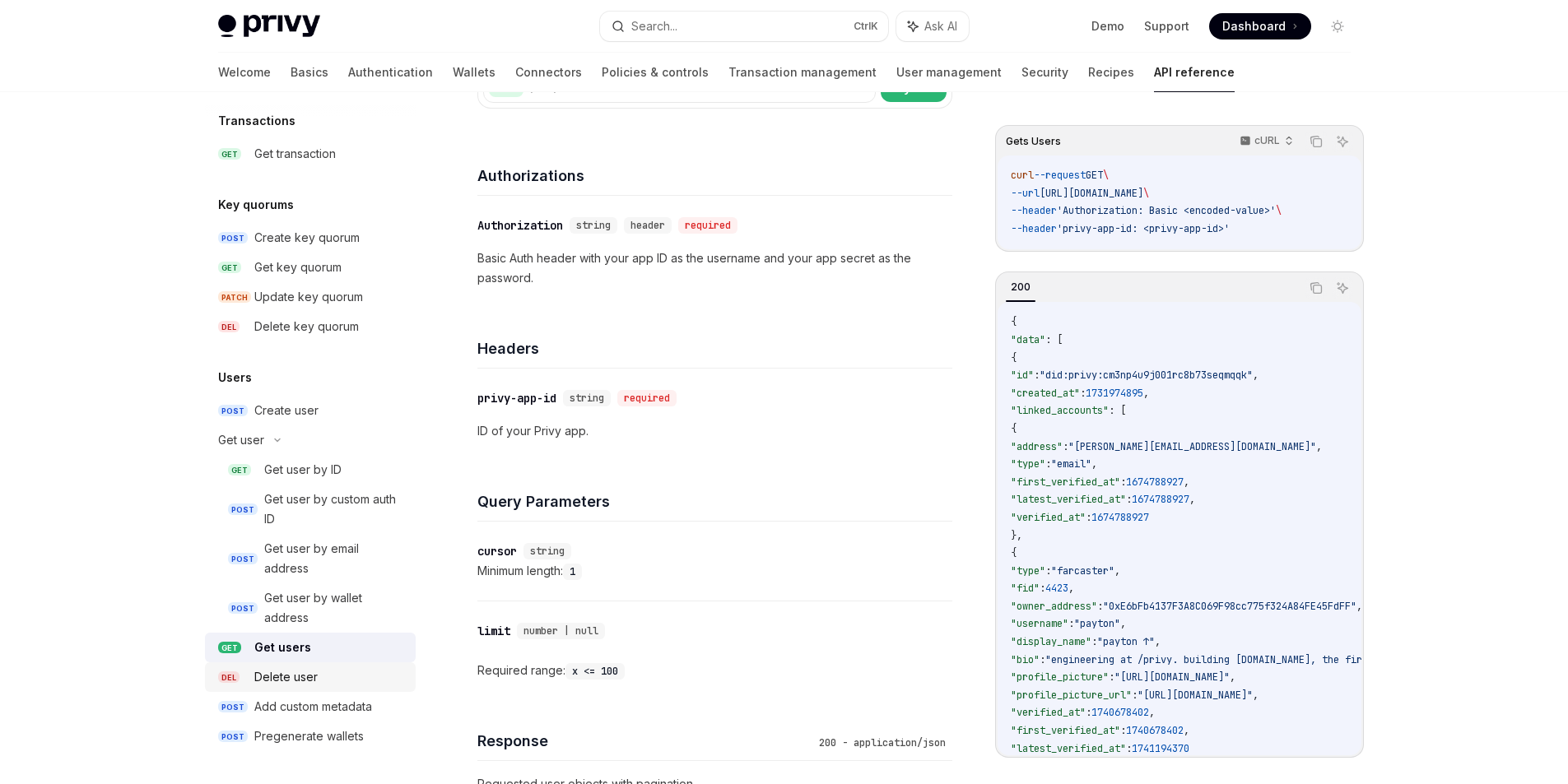
click at [295, 691] on link "DEL Delete user" at bounding box center [310, 677] width 211 height 30
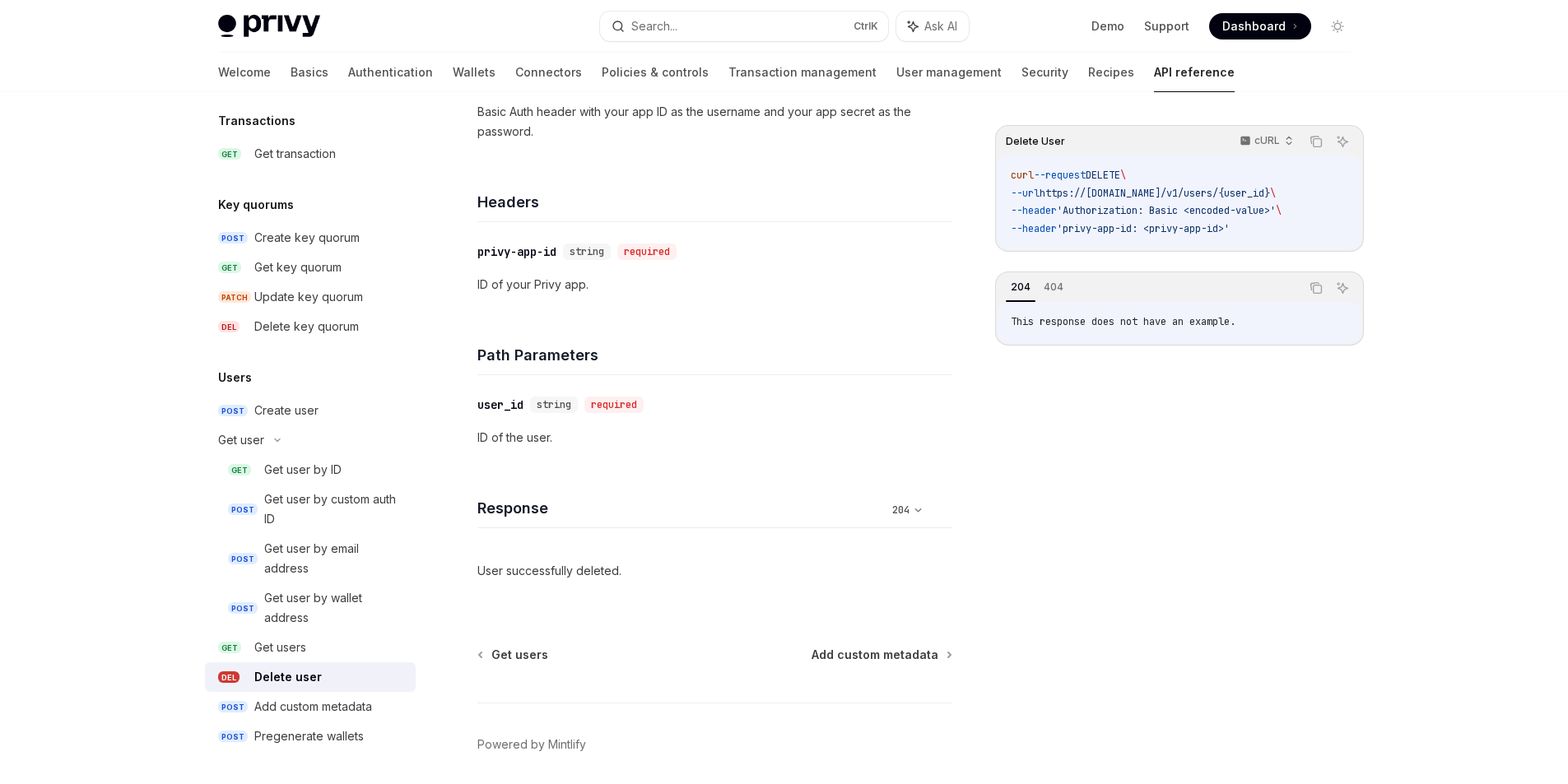
scroll to position [372, 0]
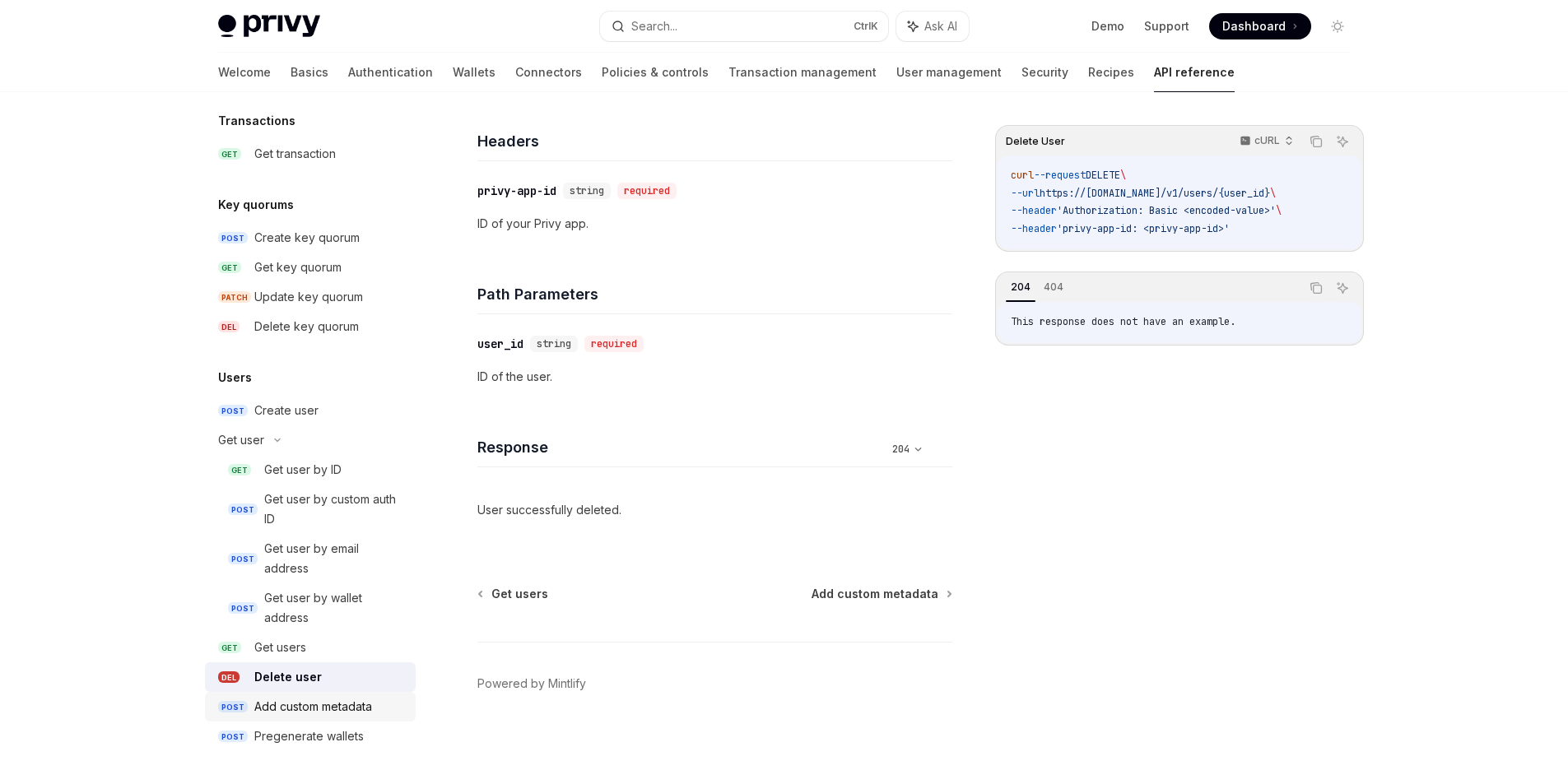
click at [334, 717] on link "POST Add custom metadata" at bounding box center [310, 706] width 211 height 30
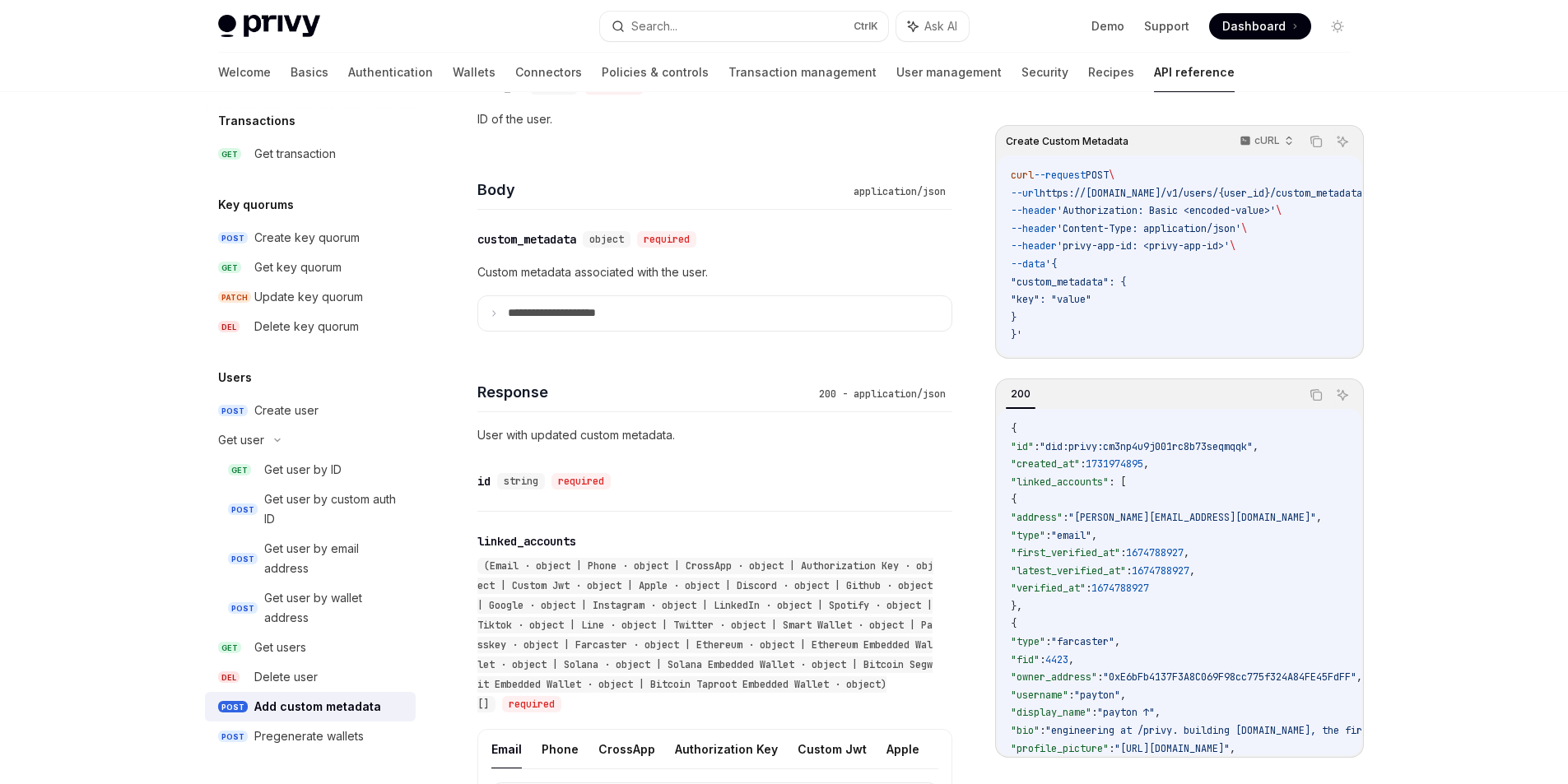
scroll to position [658, 0]
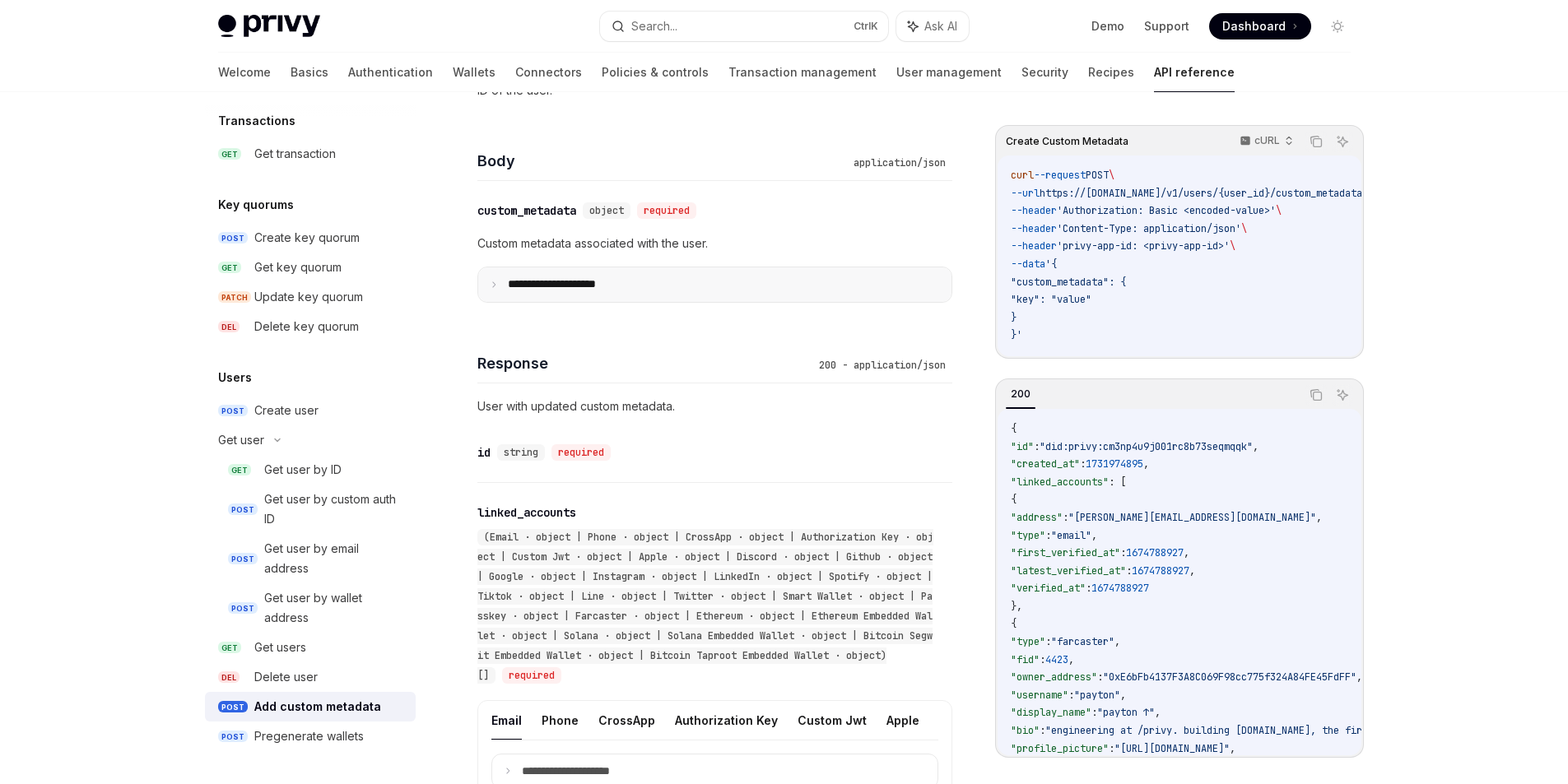
click at [492, 292] on summary "**********" at bounding box center [714, 284] width 473 height 34
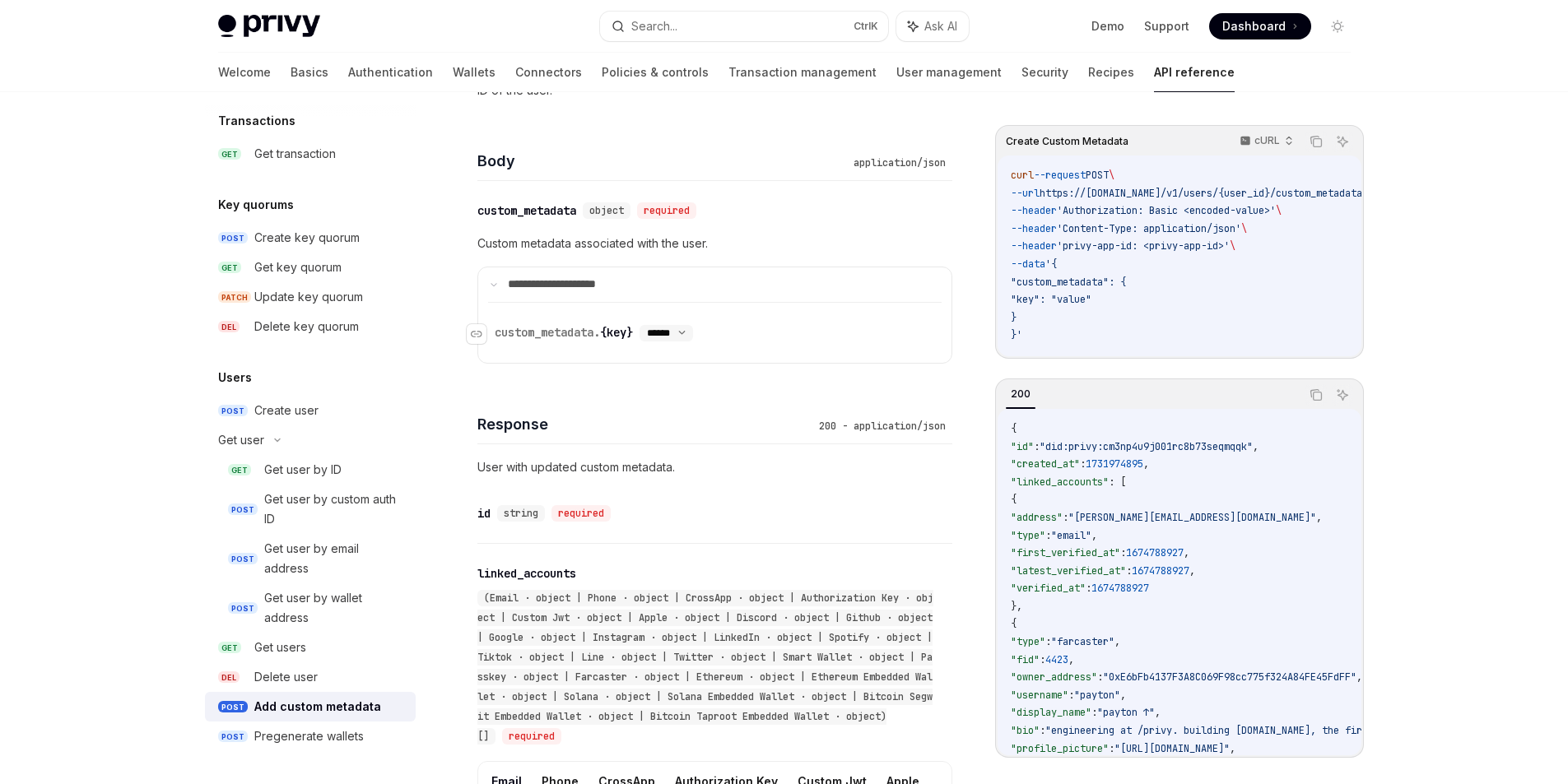
click at [673, 330] on select "****** ****** *******" at bounding box center [667, 333] width 54 height 13
drag, startPoint x: 755, startPoint y: 336, endPoint x: 747, endPoint y: 331, distance: 9.4
click at [755, 336] on div "​ custom_metadata. {key} ****** ****** *******" at bounding box center [707, 332] width 424 height 20
click at [488, 285] on summary "**********" at bounding box center [714, 284] width 473 height 34
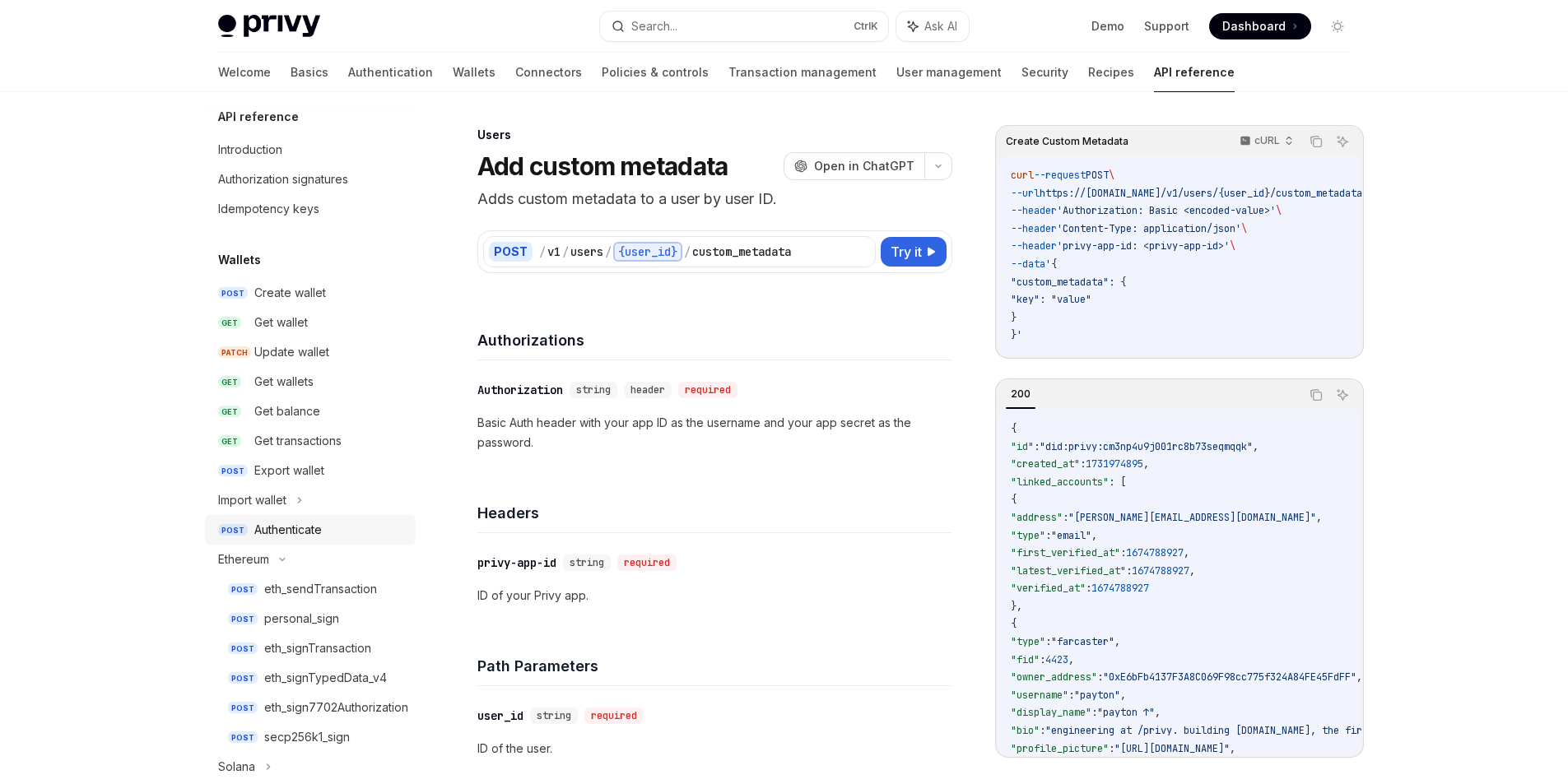
scroll to position [0, 0]
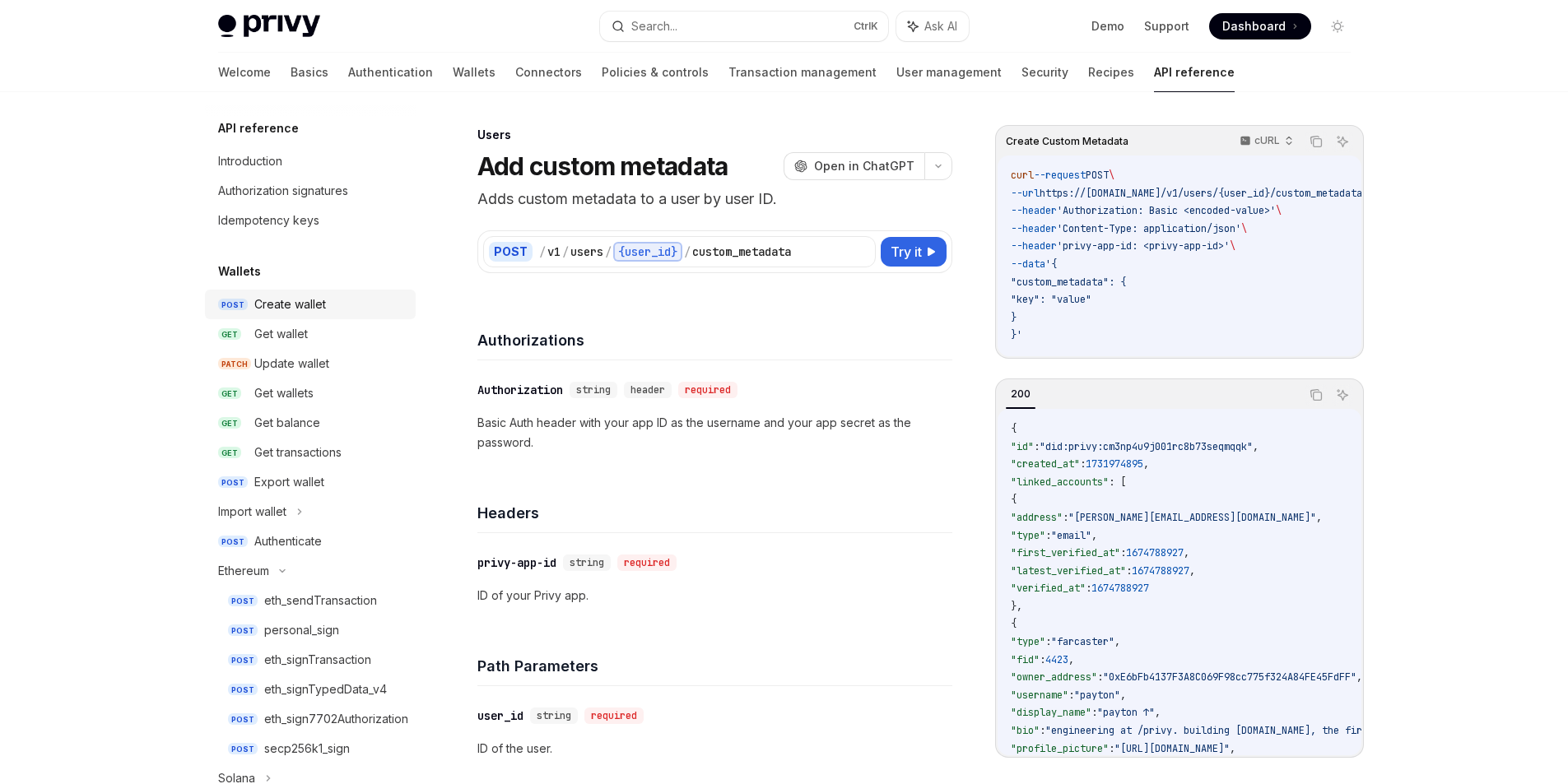
click at [296, 306] on div "Create wallet" at bounding box center [290, 304] width 71 height 19
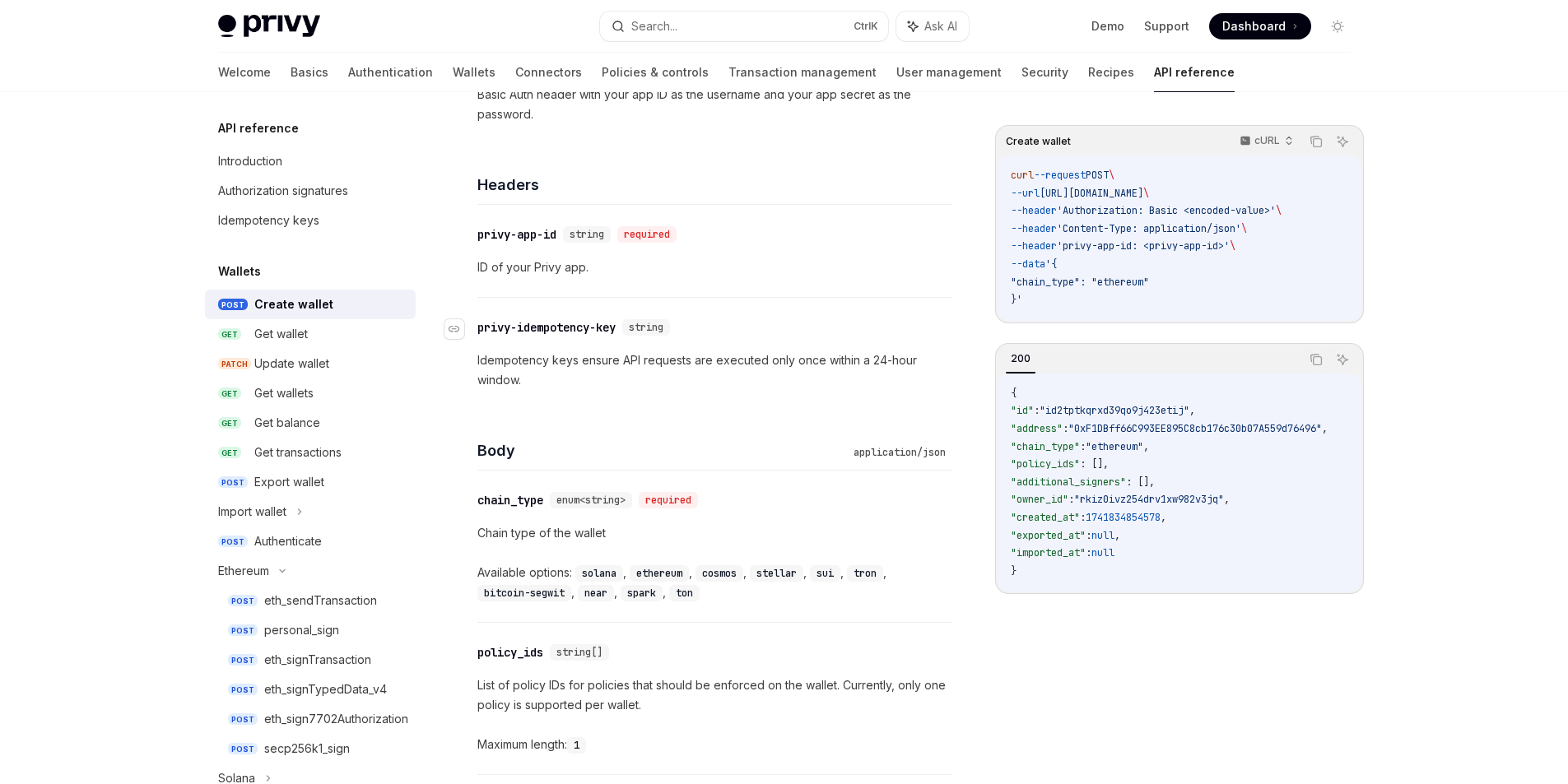
scroll to position [165, 0]
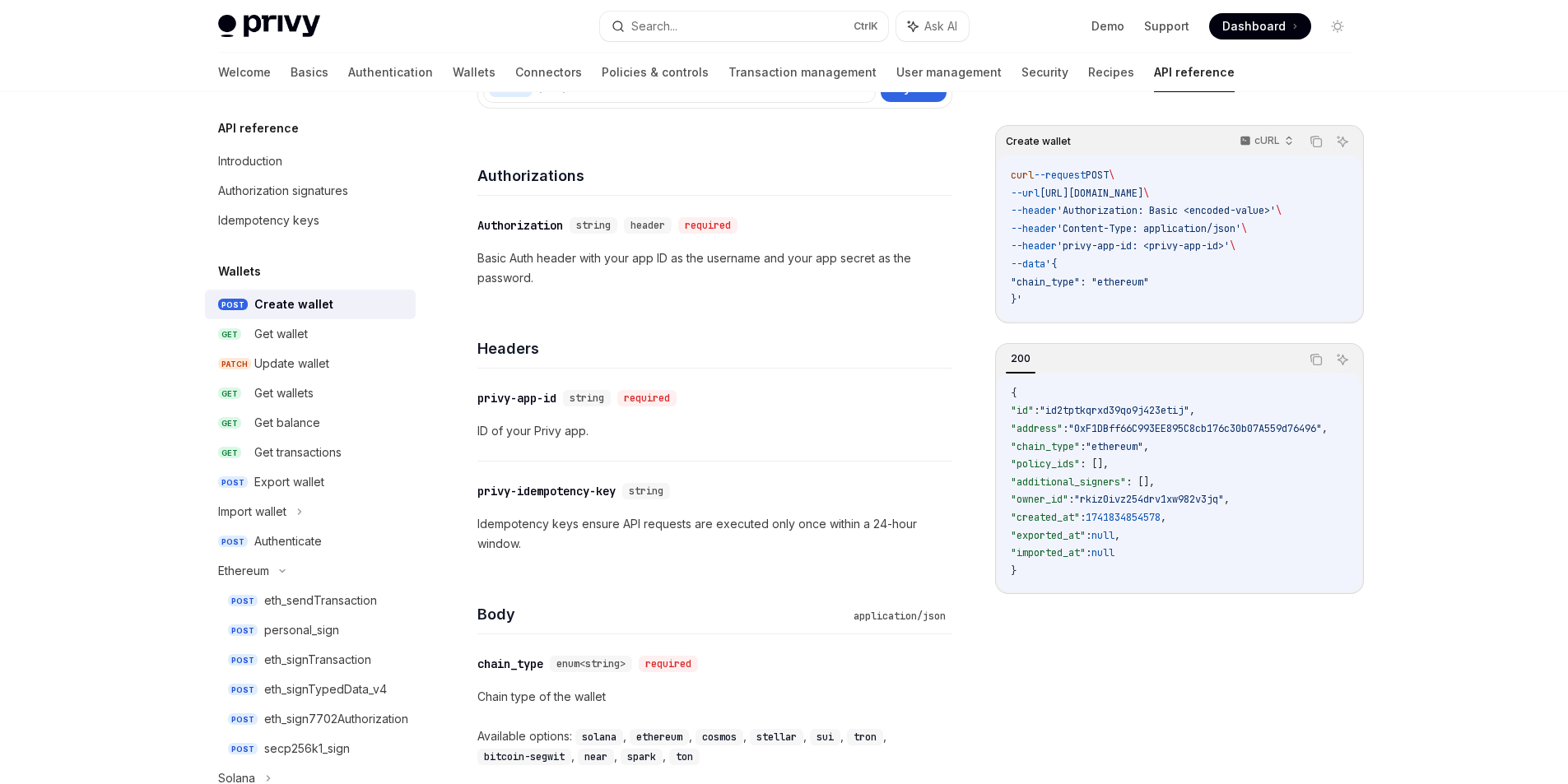
click at [595, 260] on p "Basic Auth header with your app ID as the username and your app secret as the p…" at bounding box center [714, 268] width 475 height 40
click at [609, 264] on p "Basic Auth header with your app ID as the username and your app secret as the p…" at bounding box center [714, 268] width 475 height 40
drag, startPoint x: 1089, startPoint y: 209, endPoint x: 1270, endPoint y: 218, distance: 181.2
click at [1270, 218] on code "curl --request POST \ --url https://api.privy.io/v1/wallets \ --header 'Authori…" at bounding box center [1179, 238] width 337 height 143
drag, startPoint x: 1114, startPoint y: 228, endPoint x: 1190, endPoint y: 241, distance: 77.1
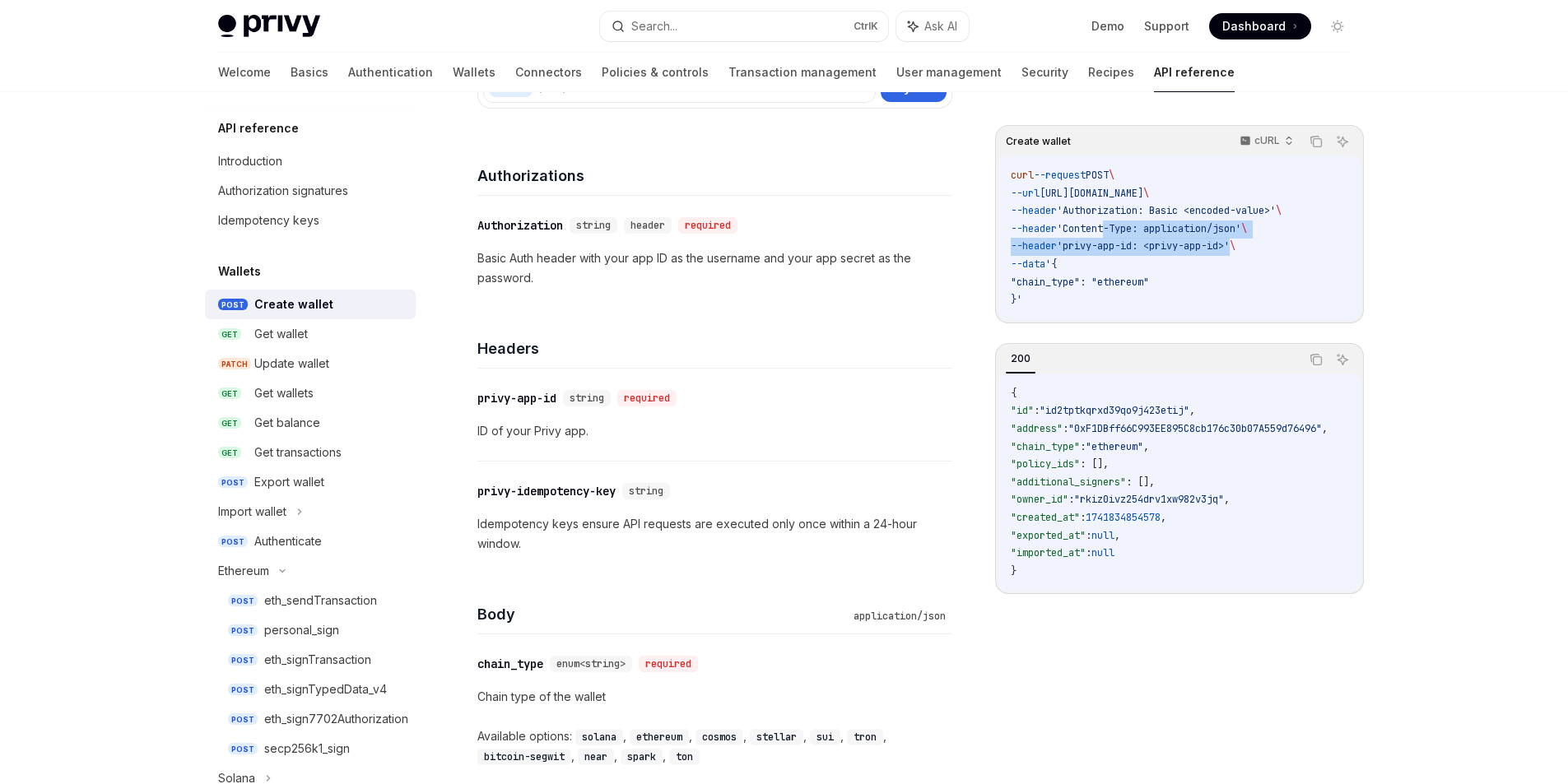
click at [1224, 241] on code "curl --request POST \ --url https://api.privy.io/v1/wallets \ --header 'Authori…" at bounding box center [1179, 238] width 337 height 143
click at [1142, 256] on code "curl --request POST \ --url https://api.privy.io/v1/wallets \ --header 'Authori…" at bounding box center [1179, 238] width 337 height 143
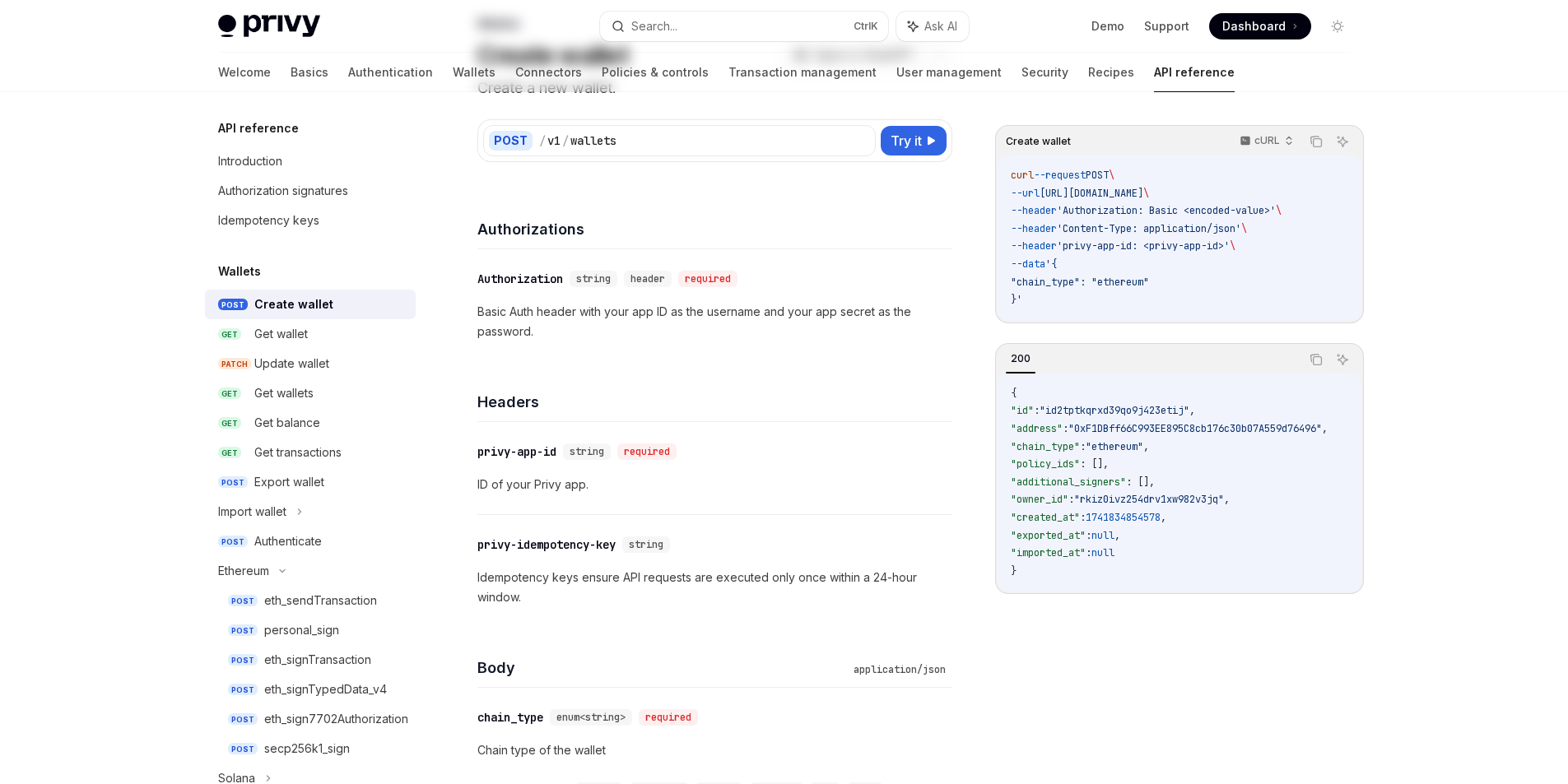
scroll to position [0, 0]
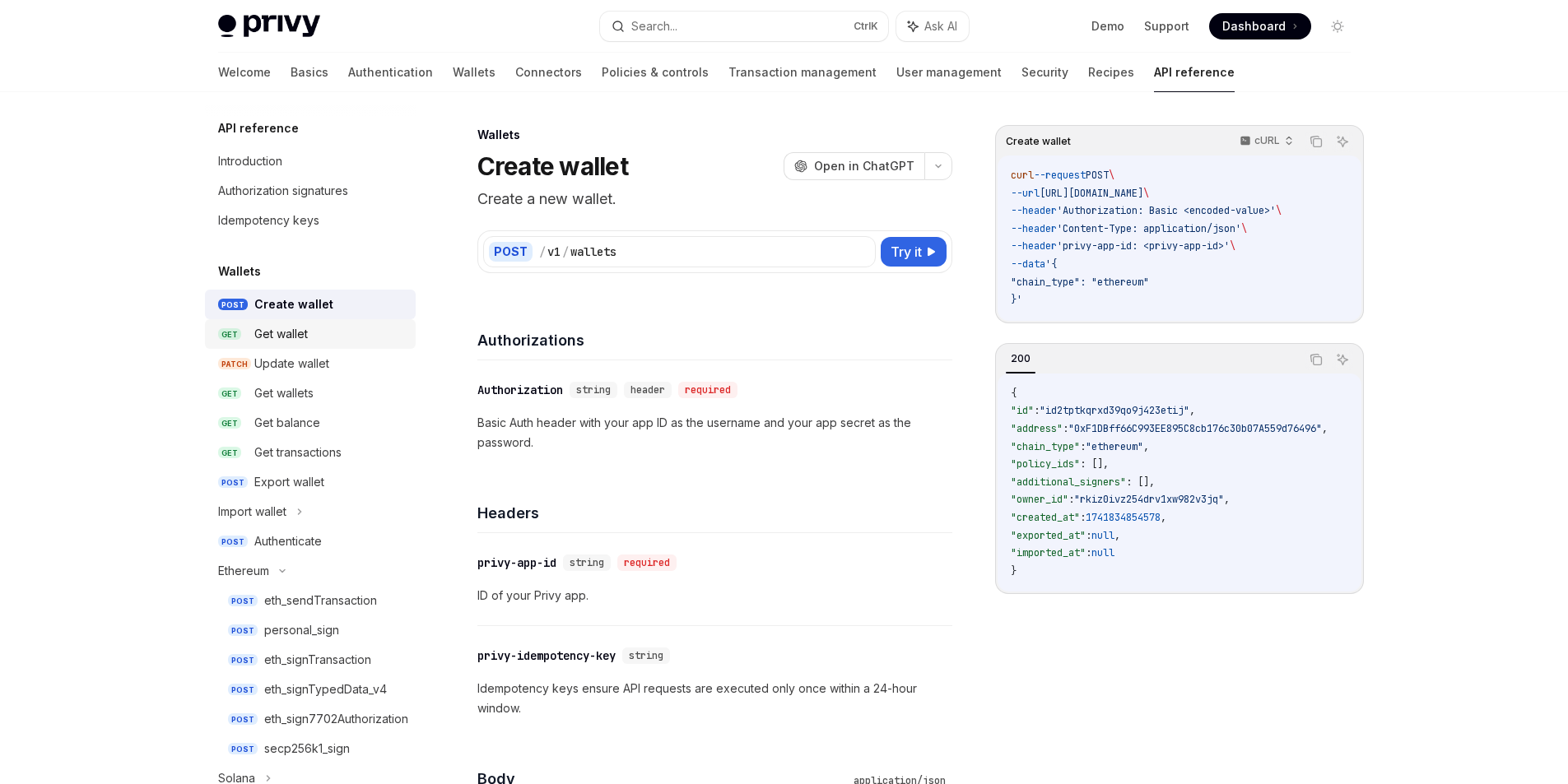
click at [329, 330] on div "Get wallet" at bounding box center [331, 333] width 152 height 19
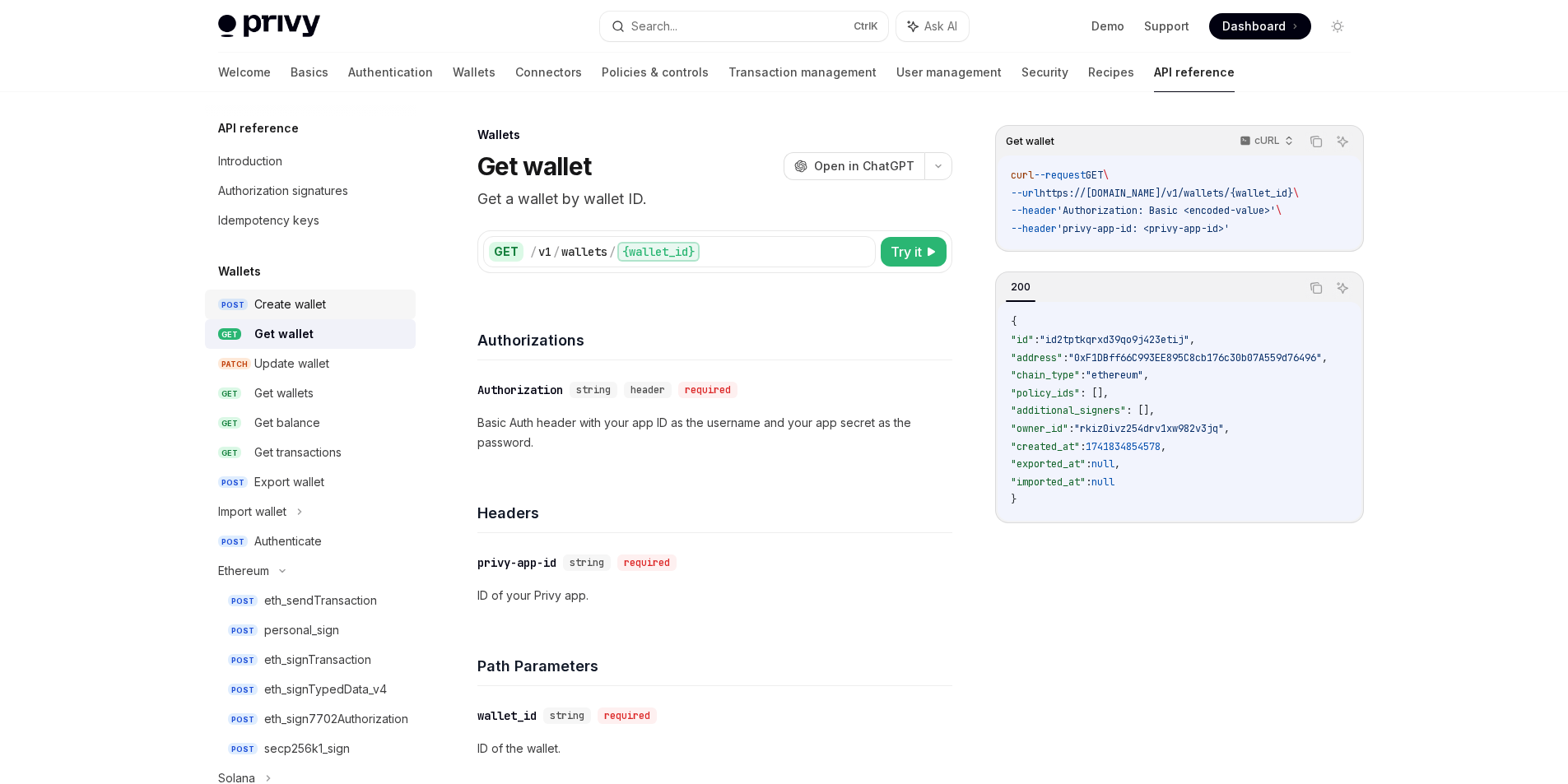
click at [349, 304] on div "Create wallet" at bounding box center [331, 304] width 152 height 19
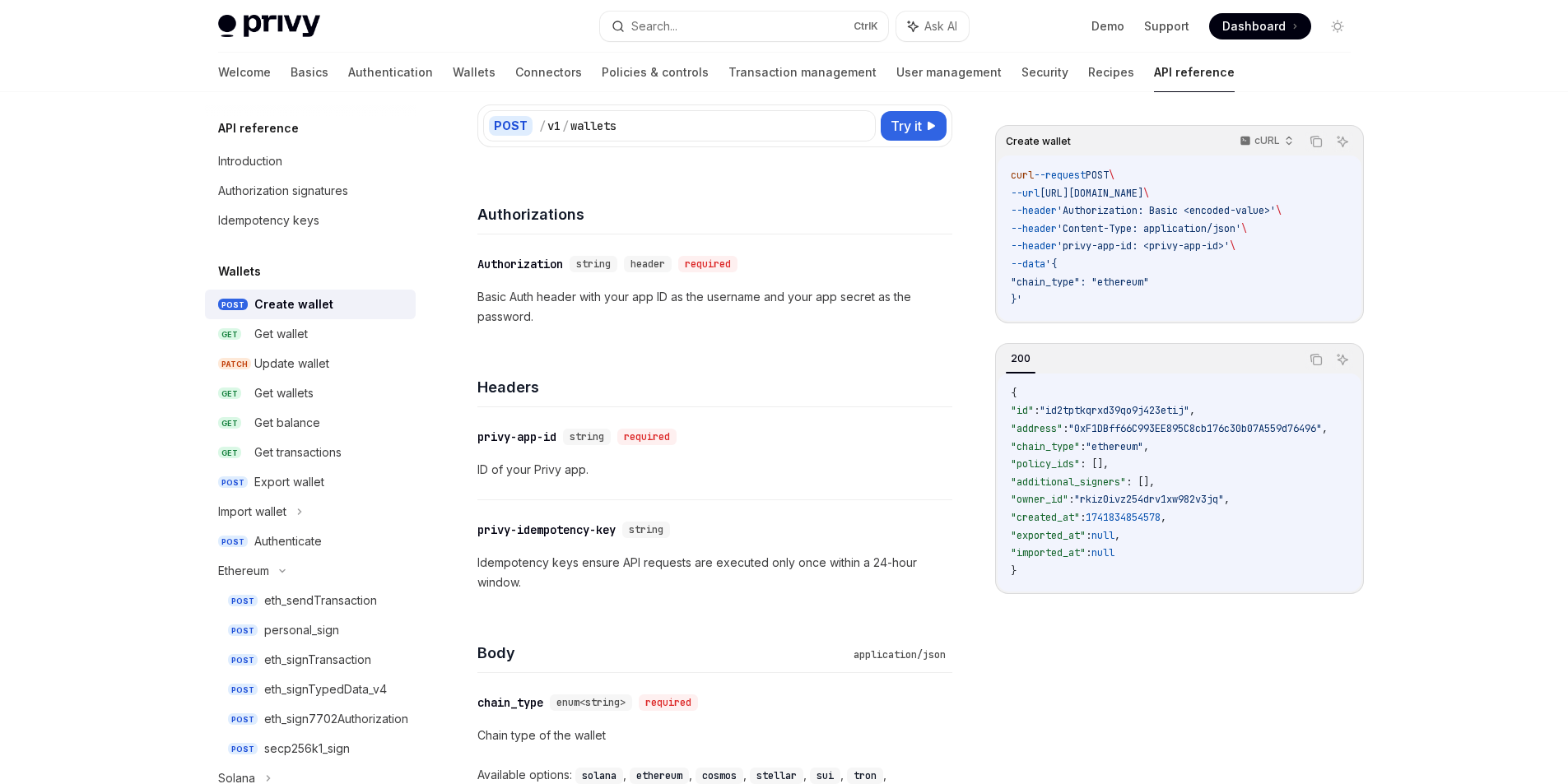
scroll to position [247, 0]
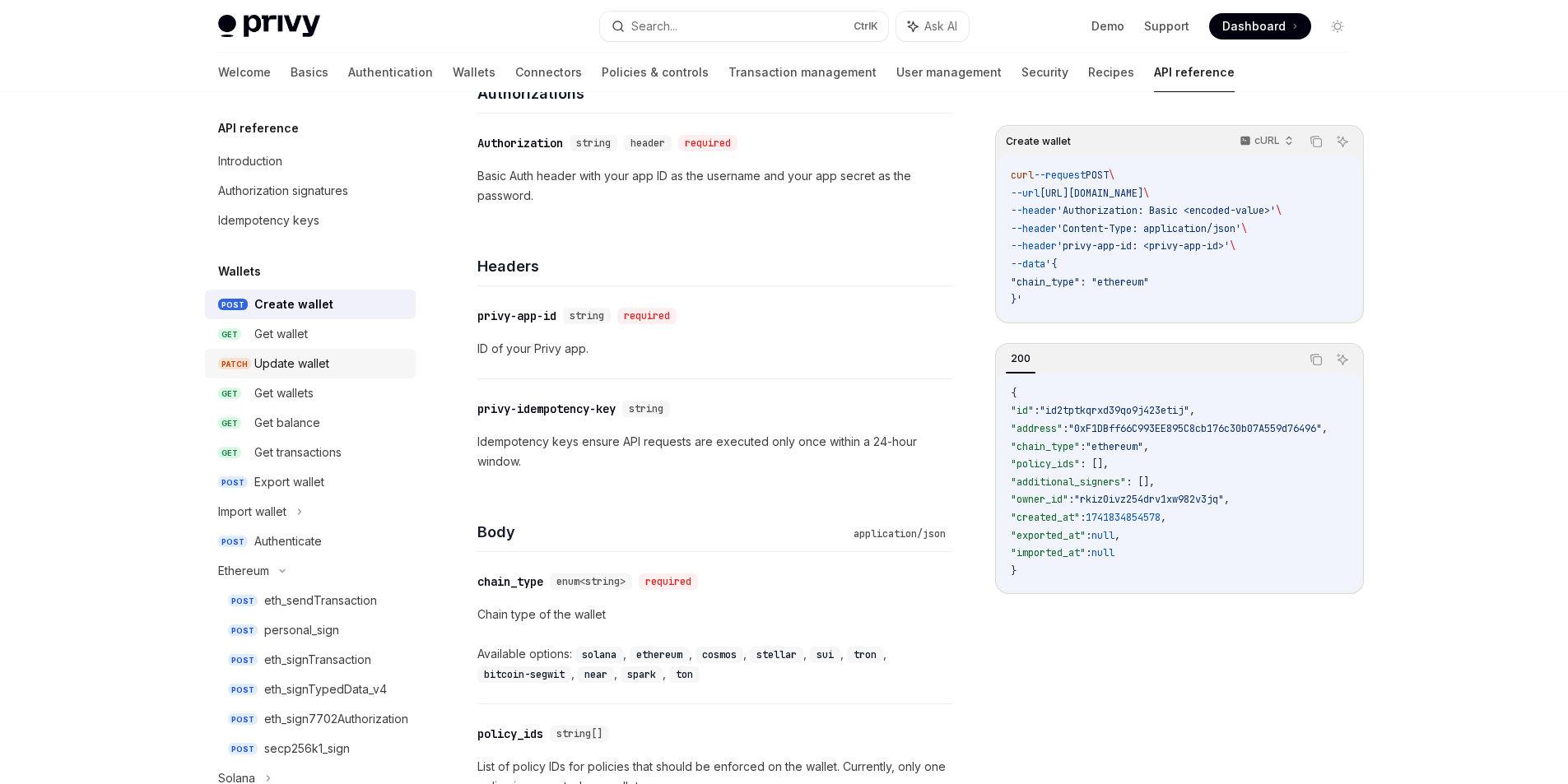
click at [336, 374] on link "PATCH Update wallet" at bounding box center [310, 364] width 211 height 30
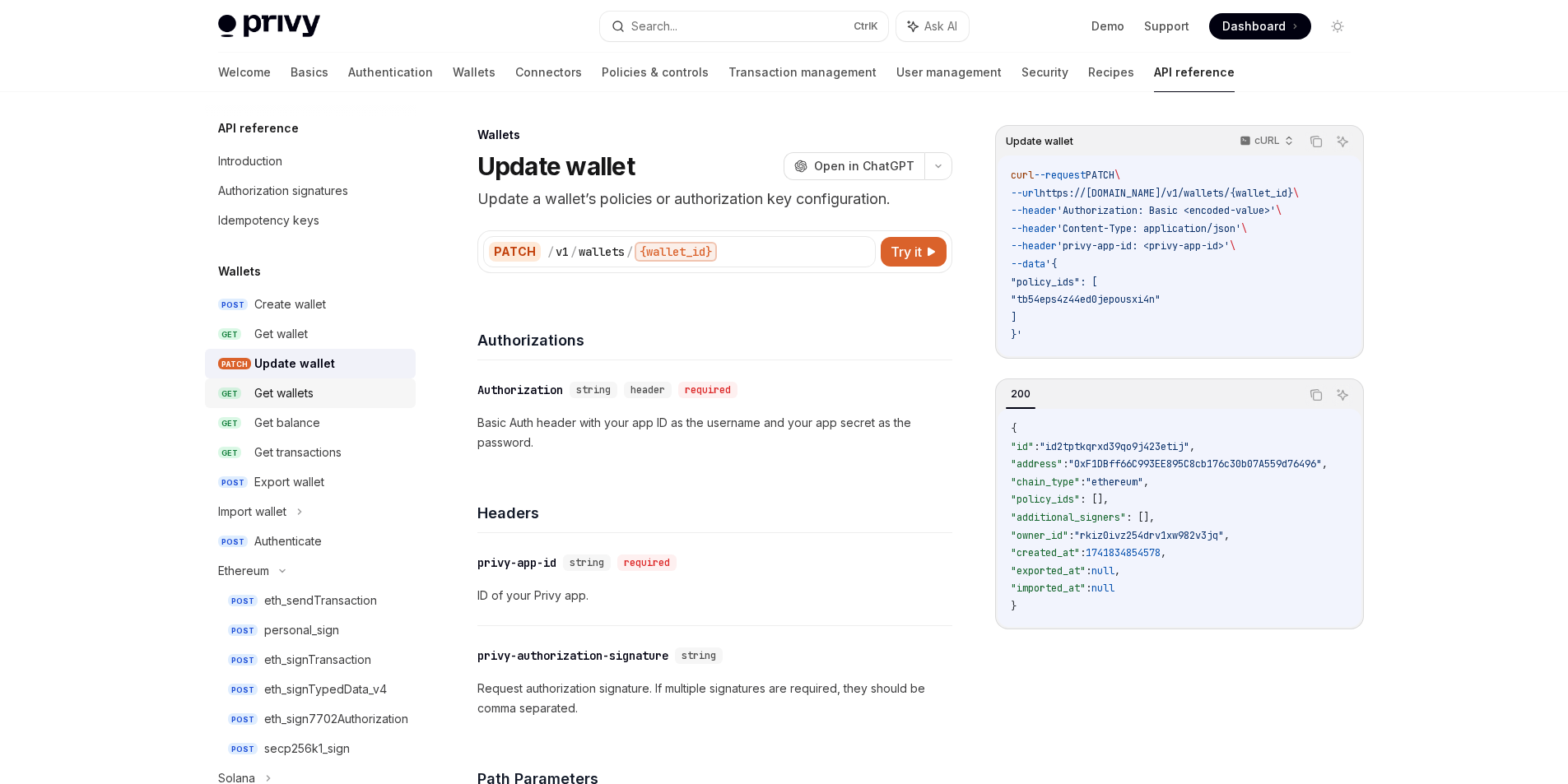
click at [336, 392] on div "Get wallets" at bounding box center [331, 392] width 152 height 19
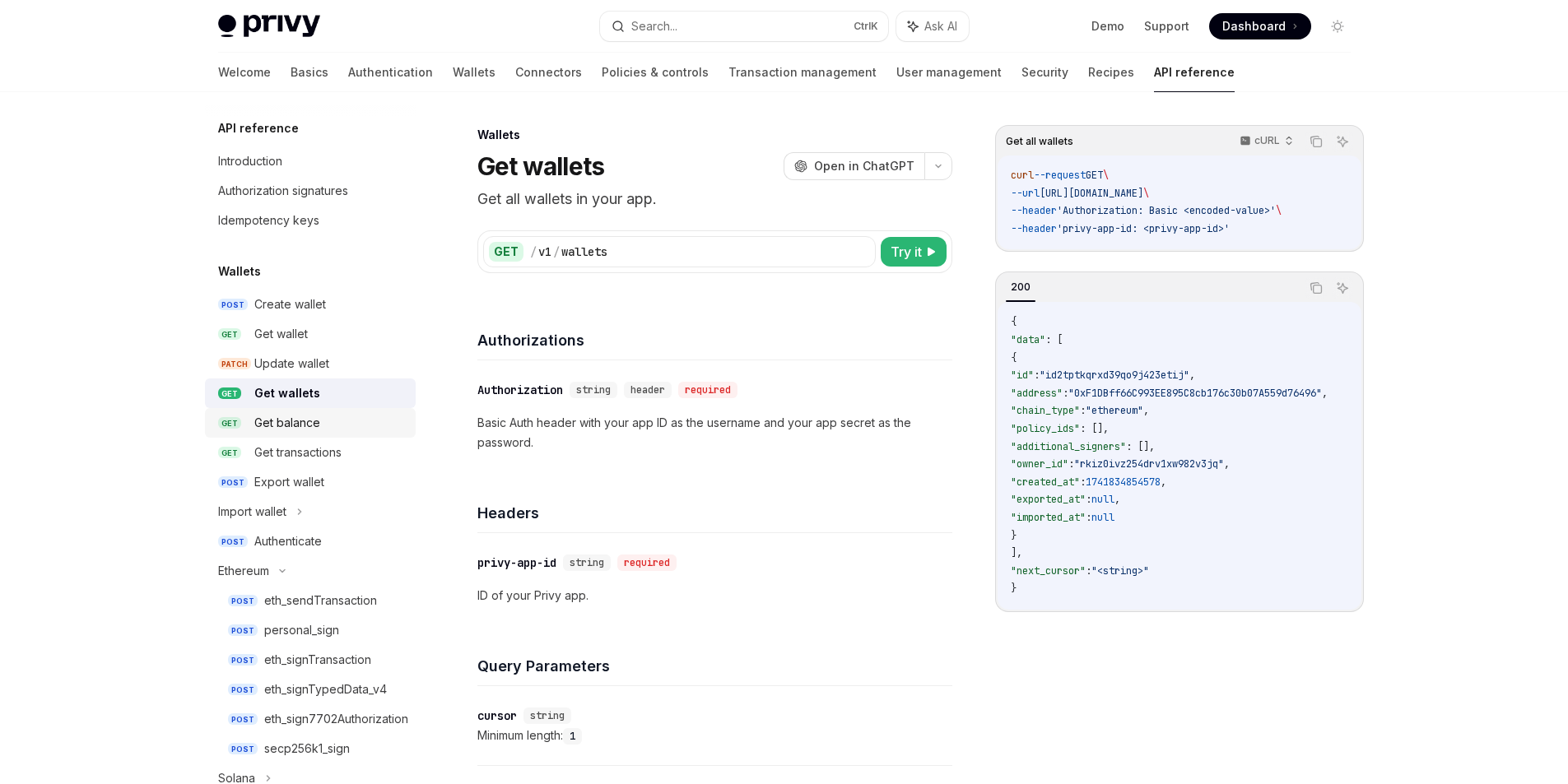
click at [330, 411] on link "GET Get balance" at bounding box center [310, 423] width 211 height 30
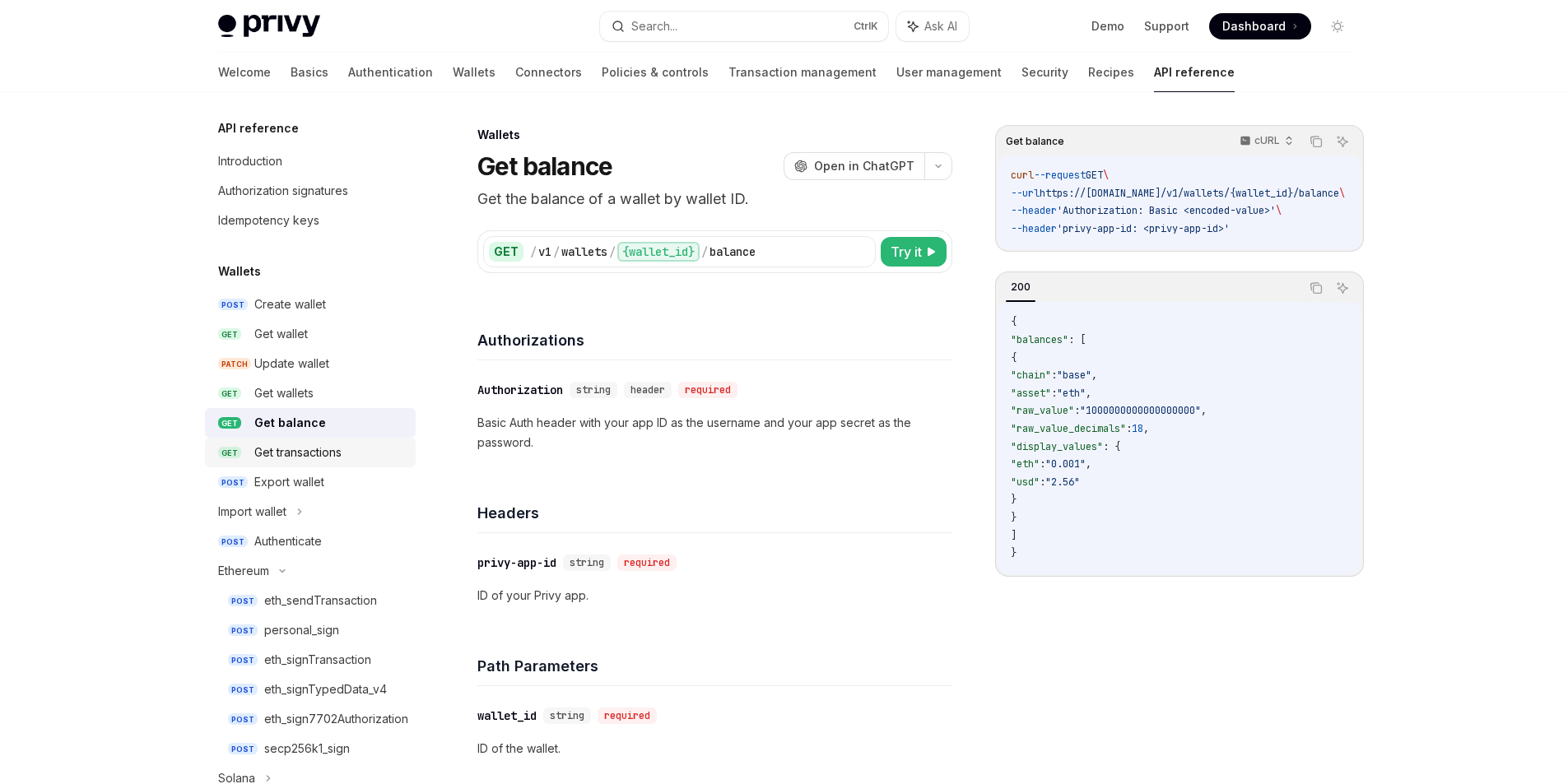
click at [332, 447] on div "Get transactions" at bounding box center [298, 452] width 87 height 19
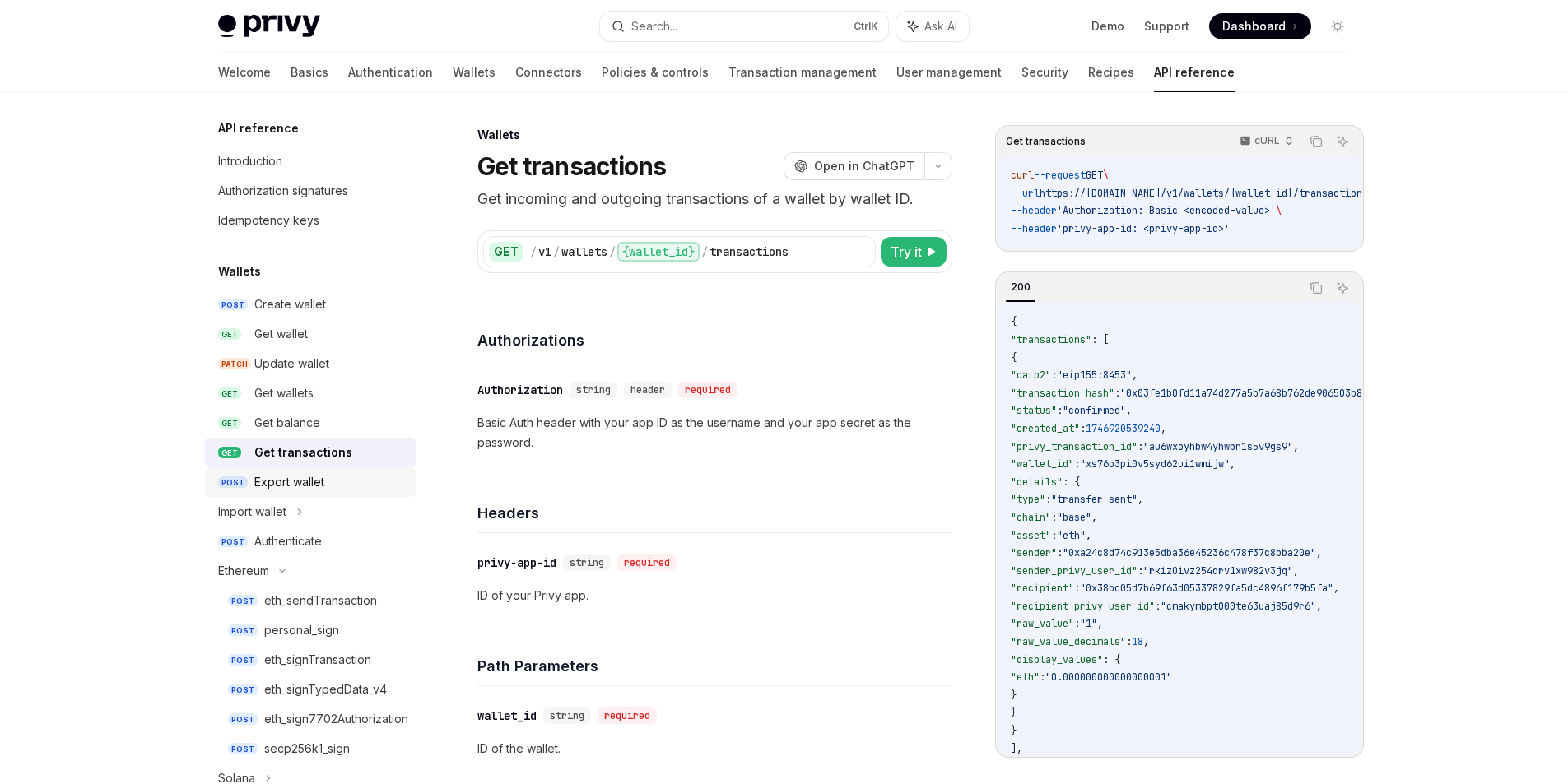
click at [332, 480] on div "Export wallet" at bounding box center [331, 481] width 152 height 19
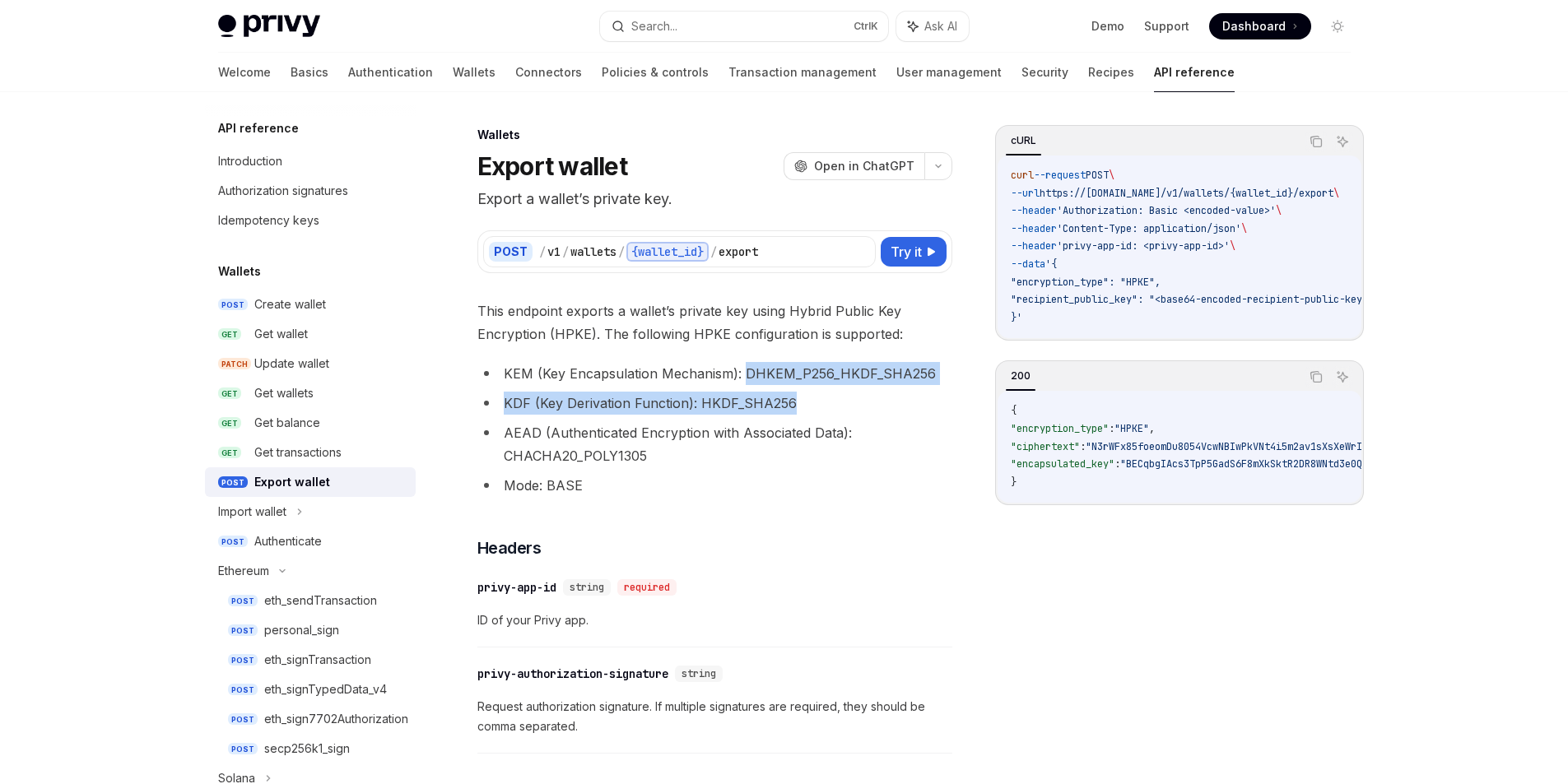
drag, startPoint x: 744, startPoint y: 367, endPoint x: 890, endPoint y: 386, distance: 147.2
click at [890, 386] on ul "KEM (Key Encapsulation Mechanism): DHKEM_P256_HKDF_SHA256 KDF (Key Derivation F…" at bounding box center [714, 429] width 475 height 135
click at [909, 363] on li "KEM (Key Encapsulation Mechanism): DHKEM_P256_HKDF_SHA256" at bounding box center [714, 373] width 475 height 23
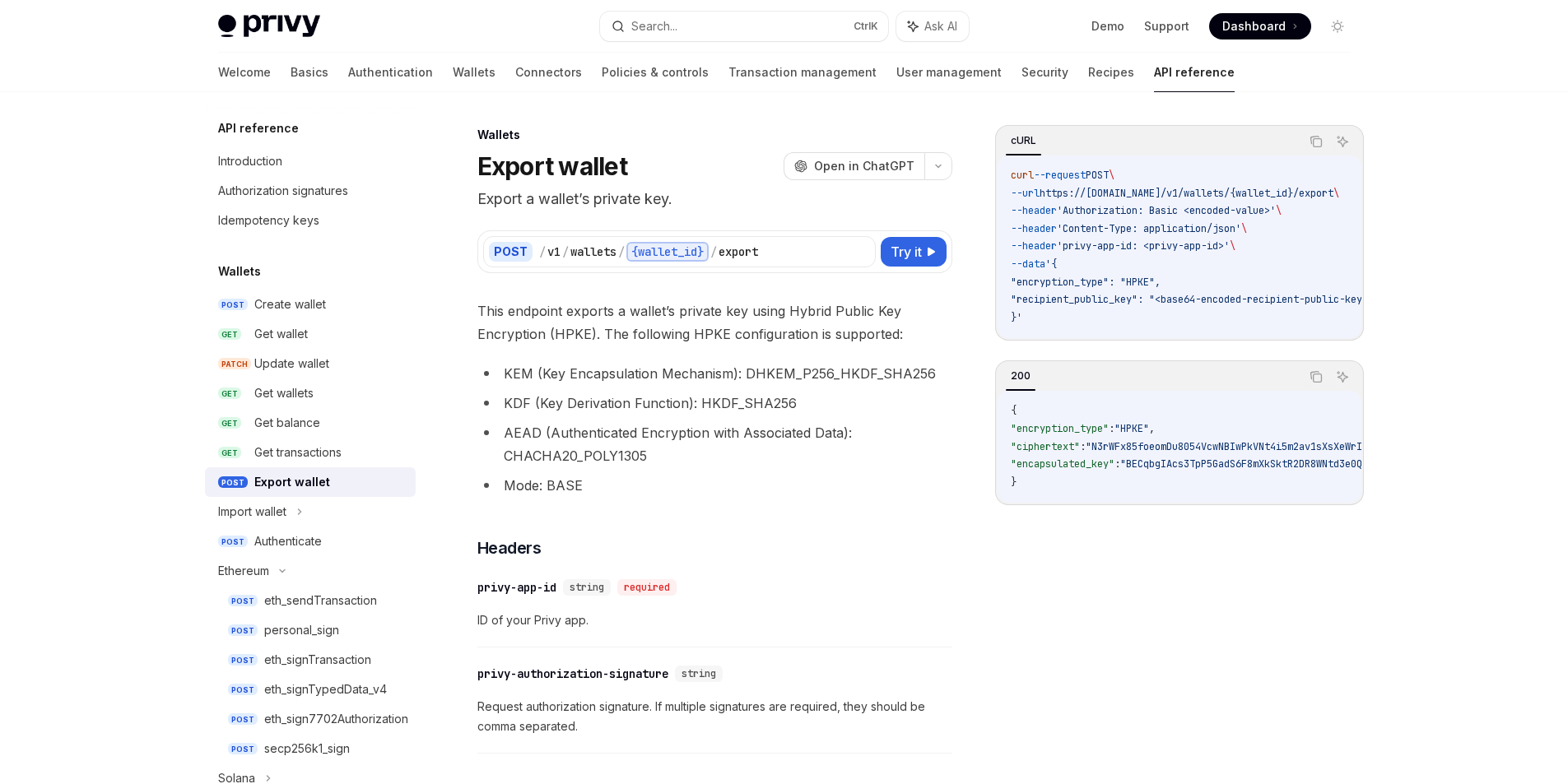
drag, startPoint x: 1098, startPoint y: 336, endPoint x: 1224, endPoint y: 351, distance: 126.9
click at [1224, 351] on div "cURL Copy Ask AI curl --request POST \ --url https://api.privy.io/v1/wallets/{w…" at bounding box center [1179, 315] width 369 height 380
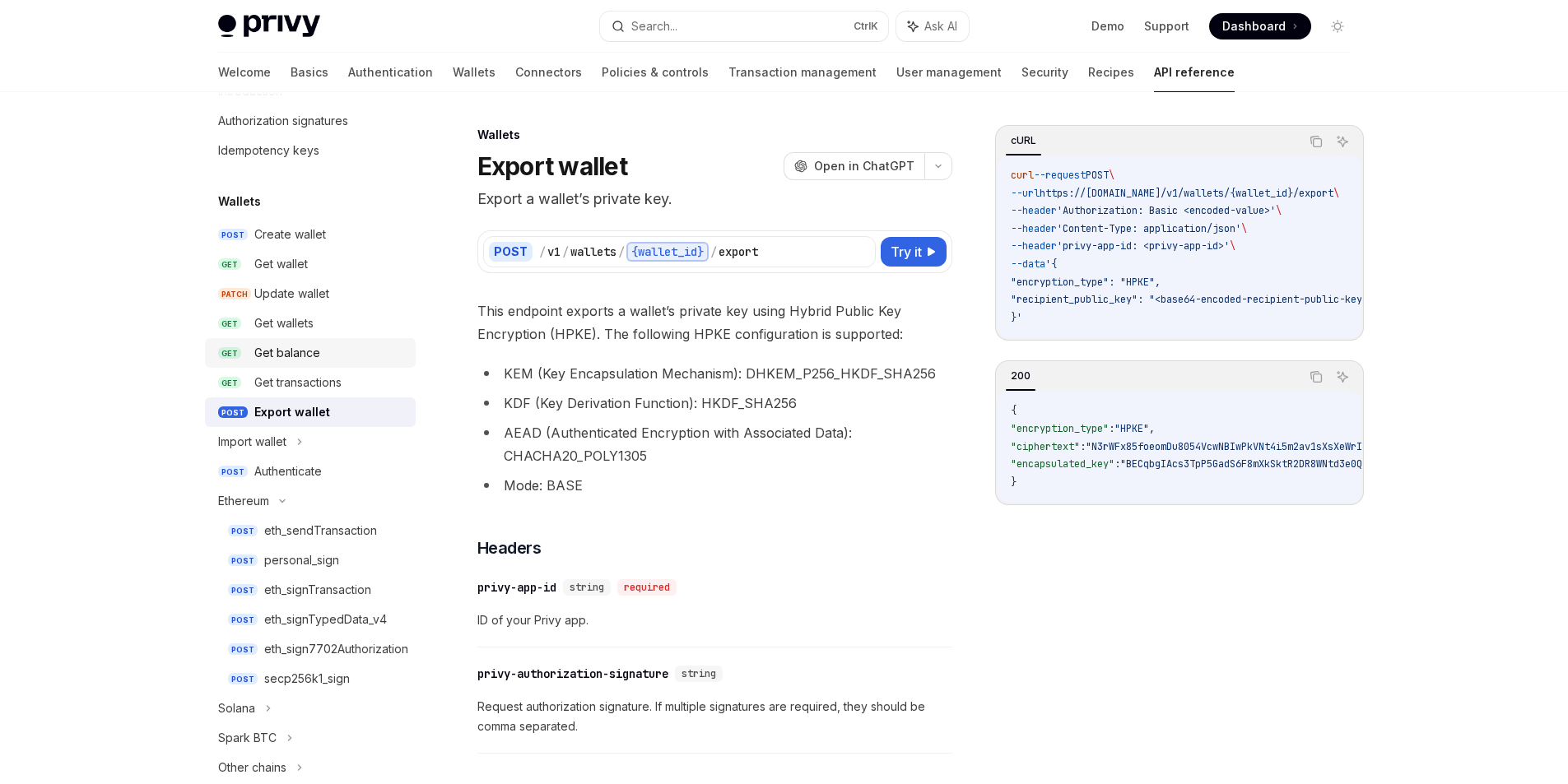
scroll to position [165, 0]
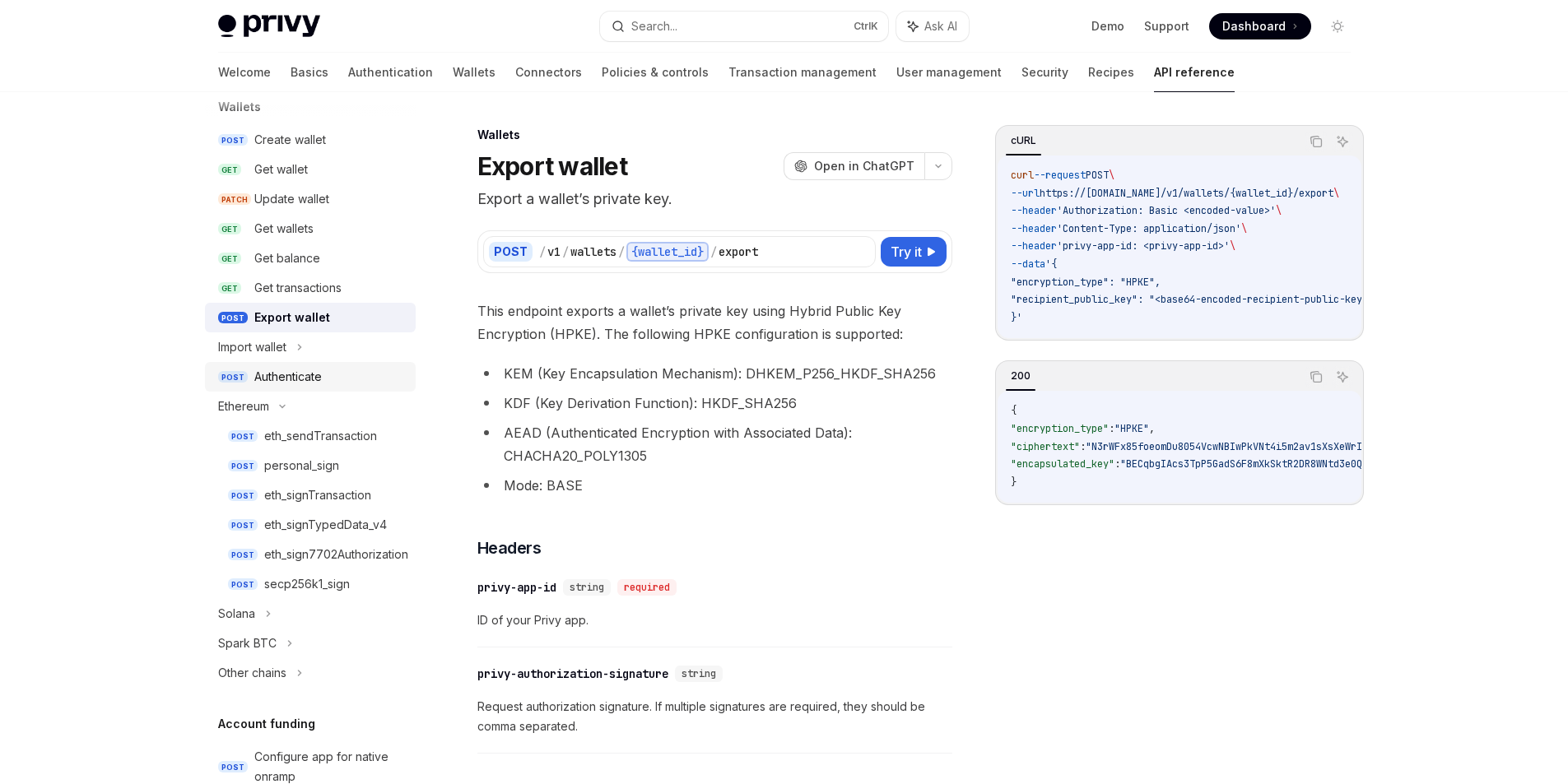
click at [294, 388] on link "POST Authenticate" at bounding box center [310, 377] width 211 height 30
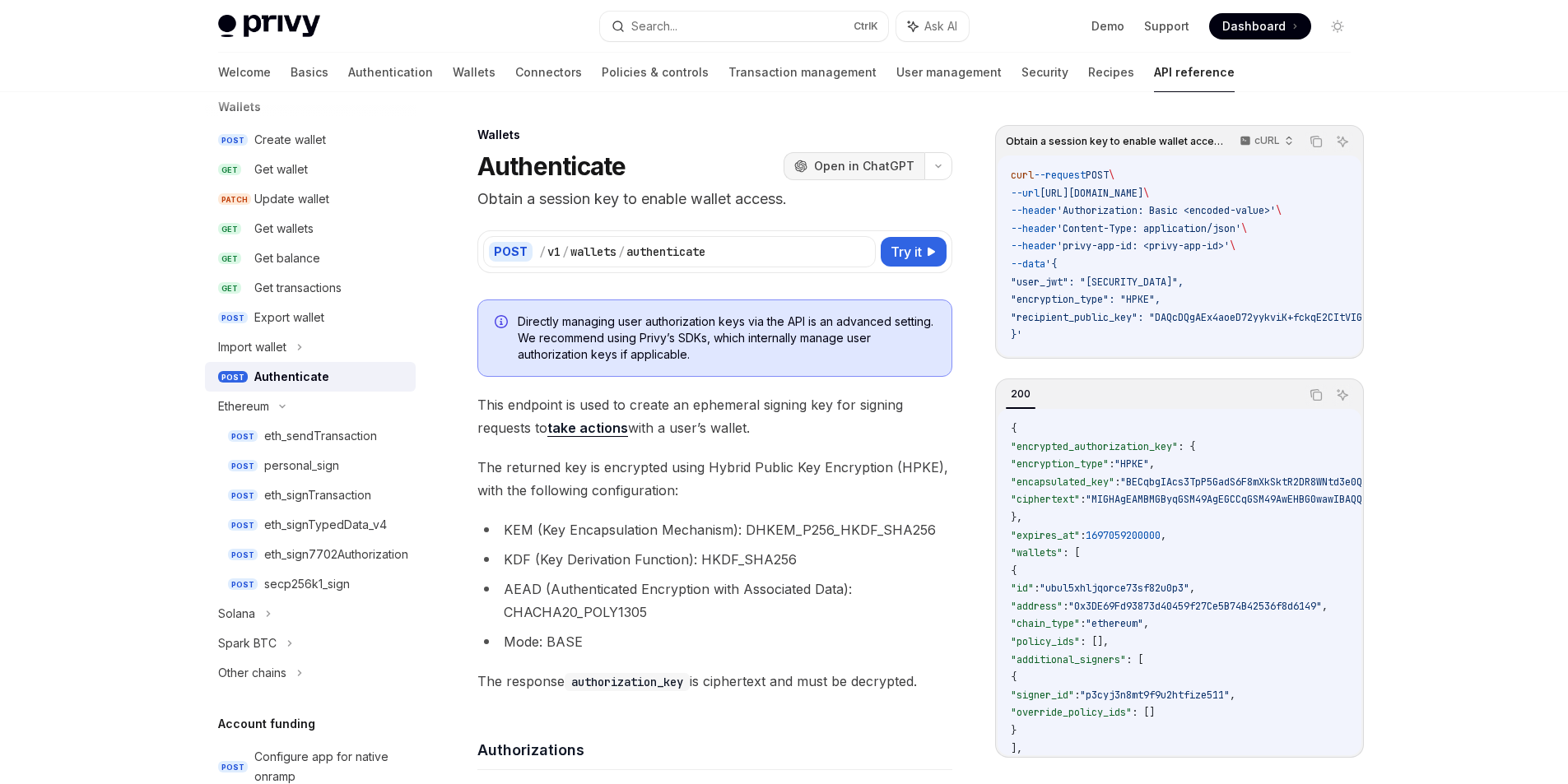
click at [889, 157] on button "OpenAI Open in ChatGPT" at bounding box center [854, 166] width 141 height 28
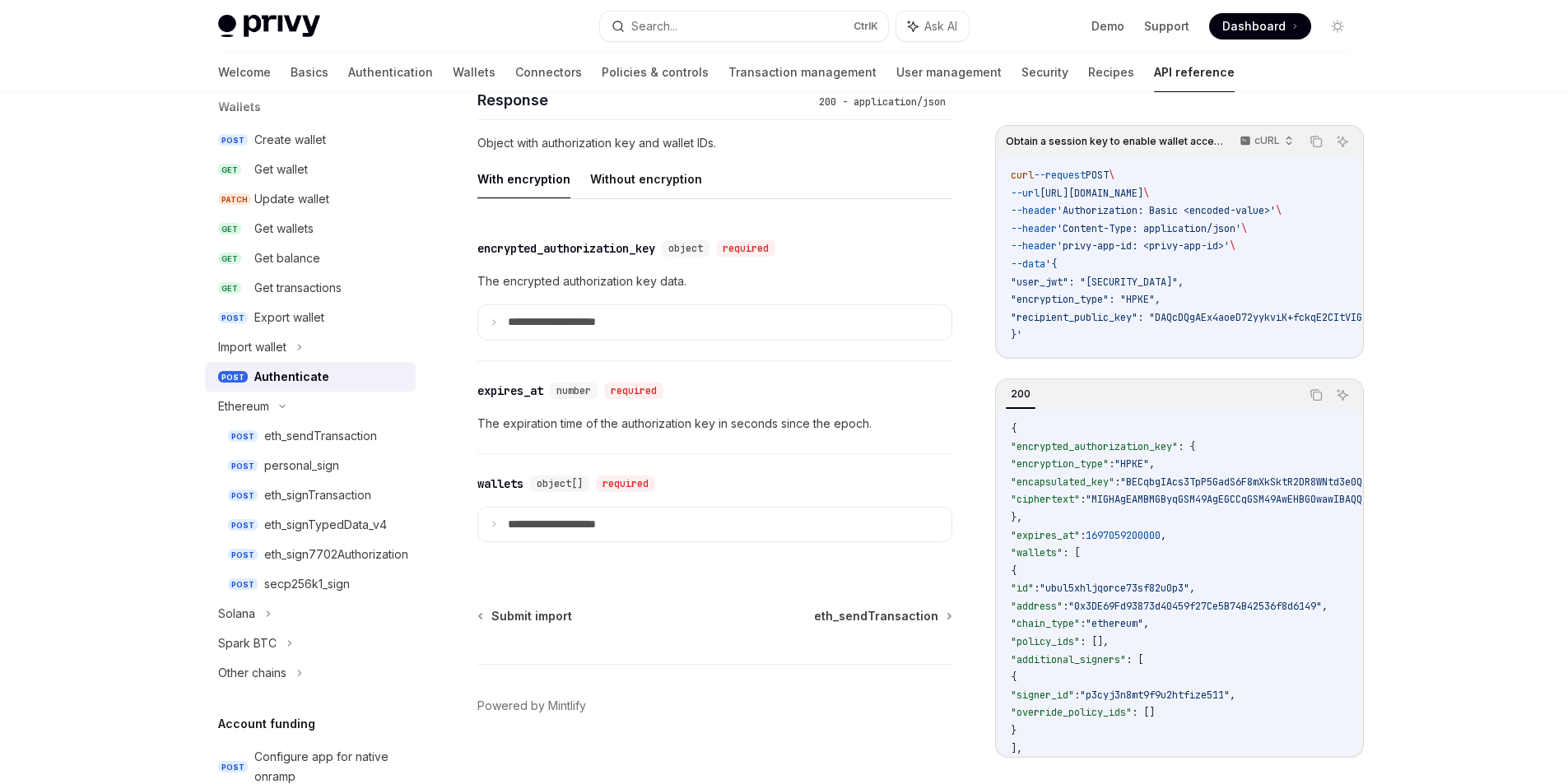
scroll to position [1396, 0]
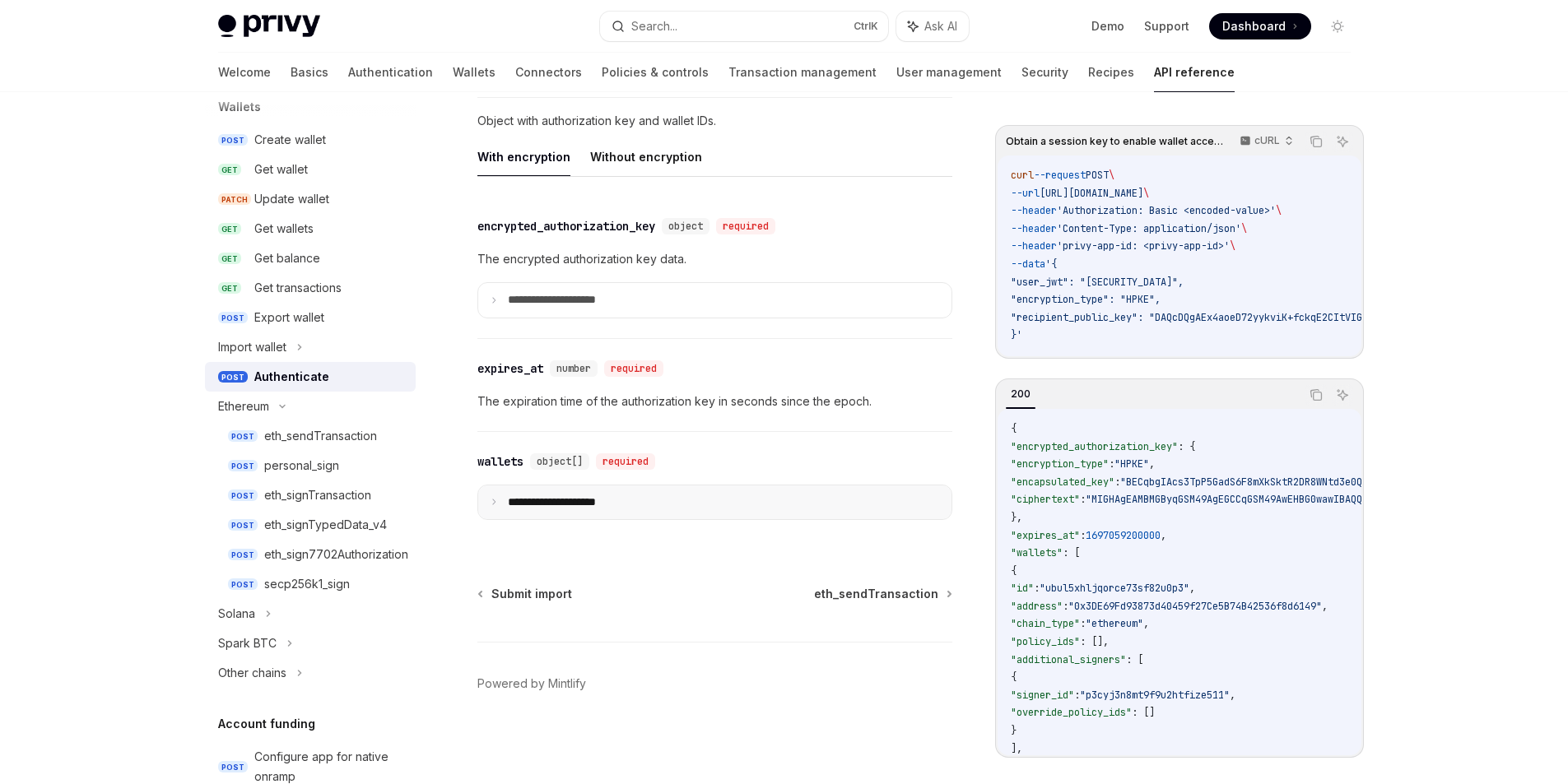
click at [495, 504] on icon at bounding box center [494, 502] width 8 height 8
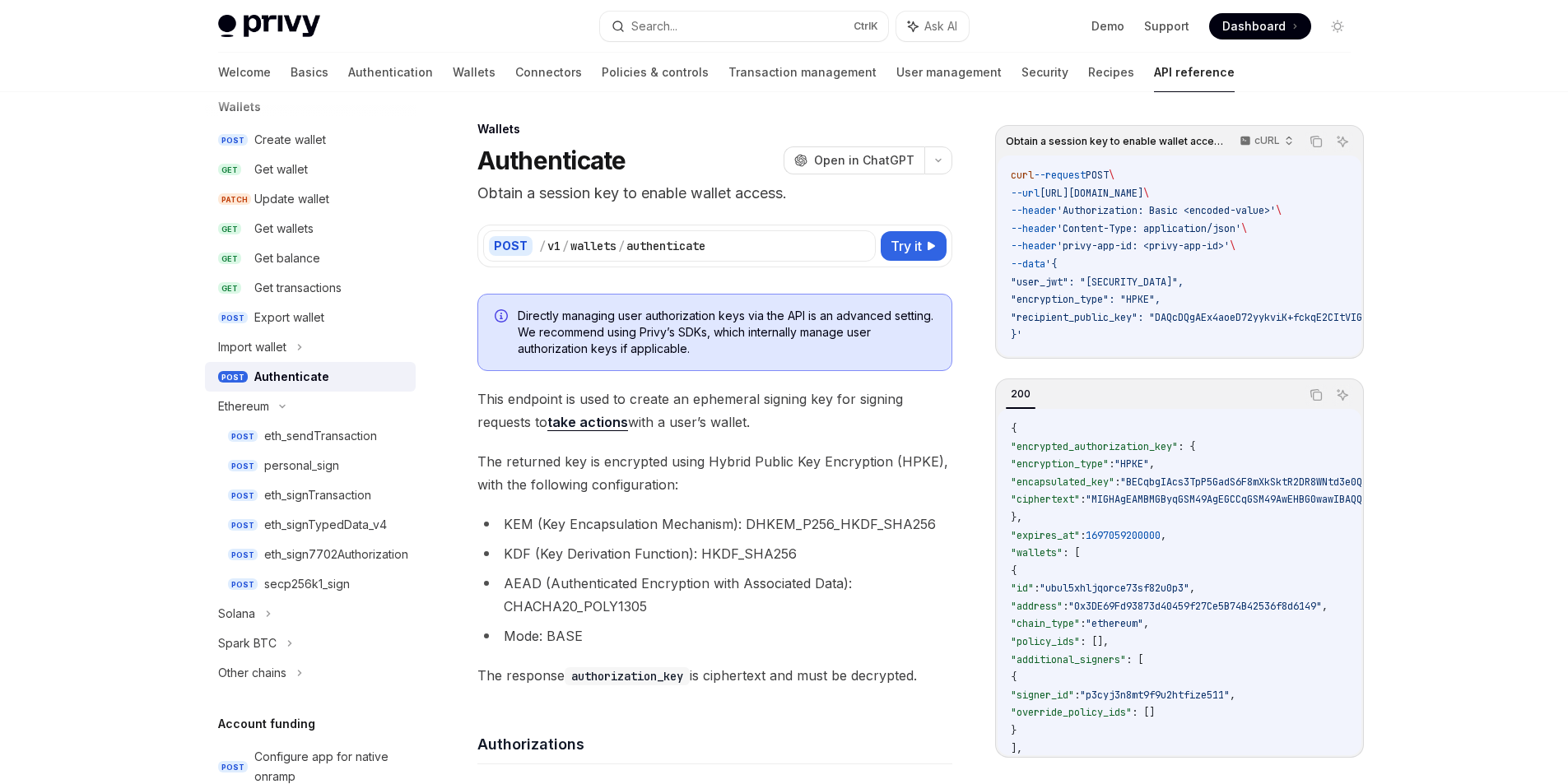
scroll to position [0, 0]
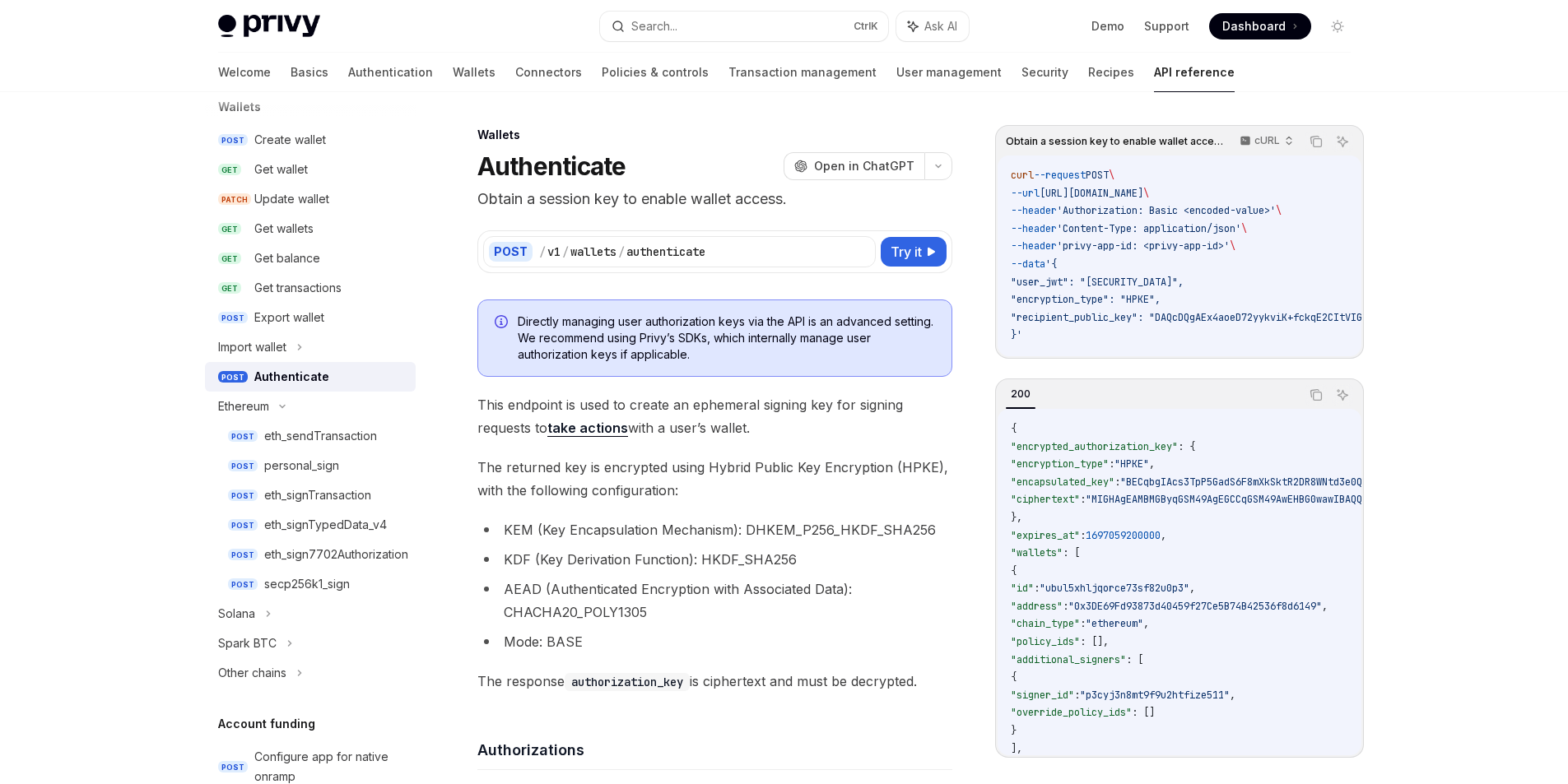
drag, startPoint x: 1123, startPoint y: 277, endPoint x: 1305, endPoint y: 279, distance: 182.0
click at [1184, 279] on span ""user_jwt": "eyJhbGciOiJIUzI1NiIsInR5cCI6IkpXVCJ9.eyJzdWIiOiIxMjM0NTY3ODkwIiwib…" at bounding box center [1097, 282] width 173 height 13
drag, startPoint x: 1149, startPoint y: 304, endPoint x: 1160, endPoint y: 303, distance: 11.0
click at [1160, 303] on span ""encryption_type": "HPKE"," at bounding box center [1085, 299] width 150 height 13
drag, startPoint x: 1180, startPoint y: 323, endPoint x: 1331, endPoint y: 312, distance: 151.4
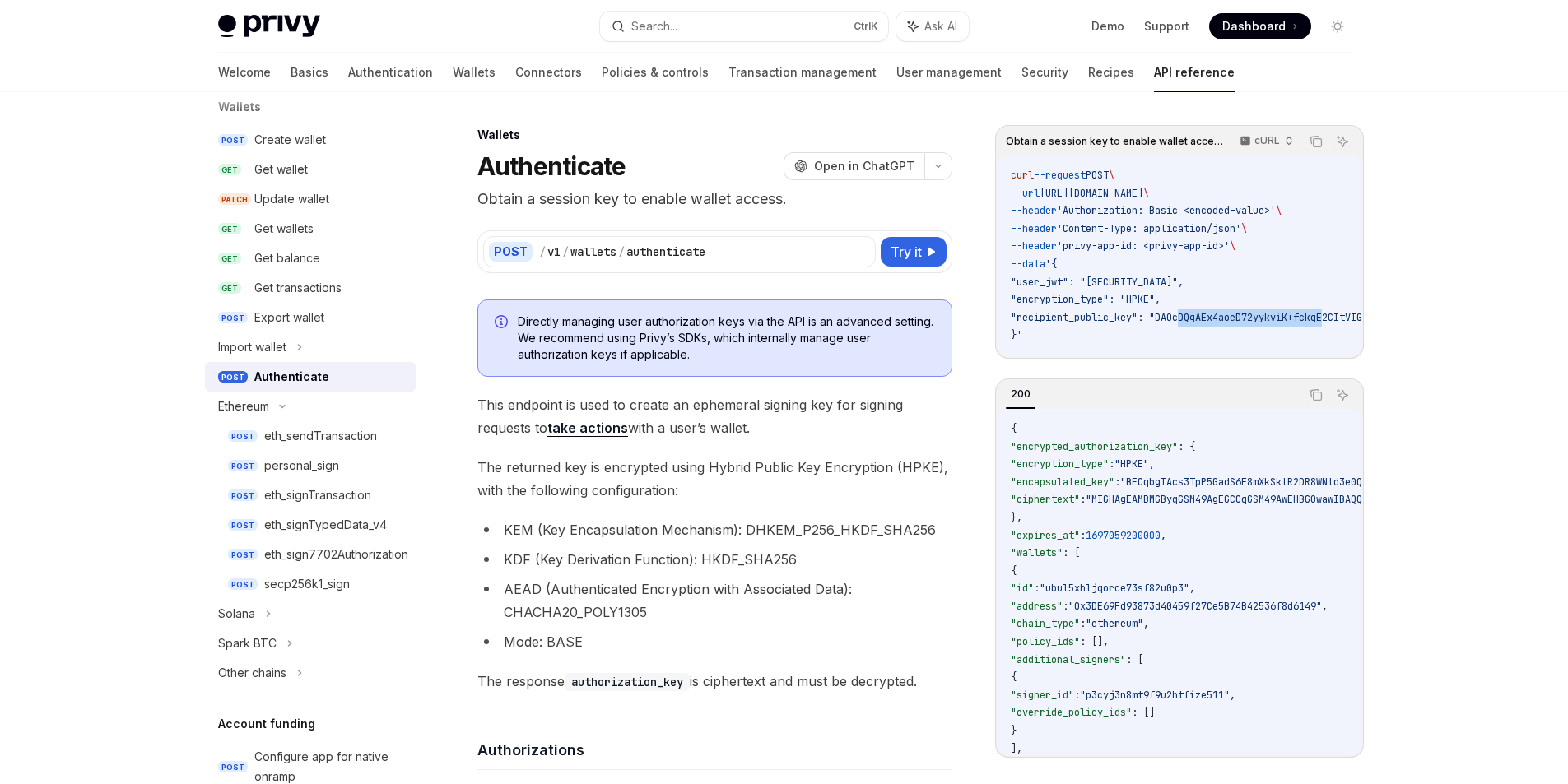
click at [1331, 312] on span ""recipient_public_key": "DAQcDQgAEx4aoeD72yykviK+fckqE2CItVIGn1rCnvCXZ1HgpOcMEM…" at bounding box center [1289, 317] width 558 height 13
click at [1192, 322] on span ""recipient_public_key": "DAQcDQgAEx4aoeD72yykviK+fckqE2CItVIGn1rCnvCXZ1HgpOcMEM…" at bounding box center [1289, 317] width 558 height 13
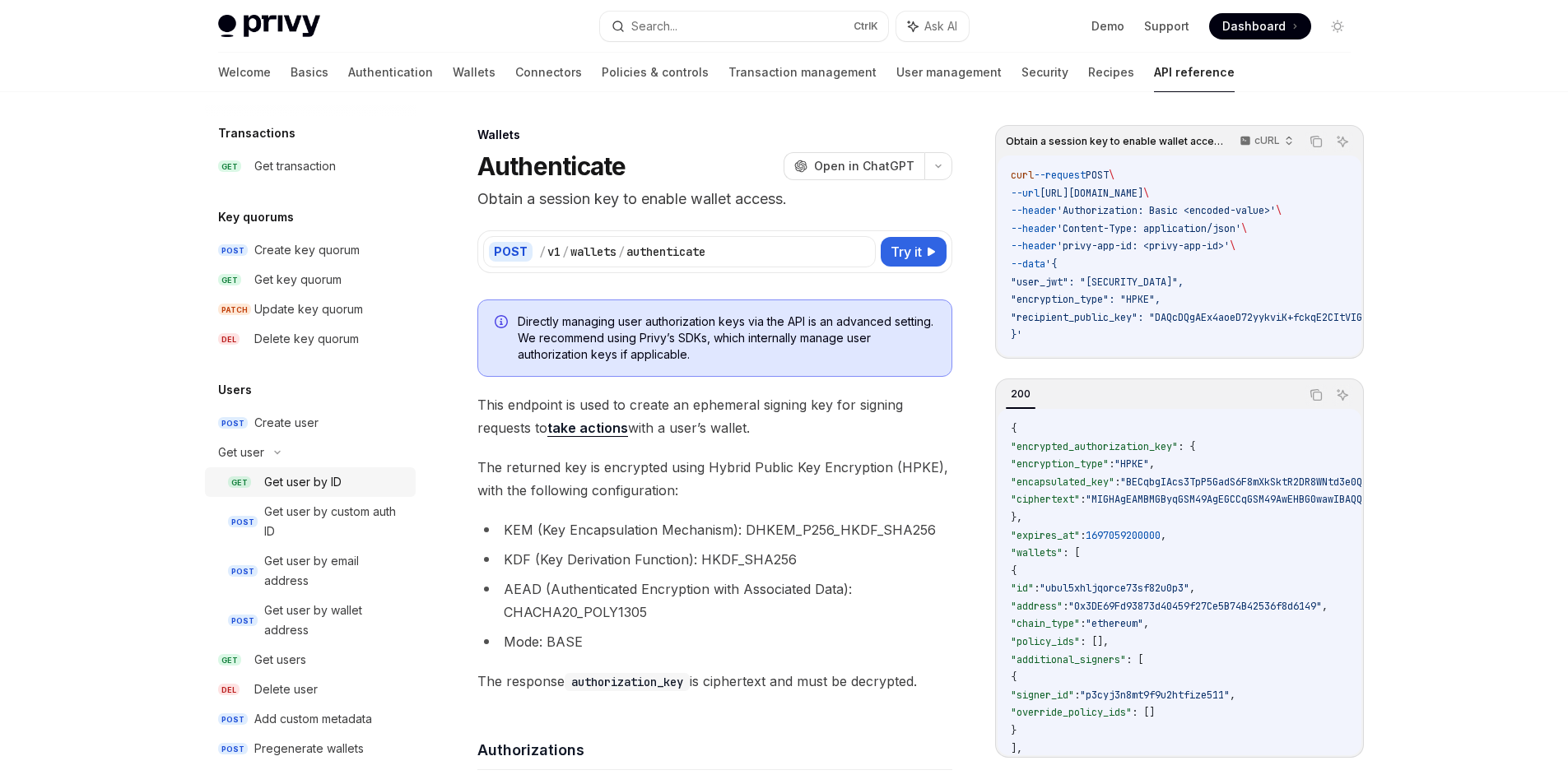
scroll to position [1271, 0]
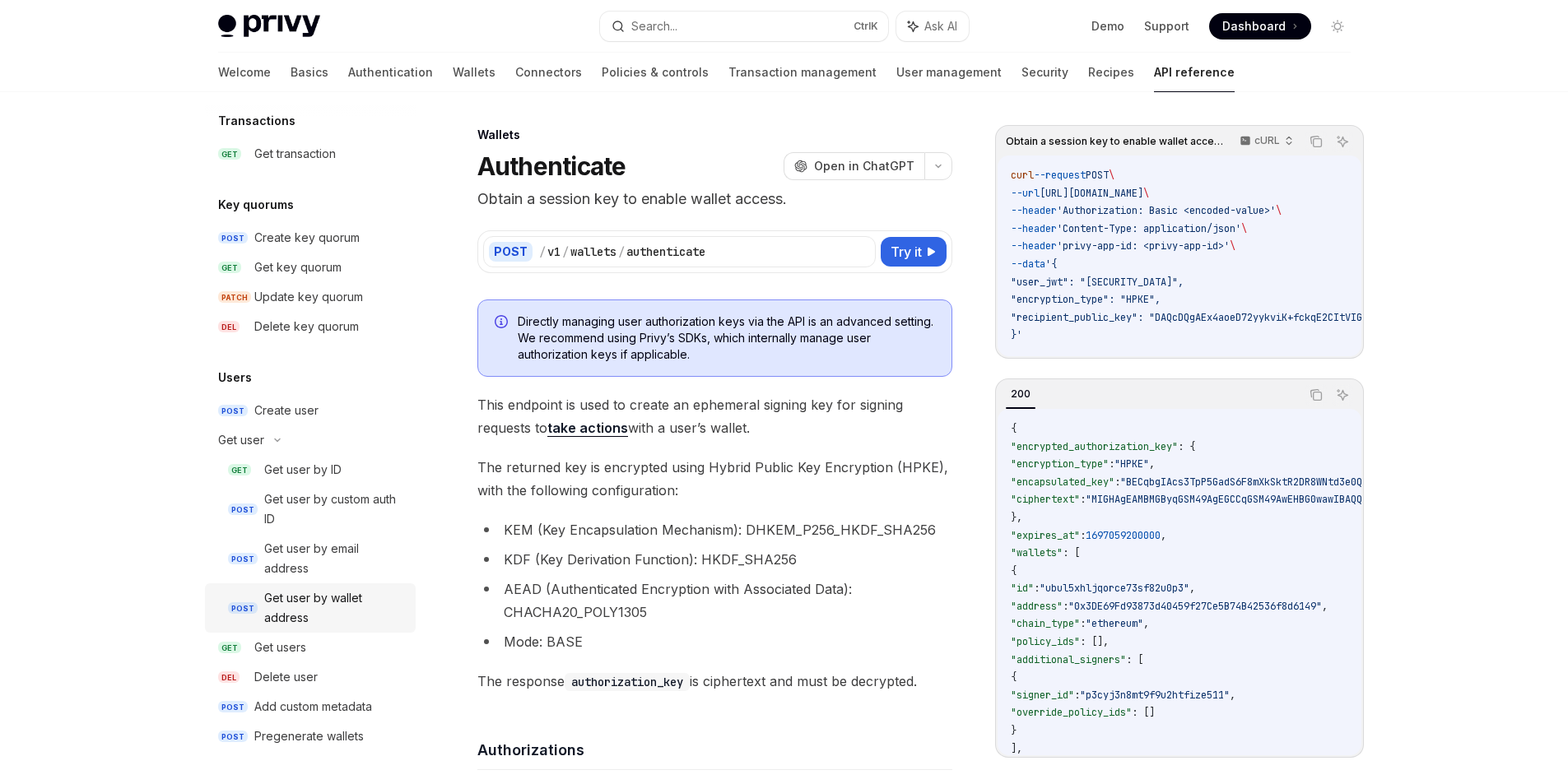
click at [307, 586] on link "POST Get user by wallet address" at bounding box center [310, 607] width 211 height 49
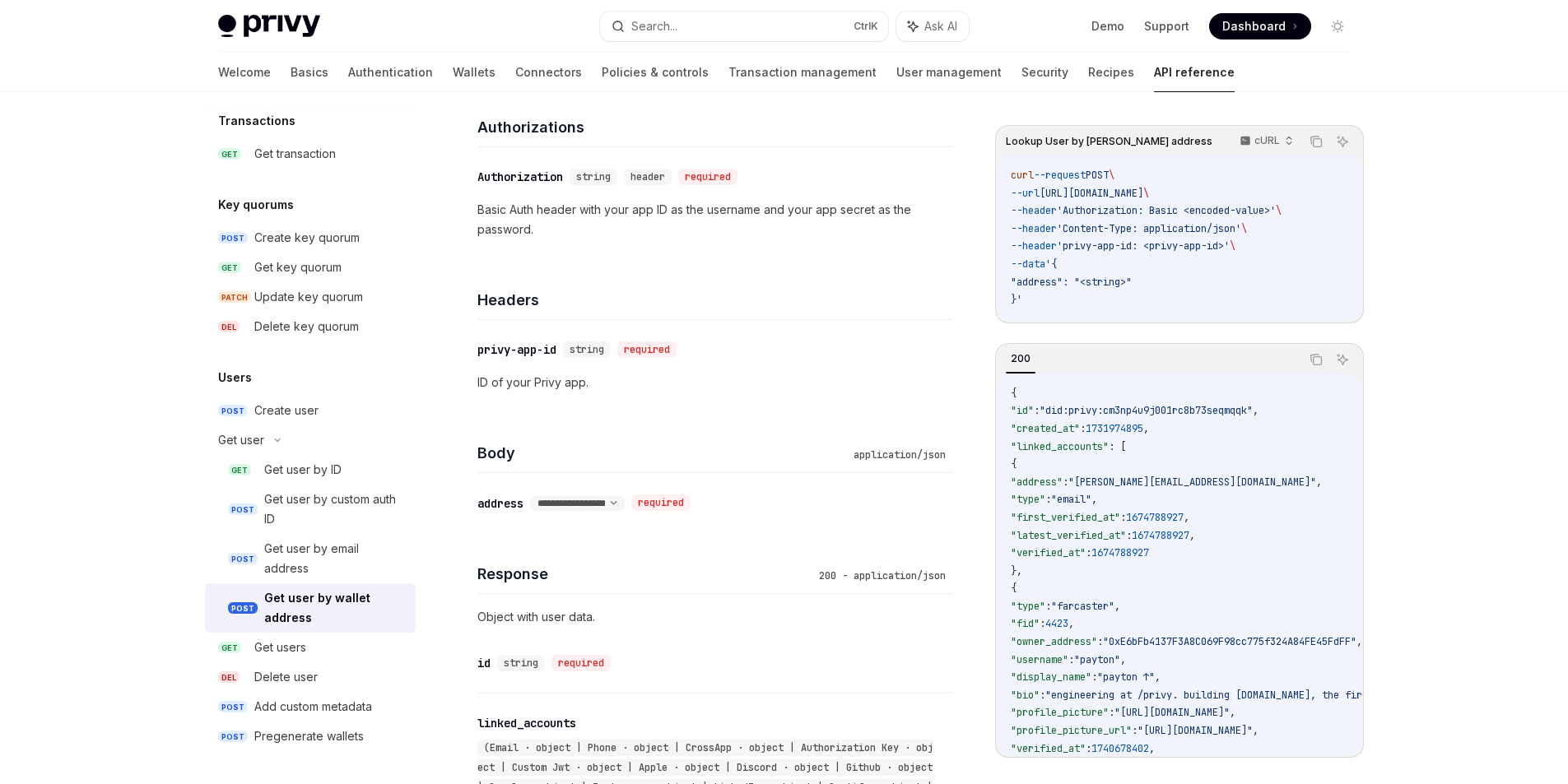
scroll to position [165, 0]
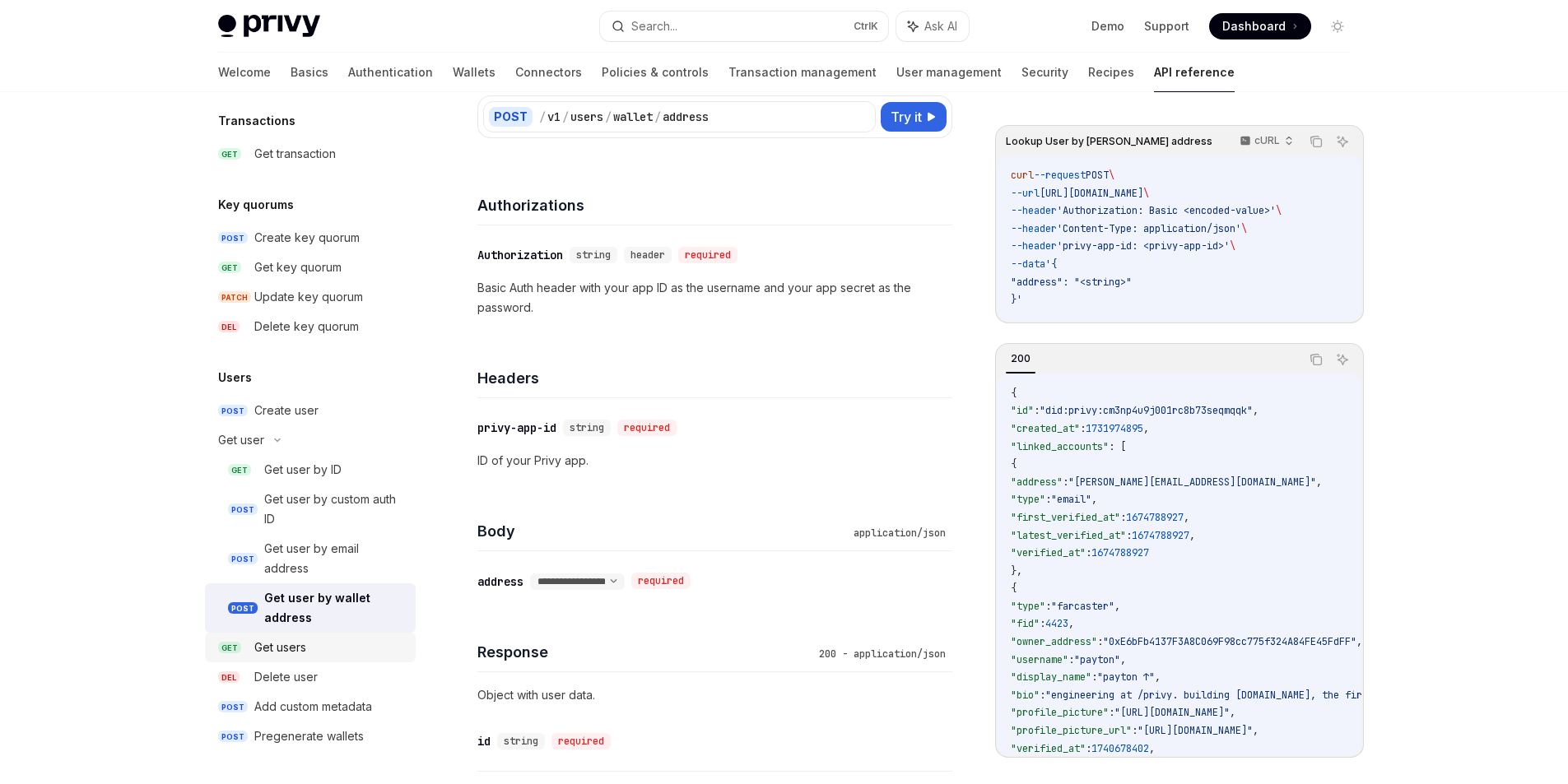
click at [259, 636] on link "GET Get users" at bounding box center [310, 647] width 211 height 30
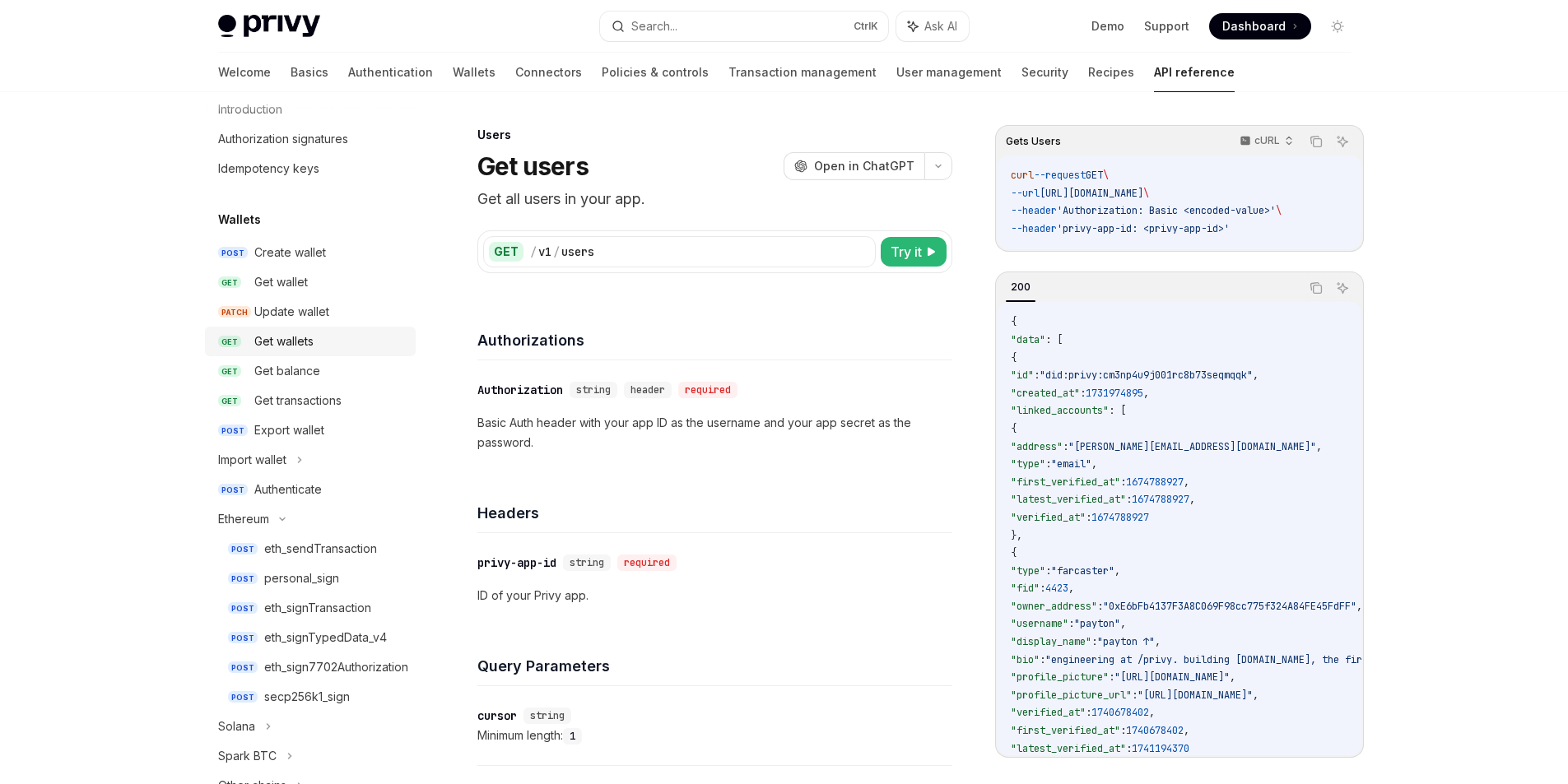
scroll to position [37, 0]
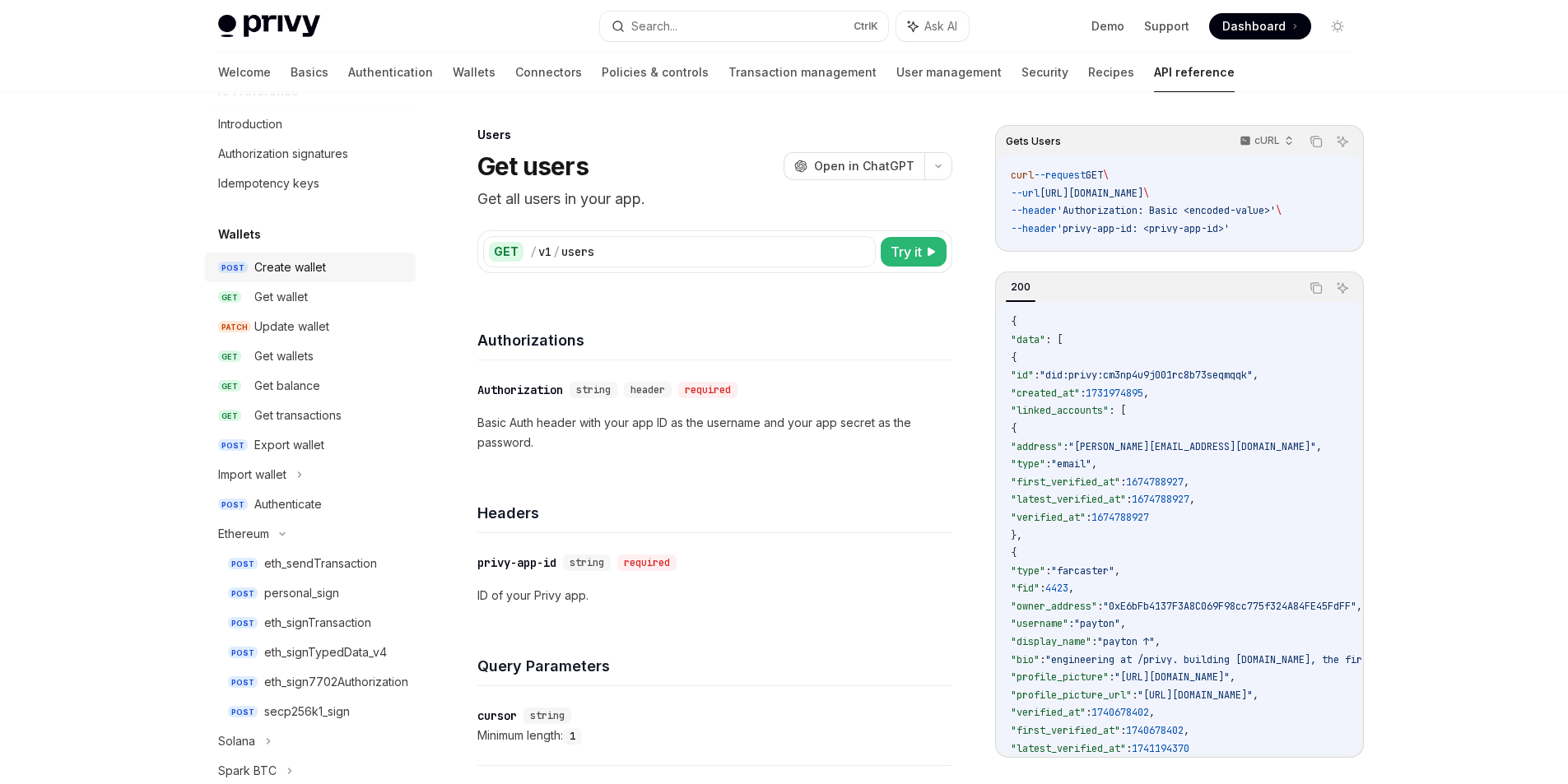
click at [266, 255] on link "POST Create wallet" at bounding box center [310, 268] width 211 height 30
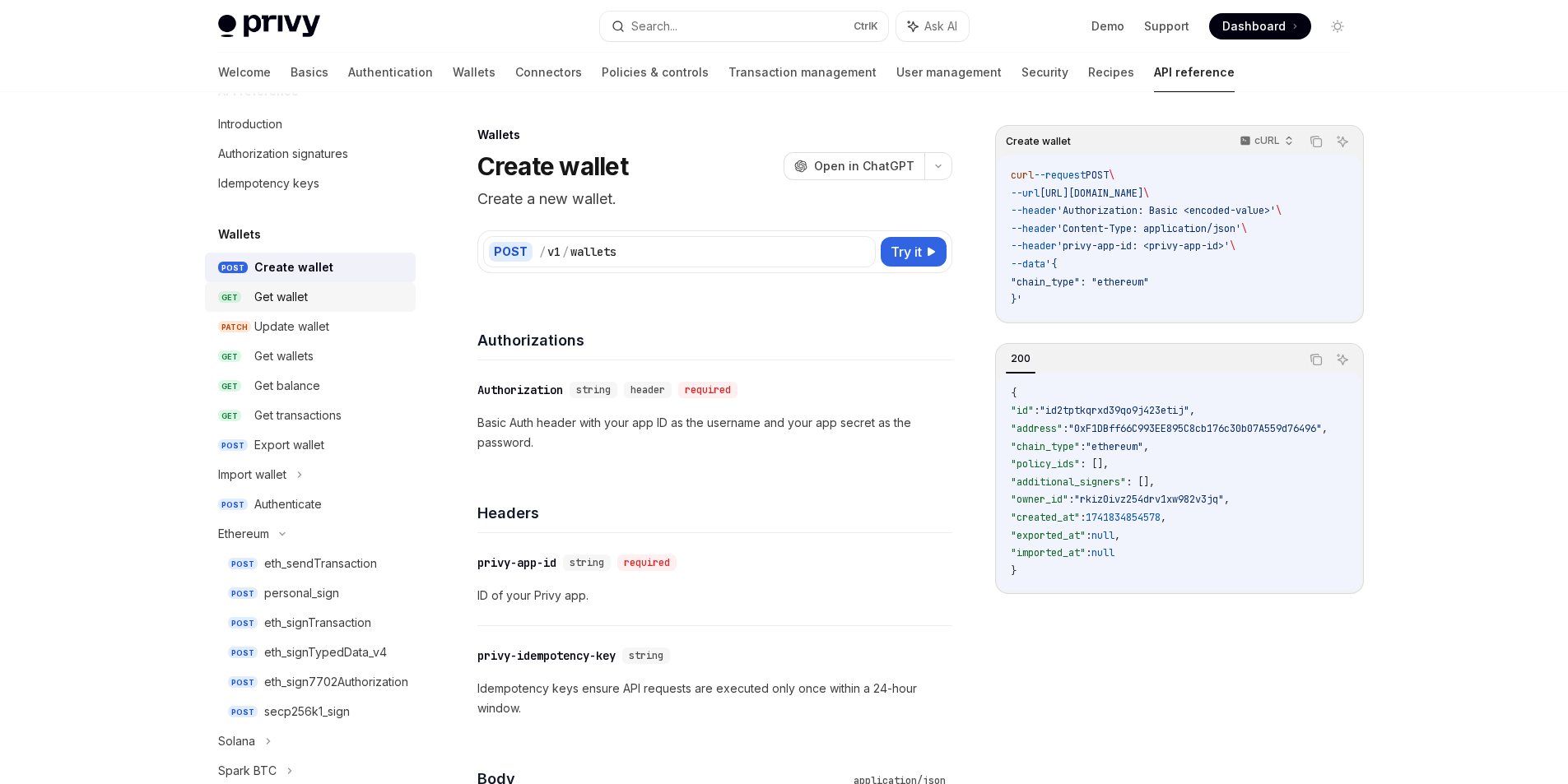
click at [286, 288] on div "Get wallet" at bounding box center [282, 296] width 54 height 19
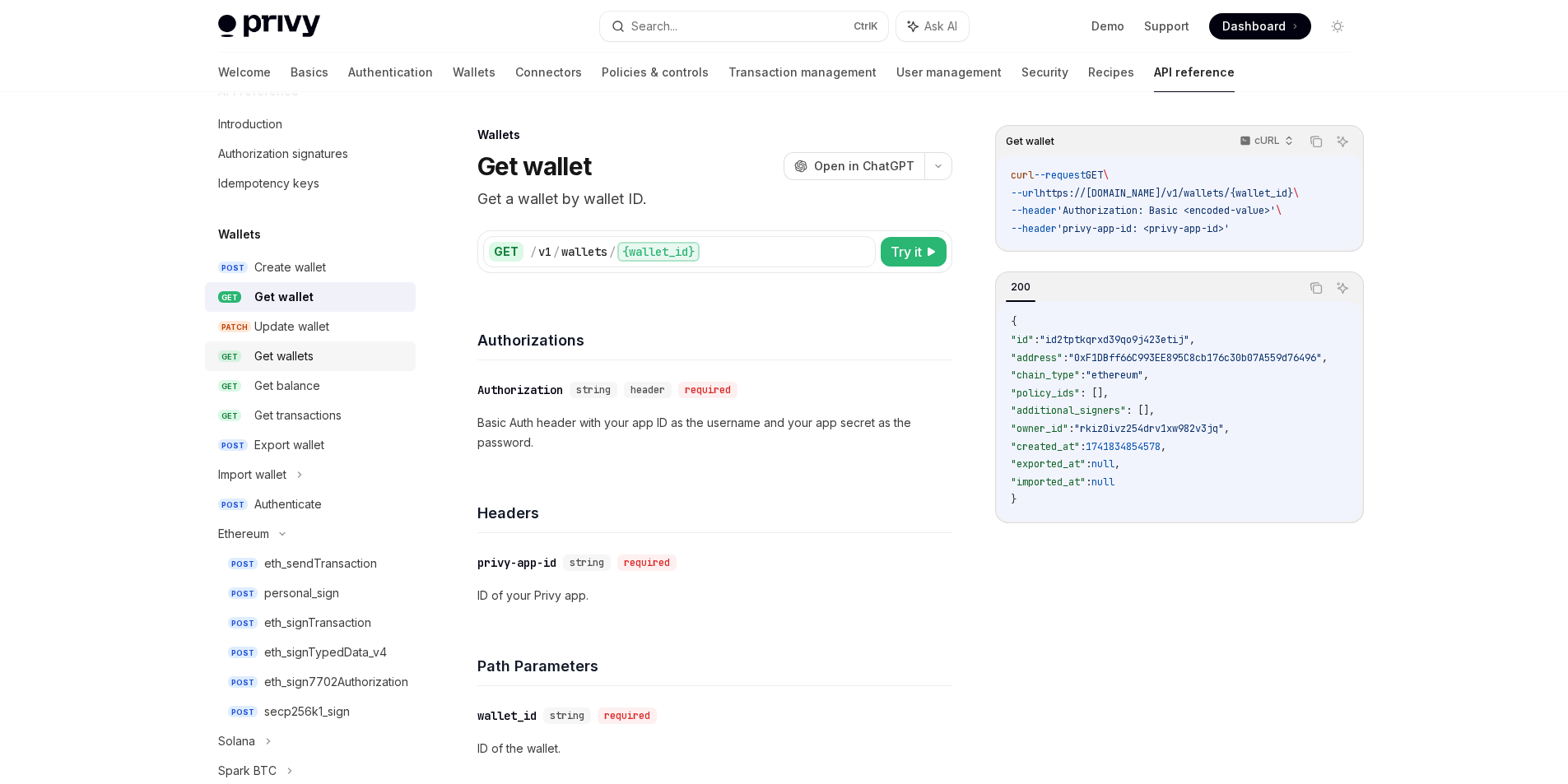
click at [342, 354] on div "Get wallets" at bounding box center [331, 355] width 152 height 19
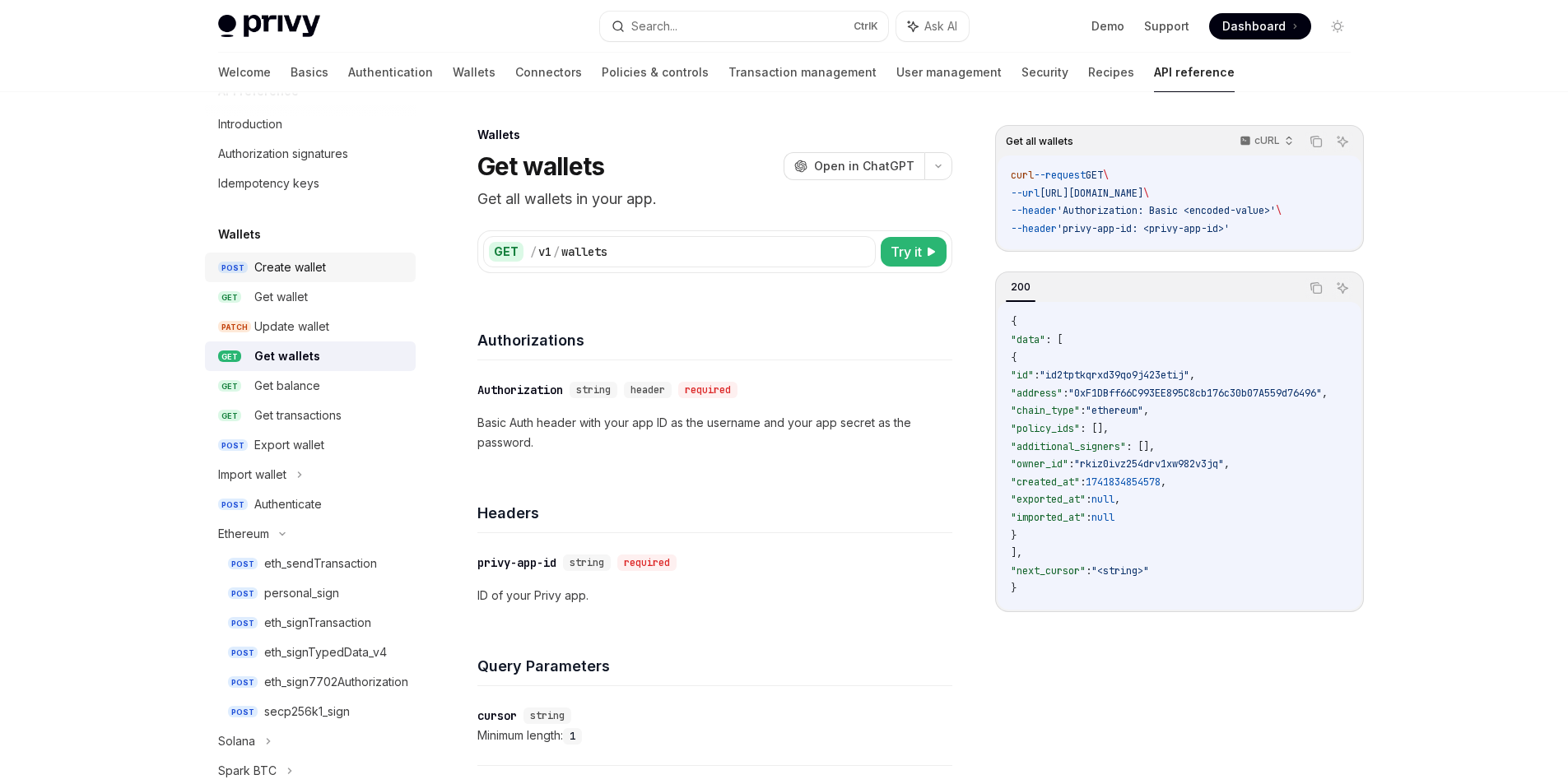
click at [283, 278] on link "POST Create wallet" at bounding box center [310, 268] width 211 height 30
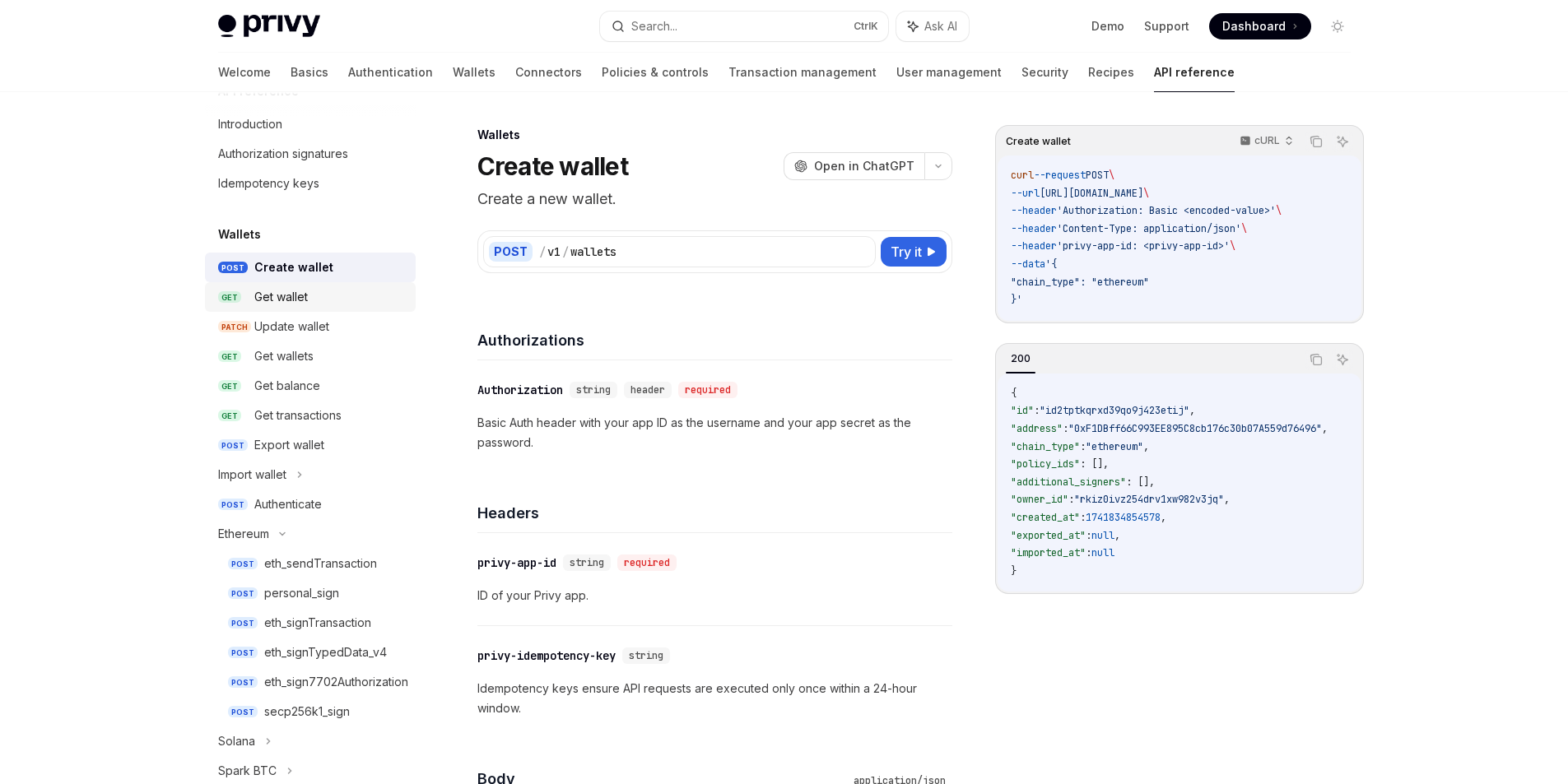
click at [270, 301] on div "Get wallet" at bounding box center [282, 296] width 54 height 19
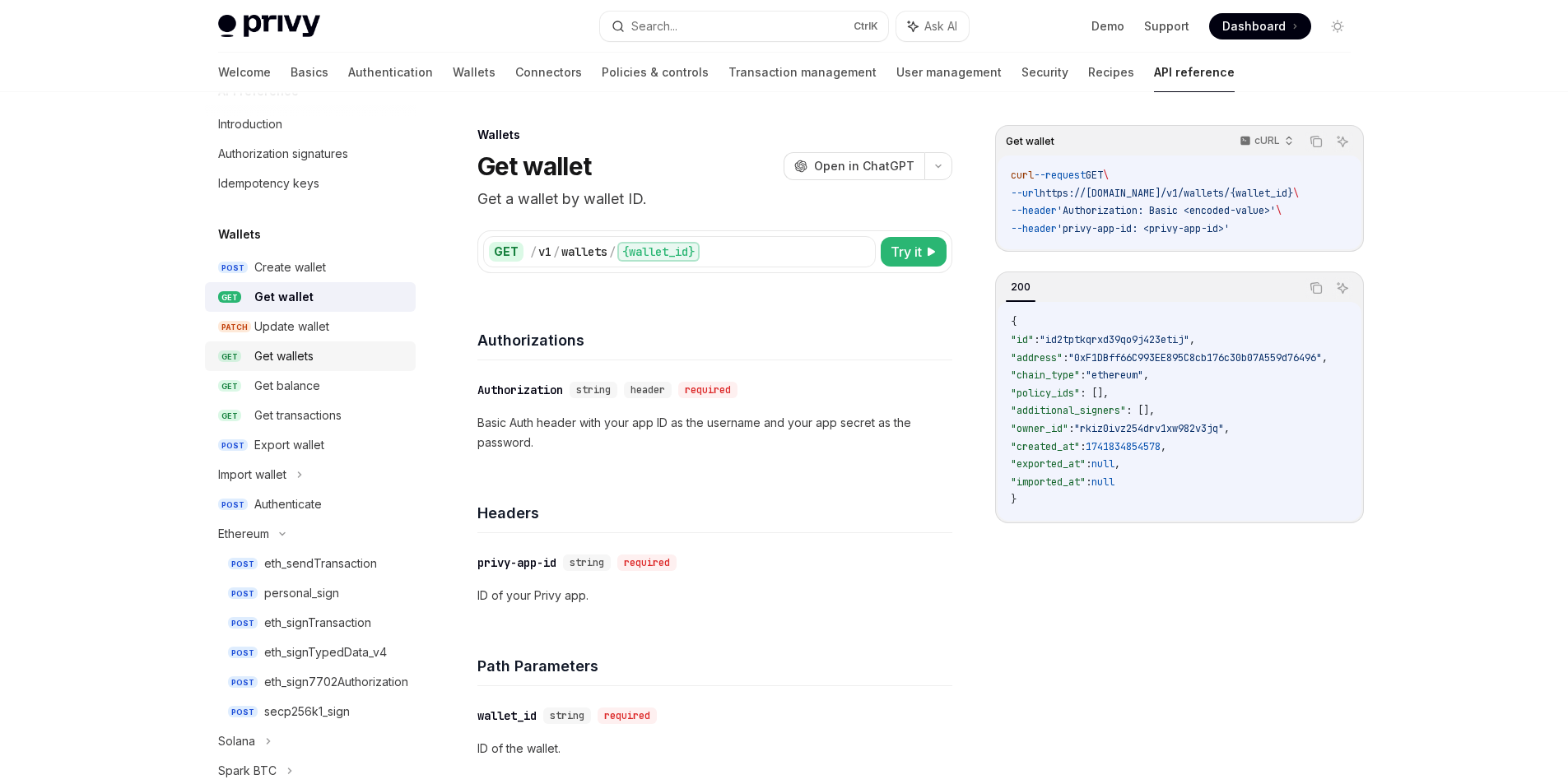
click at [321, 358] on div "Get wallets" at bounding box center [331, 355] width 152 height 19
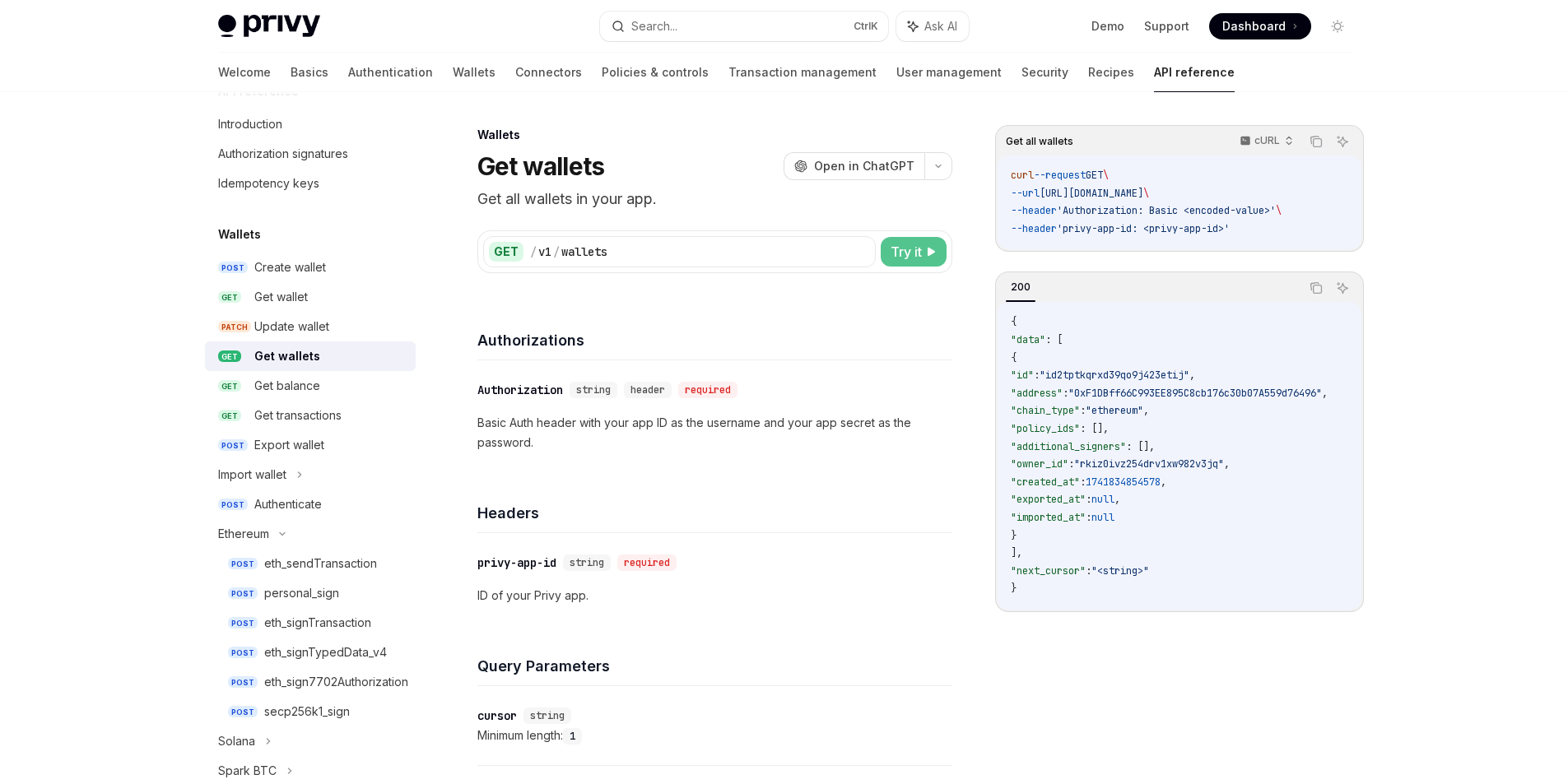
click at [909, 251] on span "Try it" at bounding box center [907, 251] width 31 height 19
type textarea "*"
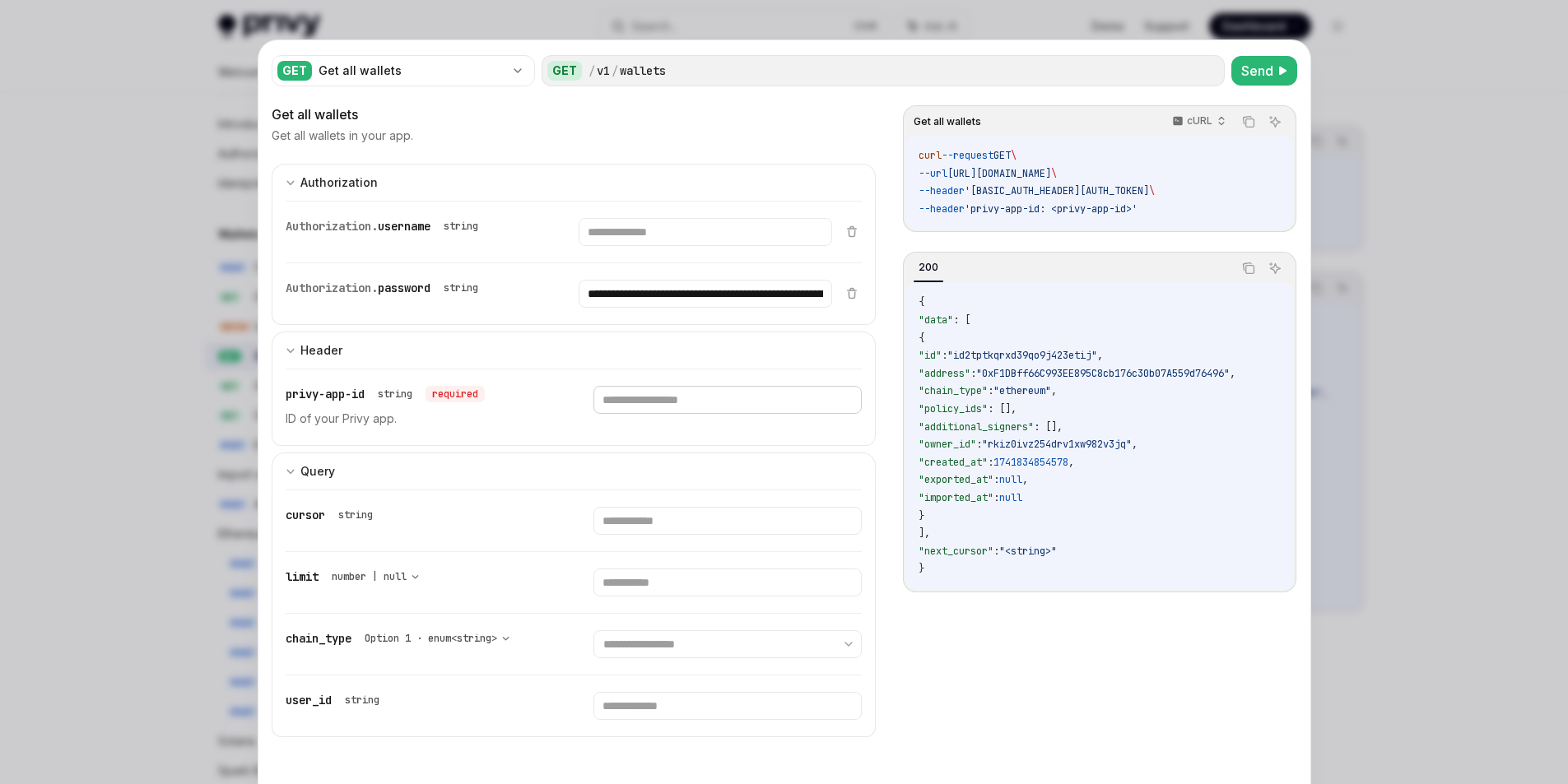
click at [668, 246] on input "text" at bounding box center [706, 232] width 254 height 28
type input "**********"
click at [1232, 65] on button "Send" at bounding box center [1264, 70] width 66 height 30
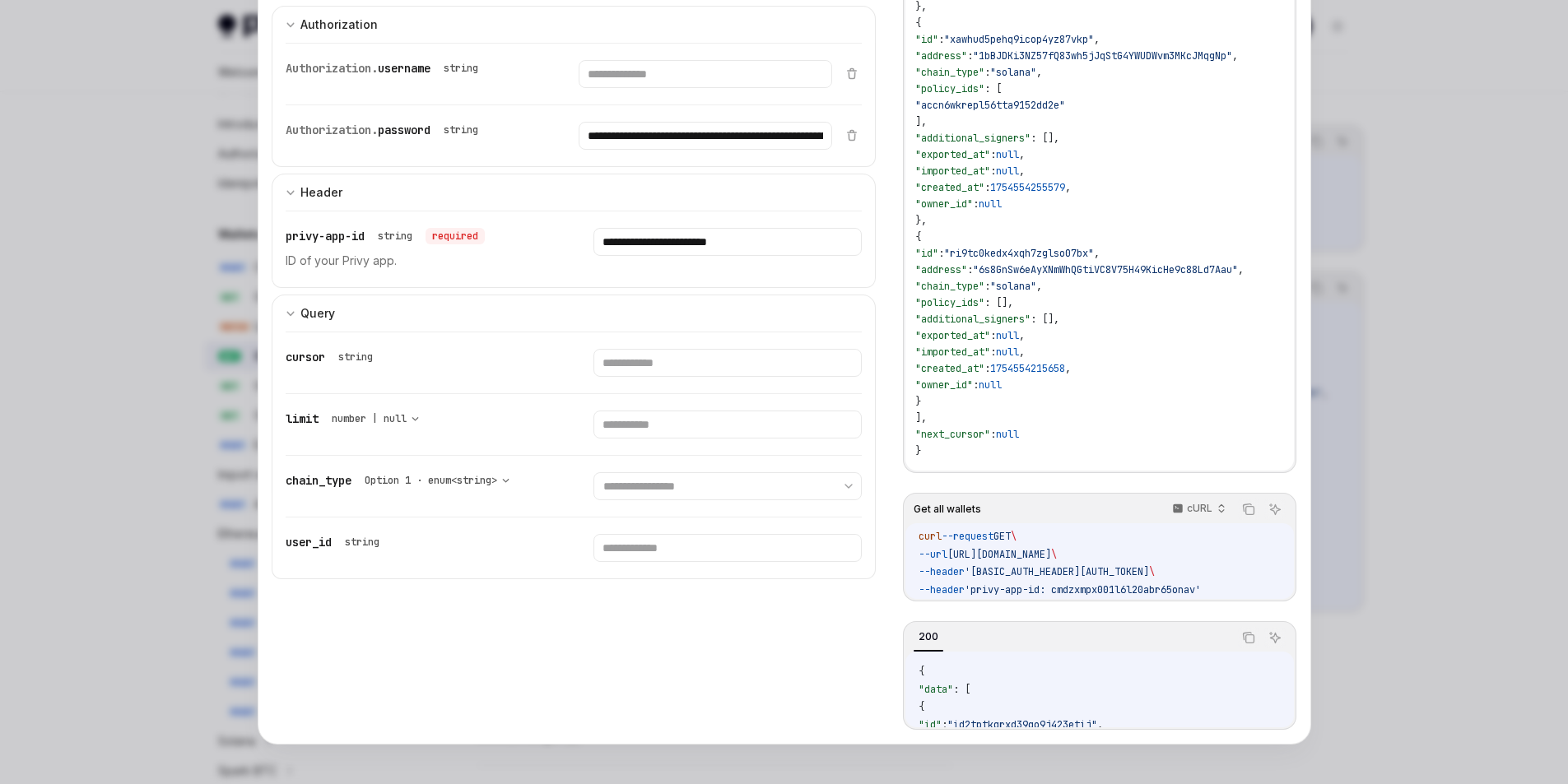
scroll to position [13, 608]
drag, startPoint x: 985, startPoint y: 579, endPoint x: 1212, endPoint y: 569, distance: 227.2
click at [1149, 569] on span "'Authorization: Basic OjR5QUdMMk1xak42OHFtZEZKeThGUTdMMkJxZHoyVlBVcG1oQmlaRkxWc…" at bounding box center [1057, 572] width 184 height 13
copy span "Authorization: Basic OjR5QUdMMk1xak42OHFtZEZKeThGUTdMMkJxZHoyVlBVcG1oQmlaRkxWcT…"
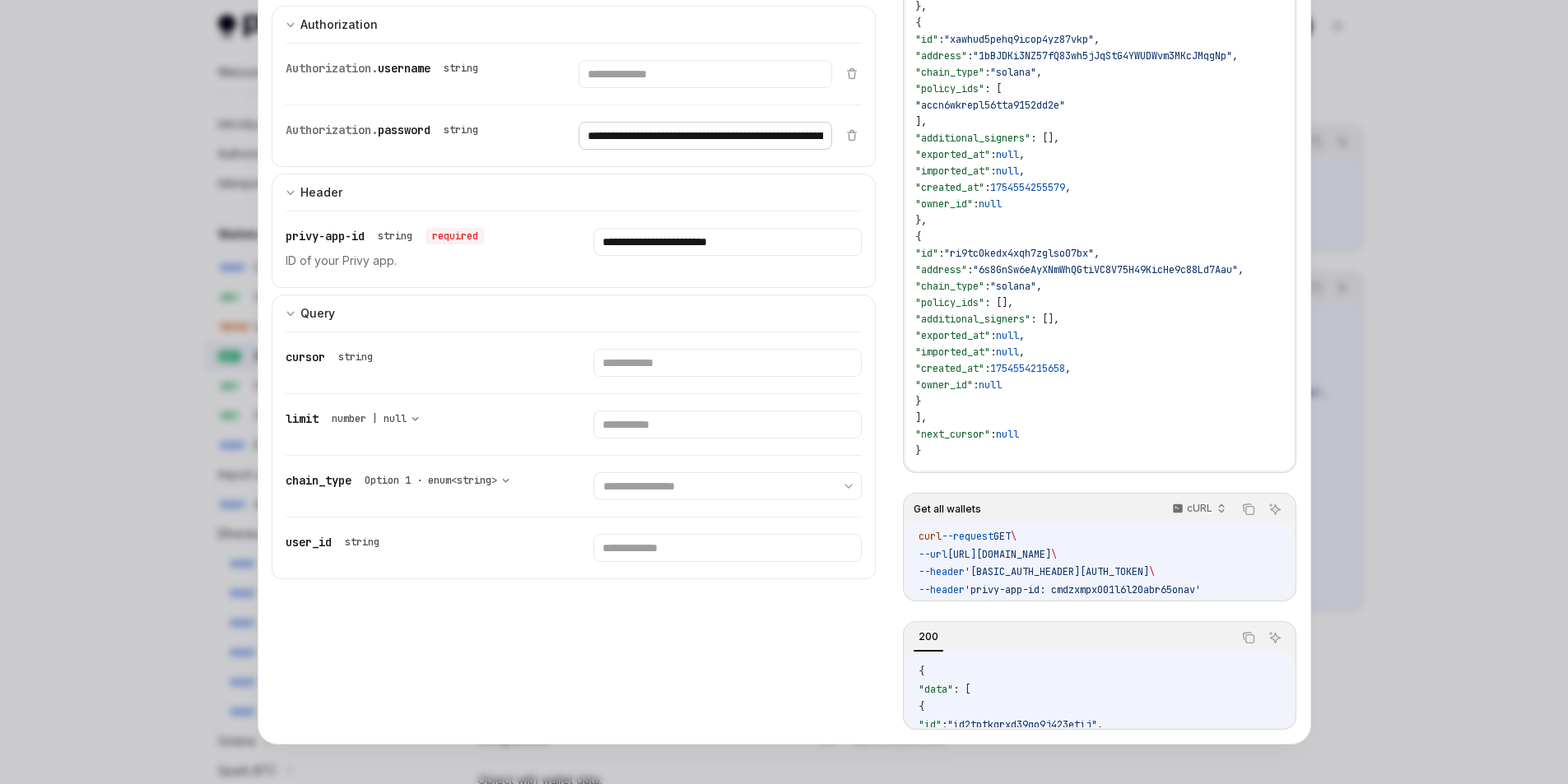
click at [714, 88] on input "**********" at bounding box center [706, 74] width 254 height 28
